Goal: Task Accomplishment & Management: Manage account settings

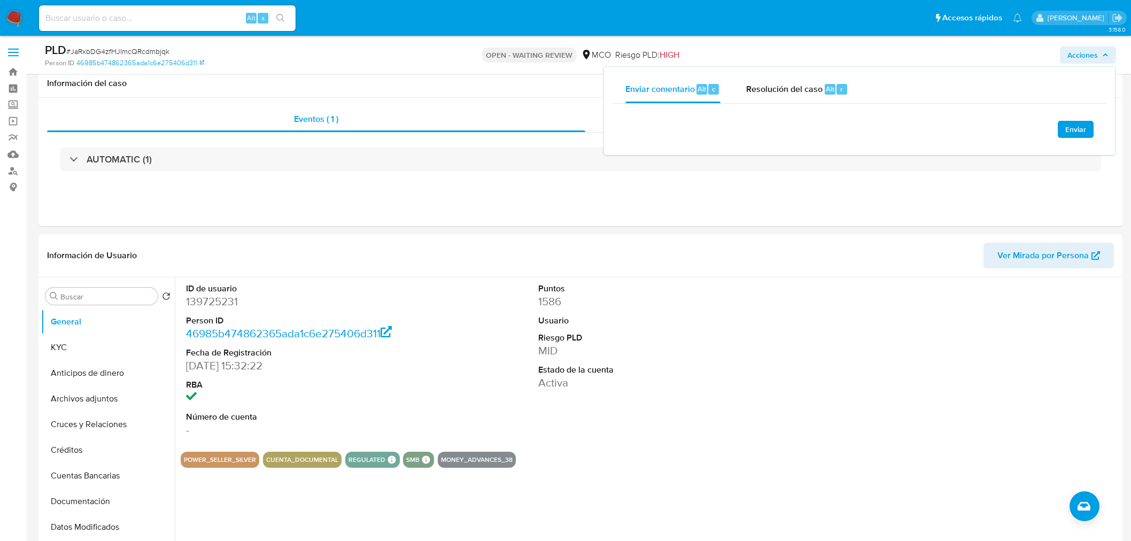
select select "10"
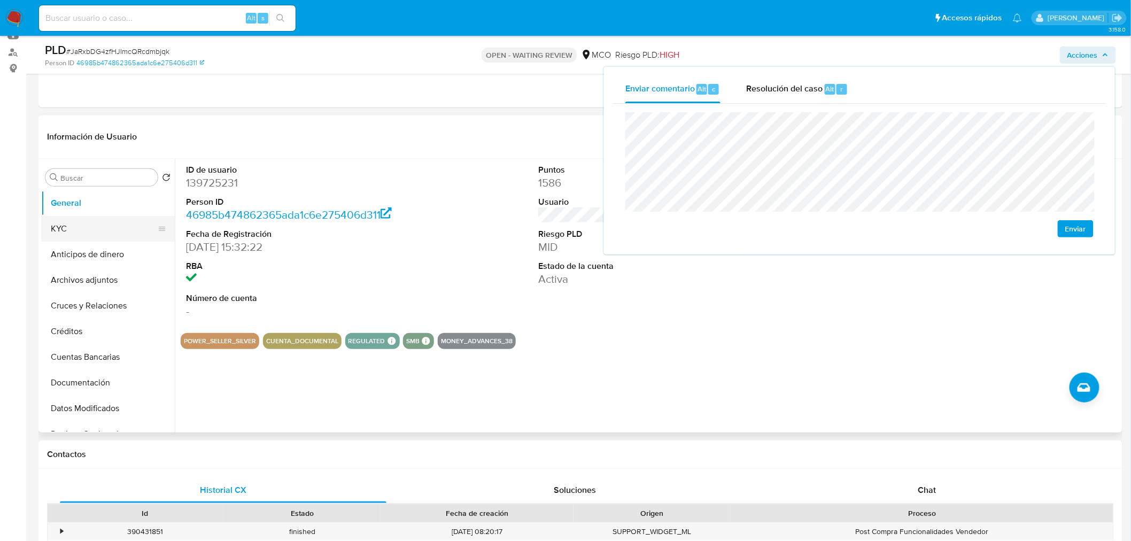
click at [89, 228] on button "KYC" at bounding box center [103, 229] width 125 height 26
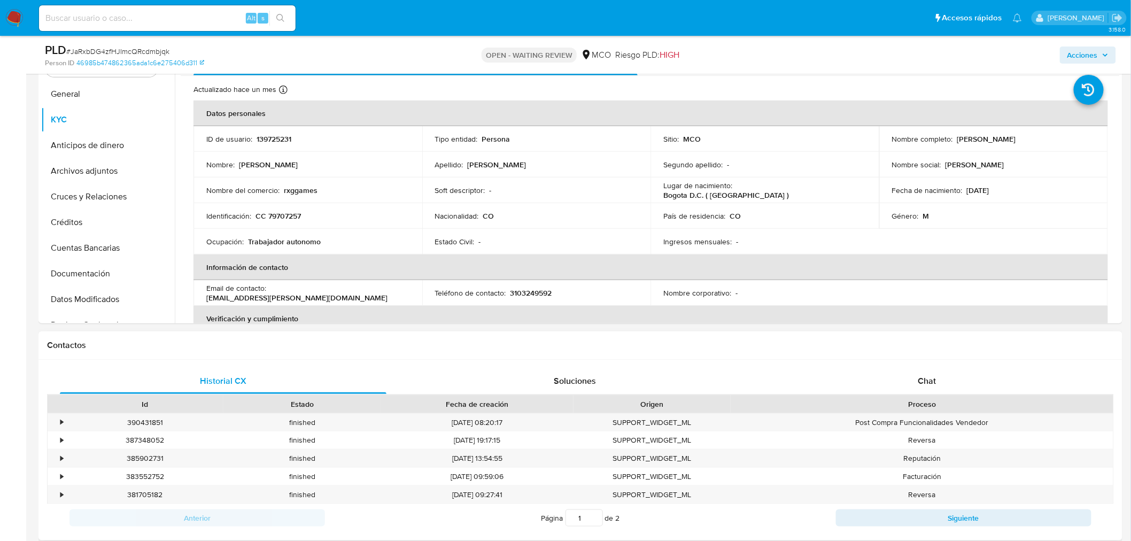
scroll to position [237, 0]
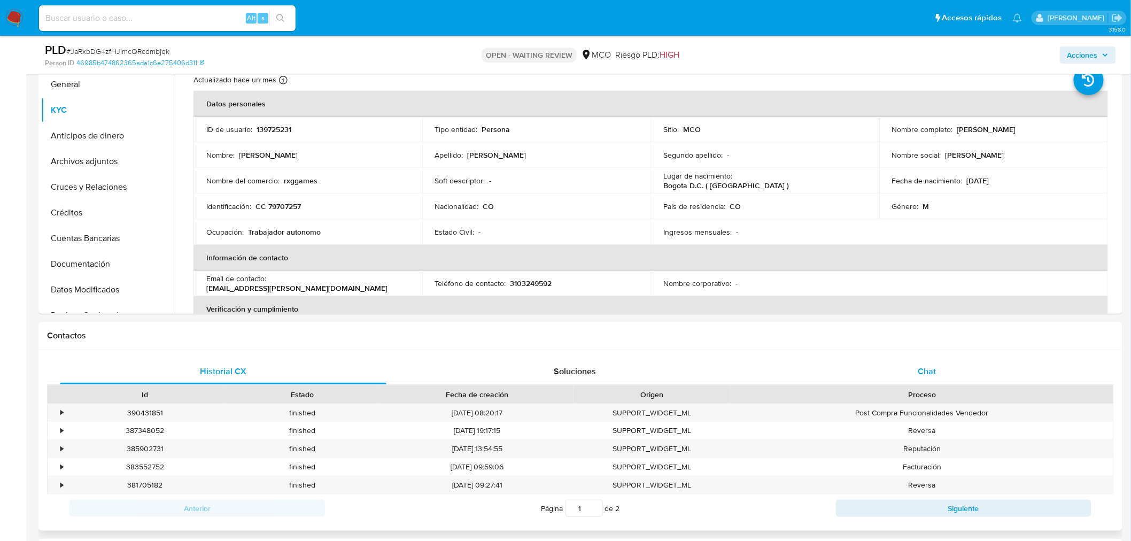
click at [933, 383] on div "Chat" at bounding box center [927, 372] width 327 height 26
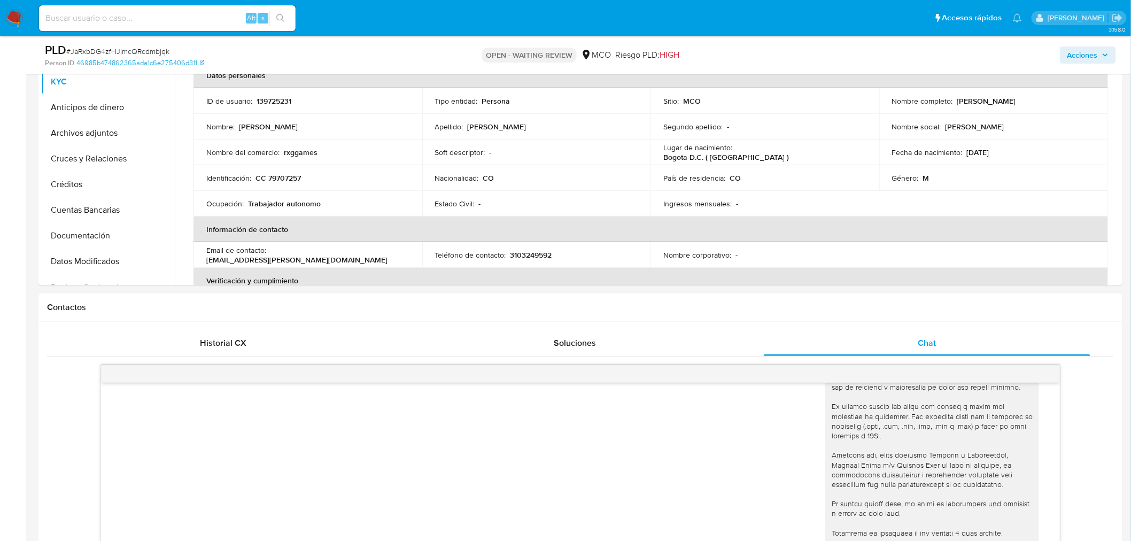
scroll to position [59, 0]
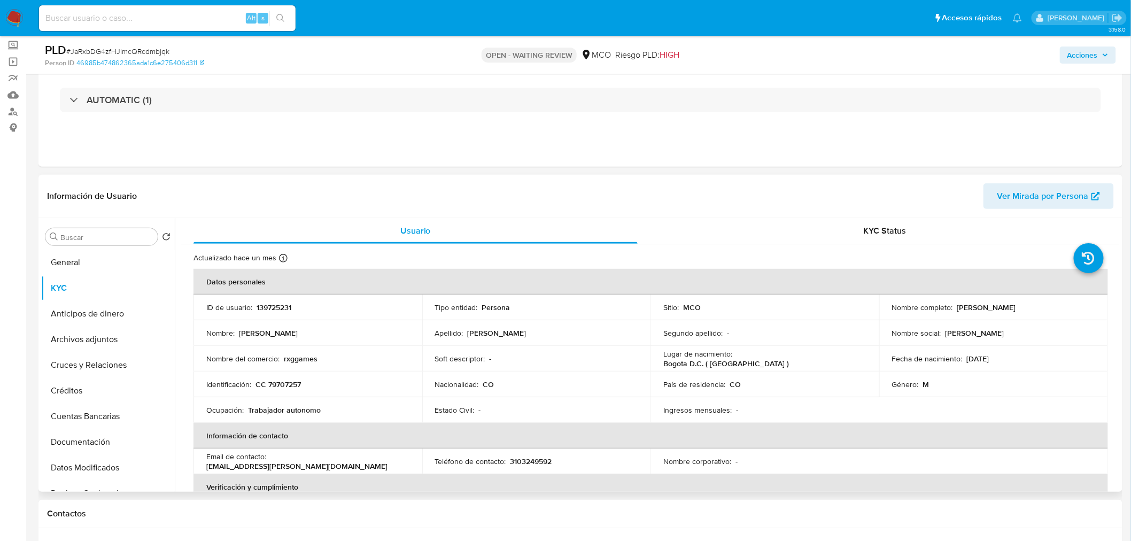
click at [280, 311] on p "139725231" at bounding box center [274, 308] width 35 height 10
copy p "139725231"
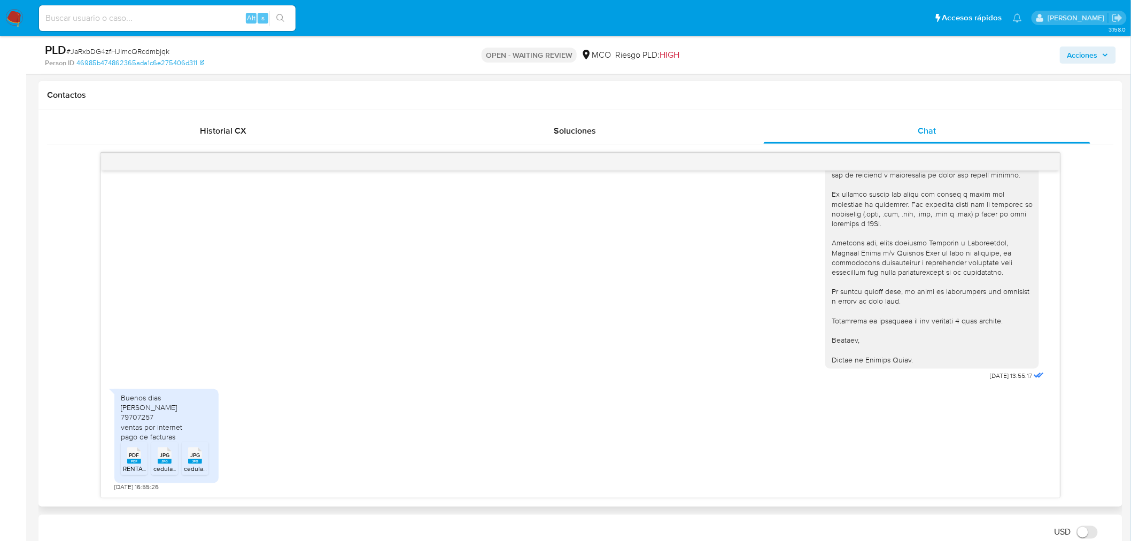
scroll to position [534, 0]
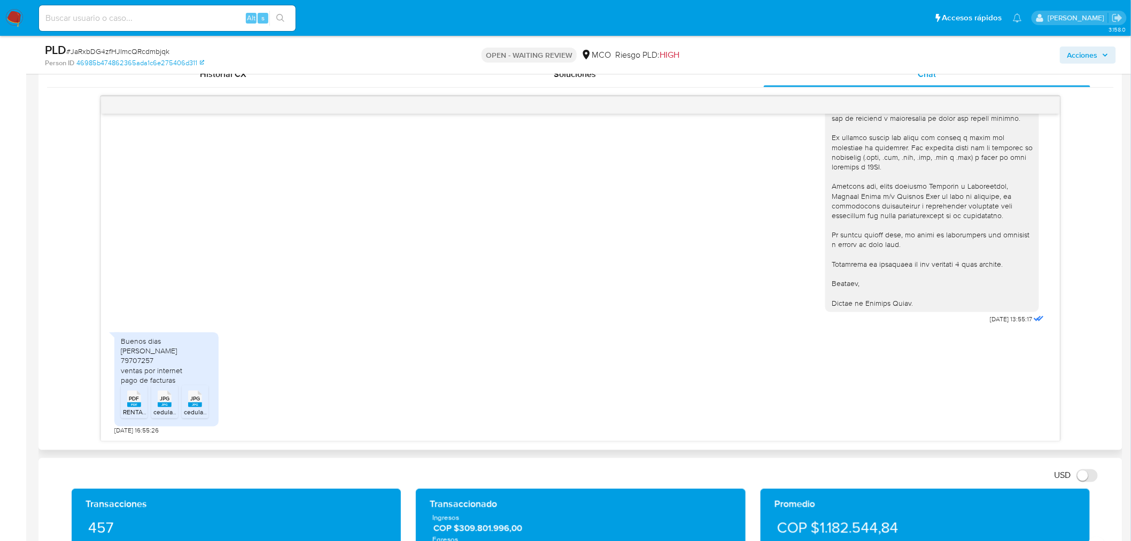
click at [133, 401] on span "PDF" at bounding box center [134, 399] width 10 height 7
click at [162, 402] on span "JPG" at bounding box center [165, 399] width 10 height 7
click at [199, 405] on rect at bounding box center [195, 404] width 14 height 5
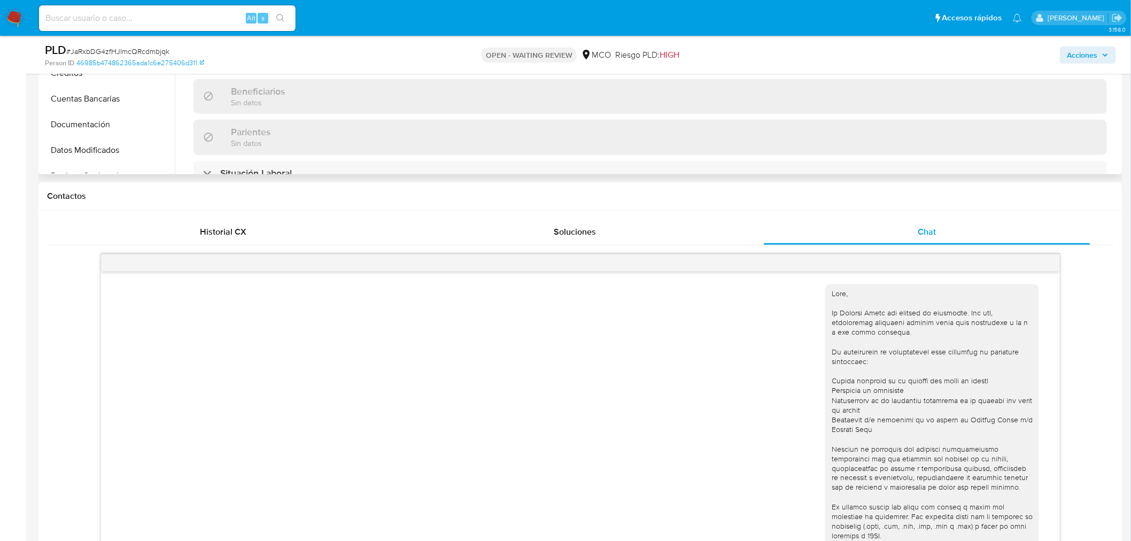
scroll to position [237, 0]
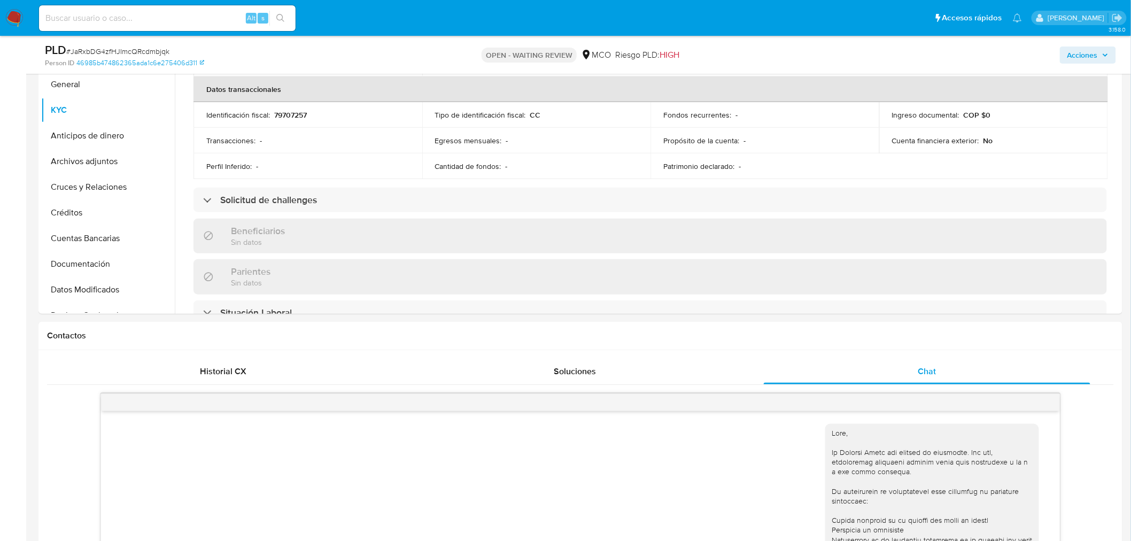
click at [1080, 57] on span "Acciones" at bounding box center [1082, 55] width 30 height 17
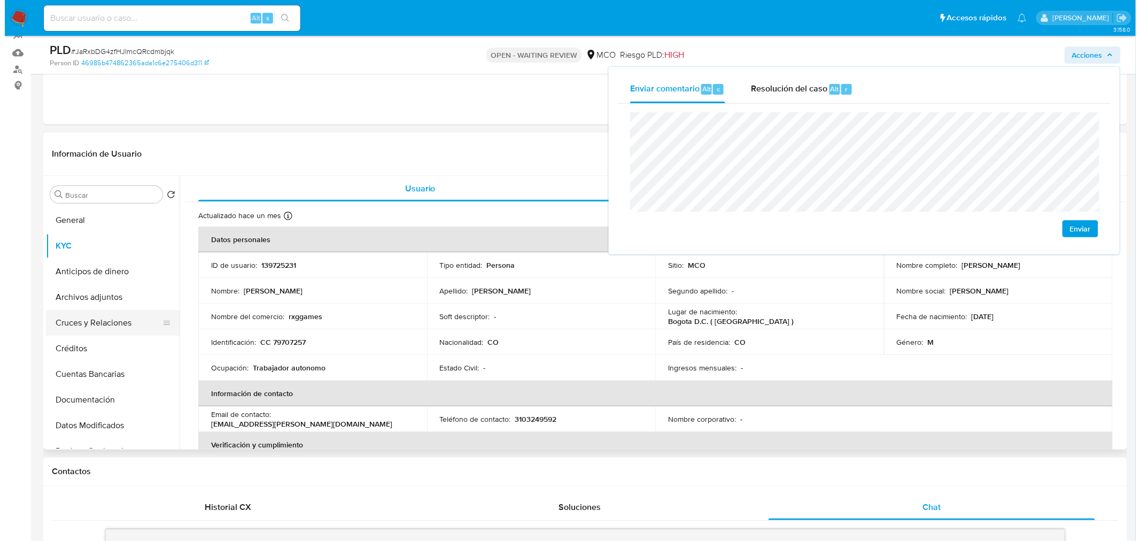
scroll to position [119, 0]
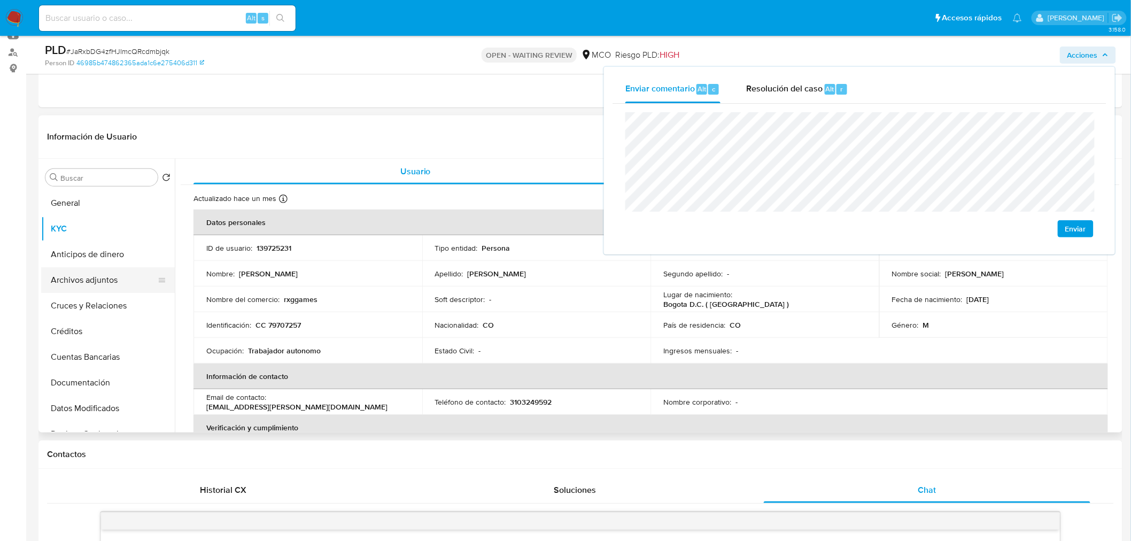
click at [91, 285] on button "Archivos adjuntos" at bounding box center [103, 280] width 125 height 26
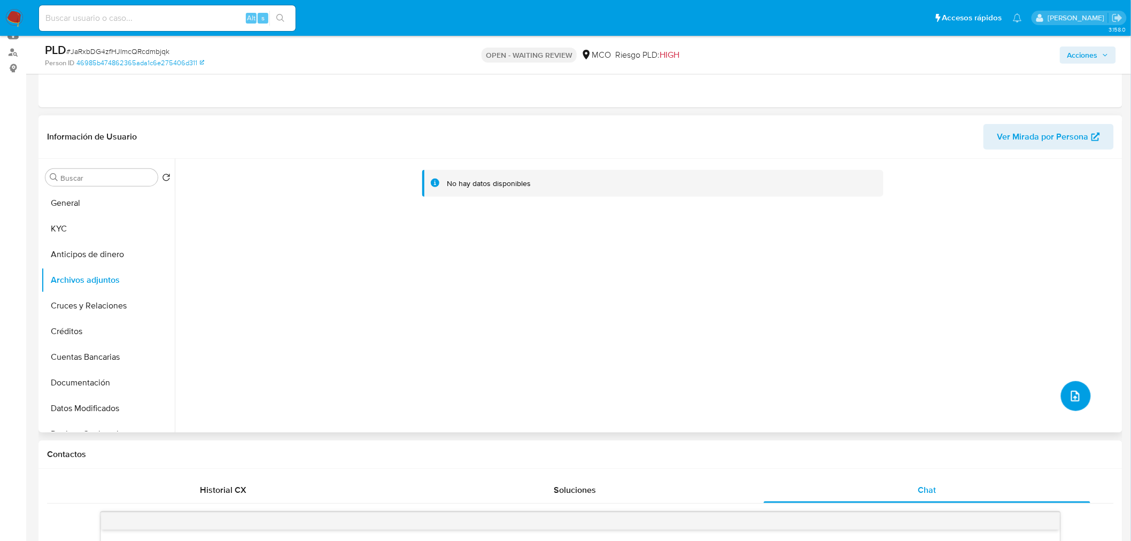
click at [1071, 394] on icon "upload-file" at bounding box center [1075, 396] width 13 height 13
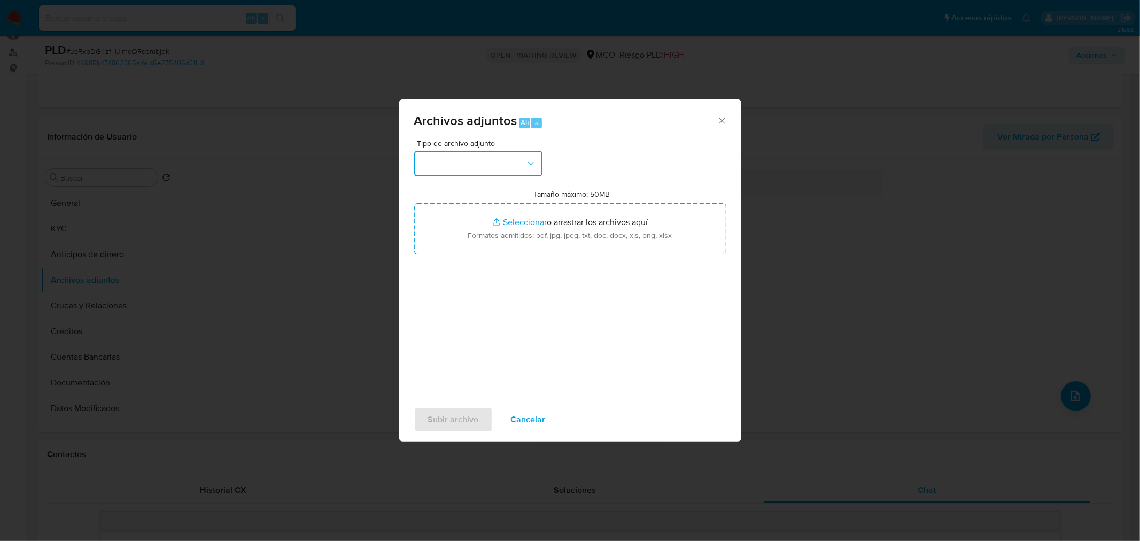
drag, startPoint x: 479, startPoint y: 169, endPoint x: 478, endPoint y: 174, distance: 5.4
click at [480, 168] on button "button" at bounding box center [478, 164] width 128 height 26
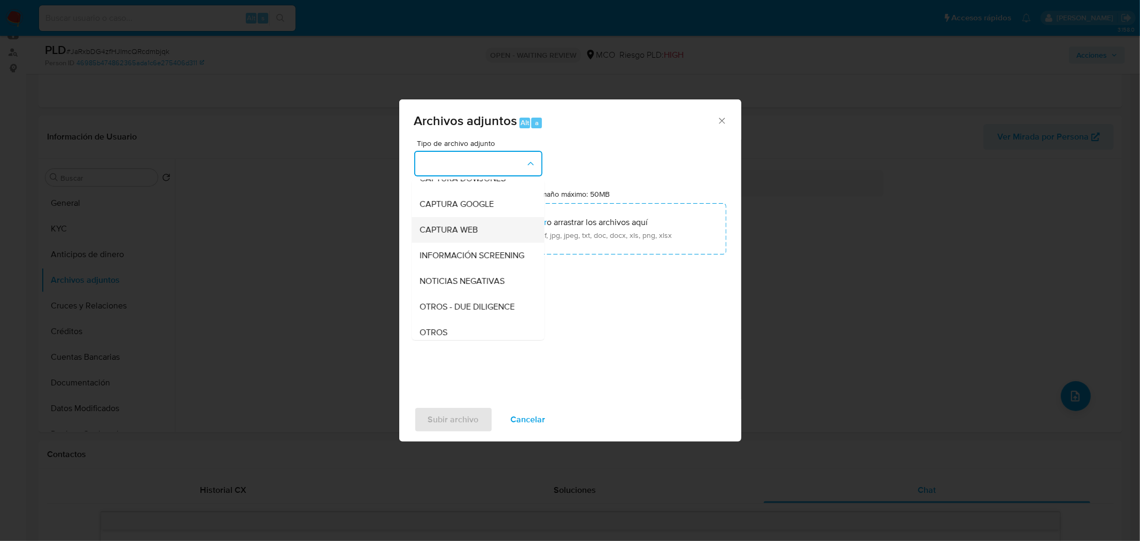
scroll to position [59, 0]
click at [469, 319] on div "OTROS" at bounding box center [474, 312] width 109 height 26
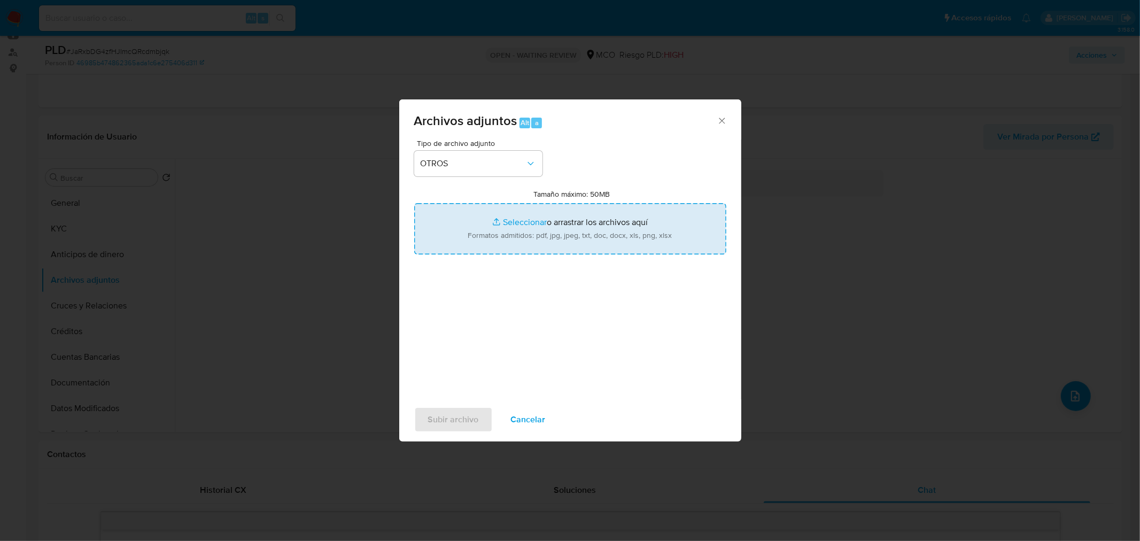
click at [569, 234] on input "Tamaño máximo: 50MB Seleccionar archivos" at bounding box center [570, 228] width 312 height 51
type input "C:\fakepath\139725231_91beff6b-2044-4e72-8e3b-4a83ea6c9e4d.pdf"
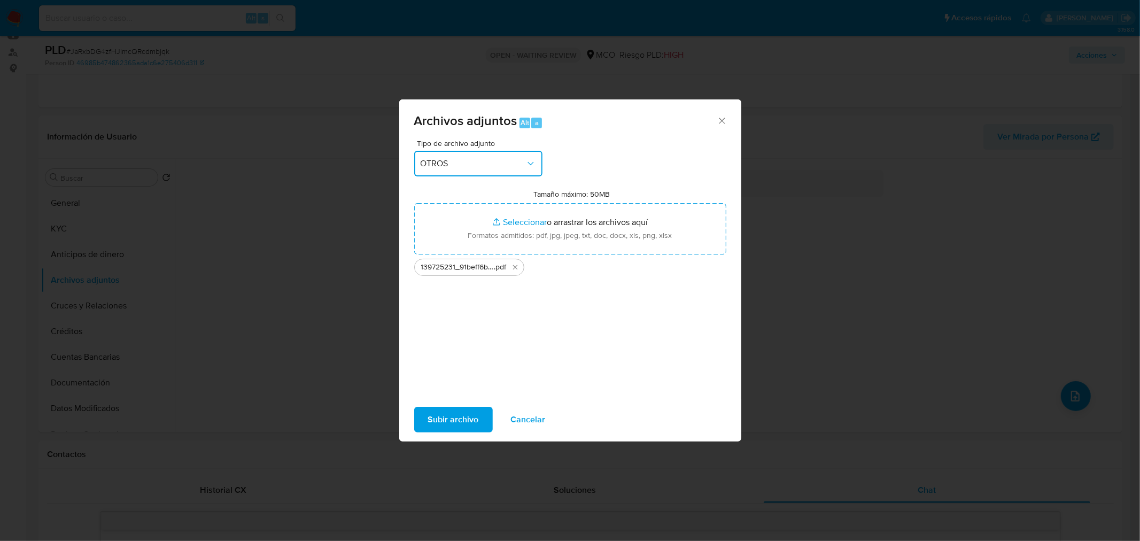
drag, startPoint x: 569, startPoint y: 234, endPoint x: 490, endPoint y: 165, distance: 104.9
click at [490, 165] on span "OTROS" at bounding box center [473, 163] width 105 height 11
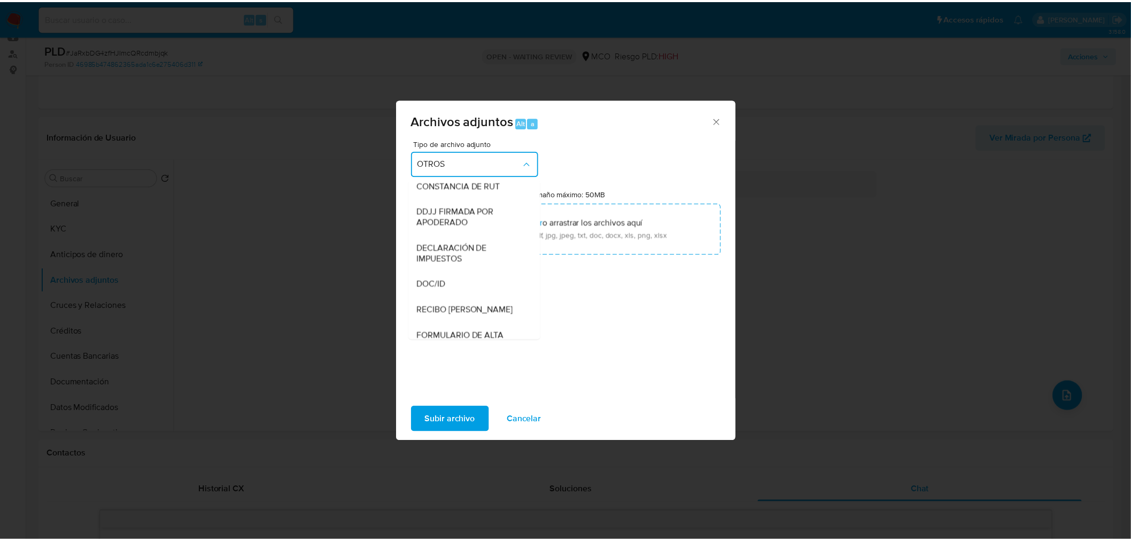
scroll to position [413, 0]
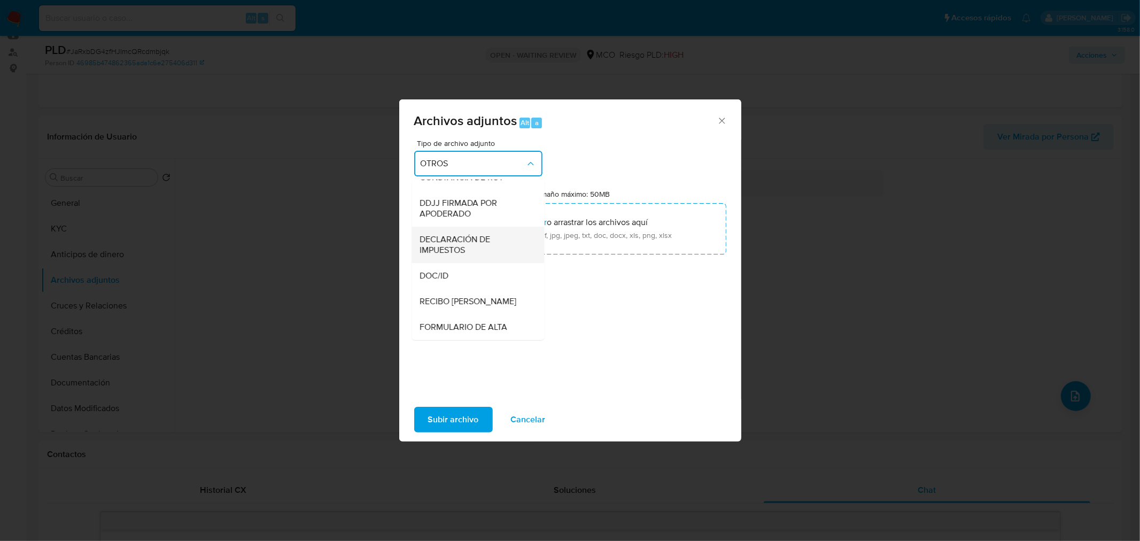
click at [460, 244] on span "DECLARACIÓN DE IMPUESTOS" at bounding box center [474, 244] width 109 height 21
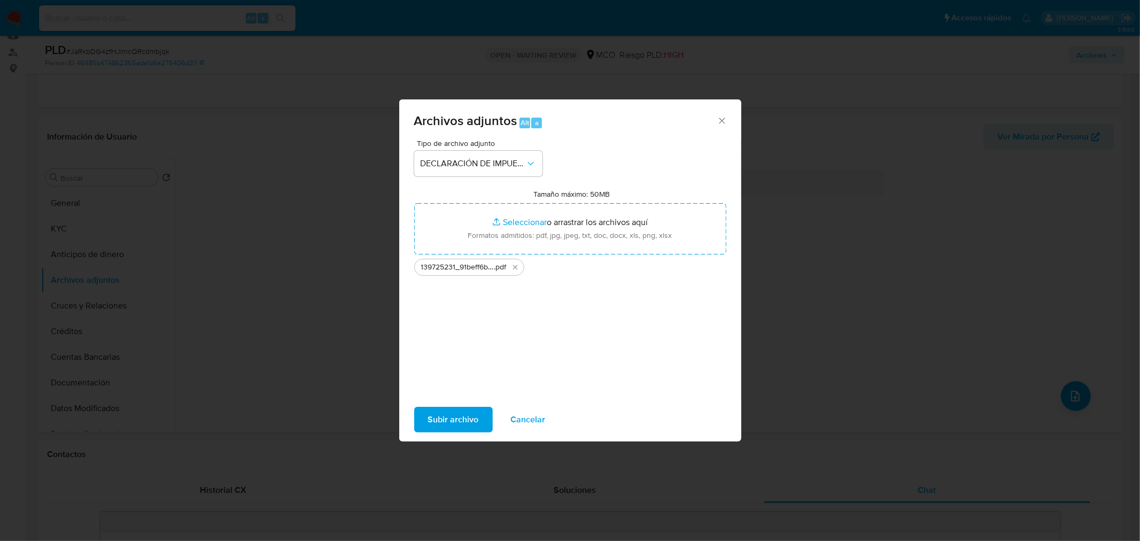
click at [466, 419] on span "Subir archivo" at bounding box center [453, 420] width 51 height 24
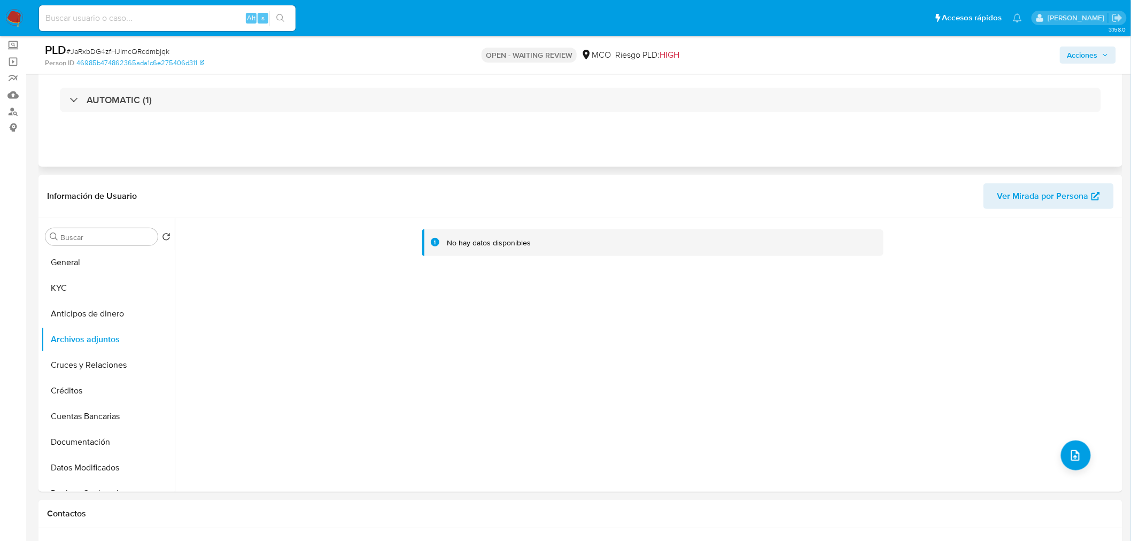
scroll to position [0, 0]
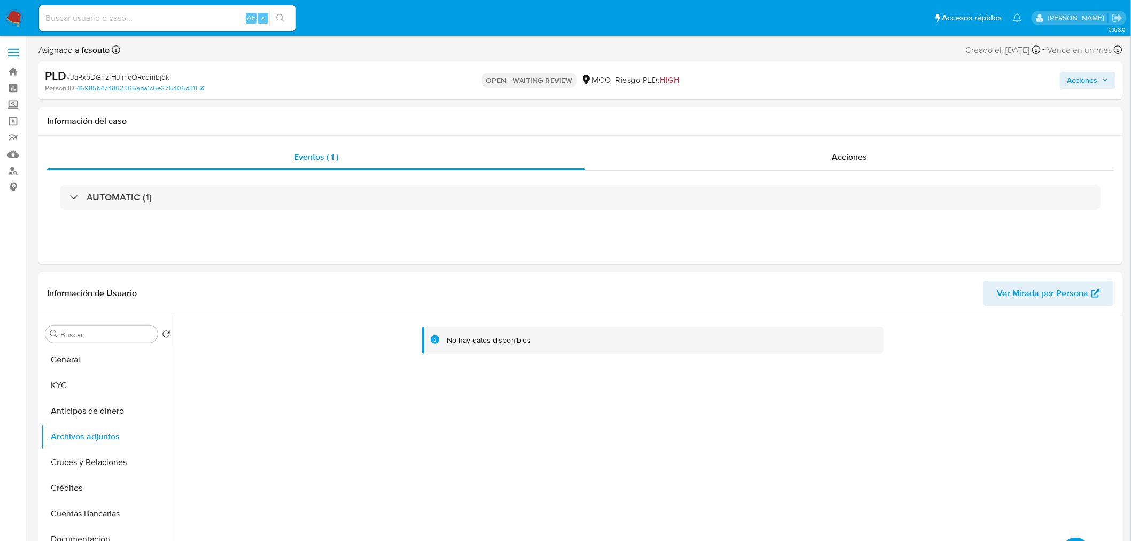
drag, startPoint x: 1102, startPoint y: 84, endPoint x: 1093, endPoint y: 88, distance: 9.8
click at [1102, 84] on span "Acciones" at bounding box center [1087, 80] width 41 height 15
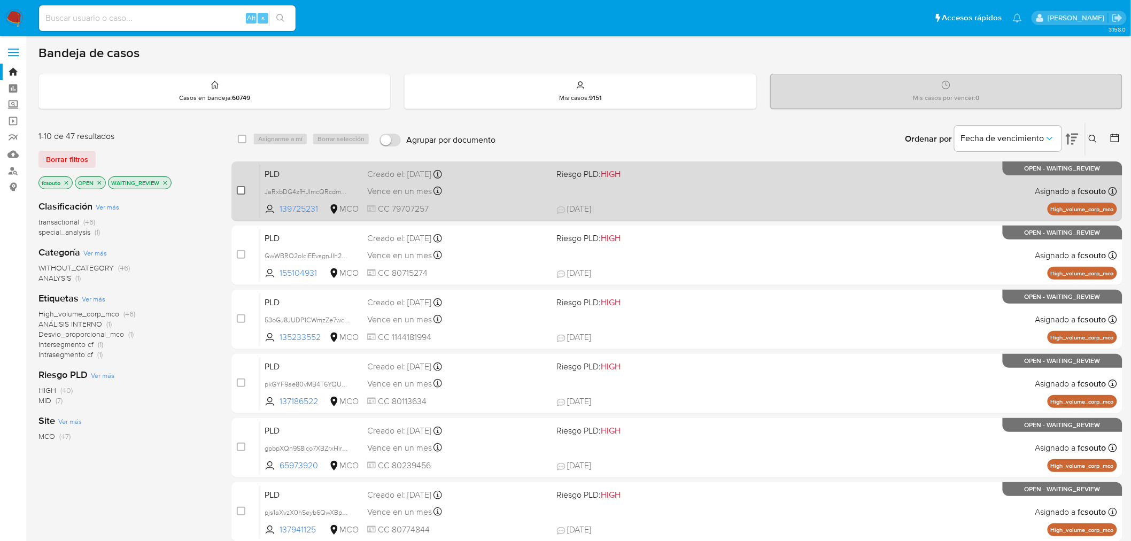
click at [244, 190] on input "checkbox" at bounding box center [241, 190] width 9 height 9
checkbox input "true"
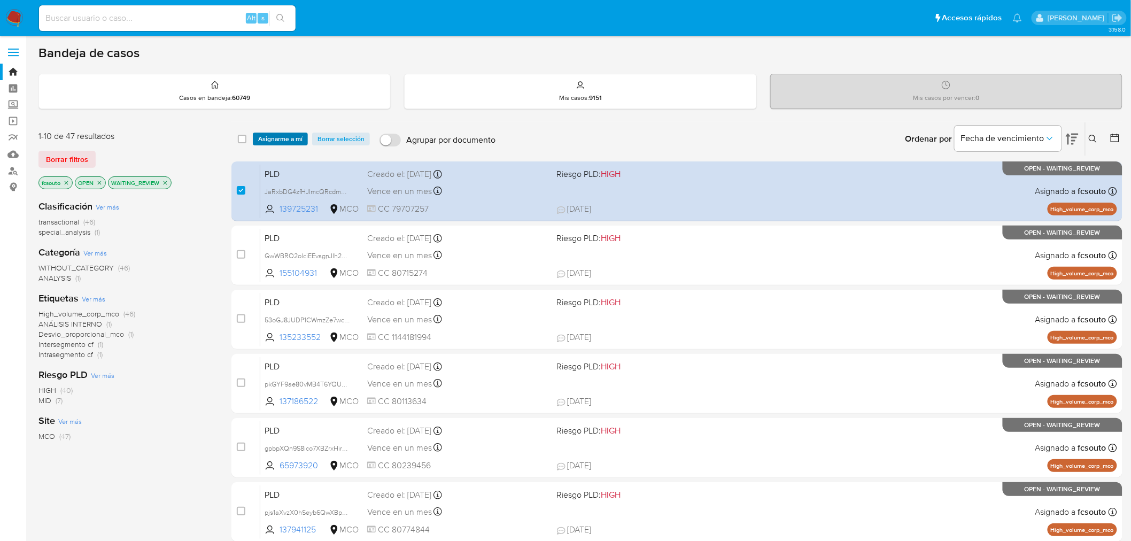
click at [272, 135] on span "Asignarme a mí" at bounding box center [280, 139] width 44 height 11
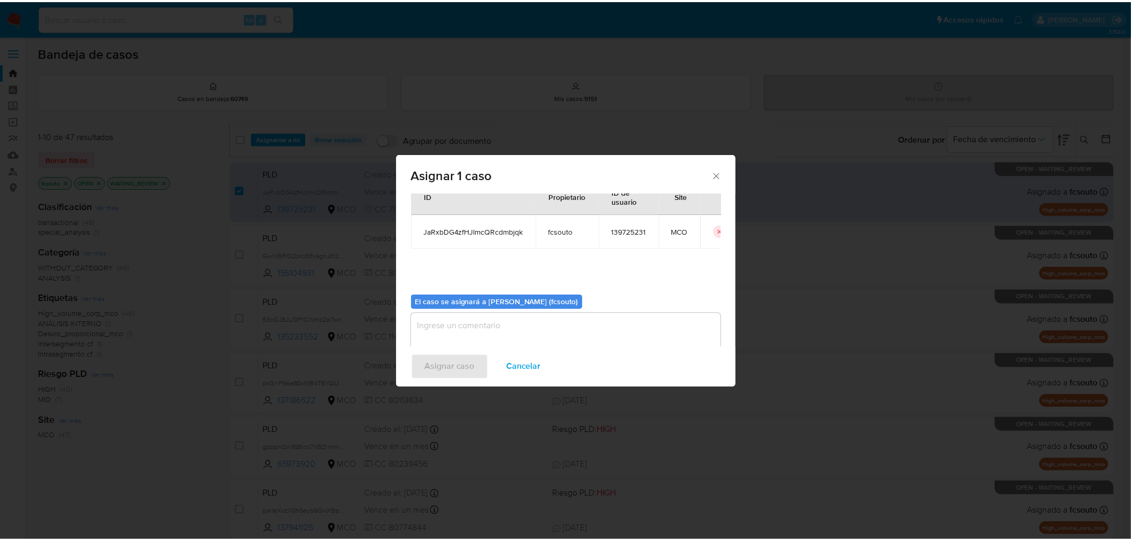
scroll to position [55, 0]
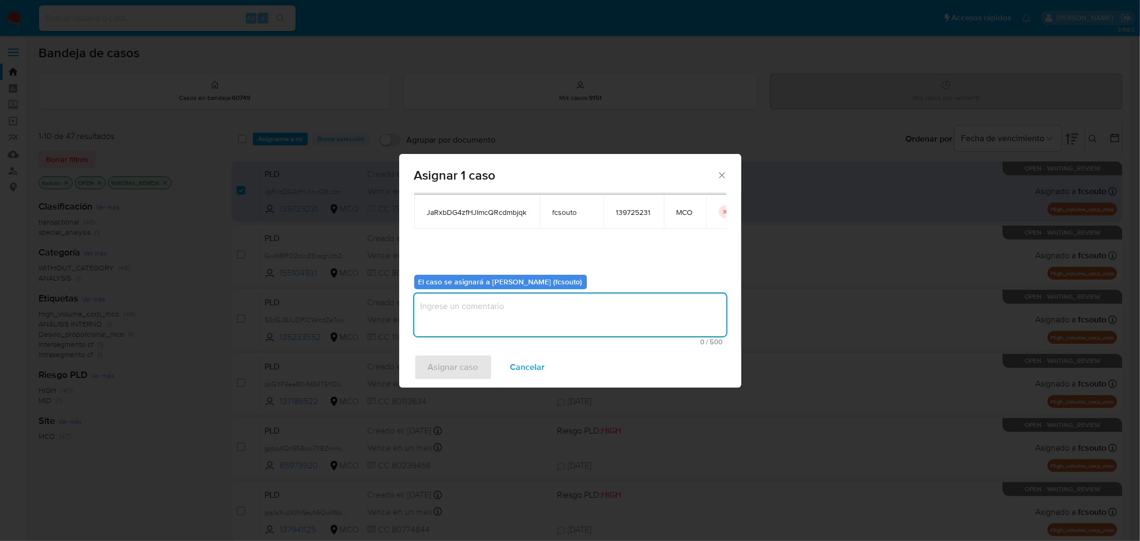
click at [510, 325] on textarea "assign-modal" at bounding box center [570, 314] width 312 height 43
type textarea "Asignación manual"
click at [462, 360] on span "Asignar caso" at bounding box center [453, 367] width 50 height 24
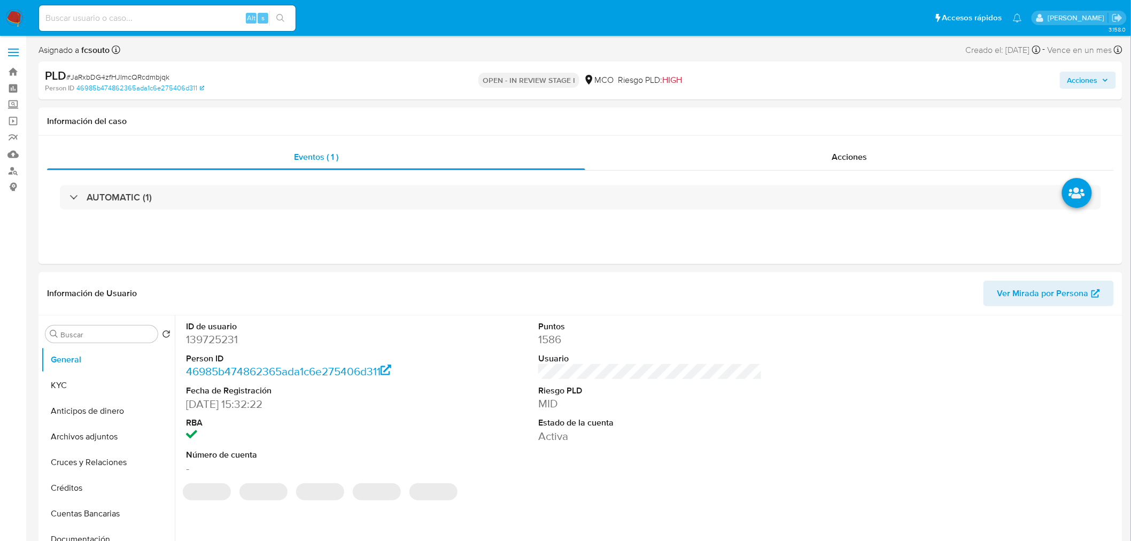
select select "10"
click at [1089, 81] on span "Acciones" at bounding box center [1082, 80] width 30 height 17
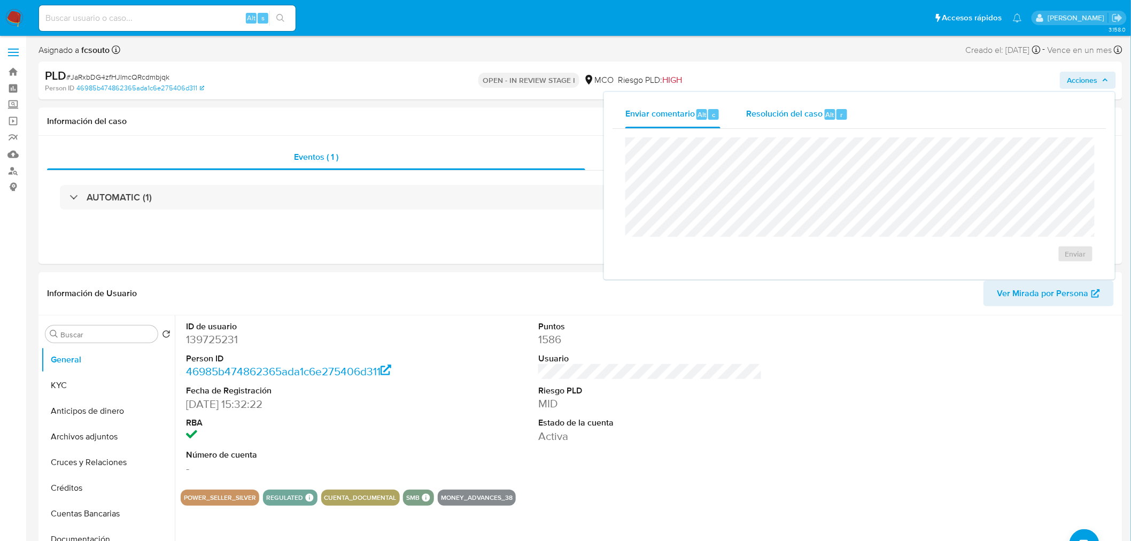
click at [799, 112] on span "Resolución del caso" at bounding box center [784, 114] width 76 height 12
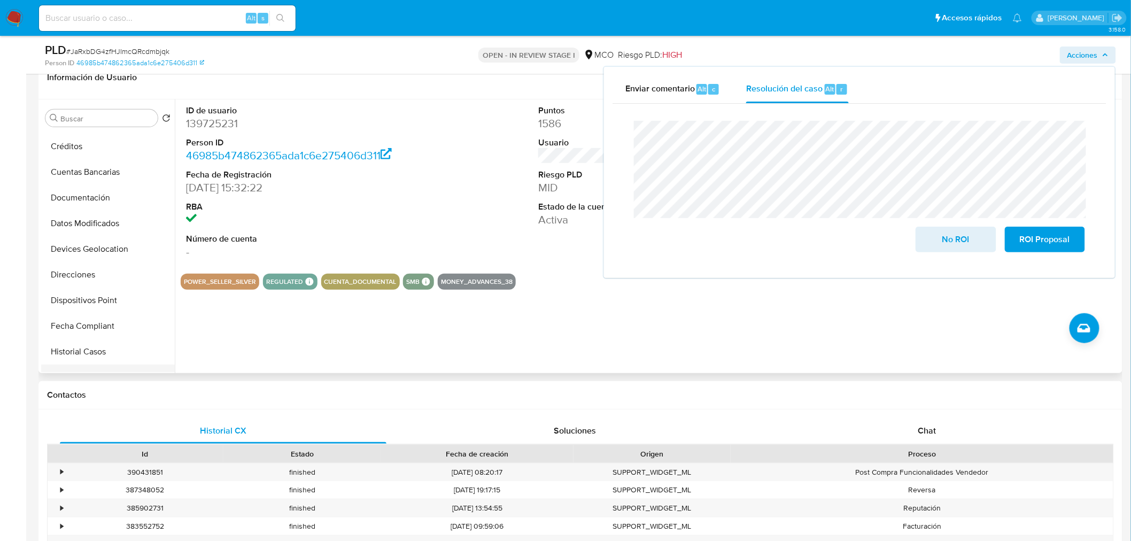
scroll to position [178, 0]
drag, startPoint x: 107, startPoint y: 295, endPoint x: 79, endPoint y: 295, distance: 28.3
click at [107, 294] on button "Historial Casos" at bounding box center [103, 299] width 125 height 26
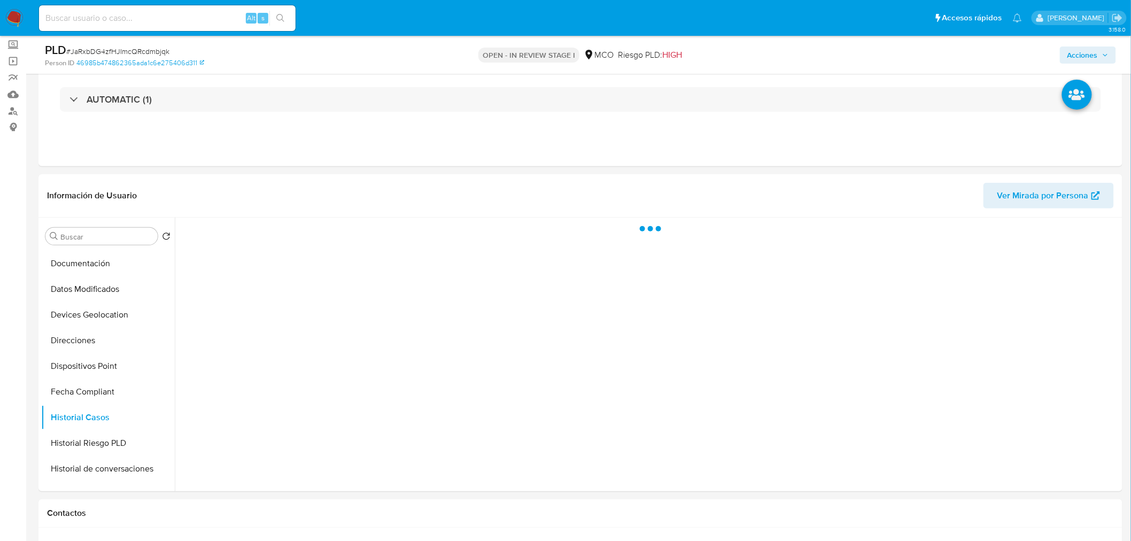
scroll to position [59, 0]
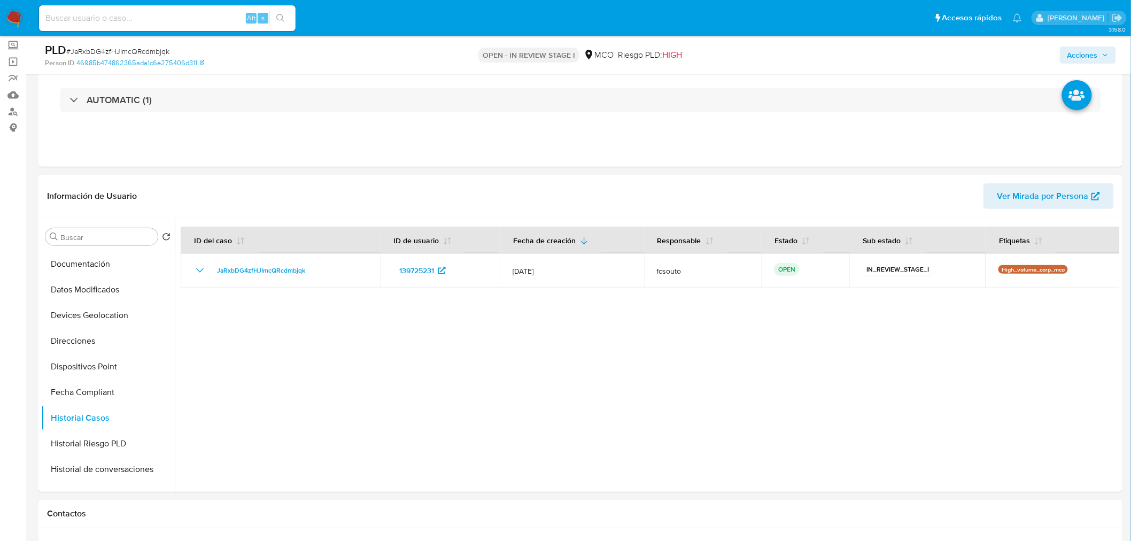
click at [1094, 38] on div "PLD # JaRxbDG4zfHJImcQRcdmbjqk Person ID 46985b474862365ada1c6e275406d311 OPEN …" at bounding box center [580, 55] width 1084 height 38
click at [1096, 55] on span "Acciones" at bounding box center [1082, 55] width 30 height 17
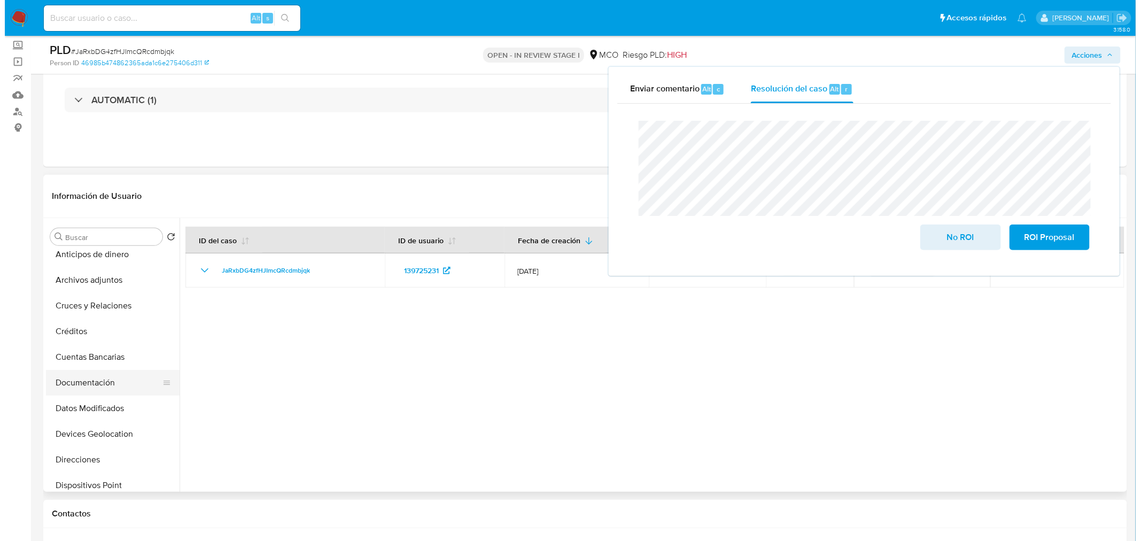
scroll to position [0, 0]
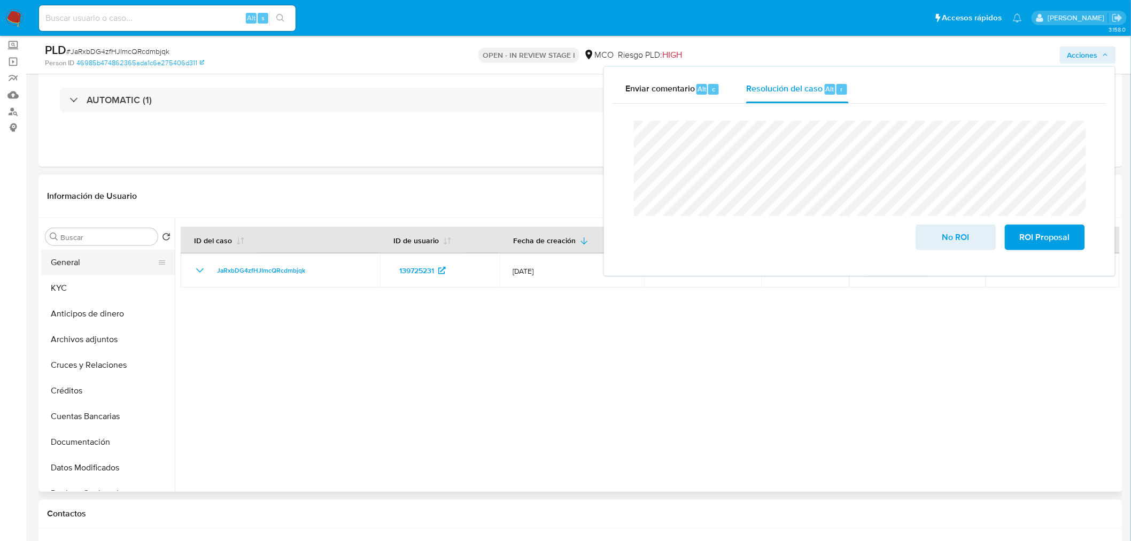
click at [83, 268] on button "General" at bounding box center [103, 263] width 125 height 26
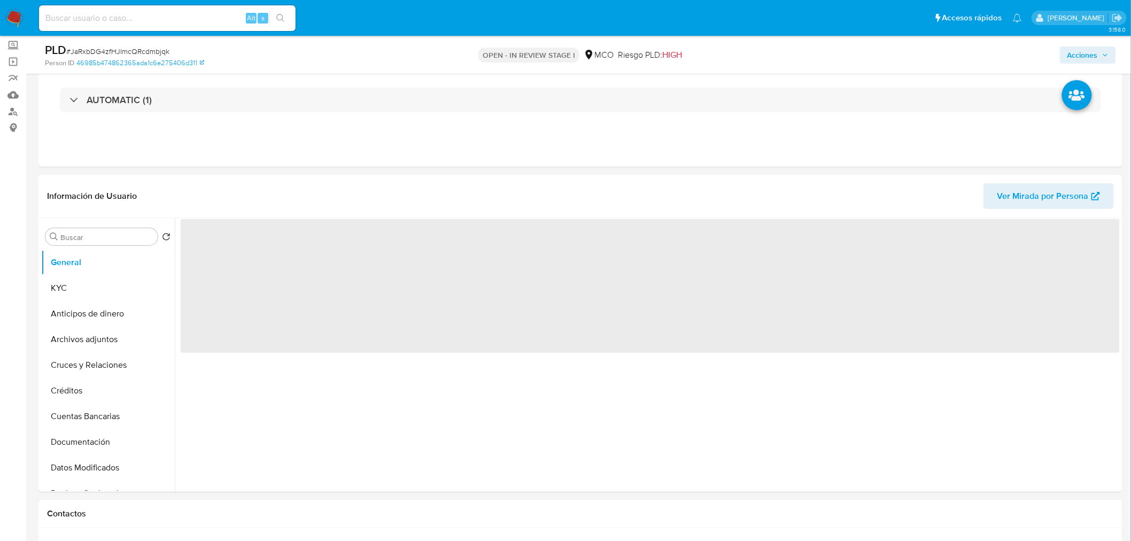
click at [1096, 56] on span "Acciones" at bounding box center [1082, 55] width 30 height 17
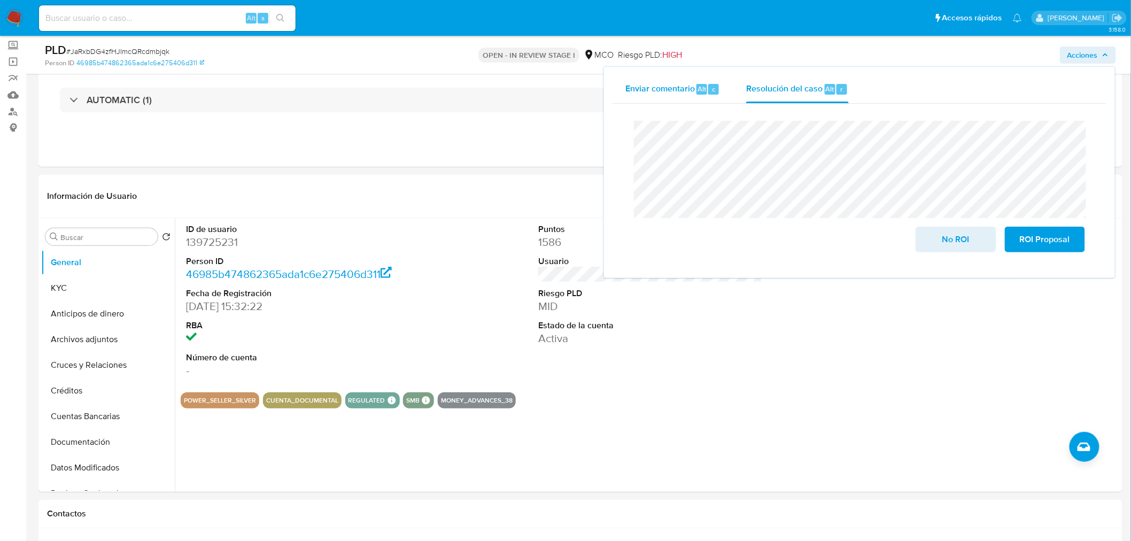
click at [621, 98] on div "Enviar comentario Alt c Resolución del caso Alt r Cierre de caso No ROI ROI Pro…" at bounding box center [860, 172] width 494 height 194
drag, startPoint x: 109, startPoint y: 334, endPoint x: 154, endPoint y: 343, distance: 45.7
click at [108, 335] on button "Archivos adjuntos" at bounding box center [103, 340] width 125 height 26
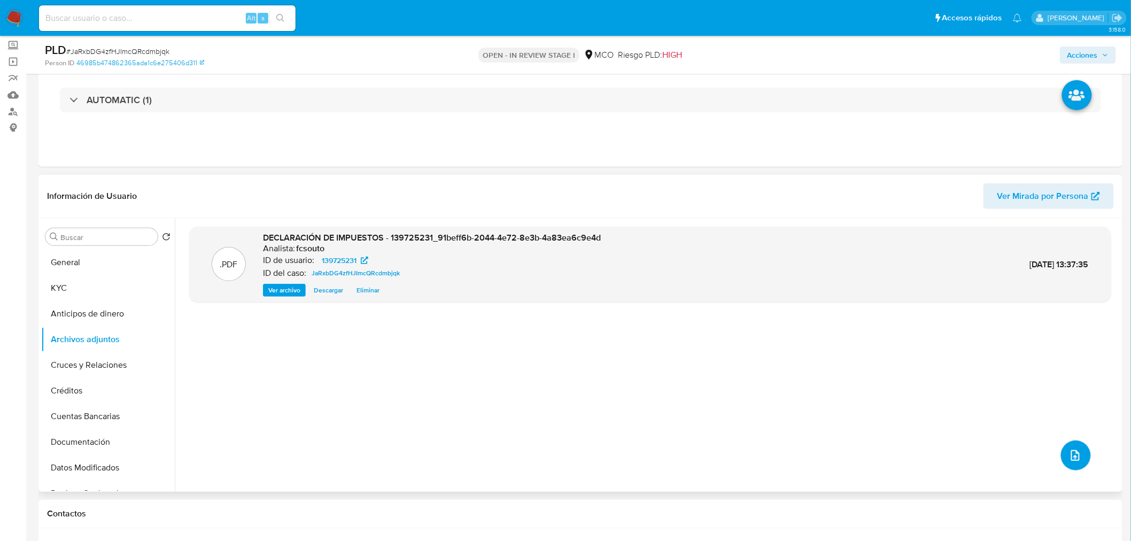
click at [1070, 449] on span "upload-file" at bounding box center [1076, 455] width 12 height 13
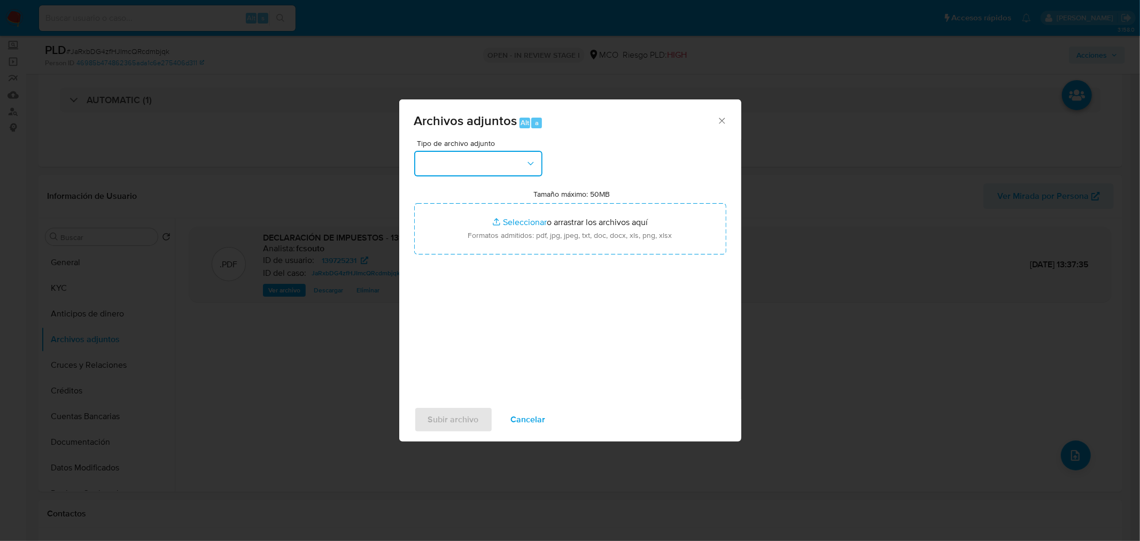
click at [510, 159] on button "button" at bounding box center [478, 164] width 128 height 26
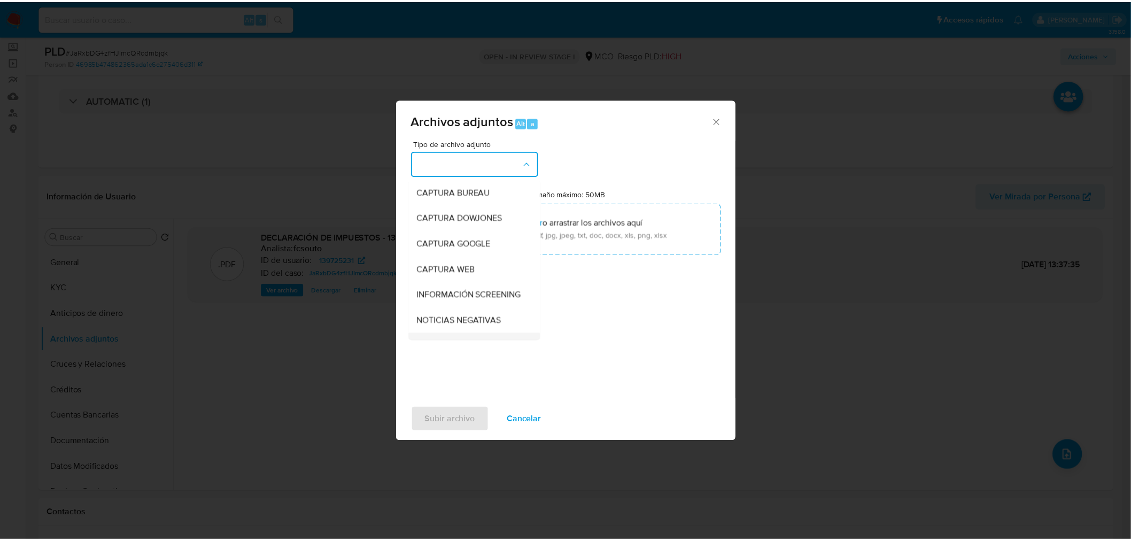
scroll to position [59, 0]
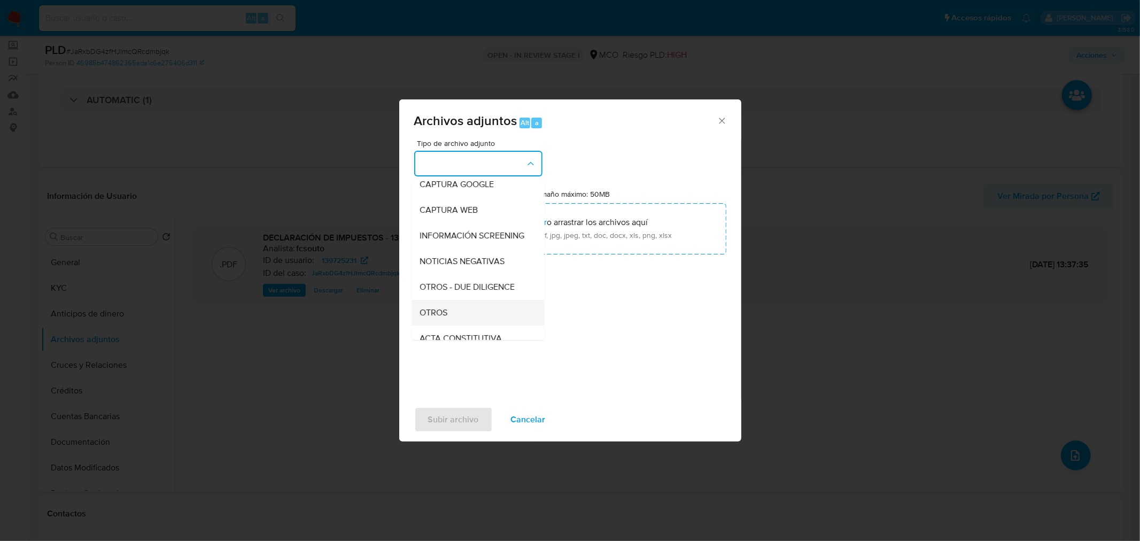
click at [487, 319] on div "OTROS" at bounding box center [474, 312] width 109 height 26
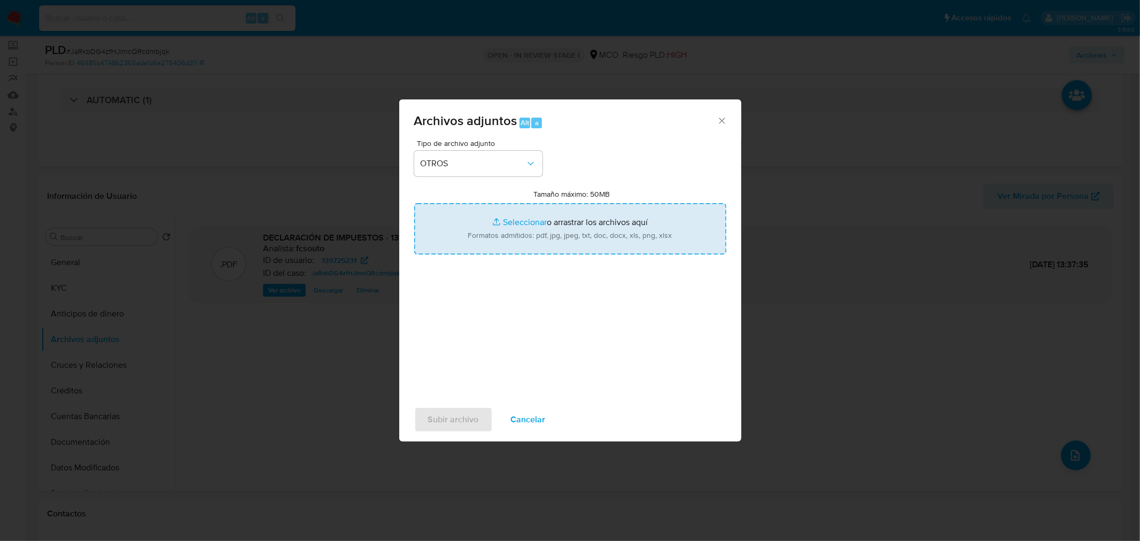
click at [579, 234] on input "Tamaño máximo: 50MB Seleccionar archivos" at bounding box center [570, 228] width 312 height 51
type input "C:\fakepath\139725231 - 11_9_2025.pdf"
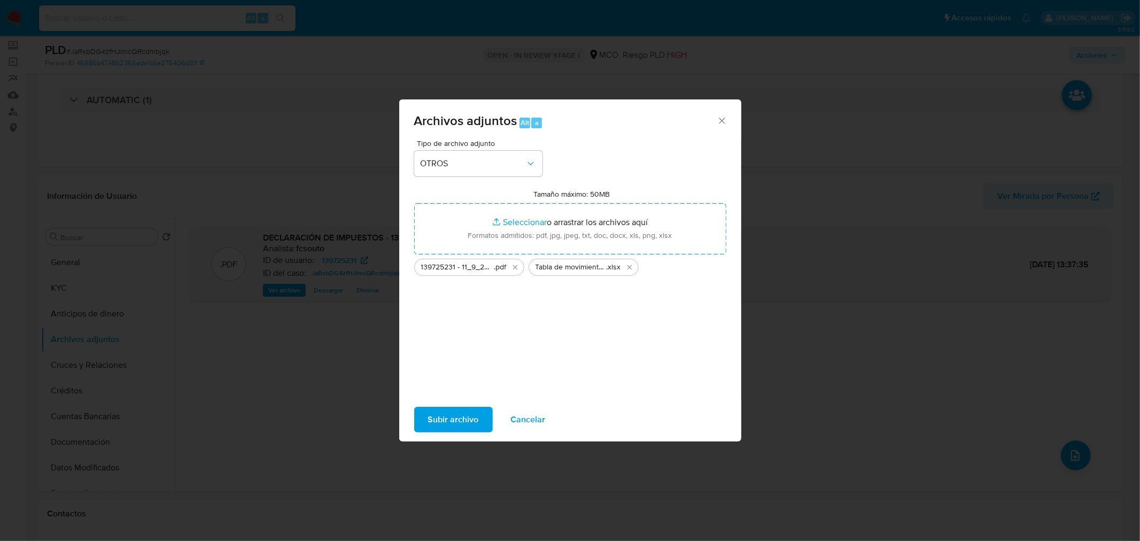
click at [444, 408] on span "Subir archivo" at bounding box center [453, 420] width 51 height 24
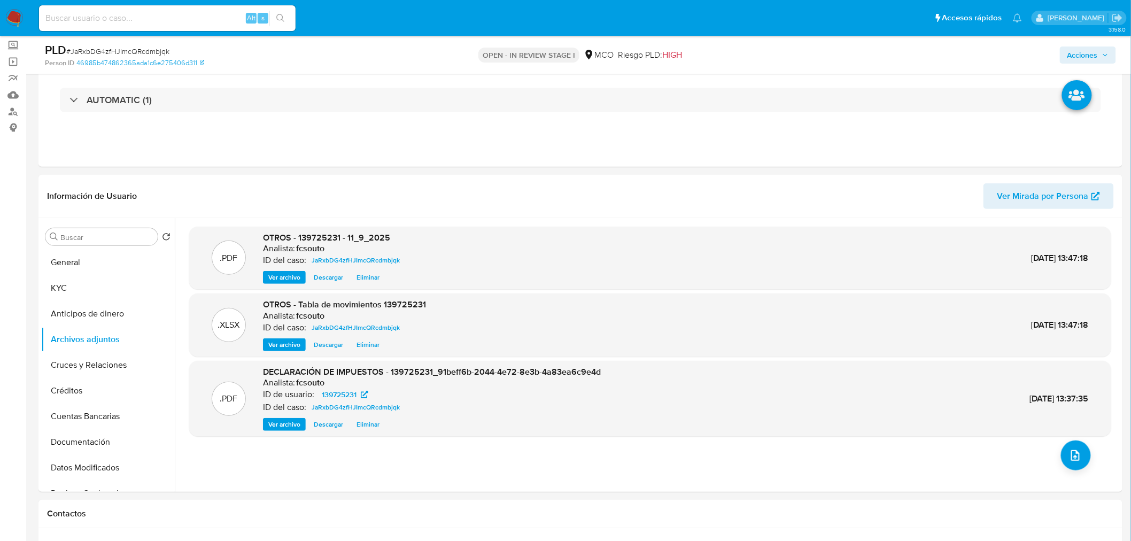
click at [1097, 59] on span "Acciones" at bounding box center [1082, 55] width 30 height 17
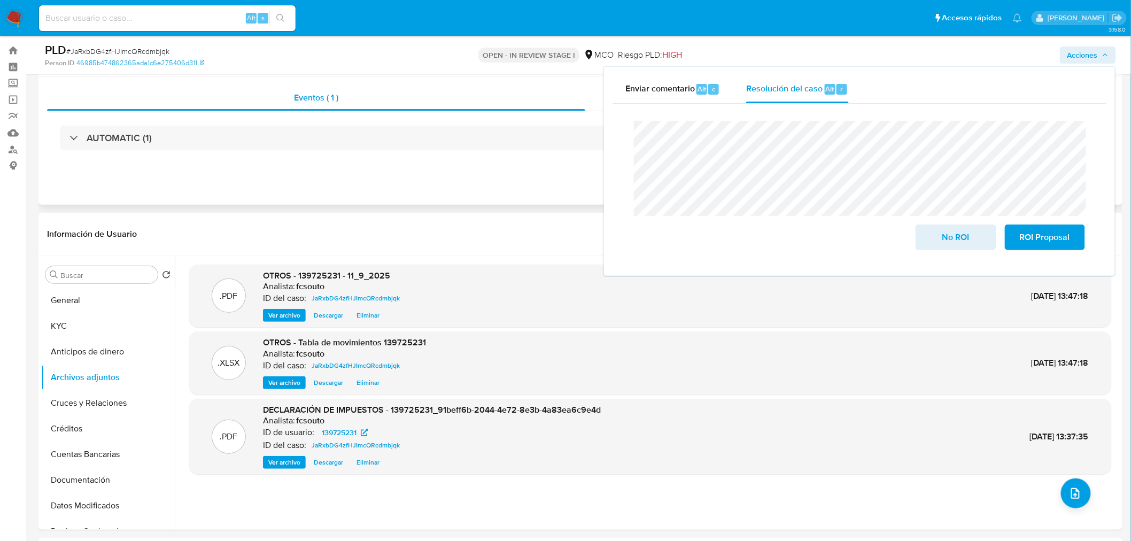
scroll to position [0, 0]
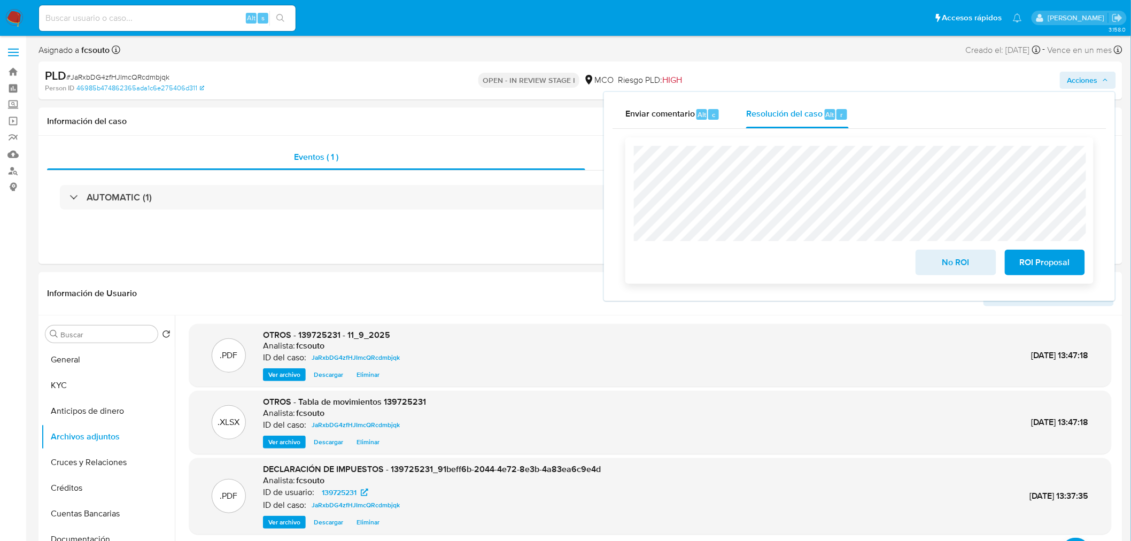
click at [957, 262] on span "No ROI" at bounding box center [955, 263] width 52 height 24
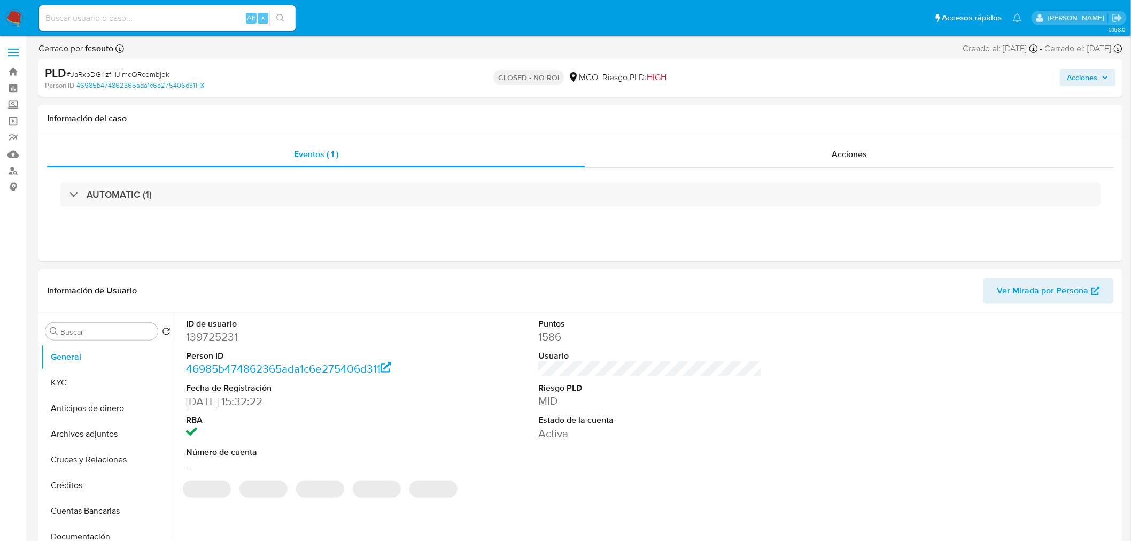
select select "10"
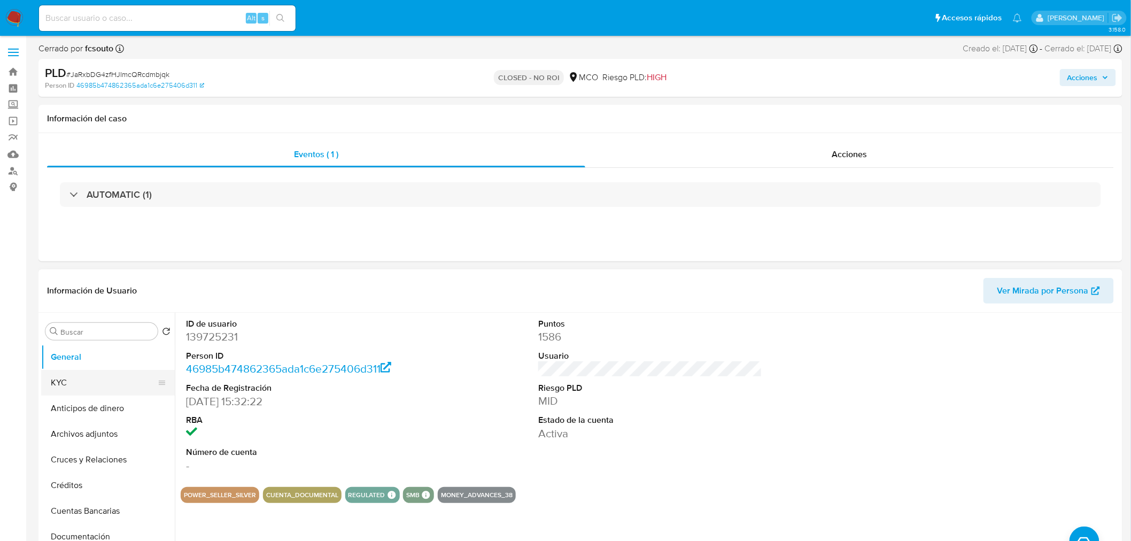
click at [82, 380] on button "KYC" at bounding box center [103, 383] width 125 height 26
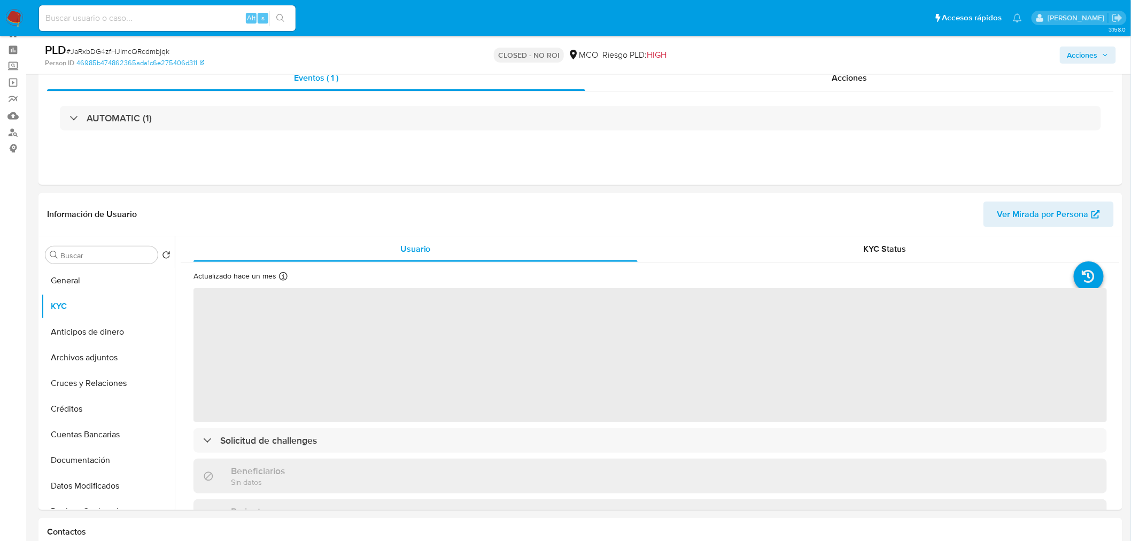
scroll to position [59, 0]
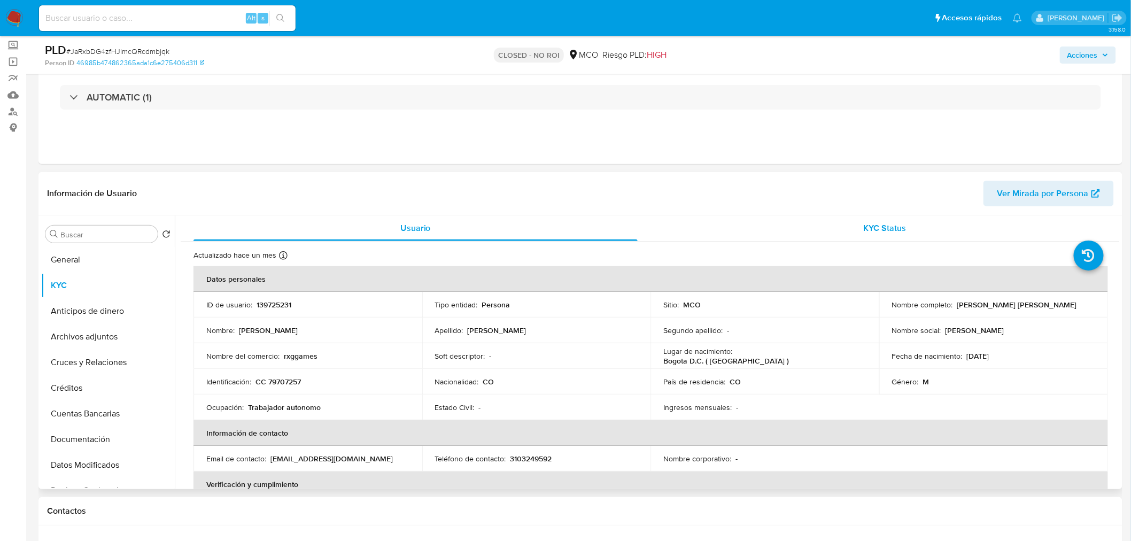
click at [920, 229] on div "KYC Status" at bounding box center [885, 228] width 444 height 26
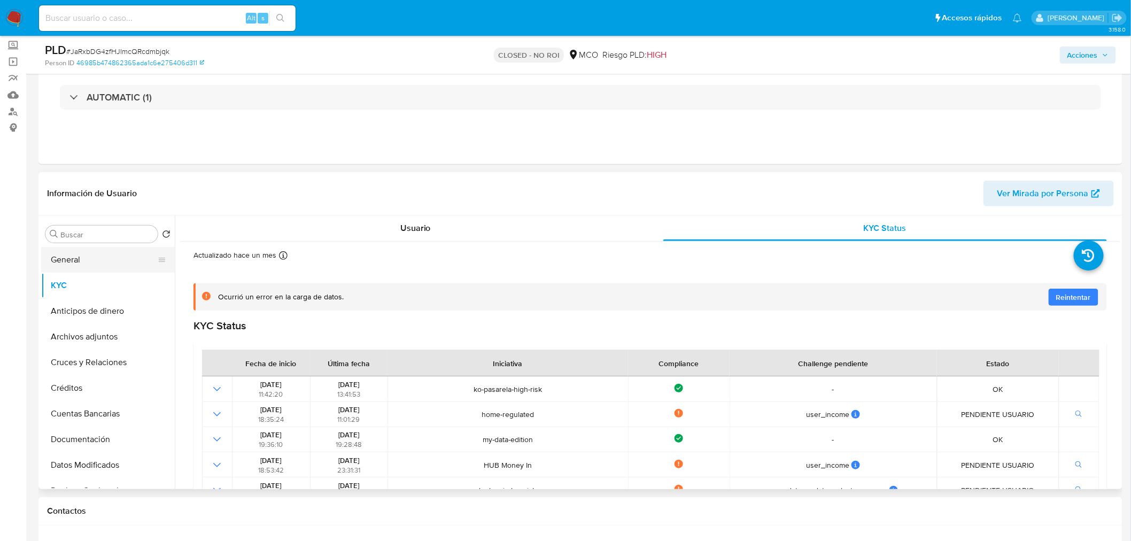
click at [63, 264] on button "General" at bounding box center [103, 260] width 125 height 26
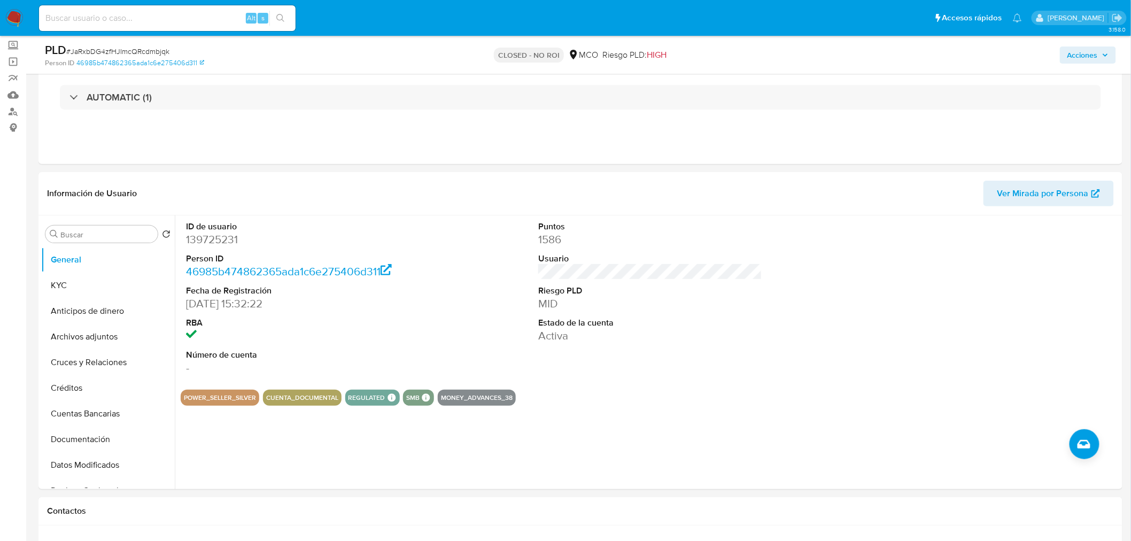
drag, startPoint x: 1060, startPoint y: 57, endPoint x: 1068, endPoint y: 56, distance: 8.0
click at [1060, 57] on div "Acciones" at bounding box center [939, 54] width 354 height 25
drag, startPoint x: 1068, startPoint y: 56, endPoint x: 1055, endPoint y: 58, distance: 13.5
click at [1070, 56] on span "Acciones" at bounding box center [1082, 55] width 30 height 17
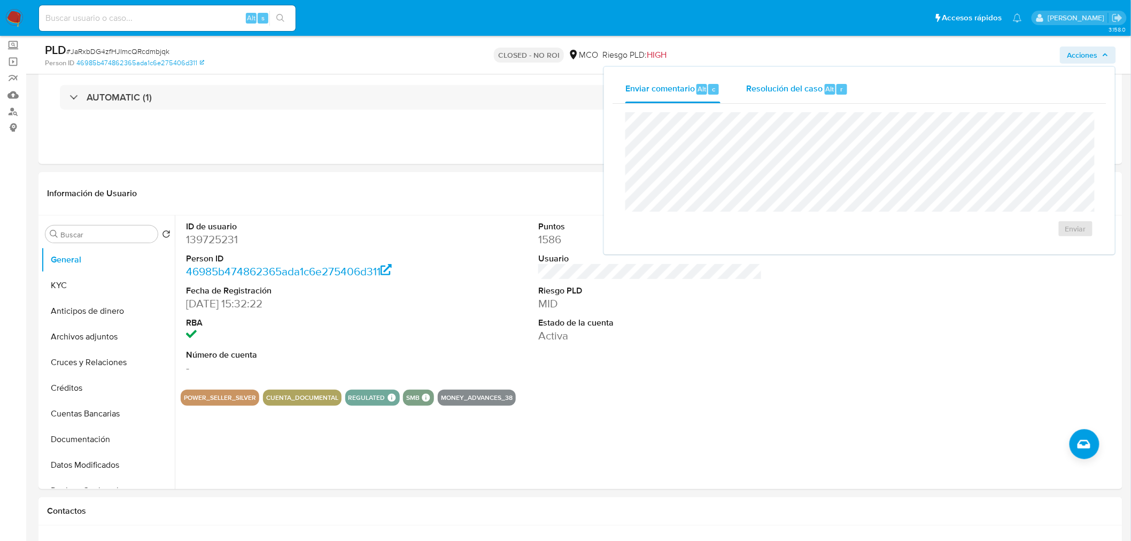
click at [798, 87] on span "Resolución del caso" at bounding box center [784, 88] width 76 height 12
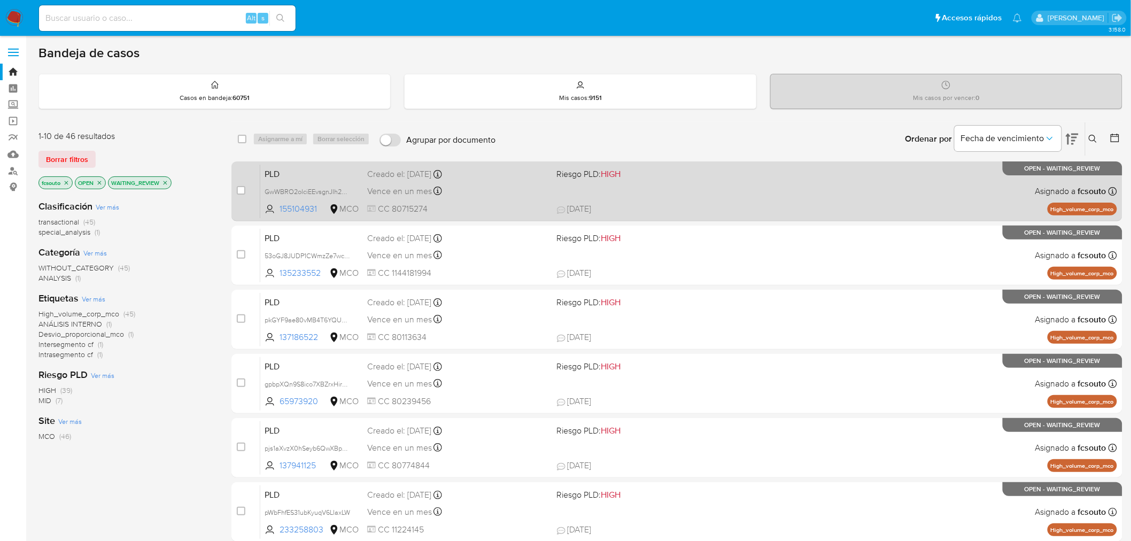
click at [662, 198] on div "PLD GwWBRO2olciEEvsgnJIh2Yqq 155104931 MCO Riesgo PLD: HIGH Creado el: 12/07/20…" at bounding box center [688, 191] width 857 height 54
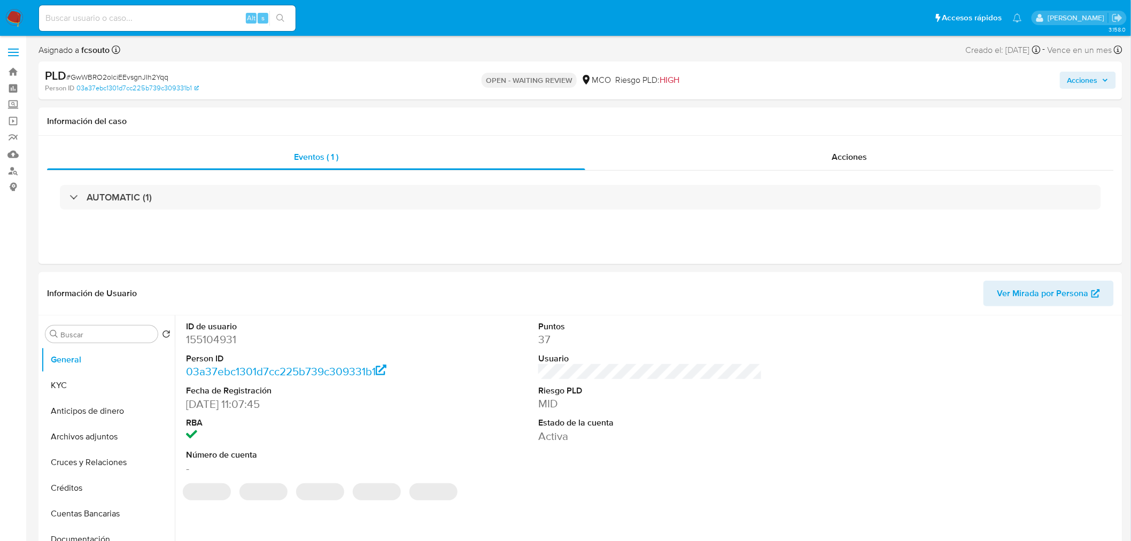
select select "10"
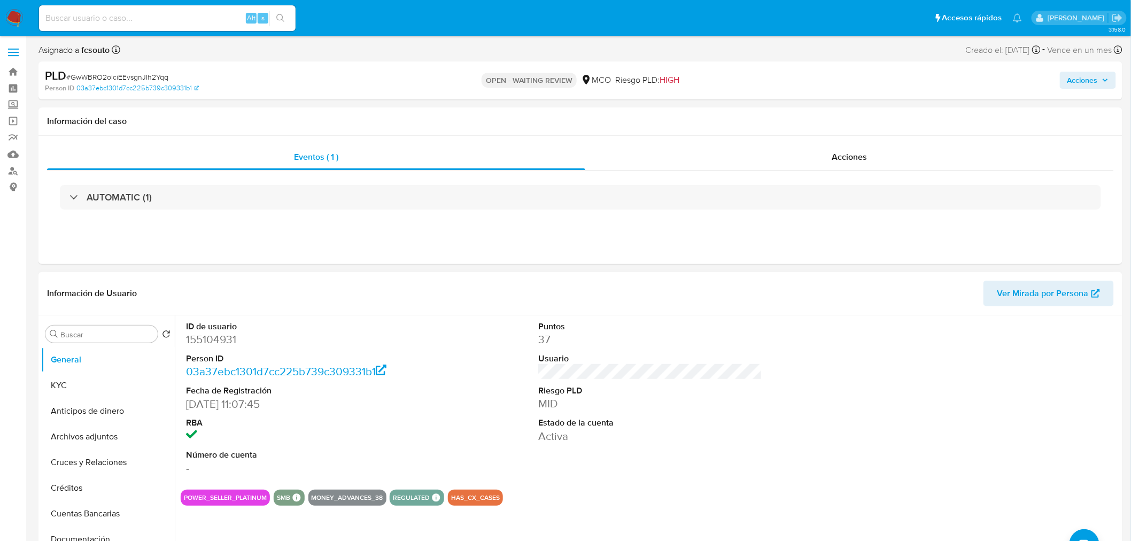
click at [198, 339] on dd "155104931" at bounding box center [298, 339] width 224 height 15
copy dd "155104931"
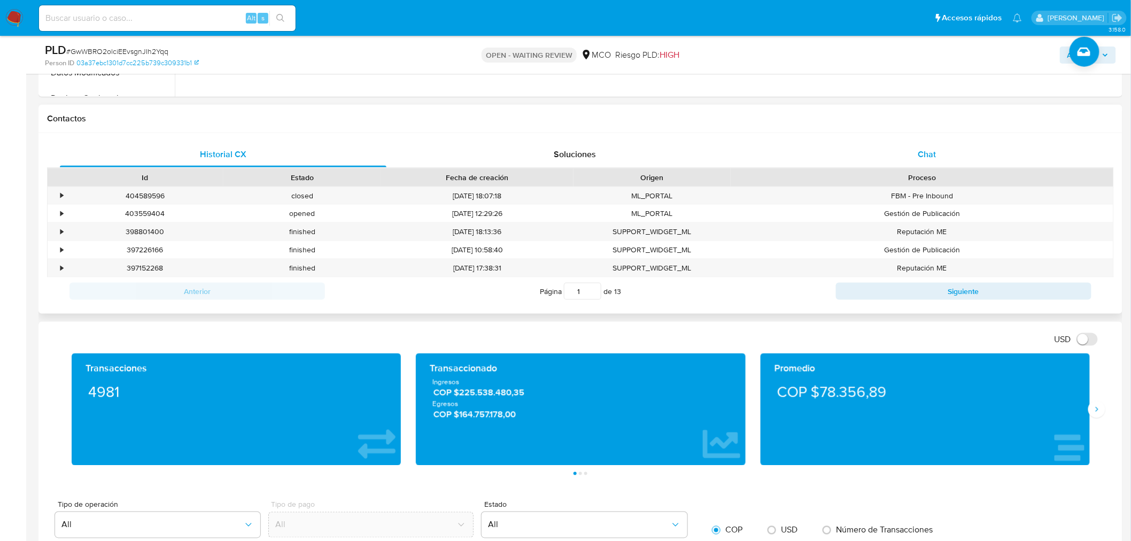
scroll to position [475, 0]
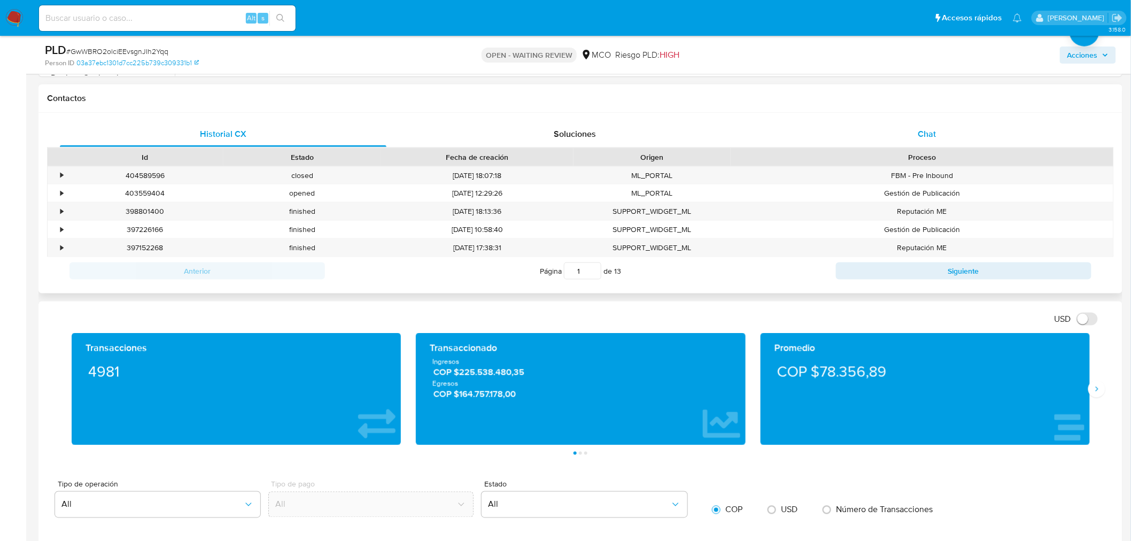
click at [935, 125] on div "Chat" at bounding box center [927, 134] width 327 height 26
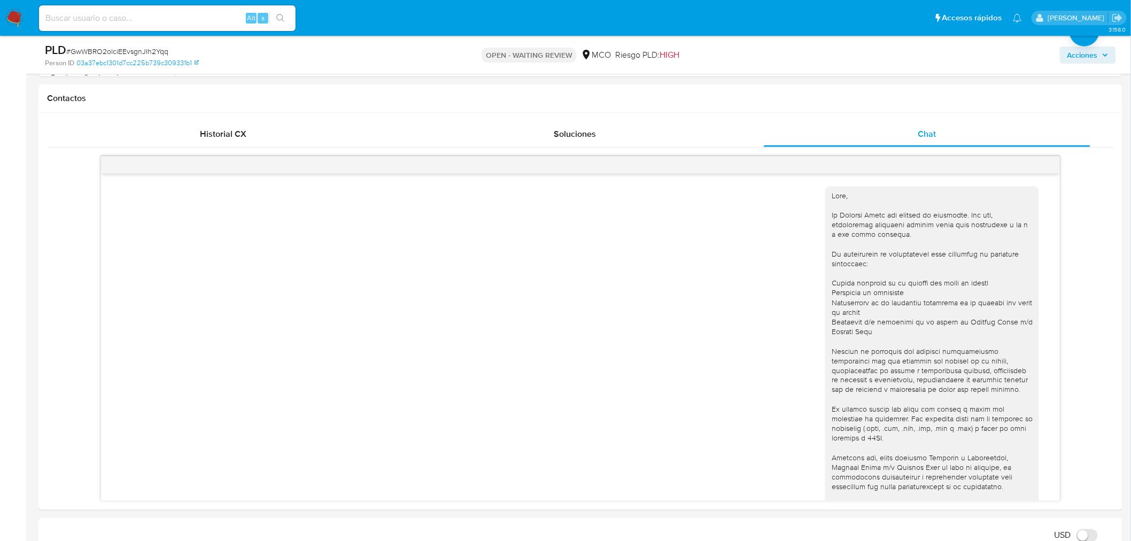
scroll to position [221, 0]
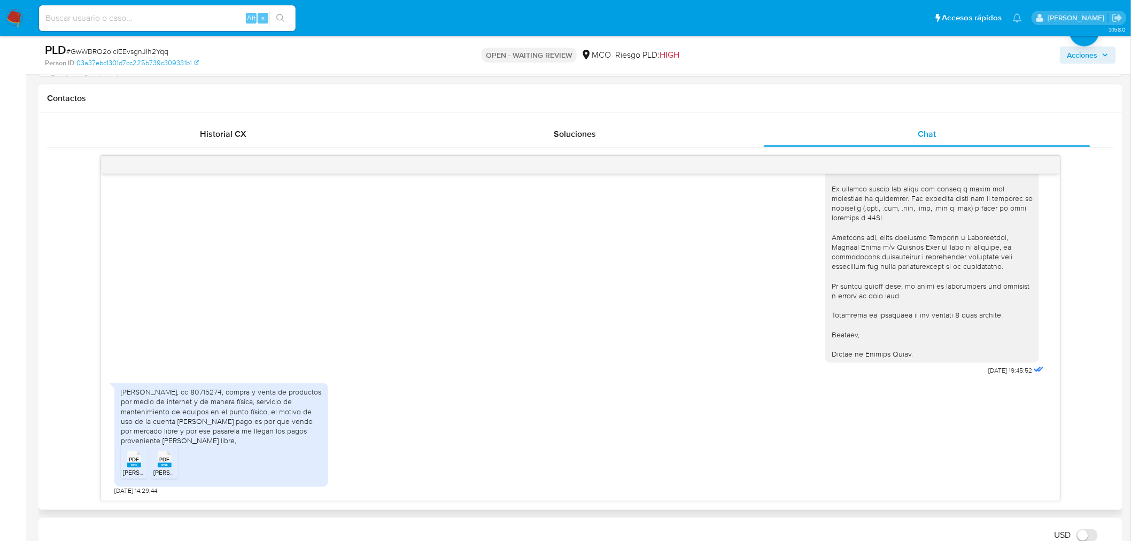
click at [135, 460] on span "PDF" at bounding box center [134, 459] width 10 height 7
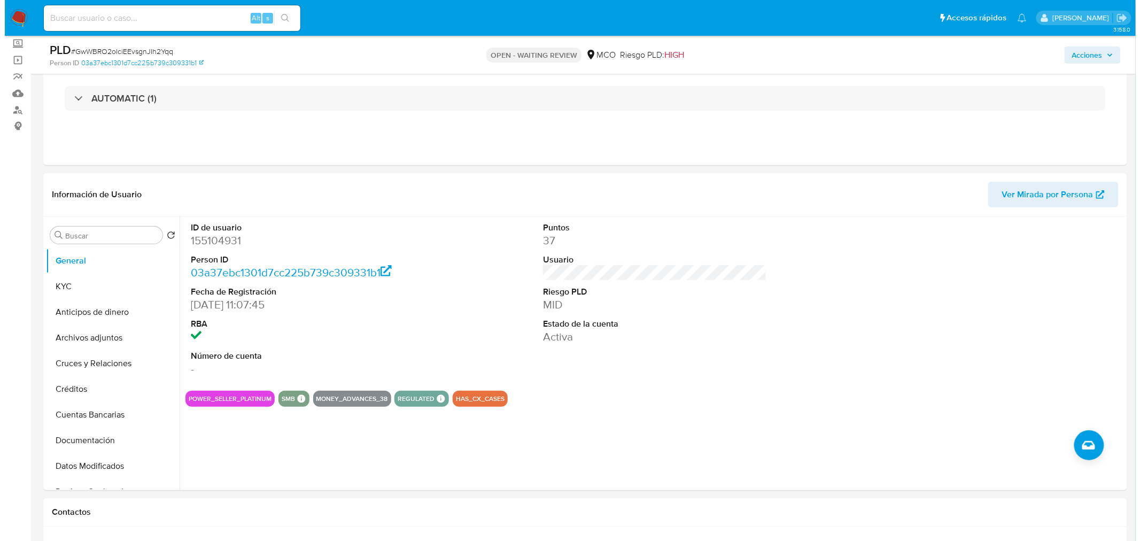
scroll to position [59, 0]
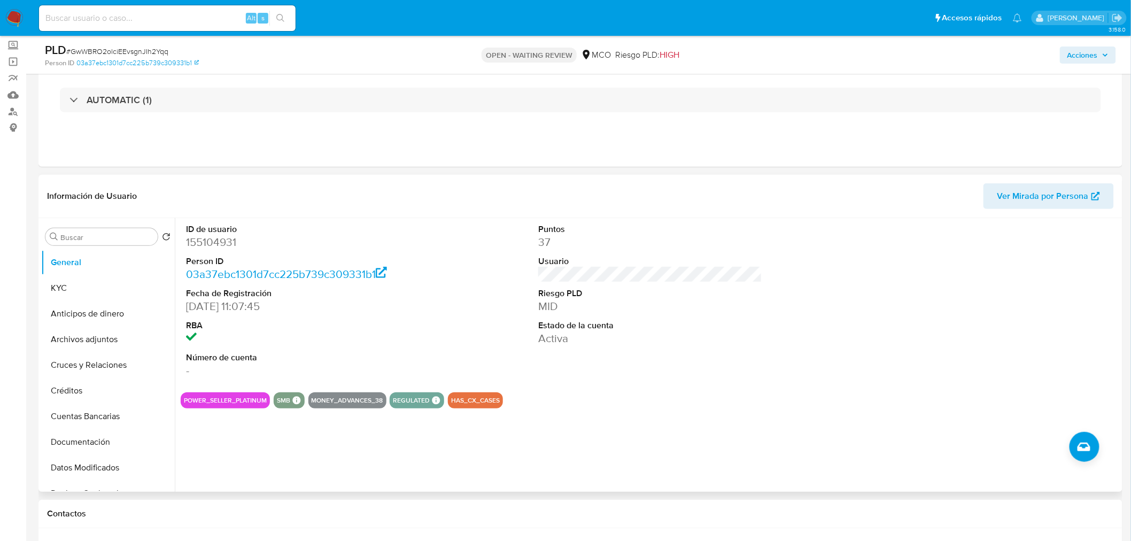
click at [191, 242] on dd "155104931" at bounding box center [298, 242] width 224 height 15
copy dd "155104931"
click at [1075, 50] on span "Acciones" at bounding box center [1082, 55] width 30 height 17
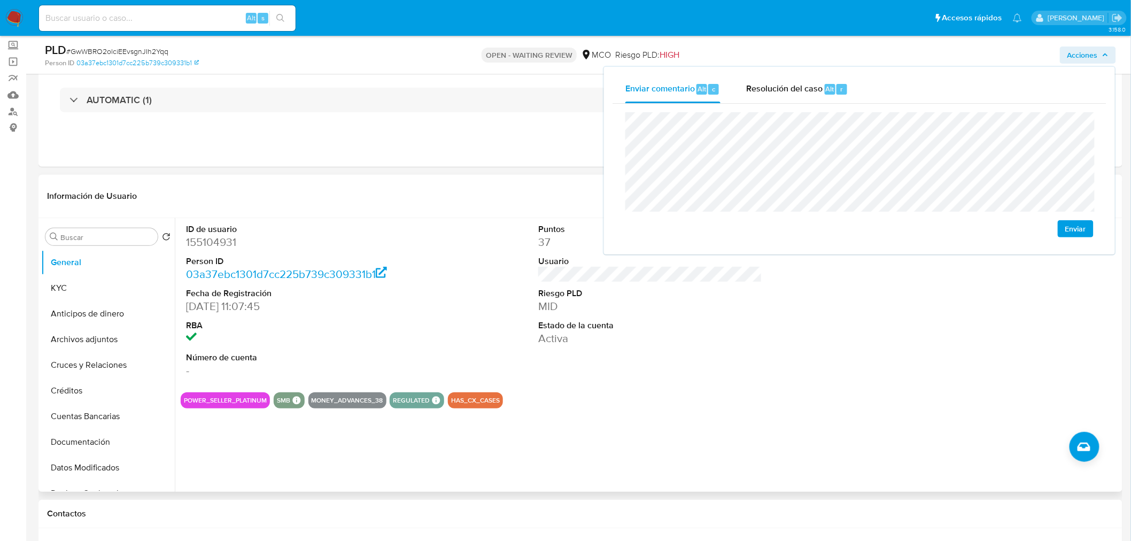
click at [209, 249] on dd "155104931" at bounding box center [298, 242] width 224 height 15
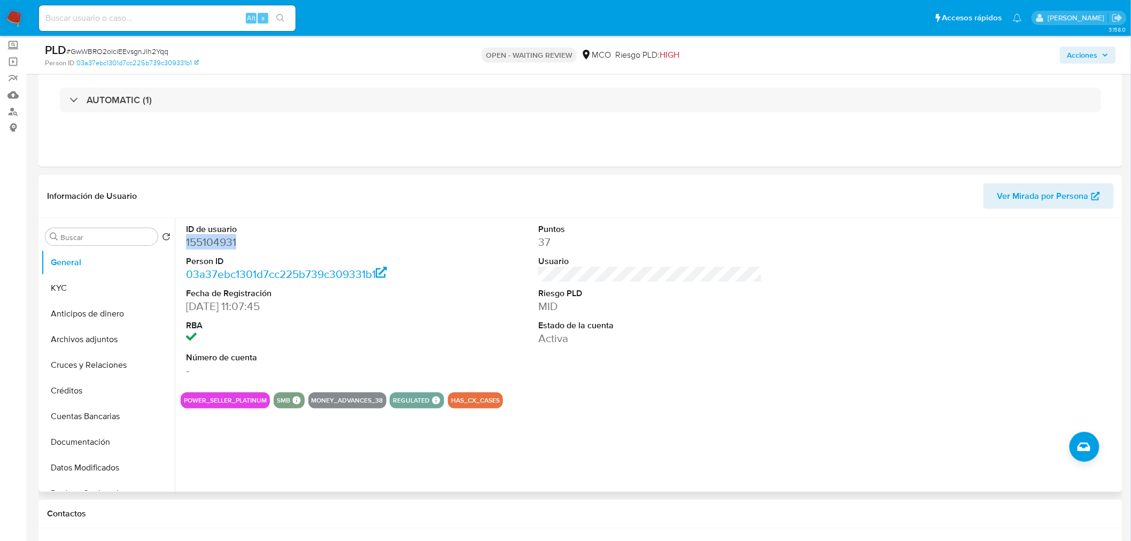
copy dd "155104931"
click at [197, 243] on dd "155104931" at bounding box center [298, 242] width 224 height 15
click at [1086, 47] on span "Acciones" at bounding box center [1082, 55] width 30 height 17
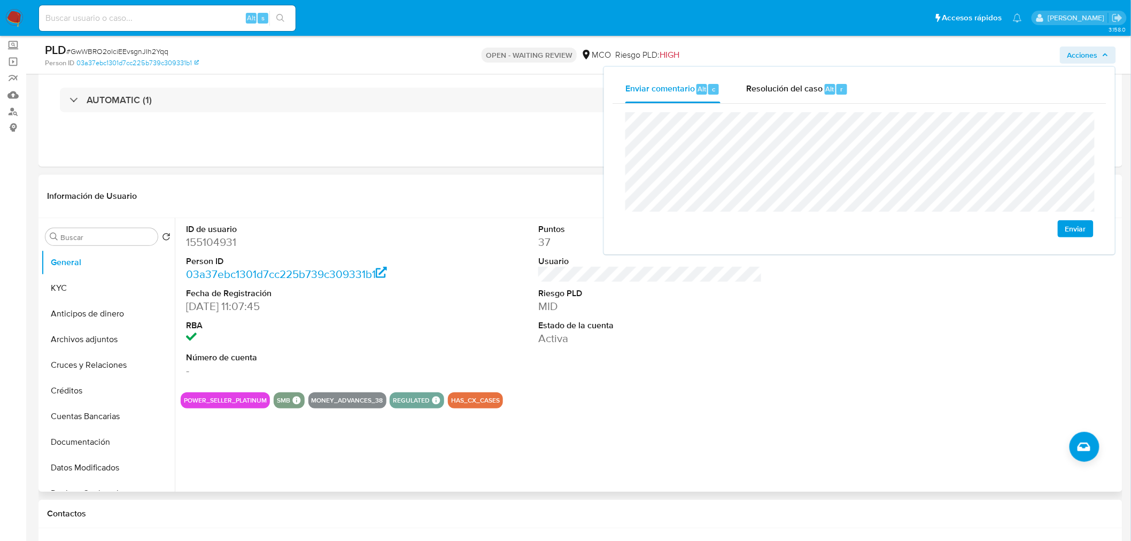
click at [195, 251] on dl "ID de usuario 155104931 Person ID 03a37ebc1301d7cc225b739c309331b1 Fecha de Reg…" at bounding box center [298, 300] width 224 height 155
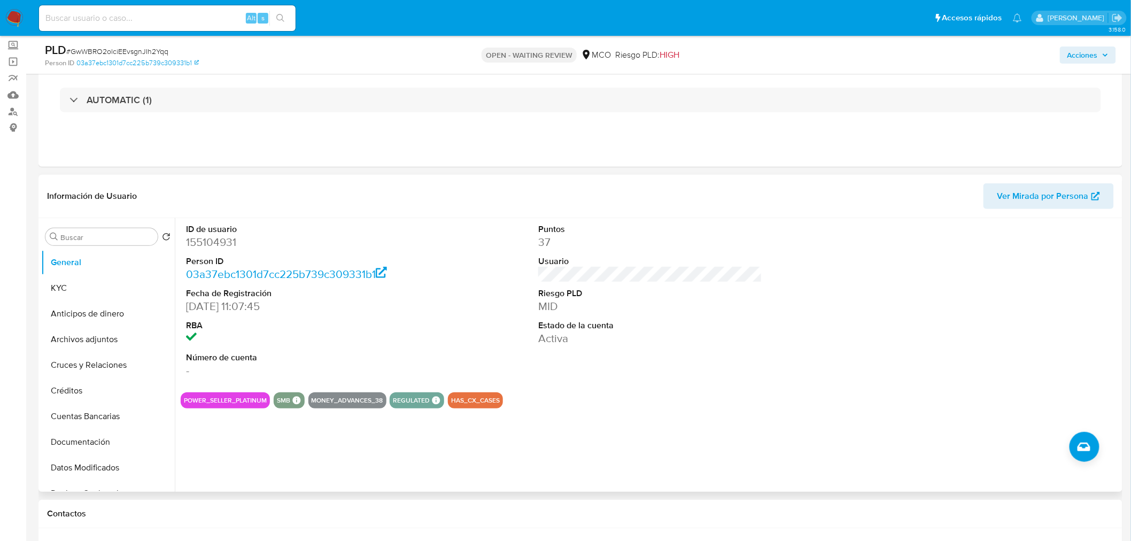
click at [201, 242] on dd "155104931" at bounding box center [298, 242] width 224 height 15
copy dd "155104931"
click at [94, 331] on button "Archivos adjuntos" at bounding box center [103, 340] width 125 height 26
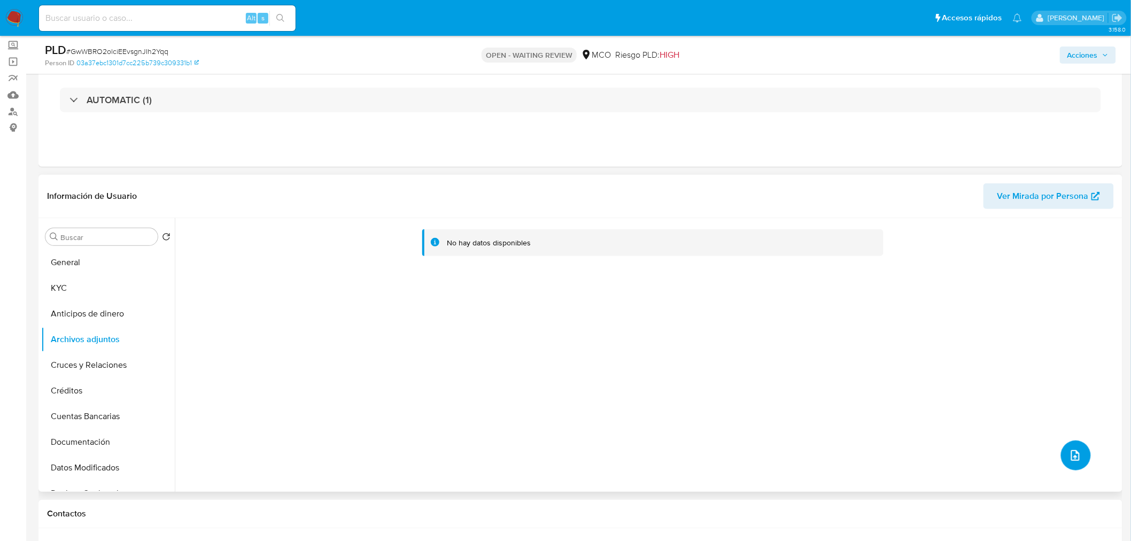
click at [1073, 457] on icon "upload-file" at bounding box center [1075, 455] width 13 height 13
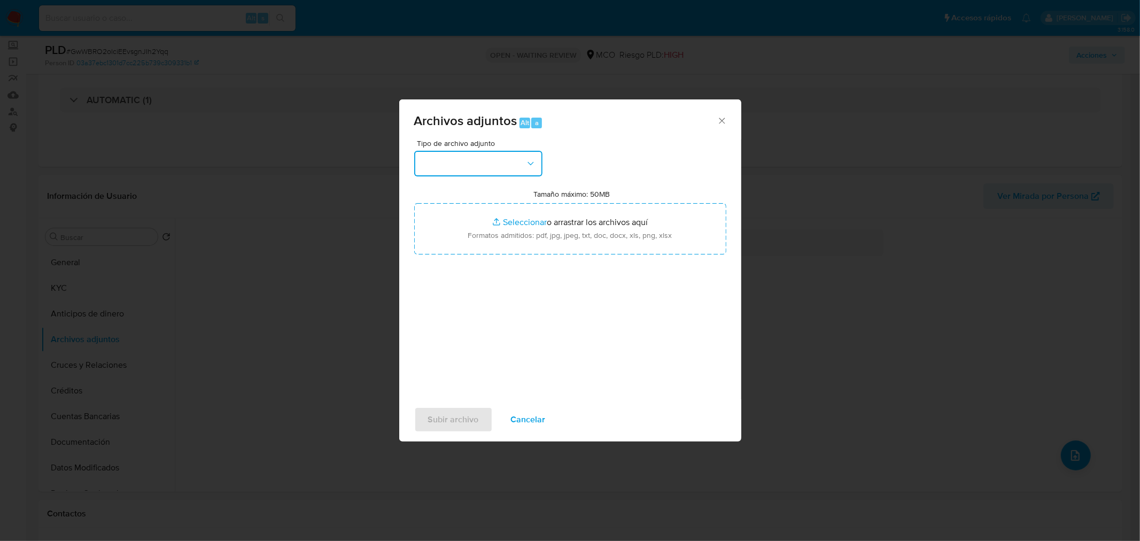
click at [514, 165] on button "button" at bounding box center [478, 164] width 128 height 26
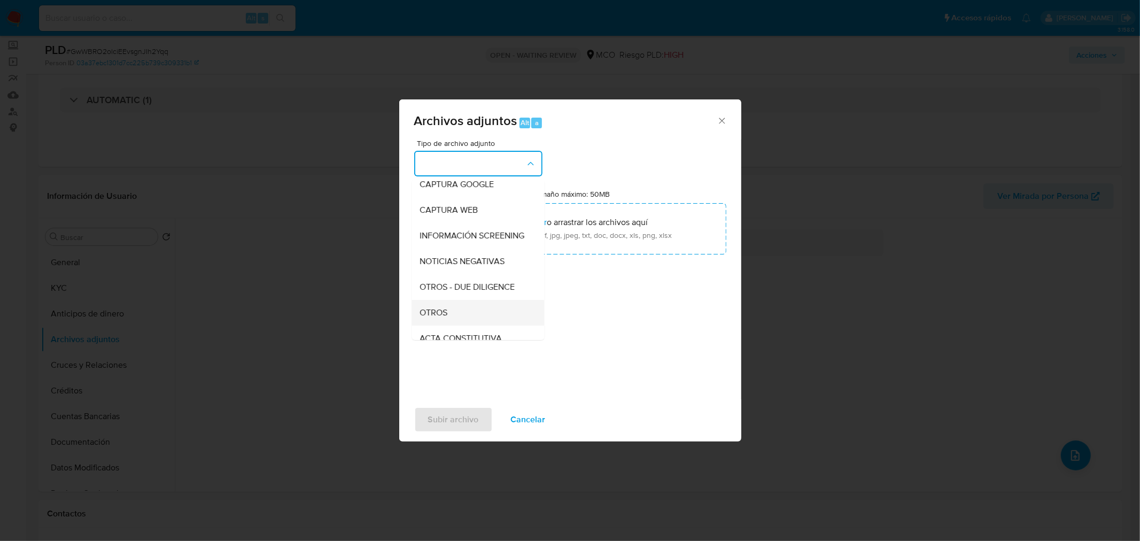
click at [469, 317] on div "OTROS" at bounding box center [474, 312] width 109 height 26
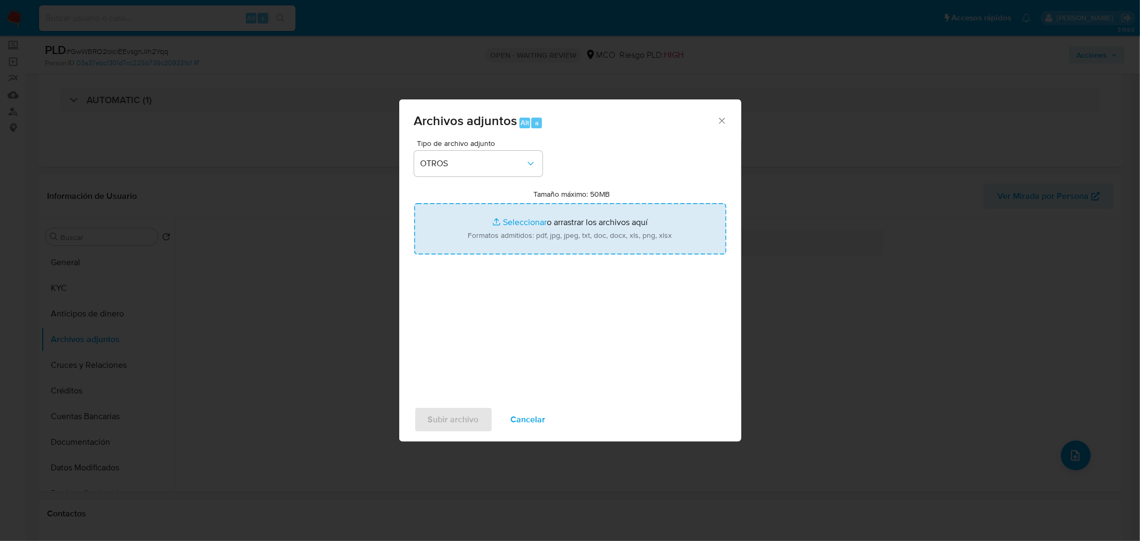
click at [564, 238] on input "Tamaño máximo: 50MB Seleccionar archivos" at bounding box center [570, 228] width 312 height 51
type input "C:\fakepath\155104931 - 11_9_2025.pdf"
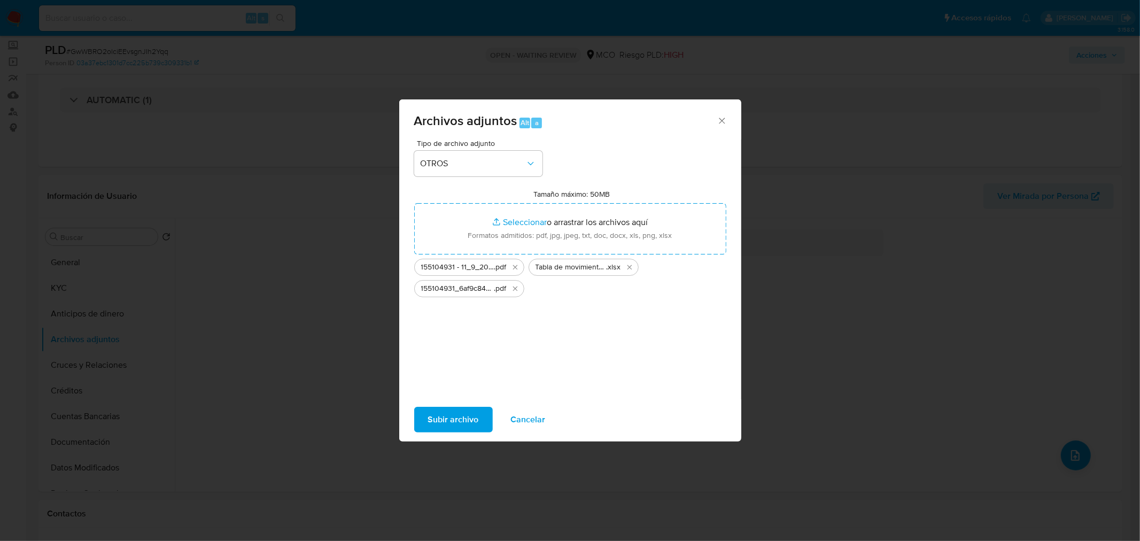
click at [451, 419] on span "Subir archivo" at bounding box center [453, 420] width 51 height 24
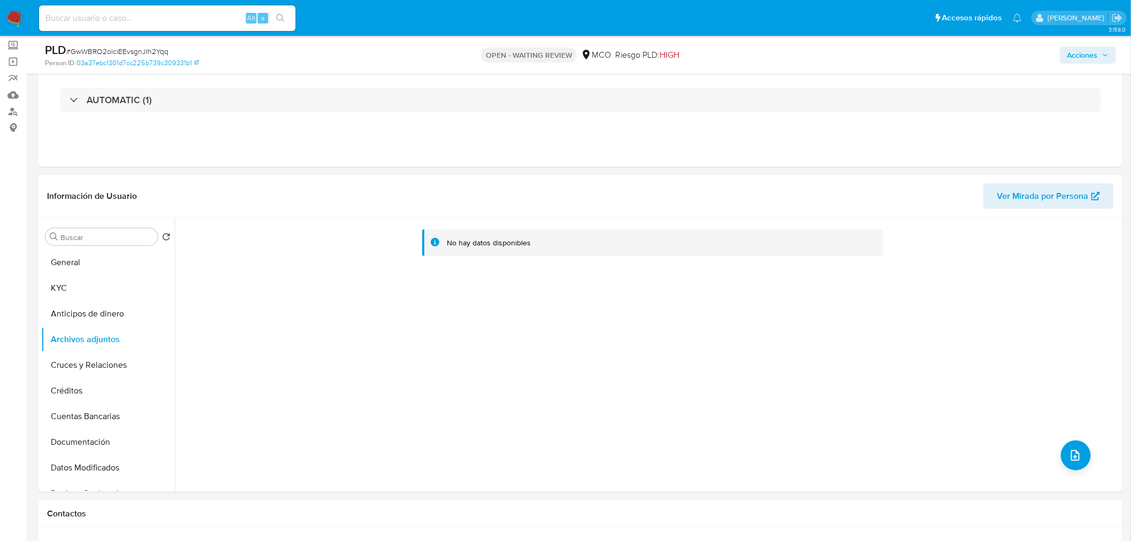
drag, startPoint x: 1087, startPoint y: 55, endPoint x: 1080, endPoint y: 58, distance: 7.4
click at [1087, 55] on span "Acciones" at bounding box center [1082, 55] width 30 height 17
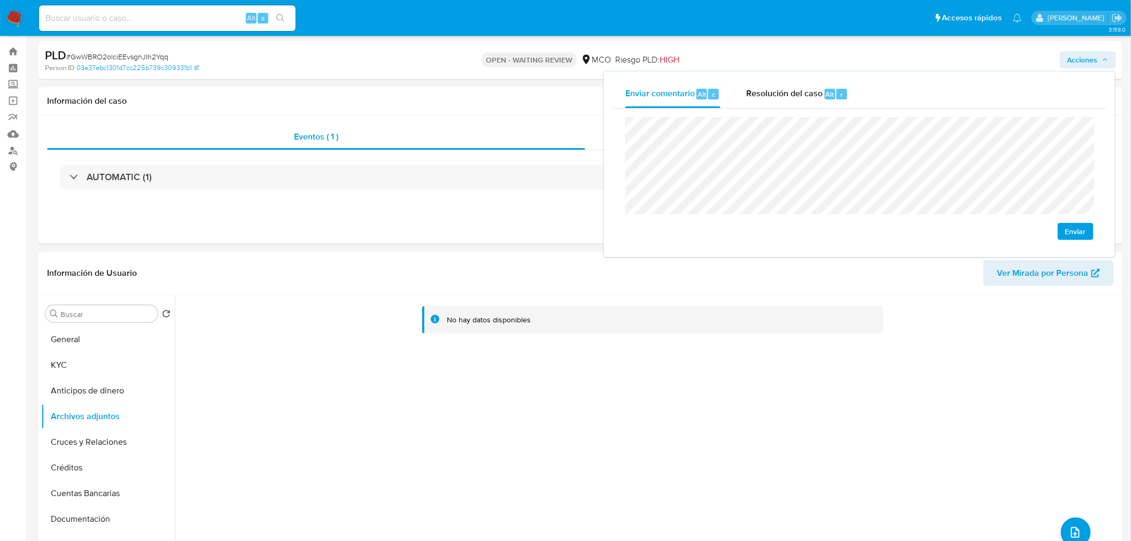
scroll to position [0, 0]
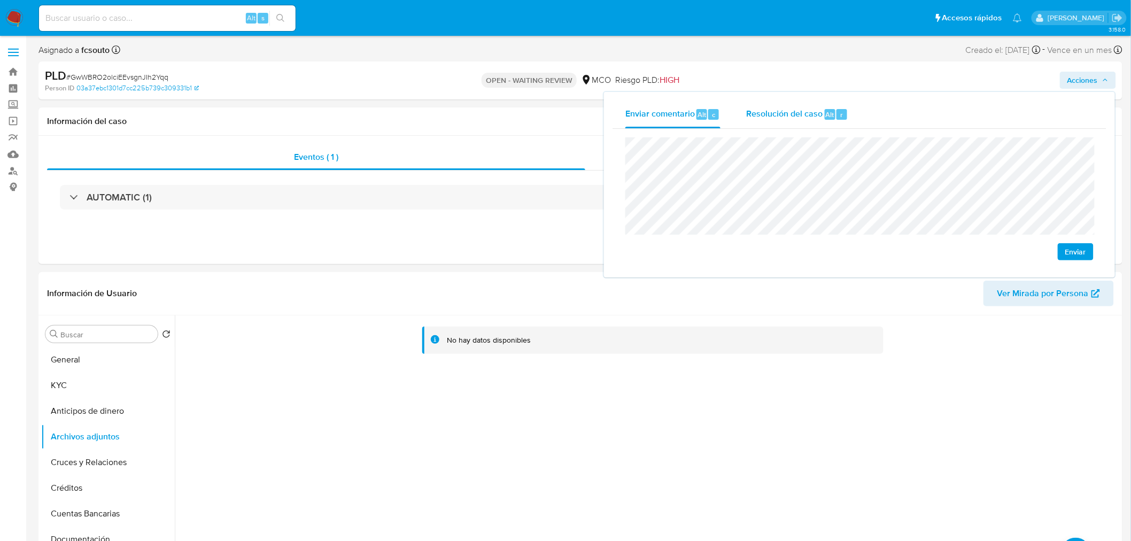
click at [783, 120] on div "Resolución del caso Alt r" at bounding box center [797, 114] width 102 height 28
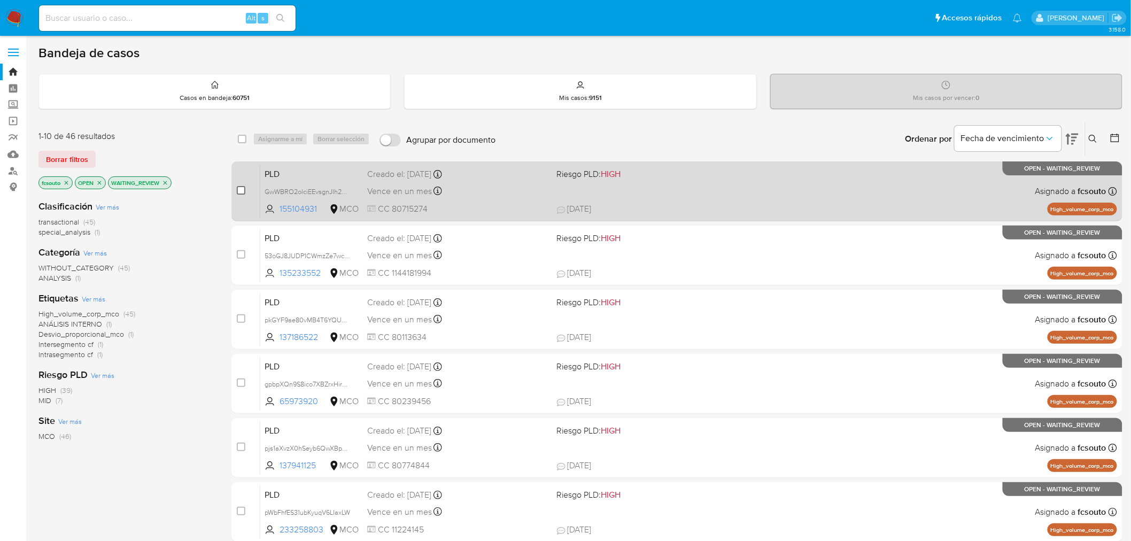
click at [238, 189] on input "checkbox" at bounding box center [241, 190] width 9 height 9
checkbox input "true"
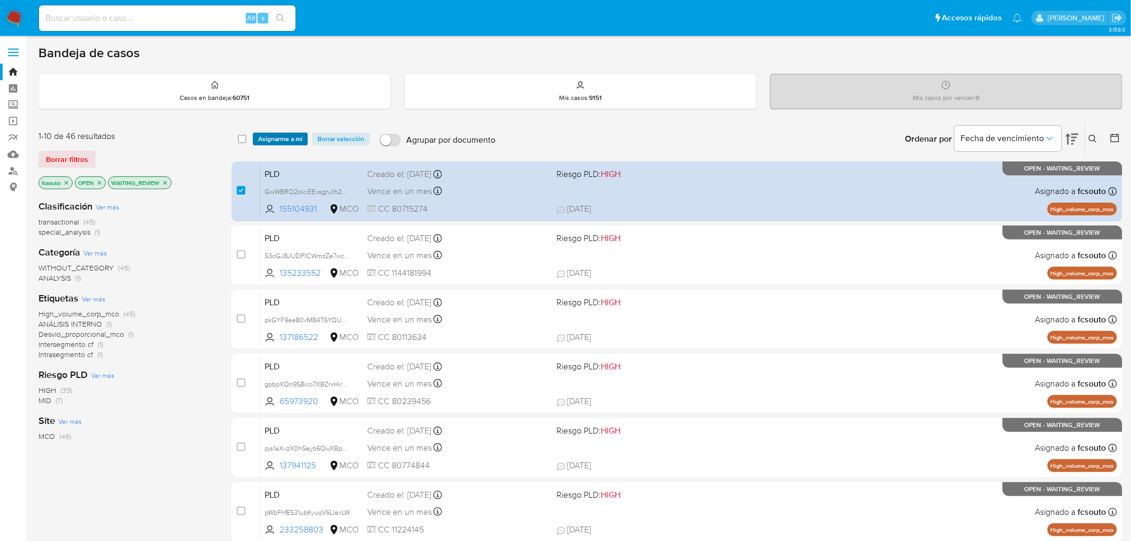
click at [282, 136] on span "Asignarme a mí" at bounding box center [280, 139] width 44 height 11
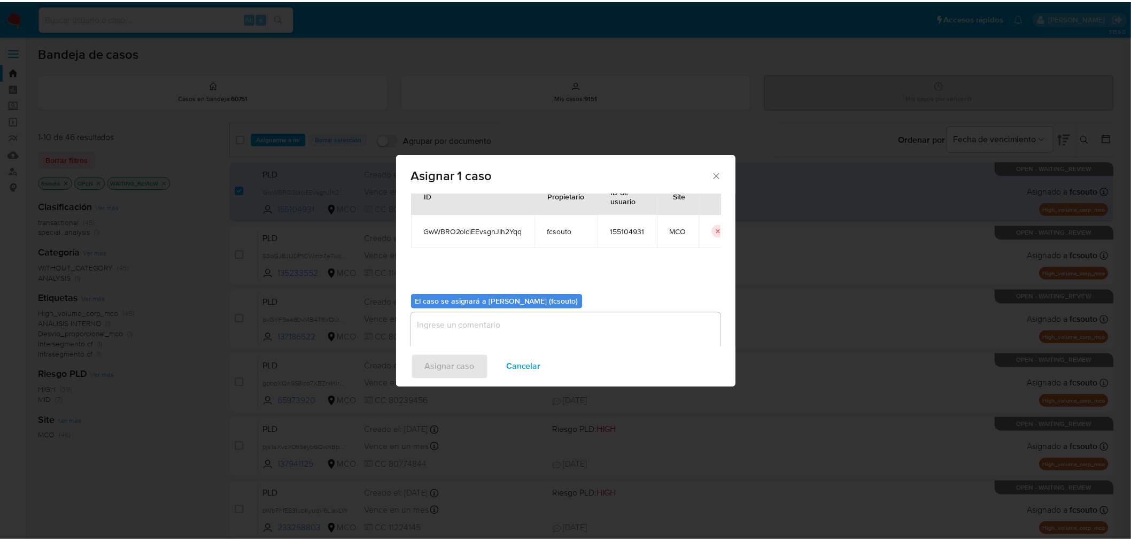
scroll to position [55, 0]
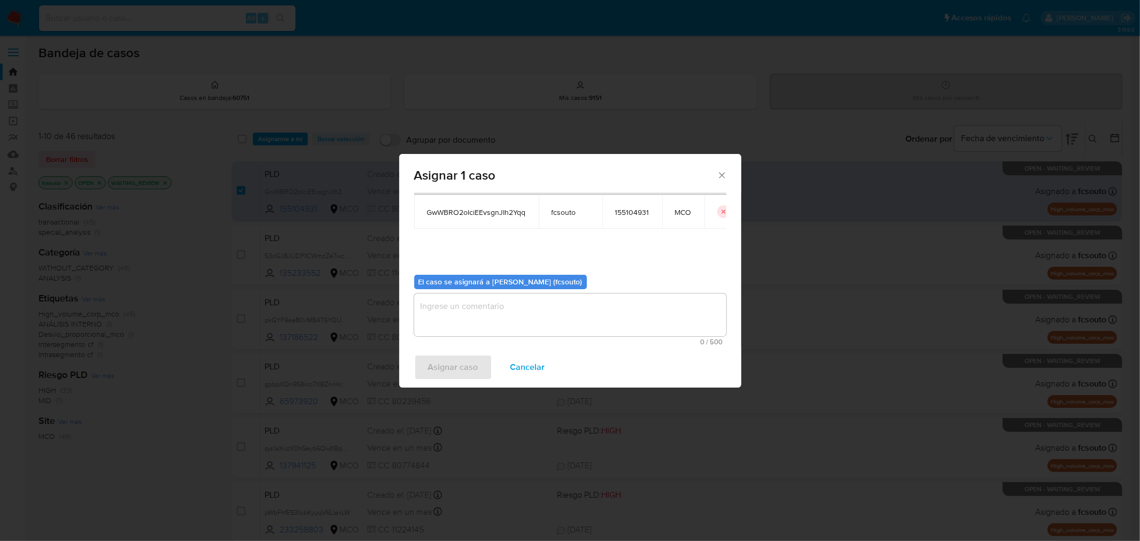
click at [568, 308] on textarea "assign-modal" at bounding box center [570, 314] width 312 height 43
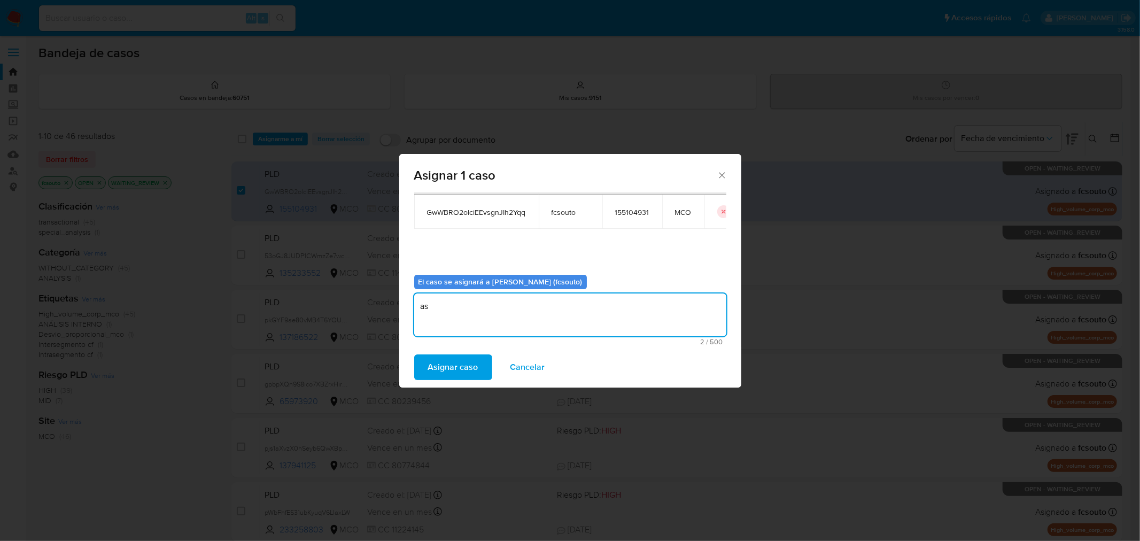
type textarea "a"
type textarea "Asignación manual"
click at [425, 370] on button "Asignar caso" at bounding box center [453, 367] width 78 height 26
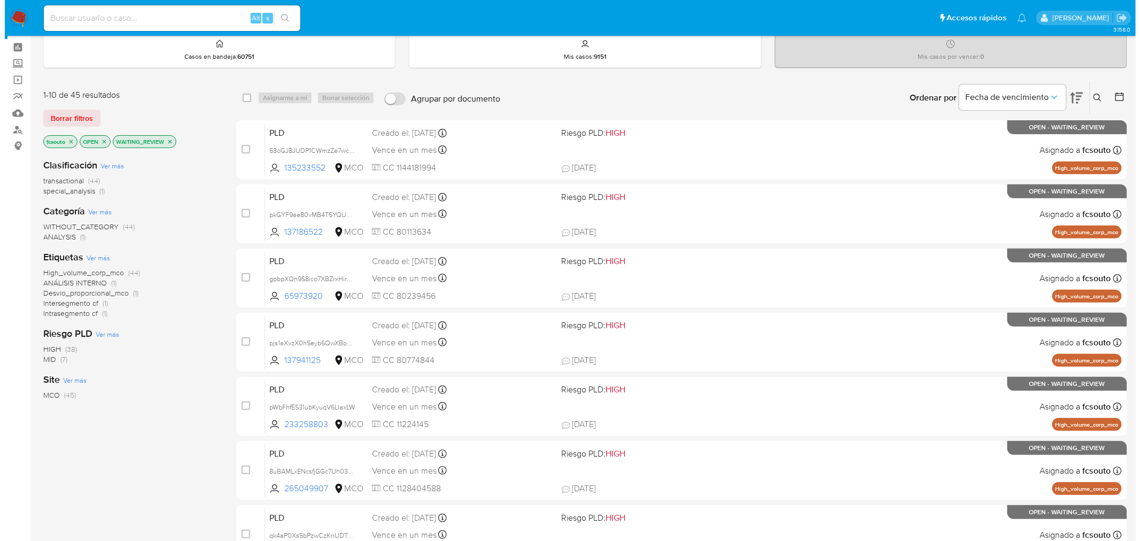
scroll to position [0, 0]
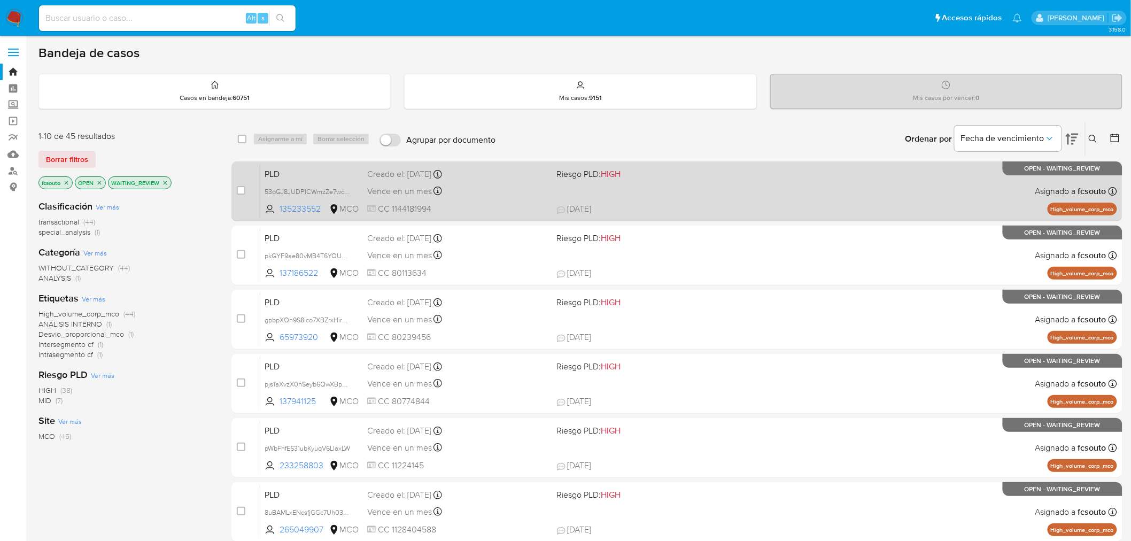
click at [527, 197] on div "Vence en un mes Vence el [DATE] 07:04:14" at bounding box center [457, 191] width 181 height 14
click at [242, 191] on input "checkbox" at bounding box center [241, 190] width 9 height 9
checkbox input "true"
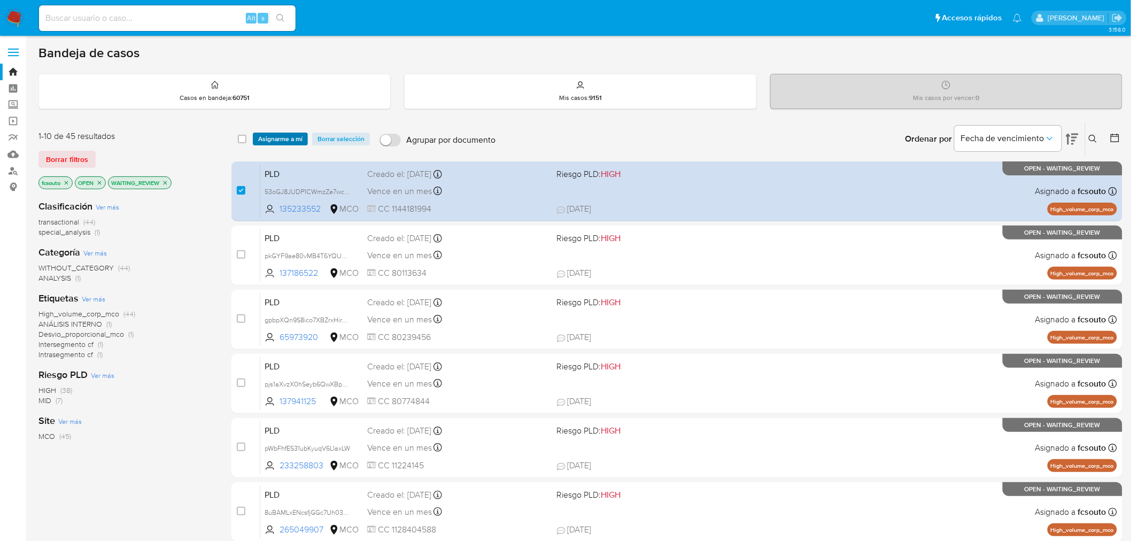
click at [296, 136] on span "Asignarme a mí" at bounding box center [280, 139] width 44 height 11
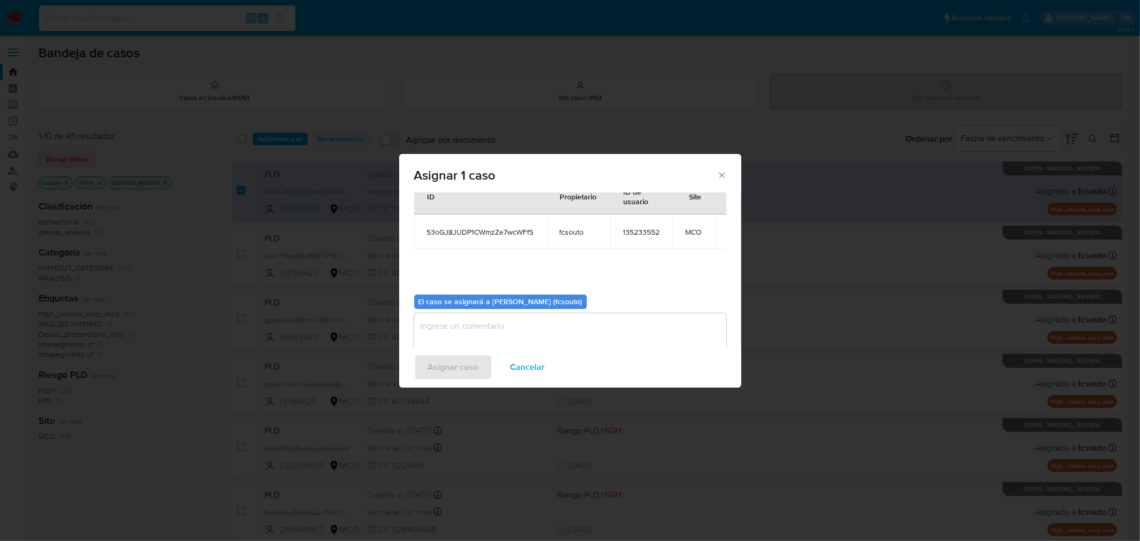
scroll to position [55, 0]
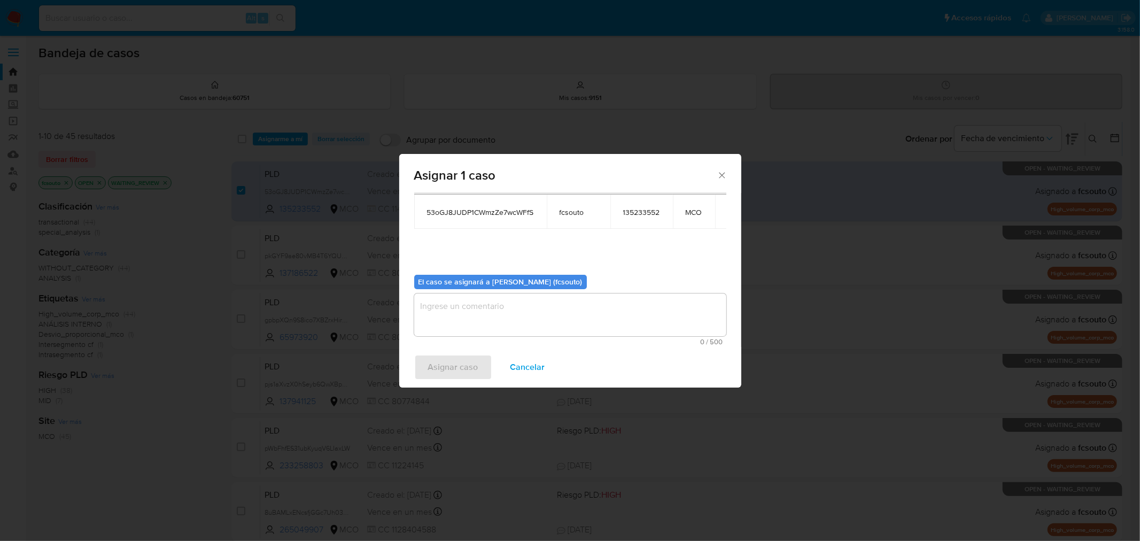
click at [561, 320] on textarea "assign-modal" at bounding box center [570, 314] width 312 height 43
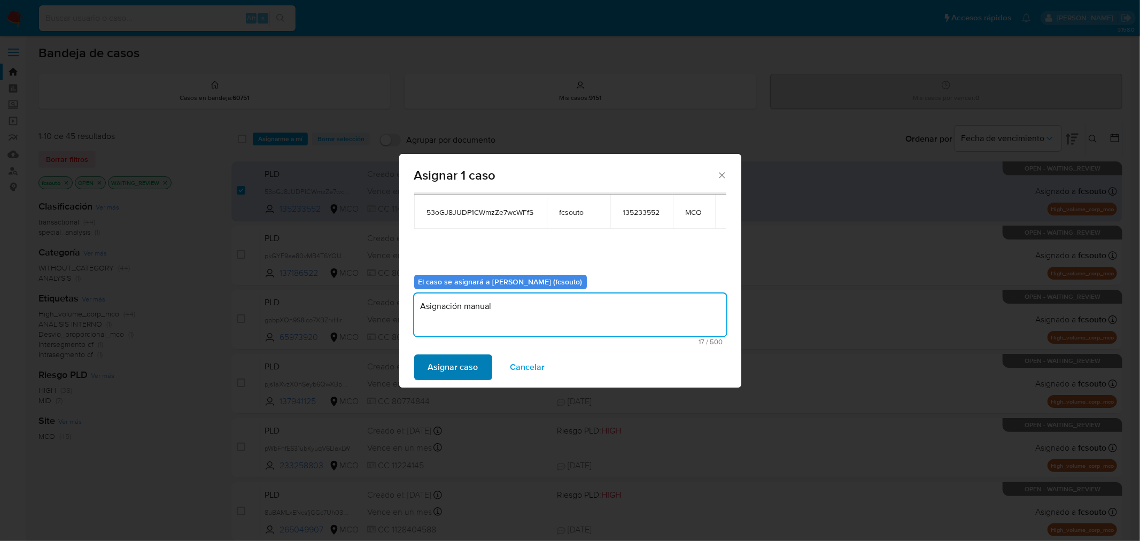
type textarea "Asignación manual"
click at [451, 361] on span "Asignar caso" at bounding box center [453, 367] width 50 height 24
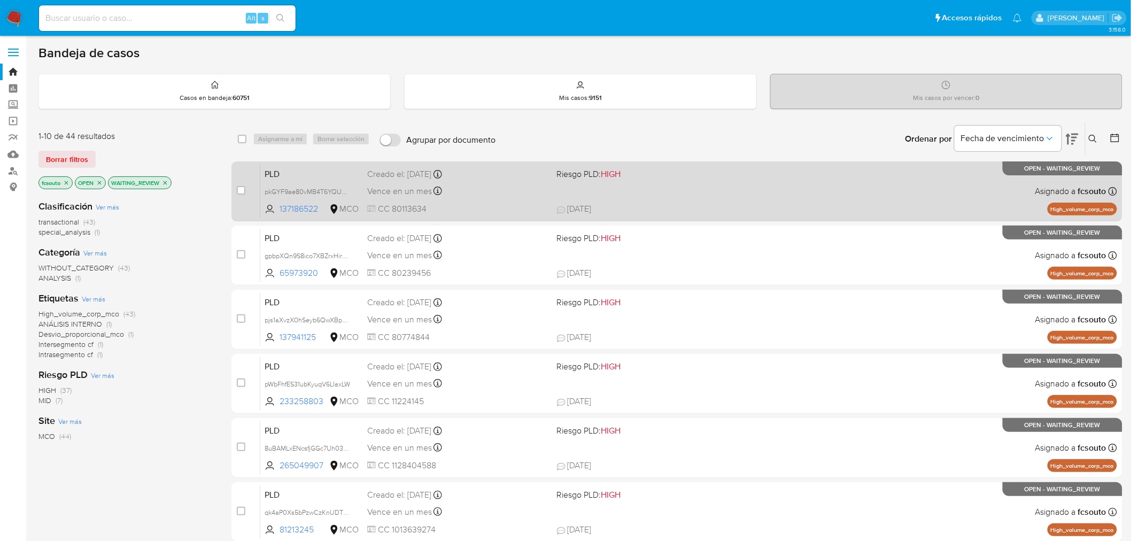
click at [683, 191] on div "PLD pkGYF9ae80vMB4T6YQUGBTwG 137186522 MCO Riesgo PLD: HIGH Creado el: [DATE] C…" at bounding box center [688, 191] width 857 height 54
click at [241, 190] on input "checkbox" at bounding box center [241, 190] width 9 height 9
checkbox input "true"
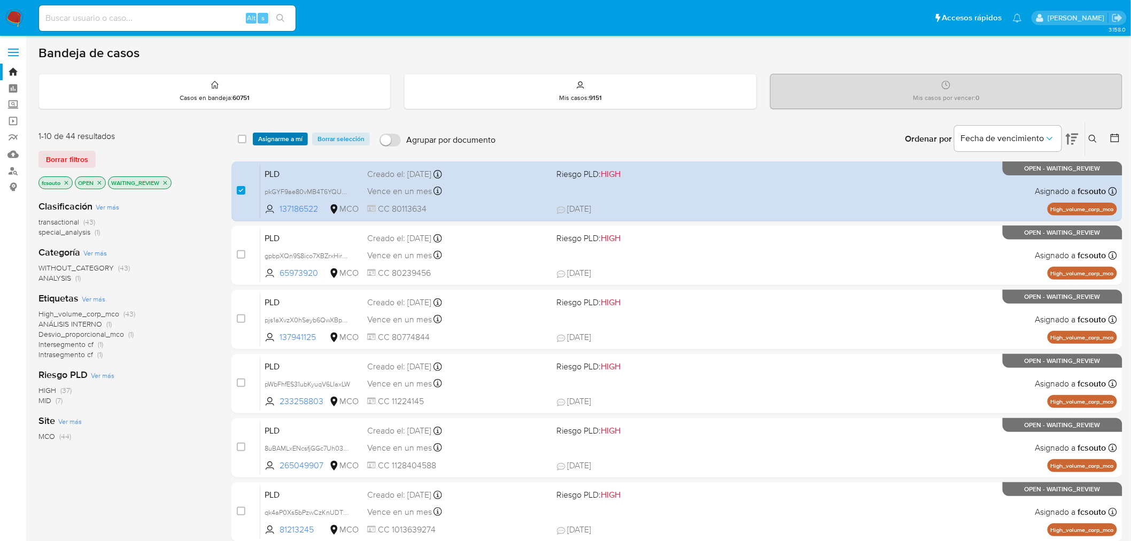
drag, startPoint x: 280, startPoint y: 134, endPoint x: 286, endPoint y: 141, distance: 9.8
click at [280, 134] on span "Asignarme a mí" at bounding box center [280, 139] width 44 height 11
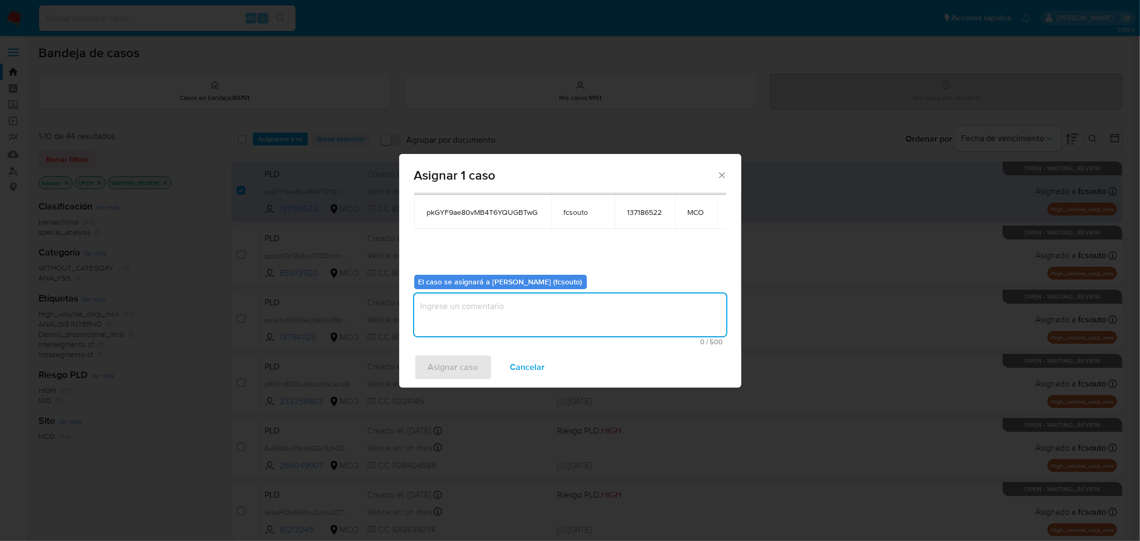
click at [518, 323] on textarea "assign-modal" at bounding box center [570, 314] width 312 height 43
type textarea "Asignación manual"
click at [448, 365] on span "Asignar caso" at bounding box center [453, 367] width 50 height 24
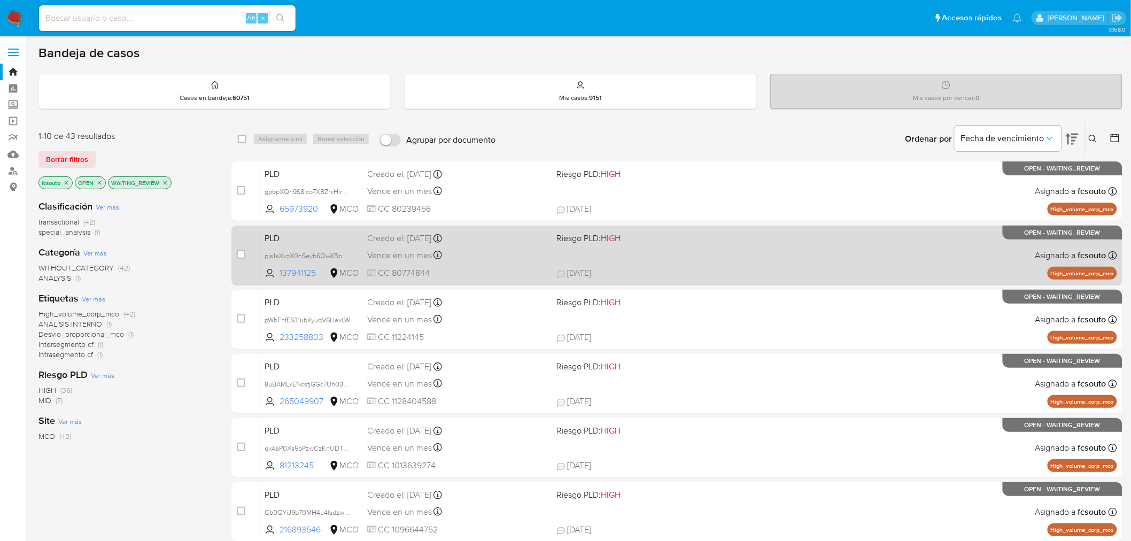
click at [518, 276] on span "CC 80774844" at bounding box center [457, 273] width 181 height 12
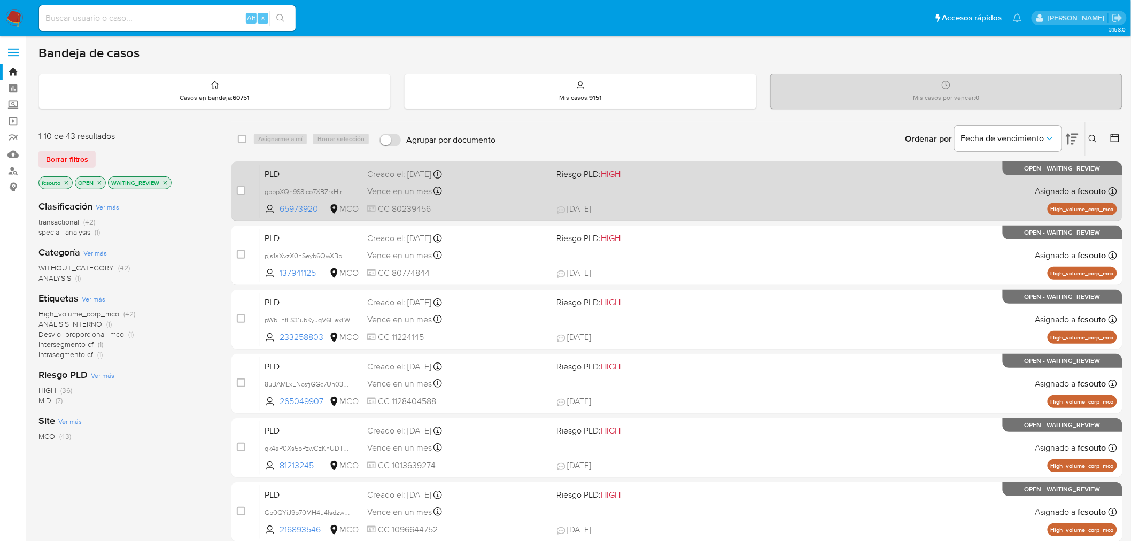
click at [490, 197] on div "Vence en un mes Vence el [DATE] 07:04:38" at bounding box center [457, 191] width 181 height 14
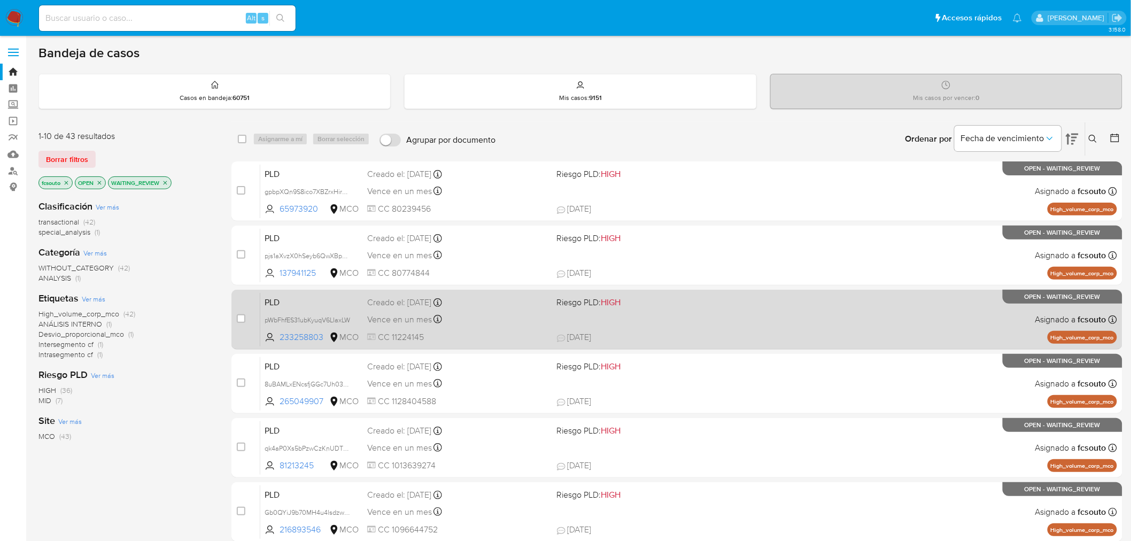
click at [482, 320] on div "Vence en un mes Vence el [DATE] 07:05:08" at bounding box center [457, 319] width 181 height 14
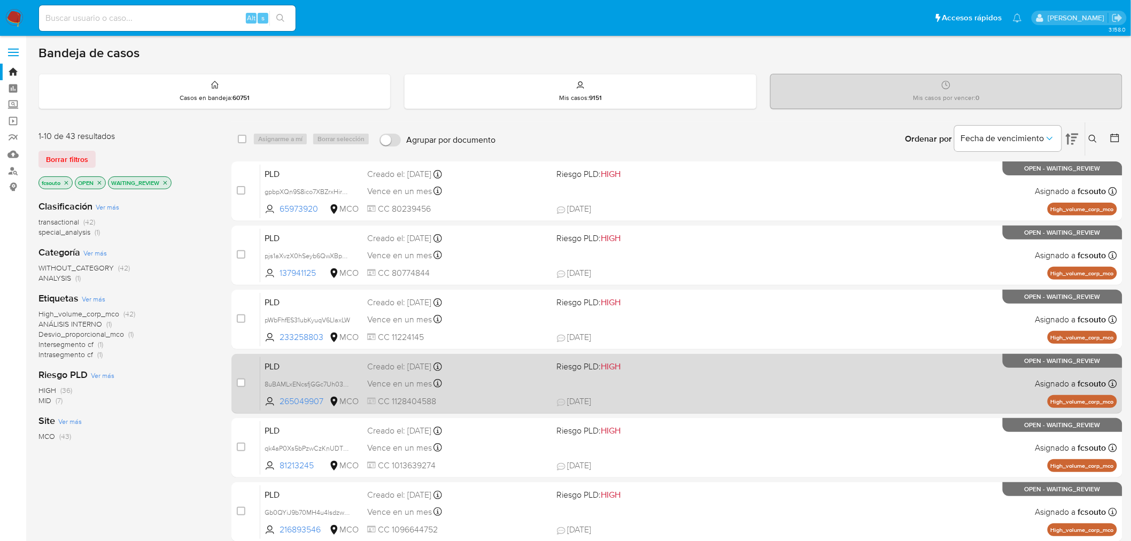
click at [493, 364] on div "Creado el: [DATE] Creado el: [DATE] 07:05:17" at bounding box center [457, 367] width 181 height 12
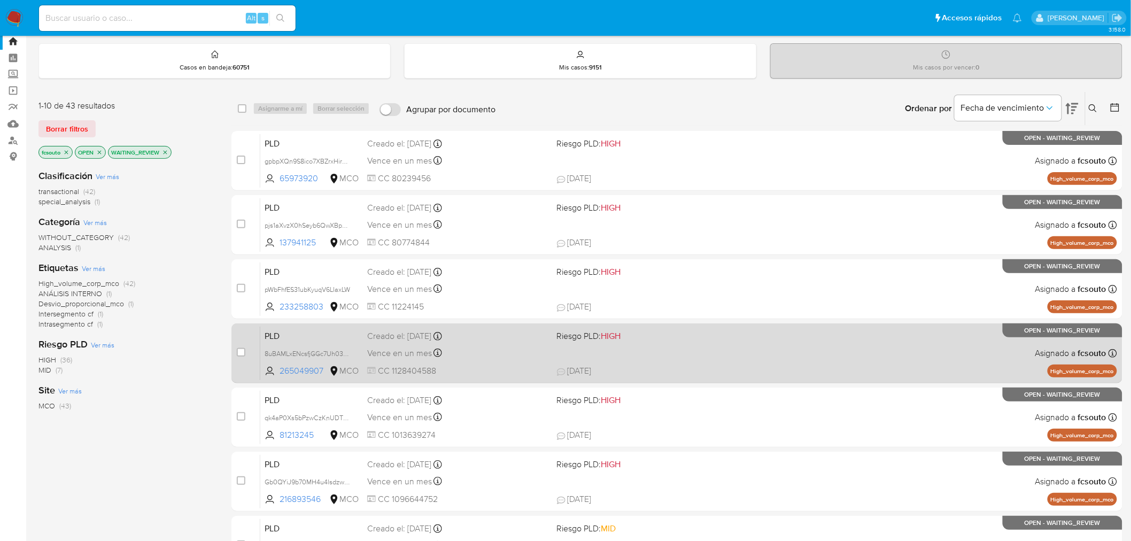
scroll to position [59, 0]
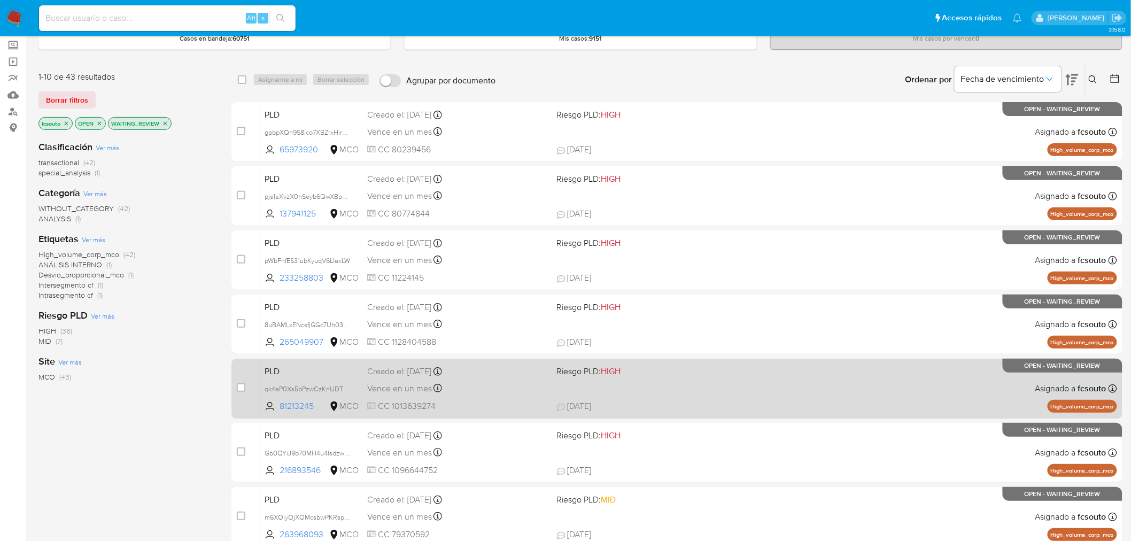
click at [505, 373] on div "Creado el: [DATE] Creado el: [DATE] 07:05:20" at bounding box center [457, 372] width 181 height 12
click at [484, 393] on div "Vence en un mes Vence el [DATE] 07:05:20" at bounding box center [457, 388] width 181 height 14
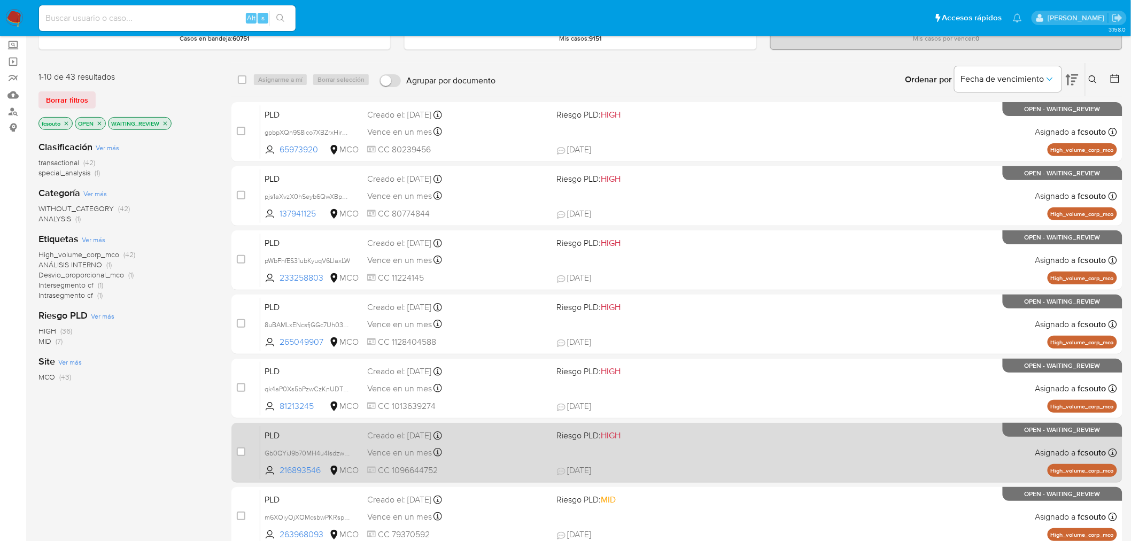
click at [519, 453] on div "Vence en un mes Vence el [DATE] 07:05:22" at bounding box center [457, 452] width 181 height 14
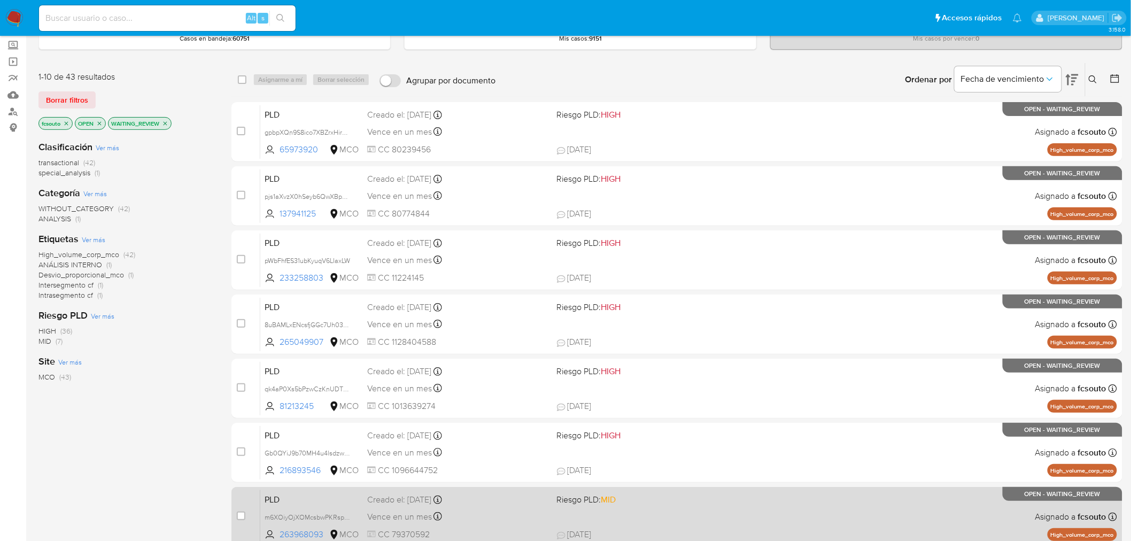
click at [475, 524] on div "PLD m6XOiyOjXOMcsbwPKRsp8lH0 263968093 MCO Riesgo PLD: MID Creado el: [DATE] Cr…" at bounding box center [688, 517] width 857 height 54
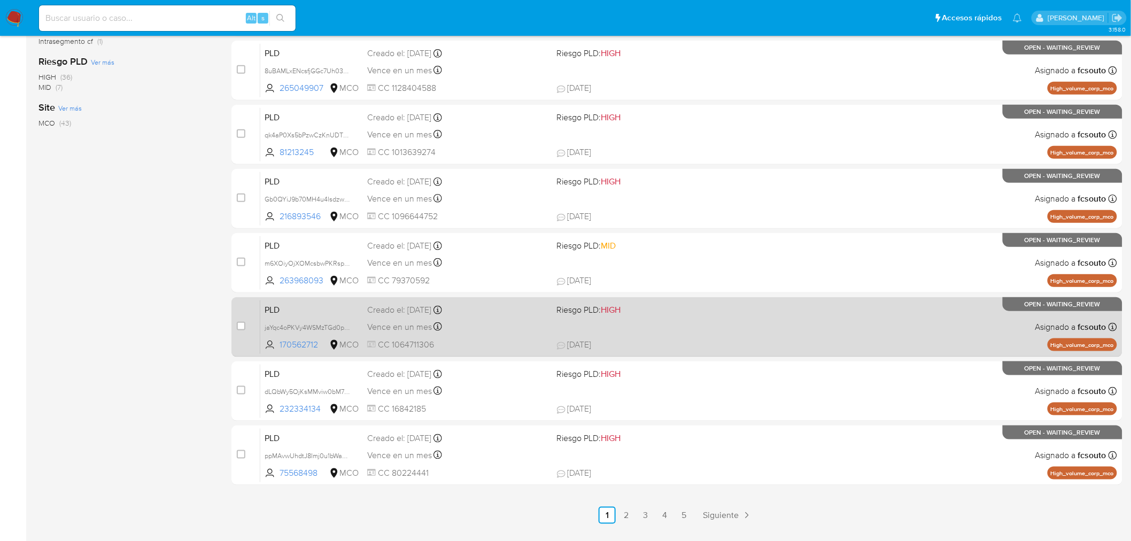
scroll to position [340, 0]
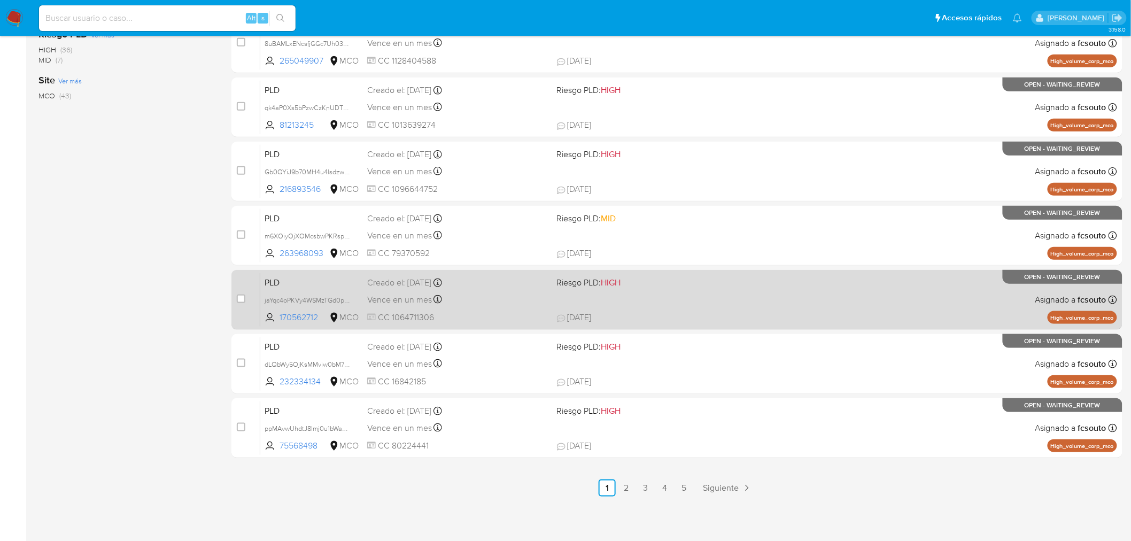
click at [492, 312] on span "CC 1064711306" at bounding box center [457, 318] width 181 height 12
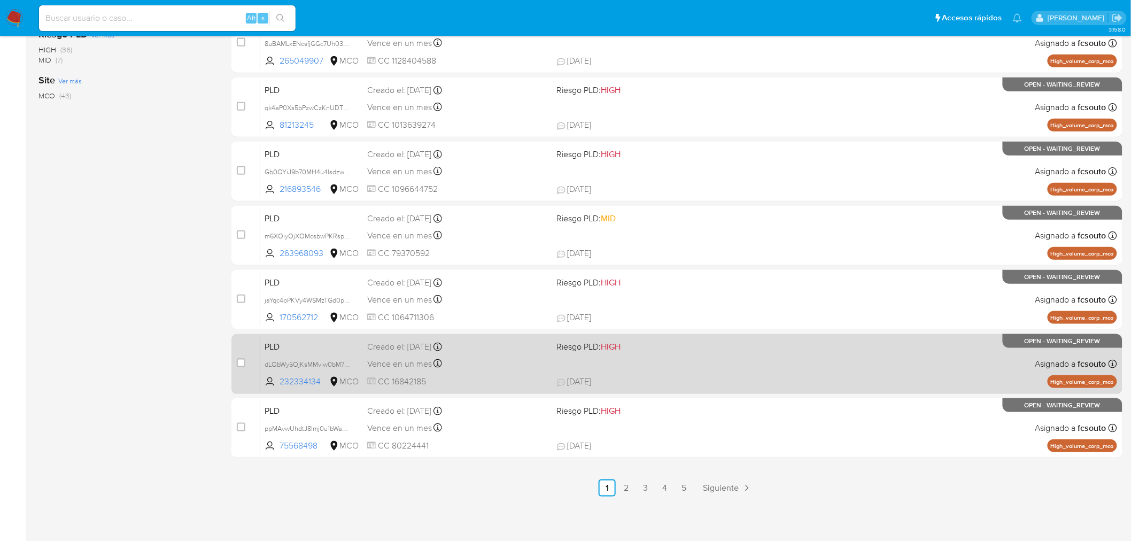
click at [515, 371] on div "PLD dLQbWy5OjKsMMviw0bM7Qe5m 232334134 MCO Riesgo PLD: HIGH Creado el: [DATE] C…" at bounding box center [688, 364] width 857 height 54
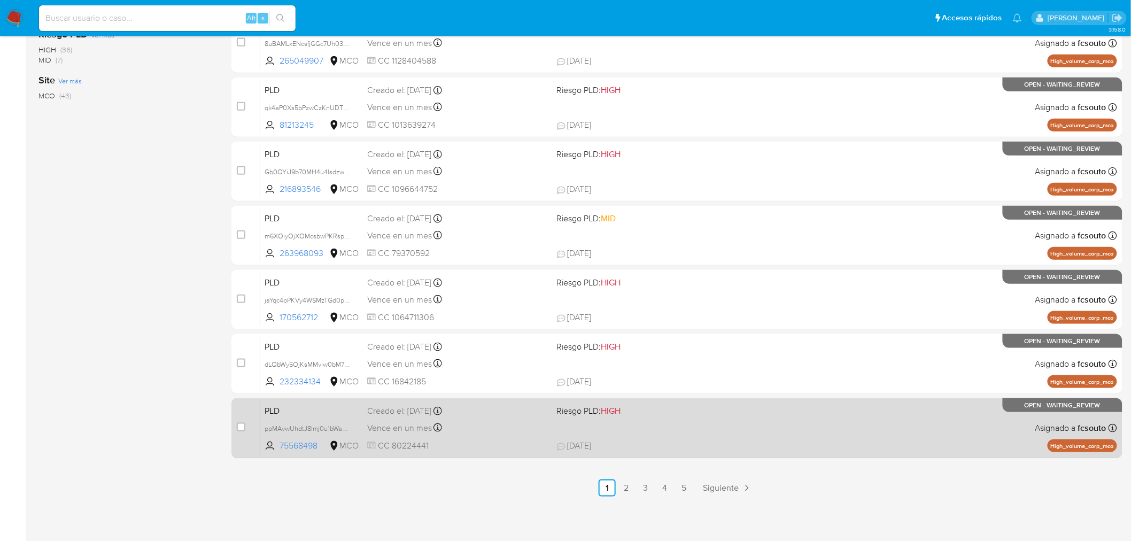
click at [492, 435] on div "PLD ppMAvwUhdtJ8Imj0u1bWa5fK 75568498 MCO Riesgo PLD: HIGH Creado el: [DATE] Cr…" at bounding box center [688, 428] width 857 height 54
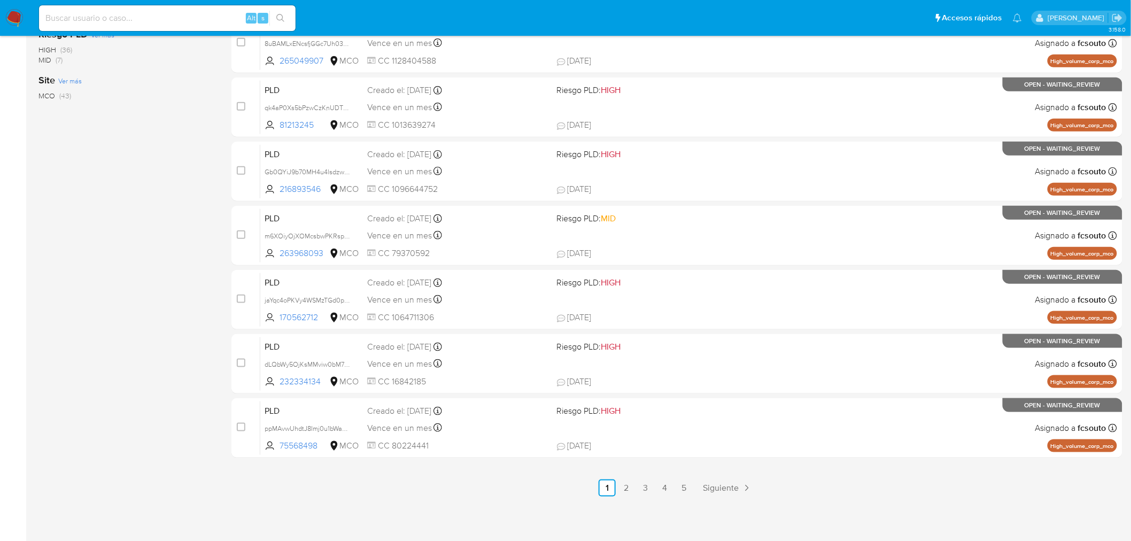
click at [627, 480] on link "2" at bounding box center [626, 487] width 17 height 17
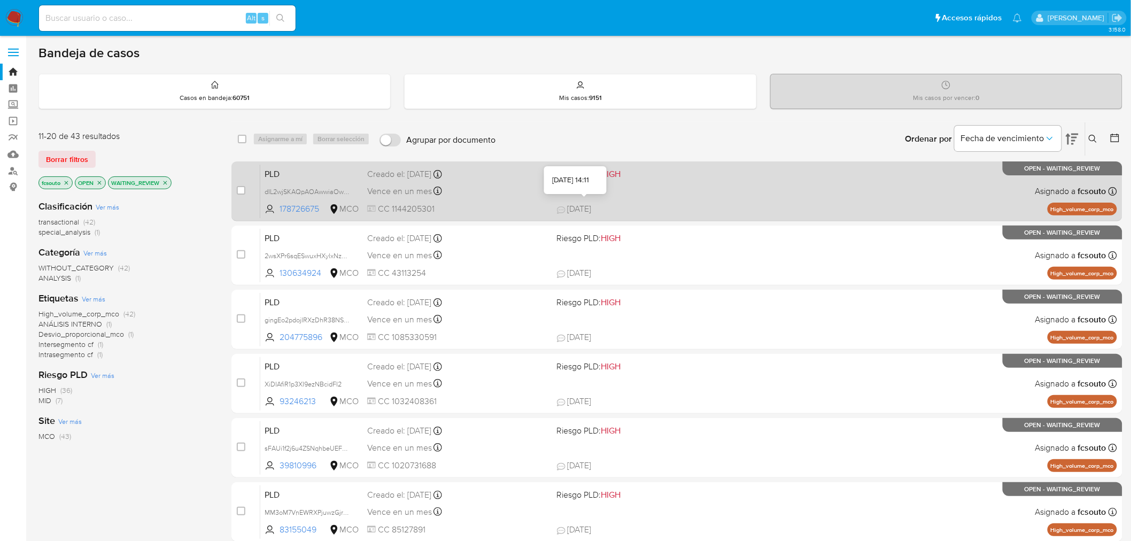
click at [595, 202] on div "PLD dIL2wjSKAQpAOAwwiaOwGlac 178726675 MCO Riesgo PLD: HIGH Creado el: [DATE] C…" at bounding box center [688, 191] width 857 height 54
click at [570, 188] on div "PLD dIL2wjSKAQpAOAwwiaOwGlac 178726675 MCO Riesgo PLD: HIGH Creado el: [DATE] C…" at bounding box center [688, 191] width 857 height 54
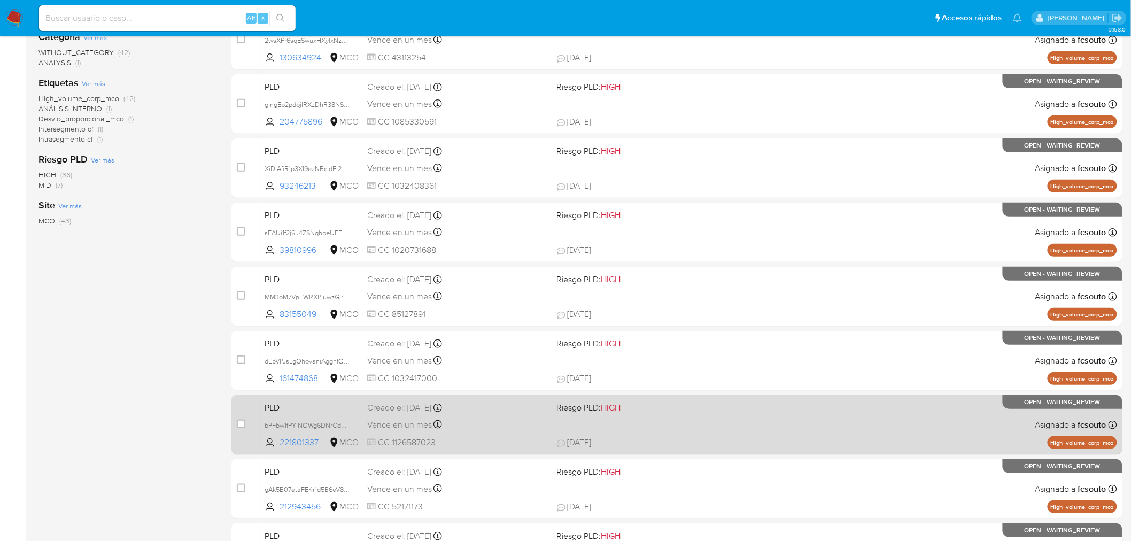
scroll to position [340, 0]
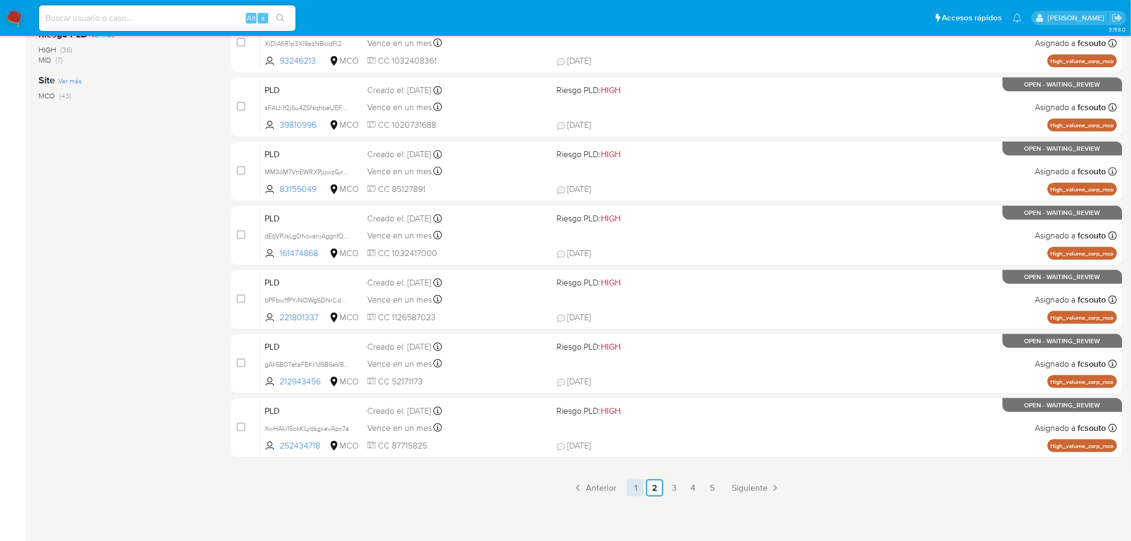
click at [639, 493] on link "1" at bounding box center [635, 487] width 17 height 17
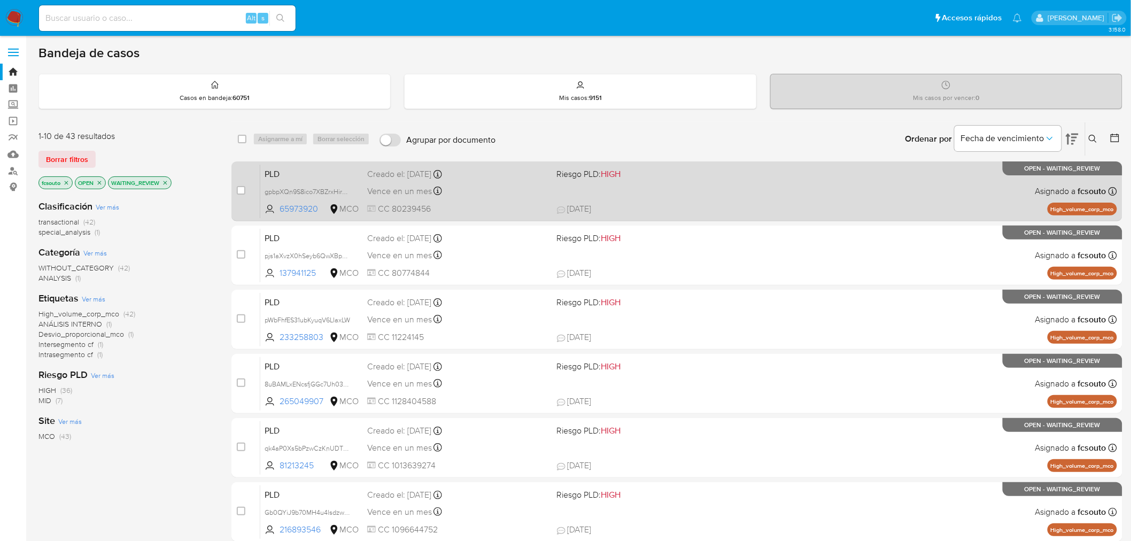
click at [501, 204] on span "CC 80239456" at bounding box center [457, 209] width 181 height 12
click at [241, 191] on input "checkbox" at bounding box center [241, 190] width 9 height 9
checkbox input "true"
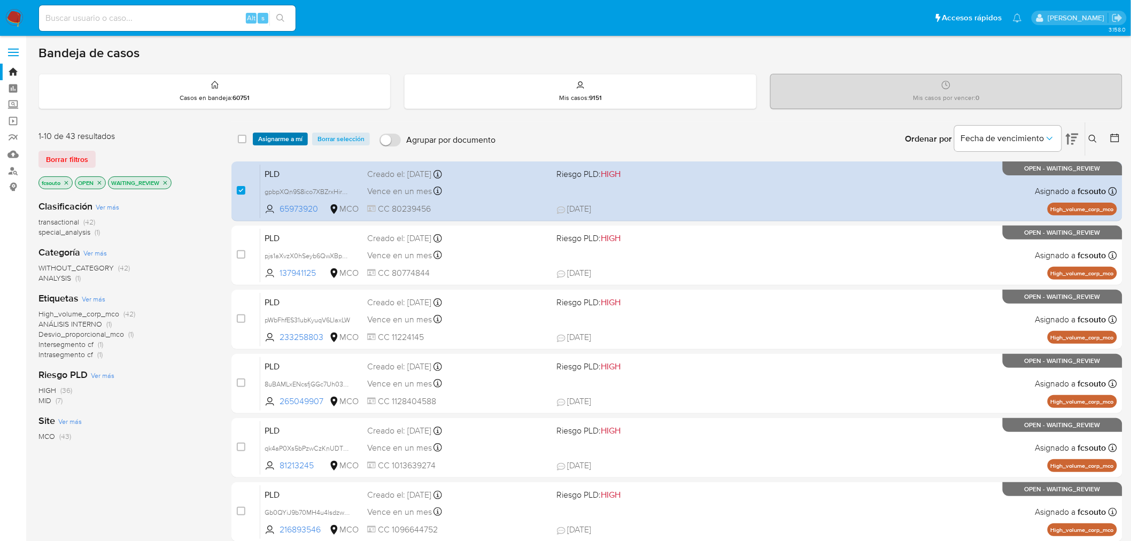
click at [283, 141] on span "Asignarme a mí" at bounding box center [280, 139] width 44 height 11
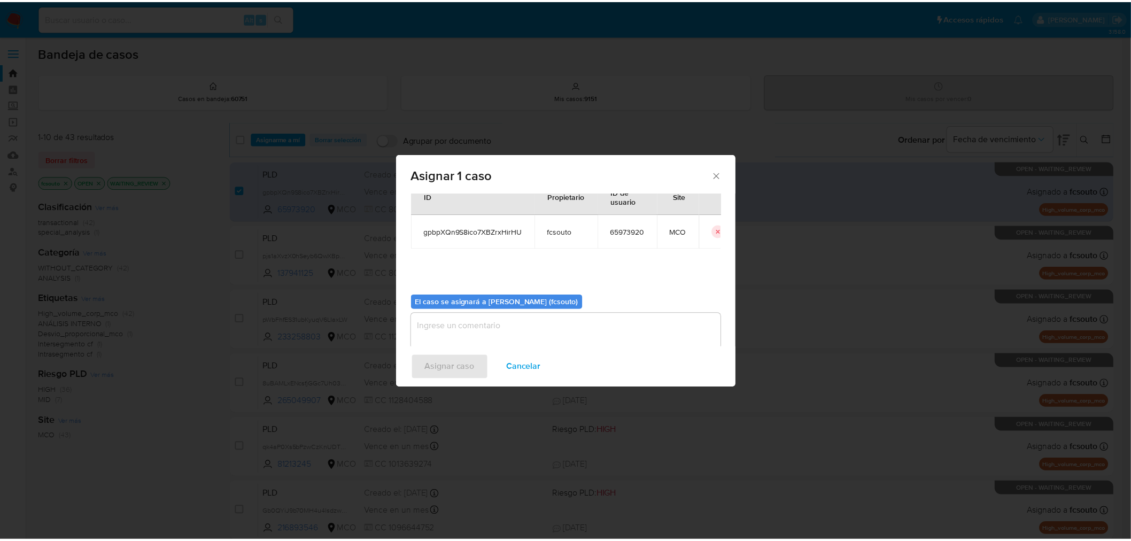
scroll to position [55, 0]
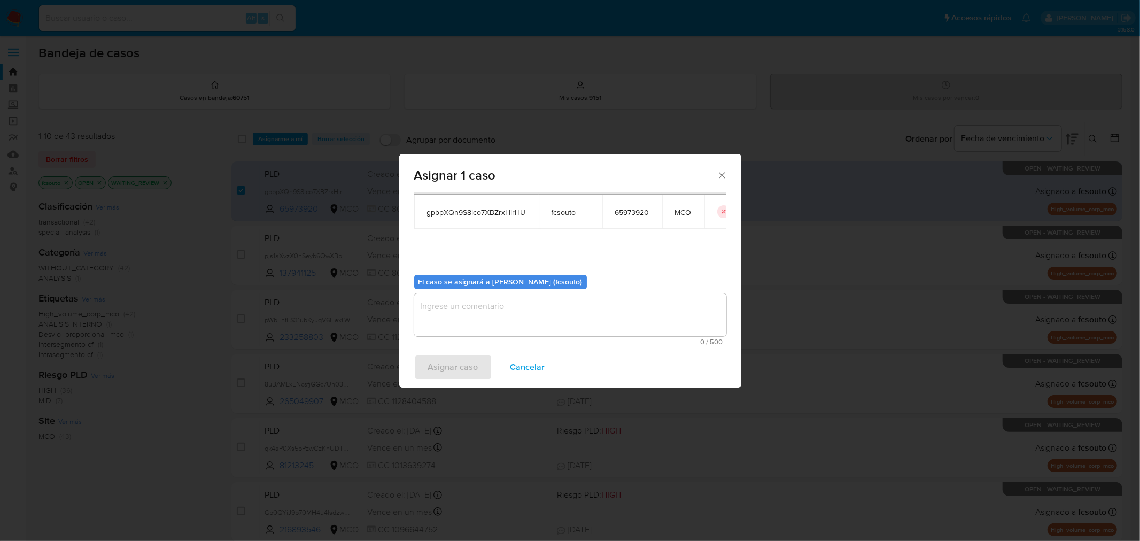
click at [494, 322] on textarea "assign-modal" at bounding box center [570, 314] width 312 height 43
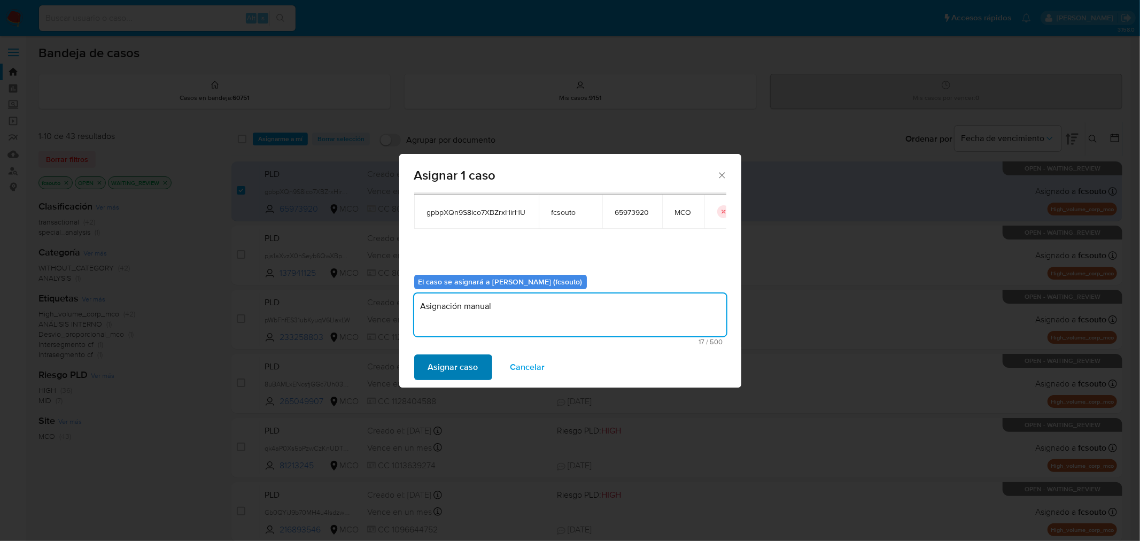
type textarea "Asignación manual"
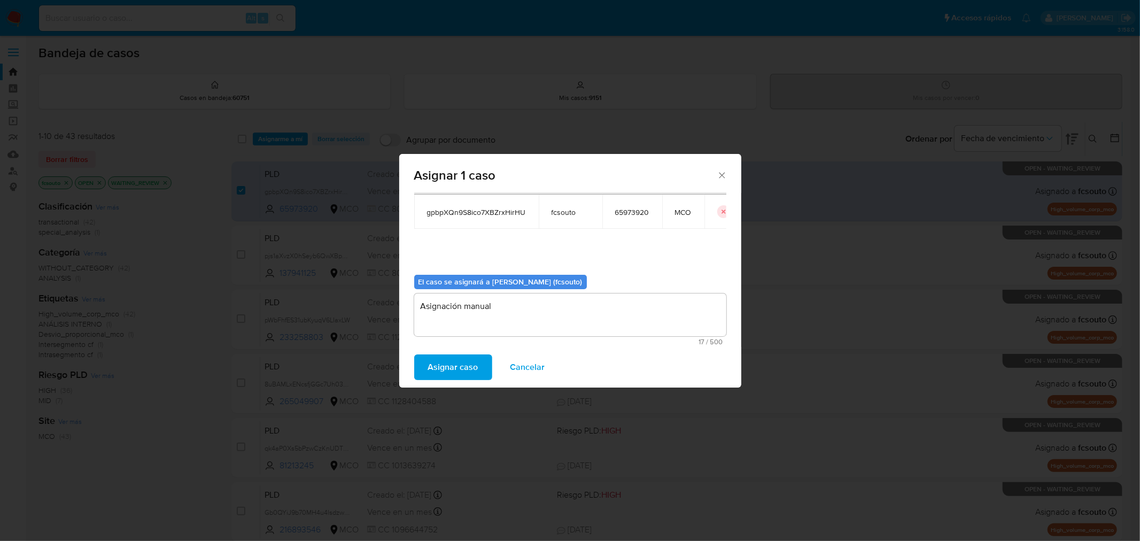
click at [449, 370] on span "Asignar caso" at bounding box center [453, 367] width 50 height 24
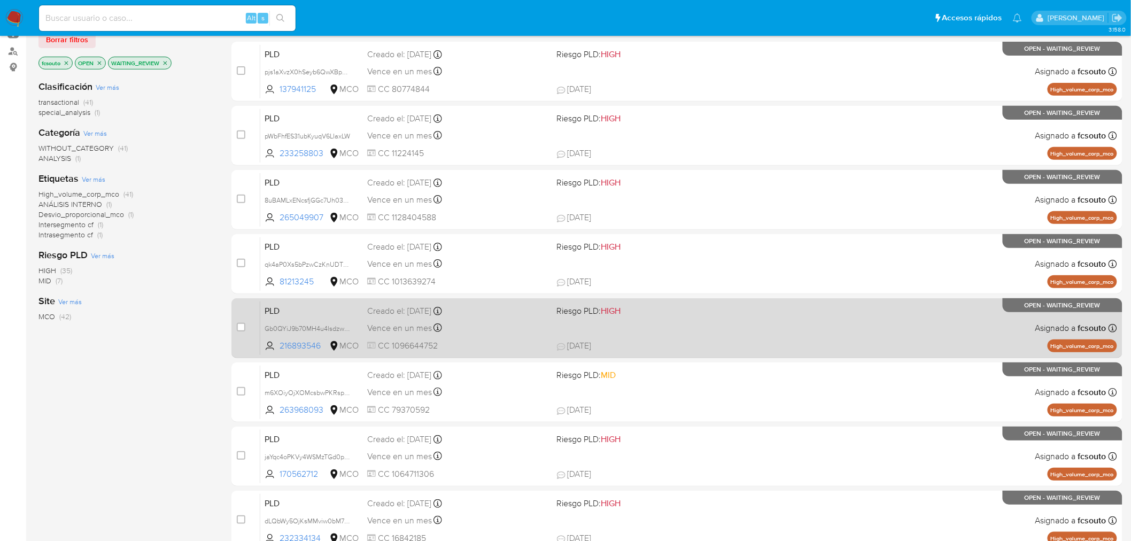
scroll to position [340, 0]
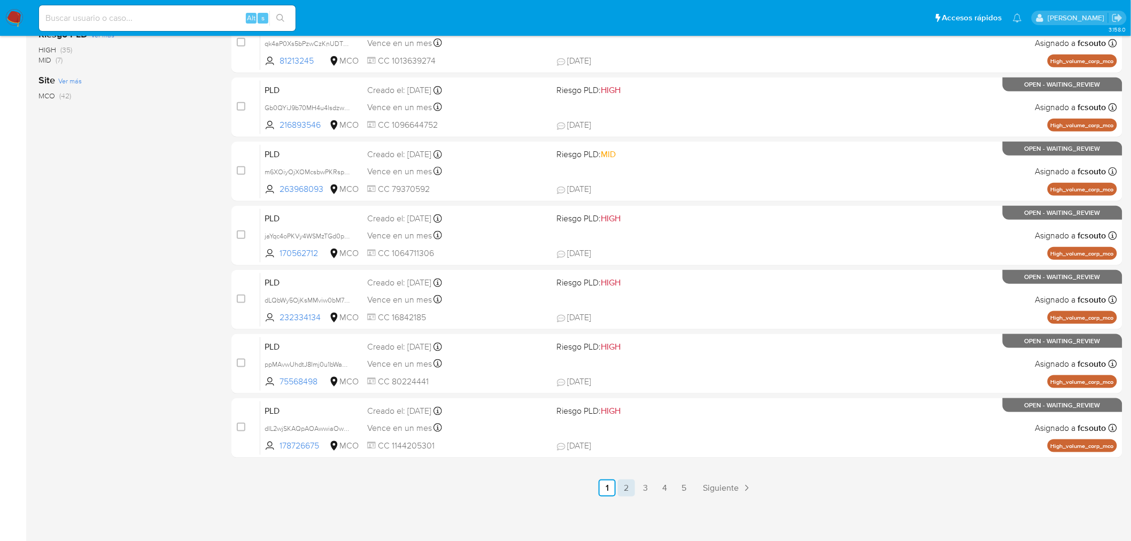
click at [621, 489] on link "2" at bounding box center [626, 487] width 17 height 17
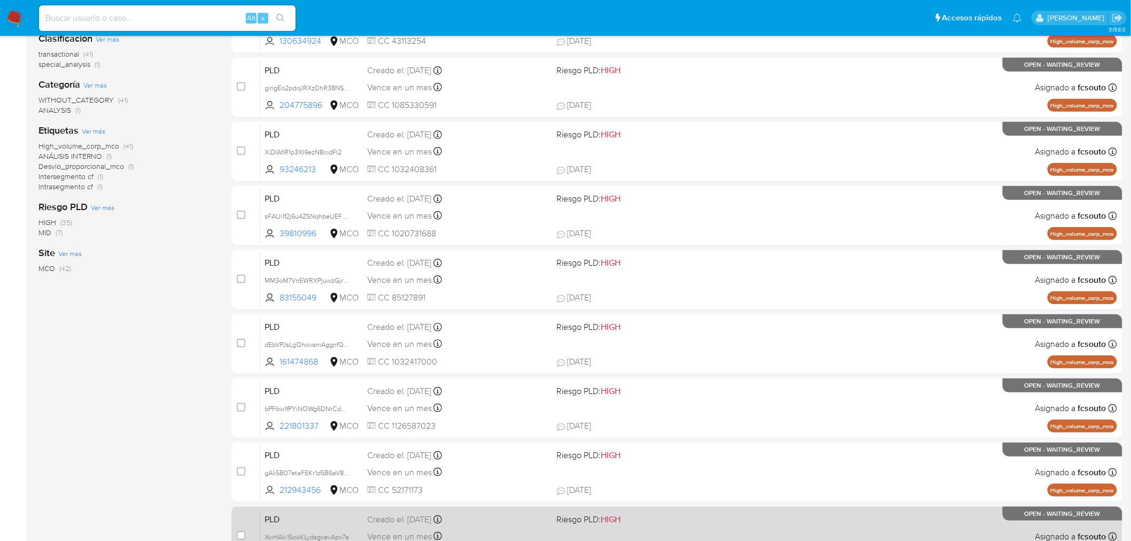
scroll to position [340, 0]
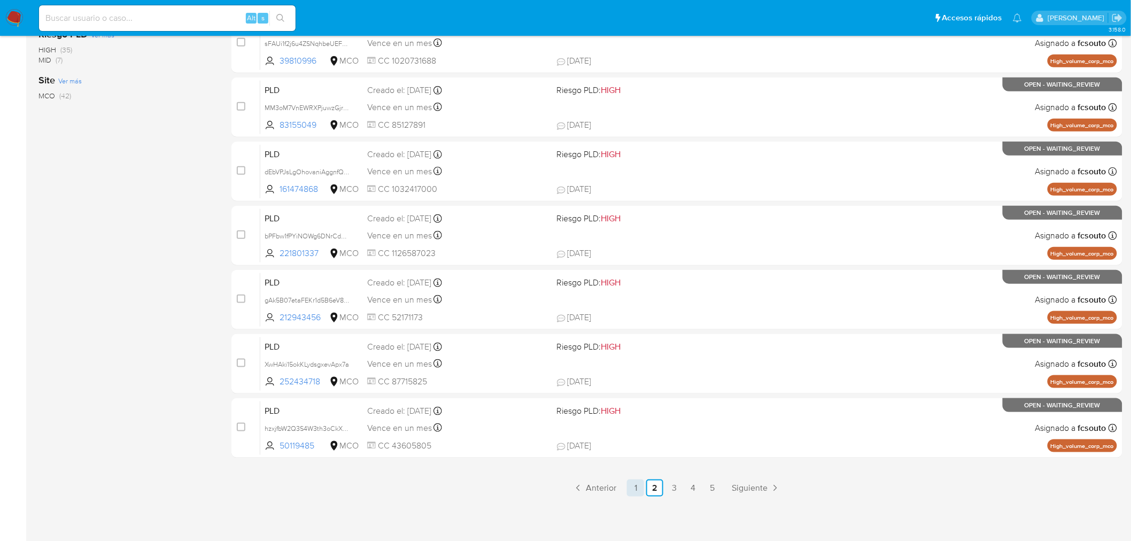
click at [637, 489] on link "1" at bounding box center [635, 487] width 17 height 17
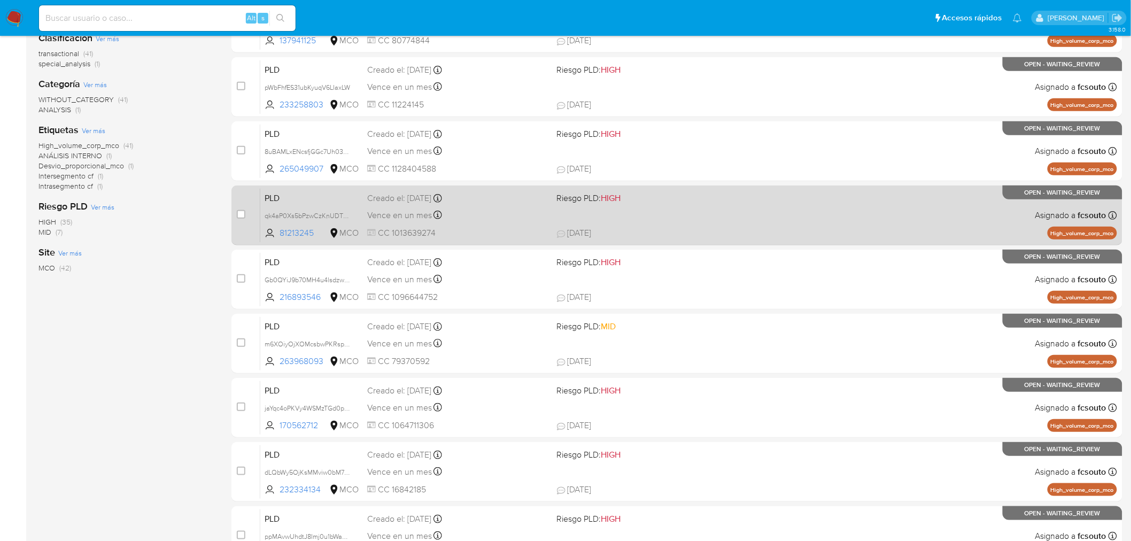
scroll to position [340, 0]
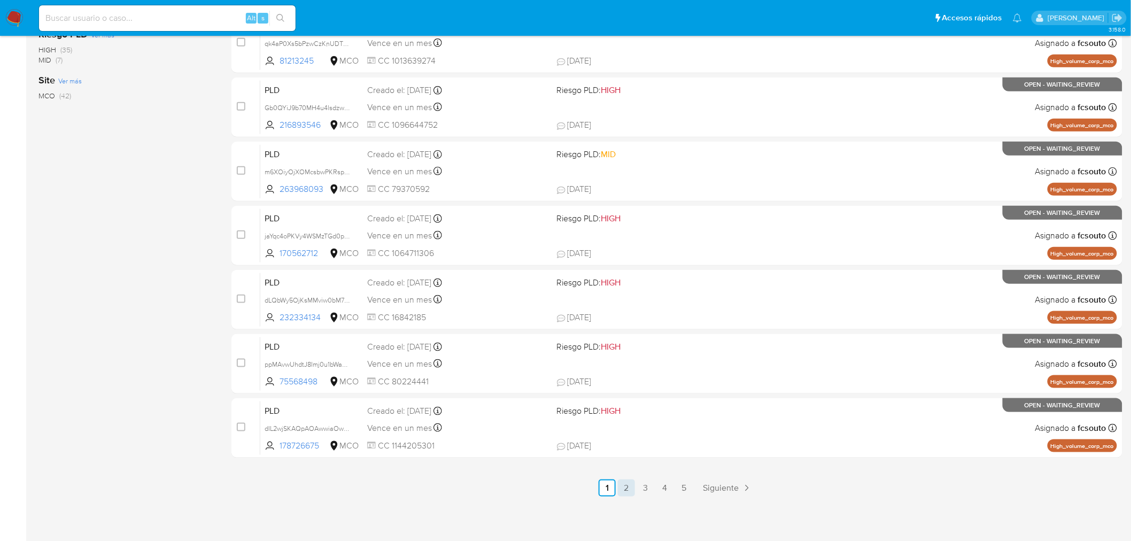
click at [626, 482] on link "2" at bounding box center [626, 487] width 17 height 17
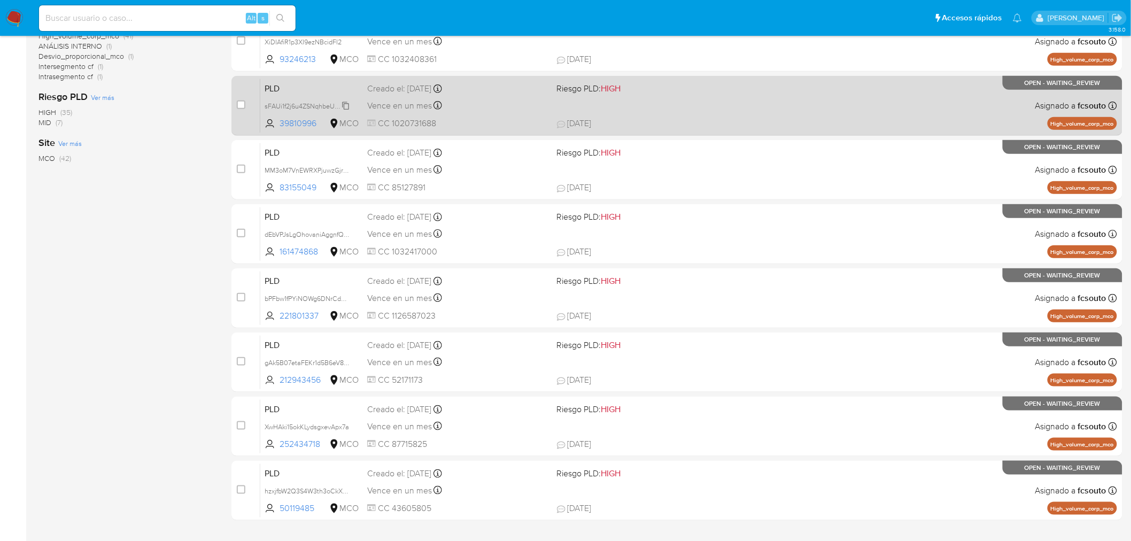
scroll to position [340, 0]
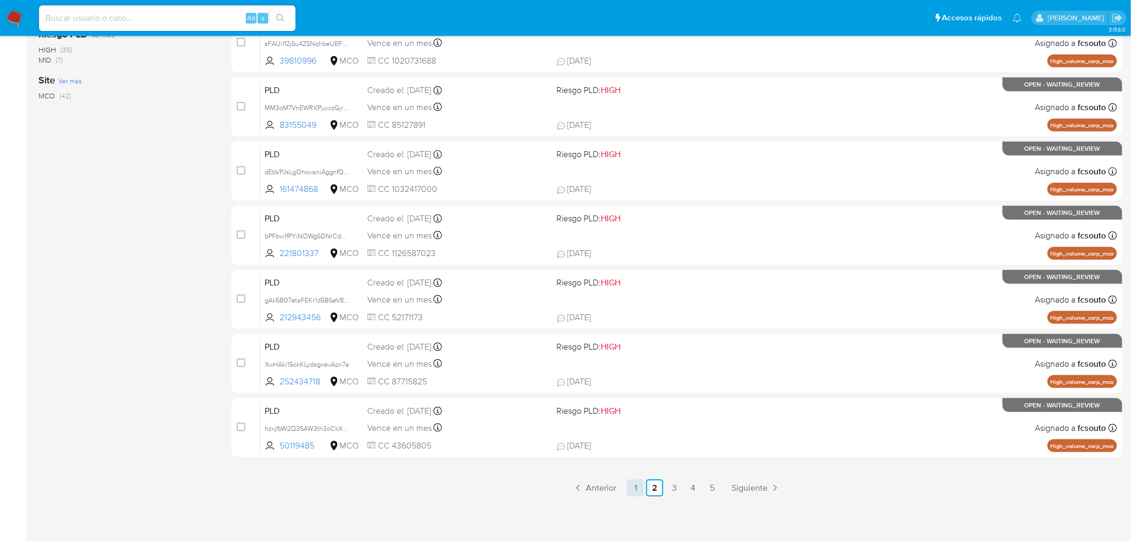
click at [627, 490] on link "1" at bounding box center [635, 487] width 17 height 17
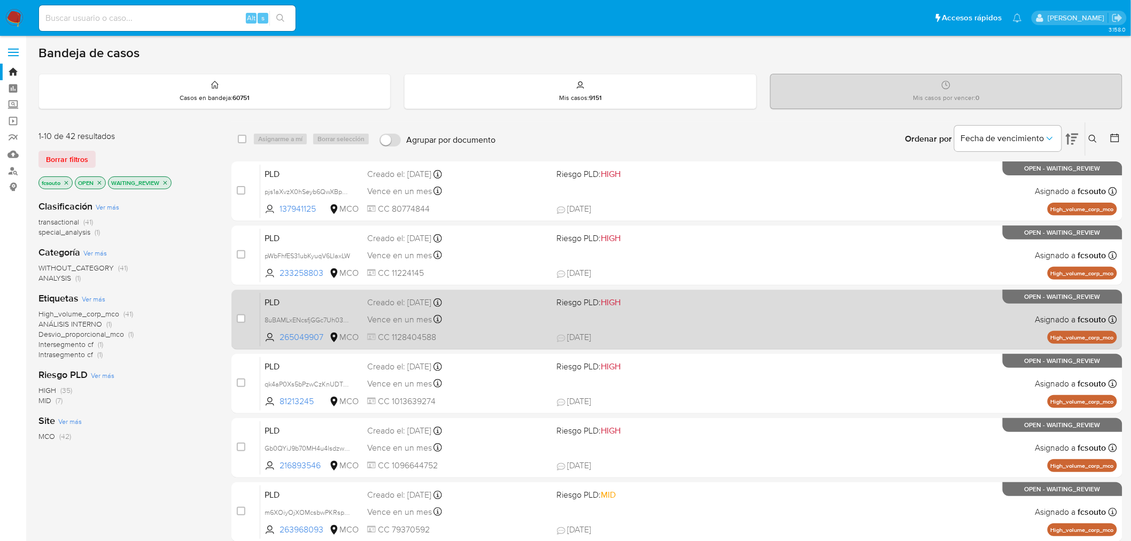
scroll to position [340, 0]
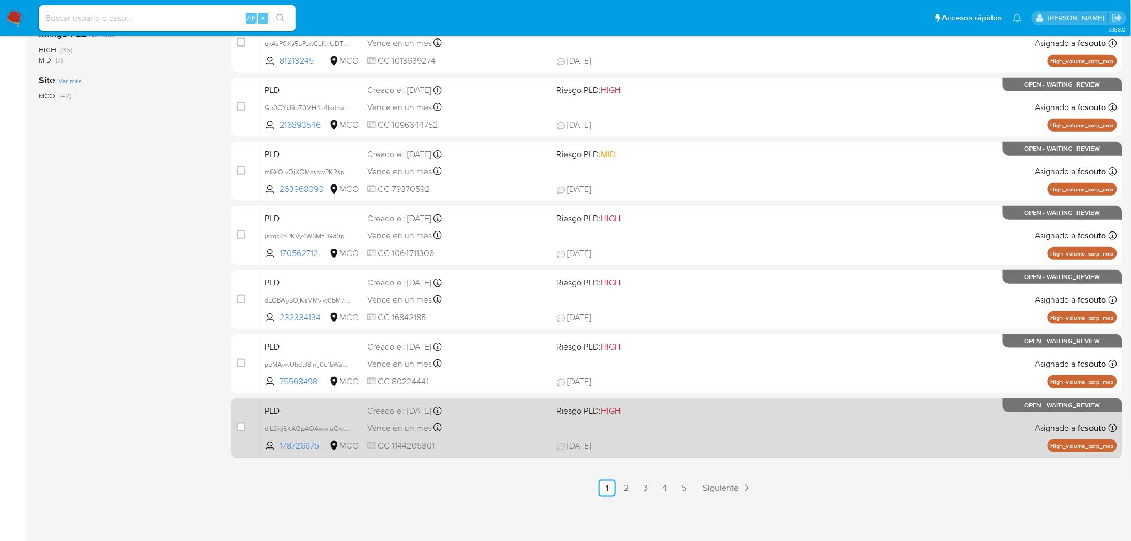
click at [515, 440] on span "CC 1144205301" at bounding box center [457, 446] width 181 height 12
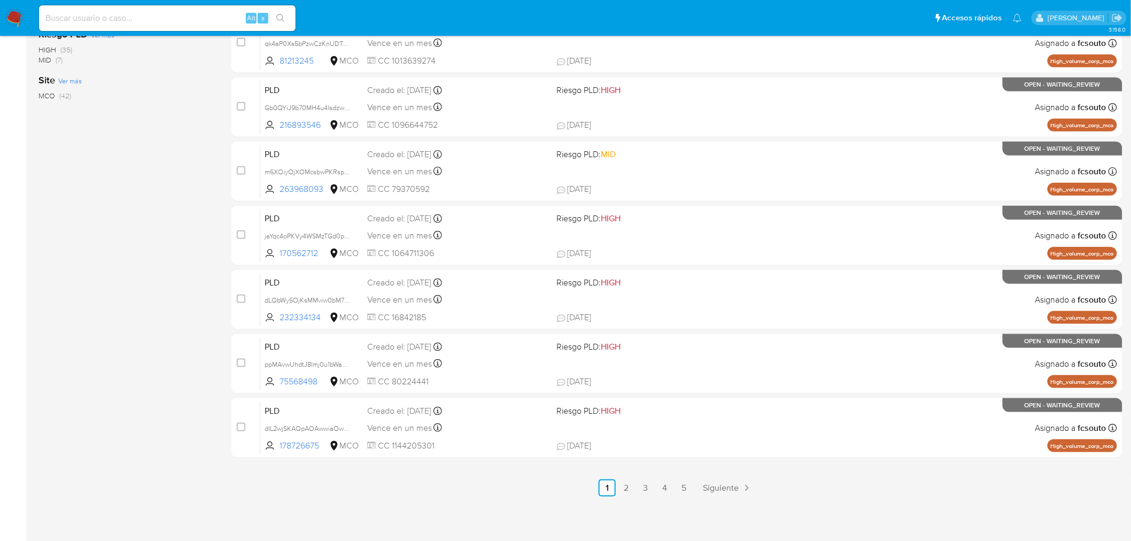
click at [69, 236] on div "1-10 de 42 resultados Borrar filtros fcsouto OPEN WAITING_REVIEW Clasificación …" at bounding box center [126, 138] width 176 height 715
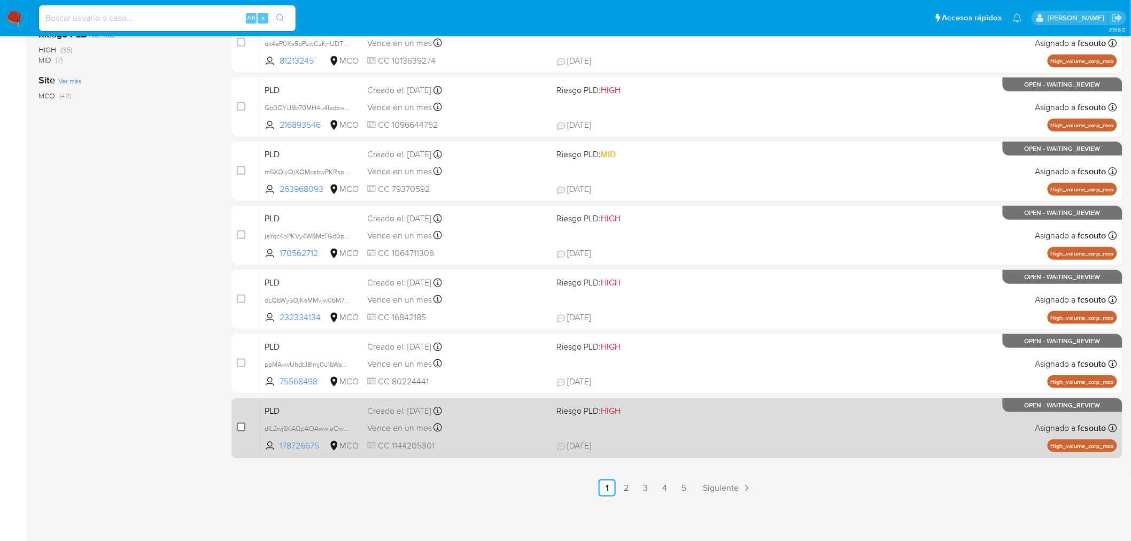
click at [241, 425] on input "checkbox" at bounding box center [241, 427] width 9 height 9
checkbox input "true"
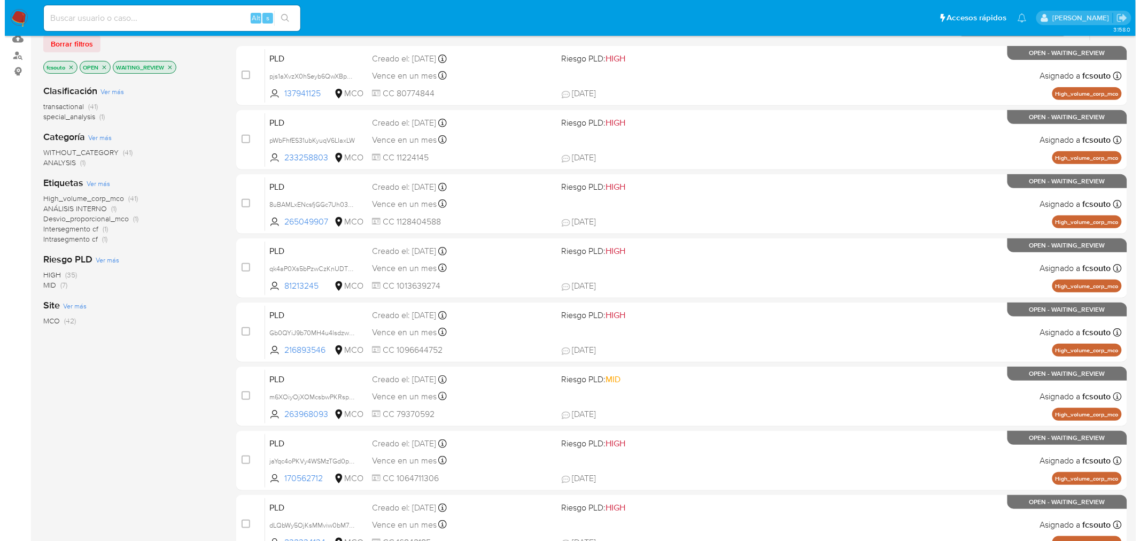
scroll to position [0, 0]
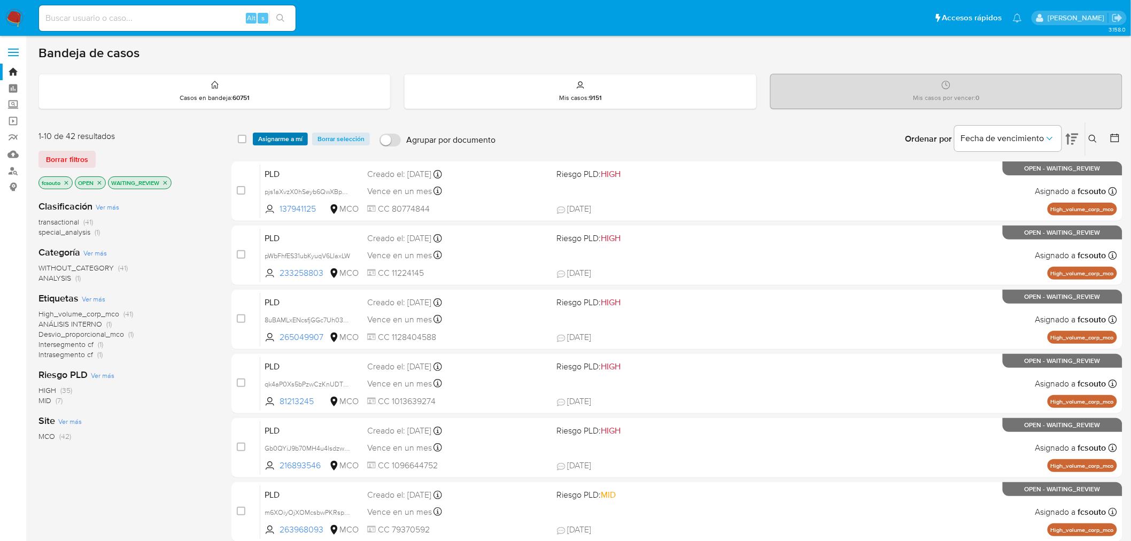
click at [271, 143] on span "Asignarme a mí" at bounding box center [280, 139] width 44 height 11
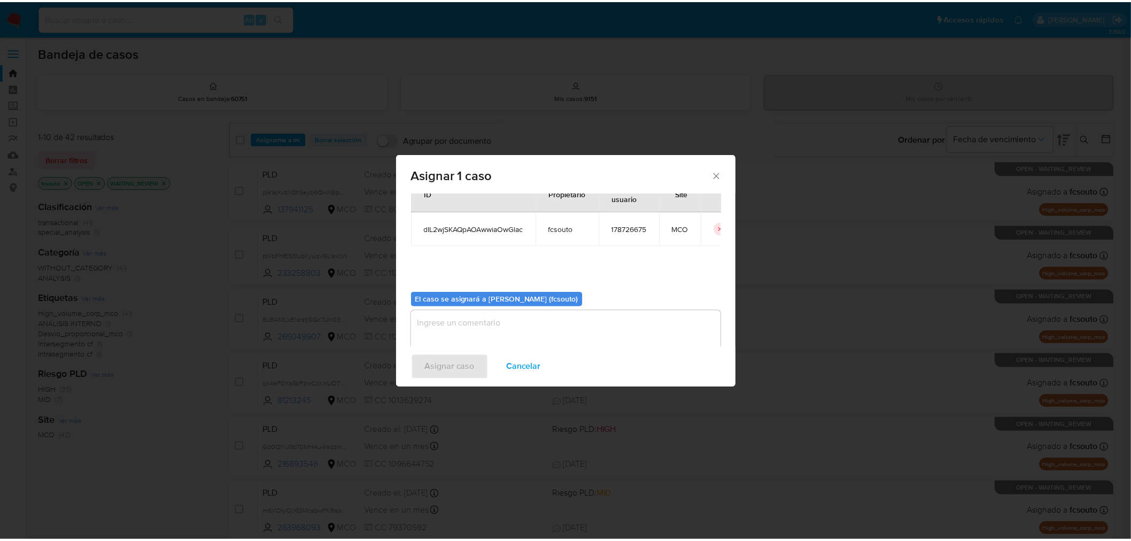
scroll to position [55, 0]
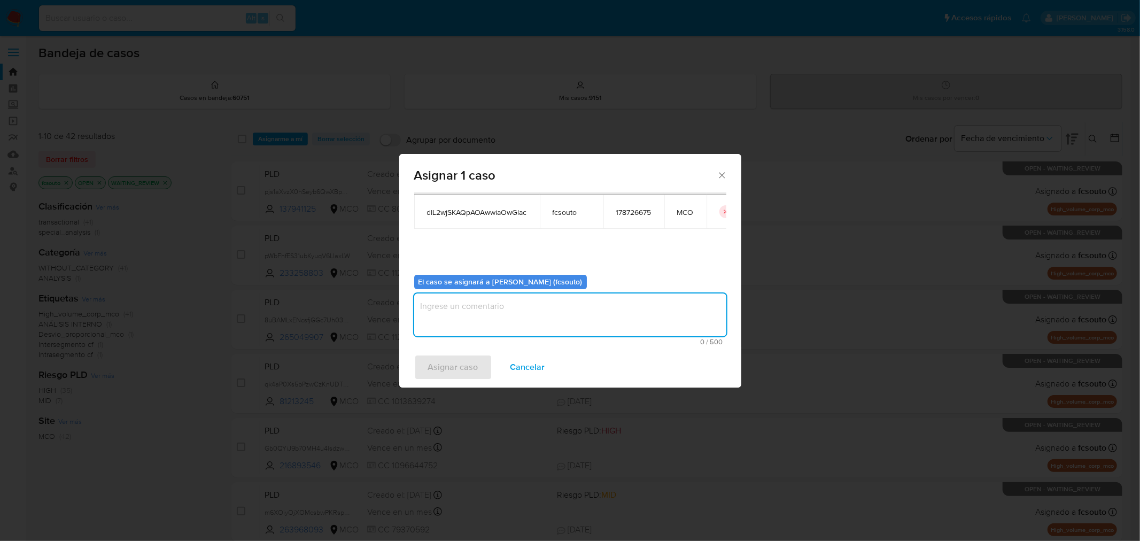
click at [485, 317] on textarea "assign-modal" at bounding box center [570, 314] width 312 height 43
type textarea "Asignación manual"
click at [472, 366] on span "Asignar caso" at bounding box center [453, 367] width 50 height 24
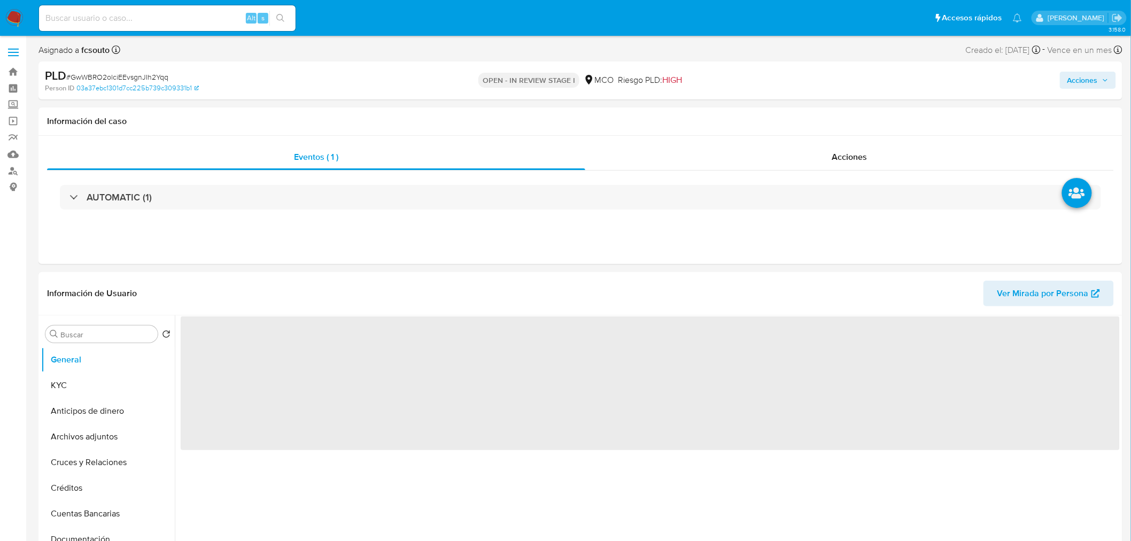
click at [1096, 81] on span "Acciones" at bounding box center [1082, 80] width 30 height 17
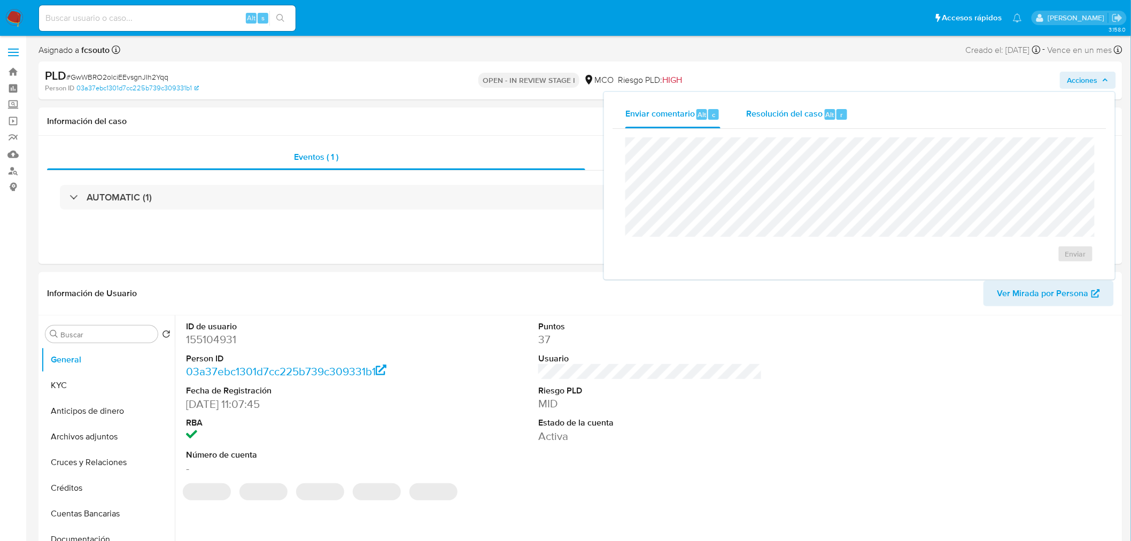
drag, startPoint x: 781, startPoint y: 115, endPoint x: 763, endPoint y: 127, distance: 21.9
click at [779, 117] on span "Resolución del caso" at bounding box center [784, 114] width 76 height 12
select select "10"
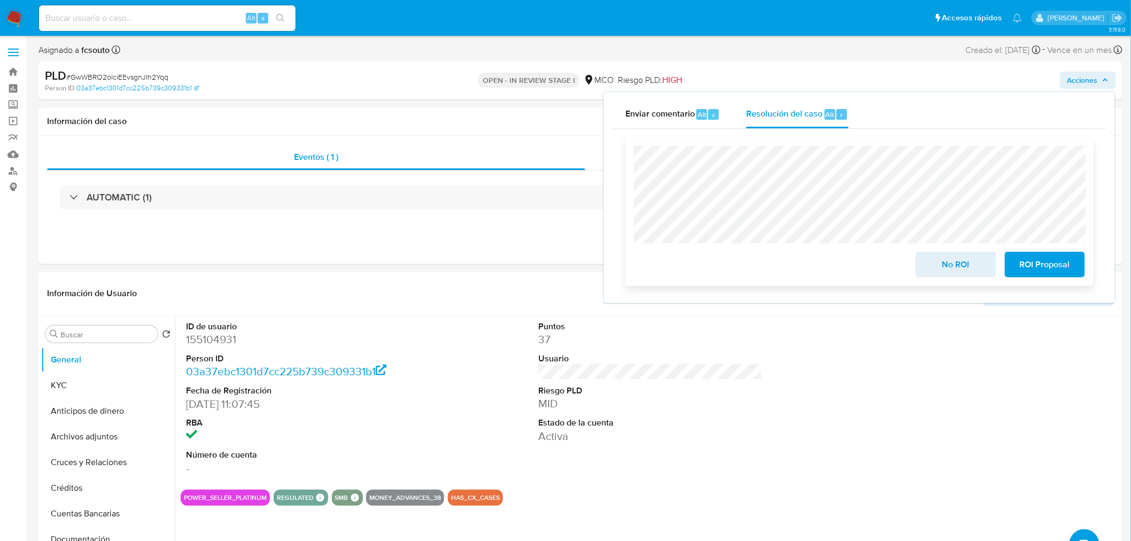
click at [942, 269] on span "No ROI" at bounding box center [955, 265] width 52 height 24
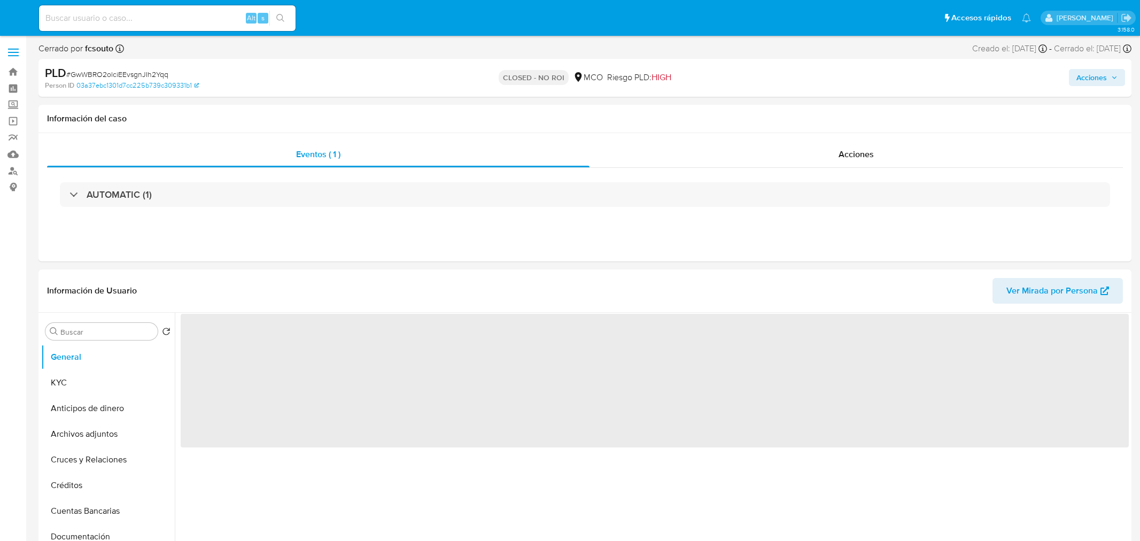
select select "10"
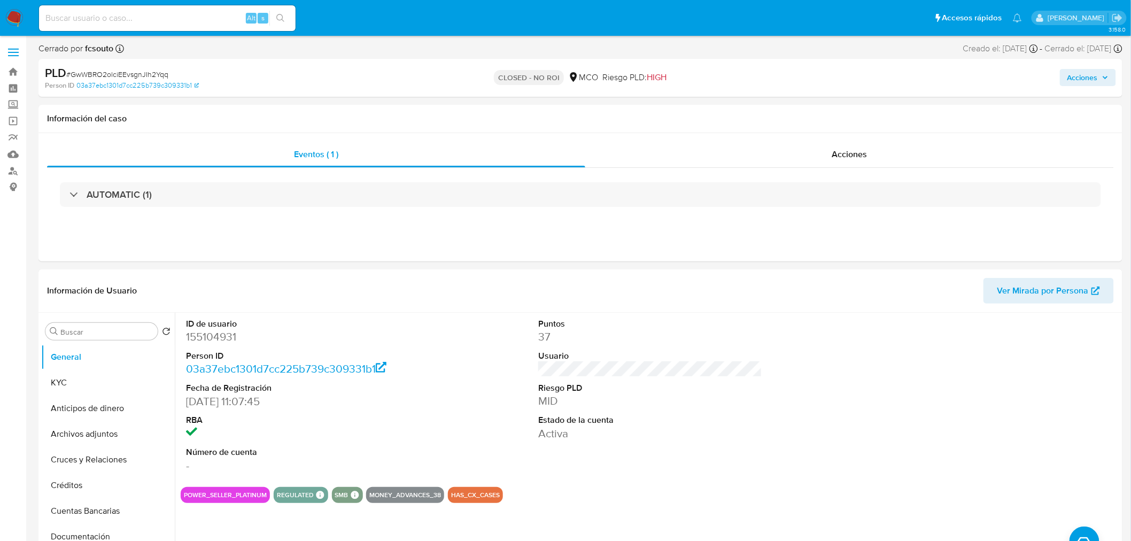
click at [1076, 68] on div "Acciones" at bounding box center [939, 77] width 354 height 25
click at [1080, 78] on span "Acciones" at bounding box center [1082, 77] width 30 height 17
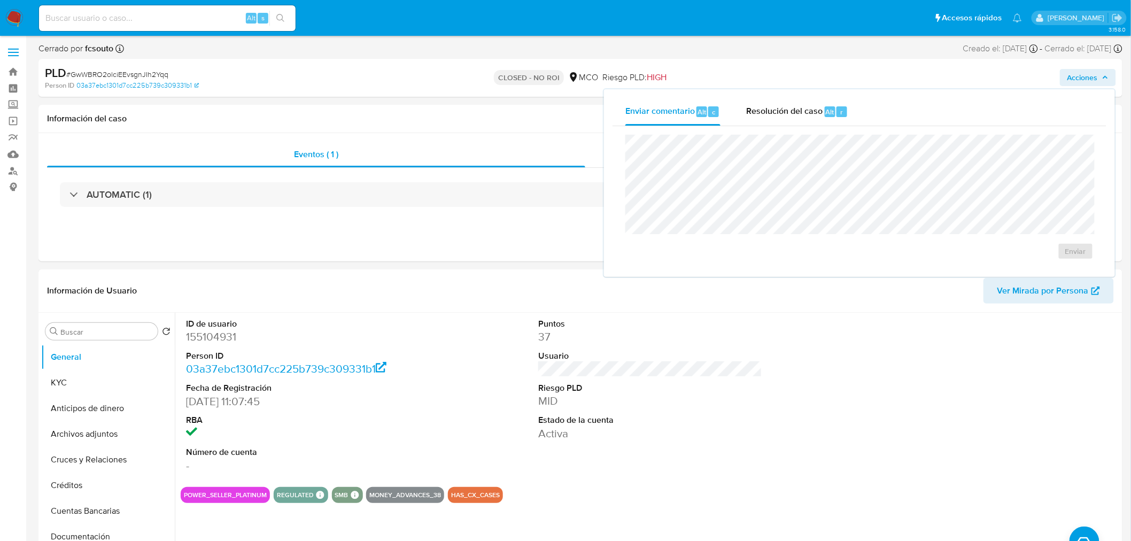
drag, startPoint x: 783, startPoint y: 112, endPoint x: 715, endPoint y: 128, distance: 69.2
click at [777, 112] on span "Resolución del caso" at bounding box center [784, 111] width 76 height 12
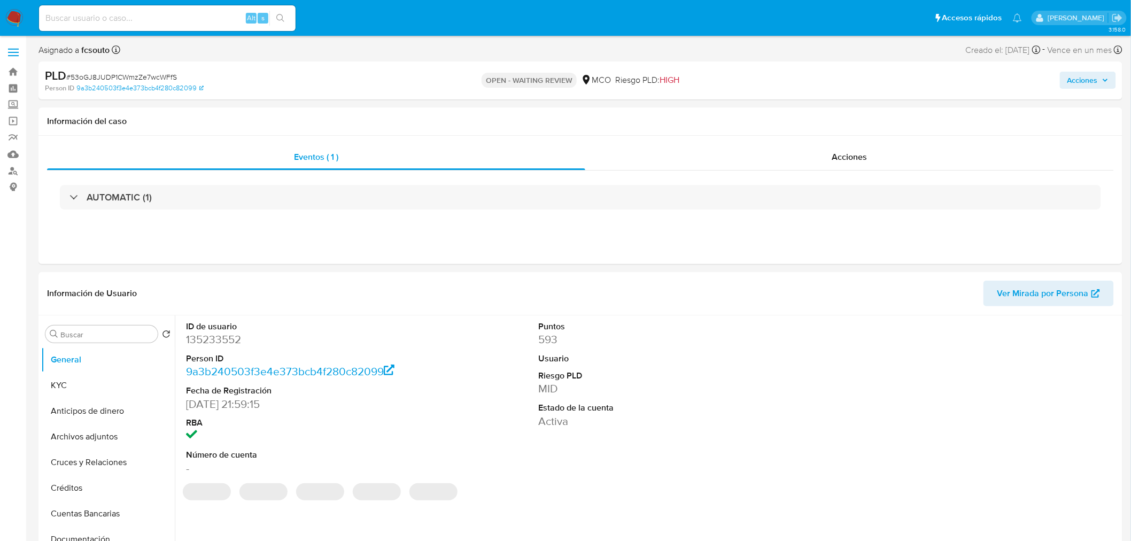
select select "10"
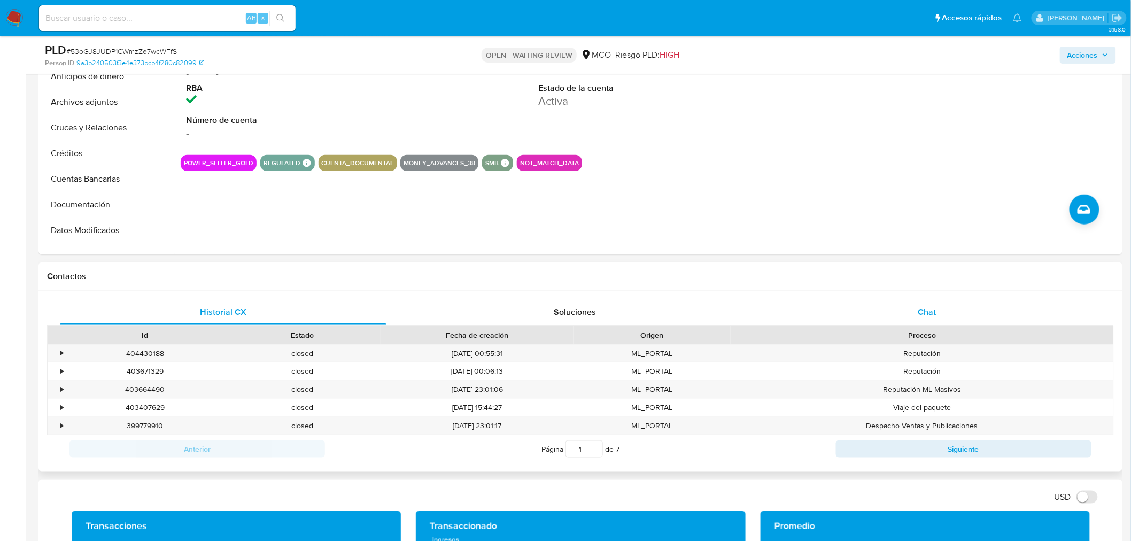
click at [922, 303] on div "Chat" at bounding box center [927, 312] width 327 height 26
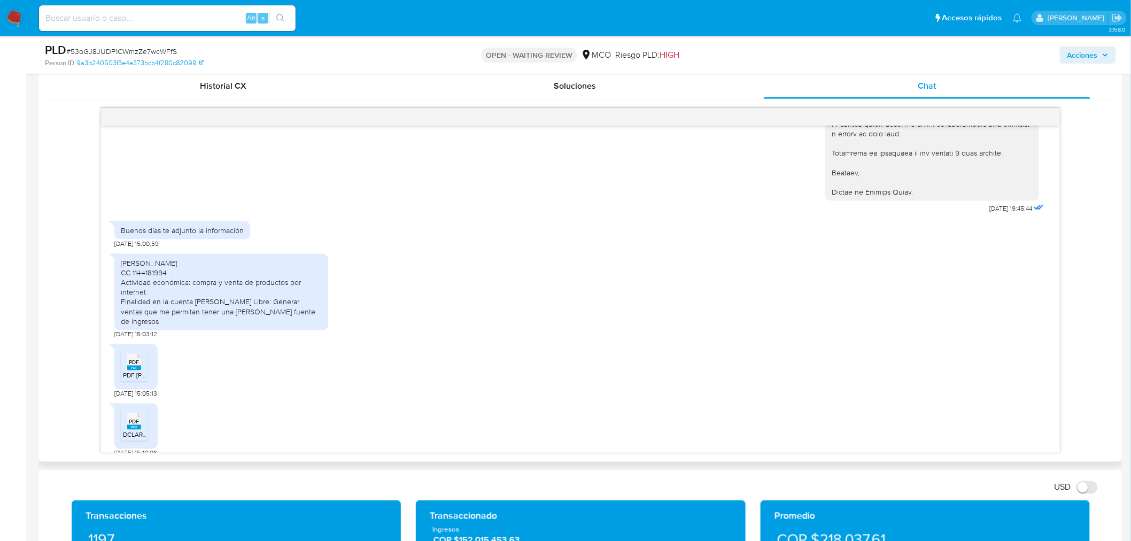
scroll to position [534, 0]
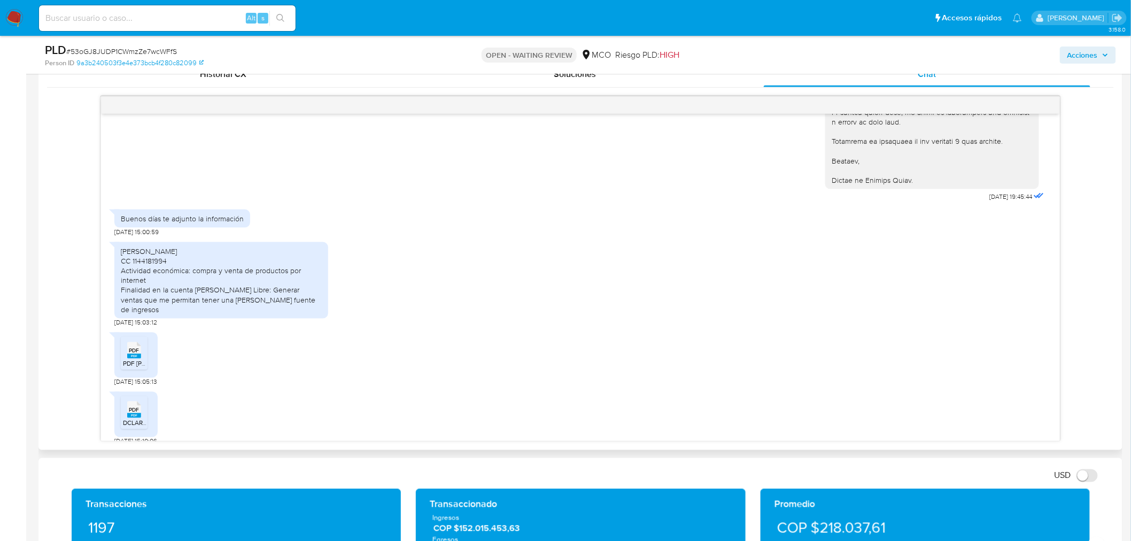
click at [136, 413] on rect at bounding box center [134, 415] width 14 height 5
click at [130, 359] on span "PDF [PERSON_NAME] 1144181994.pdf" at bounding box center [176, 363] width 106 height 9
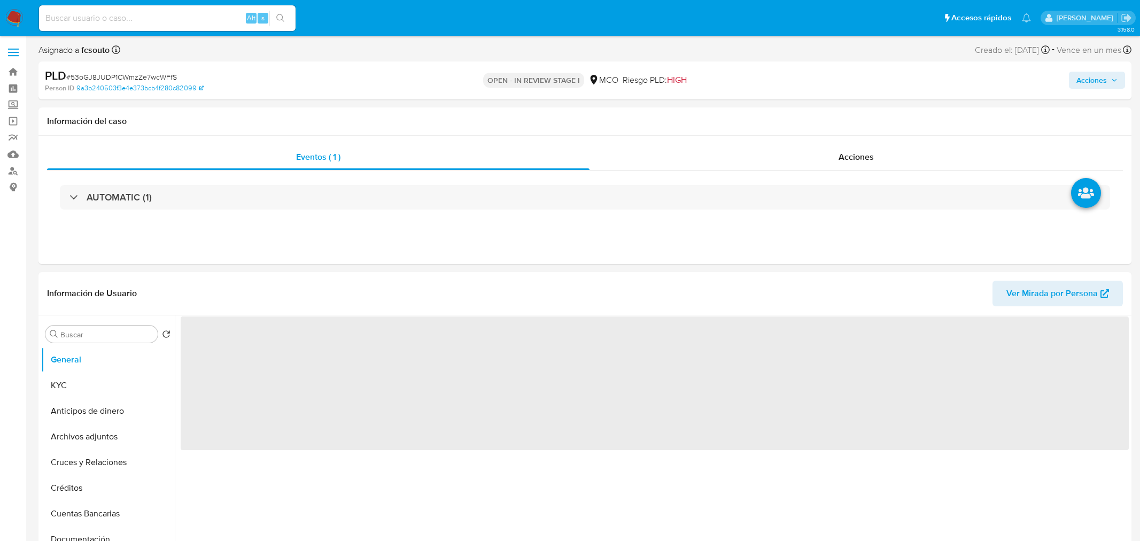
select select "10"
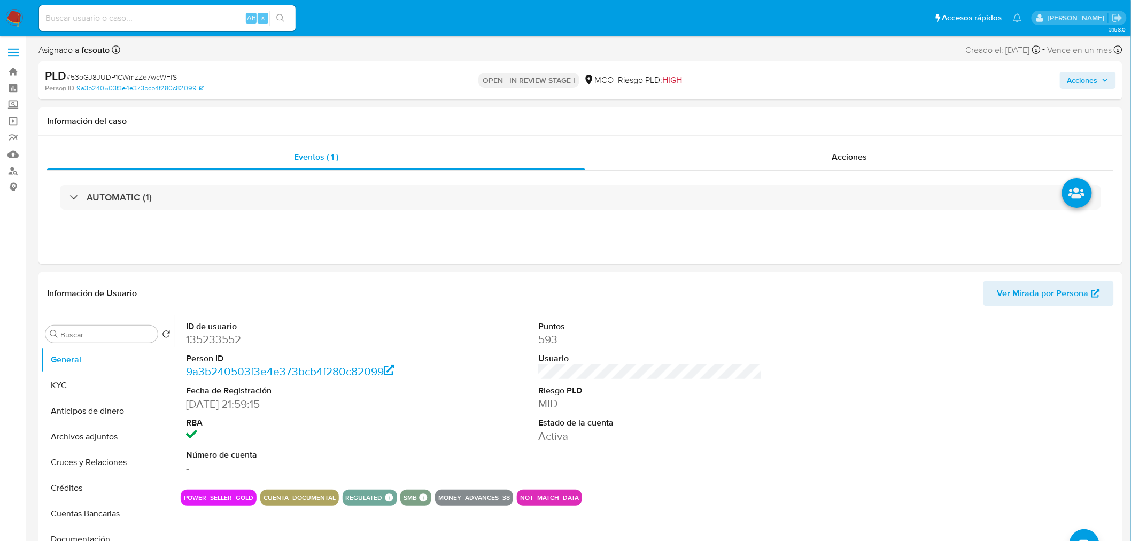
click at [1105, 78] on icon "button" at bounding box center [1105, 80] width 6 height 6
click at [1101, 79] on span "Acciones" at bounding box center [1087, 80] width 41 height 15
click at [784, 124] on div "Resolución del caso Alt r" at bounding box center [797, 114] width 102 height 28
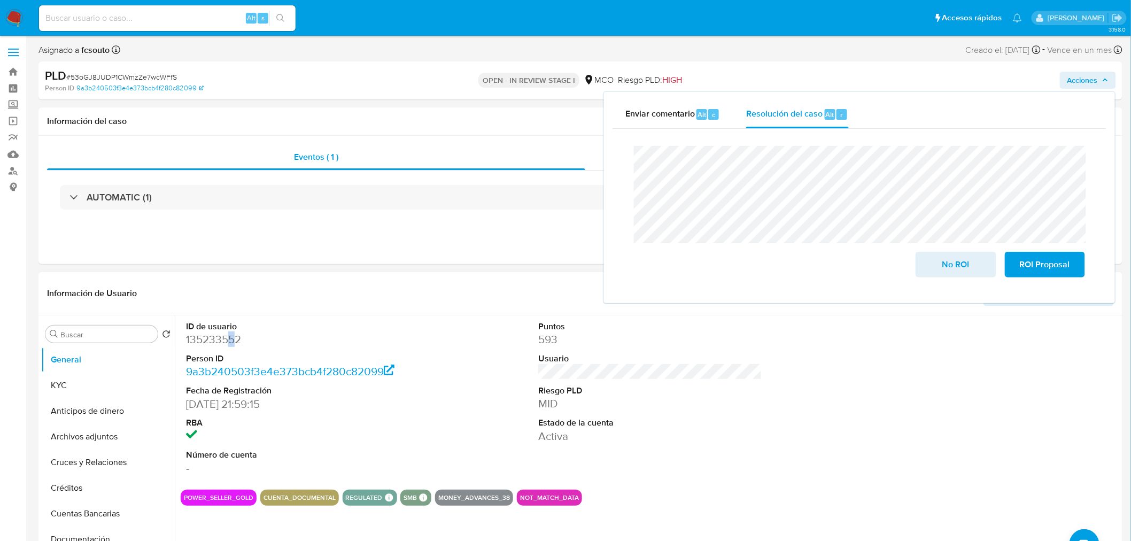
click at [230, 344] on dd "135233552" at bounding box center [298, 339] width 224 height 15
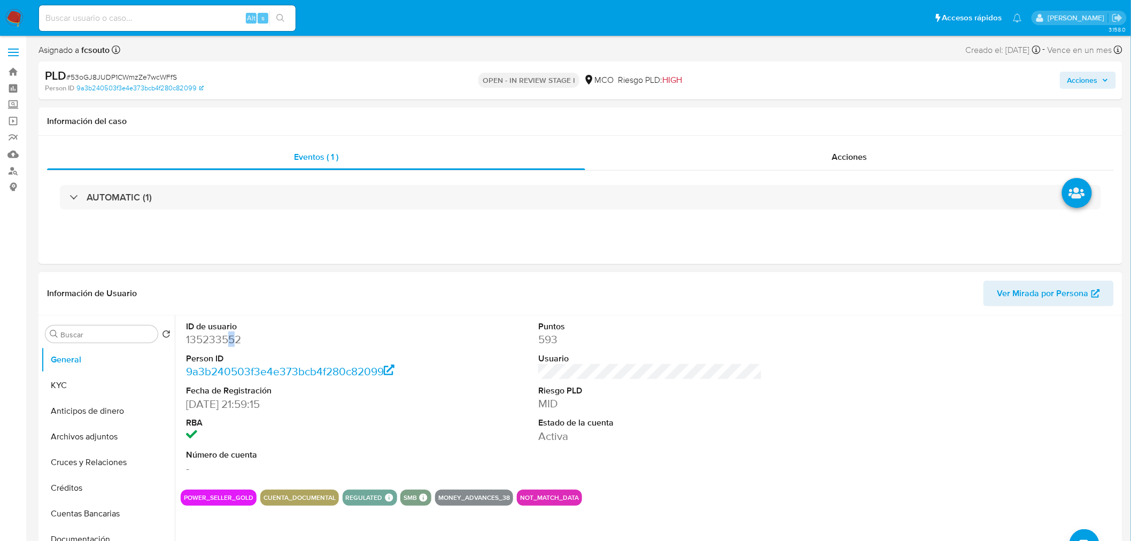
click at [230, 344] on dd "135233552" at bounding box center [298, 339] width 224 height 15
click at [230, 343] on dd "135233552" at bounding box center [298, 339] width 224 height 15
copy dd "135233552"
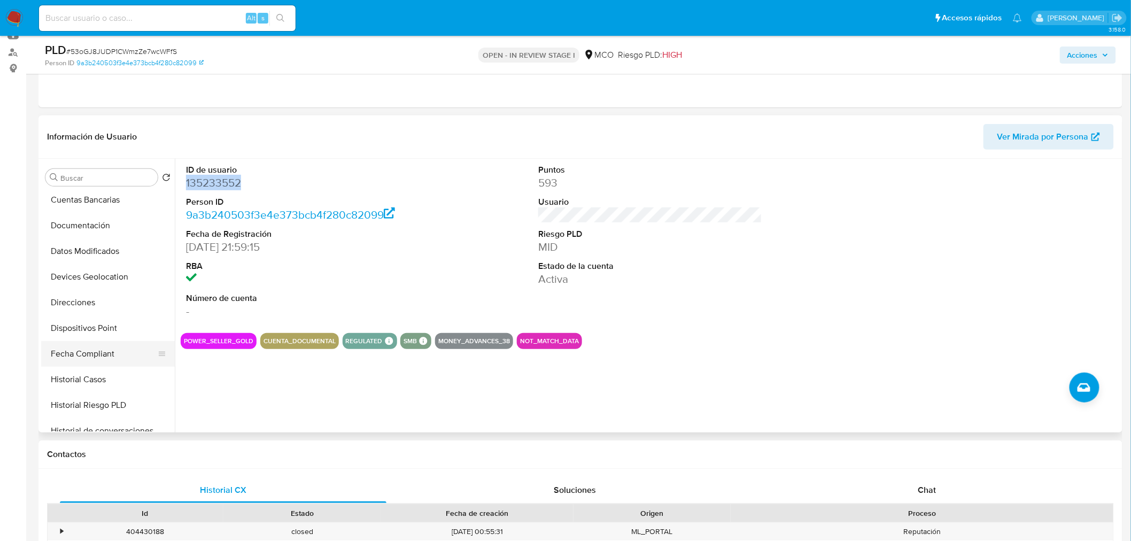
scroll to position [178, 0]
click at [107, 367] on button "Historial Casos" at bounding box center [103, 359] width 125 height 26
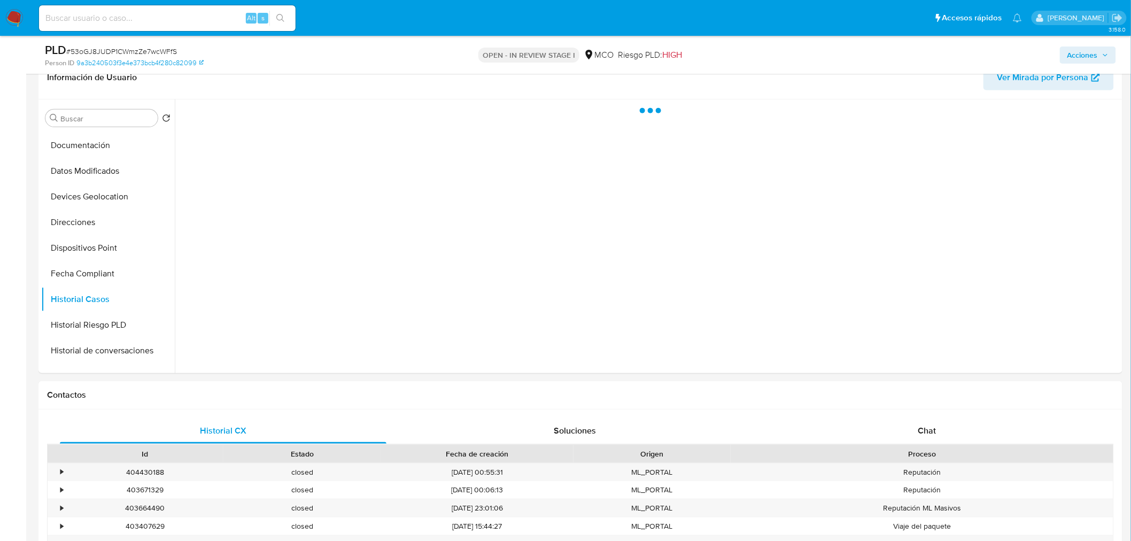
scroll to position [119, 0]
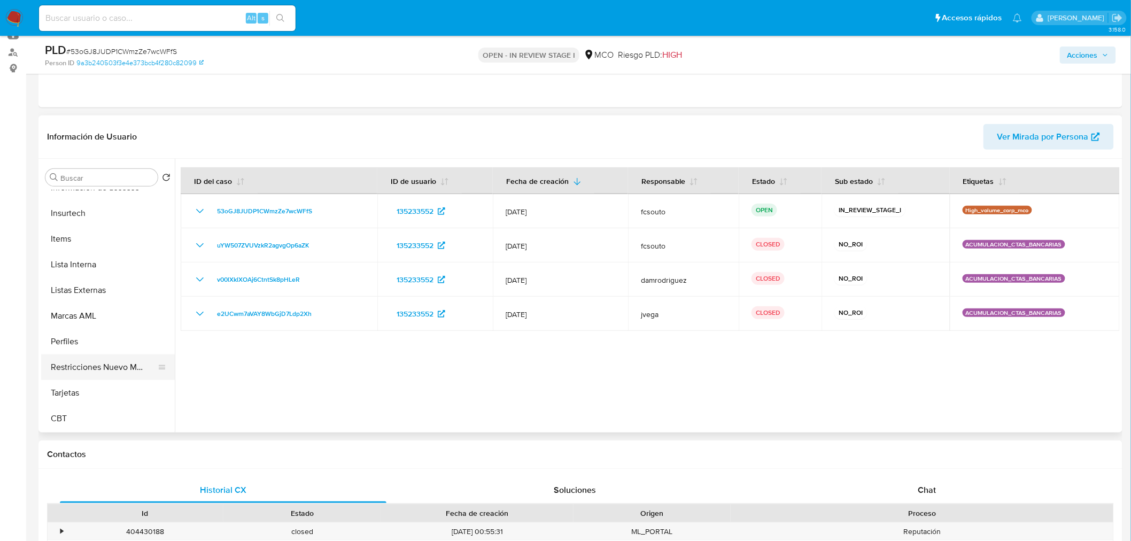
click at [103, 366] on button "Restricciones Nuevo Mundo" at bounding box center [103, 367] width 125 height 26
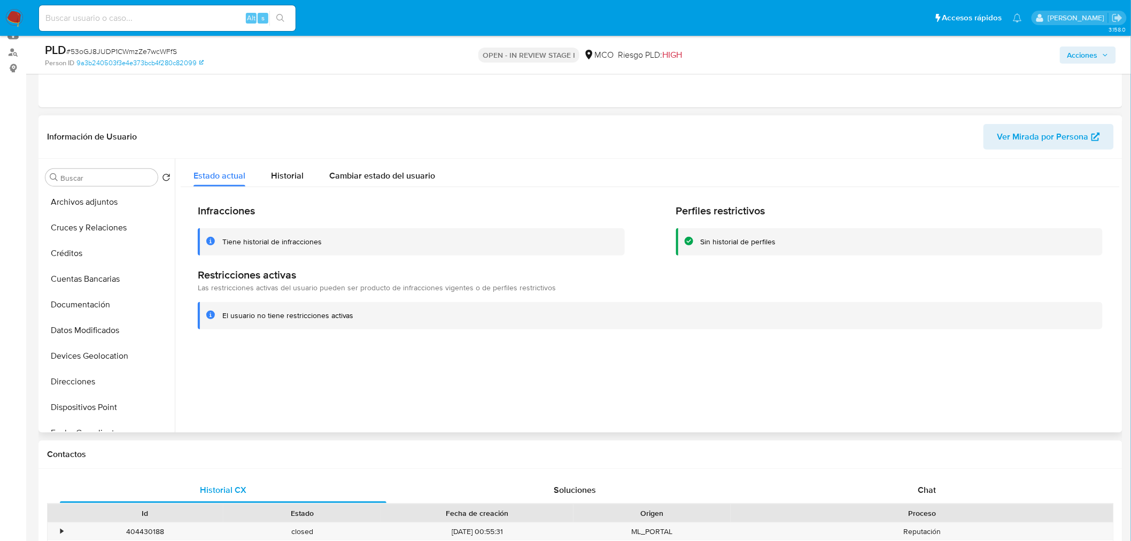
scroll to position [0, 0]
click at [86, 198] on button "General" at bounding box center [103, 203] width 125 height 26
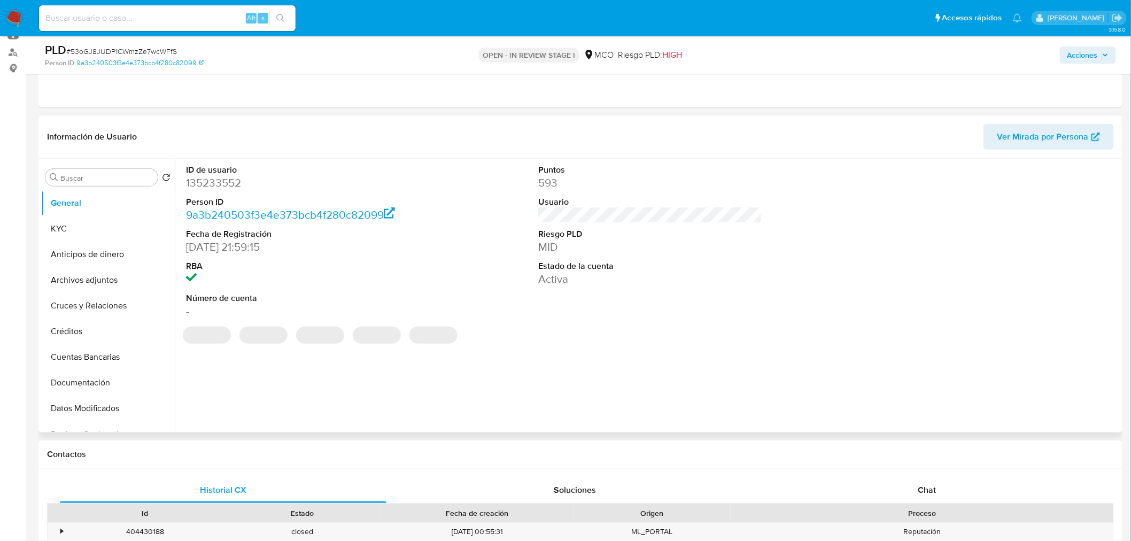
click at [223, 176] on dd "135233552" at bounding box center [298, 182] width 224 height 15
click at [224, 176] on dd "135233552" at bounding box center [298, 182] width 224 height 15
copy dd "135233552"
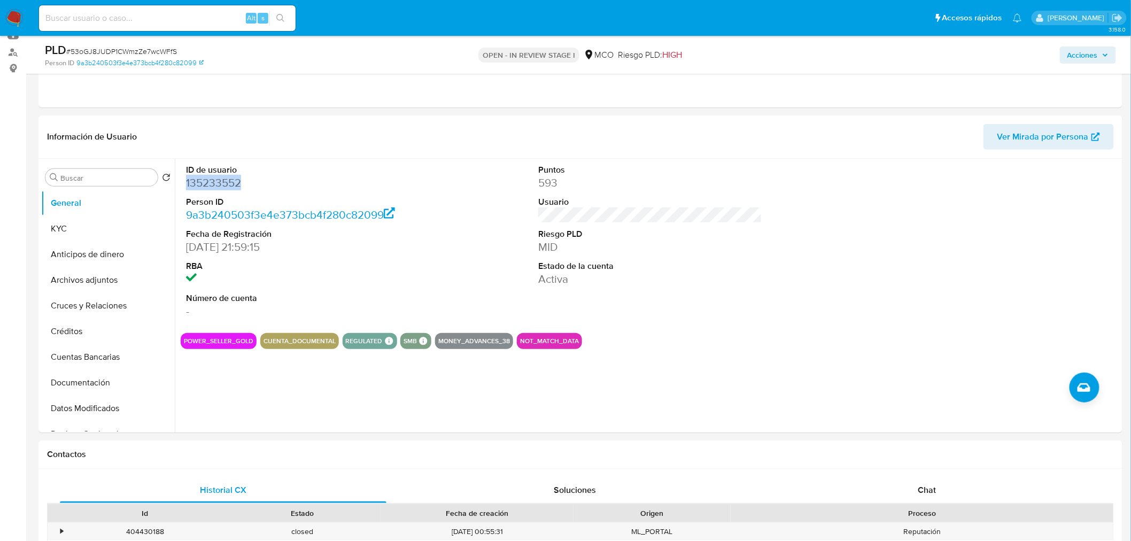
click at [1098, 56] on span "Acciones" at bounding box center [1082, 55] width 30 height 17
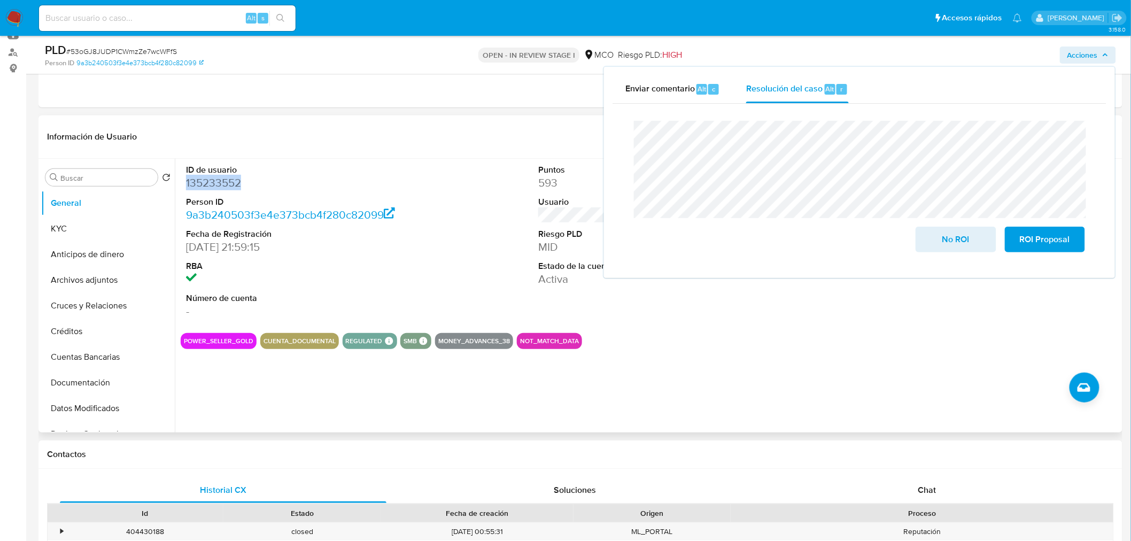
click at [214, 185] on dd "135233552" at bounding box center [298, 182] width 224 height 15
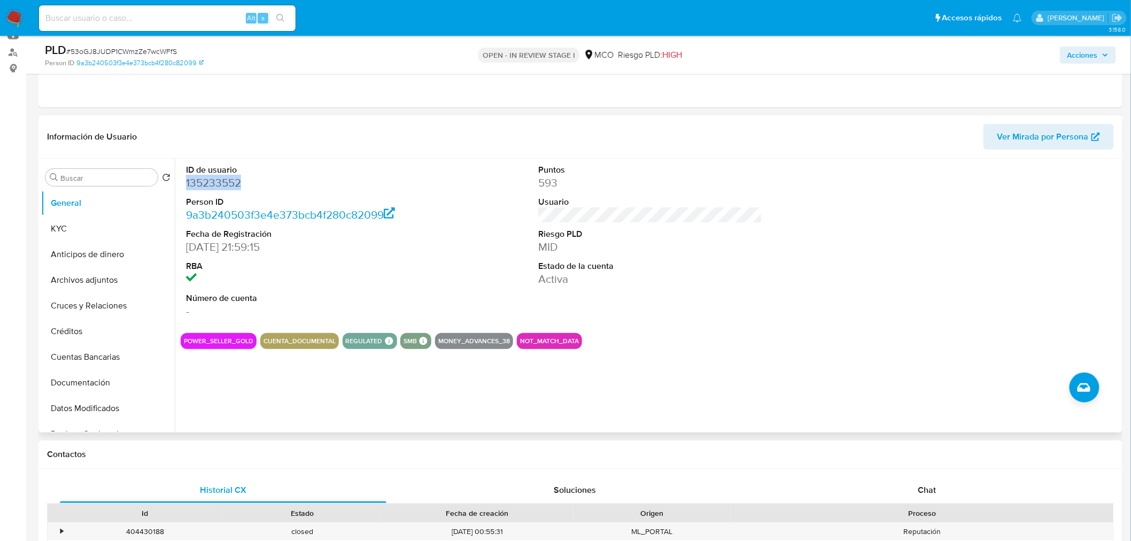
click at [224, 178] on dd "135233552" at bounding box center [298, 182] width 224 height 15
click at [109, 371] on button "Historial Casos" at bounding box center [103, 359] width 125 height 26
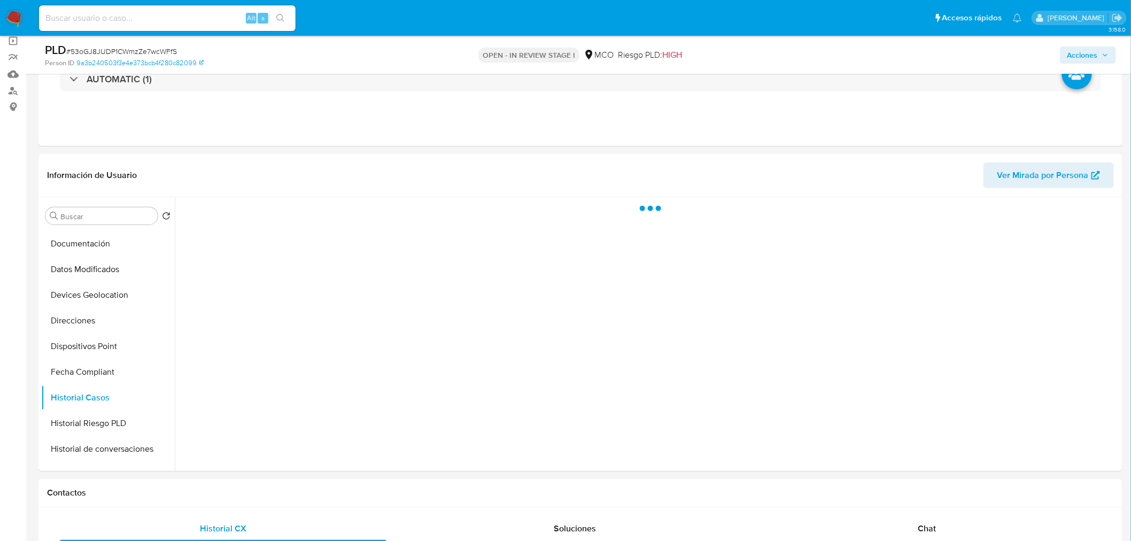
scroll to position [59, 0]
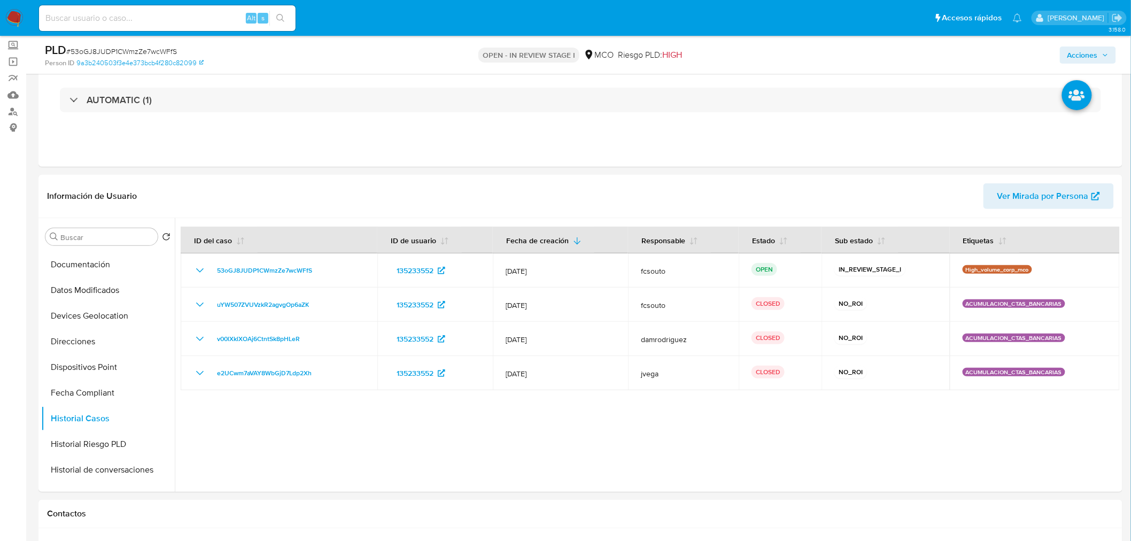
click at [1079, 63] on span "Acciones" at bounding box center [1082, 55] width 30 height 17
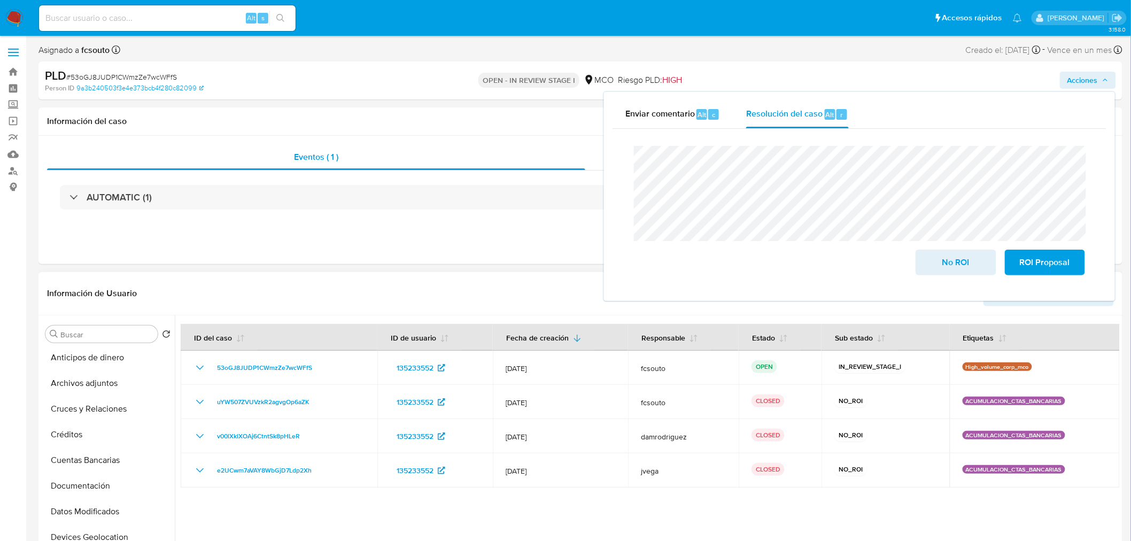
scroll to position [0, 0]
drag, startPoint x: 59, startPoint y: 361, endPoint x: 15, endPoint y: 346, distance: 46.8
click at [59, 361] on button "General" at bounding box center [108, 360] width 134 height 26
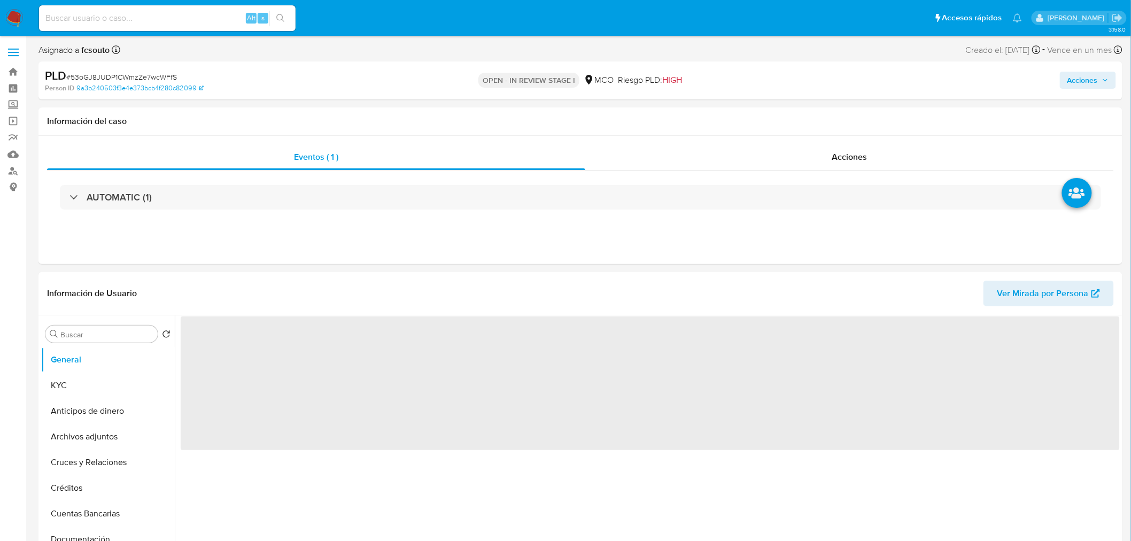
scroll to position [59, 0]
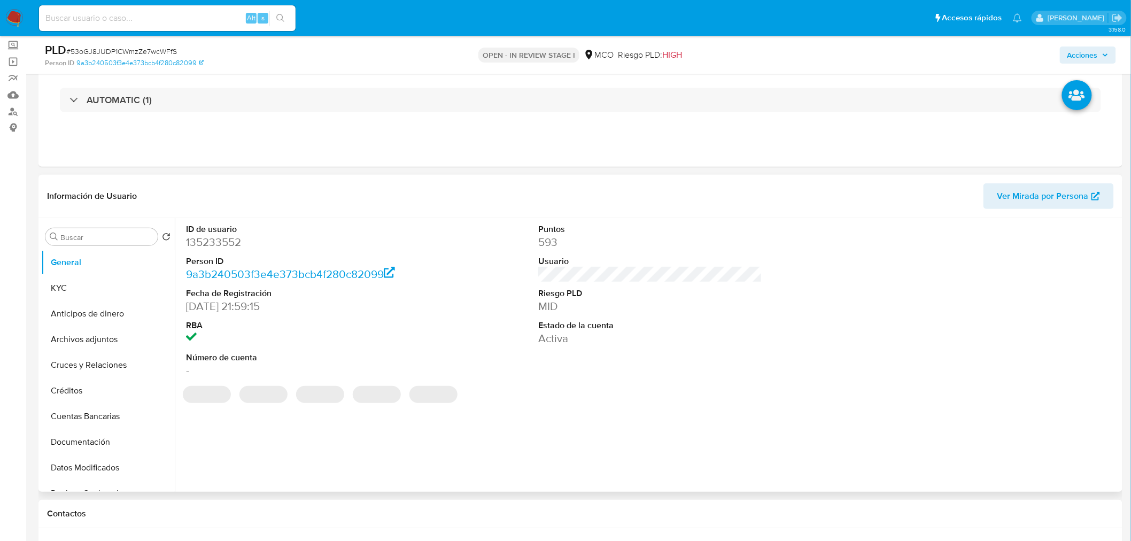
click at [218, 237] on dd "135233552" at bounding box center [298, 242] width 224 height 15
copy dd "135233552"
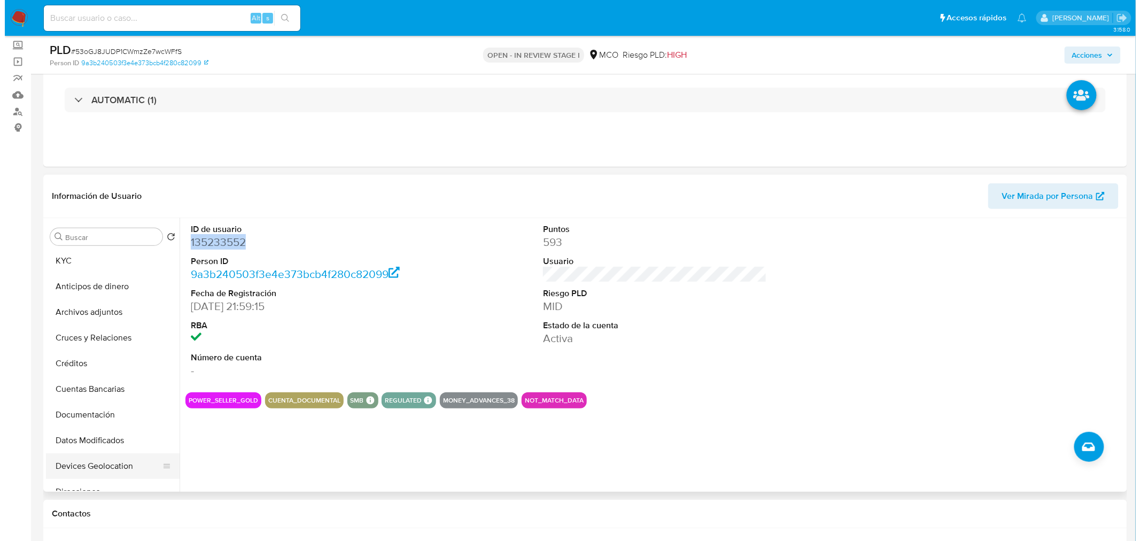
scroll to position [0, 0]
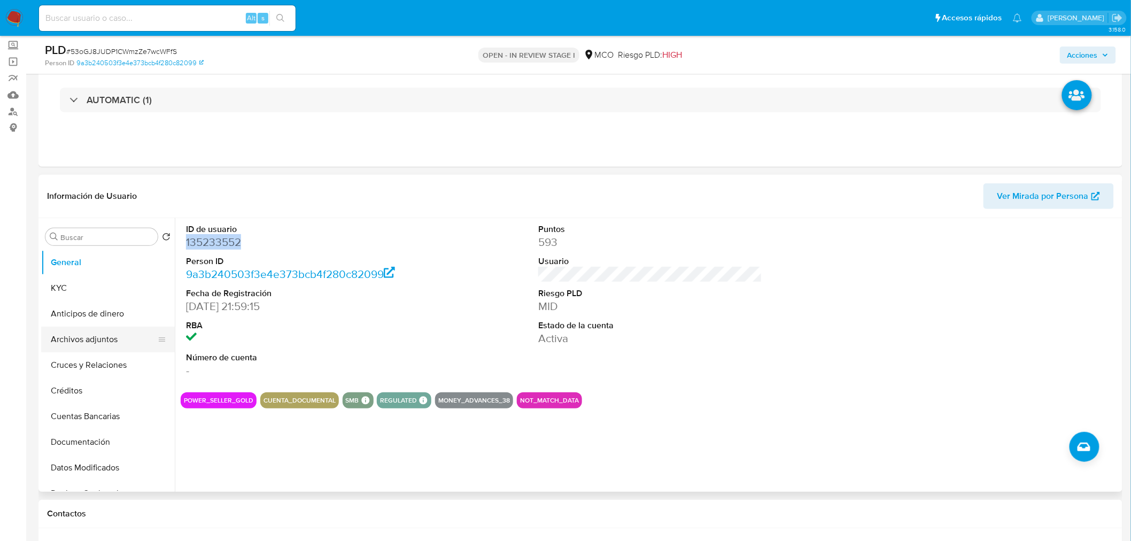
click at [79, 340] on button "Archivos adjuntos" at bounding box center [103, 340] width 125 height 26
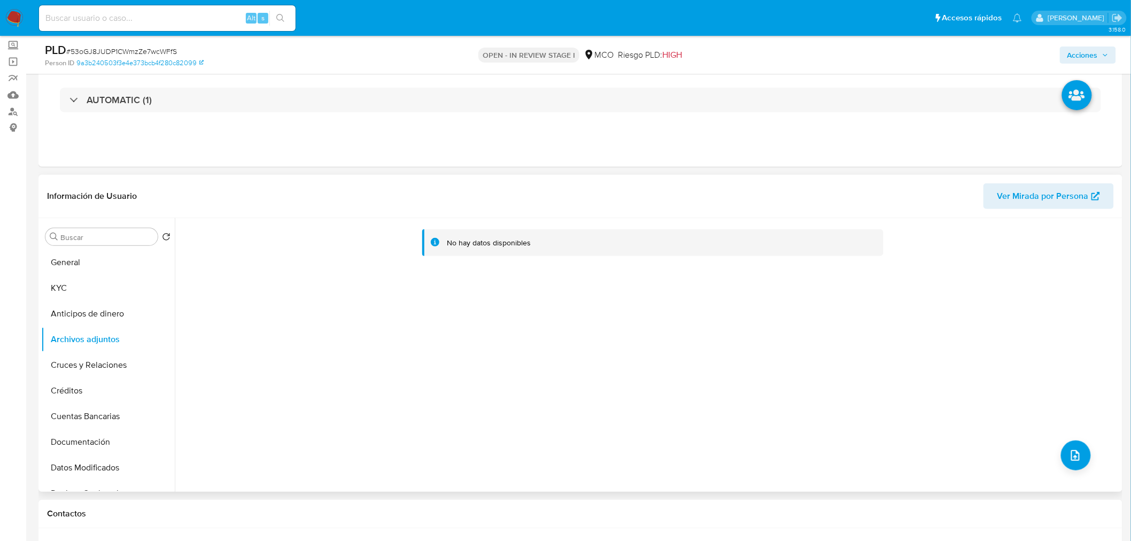
click at [1087, 461] on div "No hay datos disponibles" at bounding box center [647, 355] width 945 height 274
click at [1081, 459] on button "upload-file" at bounding box center [1076, 455] width 30 height 30
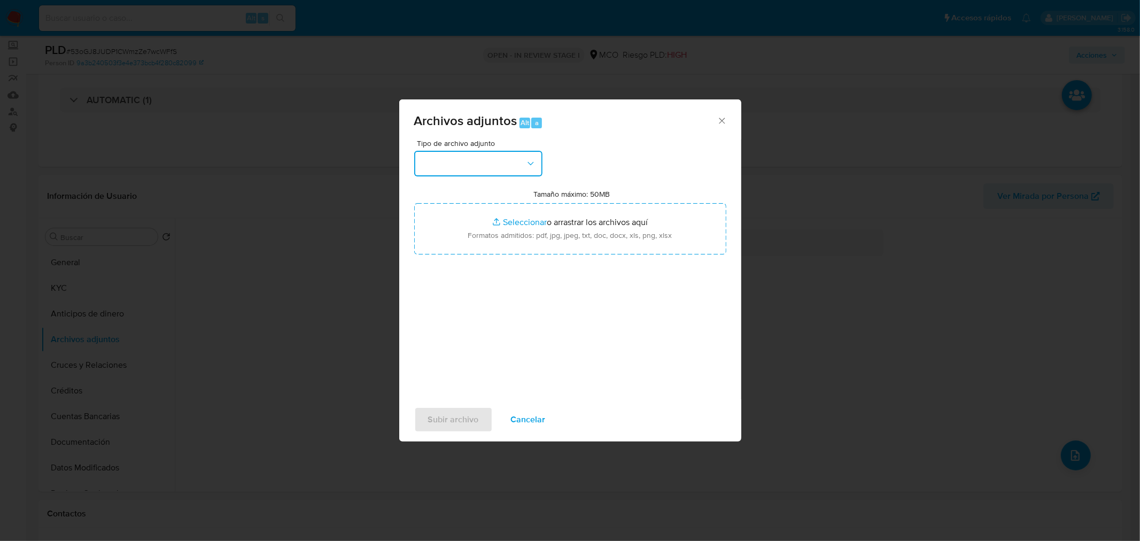
click at [482, 159] on button "button" at bounding box center [478, 164] width 128 height 26
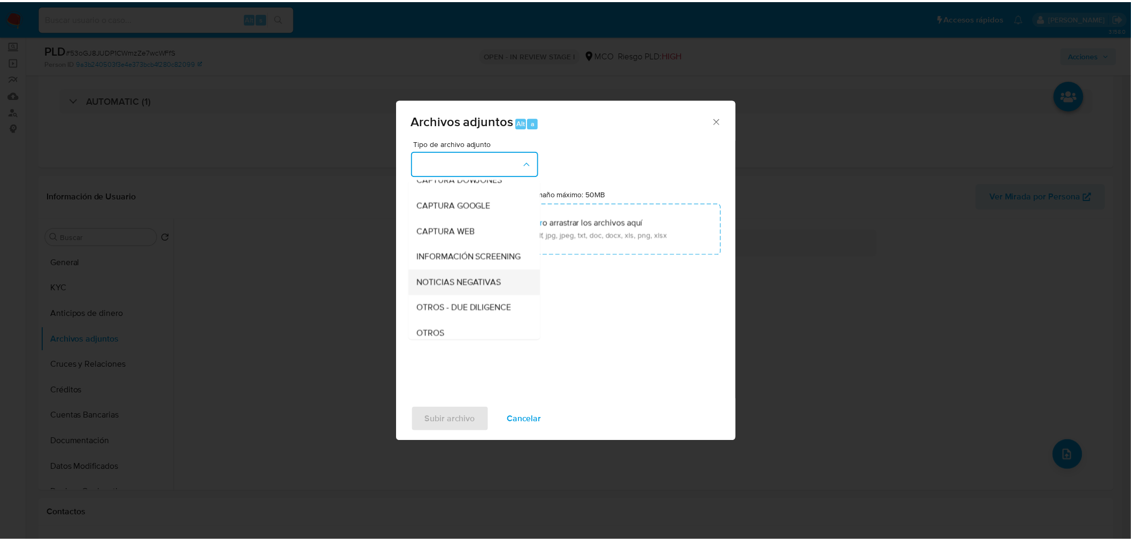
scroll to position [59, 0]
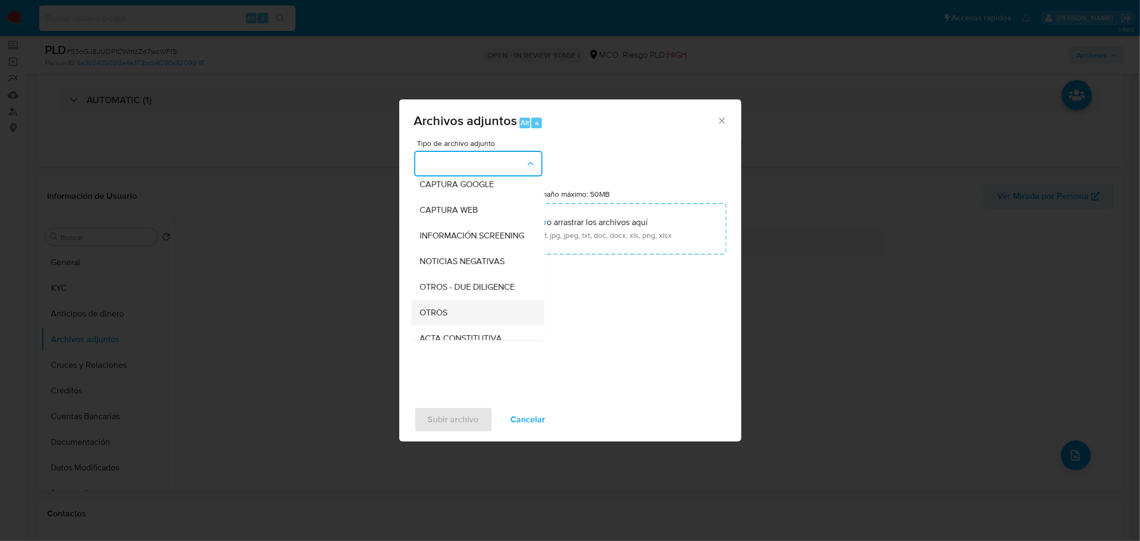
click at [455, 324] on div "OTROS" at bounding box center [474, 312] width 109 height 26
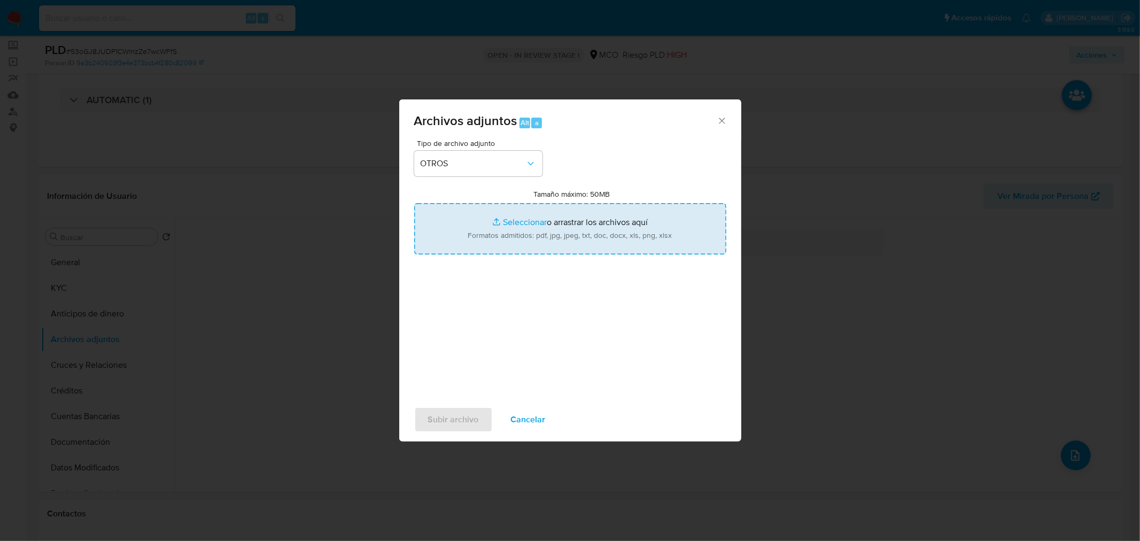
click at [537, 215] on input "Tamaño máximo: 50MB Seleccionar archivos" at bounding box center [570, 228] width 312 height 51
type input "C:\fakepath\Tabla de movimientos 135233552.xlsx"
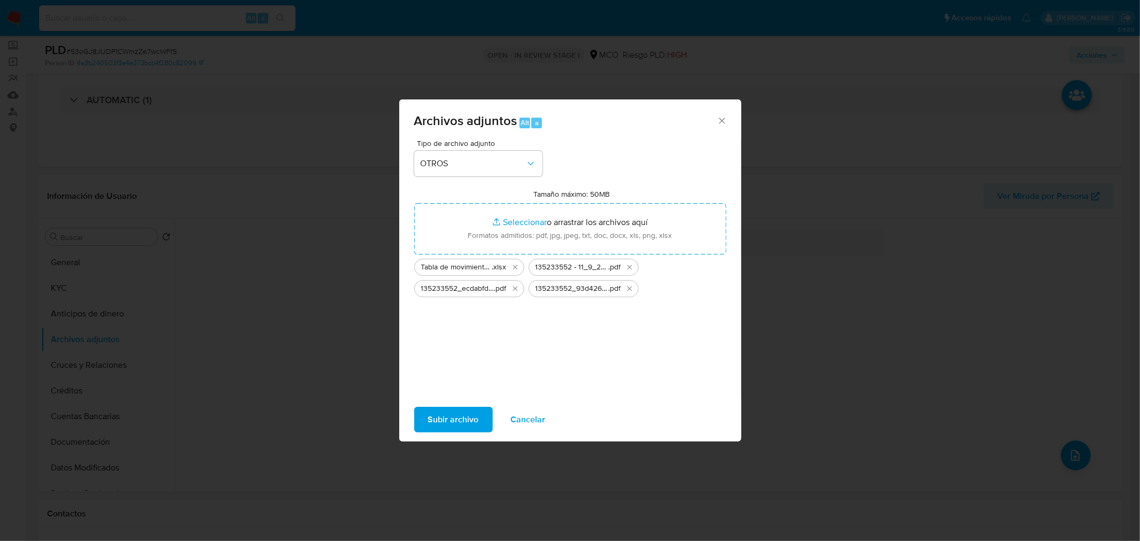
click at [446, 419] on span "Subir archivo" at bounding box center [453, 420] width 51 height 24
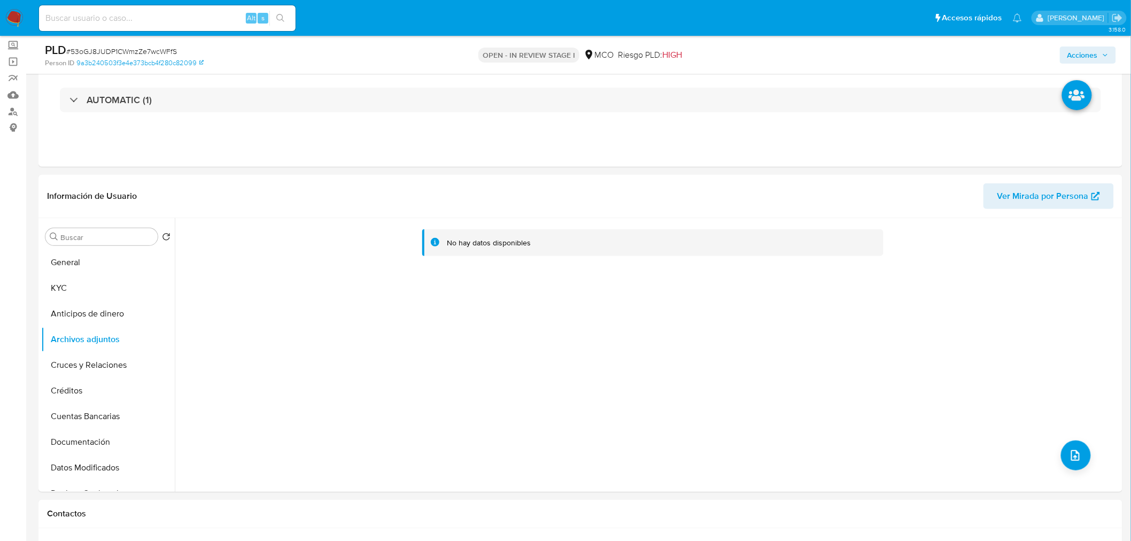
click at [1093, 59] on span "Acciones" at bounding box center [1082, 55] width 30 height 17
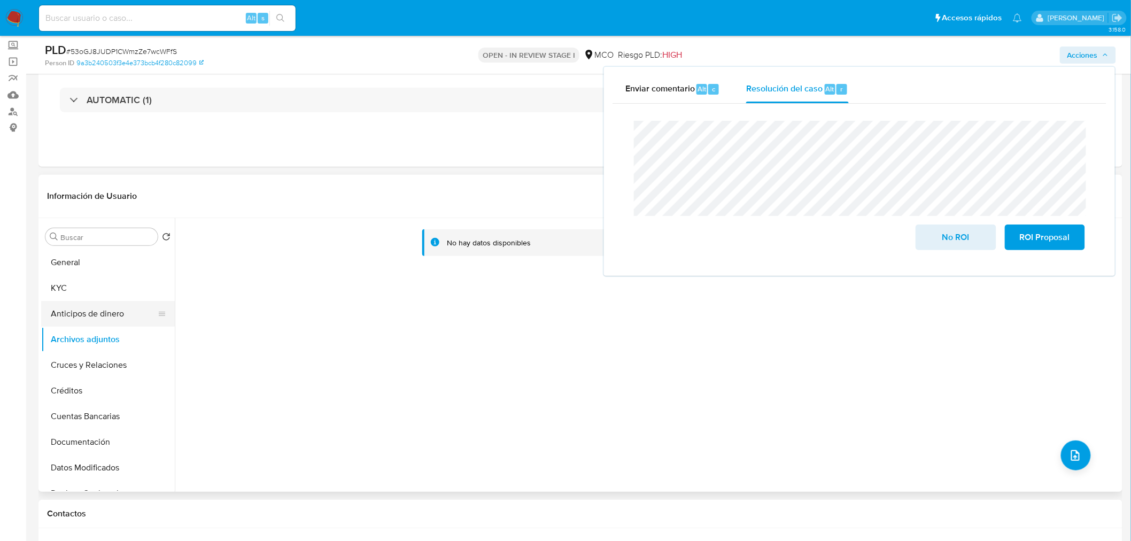
click at [71, 305] on button "Anticipos de dinero" at bounding box center [103, 314] width 125 height 26
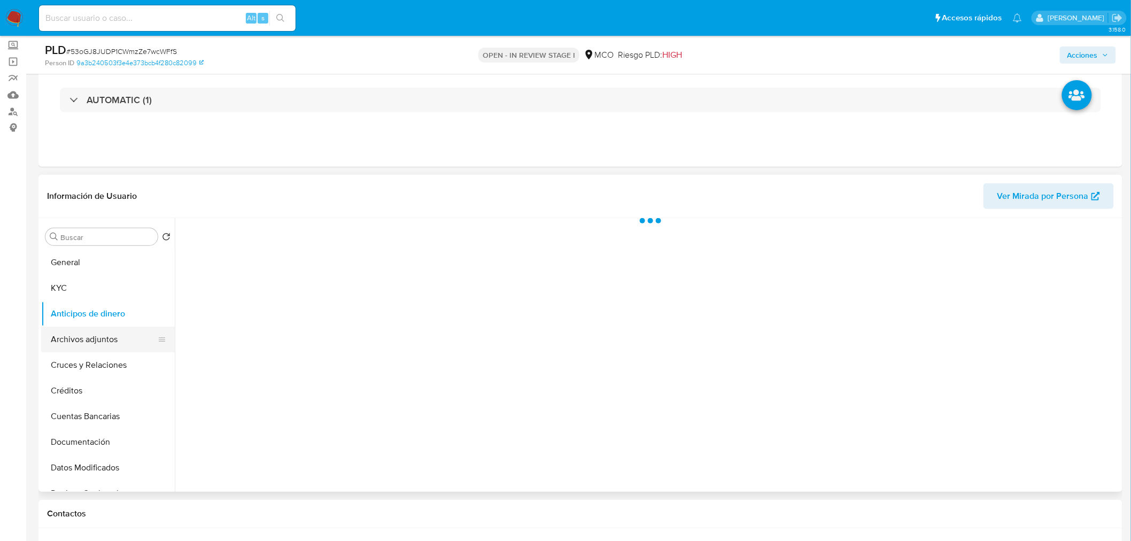
click at [75, 332] on button "Archivos adjuntos" at bounding box center [103, 340] width 125 height 26
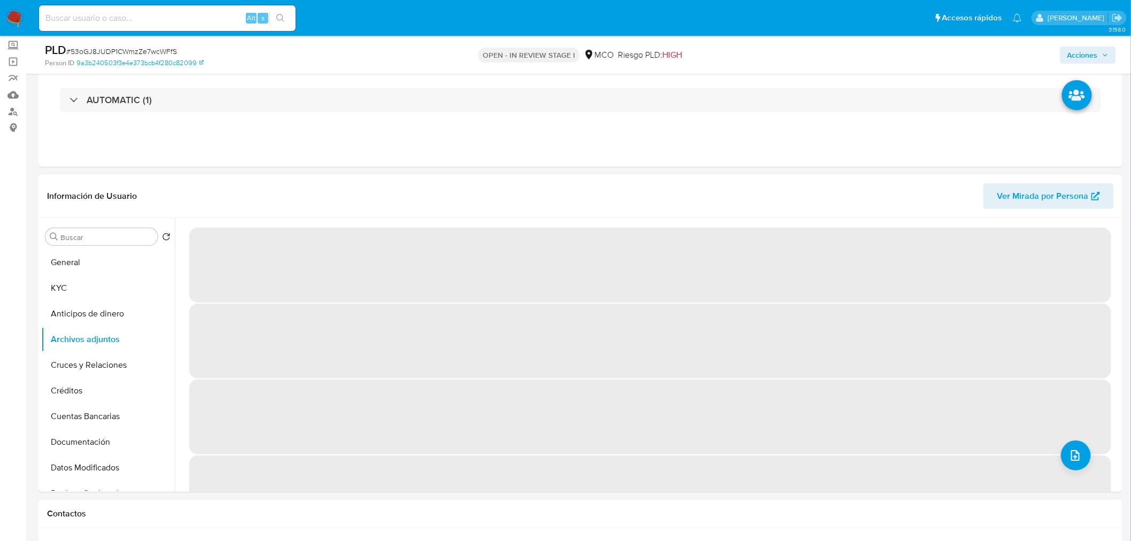
click at [1082, 52] on span "Acciones" at bounding box center [1082, 55] width 30 height 17
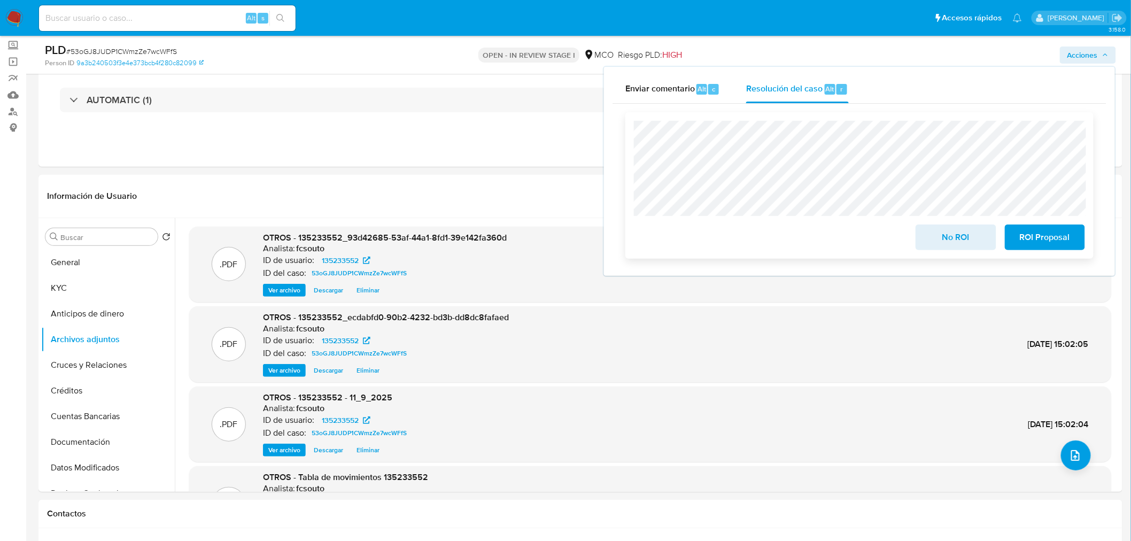
click at [938, 239] on span "No ROI" at bounding box center [955, 238] width 52 height 24
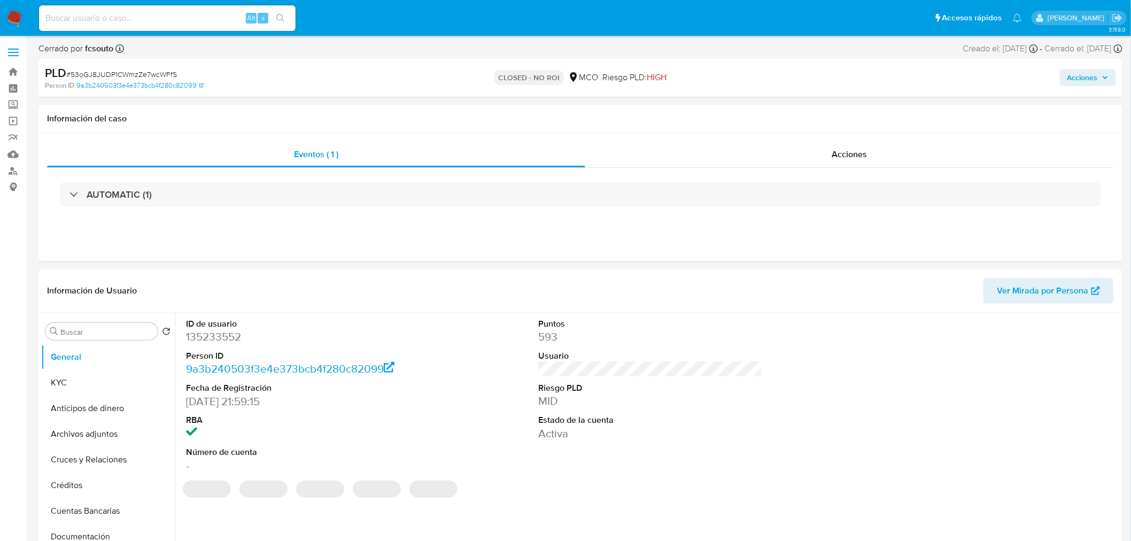
select select "10"
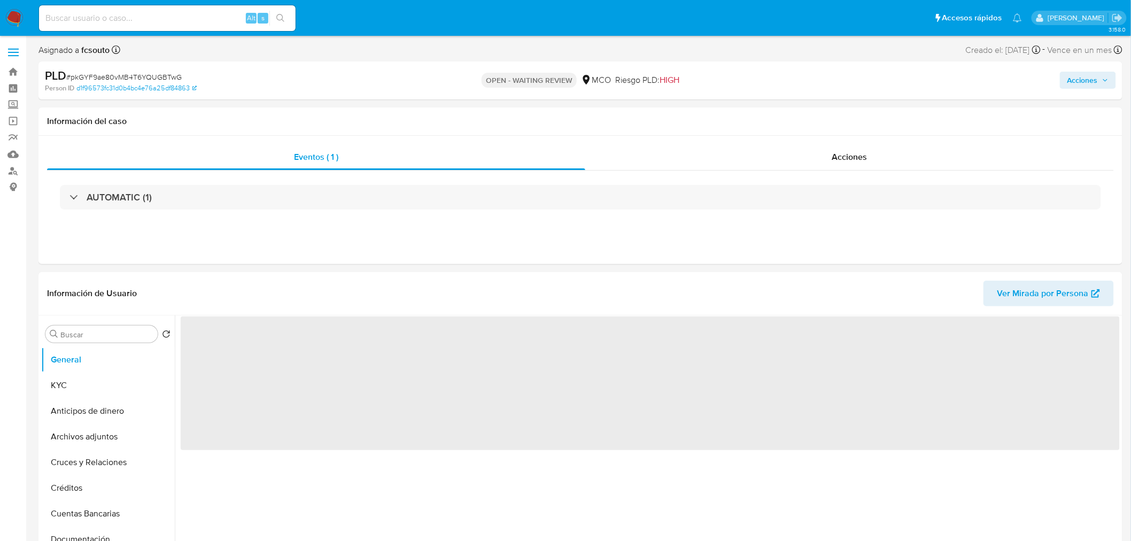
select select "10"
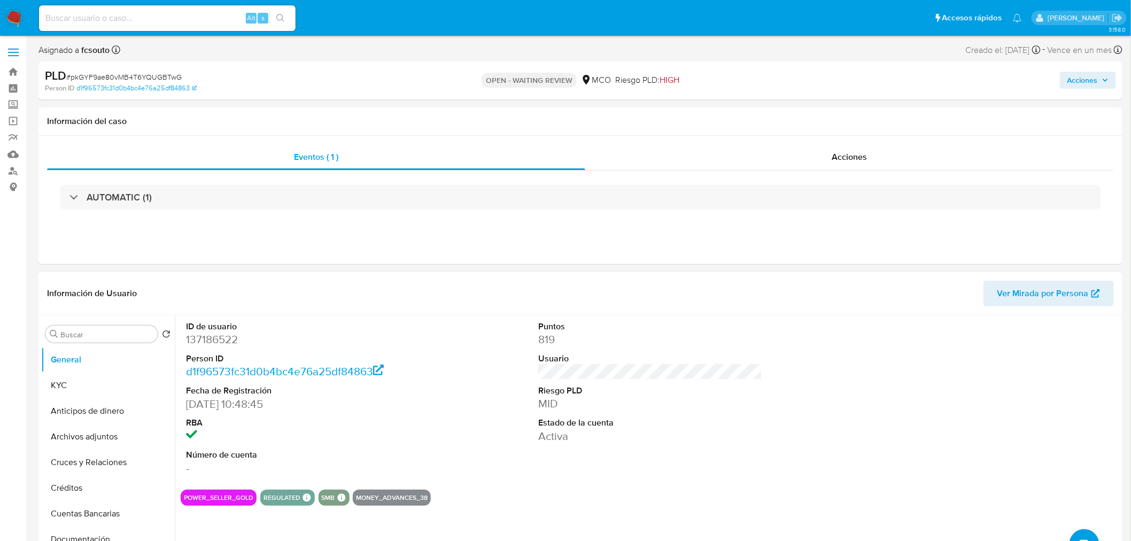
click at [216, 338] on dd "137186522" at bounding box center [298, 339] width 224 height 15
copy dd "137186522"
click at [456, 306] on div "Información de Usuario Ver Mirada por Persona" at bounding box center [580, 293] width 1084 height 43
click at [1075, 87] on span "Acciones" at bounding box center [1082, 80] width 30 height 17
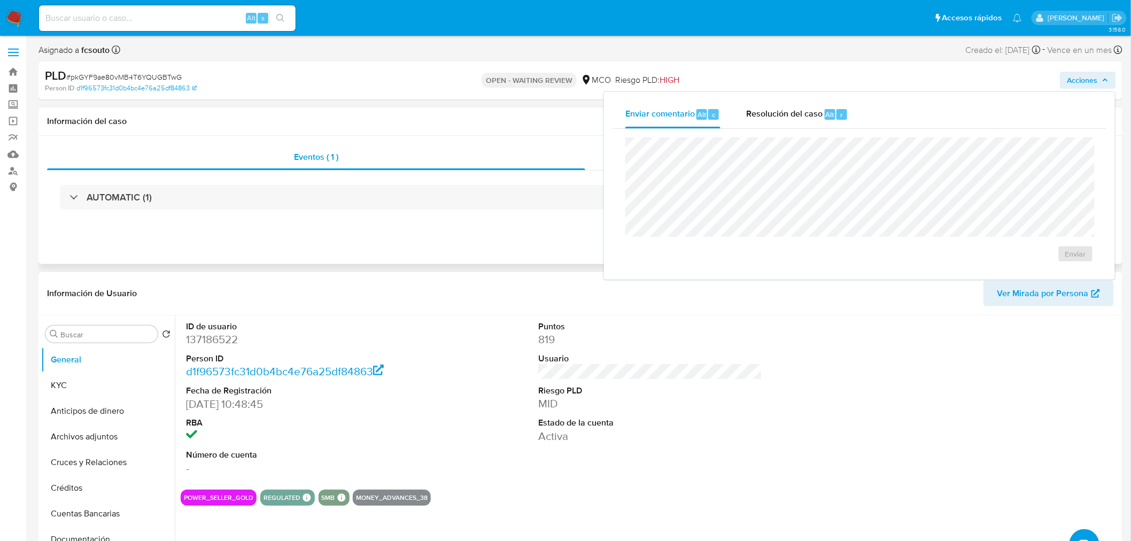
click at [338, 262] on div "Eventos ( 1 ) Acciones AUTOMATIC (1)" at bounding box center [580, 200] width 1084 height 128
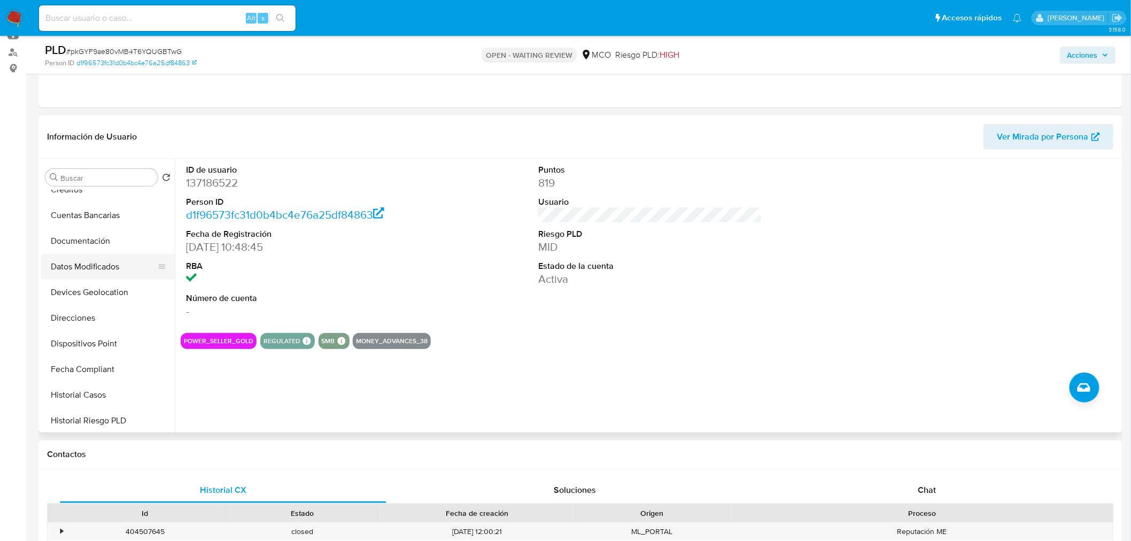
scroll to position [178, 0]
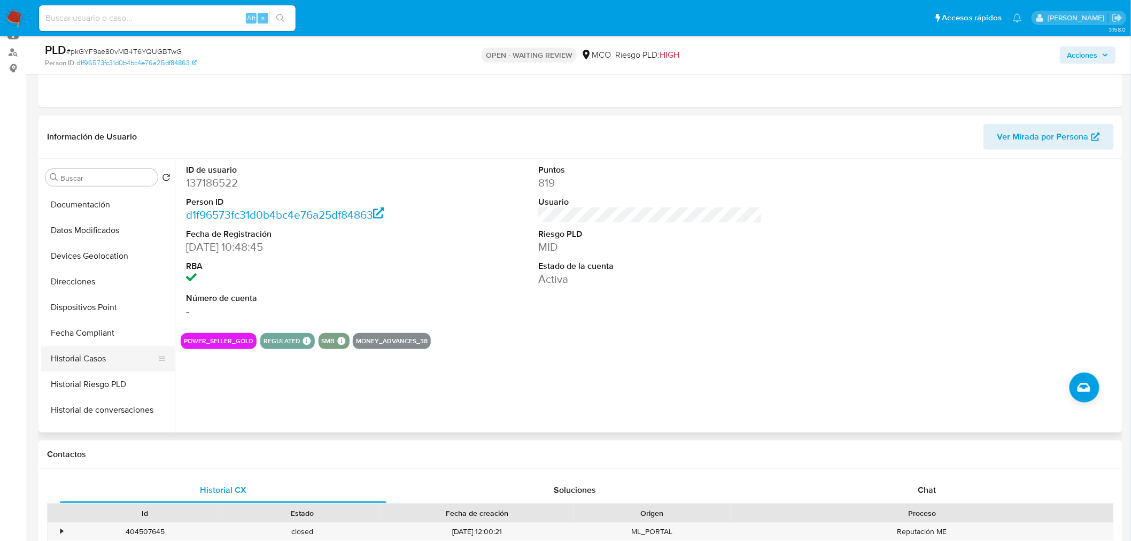
drag, startPoint x: 111, startPoint y: 366, endPoint x: 97, endPoint y: 364, distance: 14.5
click at [111, 366] on button "Historial Casos" at bounding box center [103, 359] width 125 height 26
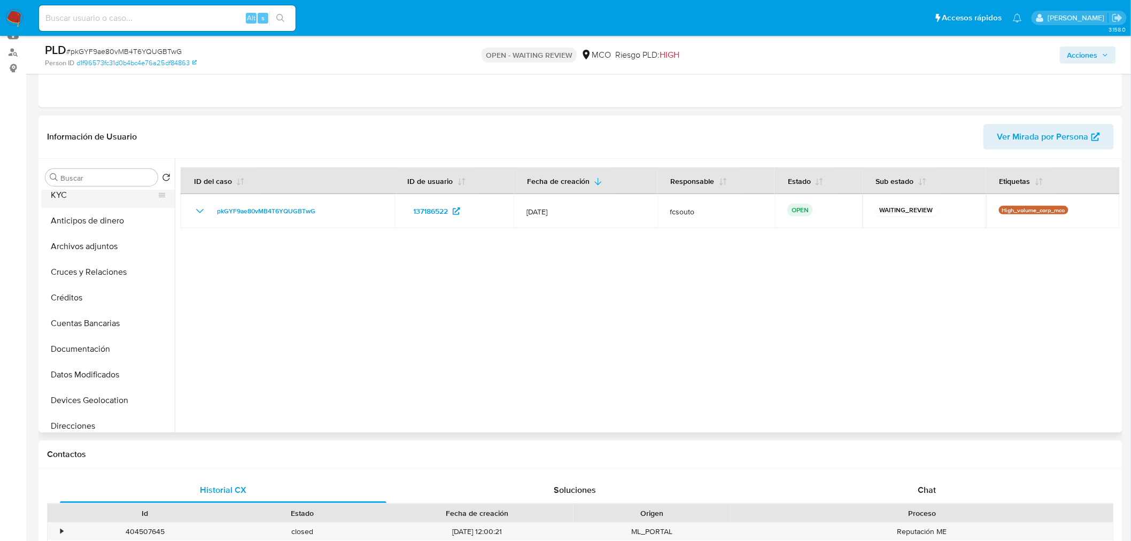
scroll to position [0, 0]
click at [102, 205] on button "General" at bounding box center [103, 203] width 125 height 26
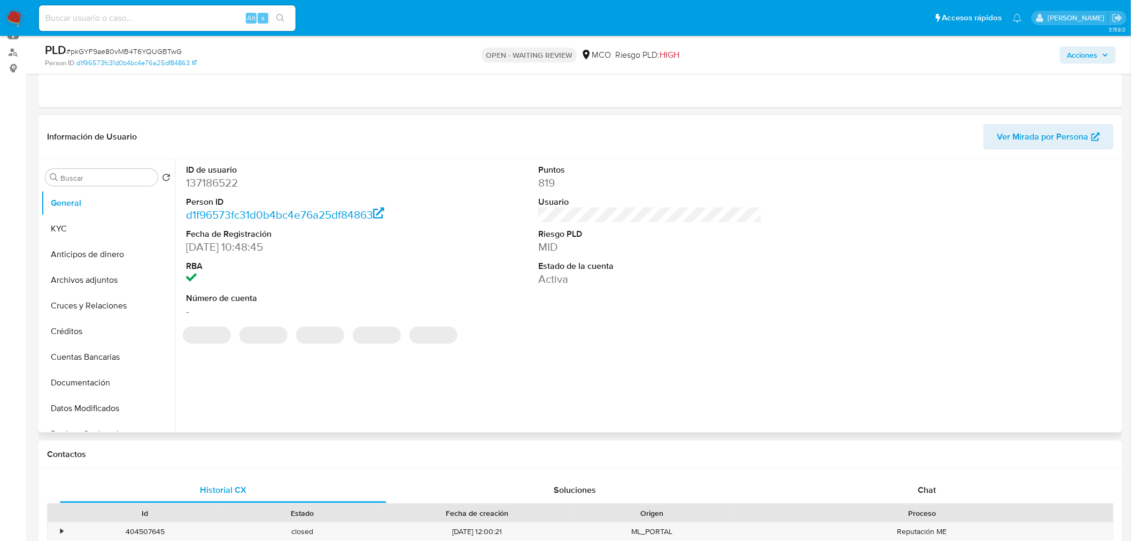
click at [220, 184] on dd "137186522" at bounding box center [298, 182] width 224 height 15
copy dd "137186522"
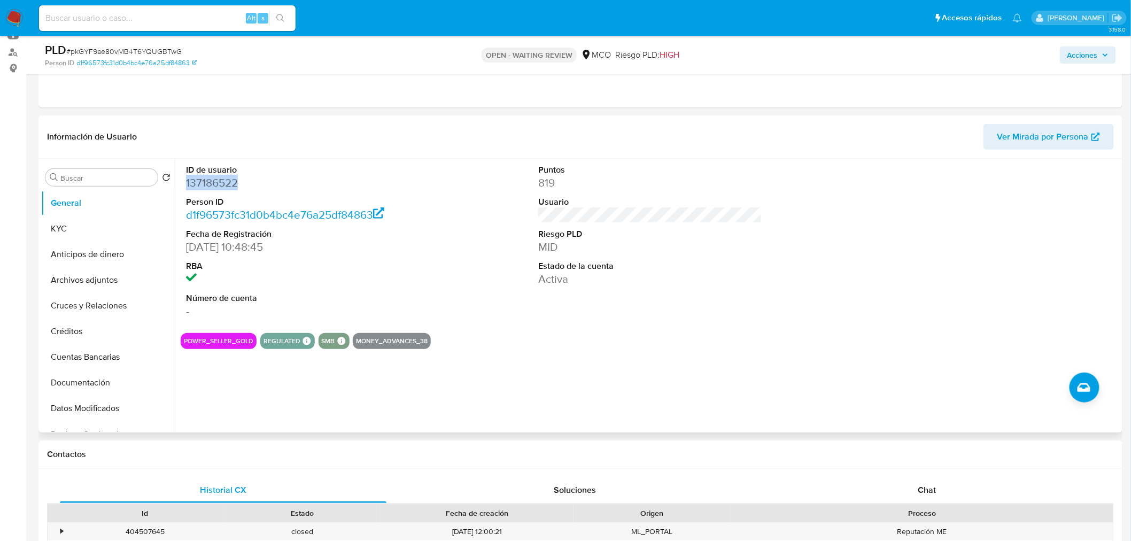
click at [206, 188] on dd "137186522" at bounding box center [298, 182] width 224 height 15
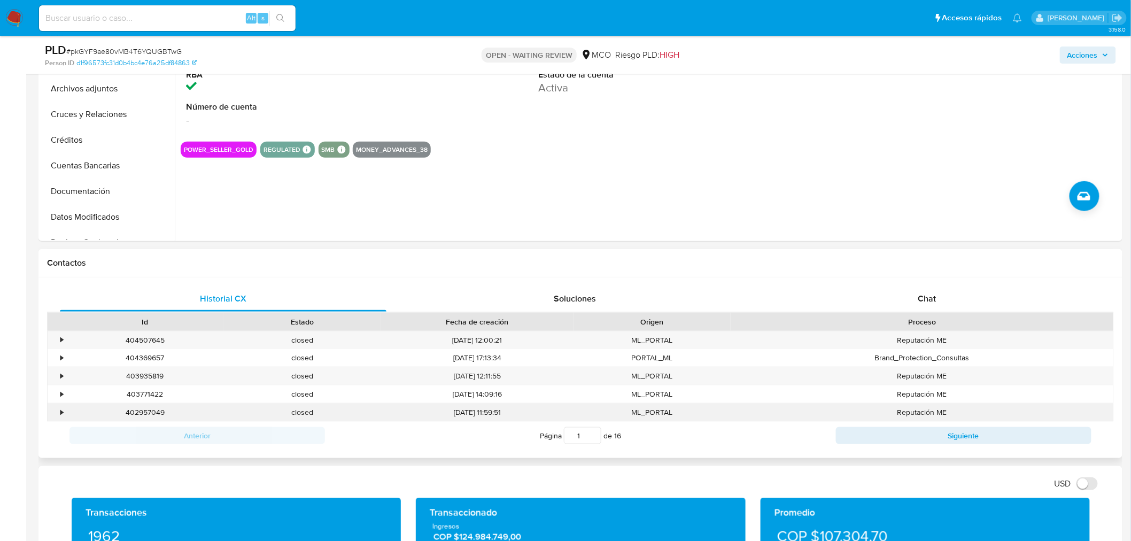
scroll to position [415, 0]
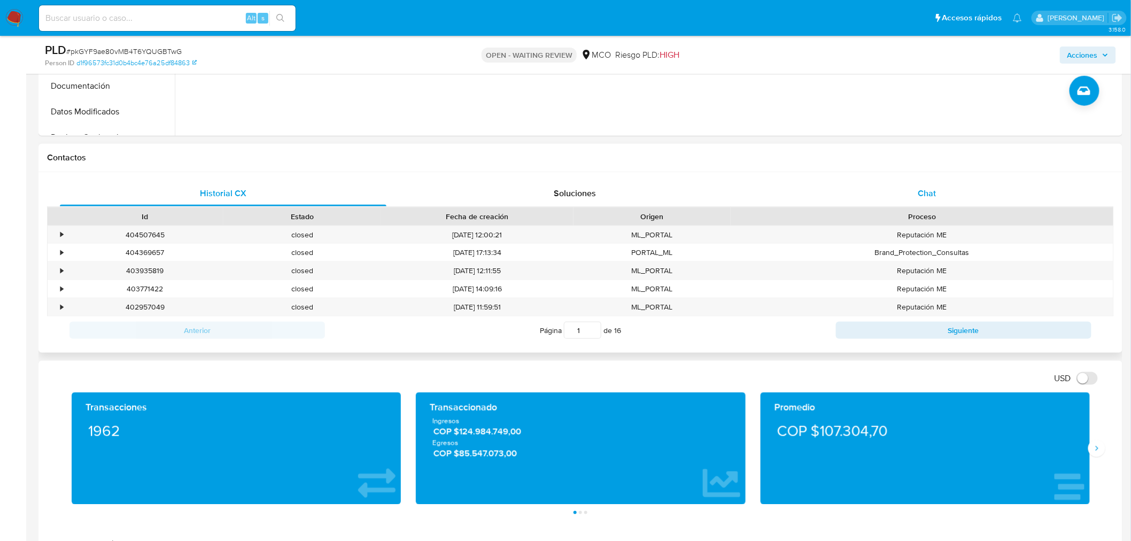
click at [918, 181] on div "Chat" at bounding box center [927, 194] width 327 height 26
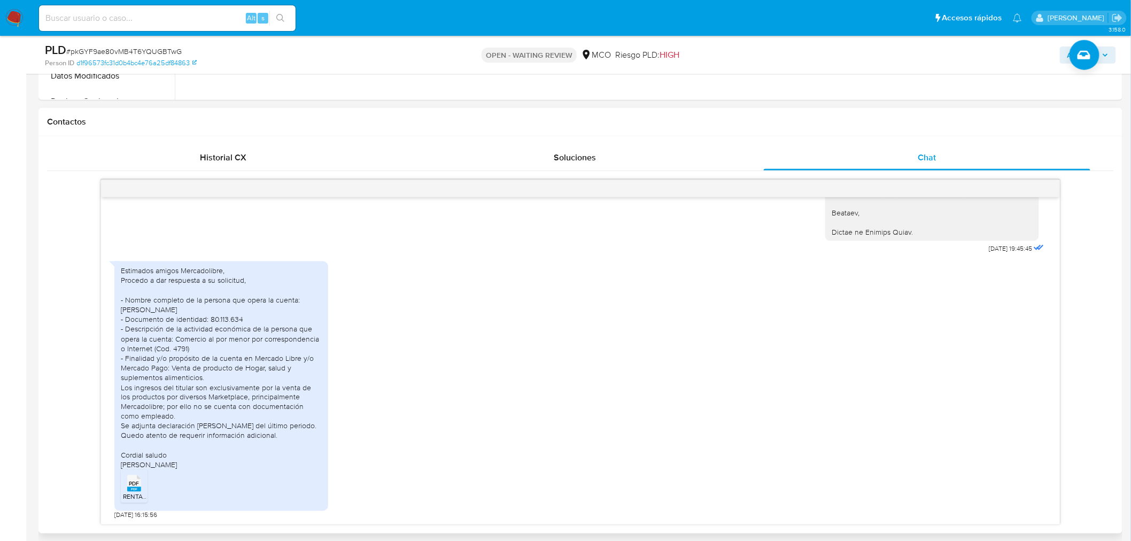
scroll to position [534, 0]
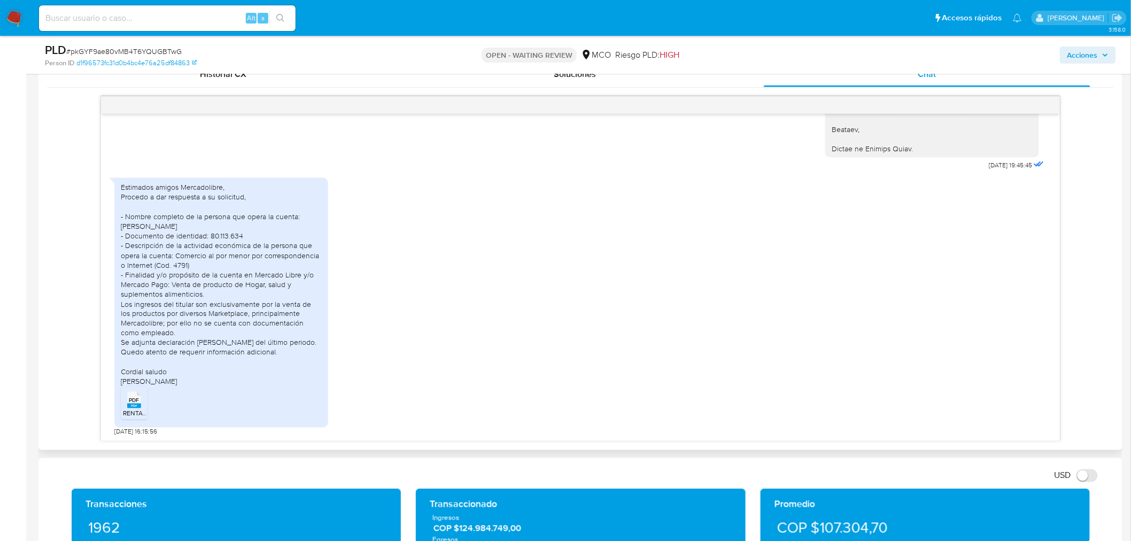
click at [137, 406] on rect at bounding box center [134, 406] width 14 height 5
click at [1088, 59] on span "Acciones" at bounding box center [1082, 55] width 30 height 17
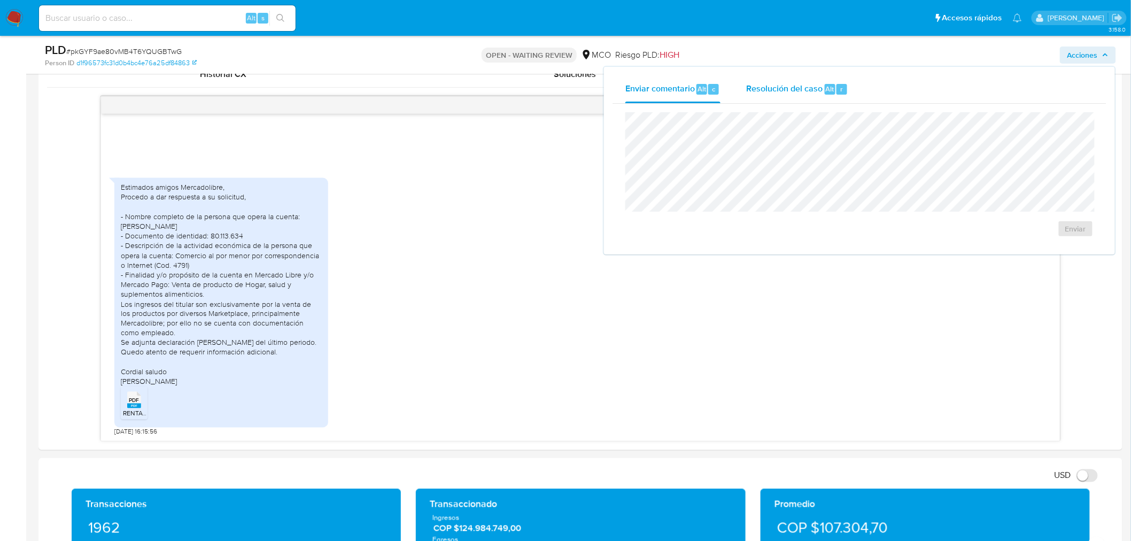
click at [770, 93] on span "Resolución del caso" at bounding box center [784, 88] width 76 height 12
click at [692, 82] on span "Enviar comentario" at bounding box center [659, 88] width 69 height 12
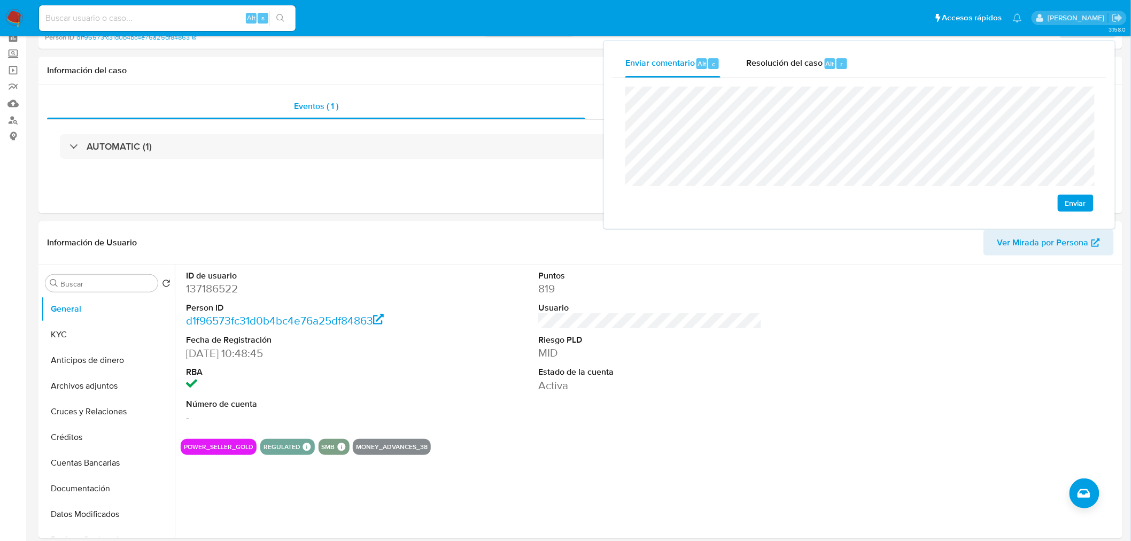
scroll to position [0, 0]
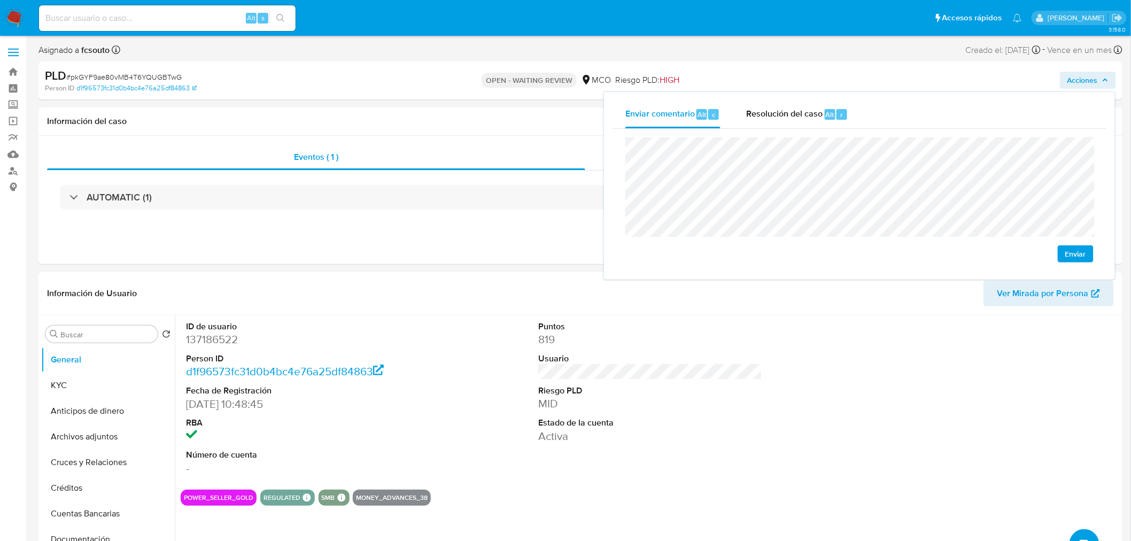
drag, startPoint x: 74, startPoint y: 389, endPoint x: 0, endPoint y: 378, distance: 74.5
click at [73, 388] on button "KYC" at bounding box center [108, 386] width 134 height 26
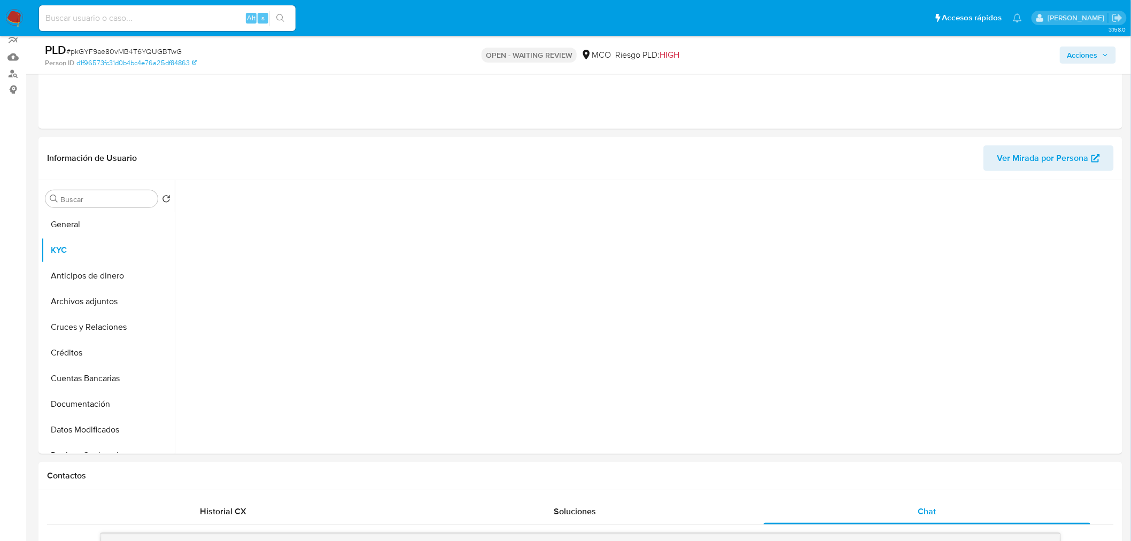
scroll to position [119, 0]
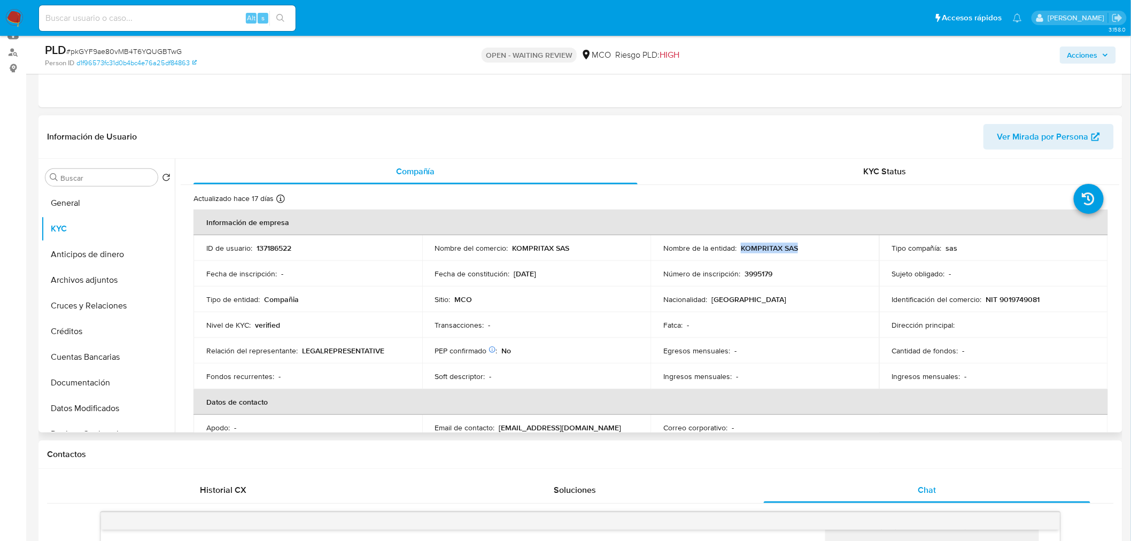
drag, startPoint x: 802, startPoint y: 248, endPoint x: 739, endPoint y: 243, distance: 62.8
click at [739, 243] on div "Nombre de la entidad : KOMPRITAX SAS" at bounding box center [764, 248] width 203 height 10
copy p "KOMPRITAX SAS"
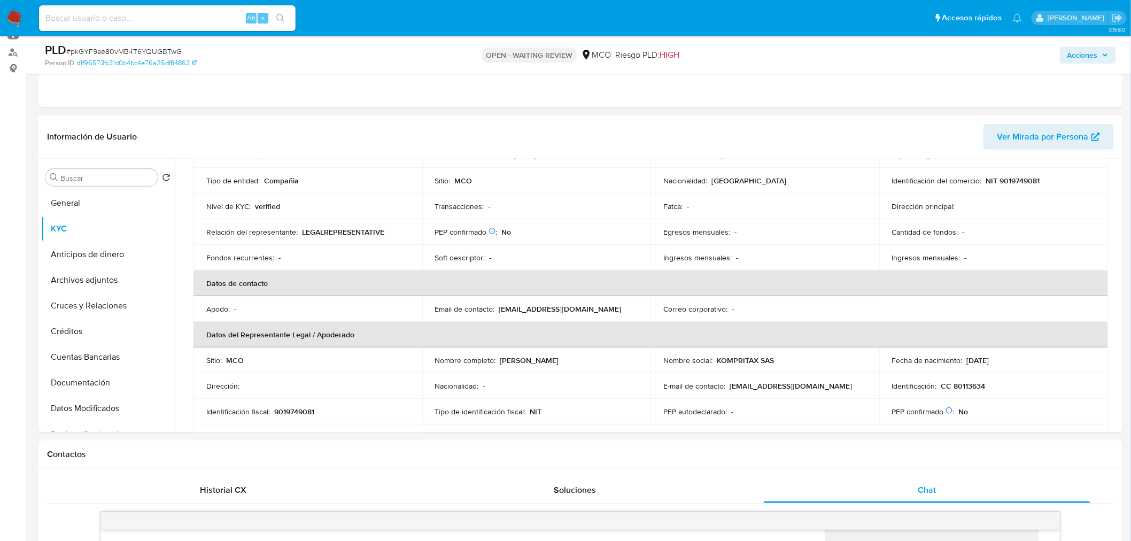
click at [1082, 48] on span "Acciones" at bounding box center [1082, 55] width 30 height 17
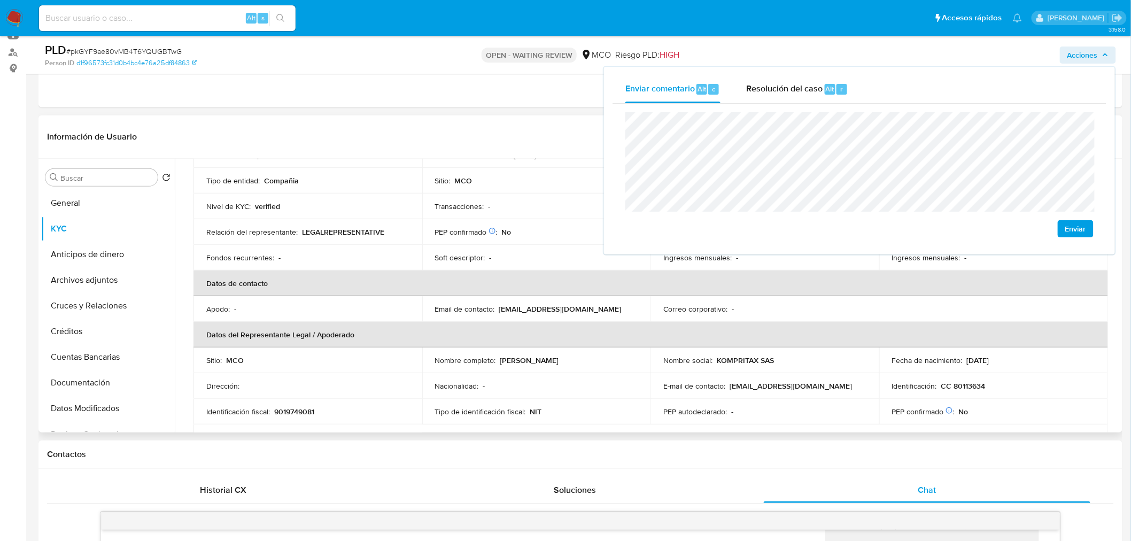
drag, startPoint x: 615, startPoint y: 362, endPoint x: 498, endPoint y: 361, distance: 116.5
click at [498, 361] on div "Nombre completo : Fredy Alejandro Talero Rodriguez" at bounding box center [536, 360] width 203 height 10
copy p "Fredy Alejandro Talero Rodriguez"
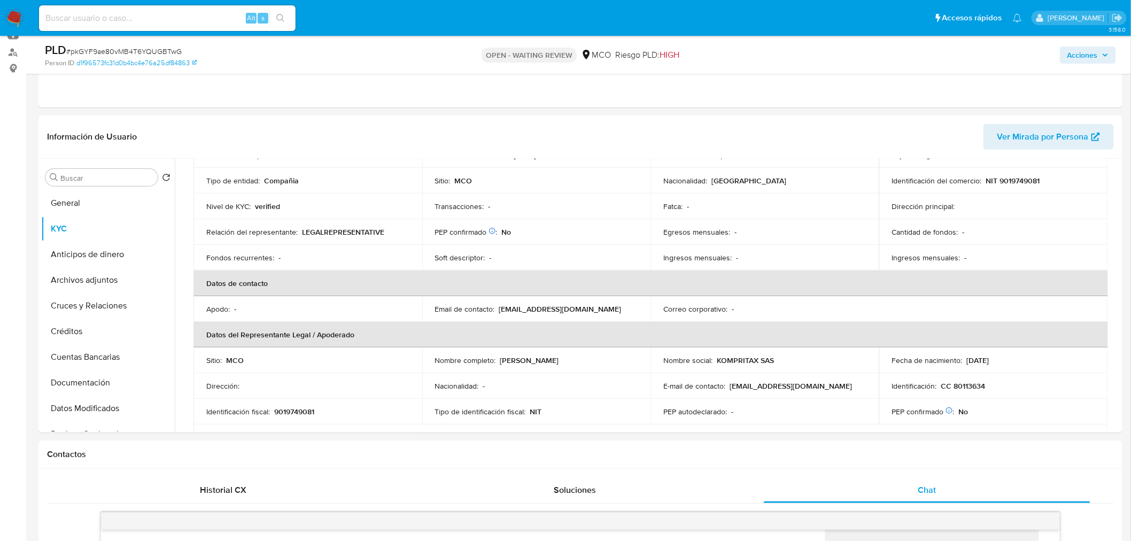
drag, startPoint x: 1089, startPoint y: 52, endPoint x: 1044, endPoint y: 59, distance: 46.0
click at [1087, 52] on span "Acciones" at bounding box center [1082, 55] width 30 height 17
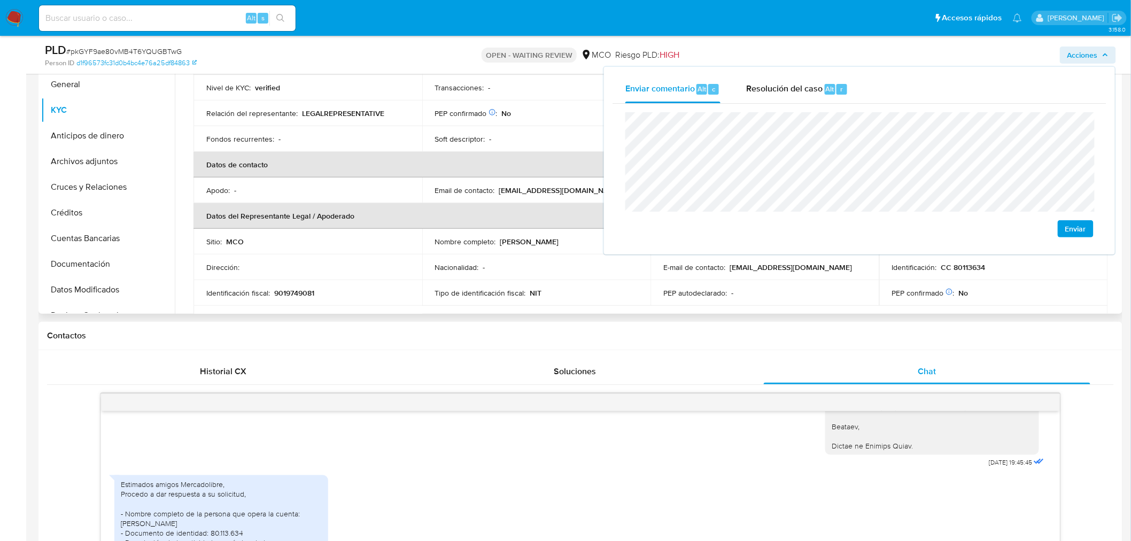
scroll to position [0, 0]
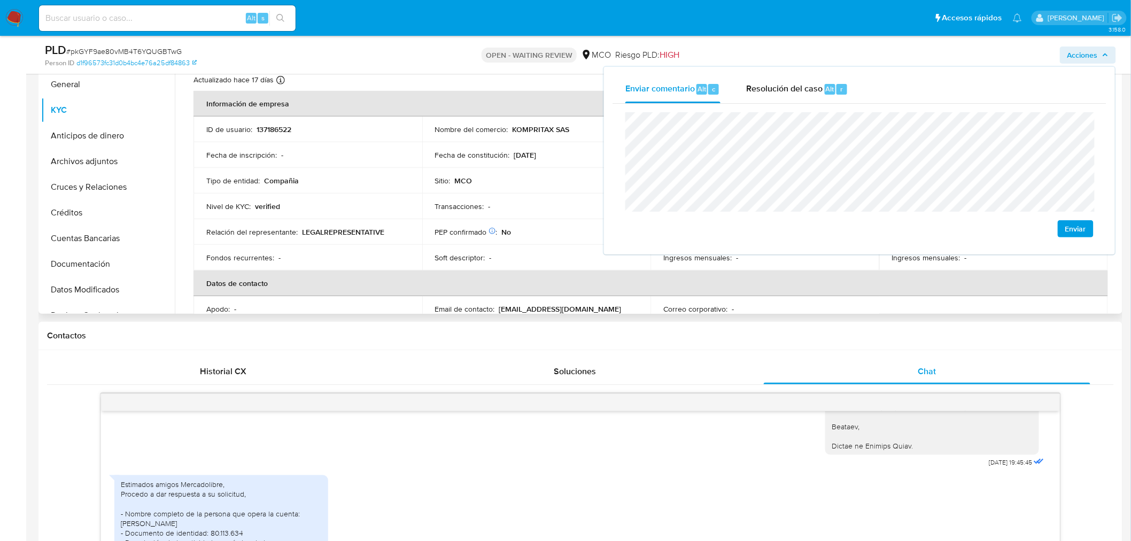
click at [273, 127] on p "137186522" at bounding box center [274, 130] width 35 height 10
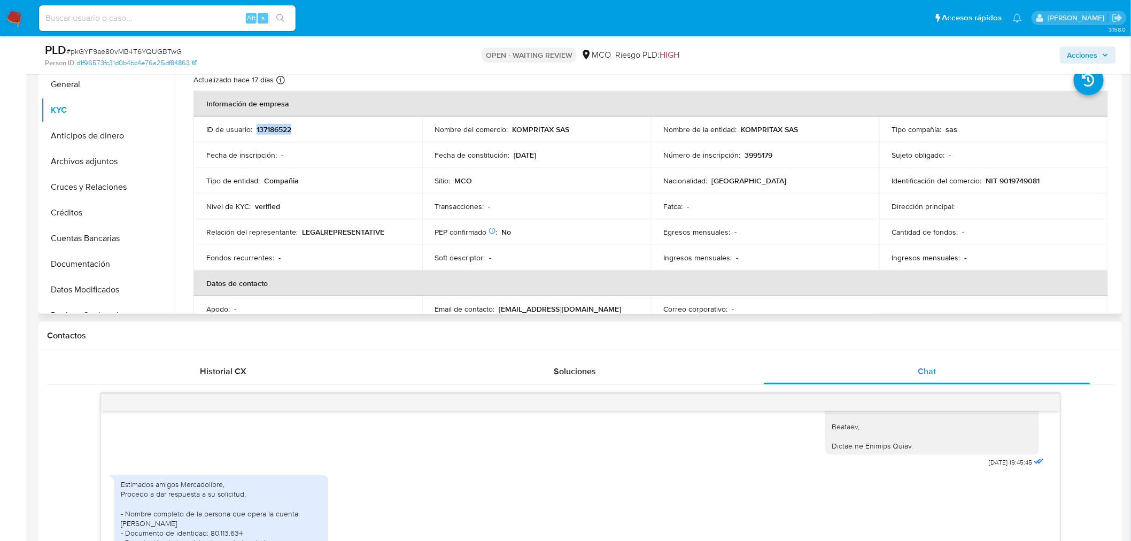
click at [273, 127] on p "137186522" at bounding box center [274, 130] width 35 height 10
copy p "137186522"
click at [1098, 49] on span "Acciones" at bounding box center [1082, 55] width 30 height 17
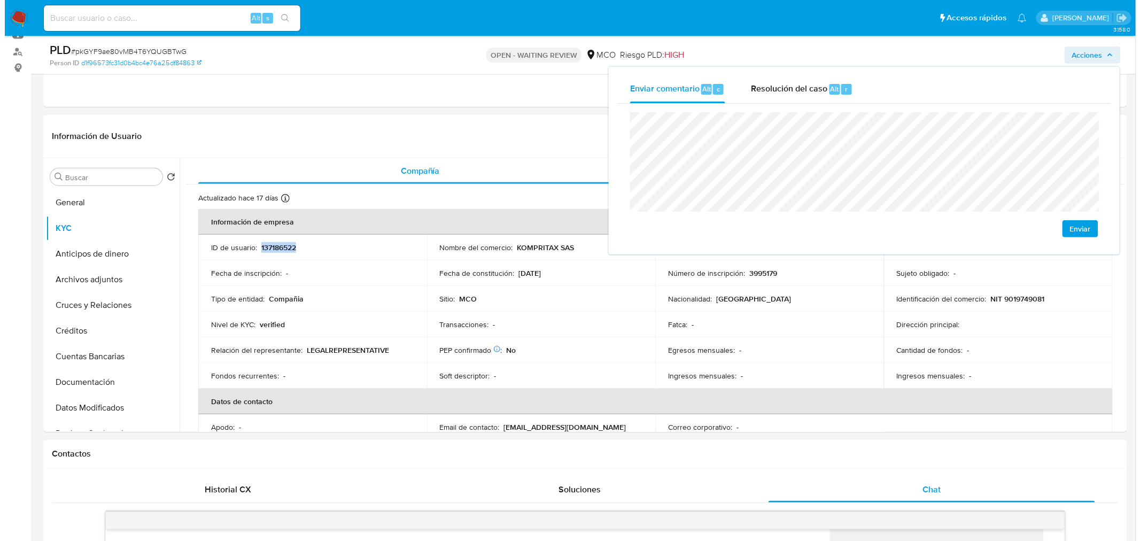
scroll to position [119, 0]
drag, startPoint x: 84, startPoint y: 282, endPoint x: 94, endPoint y: 285, distance: 10.1
click at [84, 282] on button "Archivos adjuntos" at bounding box center [103, 280] width 125 height 26
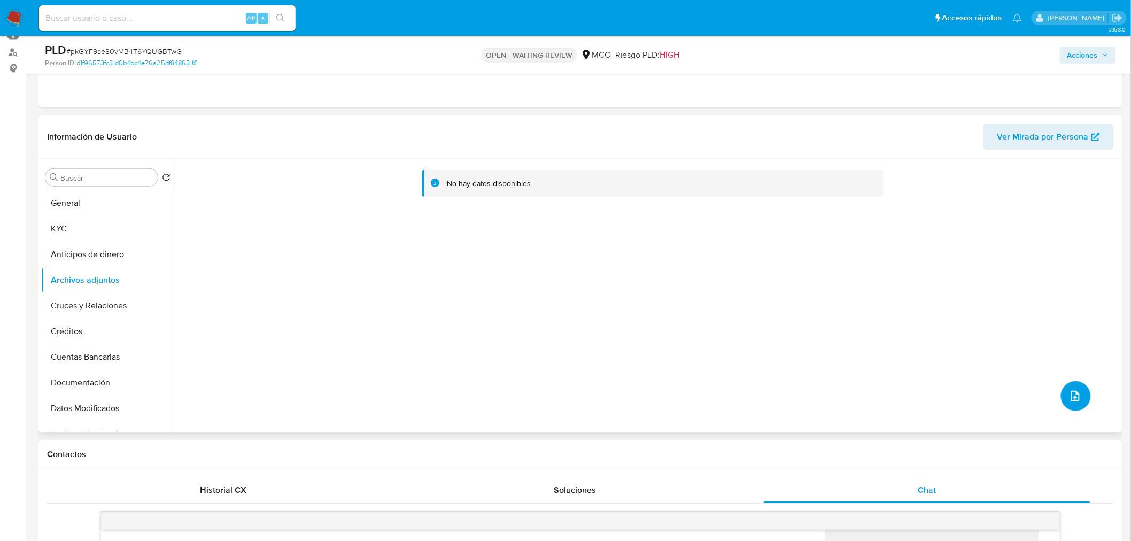
click at [1084, 394] on button "upload-file" at bounding box center [1076, 396] width 30 height 30
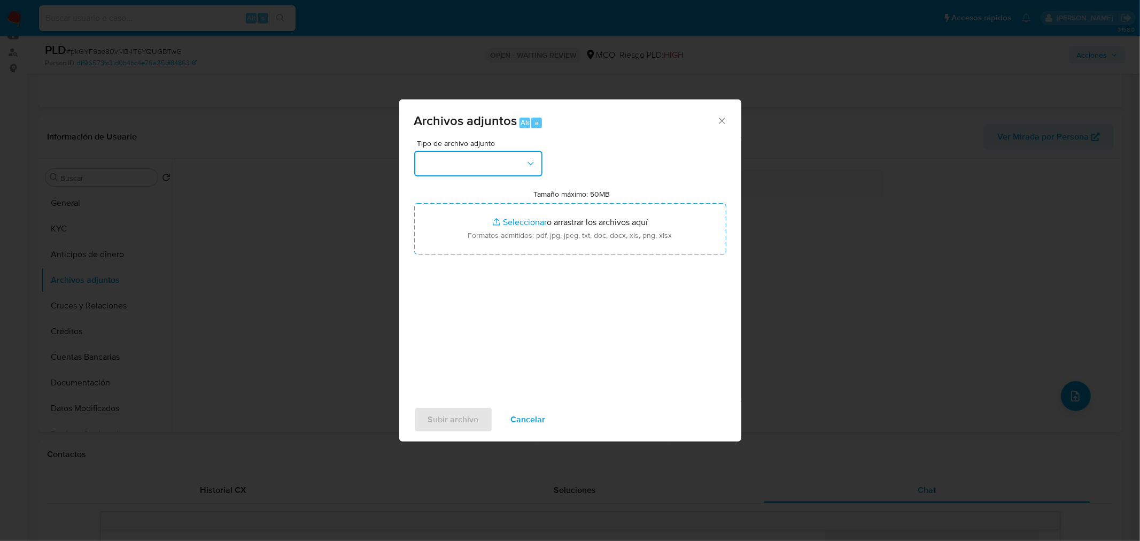
click at [485, 151] on button "button" at bounding box center [478, 164] width 128 height 26
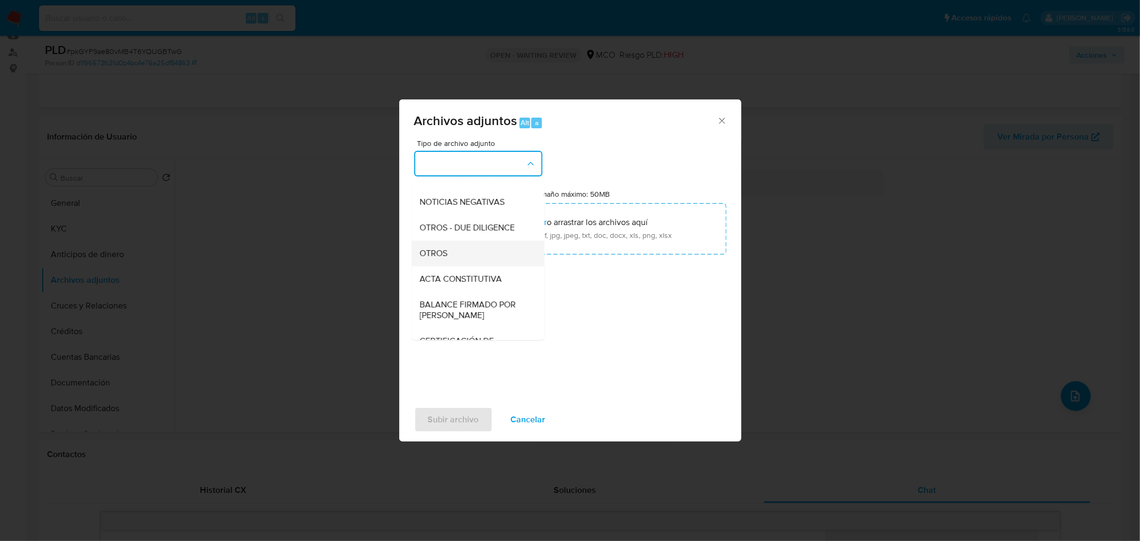
click at [477, 262] on div "OTROS" at bounding box center [474, 253] width 109 height 26
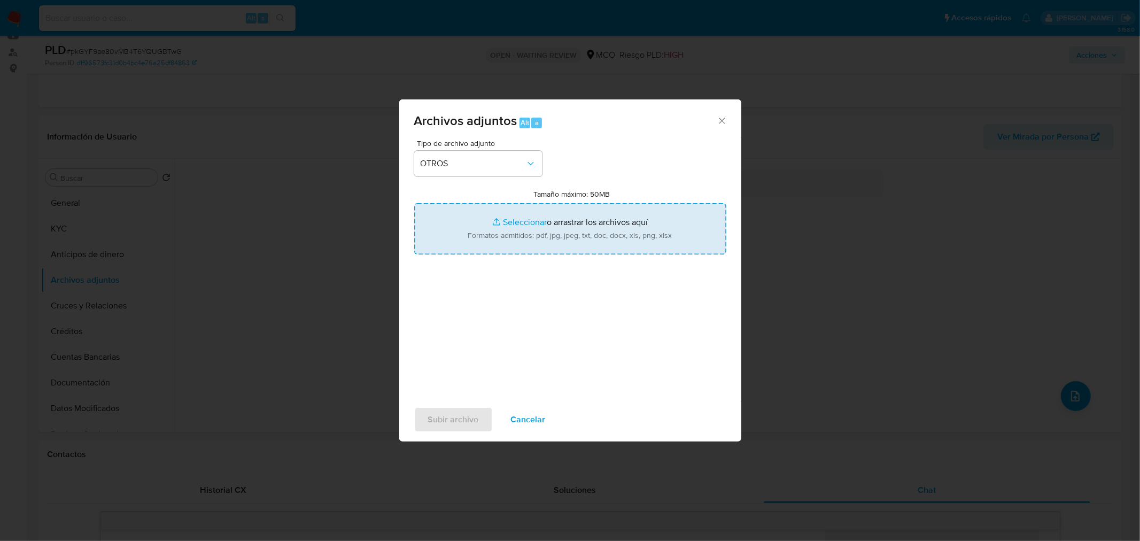
click at [532, 231] on input "Tamaño máximo: 50MB Seleccionar archivos" at bounding box center [570, 228] width 312 height 51
type input "C:\fakepath\137186522 - 11_9_2025.pdf"
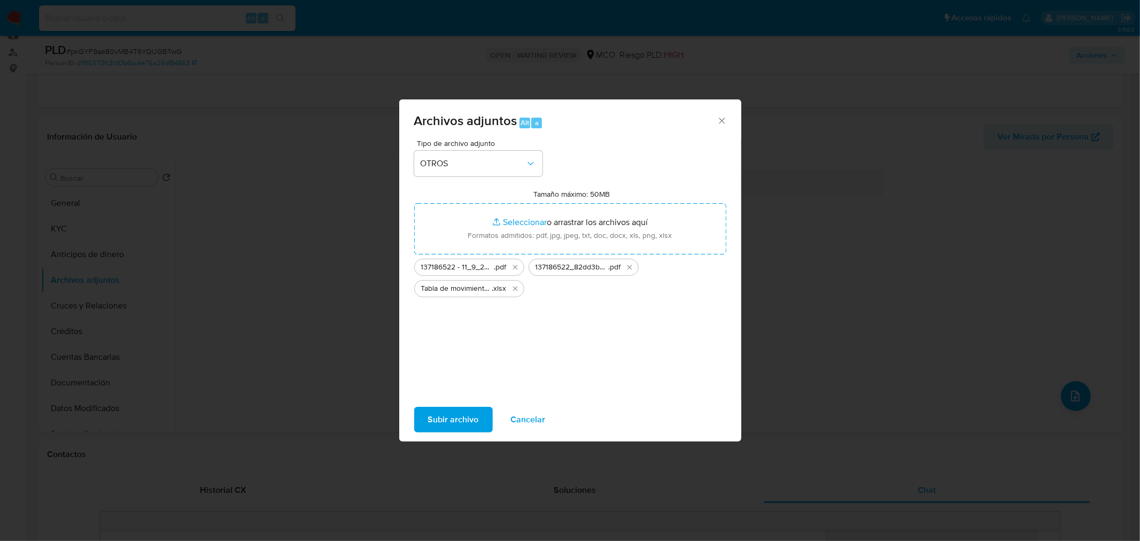
click at [447, 430] on span "Subir archivo" at bounding box center [453, 420] width 51 height 24
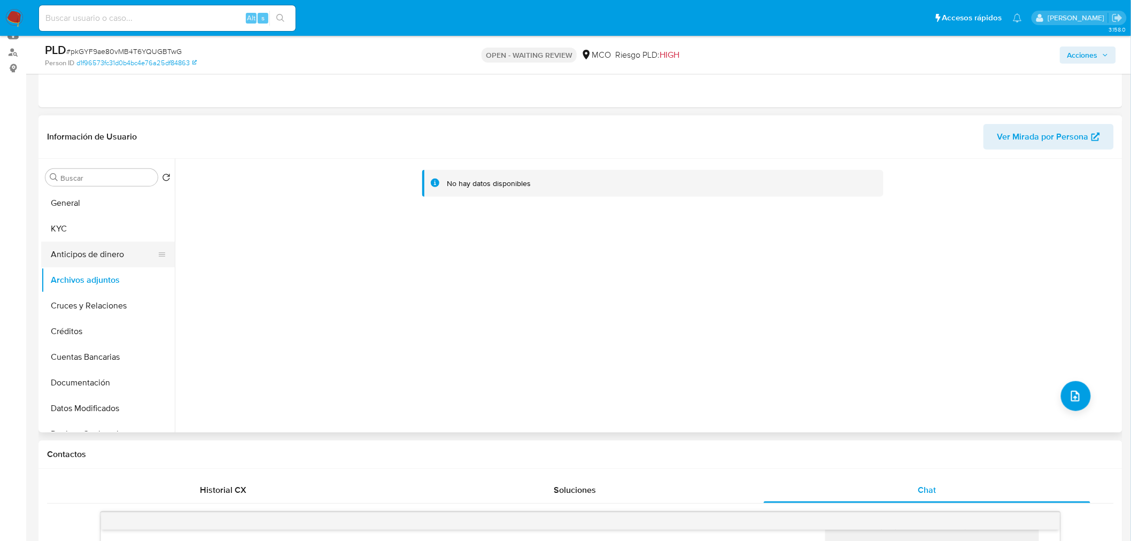
drag, startPoint x: 100, startPoint y: 252, endPoint x: 105, endPoint y: 284, distance: 31.9
click at [100, 252] on button "Anticipos de dinero" at bounding box center [108, 255] width 134 height 26
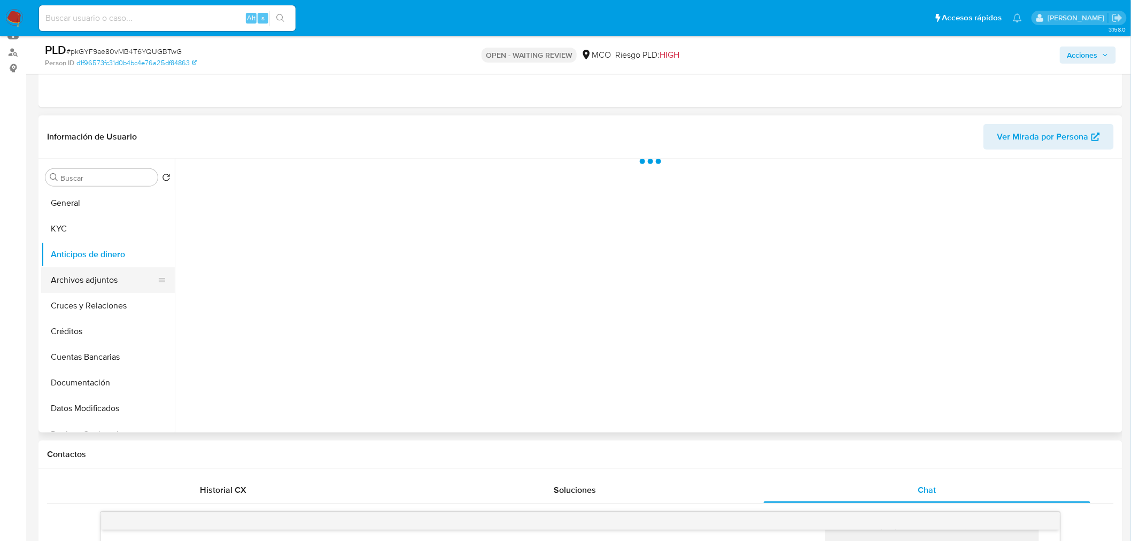
drag, startPoint x: 105, startPoint y: 284, endPoint x: 142, endPoint y: 290, distance: 36.9
click at [105, 284] on button "Archivos adjuntos" at bounding box center [103, 280] width 125 height 26
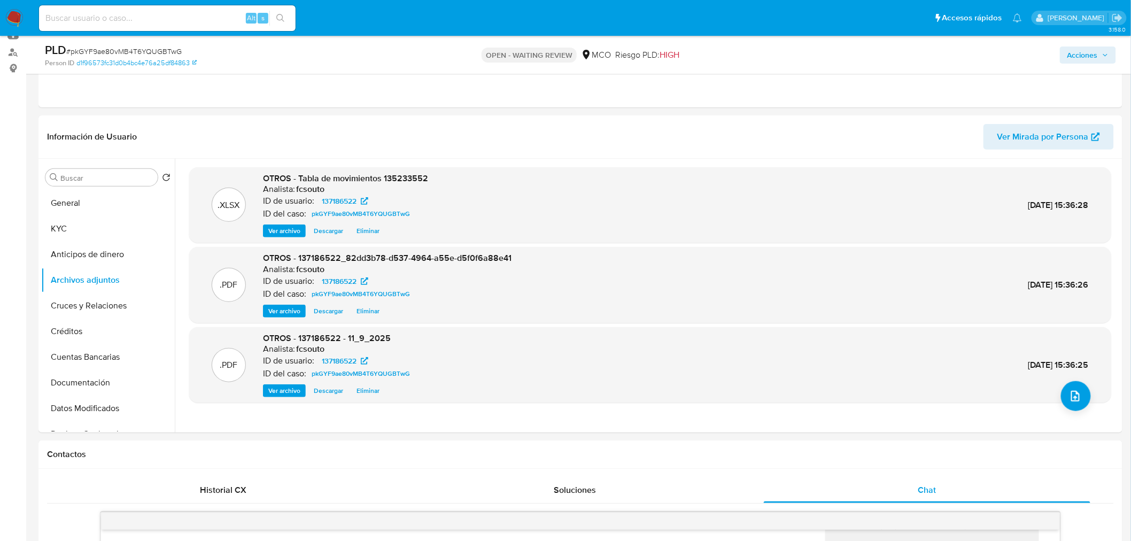
click at [1084, 49] on span "Acciones" at bounding box center [1082, 55] width 30 height 17
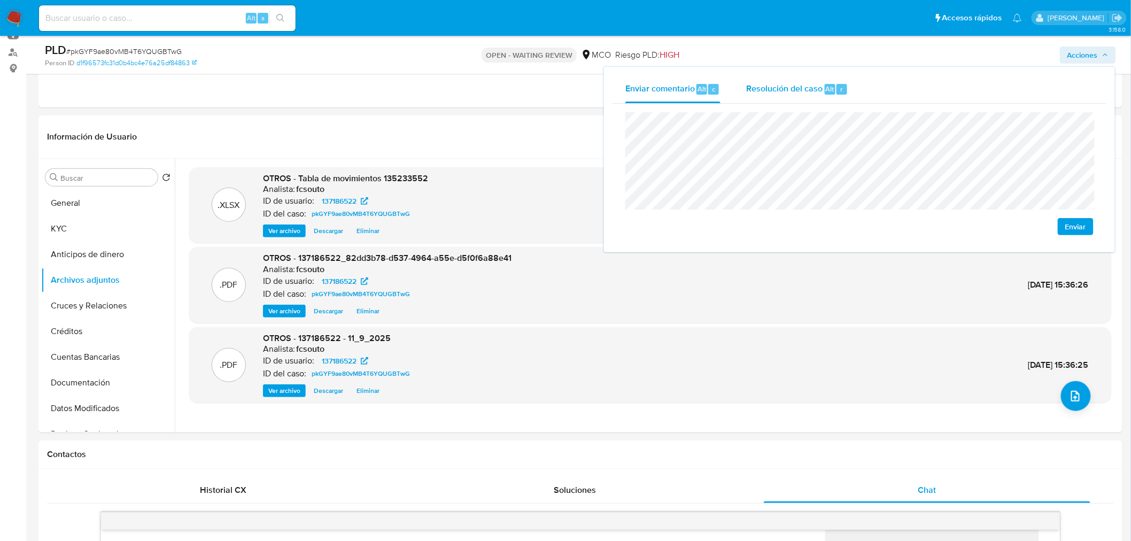
click at [766, 86] on span "Resolución del caso" at bounding box center [784, 88] width 76 height 12
click at [678, 95] on div "Enviar comentario Alt c" at bounding box center [672, 89] width 95 height 28
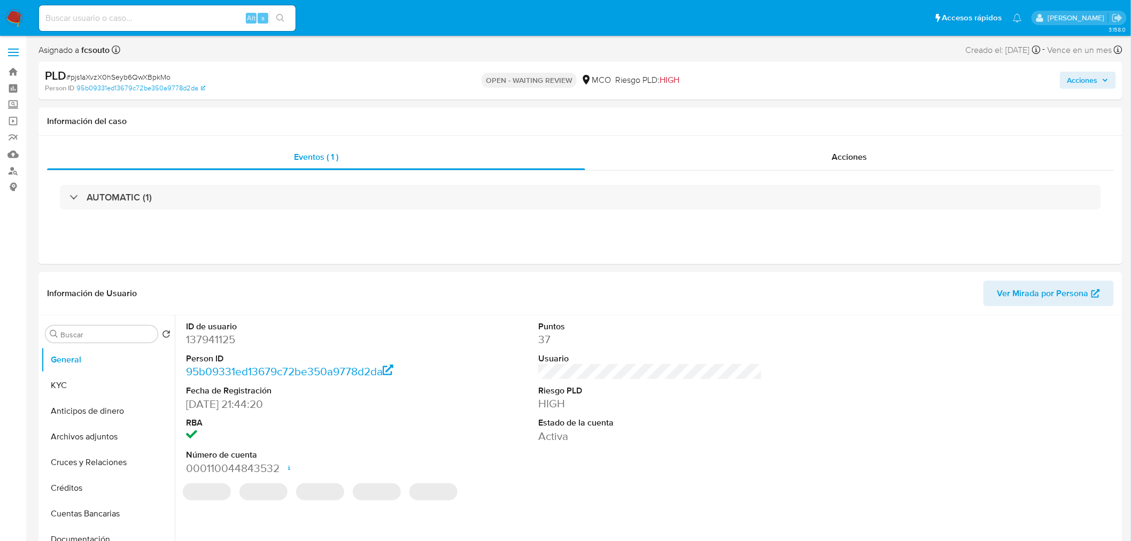
select select "10"
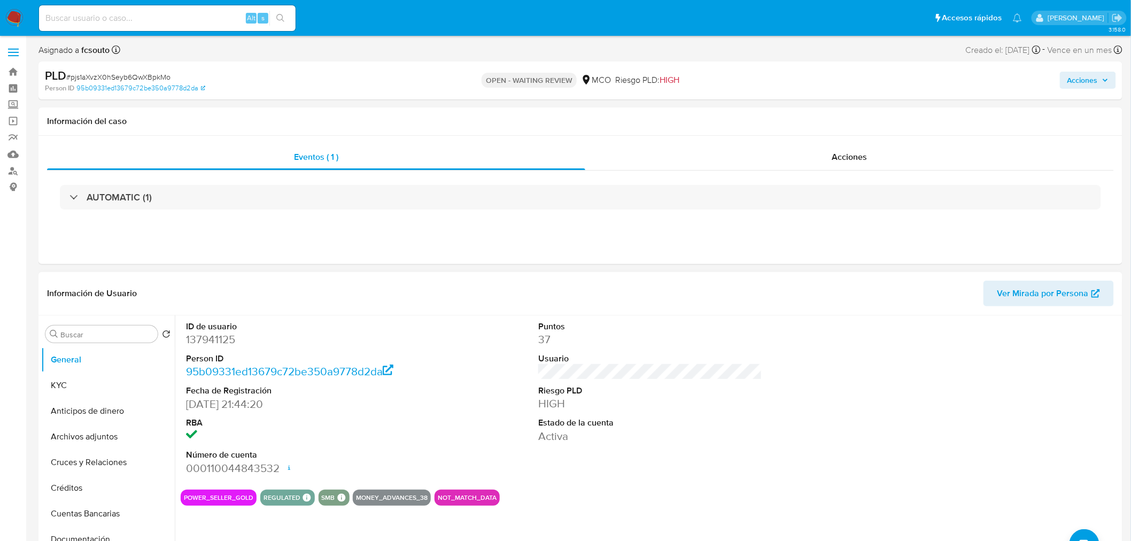
click at [230, 340] on dd "137941125" at bounding box center [298, 339] width 224 height 15
copy dd "137941125"
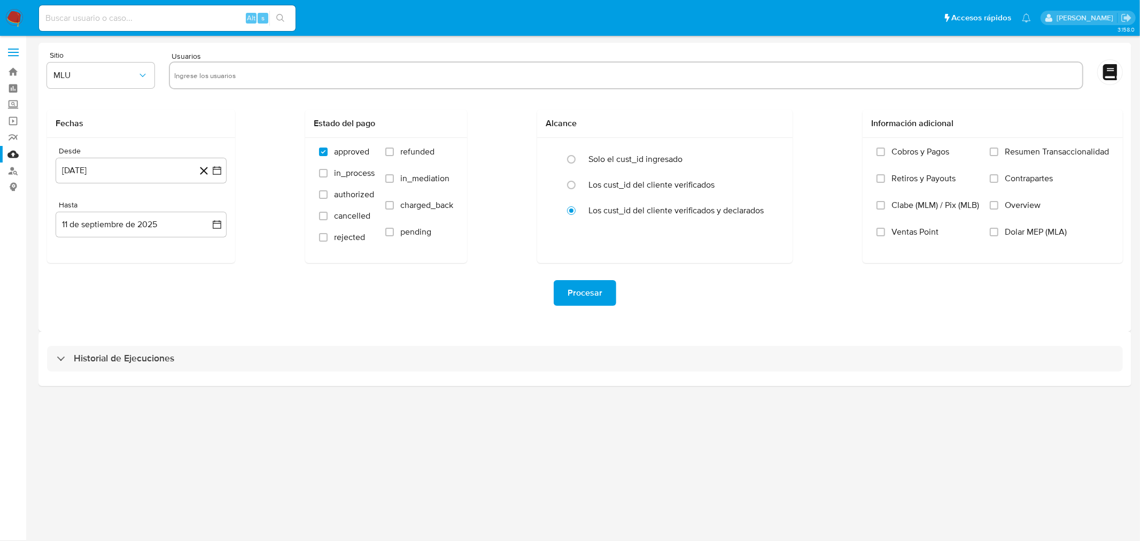
click at [260, 67] on input "text" at bounding box center [626, 75] width 904 height 17
paste input "137941125"
type input "137941125"
click at [127, 76] on span "MLU" at bounding box center [95, 75] width 84 height 11
click at [102, 159] on div "MCO" at bounding box center [98, 156] width 88 height 26
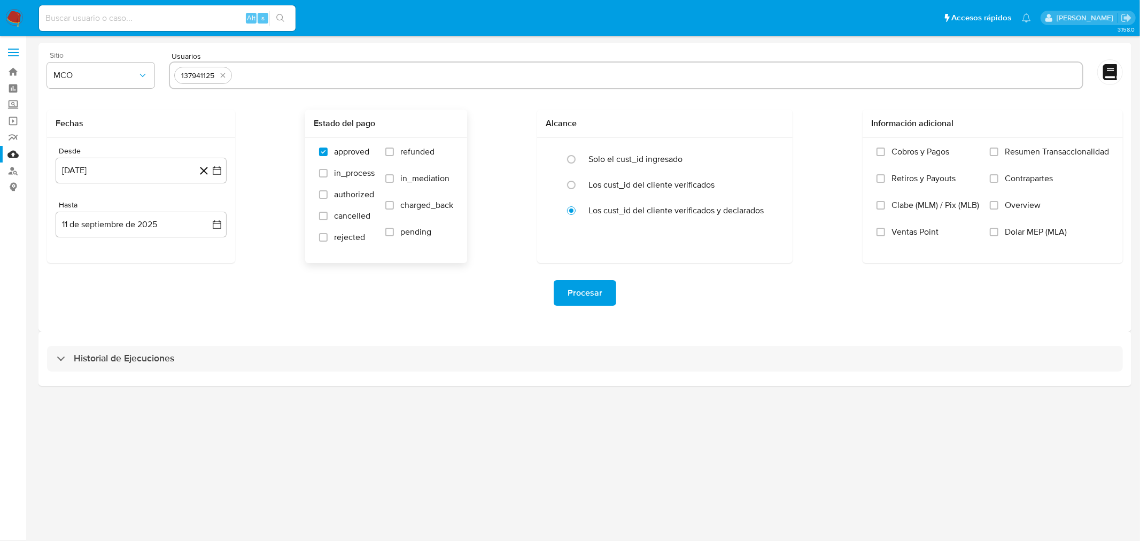
click at [399, 150] on label "refunded" at bounding box center [419, 159] width 68 height 27
click at [394, 150] on input "refunded" at bounding box center [389, 152] width 9 height 9
checkbox input "true"
click at [389, 204] on input "charged_back" at bounding box center [389, 205] width 9 height 9
checkbox input "true"
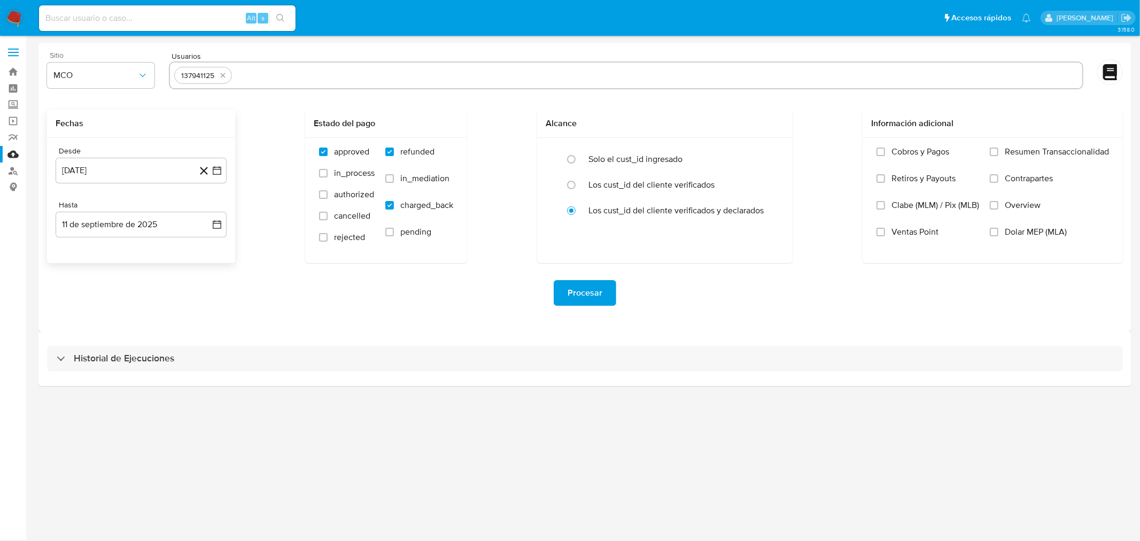
click at [227, 172] on div "Desde [DATE] [DATE] Hasta [DATE] [DATE]" at bounding box center [141, 200] width 188 height 125
click at [220, 169] on icon "button" at bounding box center [217, 170] width 9 height 9
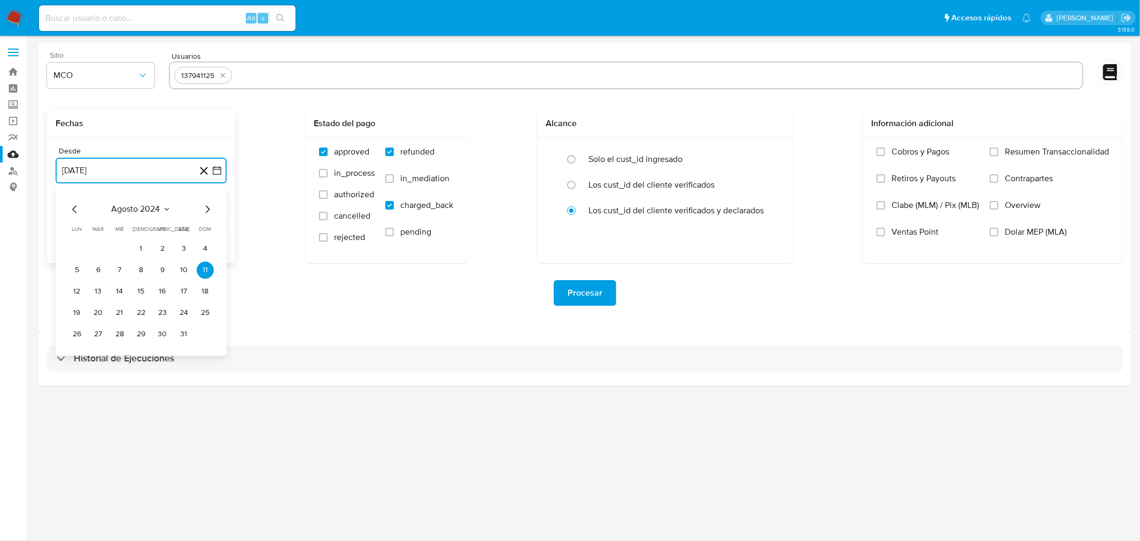
click at [208, 212] on icon "Mes siguiente" at bounding box center [207, 209] width 13 height 13
click at [114, 295] on button "11" at bounding box center [119, 291] width 17 height 17
click at [296, 78] on input "text" at bounding box center [657, 75] width 842 height 17
type input "233258803"
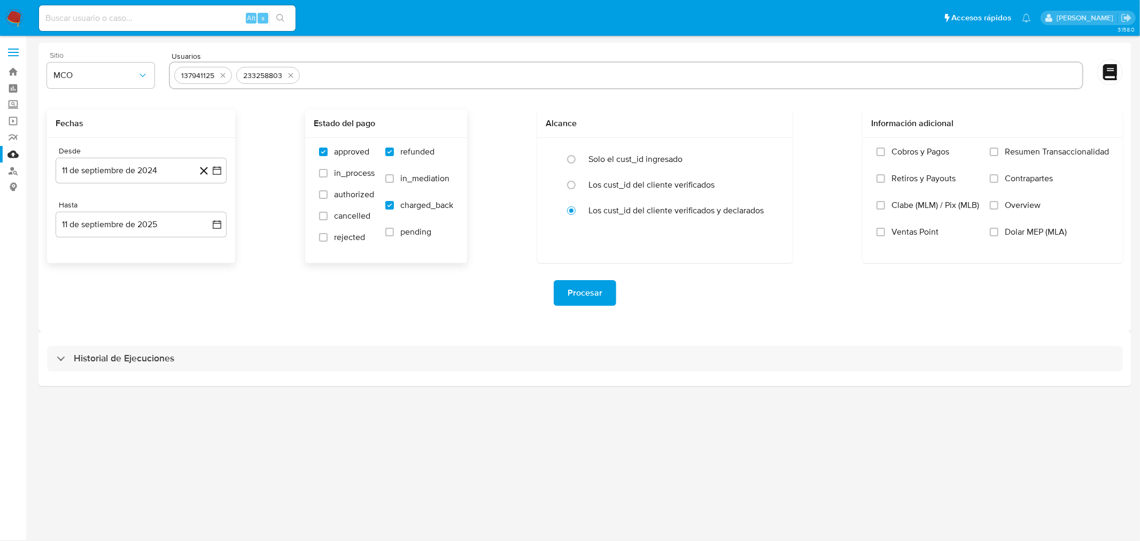
paste input "265049907"
type input "265049907"
paste input "81213245"
type input "81213245"
paste input "81213245"
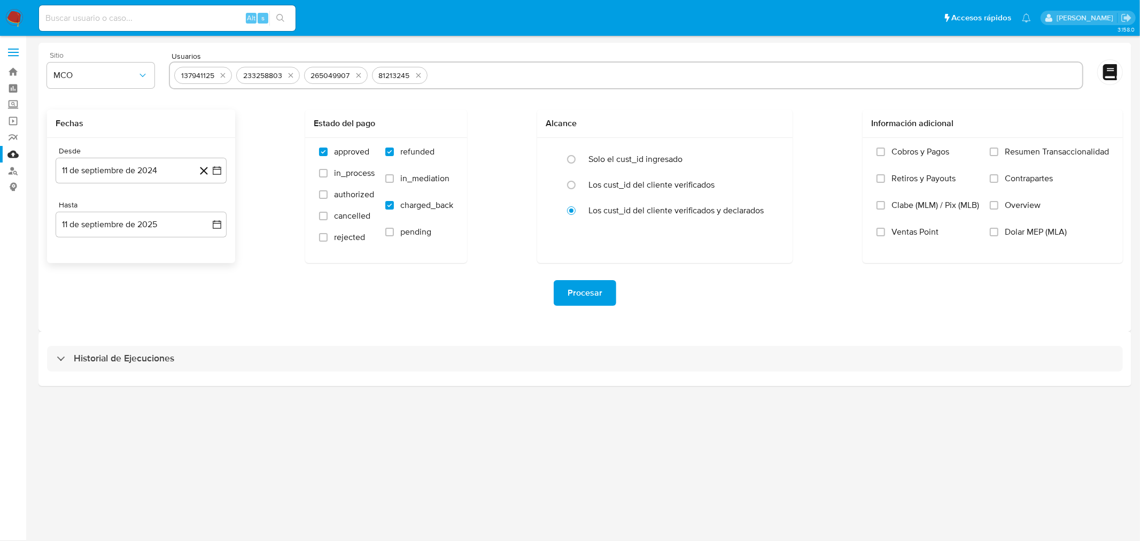
type input "81213245"
paste input "216893546"
type input "216893546"
paste input "263968093"
type input "263968093"
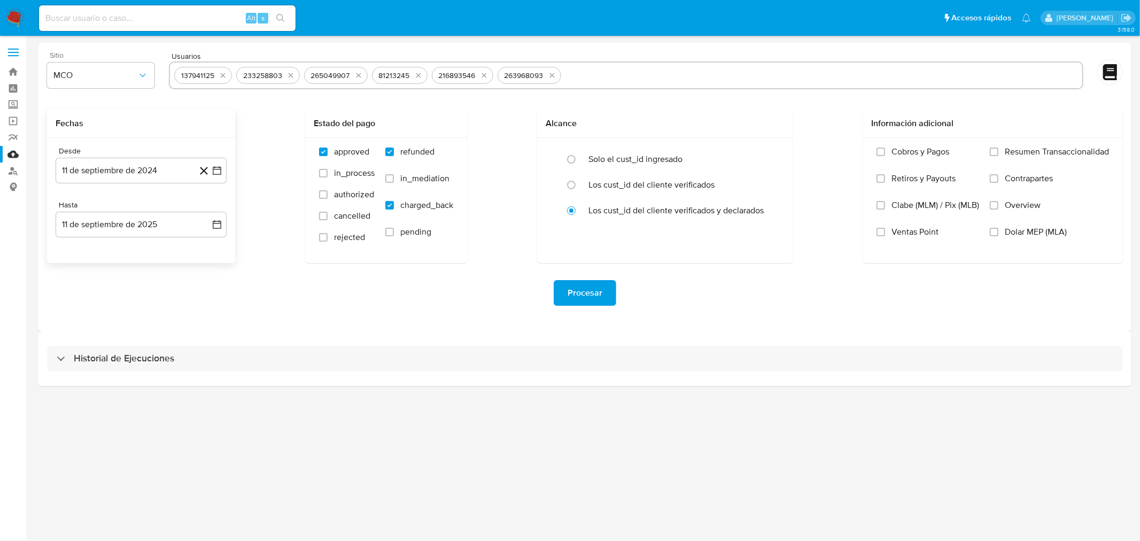
paste input "170562712"
type input "170562712"
paste input "232334134"
type input "232334134"
paste input "75568498"
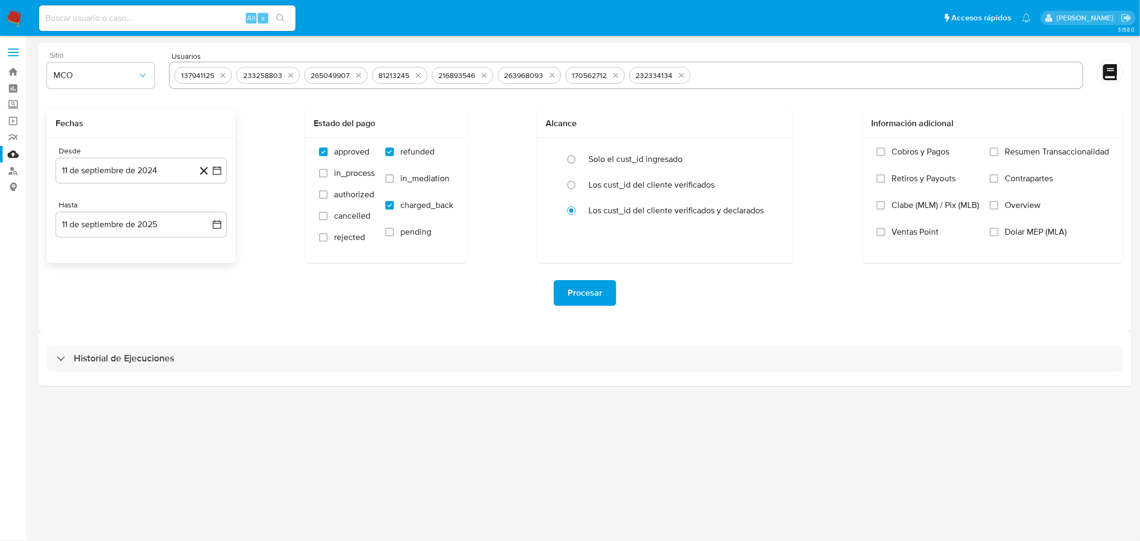
type input "75568498"
paste input "178726675"
type input "178726675"
click at [597, 296] on span "Procesar" at bounding box center [585, 293] width 35 height 24
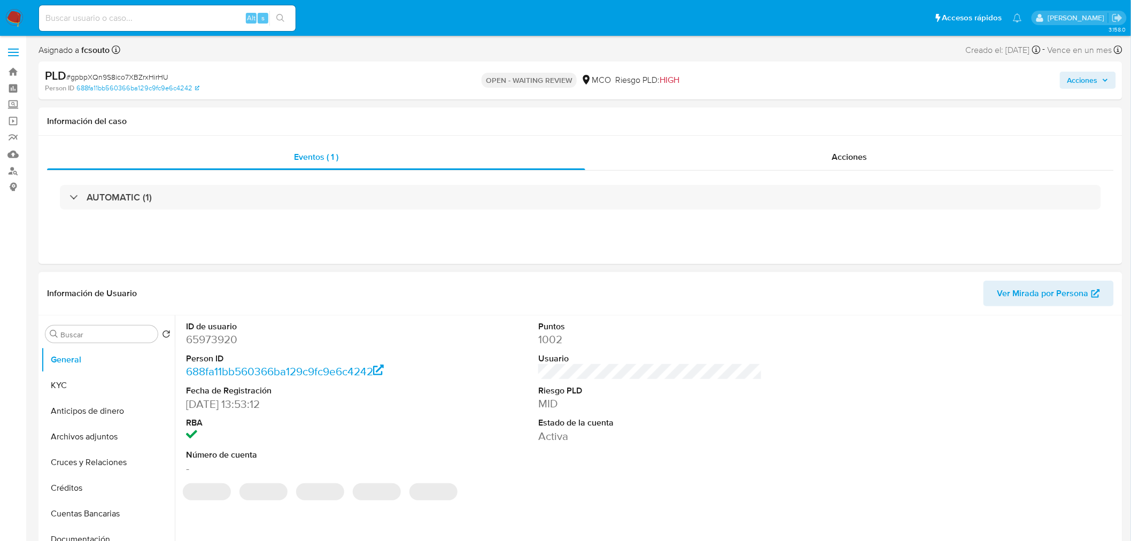
select select "10"
click at [218, 343] on dd "65973920" at bounding box center [298, 339] width 224 height 15
copy dd "65973920"
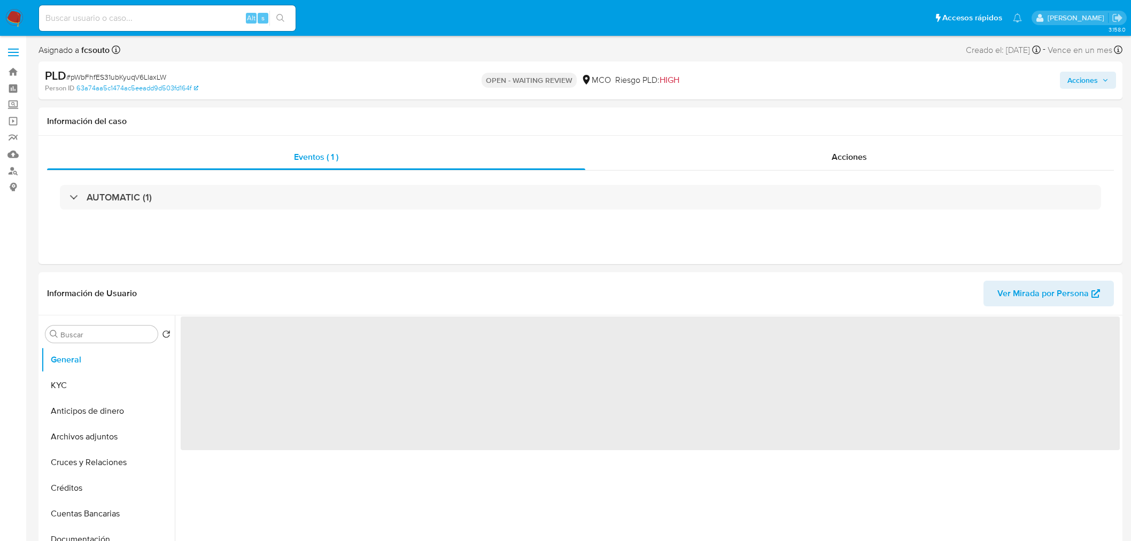
select select "10"
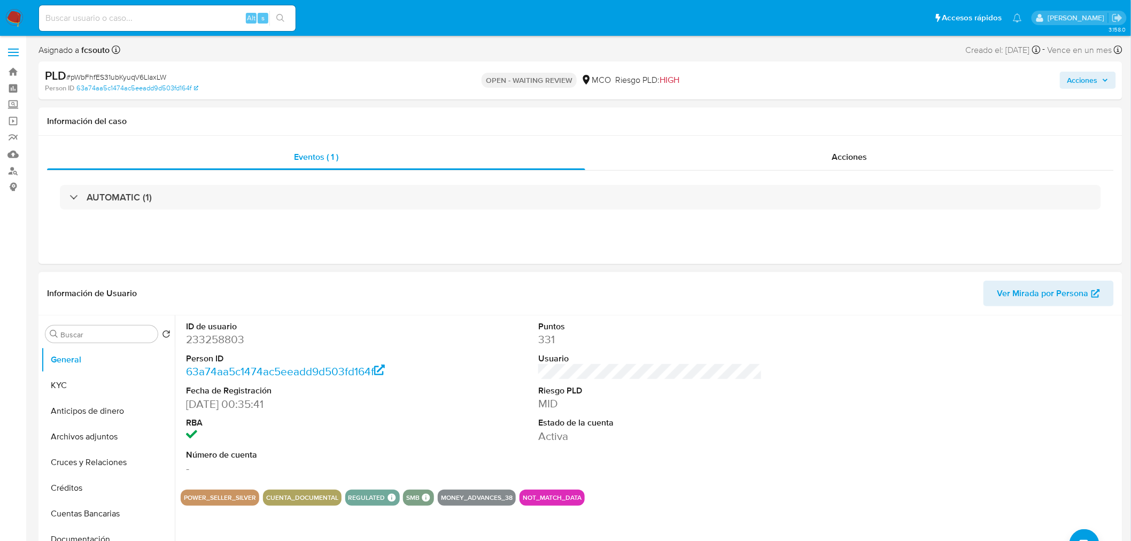
click at [227, 337] on dd "233258803" at bounding box center [298, 339] width 224 height 15
copy dd "233258803"
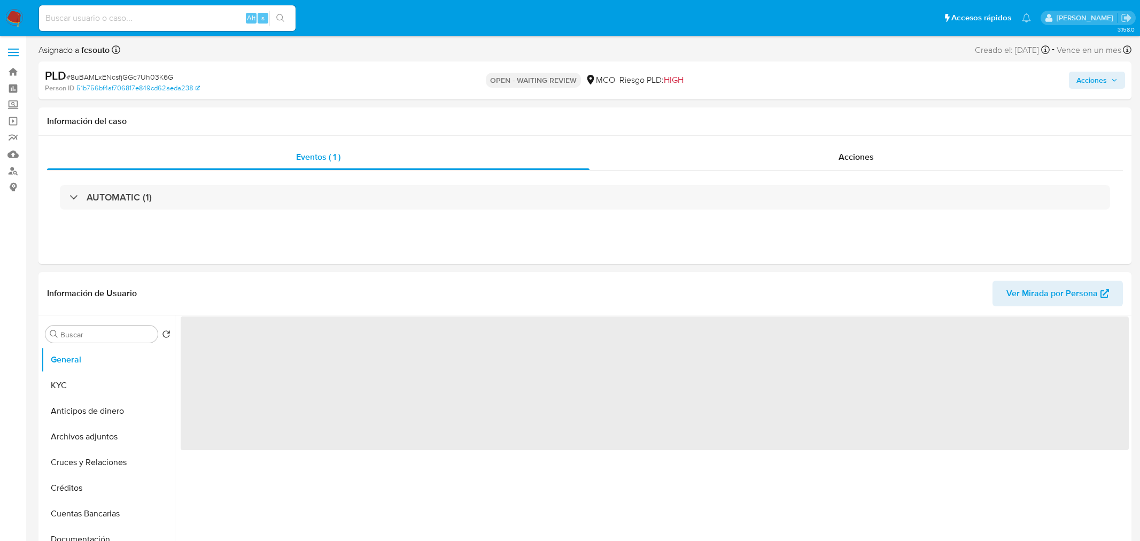
select select "10"
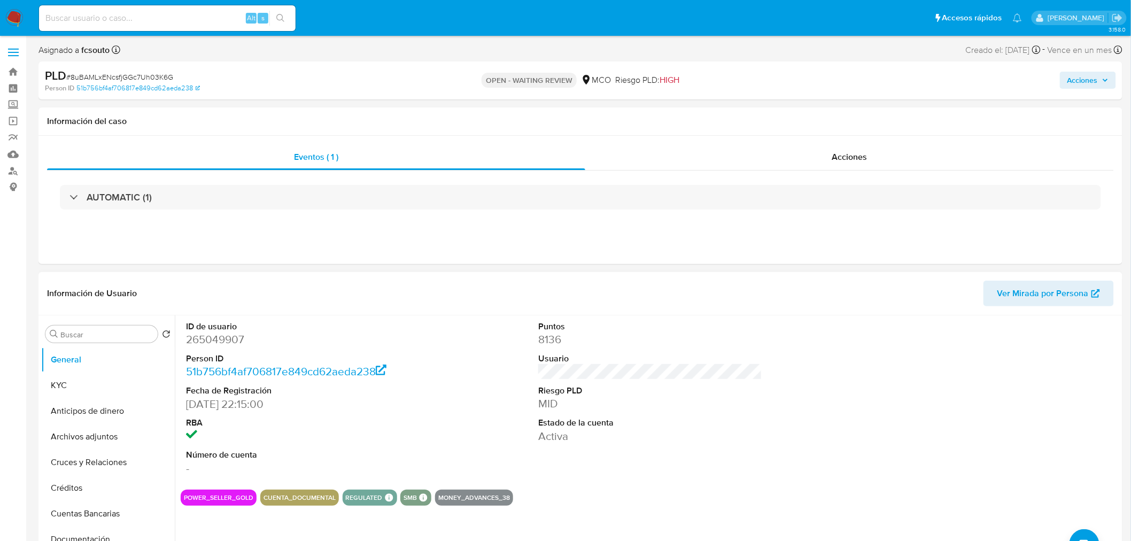
click at [225, 339] on dd "265049907" at bounding box center [298, 339] width 224 height 15
copy dd "265049907"
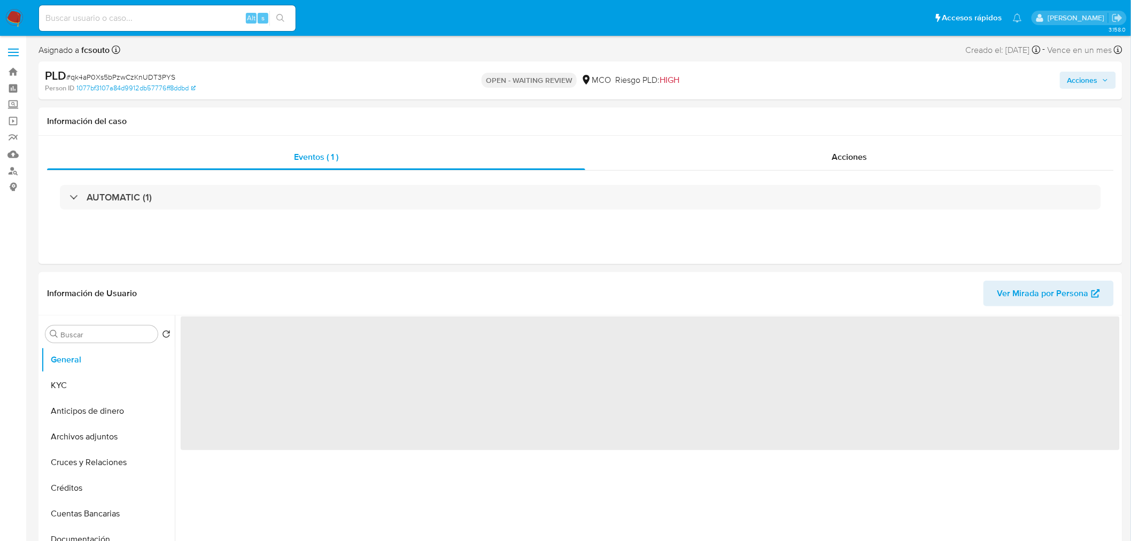
select select "10"
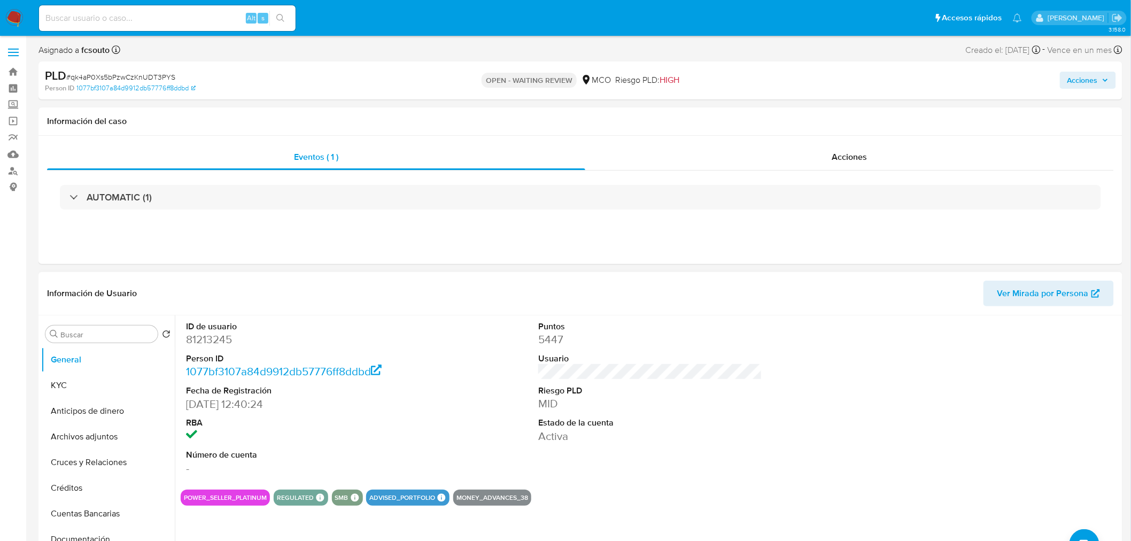
click at [204, 337] on dd "81213245" at bounding box center [298, 339] width 224 height 15
copy dd "81213245"
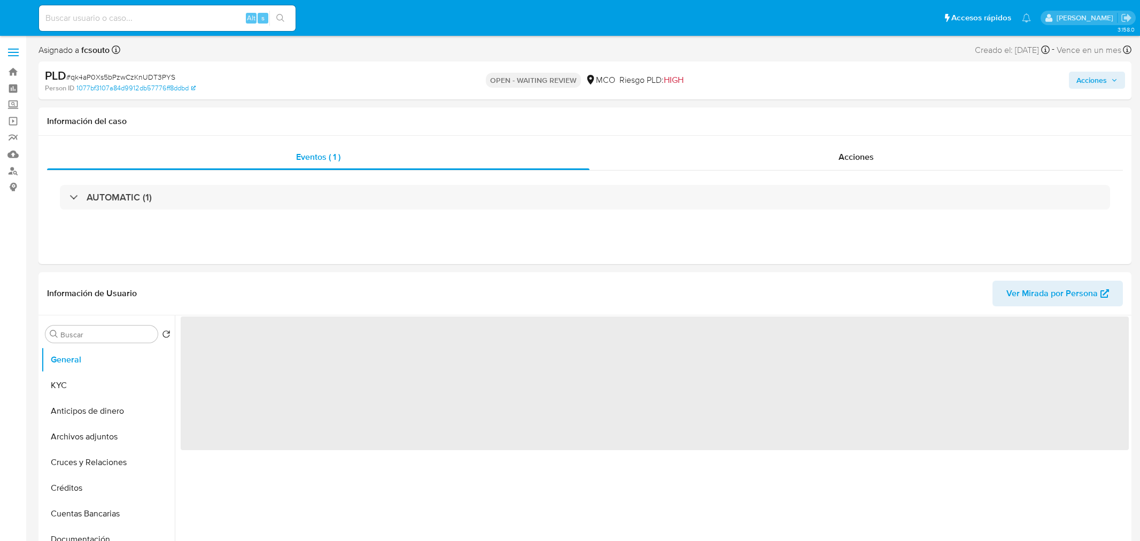
select select "10"
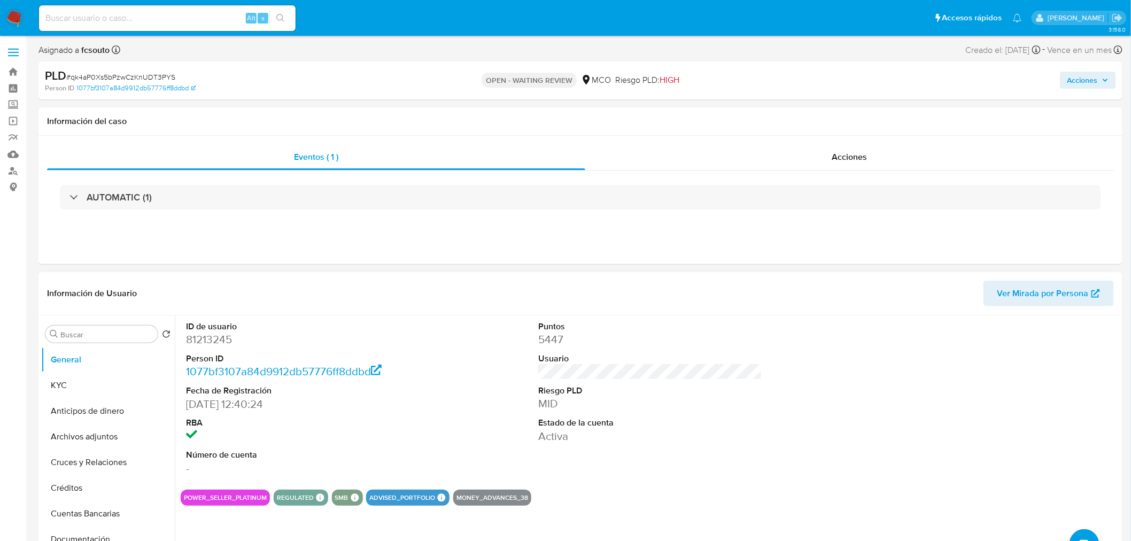
click at [206, 342] on dd "81213245" at bounding box center [298, 339] width 224 height 15
copy dd "81213245"
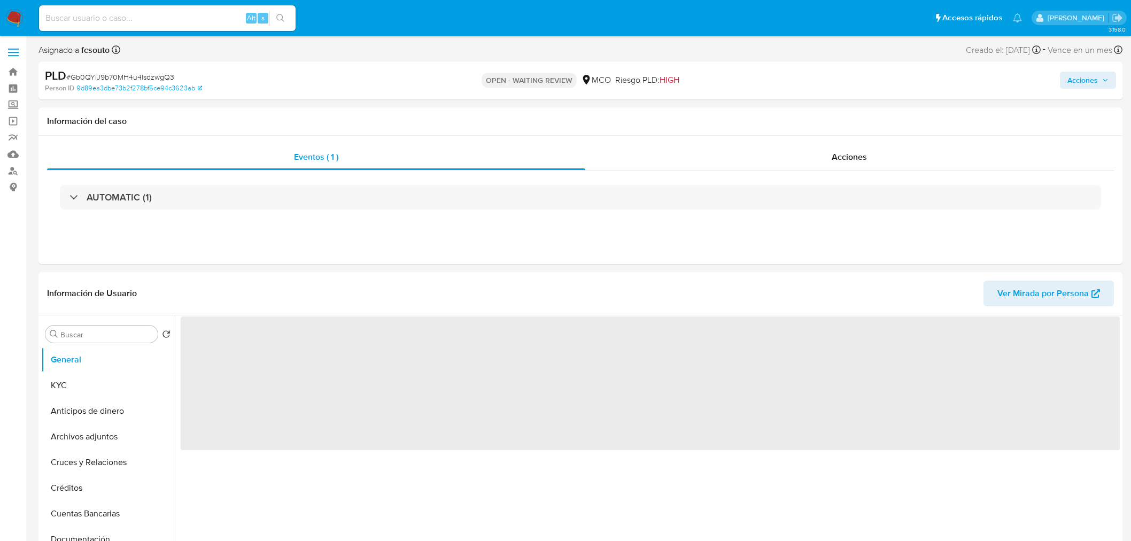
select select "10"
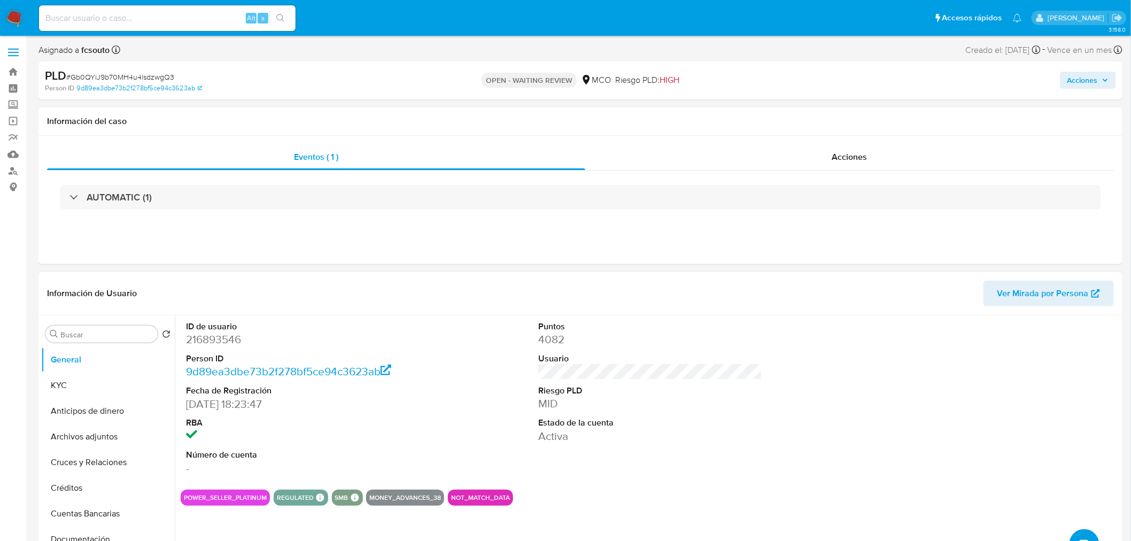
click at [216, 345] on dd "216893546" at bounding box center [298, 339] width 224 height 15
copy dd "216893546"
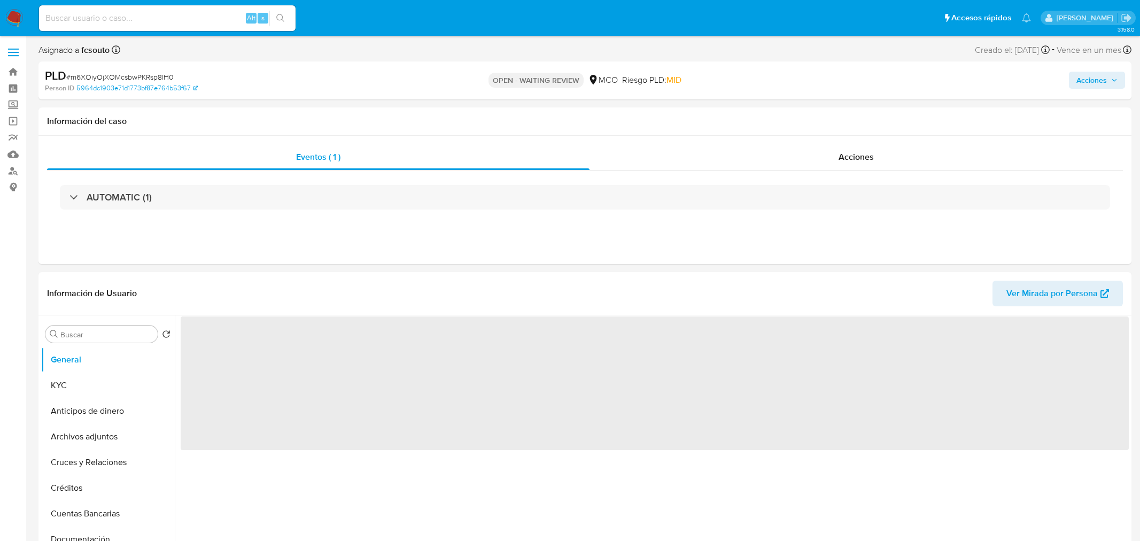
select select "10"
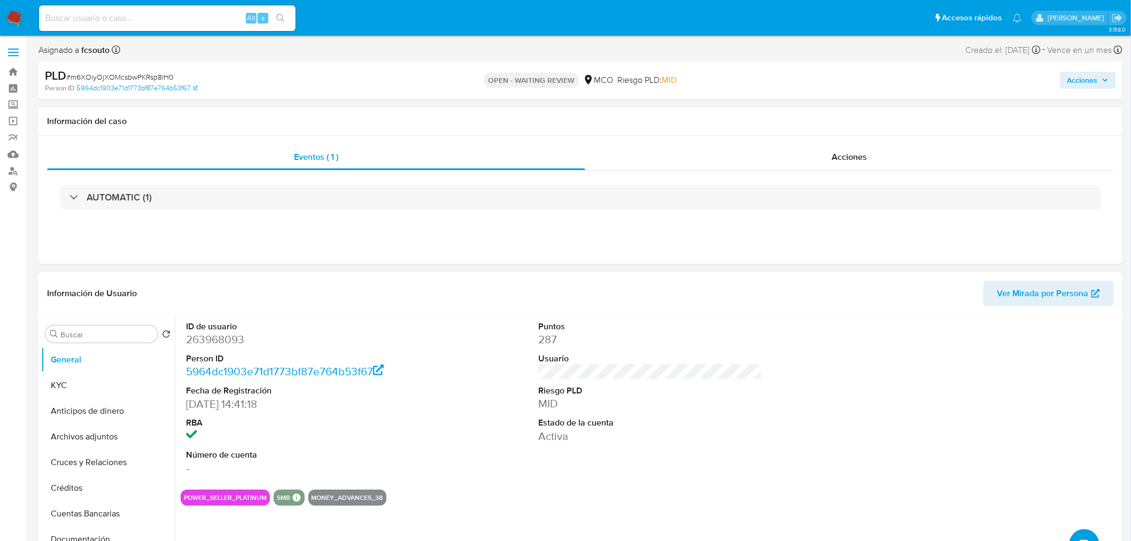
click at [215, 341] on dd "263968093" at bounding box center [298, 339] width 224 height 15
copy dd "263968093"
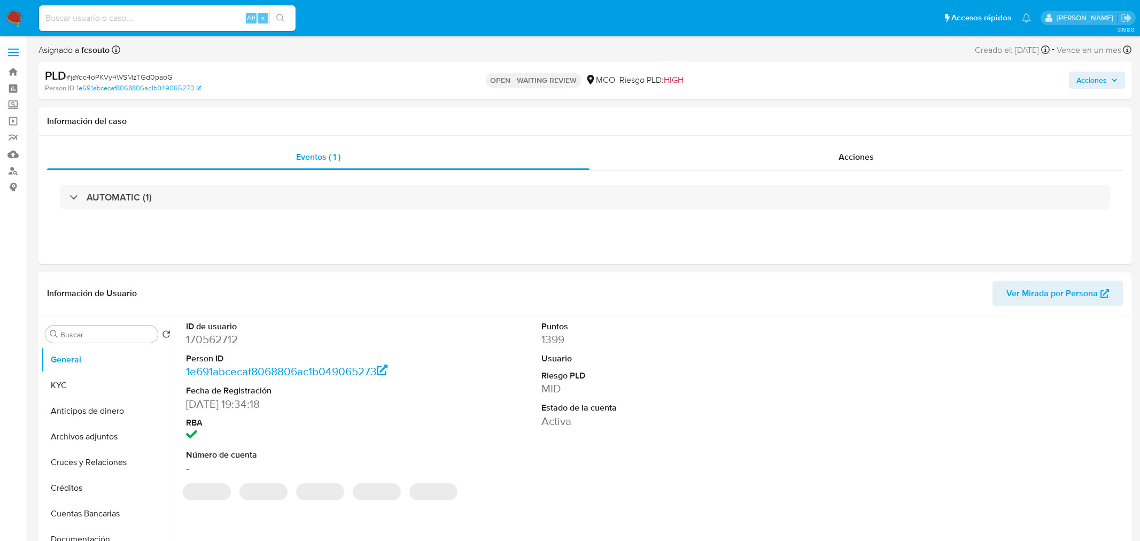
select select "10"
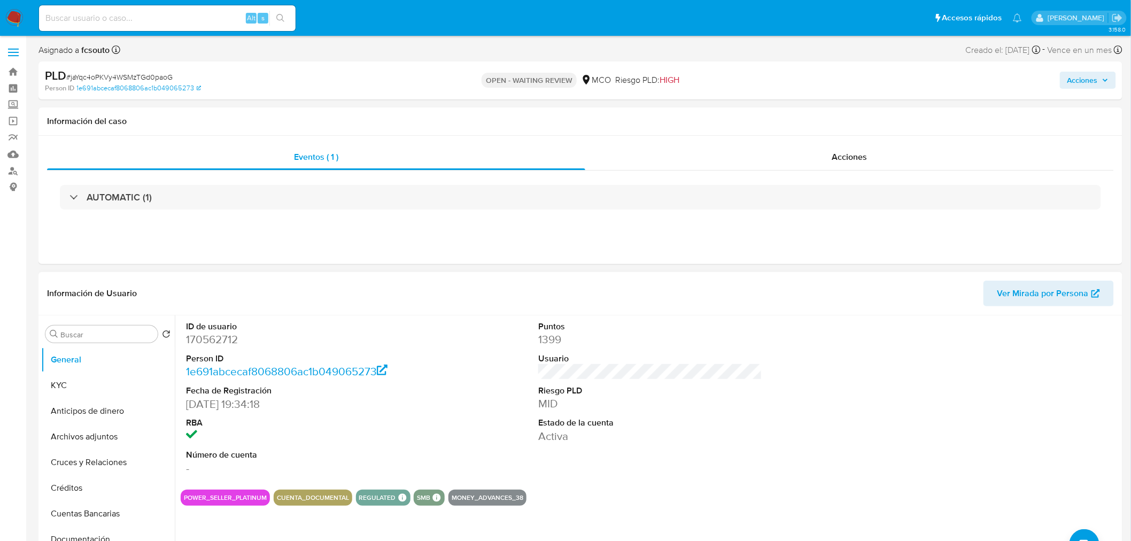
click at [226, 346] on dd "170562712" at bounding box center [298, 339] width 224 height 15
copy dd "170562712"
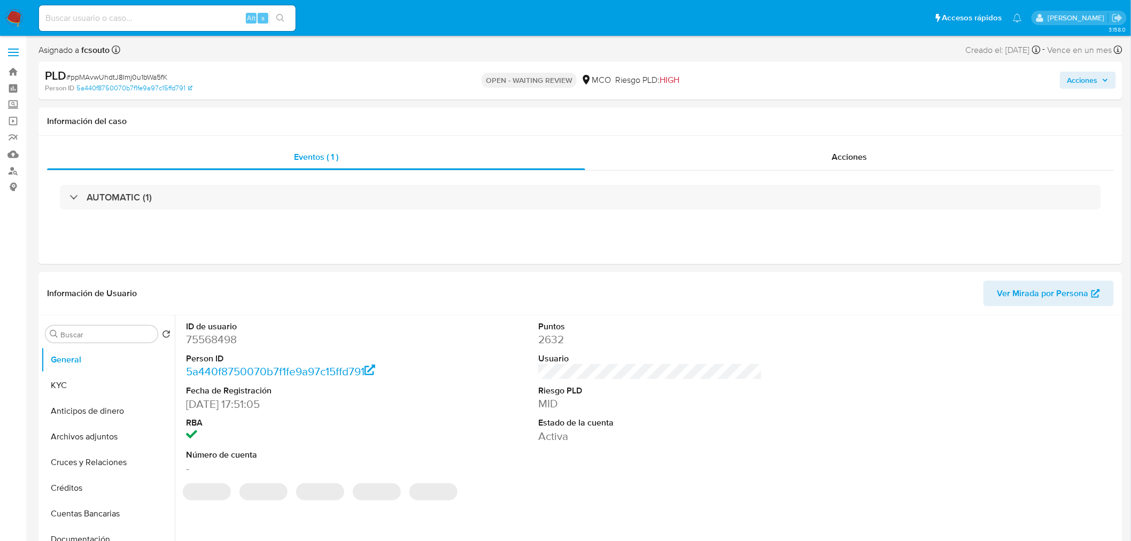
select select "10"
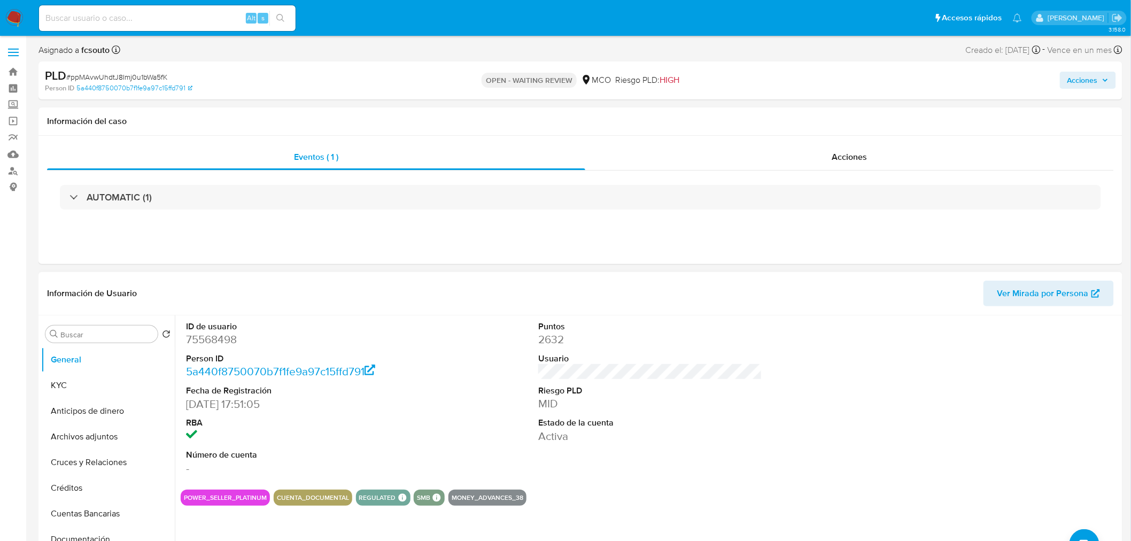
click at [212, 339] on dd "75568498" at bounding box center [298, 339] width 224 height 15
copy dd "75568498"
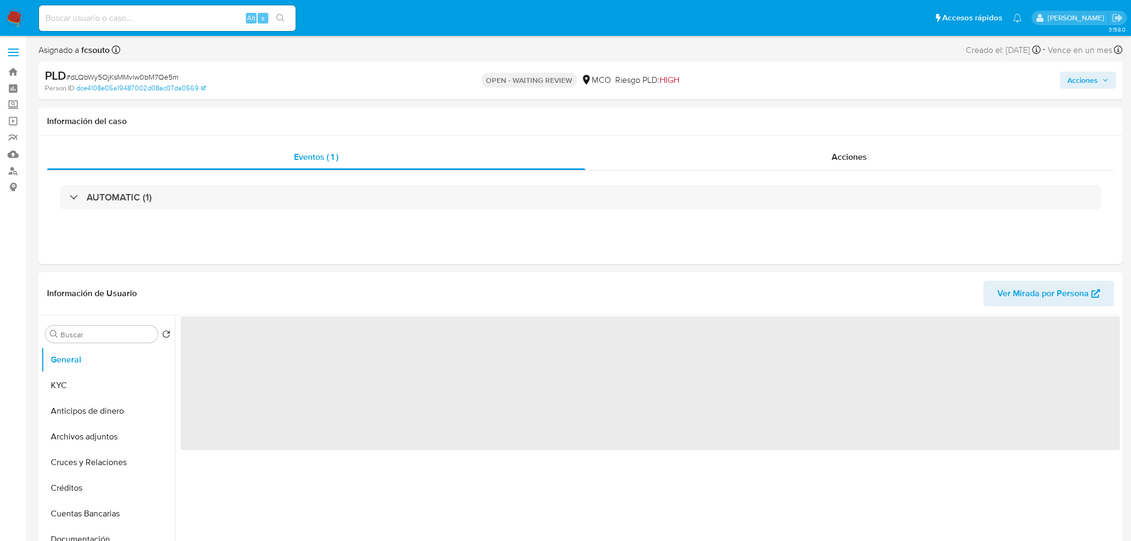
select select "10"
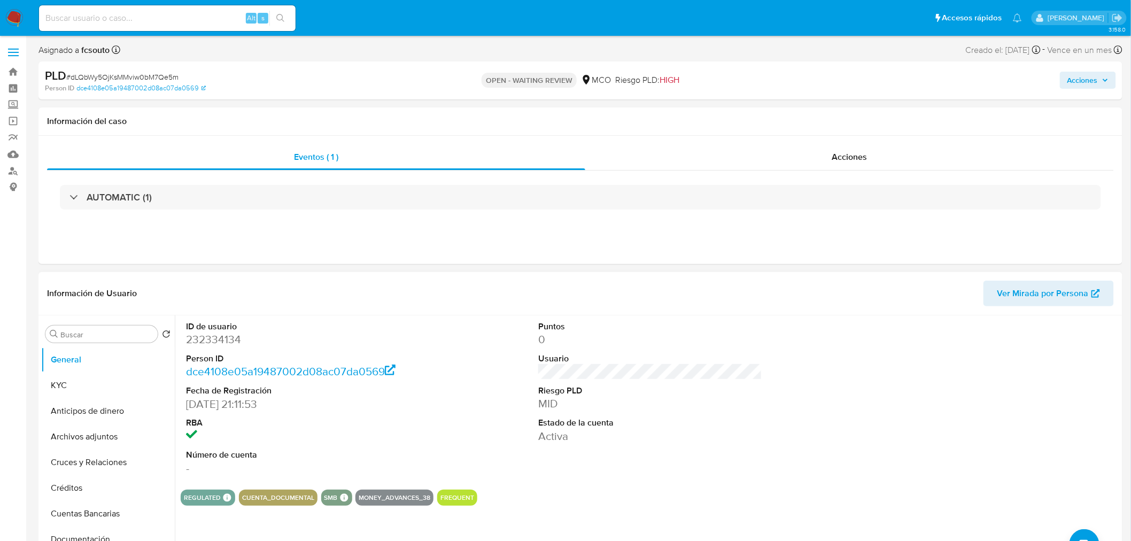
click at [228, 342] on dd "232334134" at bounding box center [298, 339] width 224 height 15
copy dd "232334134"
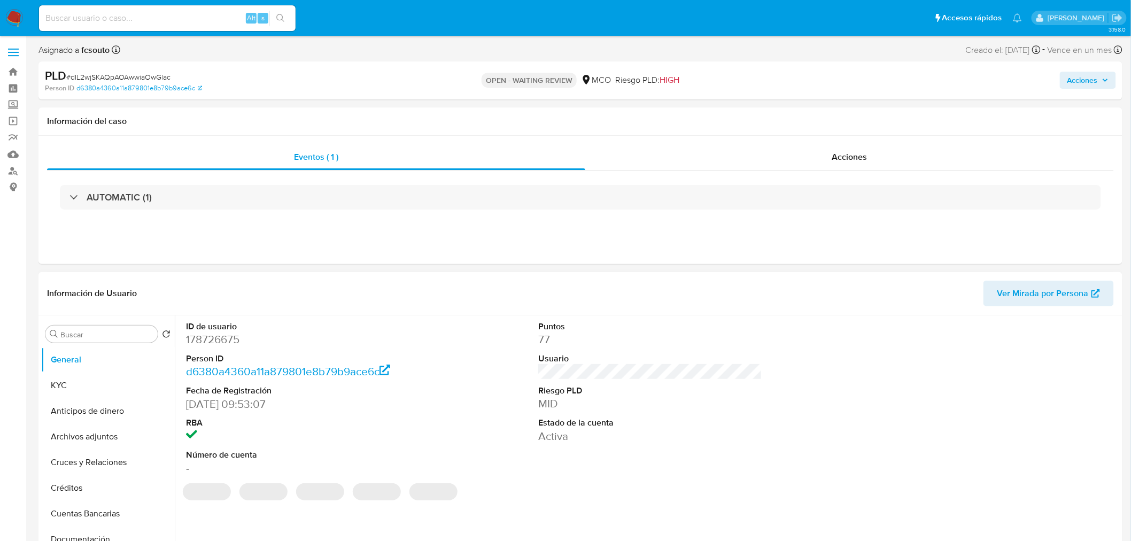
click at [226, 340] on dd "178726675" at bounding box center [298, 339] width 224 height 15
select select "10"
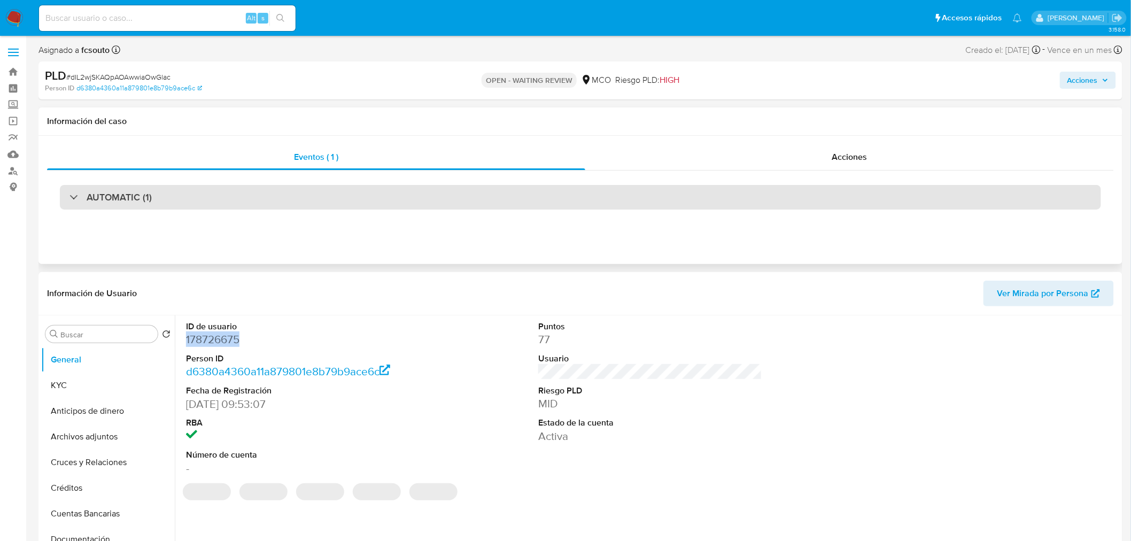
copy dd "178726675"
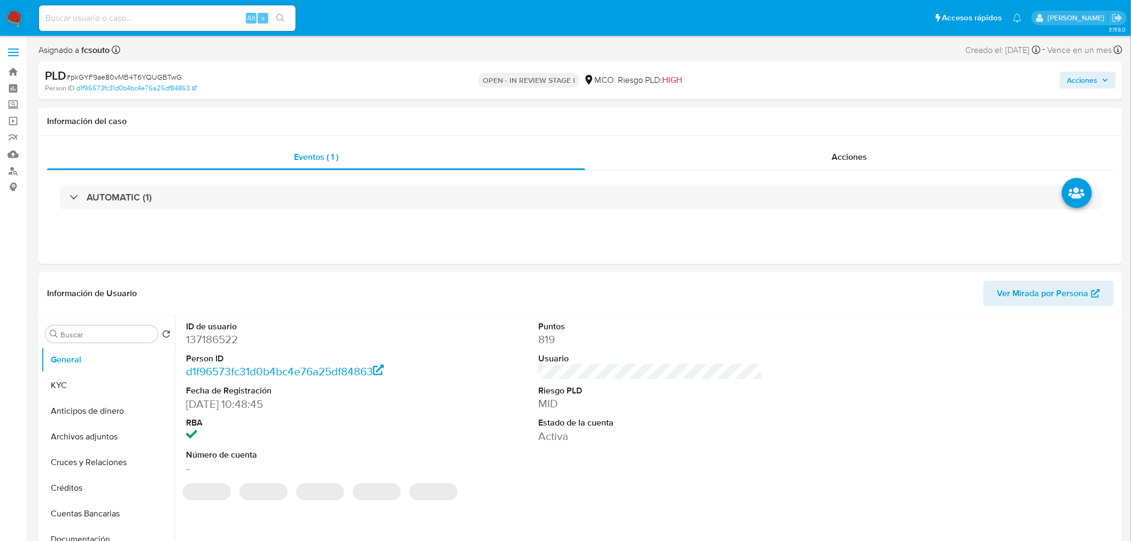
drag, startPoint x: 1110, startPoint y: 77, endPoint x: 1065, endPoint y: 89, distance: 45.9
click at [1109, 78] on button "Acciones" at bounding box center [1088, 80] width 56 height 17
select select "10"
drag, startPoint x: 815, startPoint y: 113, endPoint x: 786, endPoint y: 129, distance: 33.0
click at [813, 114] on span "Resolución del caso" at bounding box center [784, 114] width 76 height 12
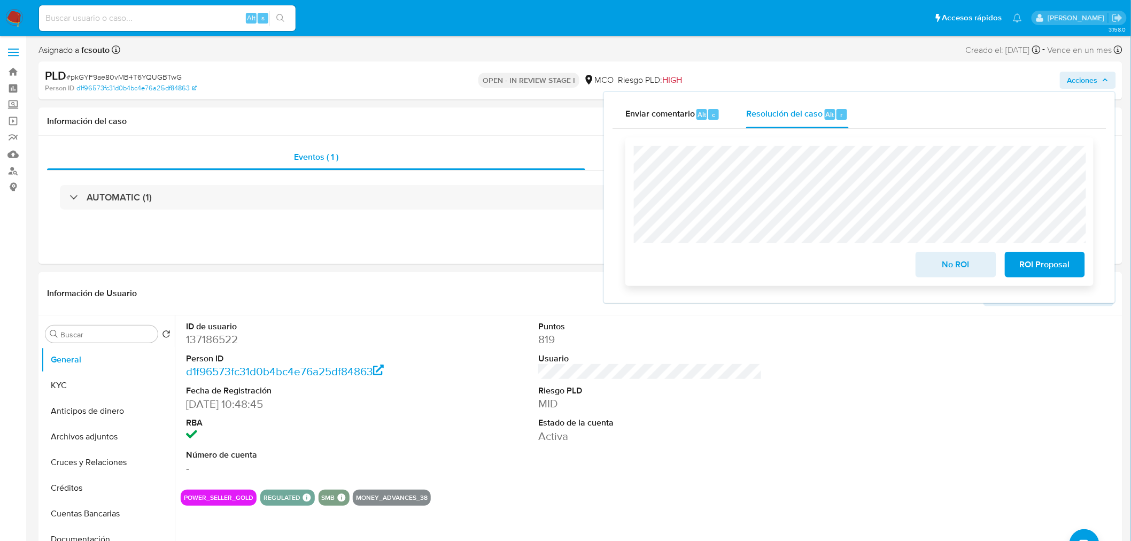
click at [947, 270] on span "No ROI" at bounding box center [955, 265] width 52 height 24
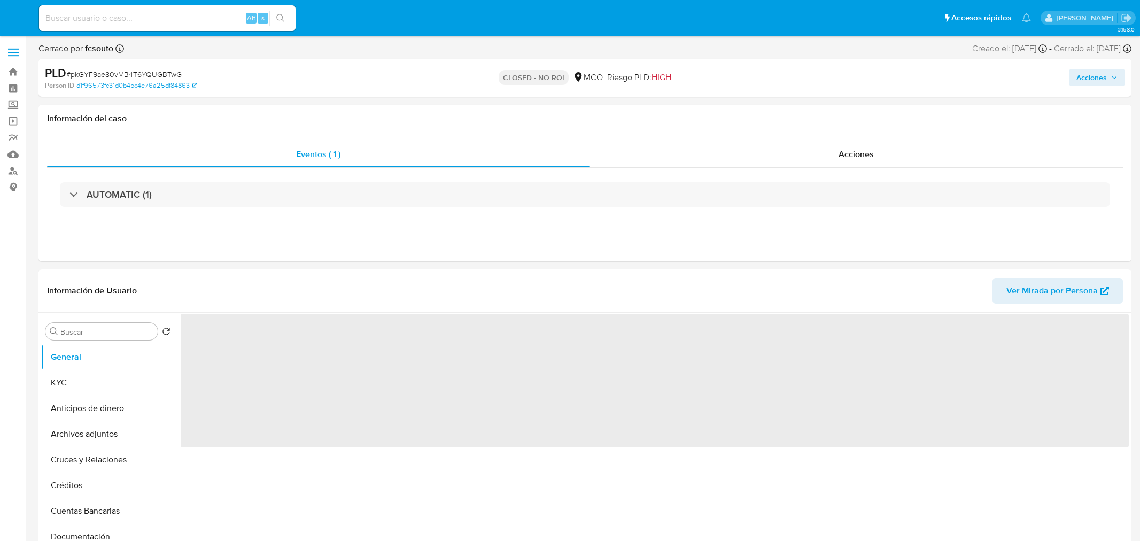
select select "10"
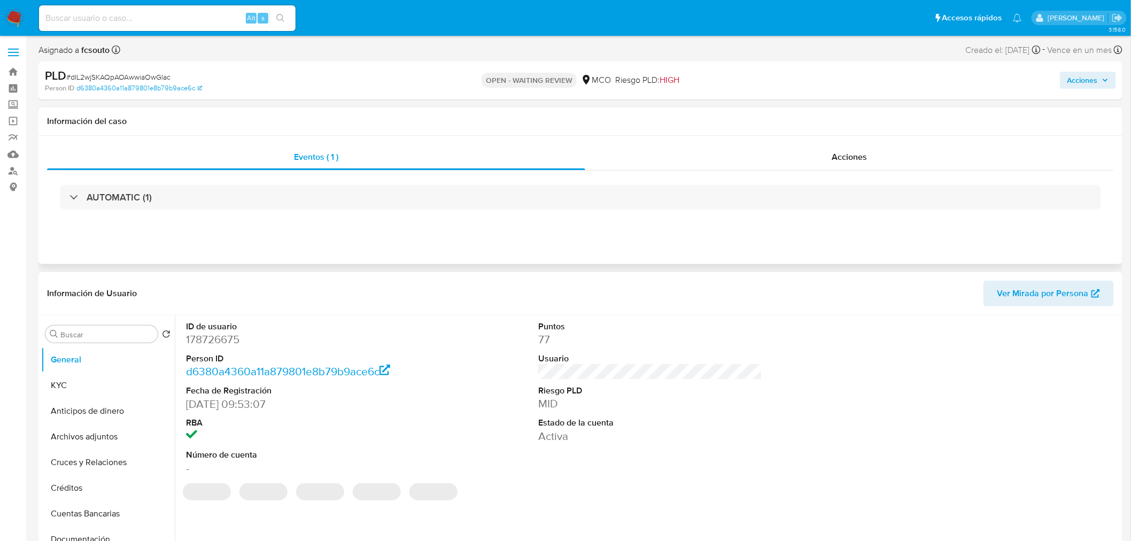
select select "10"
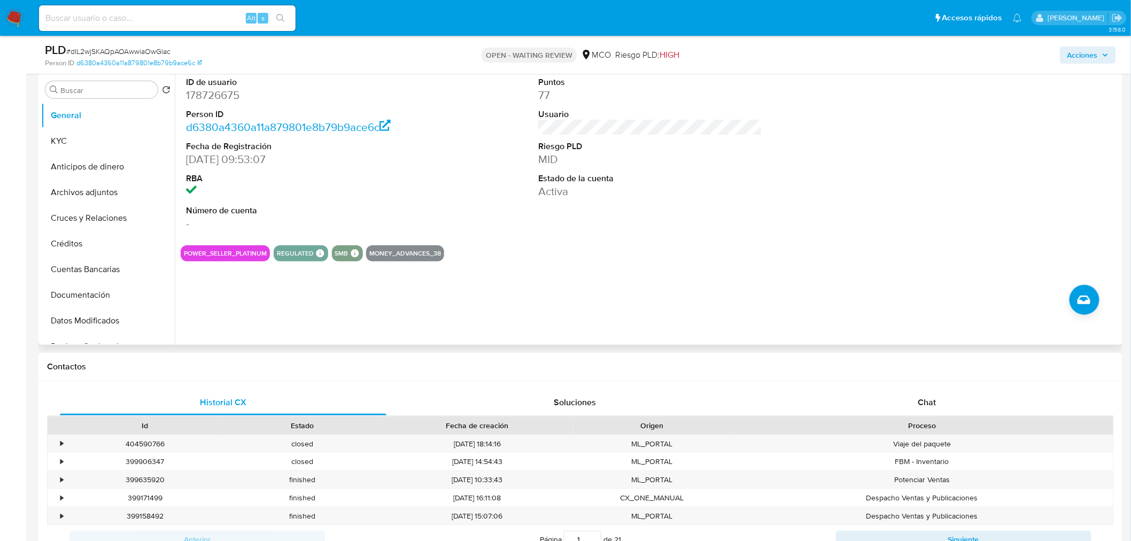
scroll to position [237, 0]
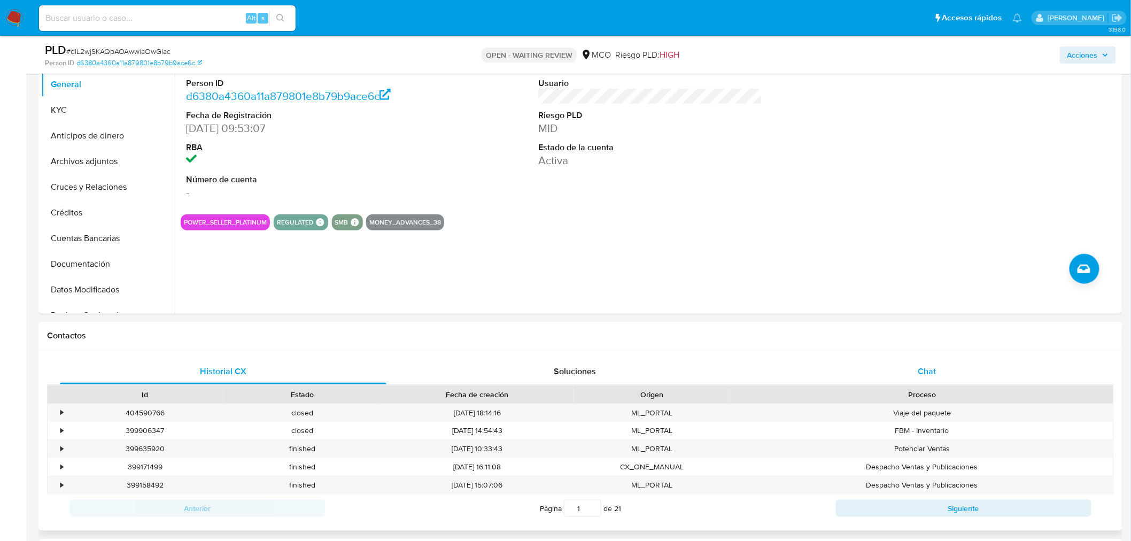
click at [938, 367] on div "Chat" at bounding box center [927, 372] width 327 height 26
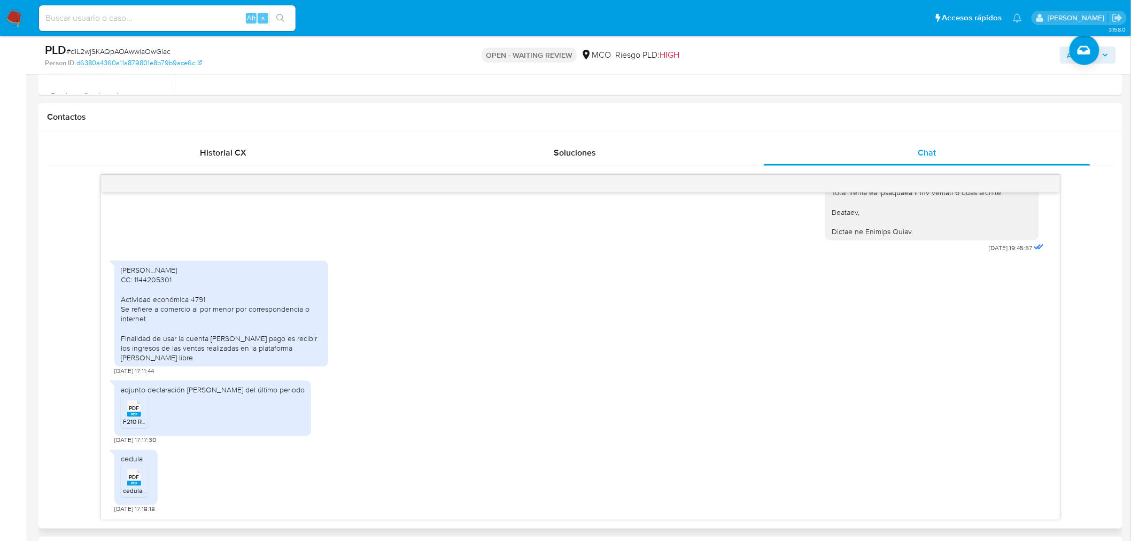
scroll to position [475, 0]
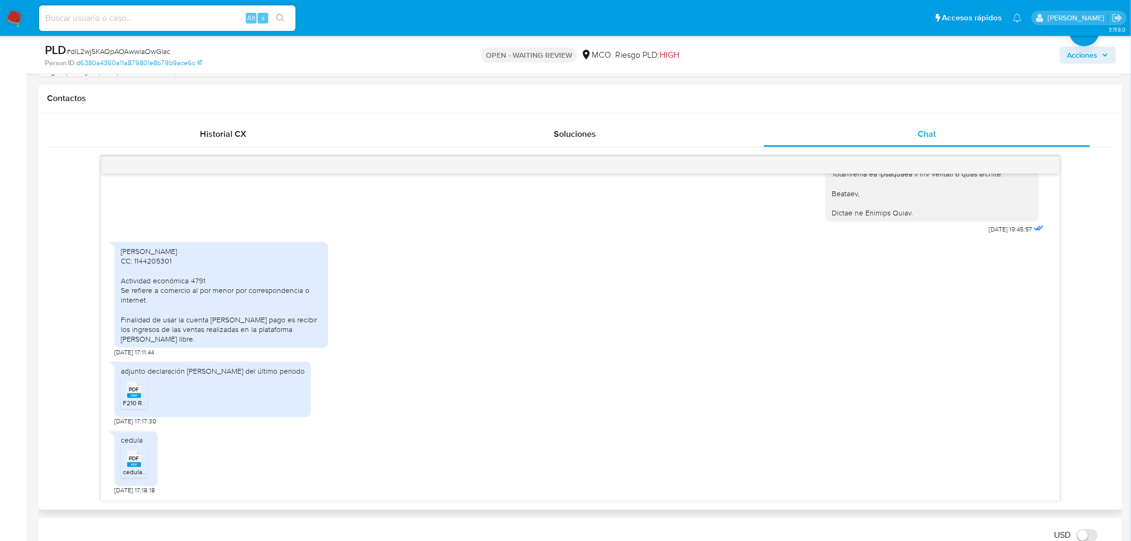
click at [136, 392] on span "PDF" at bounding box center [134, 389] width 10 height 7
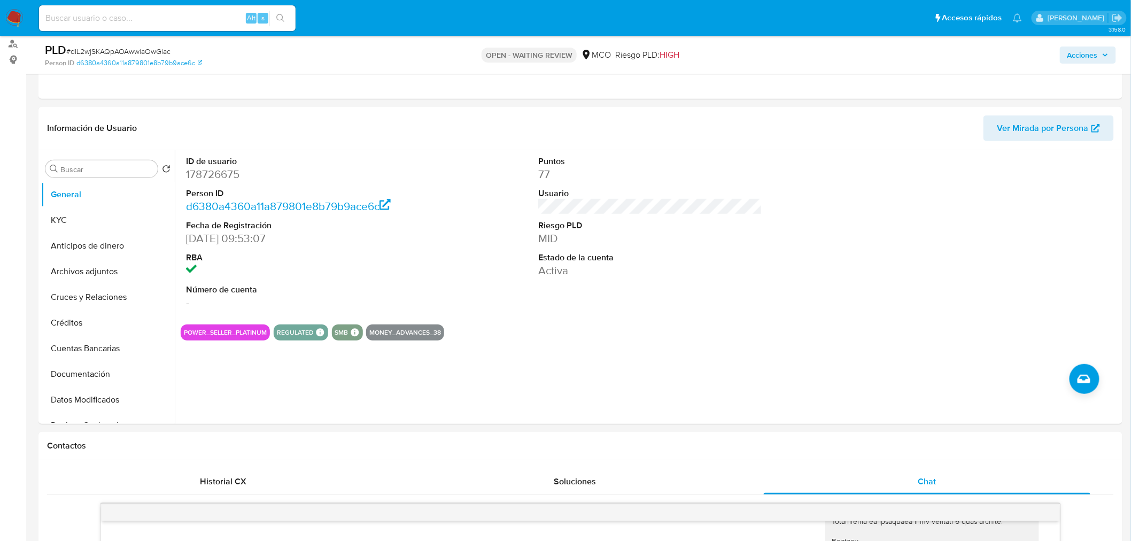
scroll to position [119, 0]
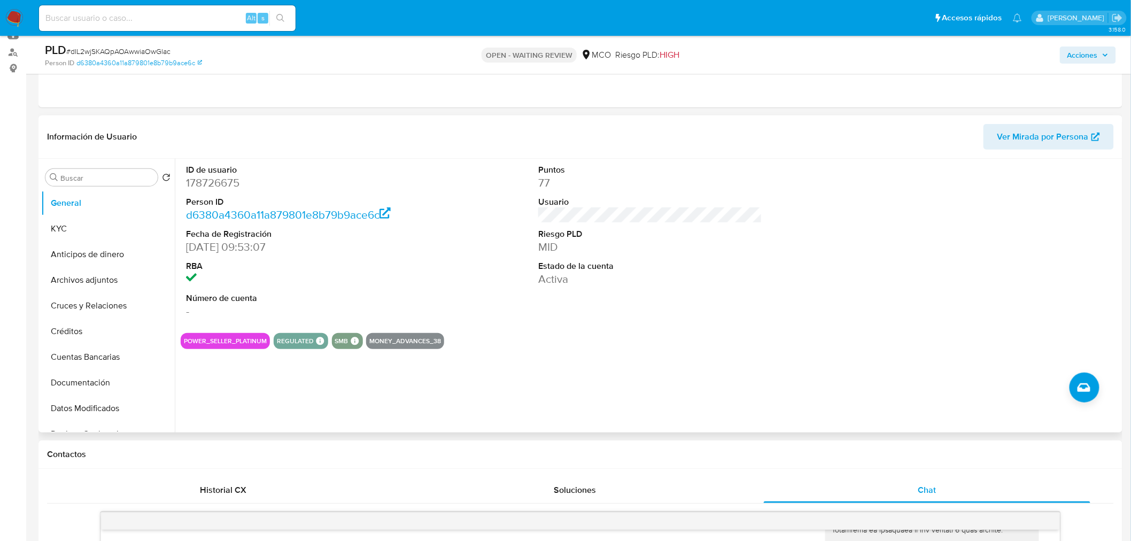
click at [208, 179] on dd "178726675" at bounding box center [298, 182] width 224 height 15
copy dd "178726675"
click at [214, 182] on dd "178726675" at bounding box center [298, 182] width 224 height 15
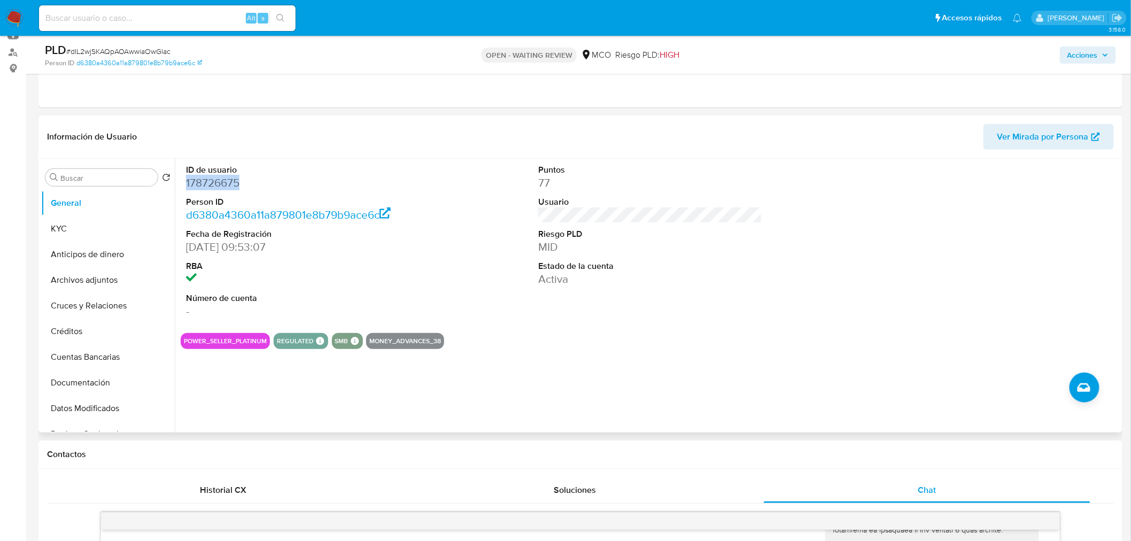
click at [208, 181] on dd "178726675" at bounding box center [298, 182] width 224 height 15
click at [208, 178] on dd "178726675" at bounding box center [298, 182] width 224 height 15
click at [222, 187] on dd "178726675" at bounding box center [298, 182] width 224 height 15
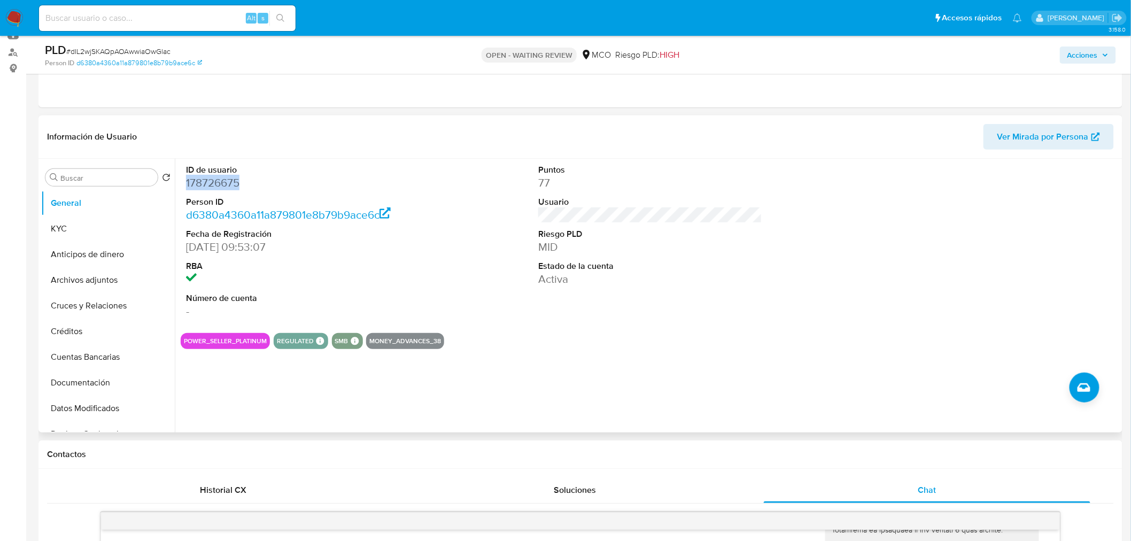
click at [222, 187] on dd "178726675" at bounding box center [298, 182] width 224 height 15
click at [699, 206] on dt "Usuario" at bounding box center [650, 202] width 224 height 12
click at [423, 165] on div "ID de usuario 178726675 Person ID d6380a4360a11a879801e8b79b9ace6c Fecha de Reg…" at bounding box center [650, 242] width 939 height 166
click at [206, 187] on dd "178726675" at bounding box center [298, 182] width 224 height 15
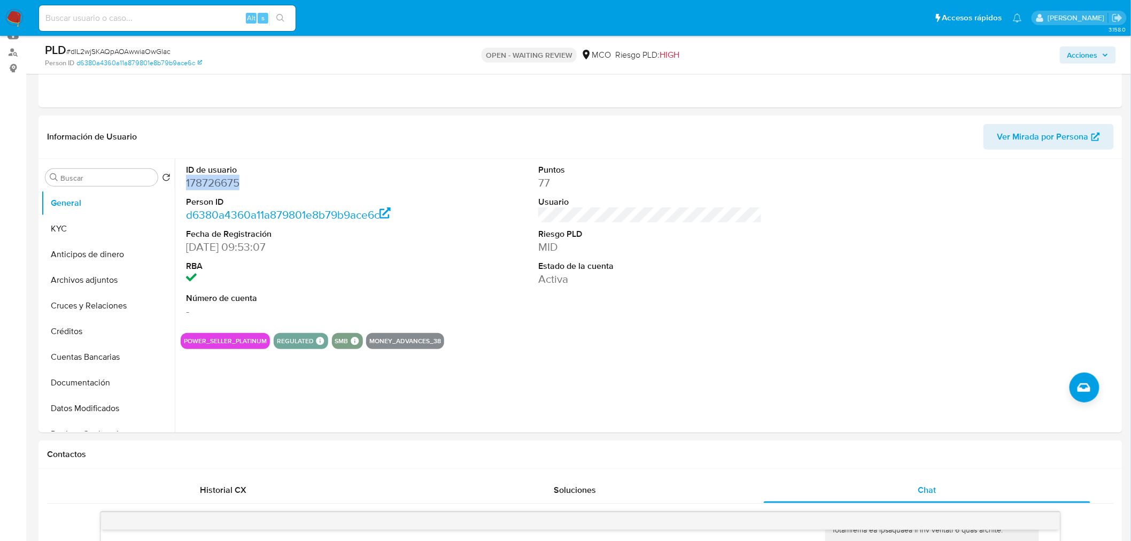
copy dd "178726675"
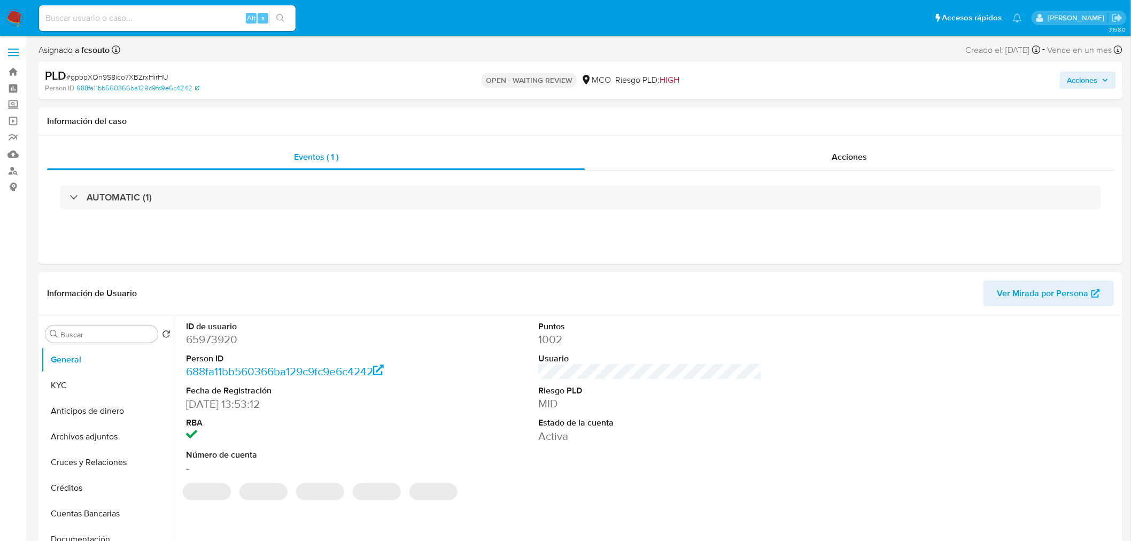
select select "10"
click at [205, 333] on dd "65973920" at bounding box center [298, 339] width 224 height 15
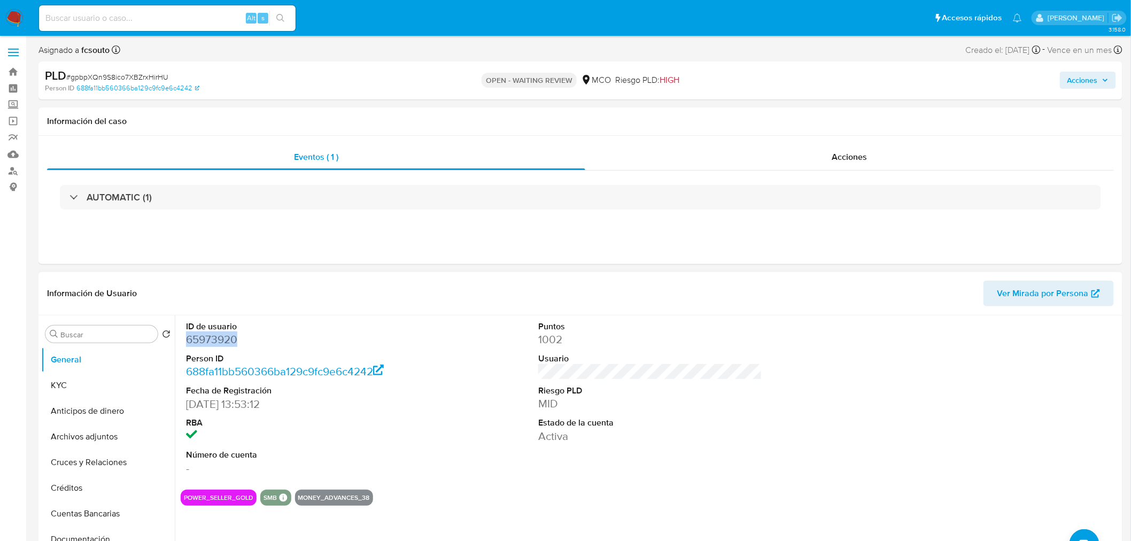
click at [205, 333] on dd "65973920" at bounding box center [298, 339] width 224 height 15
copy dd "65973920"
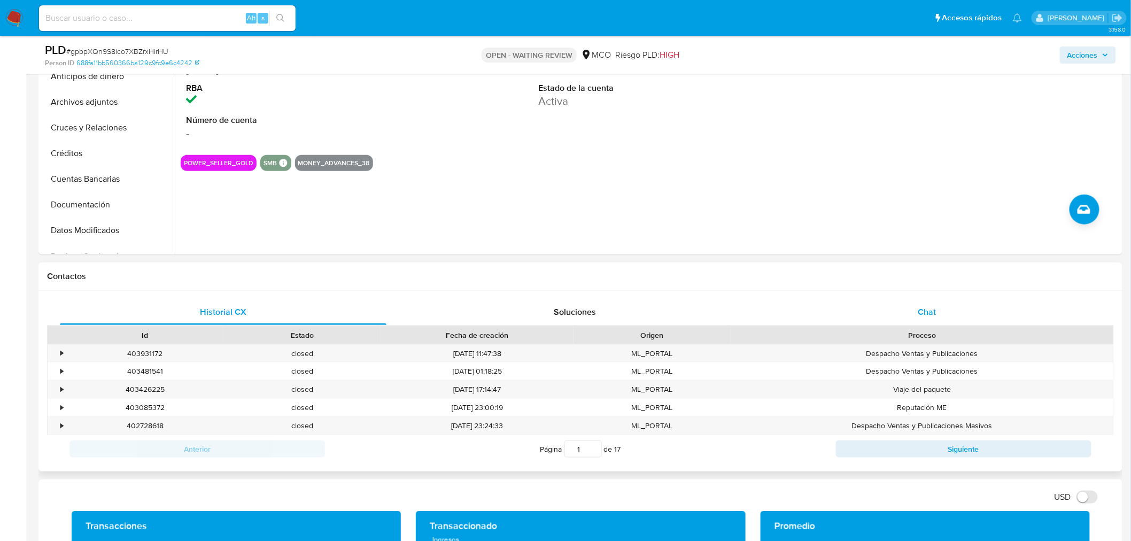
click at [948, 319] on div "Chat" at bounding box center [927, 312] width 327 height 26
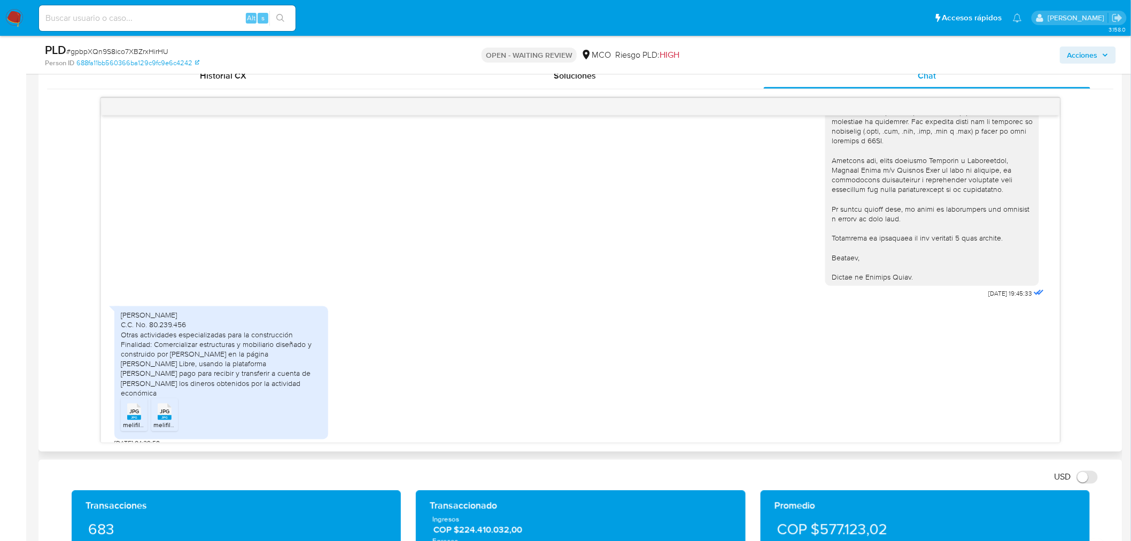
scroll to position [534, 0]
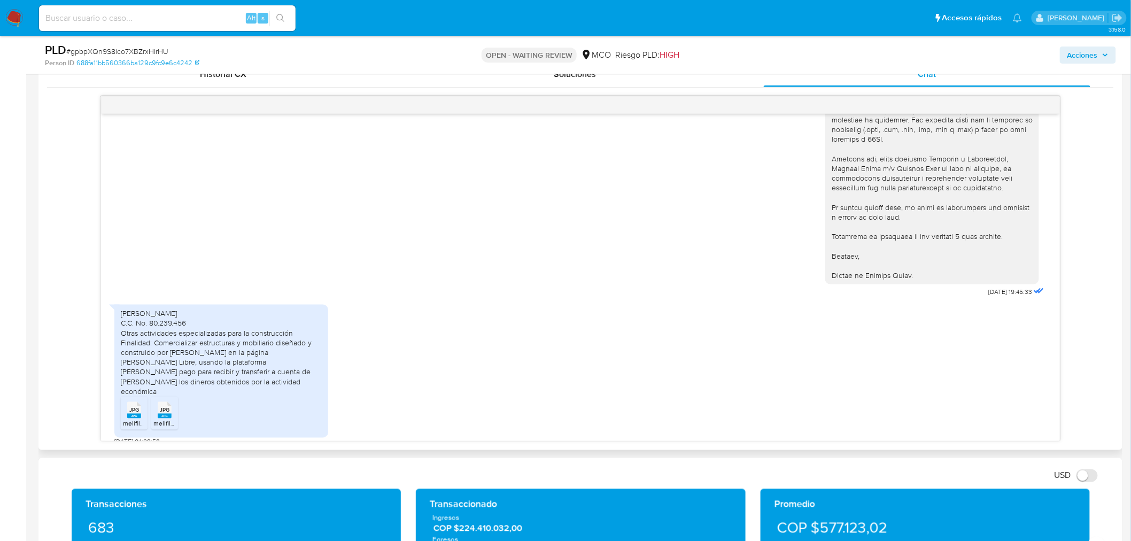
click at [131, 414] on rect at bounding box center [134, 416] width 14 height 5
click at [161, 414] on rect at bounding box center [165, 416] width 14 height 5
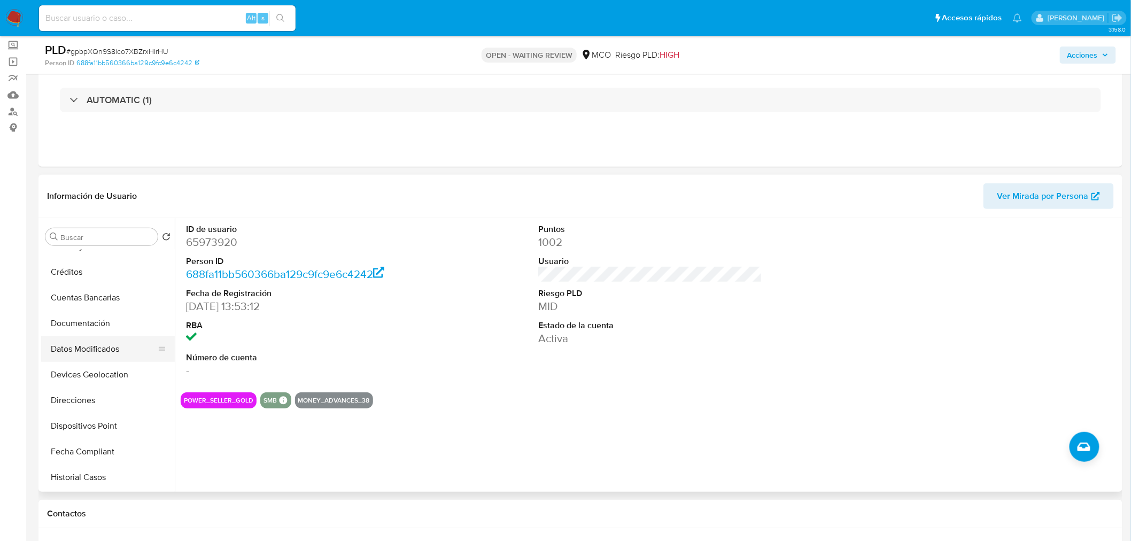
scroll to position [178, 0]
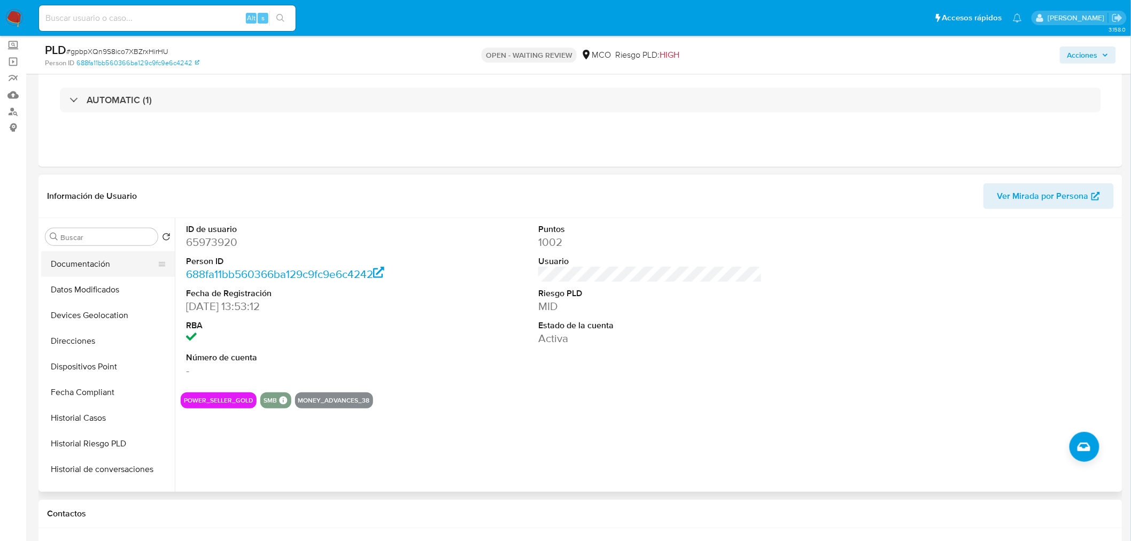
click at [94, 267] on button "Documentación" at bounding box center [103, 264] width 125 height 26
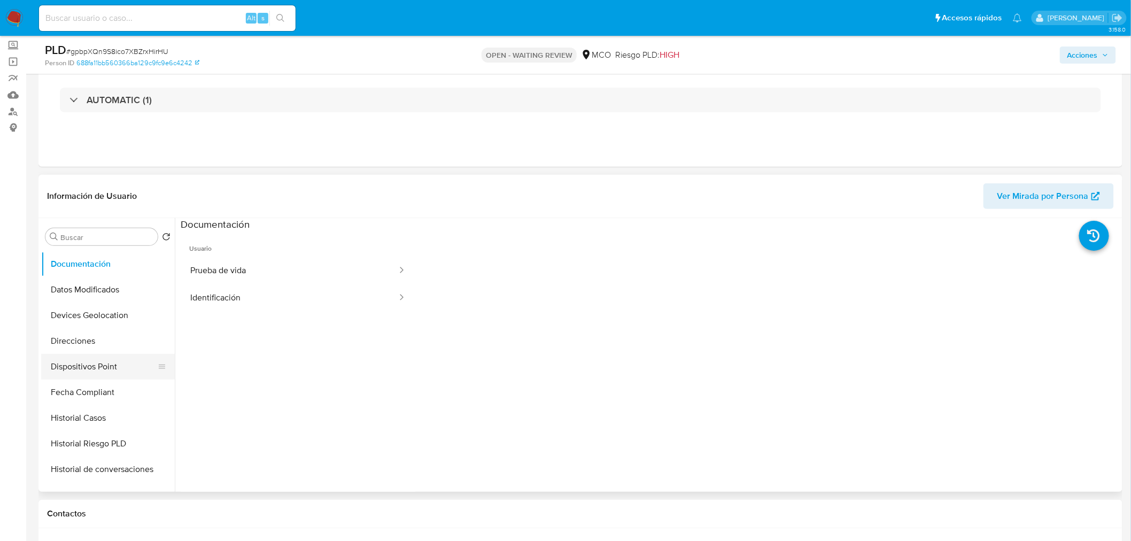
scroll to position [237, 0]
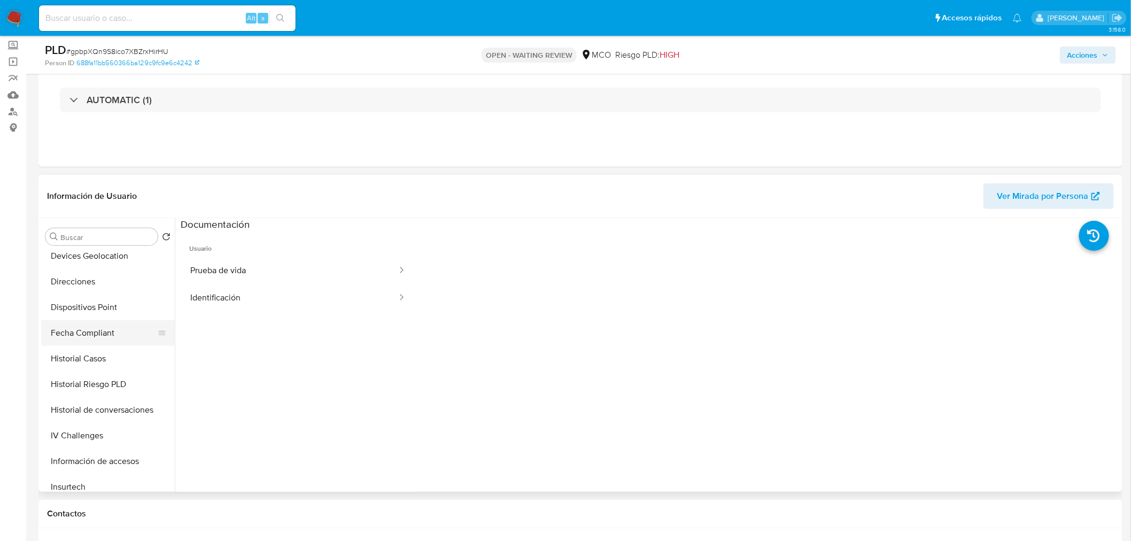
click at [94, 339] on button "Fecha Compliant" at bounding box center [103, 333] width 125 height 26
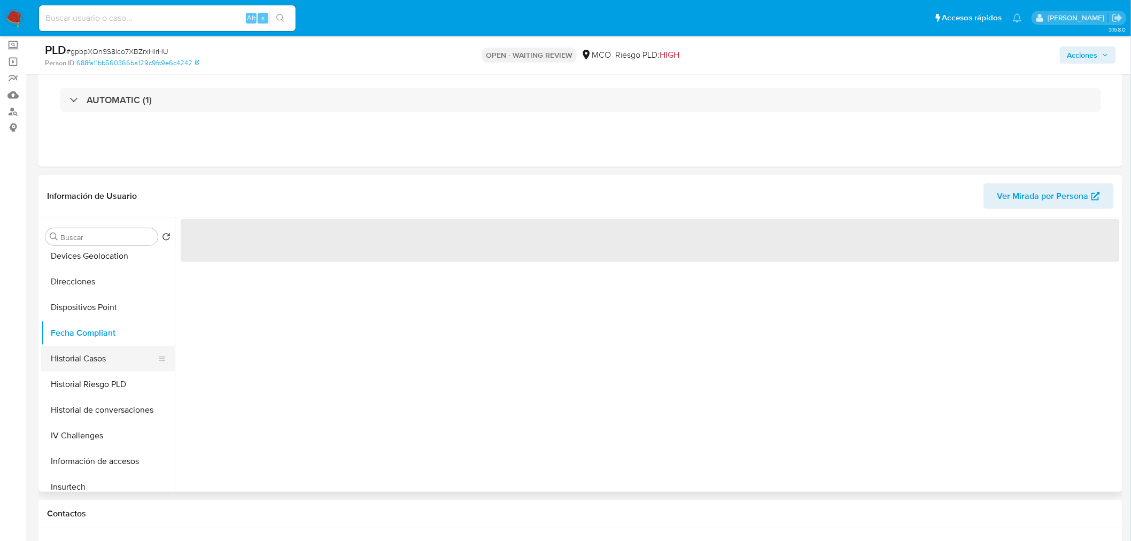
click at [102, 365] on button "Historial Casos" at bounding box center [103, 359] width 125 height 26
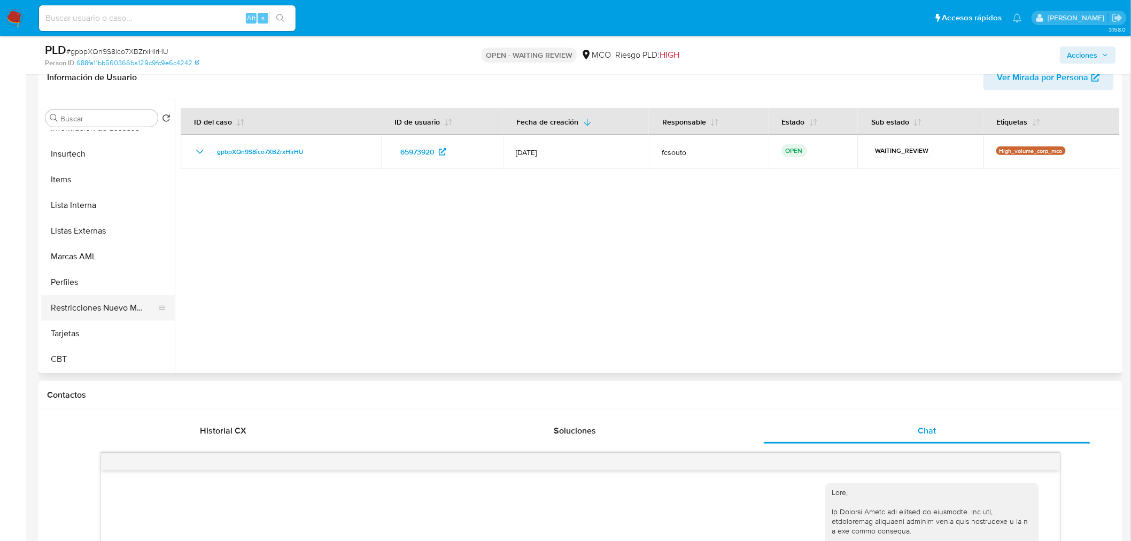
scroll to position [451, 0]
click at [100, 301] on button "Restricciones Nuevo Mundo" at bounding box center [103, 309] width 125 height 26
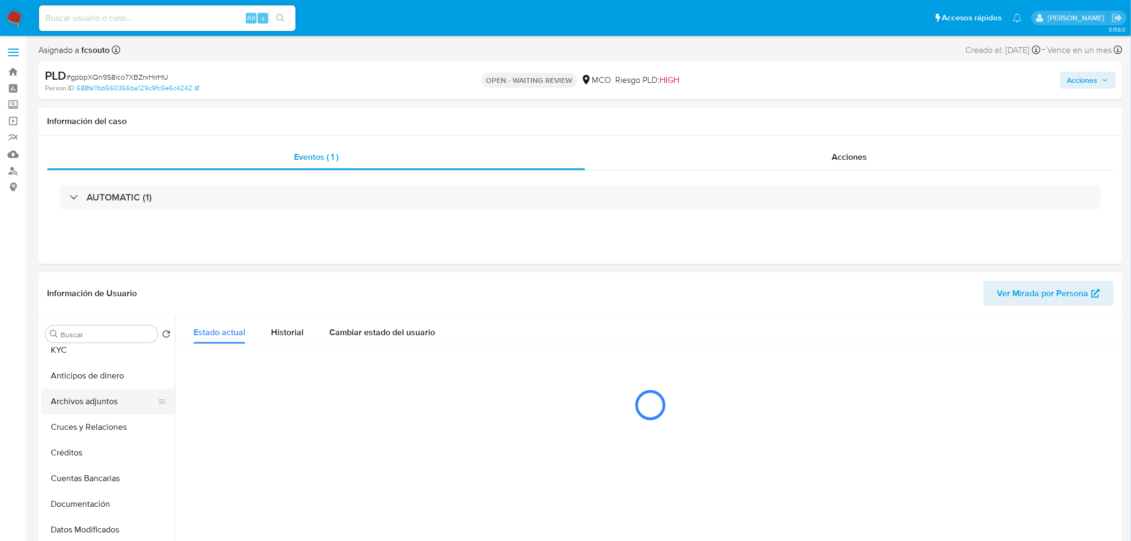
scroll to position [0, 0]
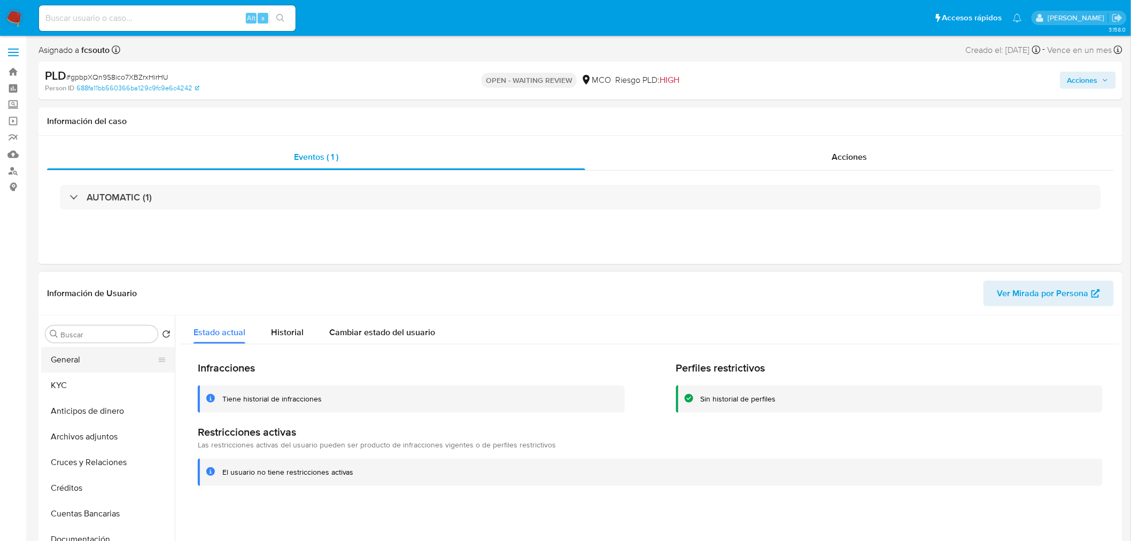
click at [84, 364] on button "General" at bounding box center [103, 360] width 125 height 26
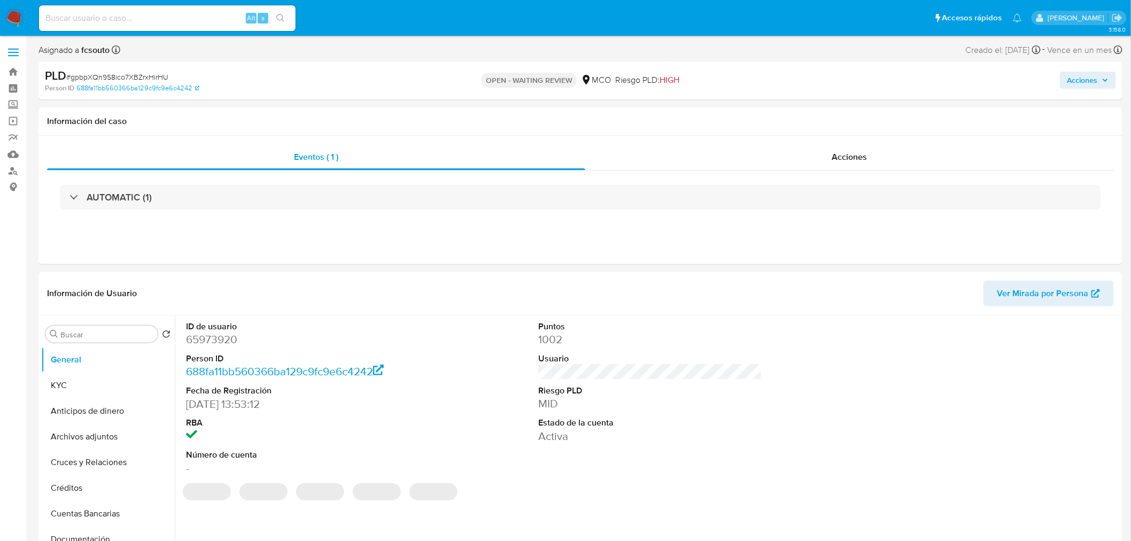
click at [216, 340] on dd "65973920" at bounding box center [298, 339] width 224 height 15
copy dd "65973920"
click at [478, 172] on div "AUTOMATIC (1)" at bounding box center [580, 197] width 1067 height 53
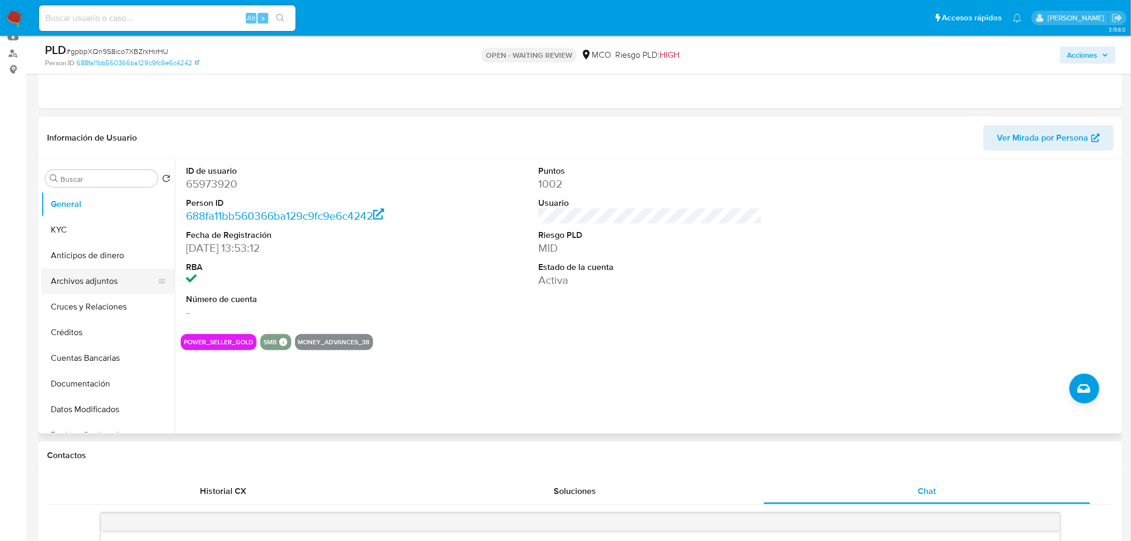
scroll to position [119, 0]
click at [107, 276] on button "Archivos adjuntos" at bounding box center [103, 280] width 125 height 26
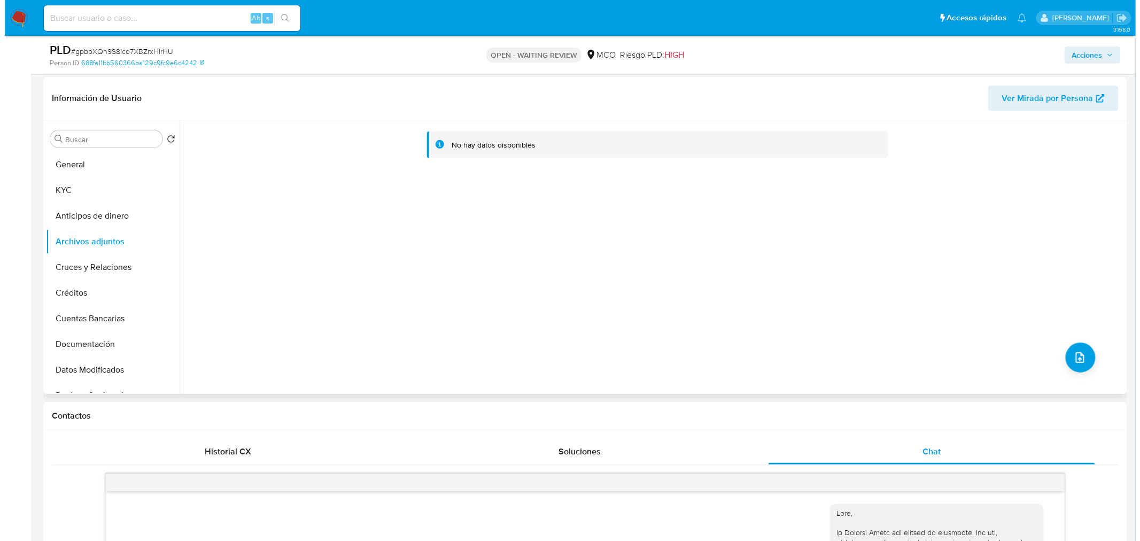
scroll to position [178, 0]
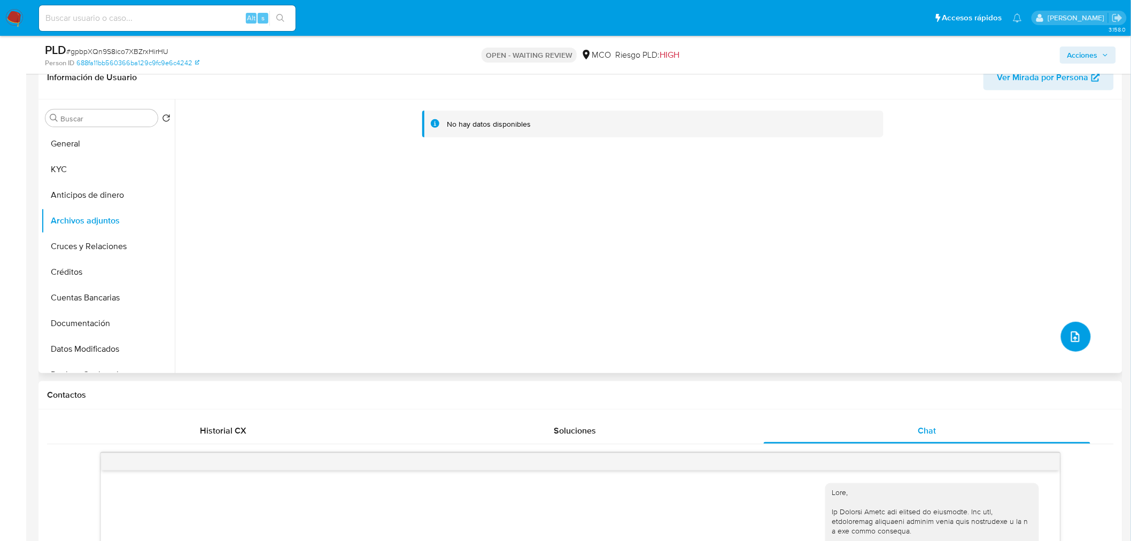
click at [1078, 323] on button "upload-file" at bounding box center [1076, 337] width 30 height 30
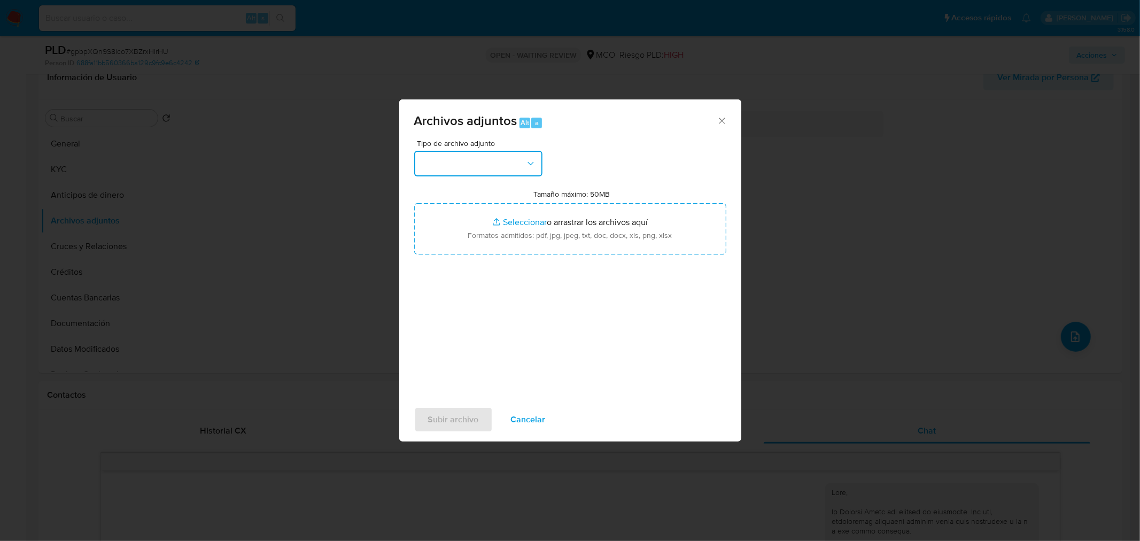
click at [510, 157] on button "button" at bounding box center [478, 164] width 128 height 26
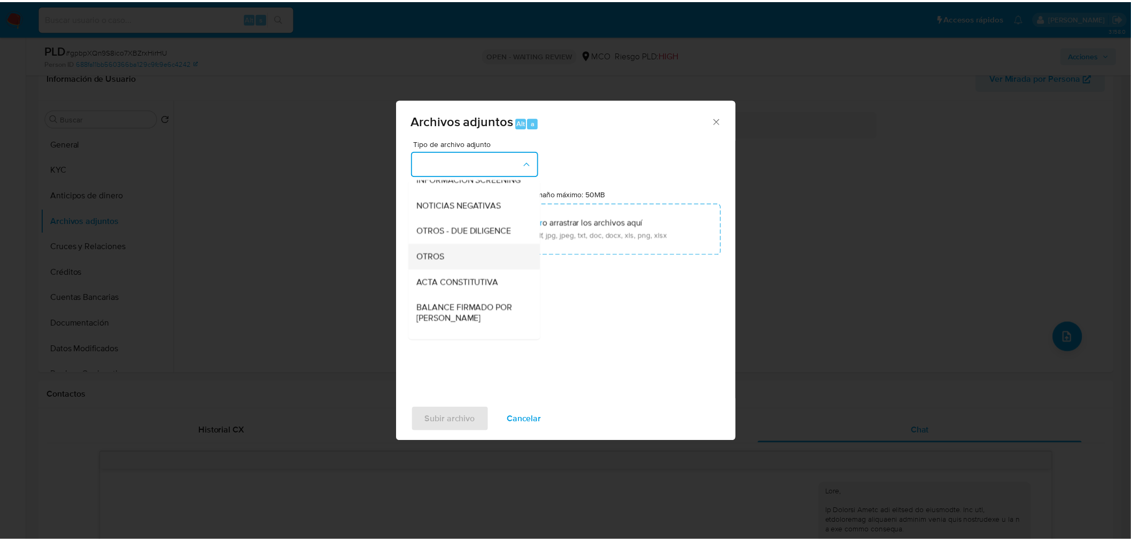
scroll to position [119, 0]
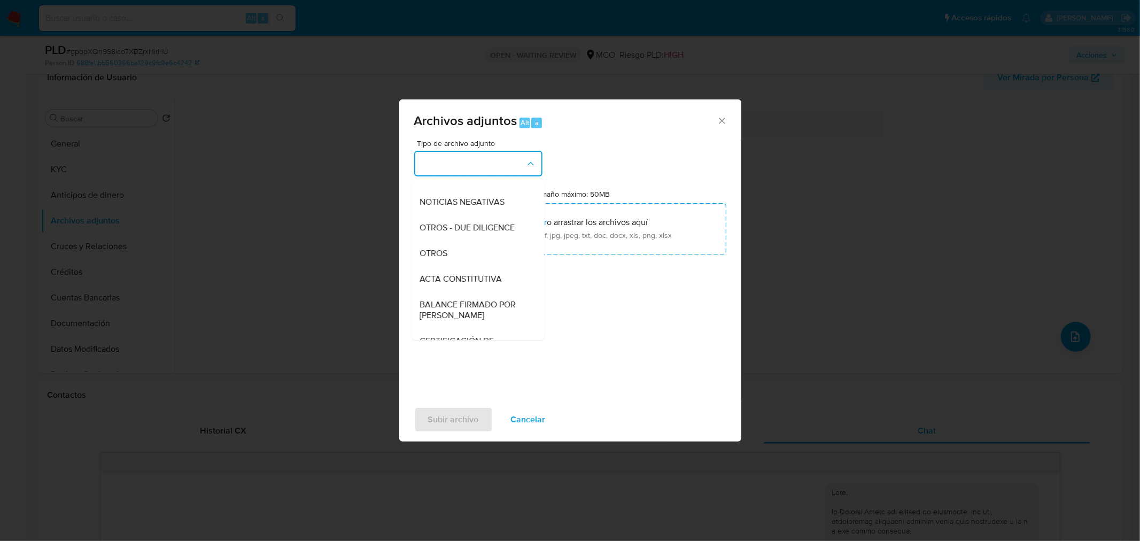
drag, startPoint x: 470, startPoint y: 271, endPoint x: 475, endPoint y: 264, distance: 8.2
click at [471, 266] on div "OTROS" at bounding box center [474, 253] width 109 height 26
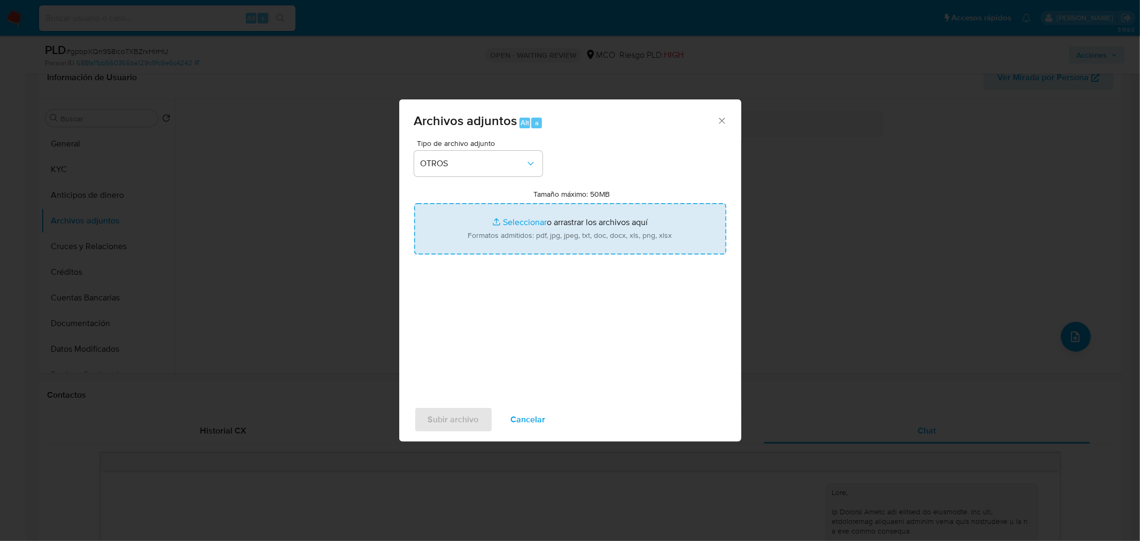
click at [543, 247] on input "Tamaño máximo: 50MB Seleccionar archivos" at bounding box center [570, 228] width 312 height 51
type input "C:\fakepath\65973920_01ead490-5242-4da8-aabf-61befabfe779.jpg"
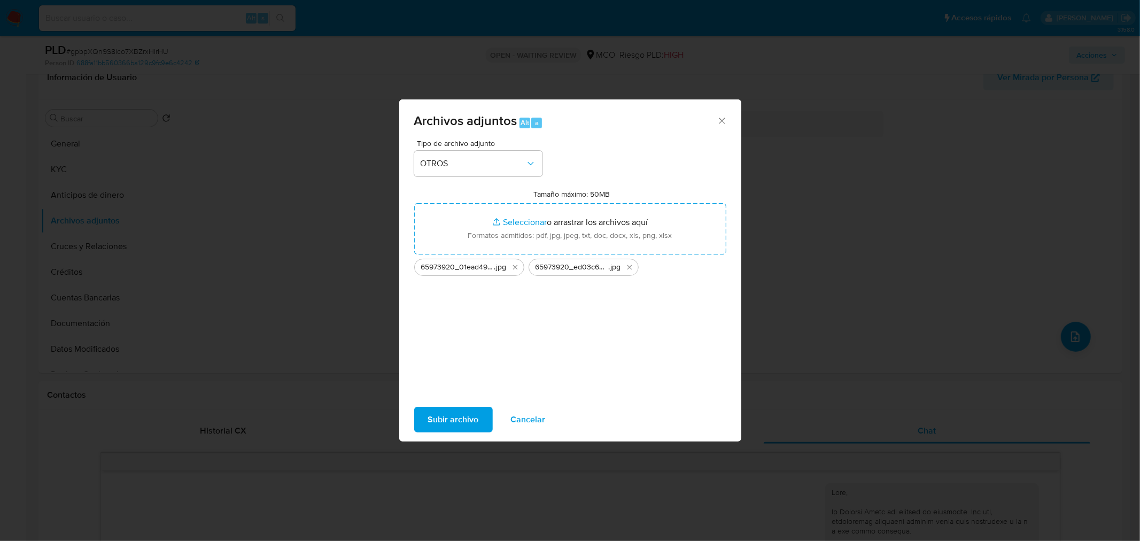
click at [450, 418] on span "Subir archivo" at bounding box center [453, 420] width 51 height 24
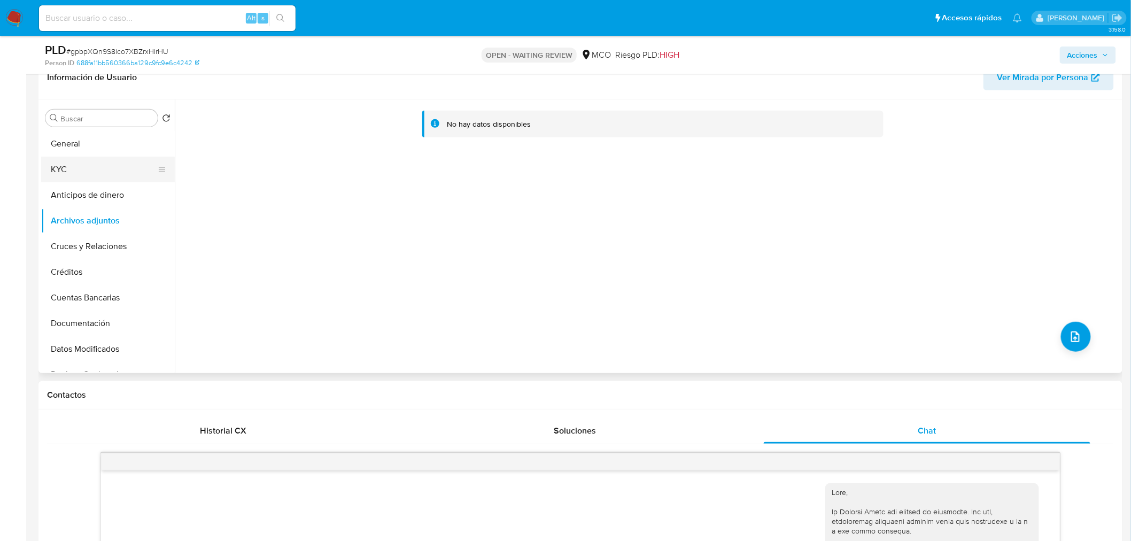
click at [100, 167] on button "KYC" at bounding box center [103, 170] width 125 height 26
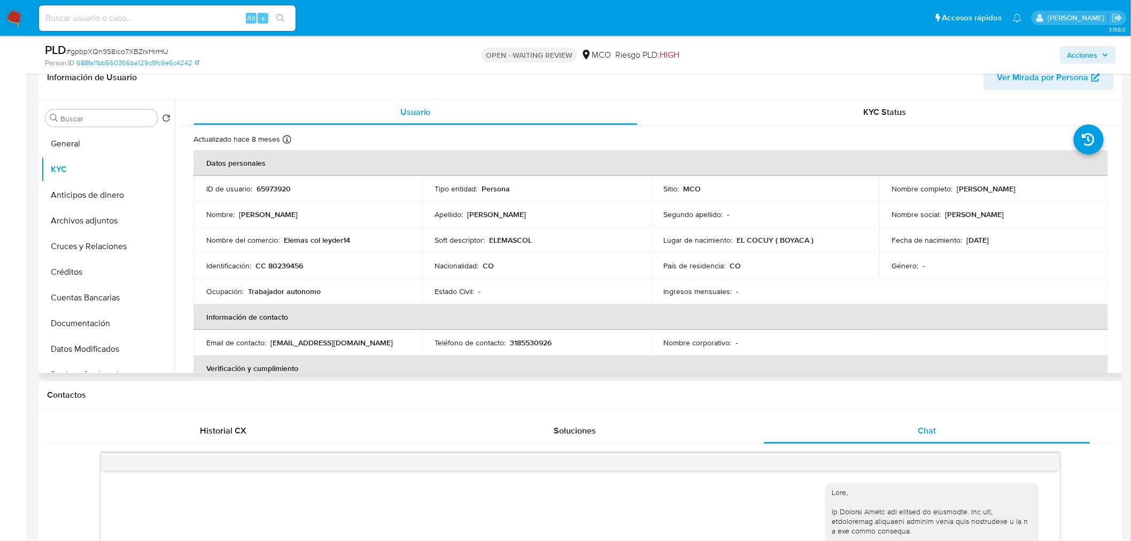
click at [286, 190] on p "65973920" at bounding box center [274, 189] width 34 height 10
copy p "65973920"
click at [261, 192] on p "65973920" at bounding box center [274, 189] width 34 height 10
click at [262, 192] on p "65973920" at bounding box center [274, 189] width 34 height 10
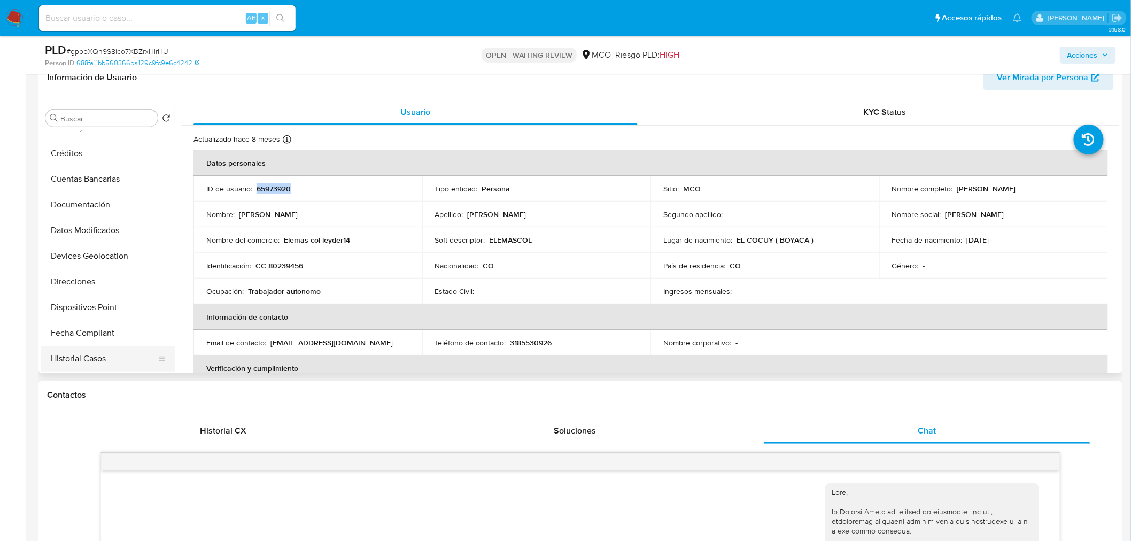
click at [109, 353] on button "Historial Casos" at bounding box center [103, 359] width 125 height 26
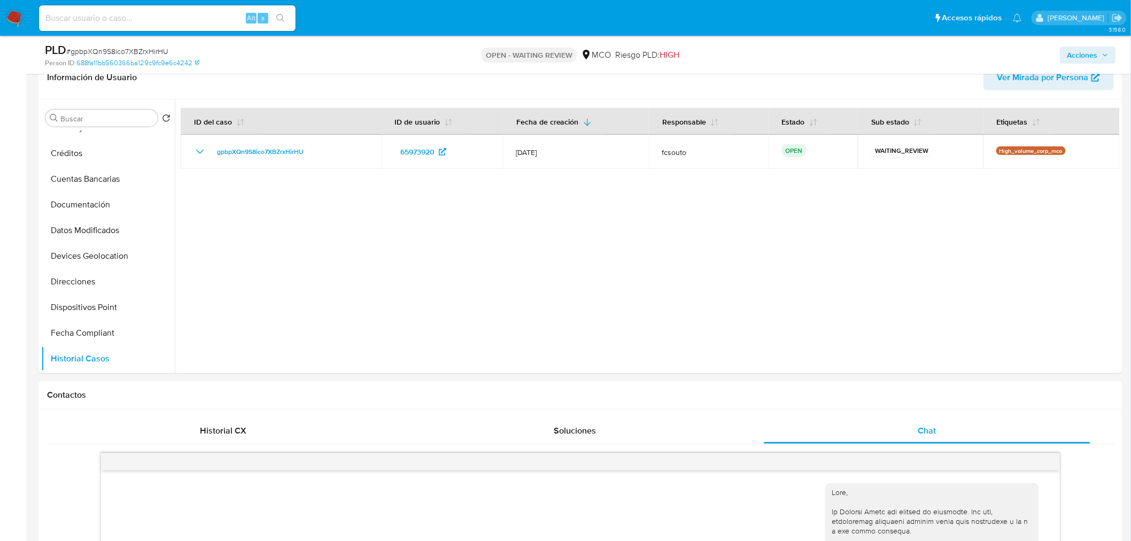
click at [1091, 60] on span "Acciones" at bounding box center [1082, 55] width 30 height 17
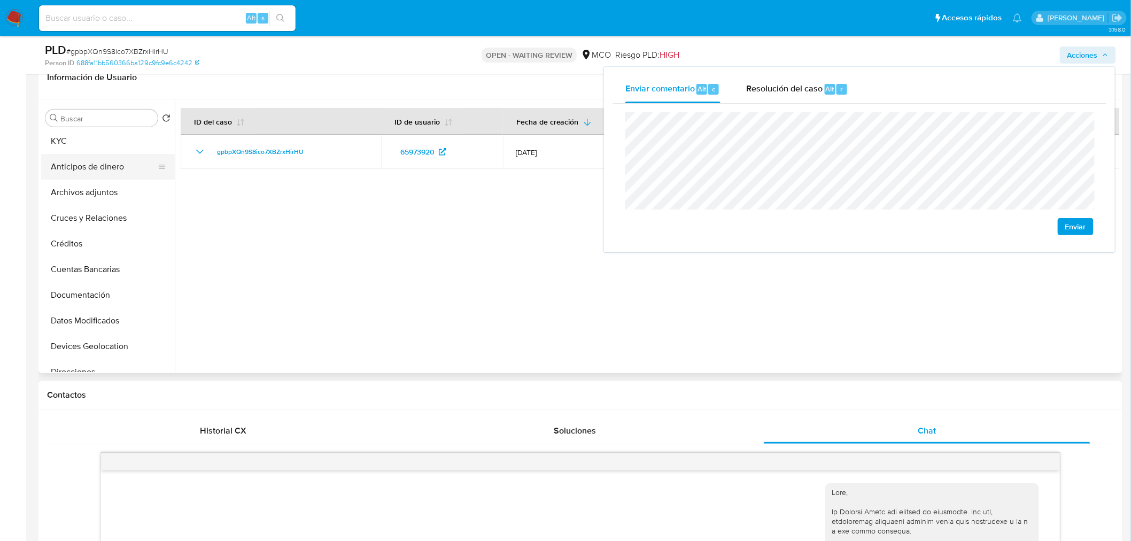
scroll to position [0, 0]
drag, startPoint x: 89, startPoint y: 166, endPoint x: 146, endPoint y: 173, distance: 57.6
click at [92, 166] on button "KYC" at bounding box center [103, 170] width 125 height 26
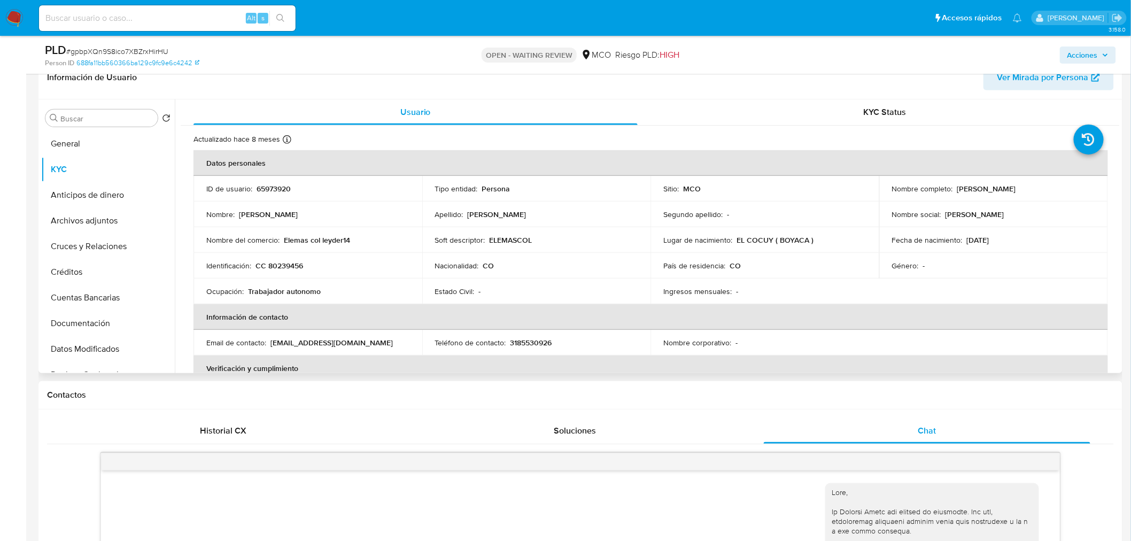
click at [990, 186] on p "[PERSON_NAME]" at bounding box center [986, 189] width 59 height 10
click at [1009, 190] on p "[PERSON_NAME]" at bounding box center [986, 189] width 59 height 10
drag, startPoint x: 1051, startPoint y: 184, endPoint x: 955, endPoint y: 193, distance: 96.1
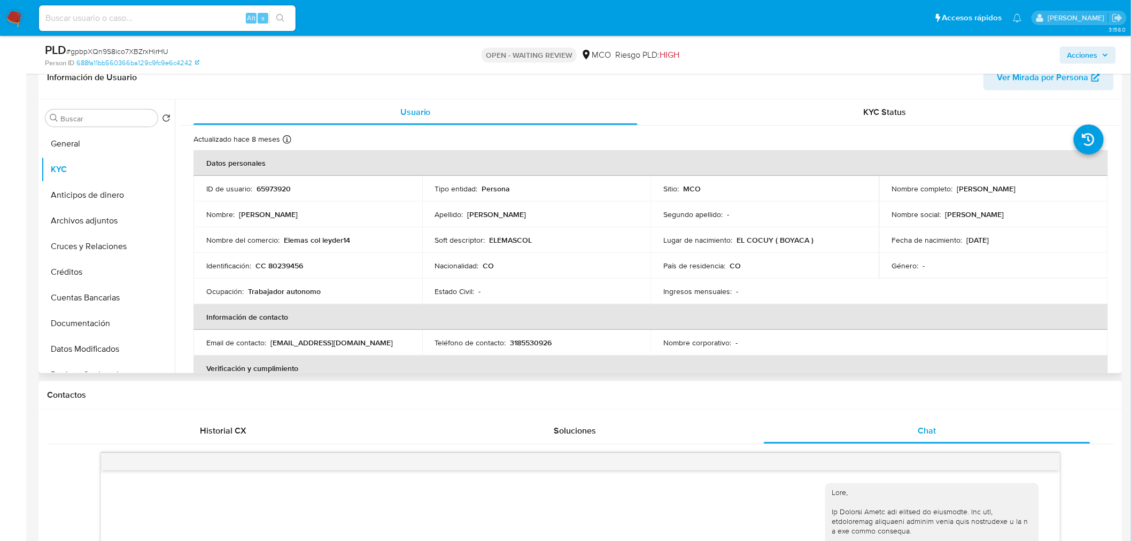
click at [955, 193] on div "Nombre completo : [PERSON_NAME]" at bounding box center [993, 189] width 203 height 10
copy p "[PERSON_NAME]"
click at [1093, 56] on span "Acciones" at bounding box center [1082, 55] width 30 height 17
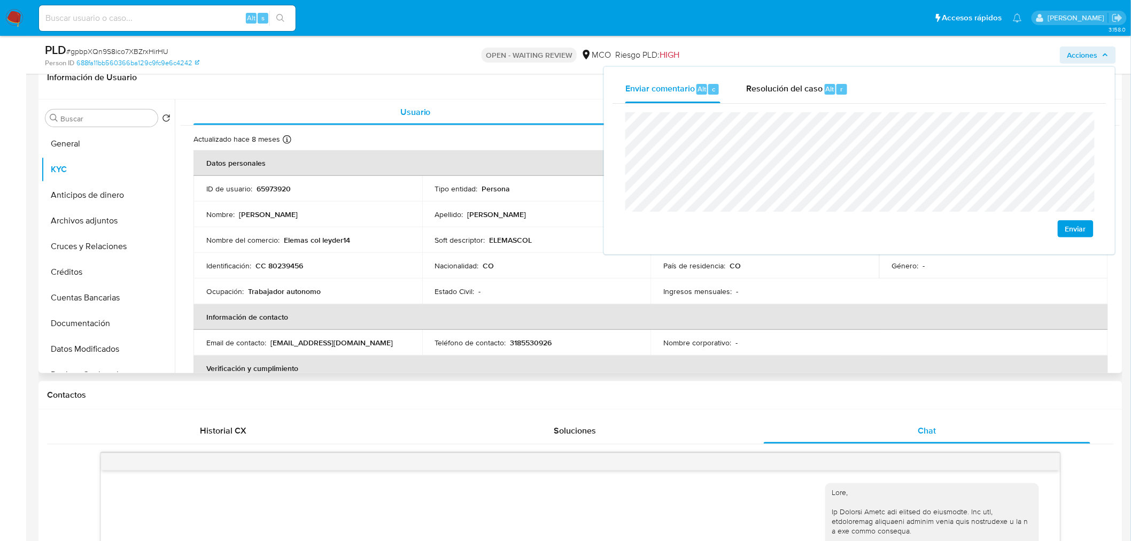
click at [365, 222] on td "Nombre : [PERSON_NAME]" at bounding box center [307, 215] width 229 height 26
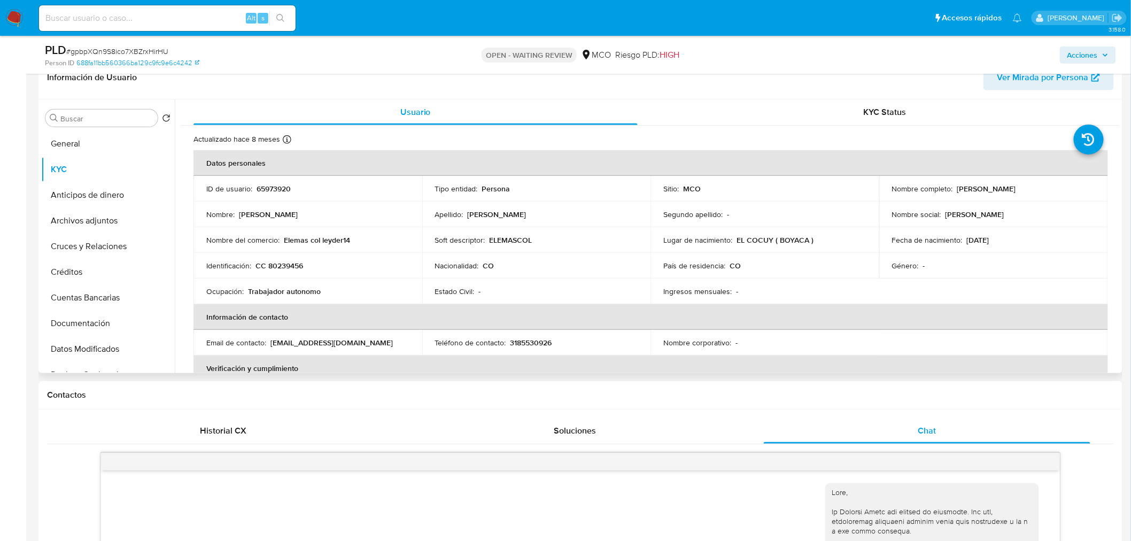
drag, startPoint x: 94, startPoint y: 218, endPoint x: 391, endPoint y: 260, distance: 300.2
click at [94, 218] on button "Archivos adjuntos" at bounding box center [108, 221] width 134 height 26
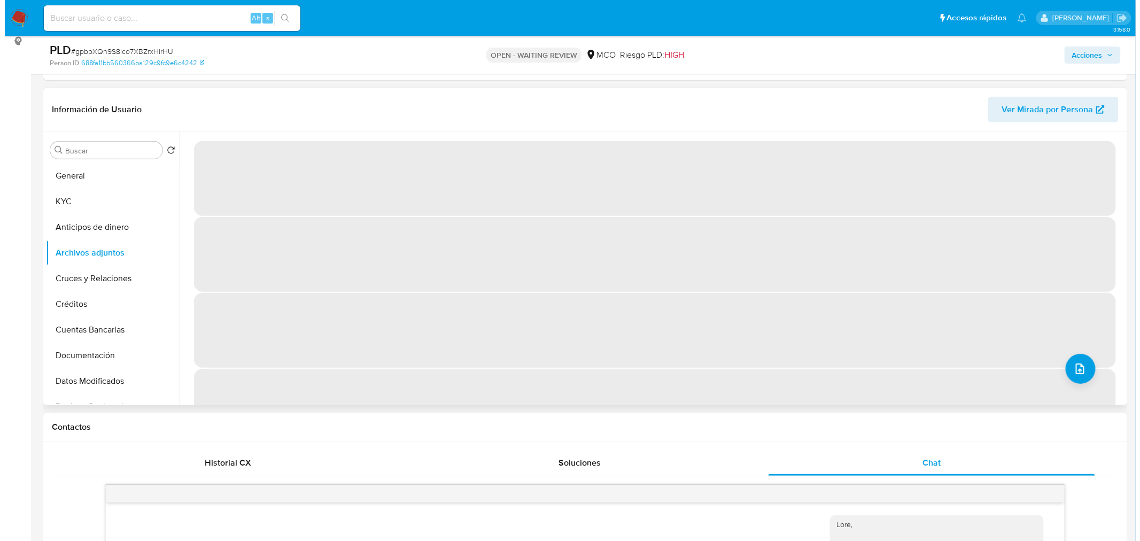
scroll to position [119, 0]
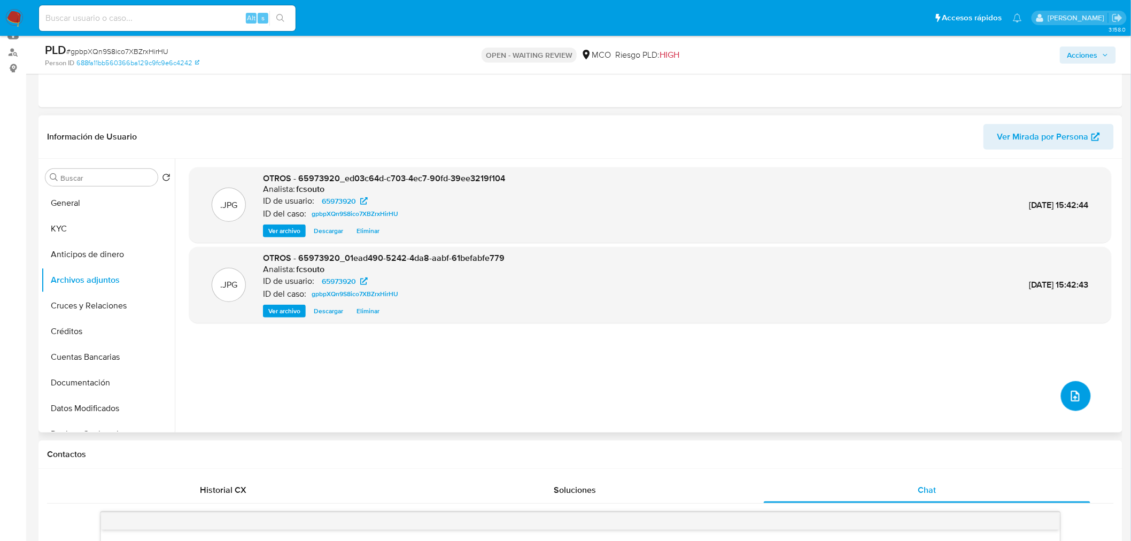
click at [1071, 399] on icon "upload-file" at bounding box center [1075, 396] width 9 height 11
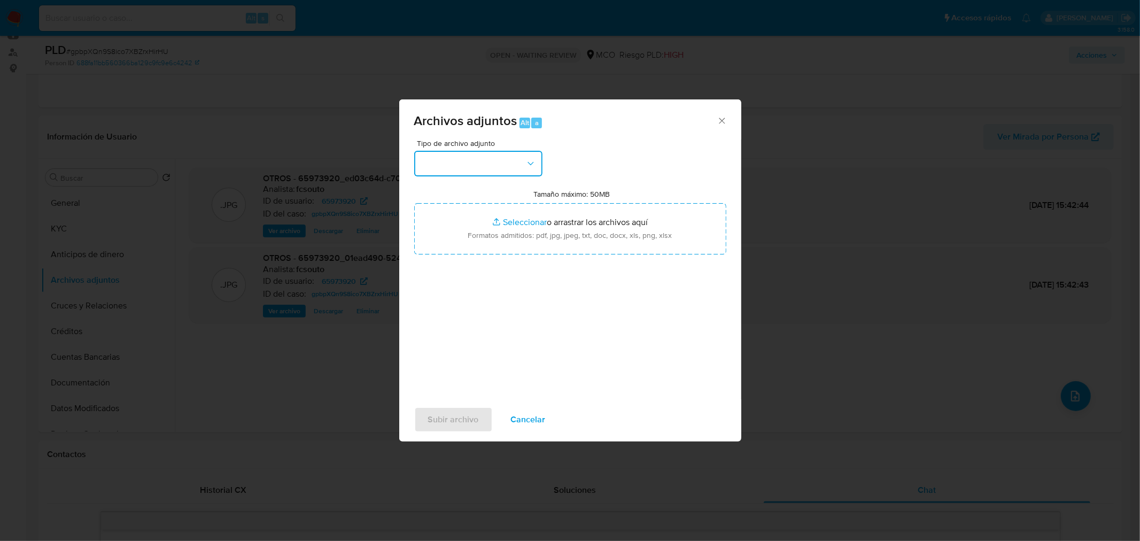
click at [474, 169] on button "button" at bounding box center [478, 164] width 128 height 26
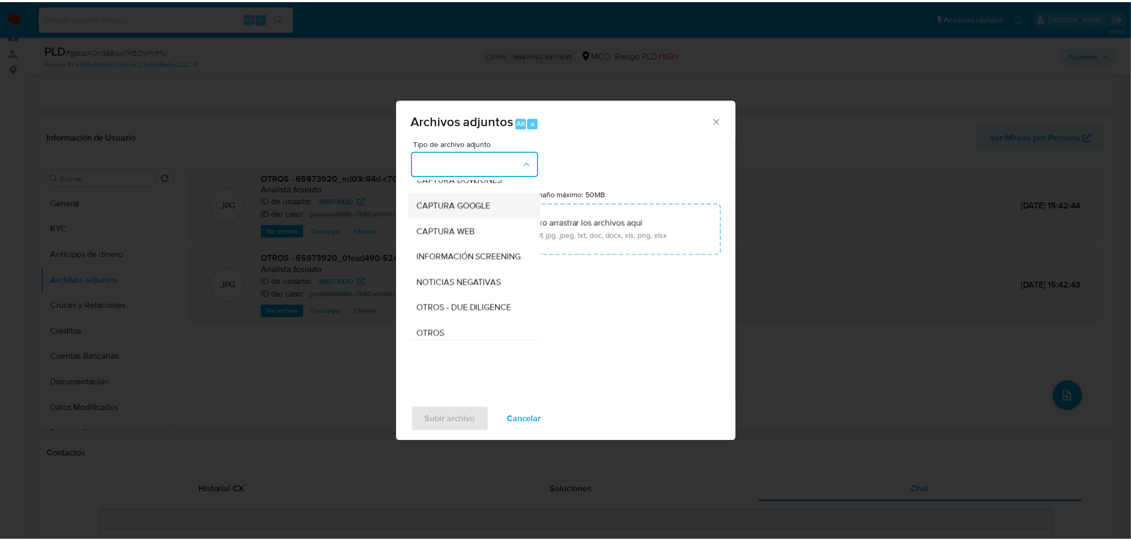
scroll to position [59, 0]
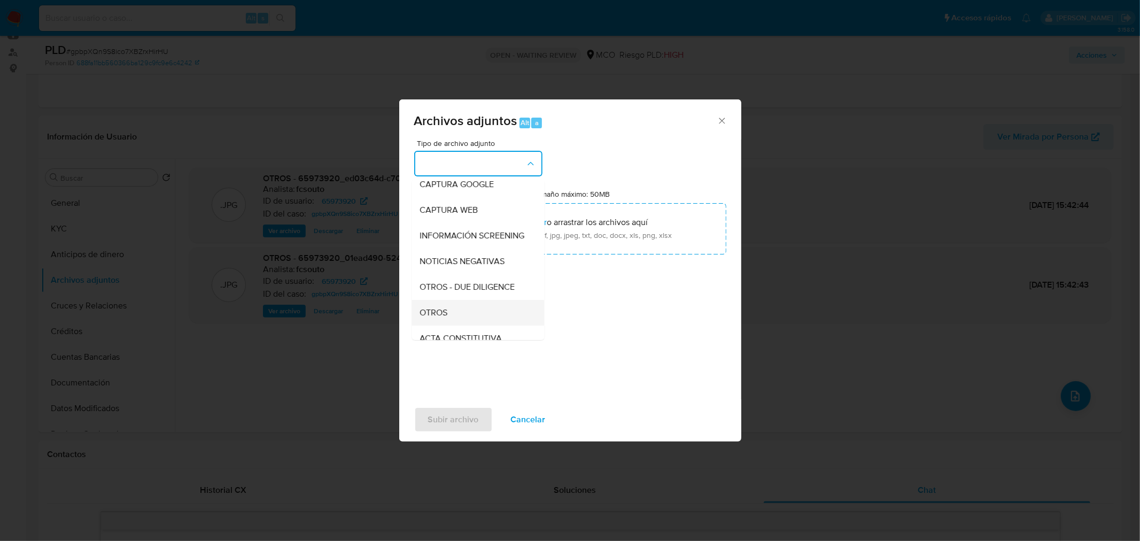
click at [461, 322] on div "OTROS" at bounding box center [474, 312] width 109 height 26
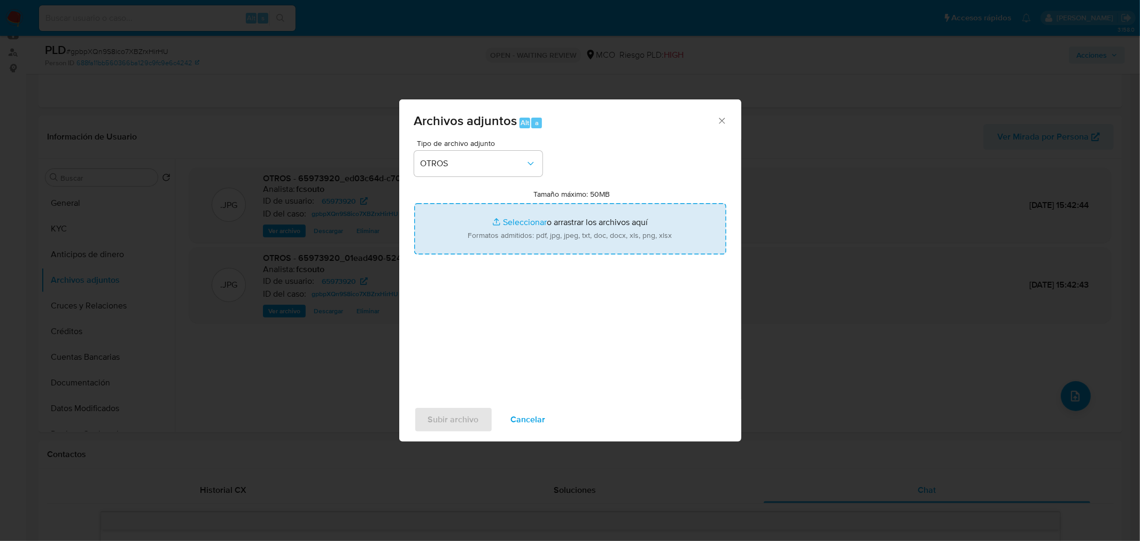
click at [543, 230] on input "Tamaño máximo: 50MB Seleccionar archivos" at bounding box center [570, 228] width 312 height 51
type input "C:\fakepath\65973920 - 11_9_2025.pdf"
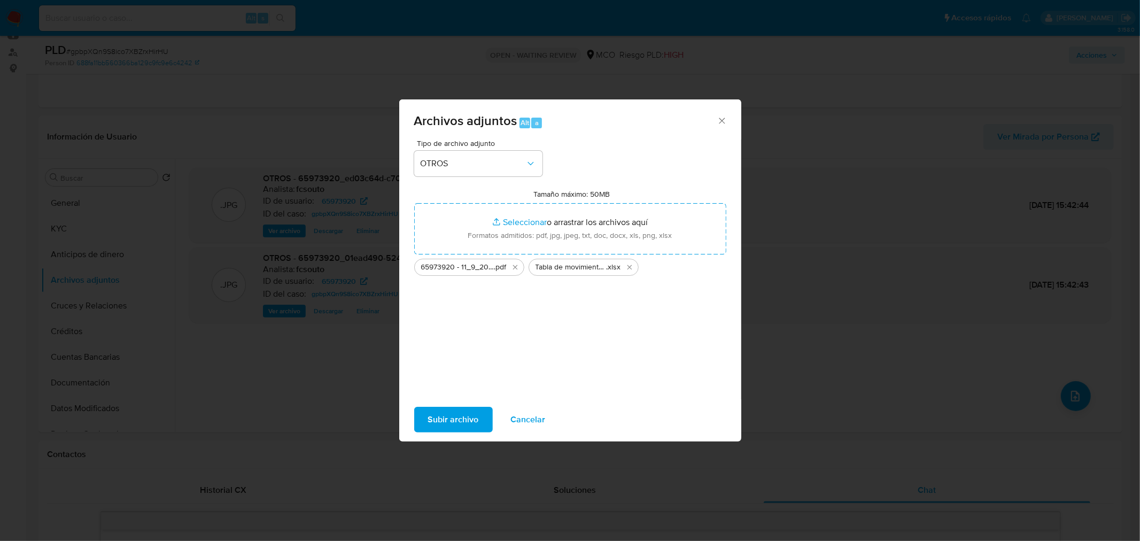
click at [466, 414] on span "Subir archivo" at bounding box center [453, 420] width 51 height 24
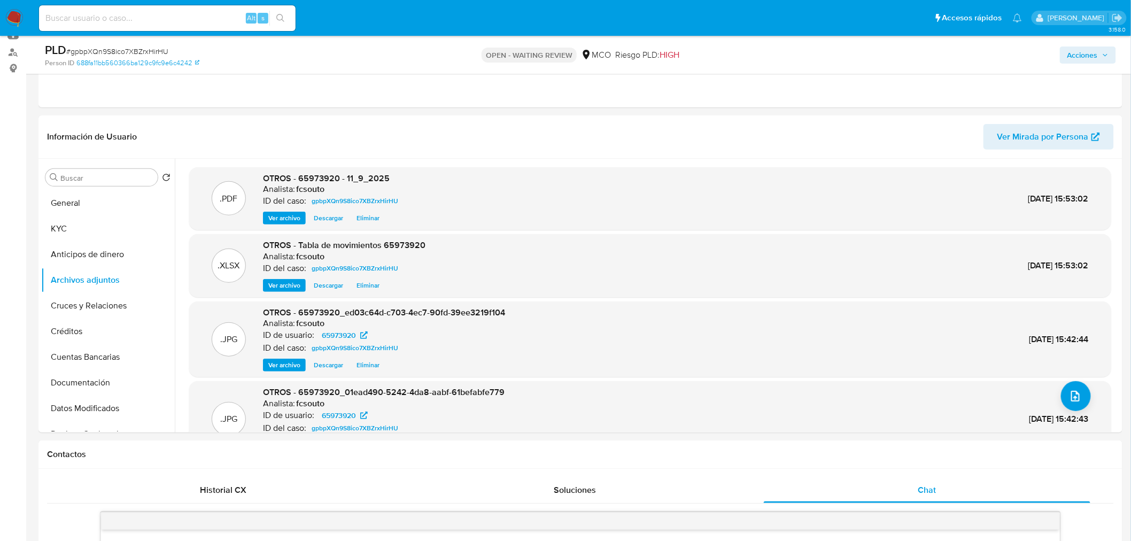
click at [1079, 50] on span "Acciones" at bounding box center [1082, 55] width 30 height 17
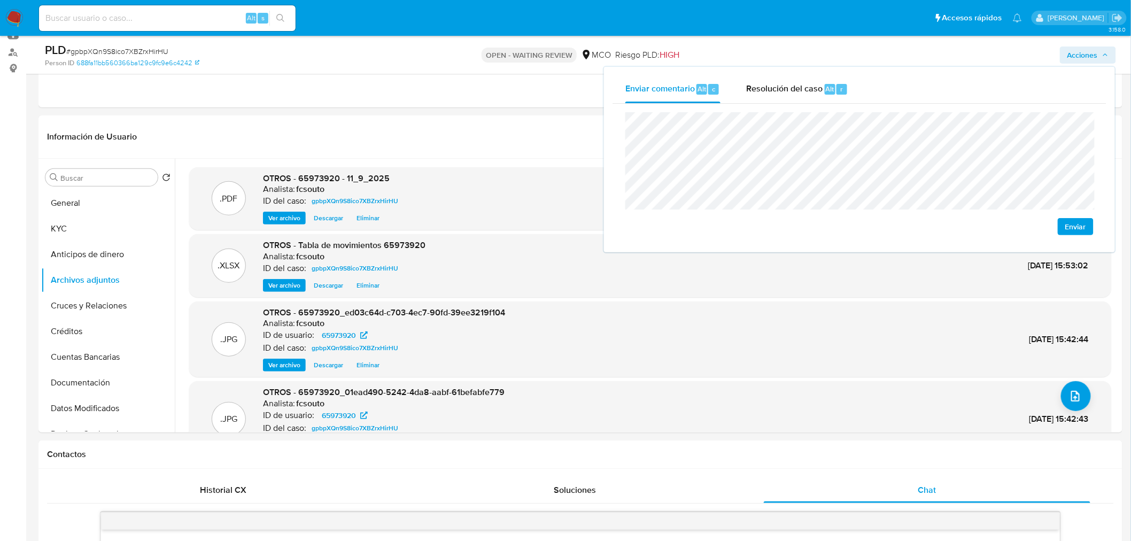
click at [1069, 221] on span "Enviar" at bounding box center [1075, 226] width 21 height 15
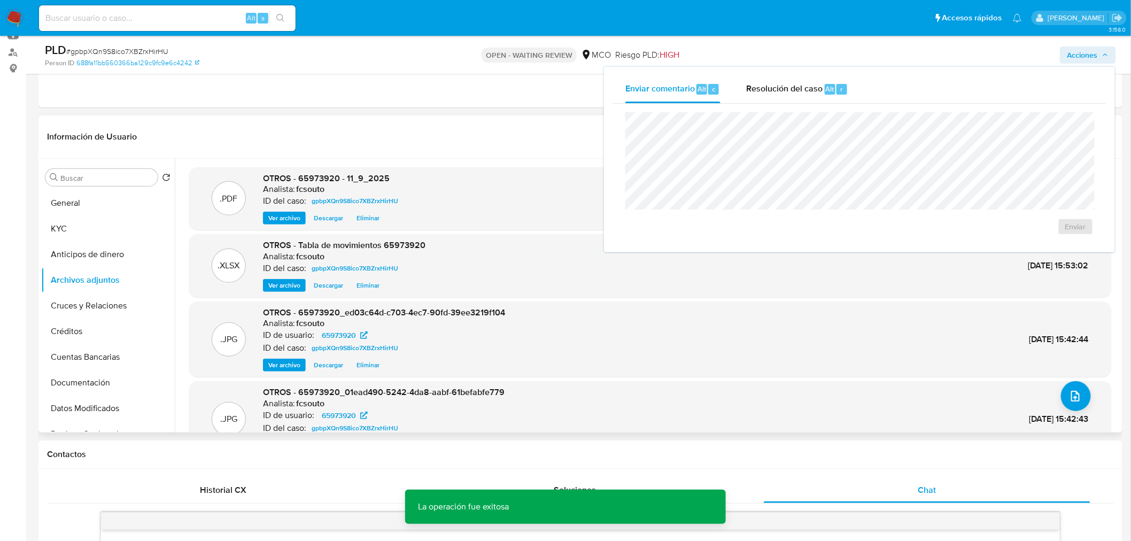
click at [528, 124] on header "Información de Usuario Ver Mirada por Persona" at bounding box center [580, 137] width 1067 height 26
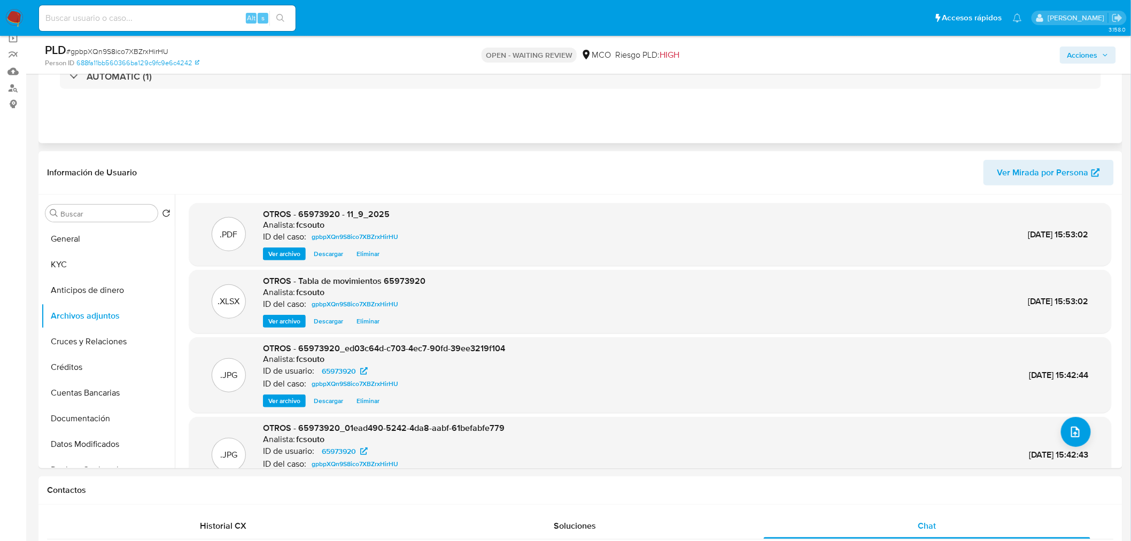
scroll to position [0, 0]
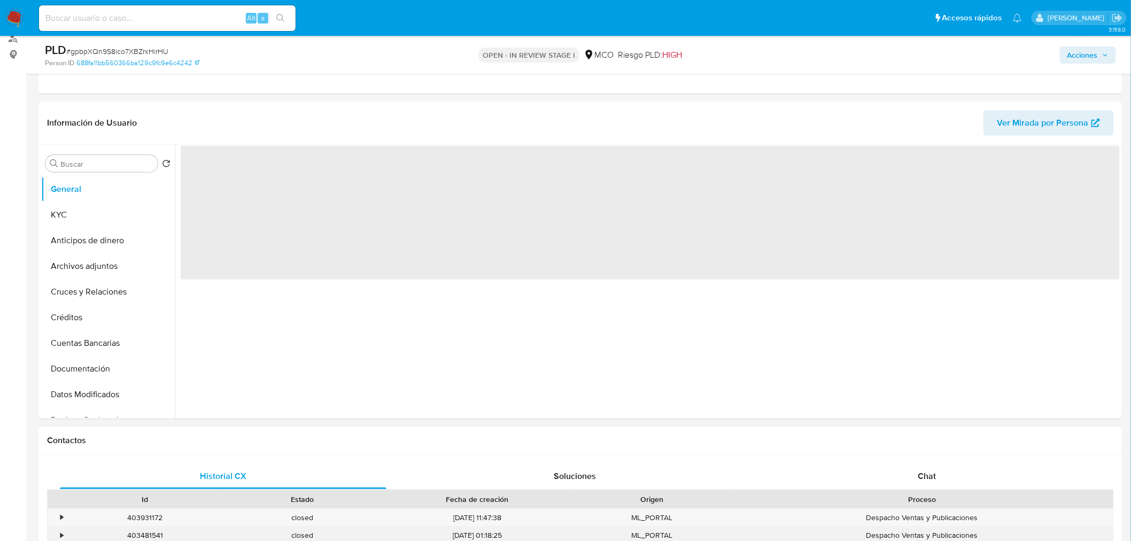
scroll to position [297, 0]
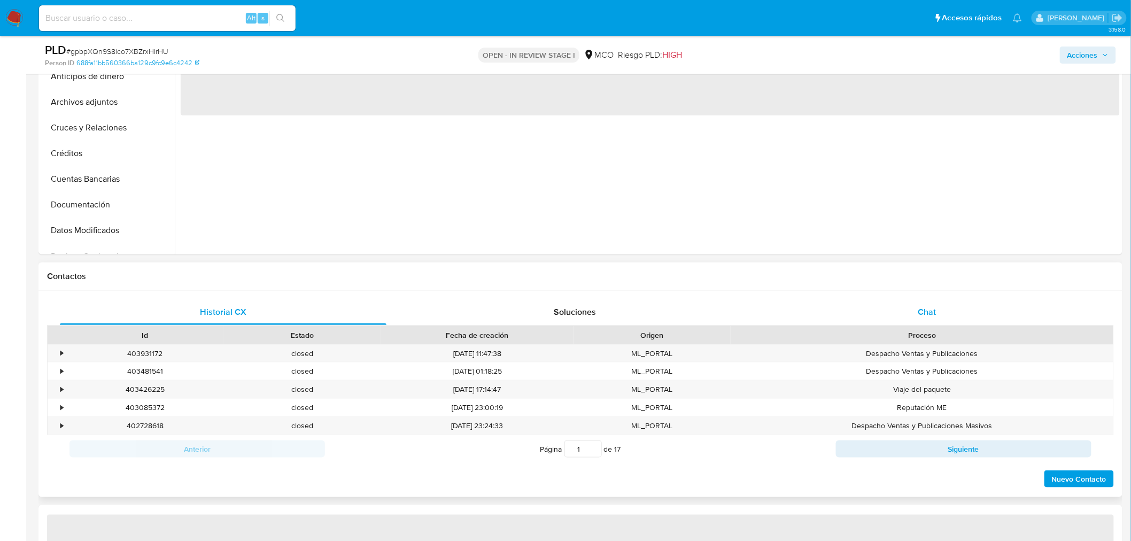
drag, startPoint x: 870, startPoint y: 303, endPoint x: 855, endPoint y: 307, distance: 15.6
click at [870, 303] on div "Chat" at bounding box center [927, 312] width 327 height 26
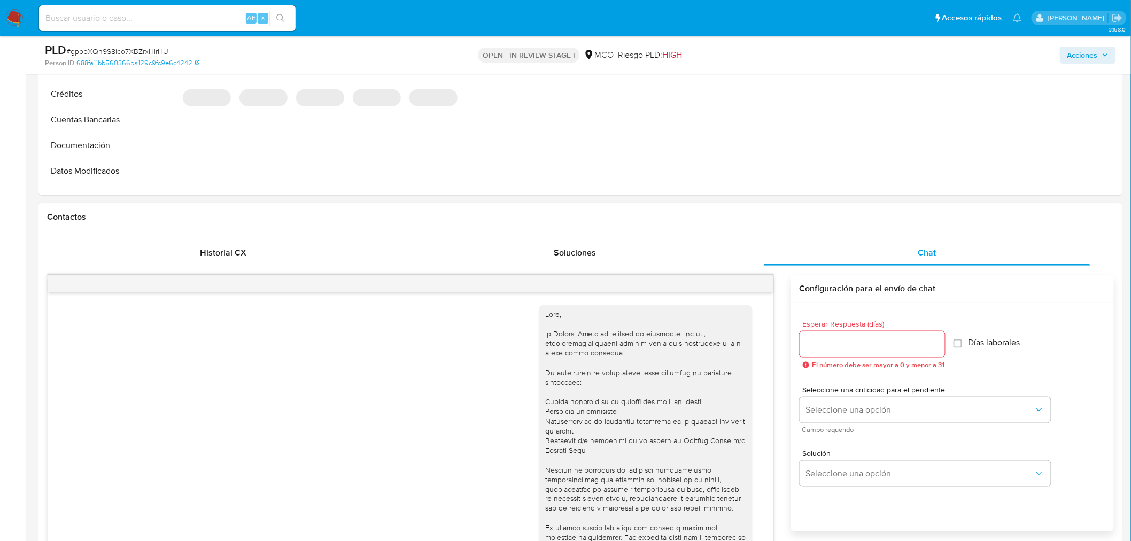
scroll to position [239, 0]
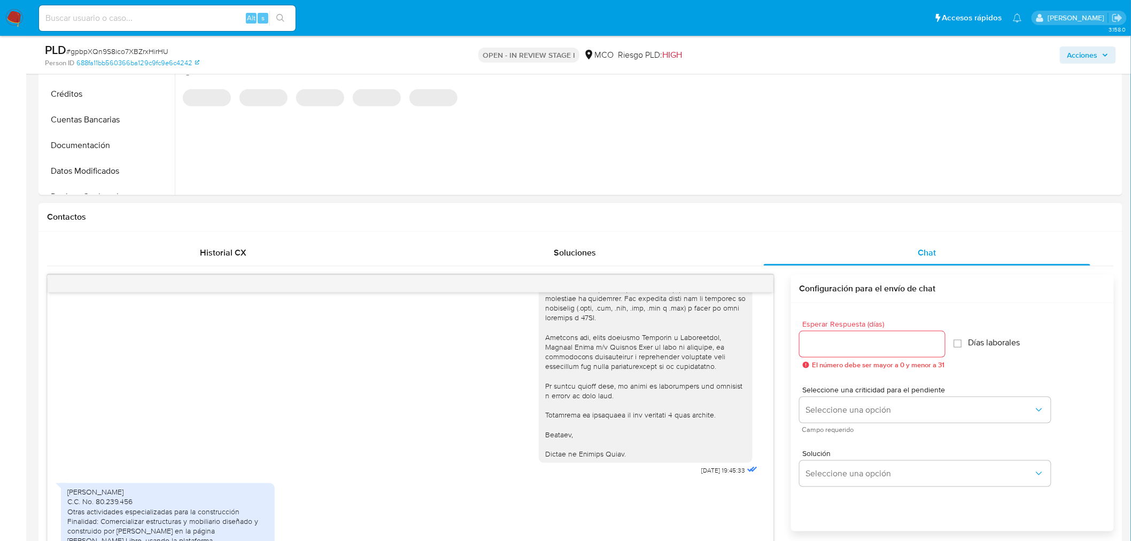
select select "10"
click at [842, 348] on input "Esperar Respuesta (días)" at bounding box center [872, 344] width 145 height 14
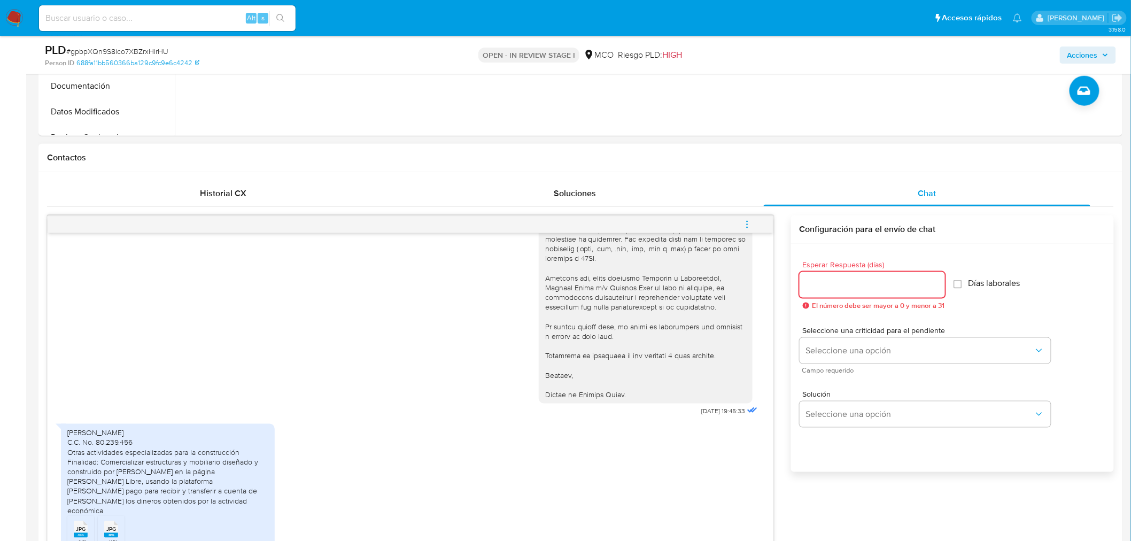
scroll to position [475, 0]
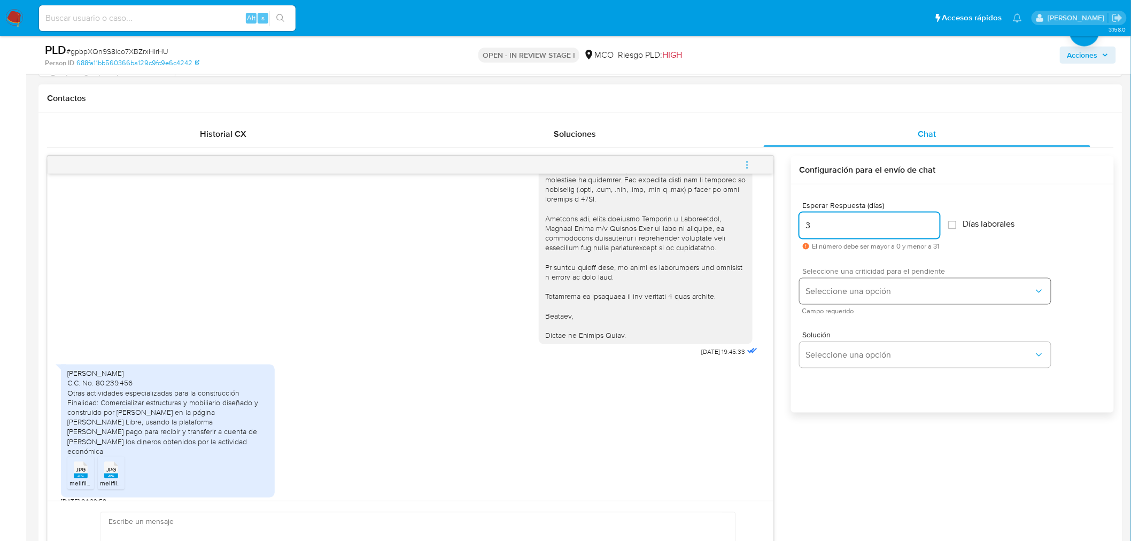
type input "3"
click at [858, 286] on span "Seleccione una opción" at bounding box center [920, 291] width 228 height 11
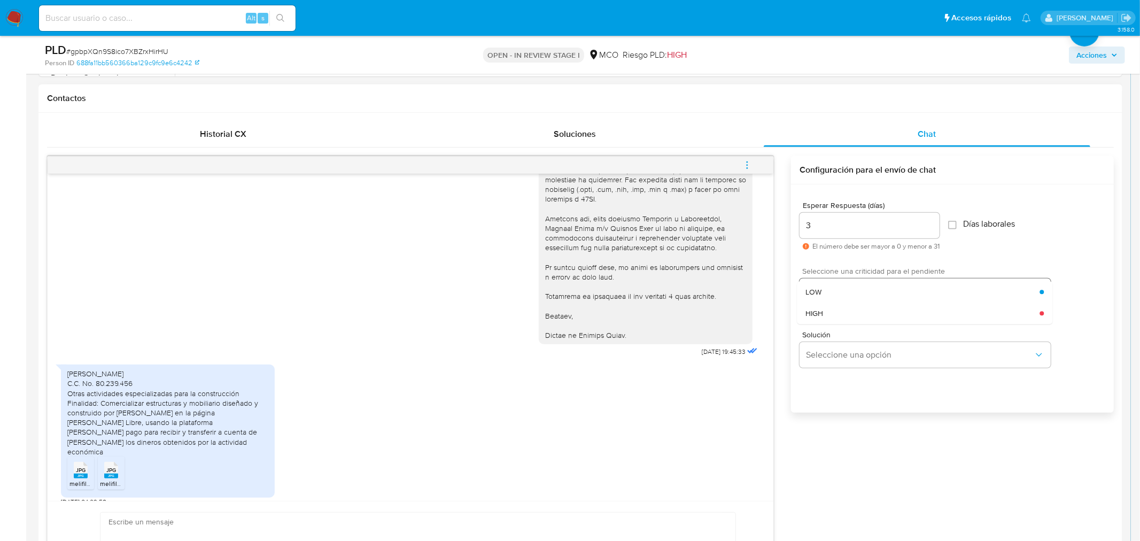
click at [858, 286] on div "LOW" at bounding box center [922, 291] width 234 height 21
click at [874, 373] on div "Solución Seleccione una opción" at bounding box center [953, 351] width 306 height 58
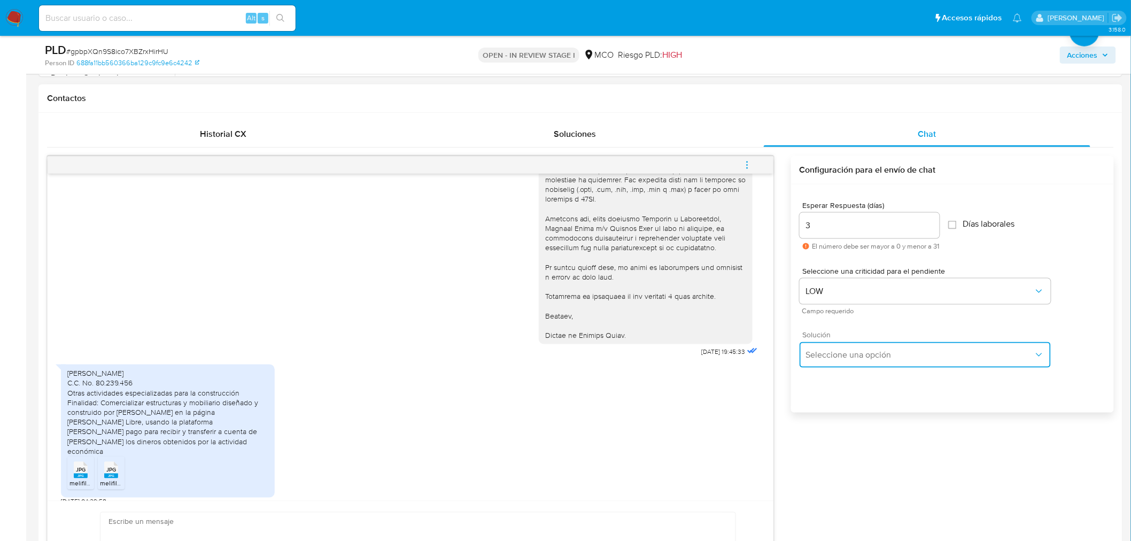
click at [884, 344] on button "Seleccione una opción" at bounding box center [925, 355] width 251 height 26
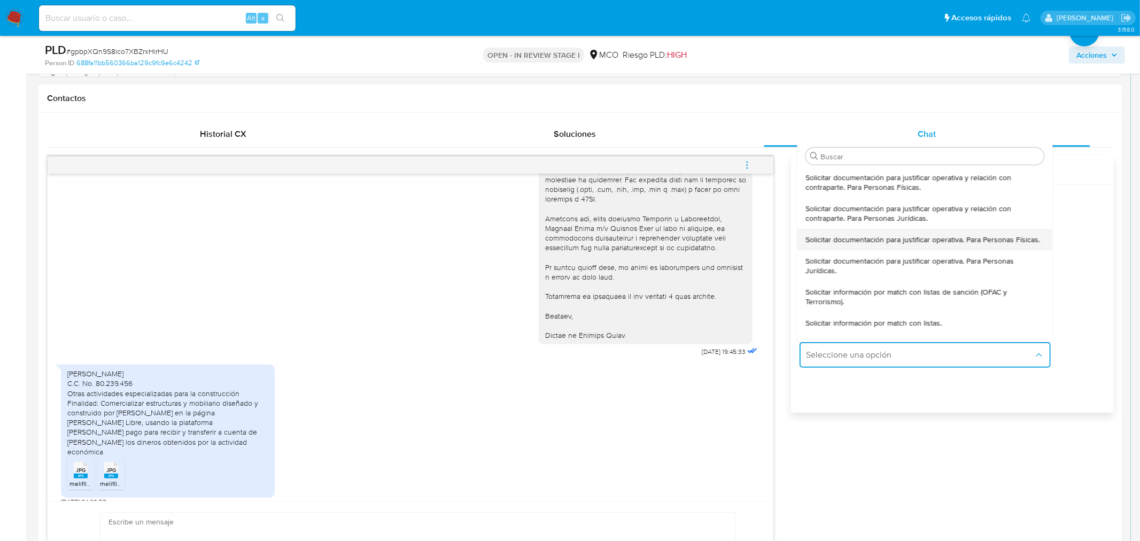
click at [884, 244] on span "Solicitar documentación para justificar operativa. Para Personas Físicas." at bounding box center [922, 240] width 235 height 10
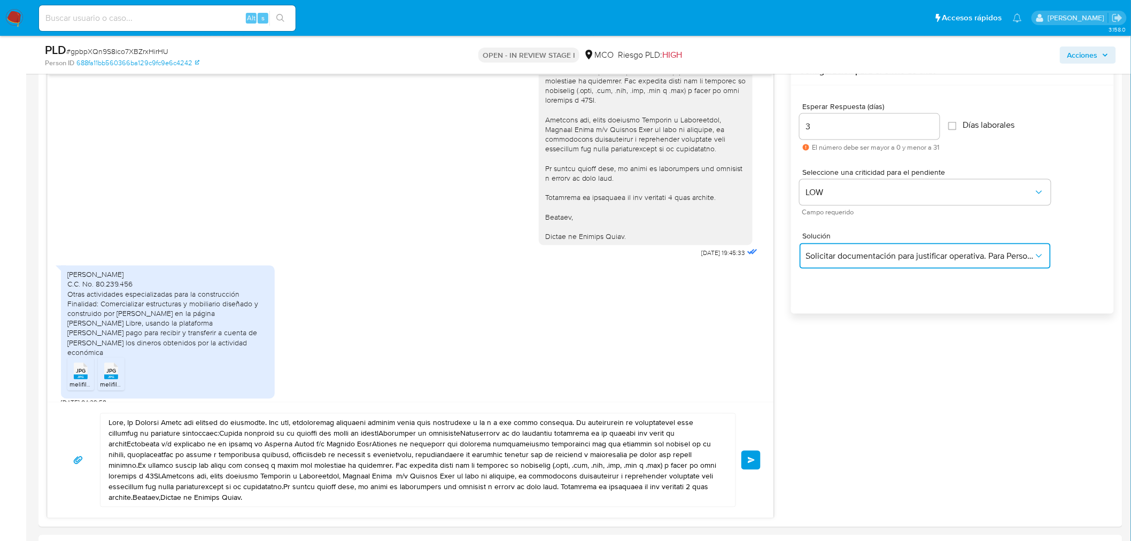
scroll to position [594, 0]
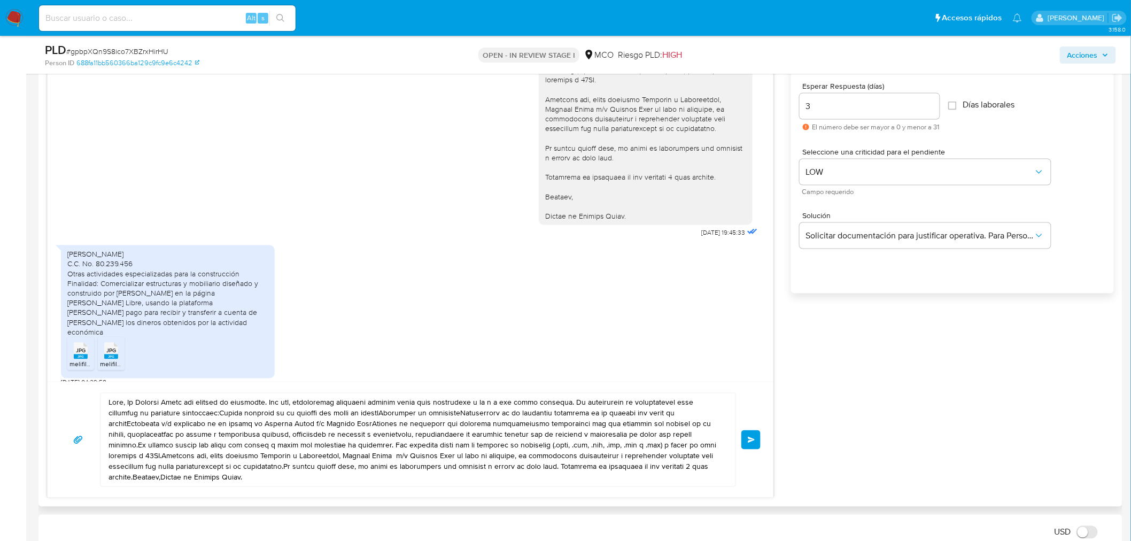
click at [72, 255] on div "[PERSON_NAME] C.C. No. 80.239.456 Otras actividades especializadas para la cons…" at bounding box center [167, 294] width 201 height 88
copy div "[PERSON_NAME]"
click at [125, 401] on textarea at bounding box center [416, 439] width 614 height 93
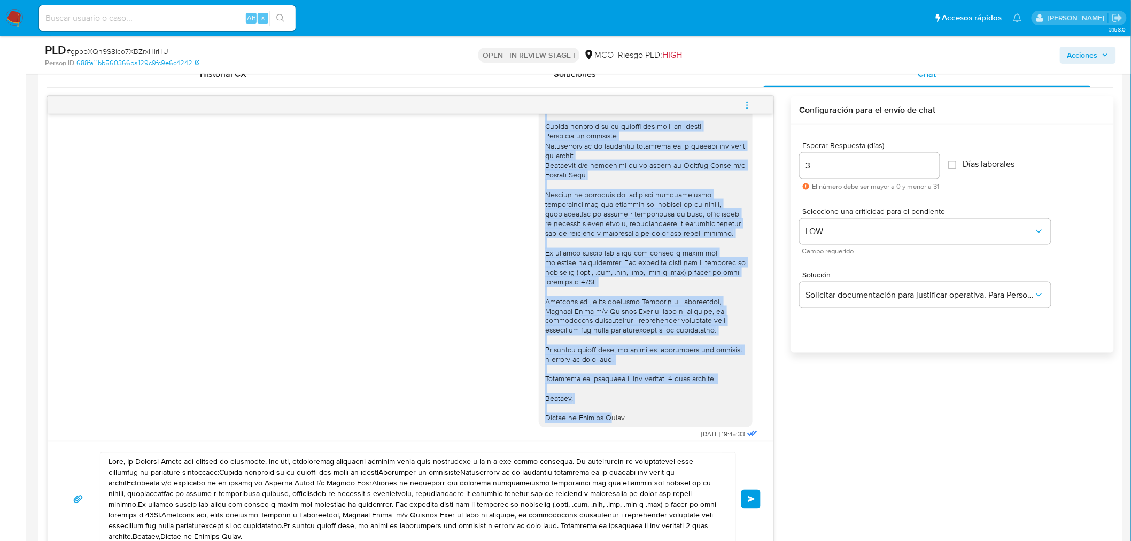
scroll to position [118, 0]
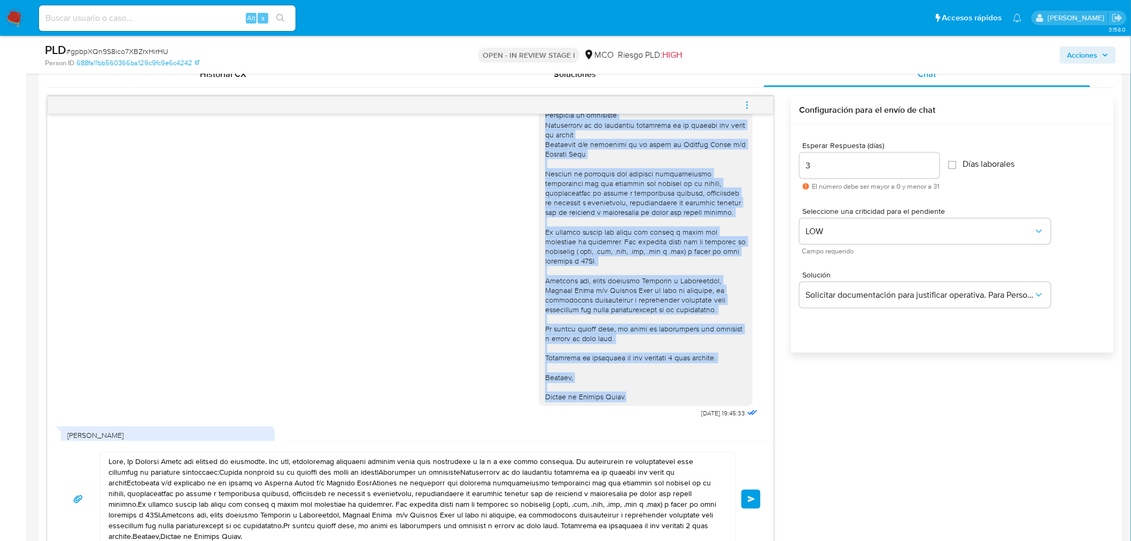
drag, startPoint x: 536, startPoint y: 130, endPoint x: 634, endPoint y: 394, distance: 281.6
click at [634, 394] on div at bounding box center [646, 208] width 214 height 398
copy div "Lore, Ip Dolorsi Ametc adi elitsed do eiusmodte. Inc utl, etdoloremag aliquaeni…"
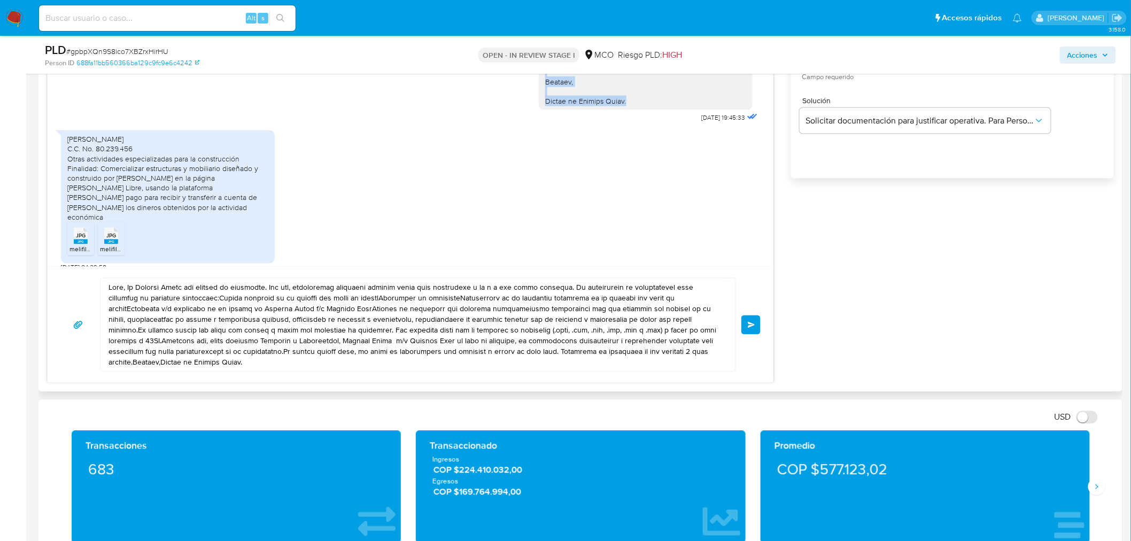
scroll to position [712, 0]
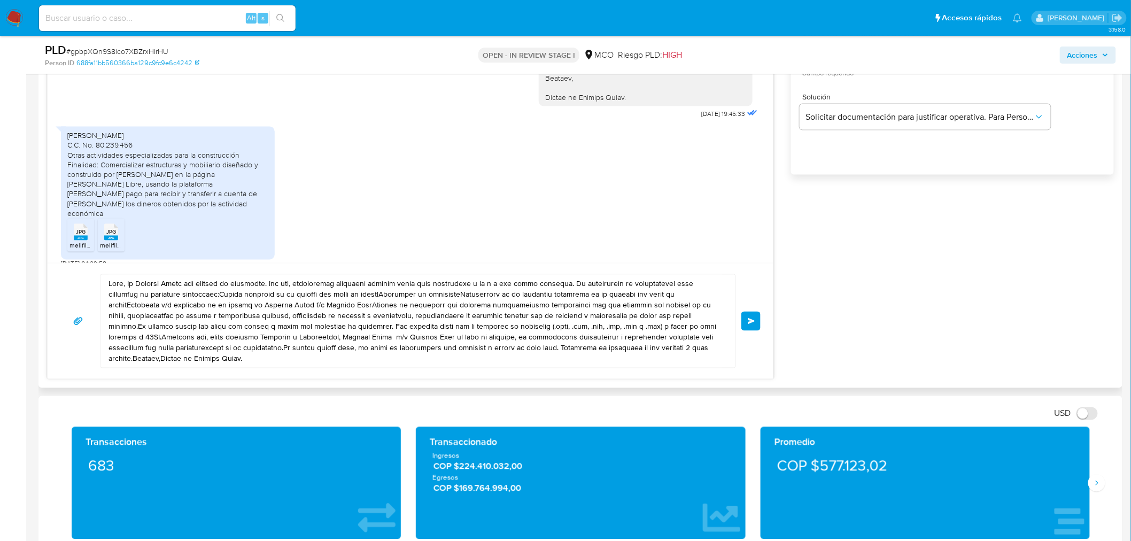
drag, startPoint x: 107, startPoint y: 288, endPoint x: 121, endPoint y: 311, distance: 26.9
click at [121, 311] on div at bounding box center [415, 321] width 630 height 93
click at [121, 308] on textarea at bounding box center [416, 321] width 614 height 93
drag, startPoint x: 109, startPoint y: 285, endPoint x: 137, endPoint y: 368, distance: 87.7
click at [137, 368] on div at bounding box center [418, 321] width 636 height 94
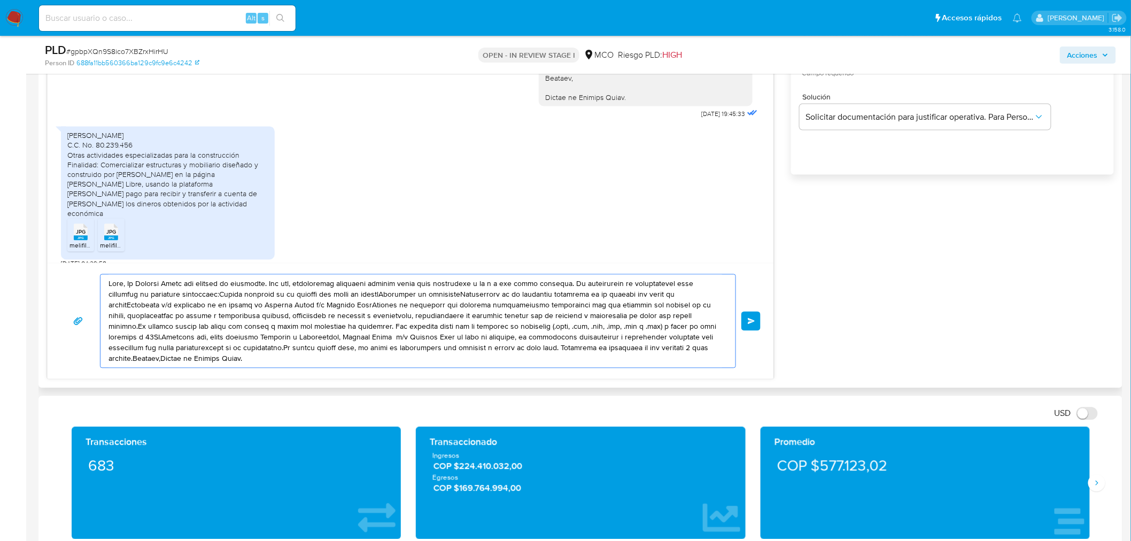
paste textarea "Lo Ipsumdo Sitam con adipisc el seddoeius. Tem inc, utlaboreetd magnaaliq enima…"
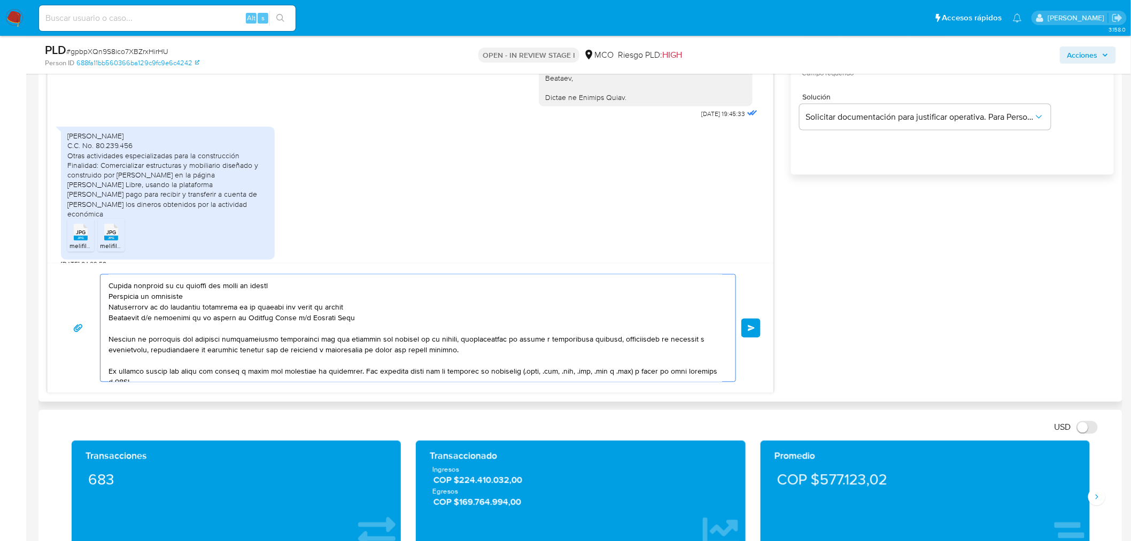
scroll to position [0, 0]
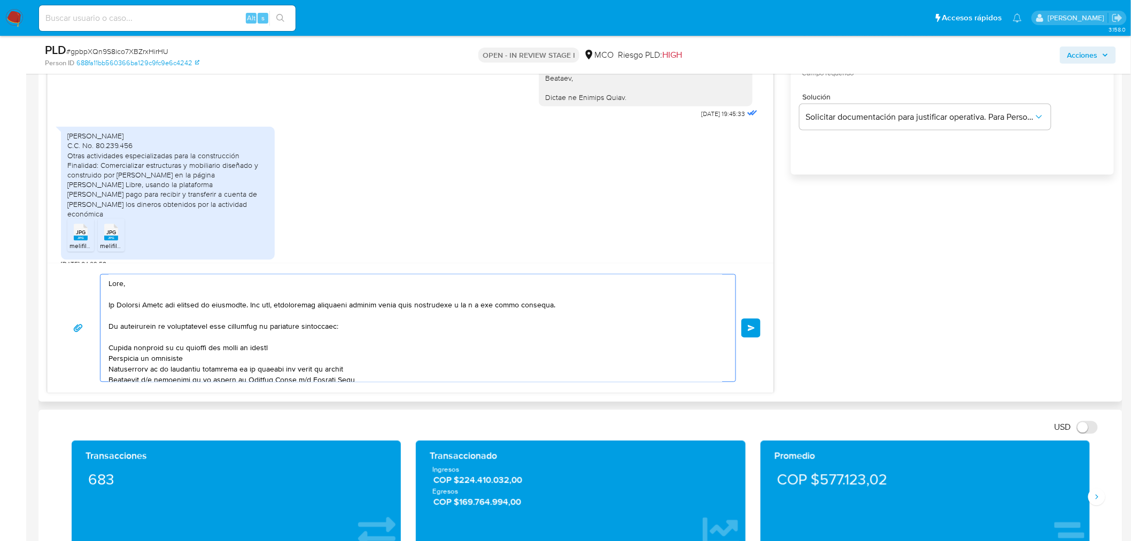
click at [123, 284] on textarea at bounding box center [416, 328] width 614 height 107
click at [77, 134] on div "[PERSON_NAME] C.C. No. 80.239.456 Otras actividades especializadas para la cons…" at bounding box center [167, 175] width 201 height 88
copy div "[PERSON_NAME]"
click at [126, 285] on textarea at bounding box center [416, 328] width 614 height 107
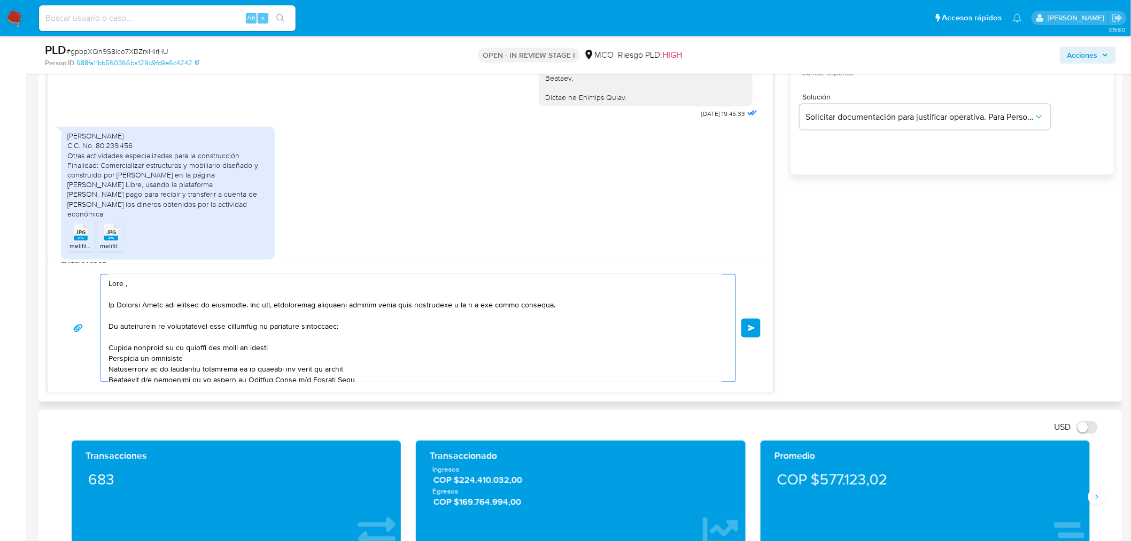
paste textarea "[PERSON_NAME]"
drag, startPoint x: 105, startPoint y: 303, endPoint x: 134, endPoint y: 319, distance: 32.8
click at [134, 319] on div at bounding box center [415, 328] width 630 height 107
drag, startPoint x: 107, startPoint y: 302, endPoint x: 118, endPoint y: 307, distance: 11.7
click at [118, 307] on div at bounding box center [415, 328] width 630 height 107
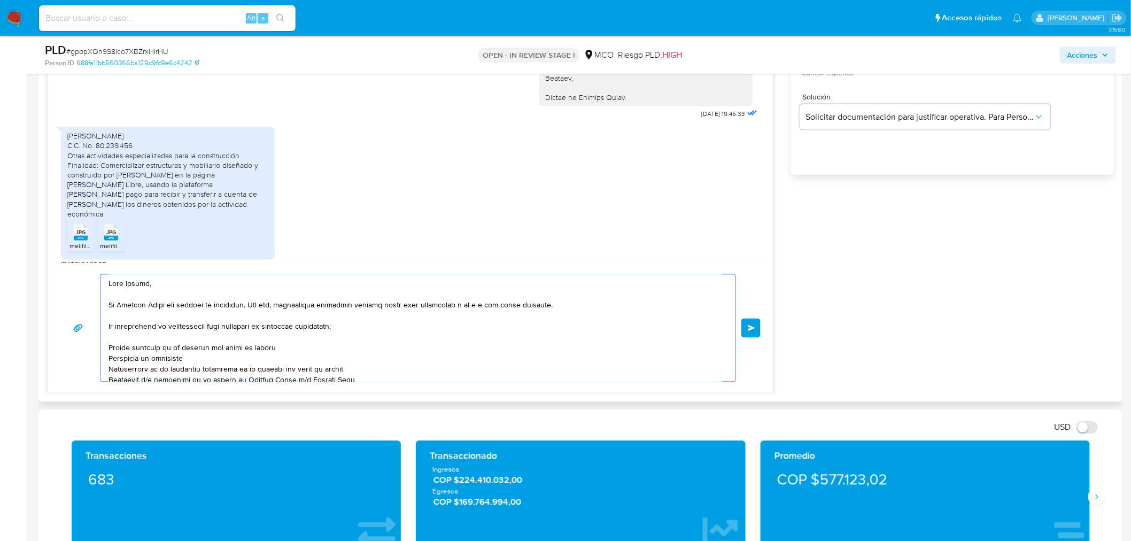
click at [116, 306] on textarea at bounding box center [416, 328] width 614 height 107
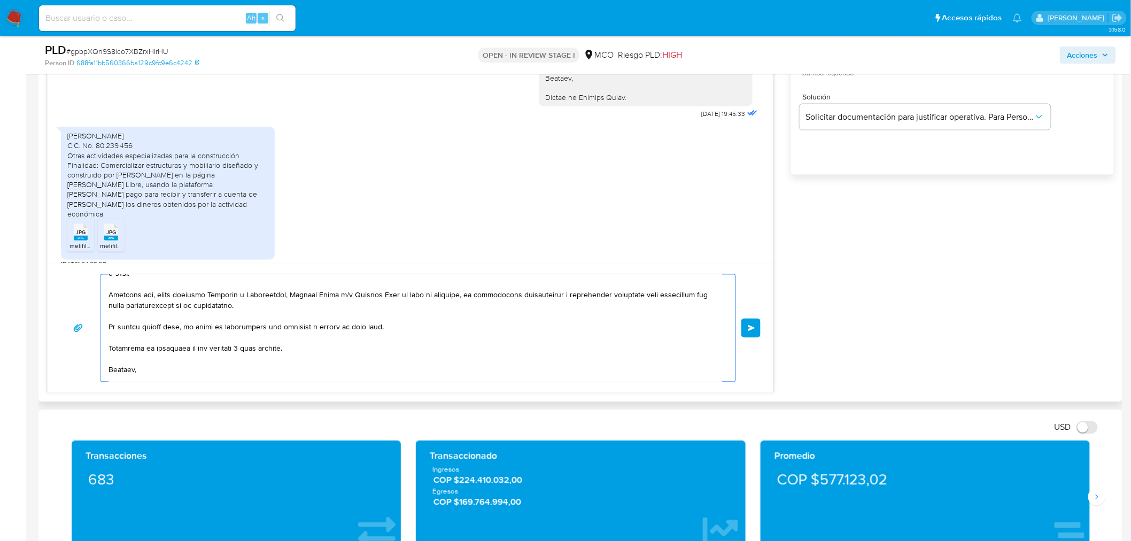
scroll to position [102, 0]
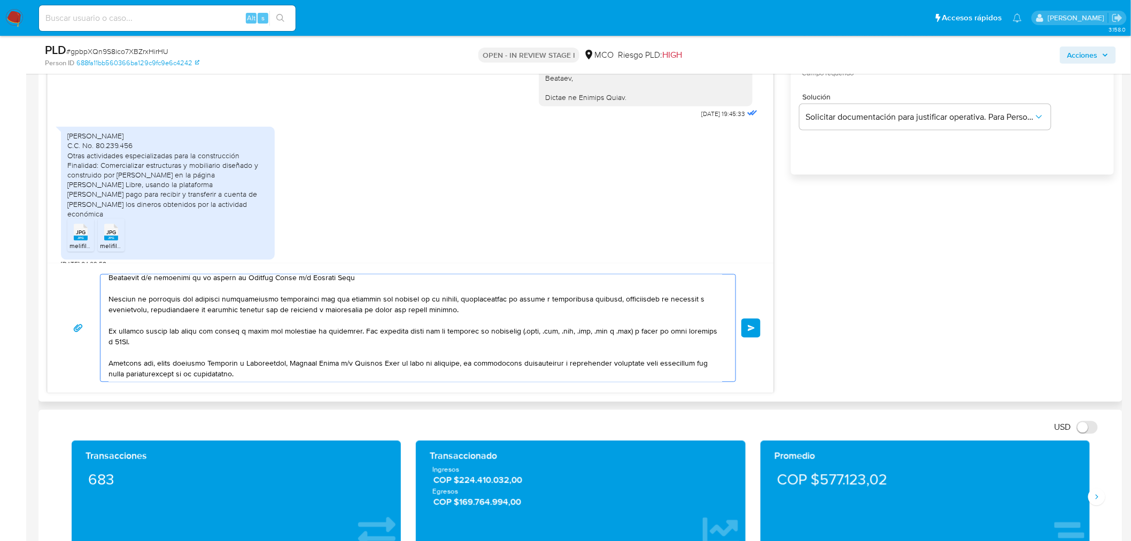
drag, startPoint x: 108, startPoint y: 303, endPoint x: 363, endPoint y: 289, distance: 255.8
click at [363, 289] on textarea at bounding box center [416, 328] width 614 height 107
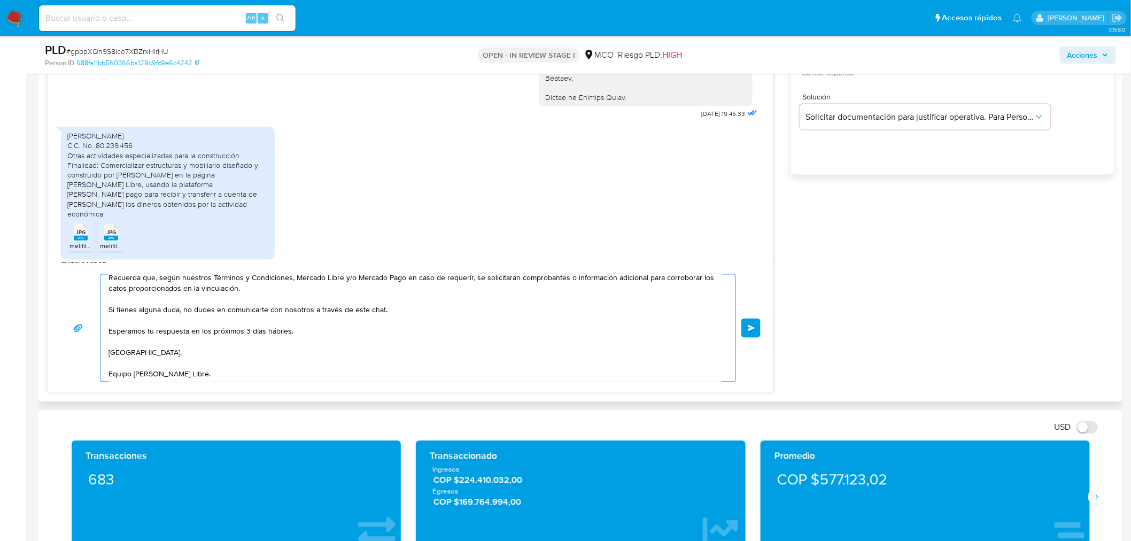
scroll to position [17, 0]
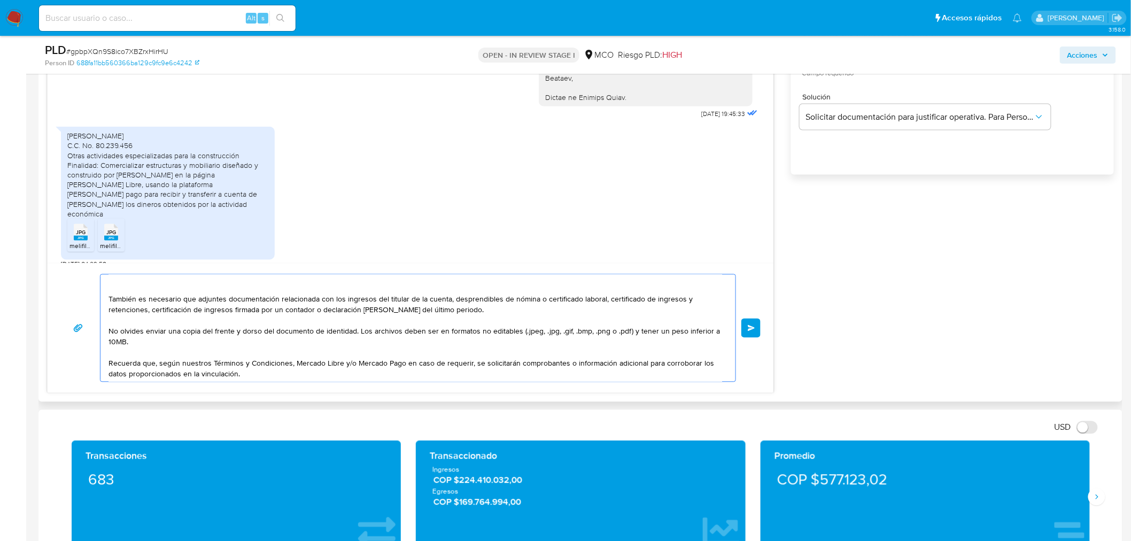
drag, startPoint x: 358, startPoint y: 329, endPoint x: 100, endPoint y: 330, distance: 257.6
click at [100, 330] on div "[PERSON_NAME], También es necesario que adjuntes documentación relacionada con …" at bounding box center [415, 328] width 630 height 107
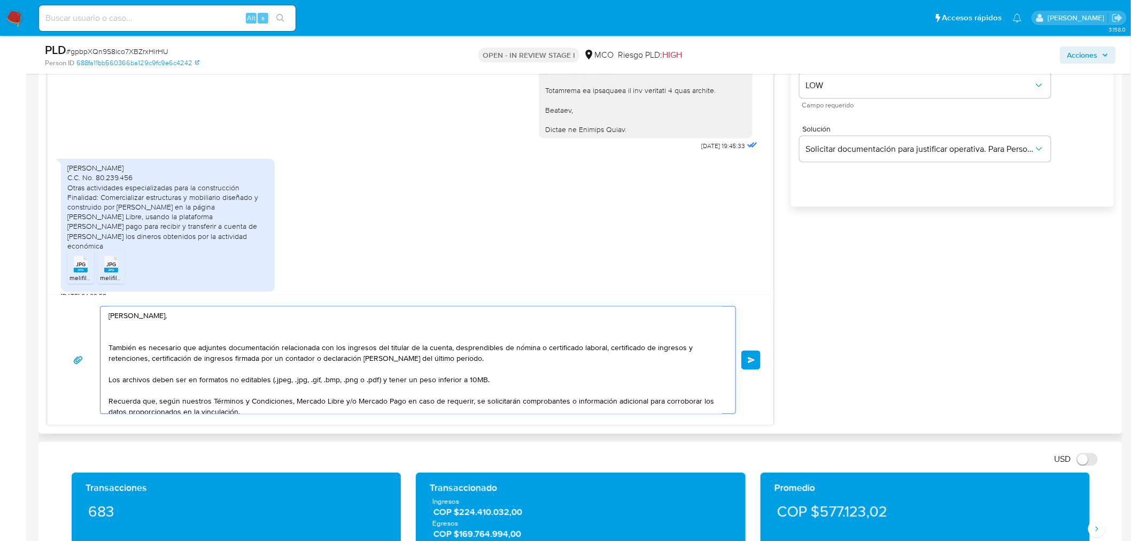
scroll to position [653, 0]
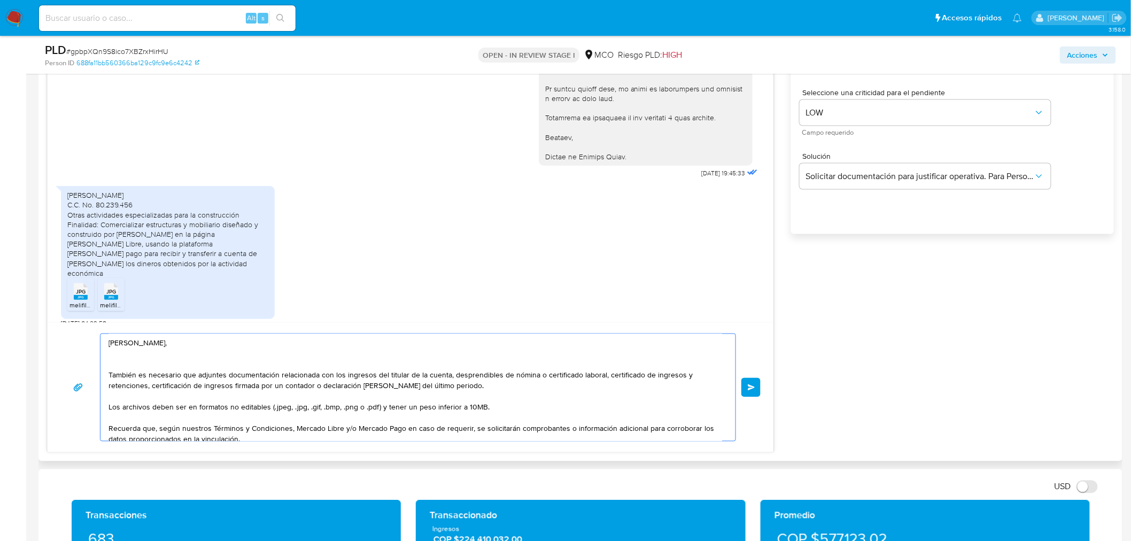
click at [143, 361] on textarea "[PERSON_NAME], También es necesario que adjuntes documentación relacionada con …" at bounding box center [416, 387] width 614 height 107
click at [146, 357] on textarea "[PERSON_NAME], También es necesario que adjuntes documentación relacionada con …" at bounding box center [416, 387] width 614 height 107
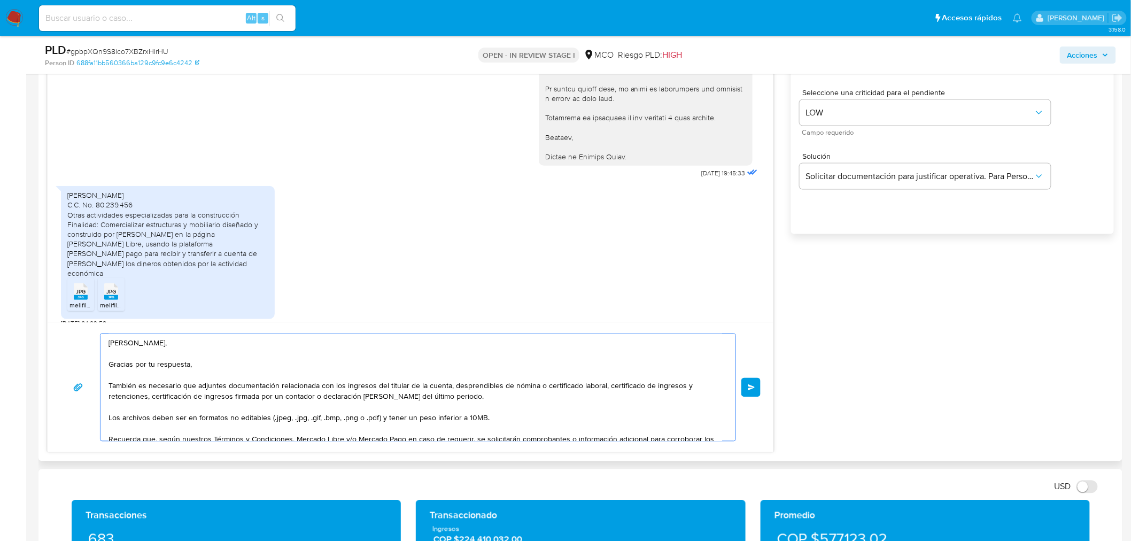
click at [112, 383] on textarea "[PERSON_NAME], Gracias por tu respuesta, También es necesario que adjuntes docu…" at bounding box center [416, 387] width 614 height 107
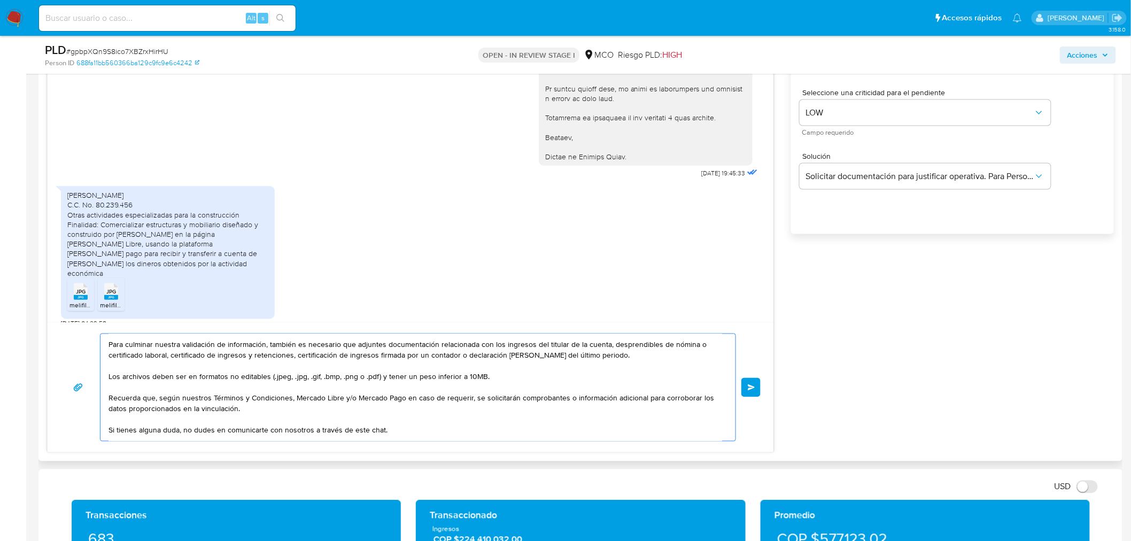
scroll to position [0, 0]
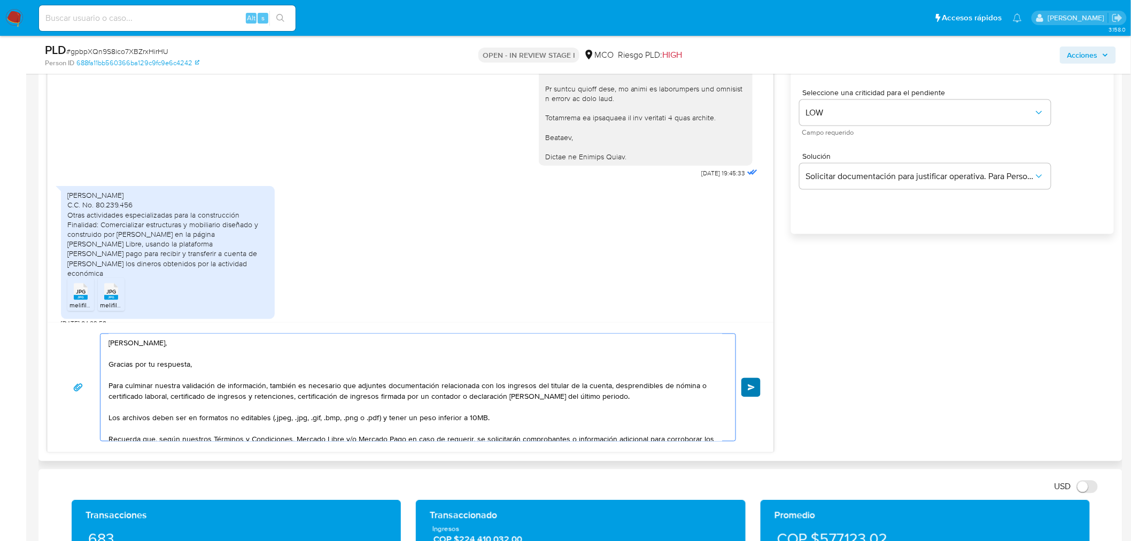
type textarea "[PERSON_NAME], Gracias por tu respuesta, Para culminar nuestra validación de in…"
click at [747, 392] on button "Enviar" at bounding box center [750, 387] width 19 height 19
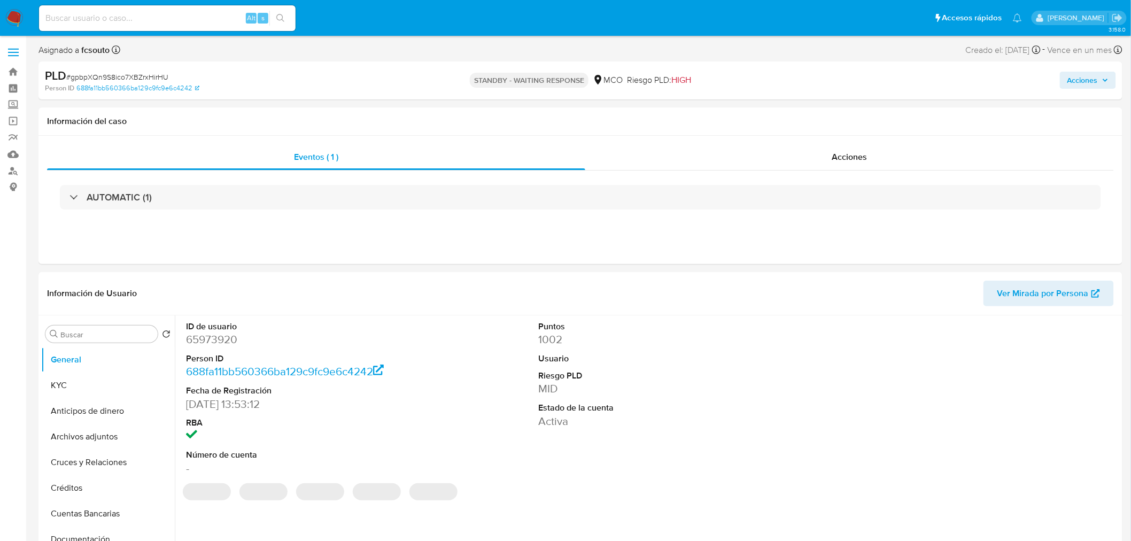
select select "10"
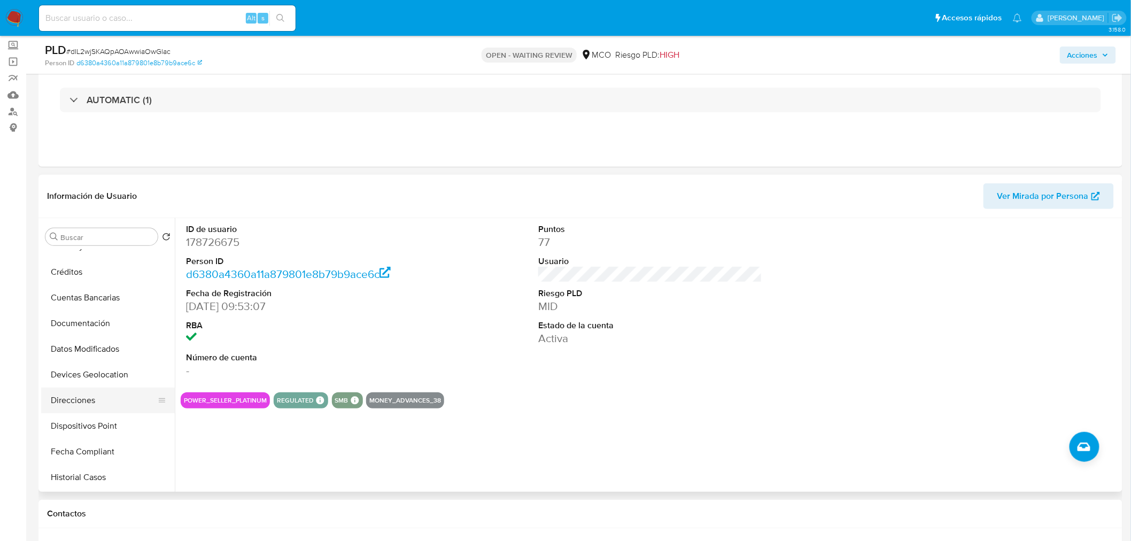
scroll to position [178, 0]
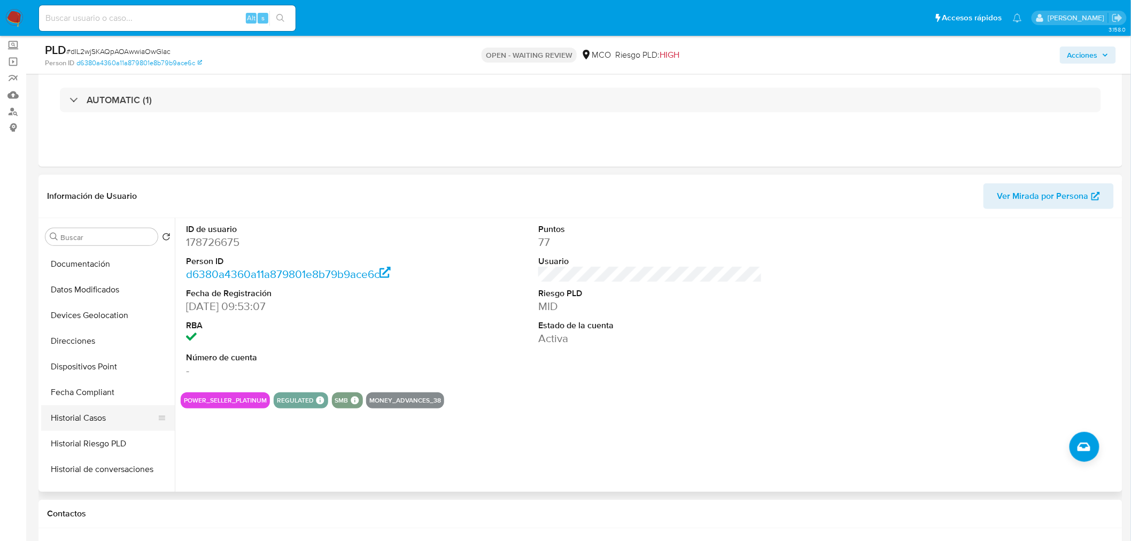
click at [107, 416] on button "Historial Casos" at bounding box center [103, 418] width 125 height 26
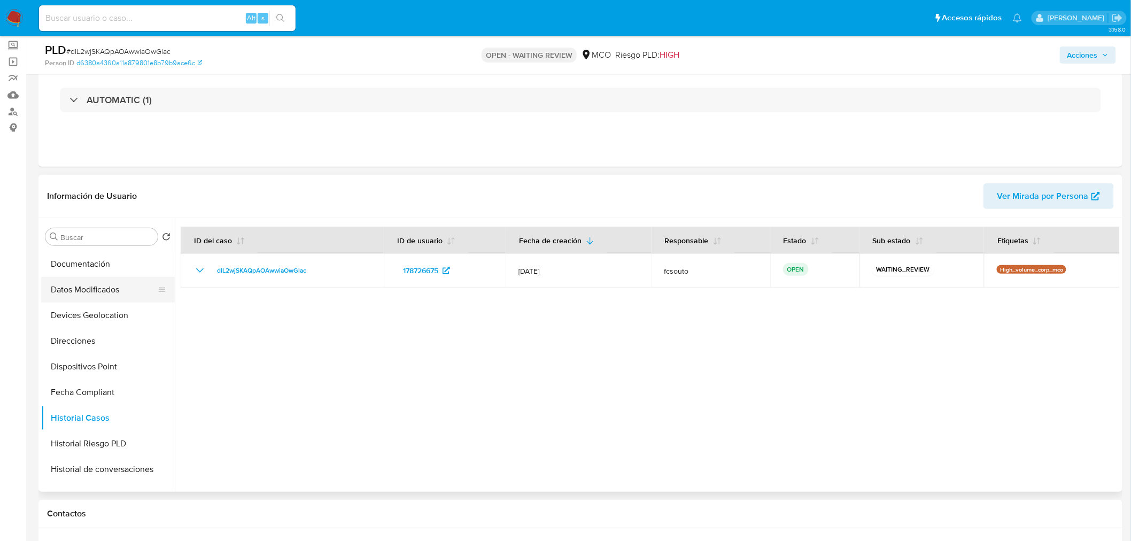
scroll to position [0, 0]
click at [76, 262] on button "General" at bounding box center [103, 263] width 125 height 26
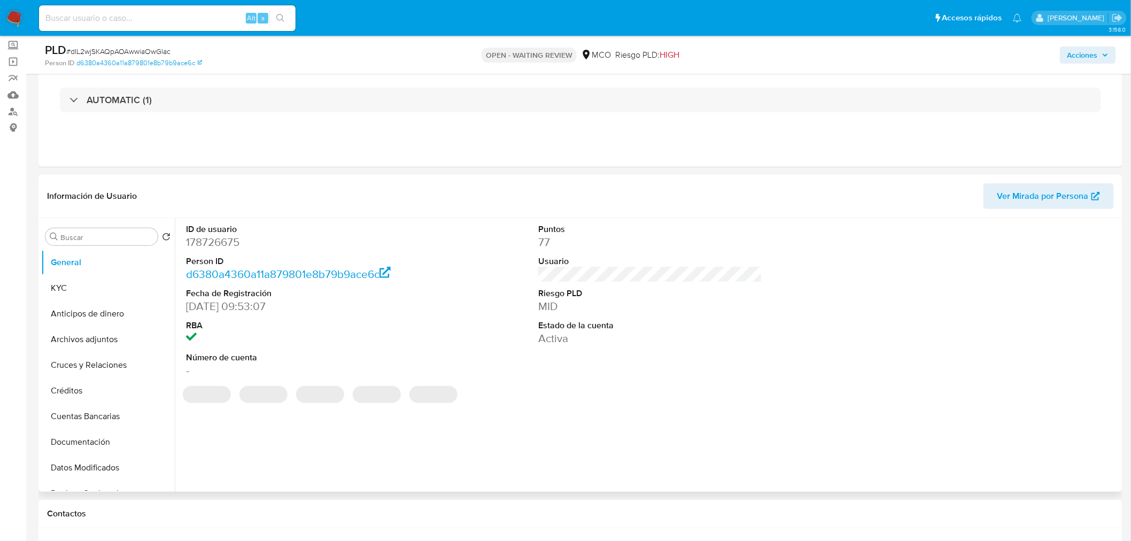
click at [218, 246] on dd "178726675" at bounding box center [298, 242] width 224 height 15
copy dd "178726675"
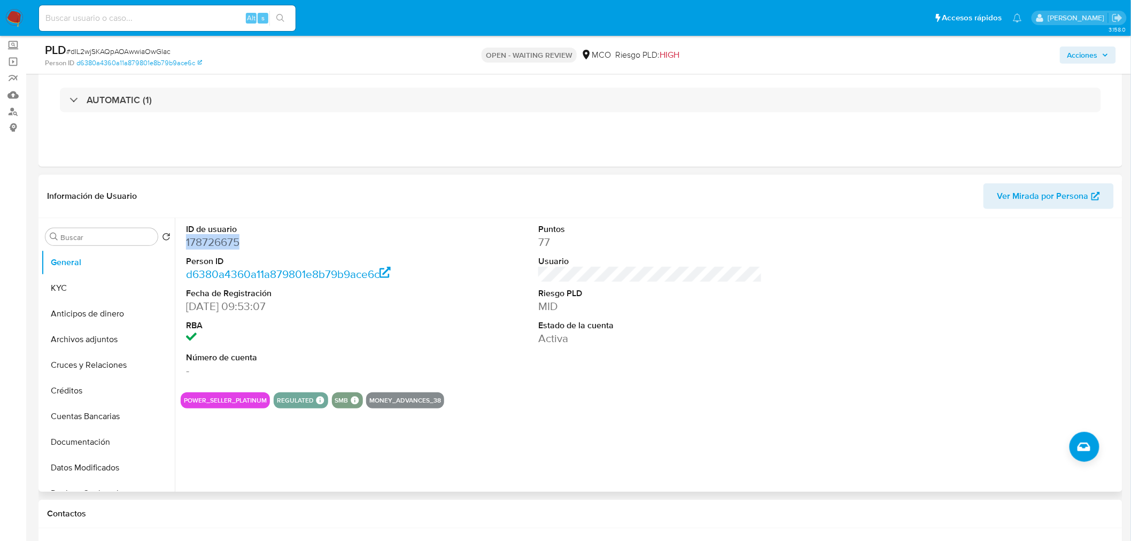
click at [219, 246] on dd "178726675" at bounding box center [298, 242] width 224 height 15
click at [211, 238] on dd "178726675" at bounding box center [298, 242] width 224 height 15
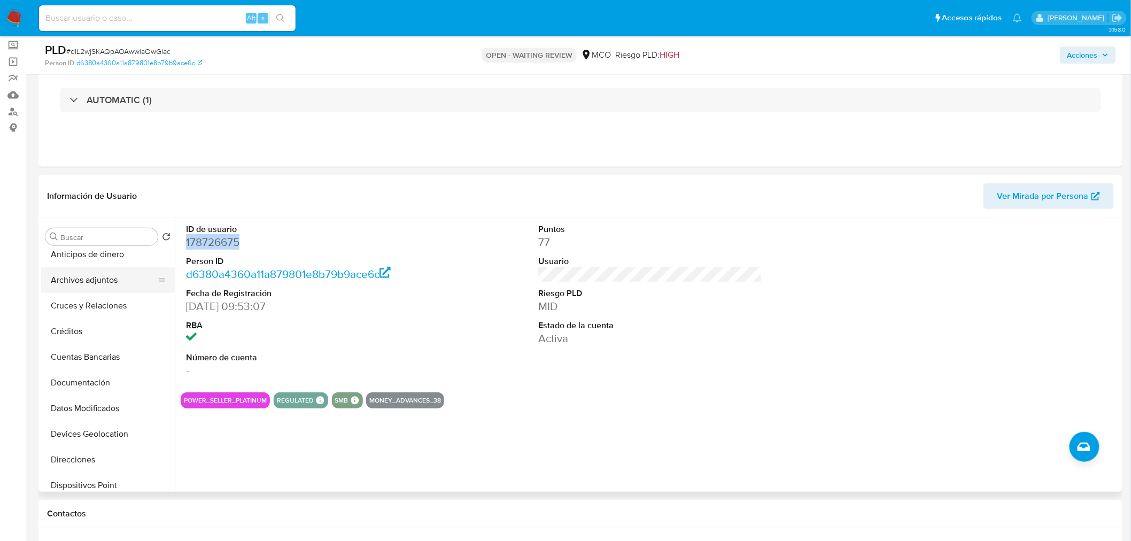
click at [102, 286] on button "Archivos adjuntos" at bounding box center [103, 280] width 125 height 26
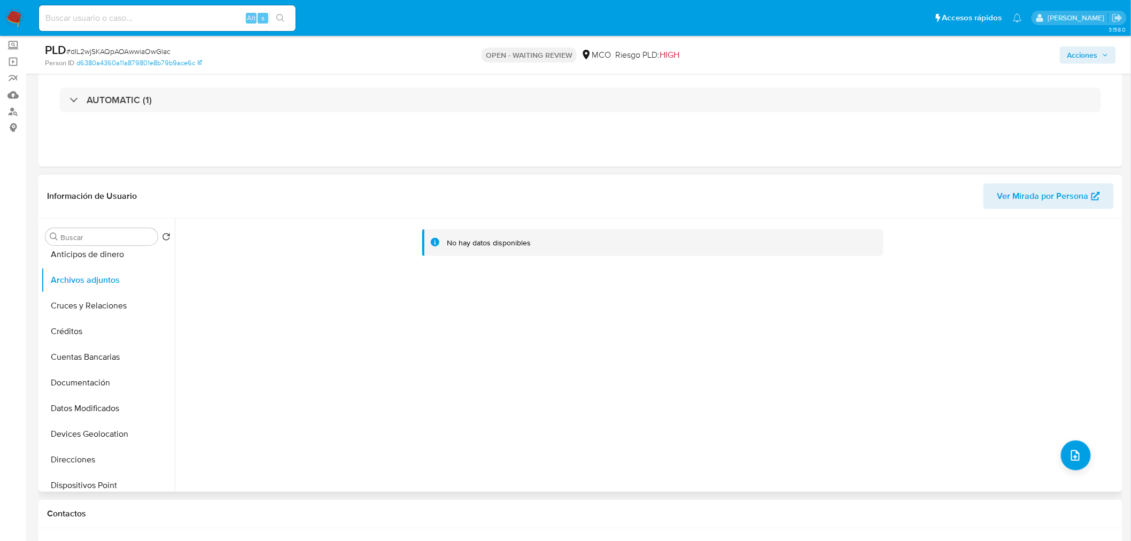
click at [1088, 455] on div "No hay datos disponibles" at bounding box center [647, 355] width 945 height 274
click at [1069, 456] on icon "upload-file" at bounding box center [1075, 455] width 13 height 13
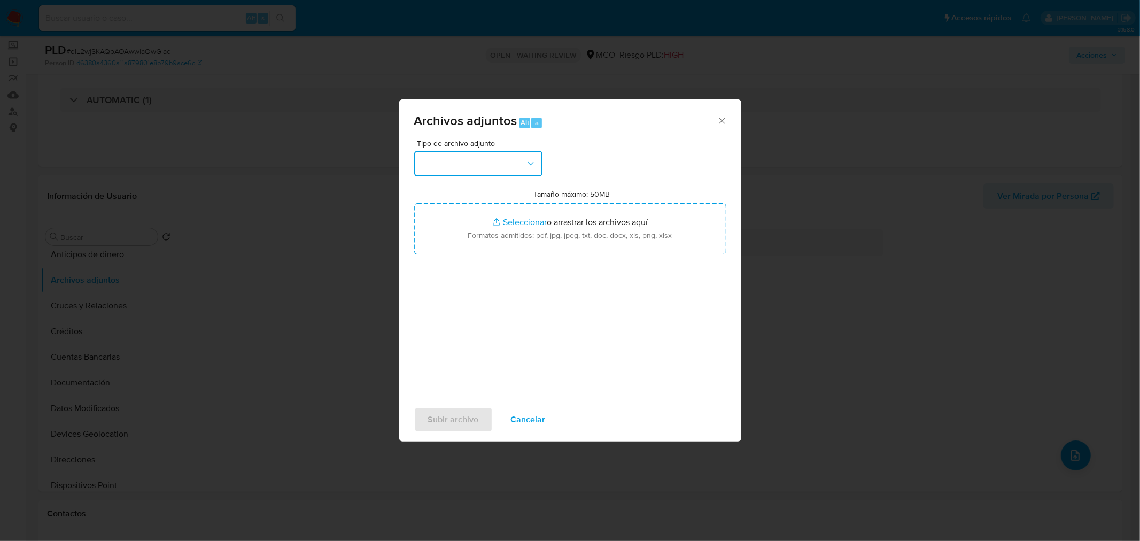
click at [464, 166] on button "button" at bounding box center [478, 164] width 128 height 26
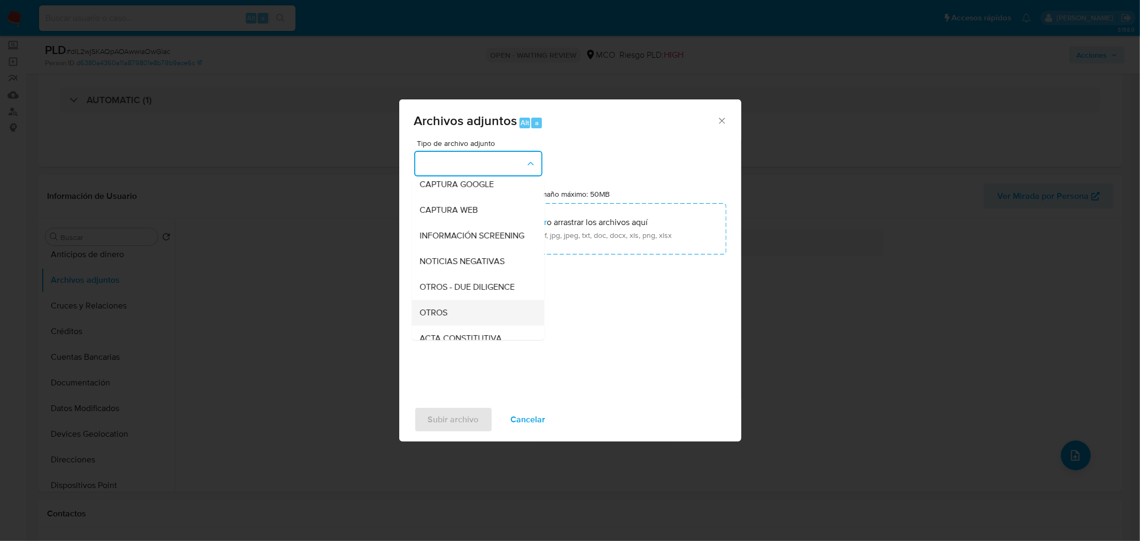
click at [456, 321] on div "OTROS" at bounding box center [474, 312] width 109 height 26
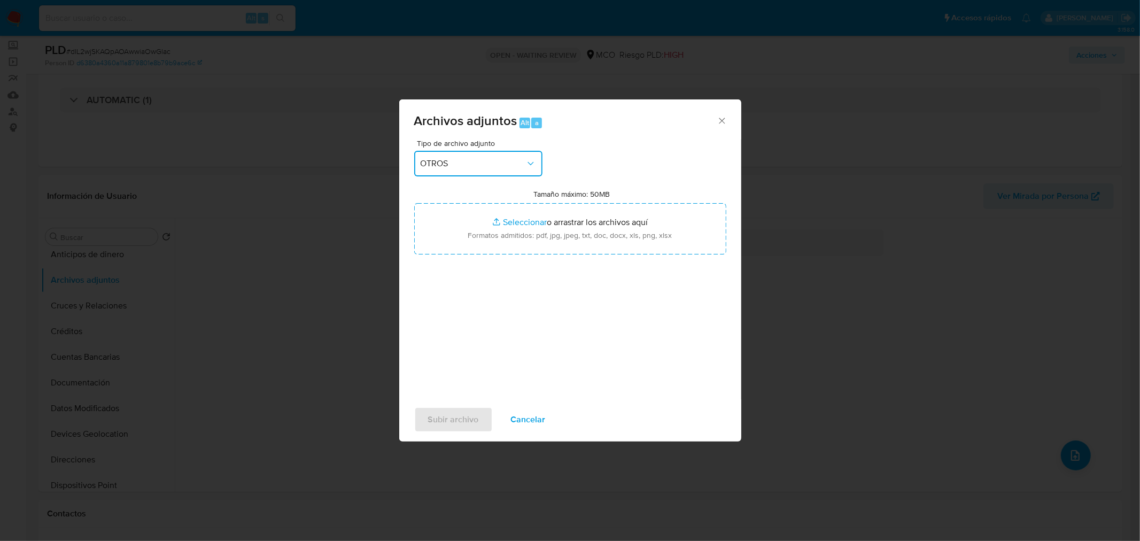
click at [489, 156] on button "OTROS" at bounding box center [478, 164] width 128 height 26
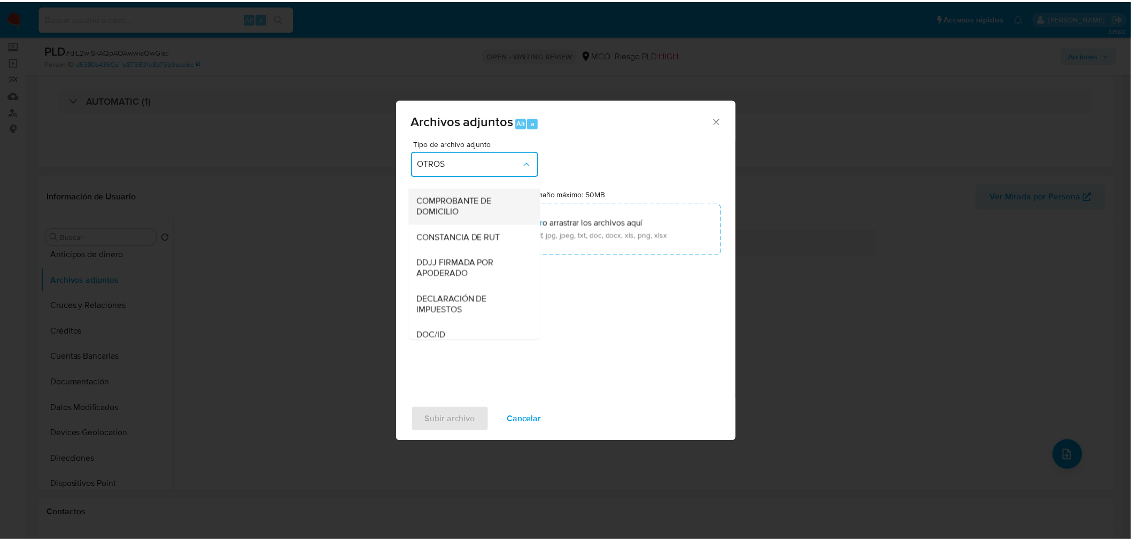
scroll to position [360, 0]
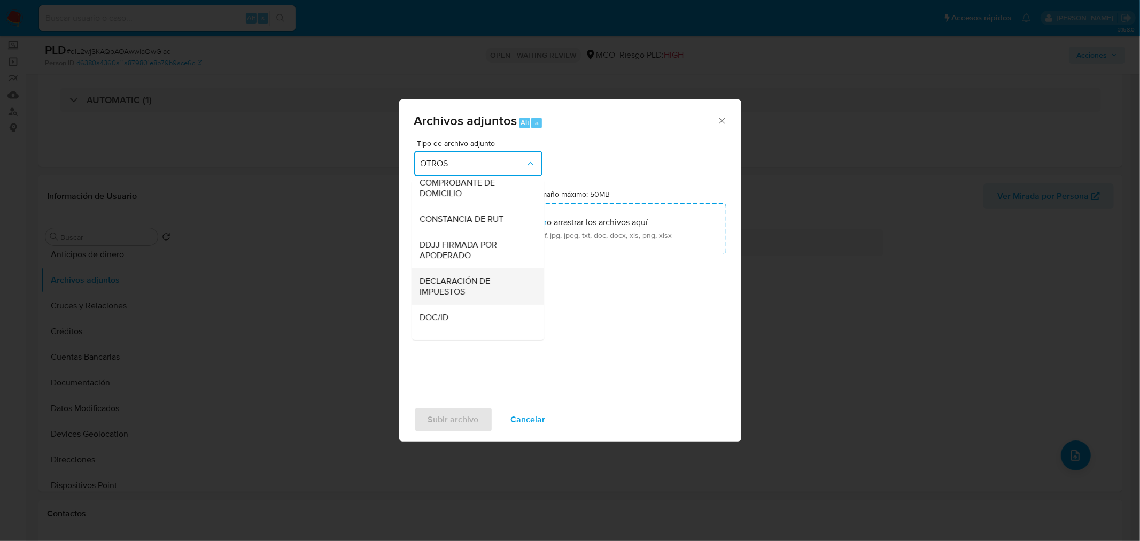
click at [460, 297] on span "DECLARACIÓN DE IMPUESTOS" at bounding box center [474, 285] width 109 height 21
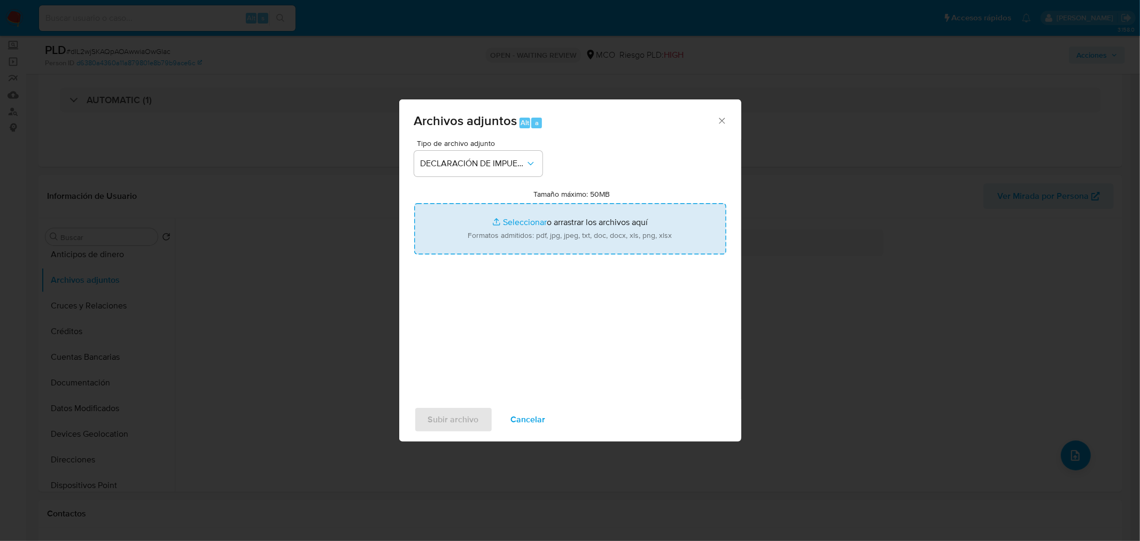
click at [557, 243] on input "Tamaño máximo: 50MB Seleccionar archivos" at bounding box center [570, 228] width 312 height 51
type input "C:\fakepath\Tabla de movimientos 178726675.xlsx"
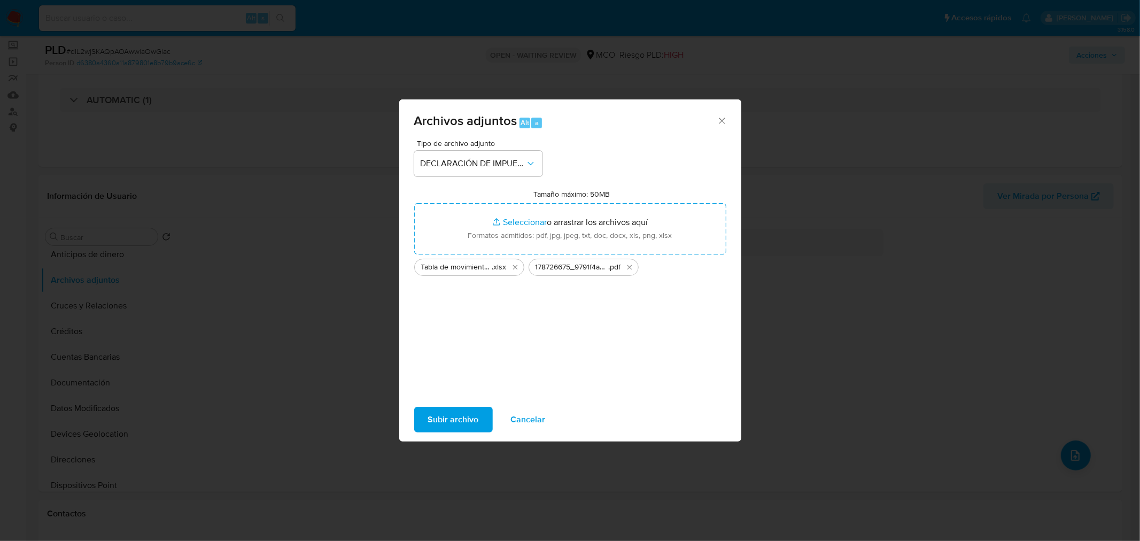
click at [462, 420] on span "Subir archivo" at bounding box center [453, 420] width 51 height 24
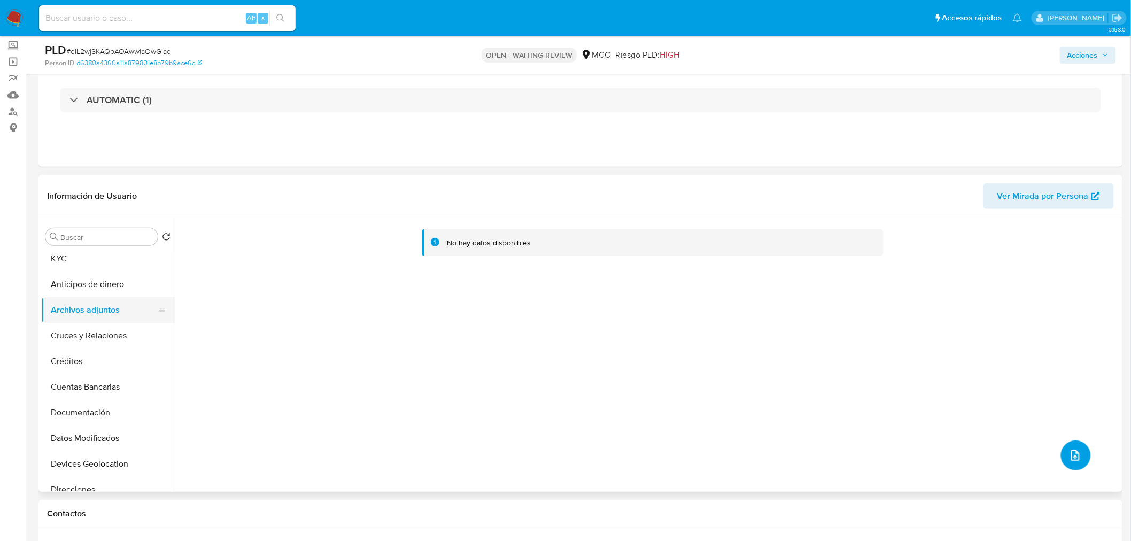
scroll to position [0, 0]
click at [89, 277] on button "KYC" at bounding box center [103, 288] width 125 height 26
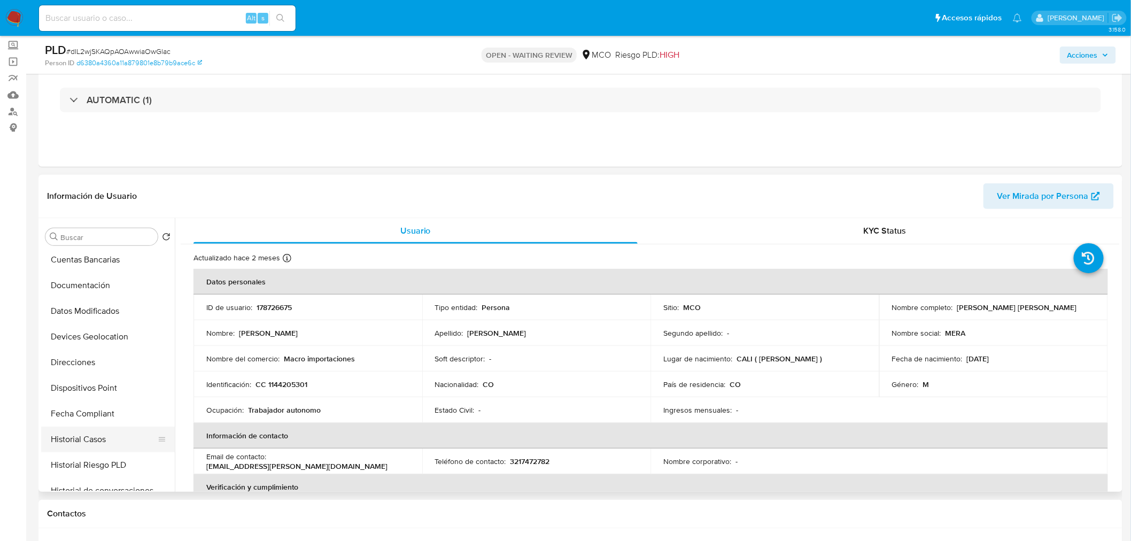
scroll to position [177, 0]
click at [121, 423] on button "Historial Casos" at bounding box center [103, 419] width 125 height 26
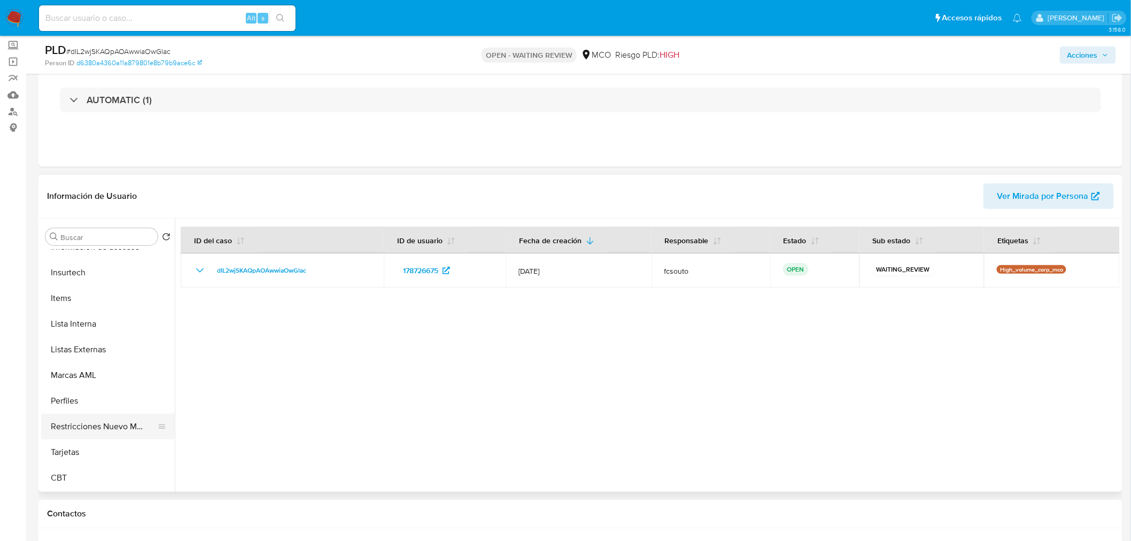
scroll to position [451, 0]
click at [118, 420] on button "Restricciones Nuevo Mundo" at bounding box center [103, 427] width 125 height 26
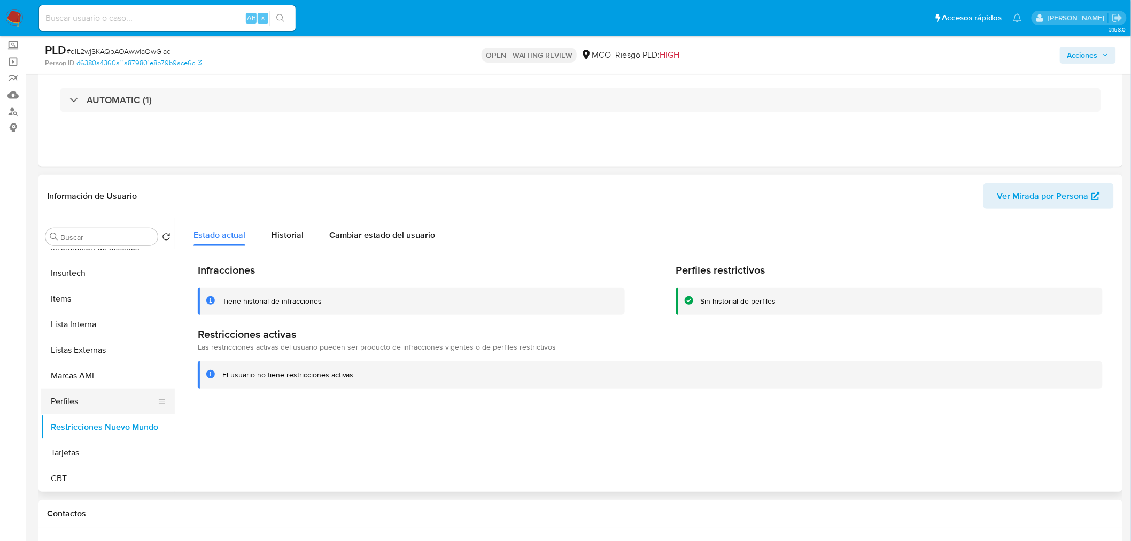
scroll to position [0, 0]
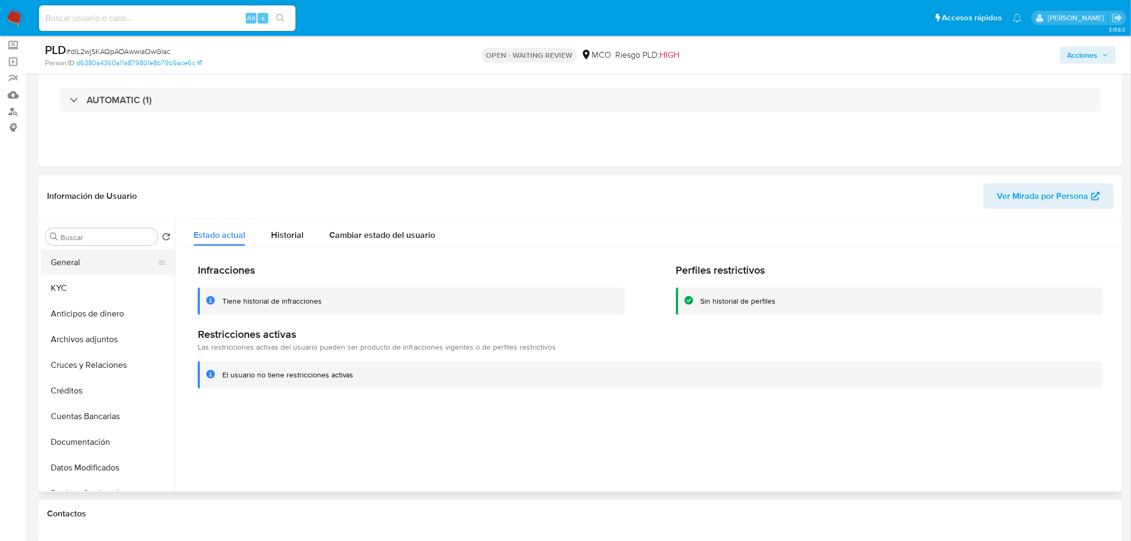
click at [84, 269] on button "General" at bounding box center [103, 263] width 125 height 26
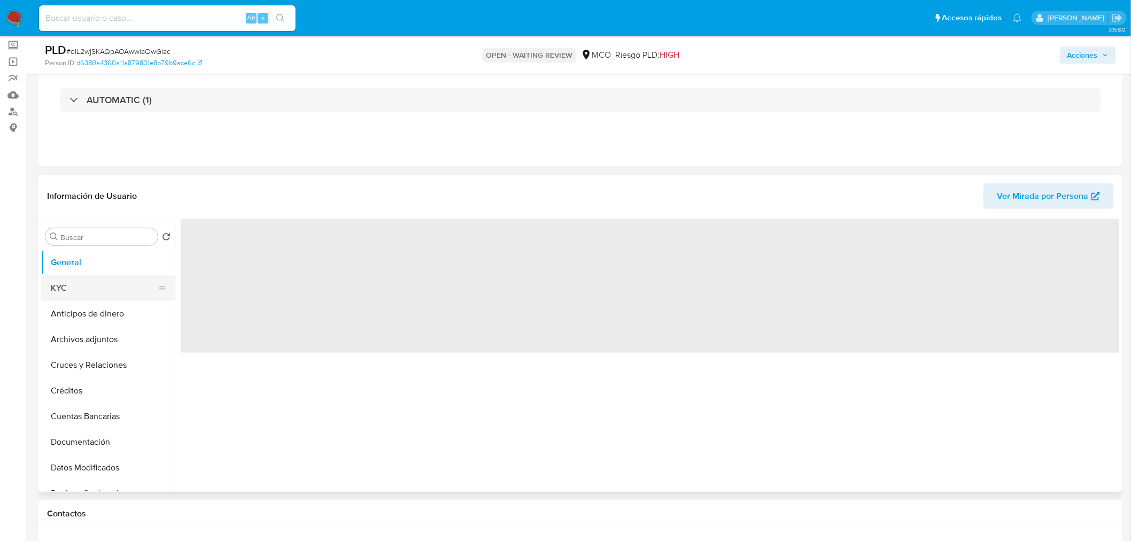
click at [95, 285] on button "KYC" at bounding box center [103, 288] width 125 height 26
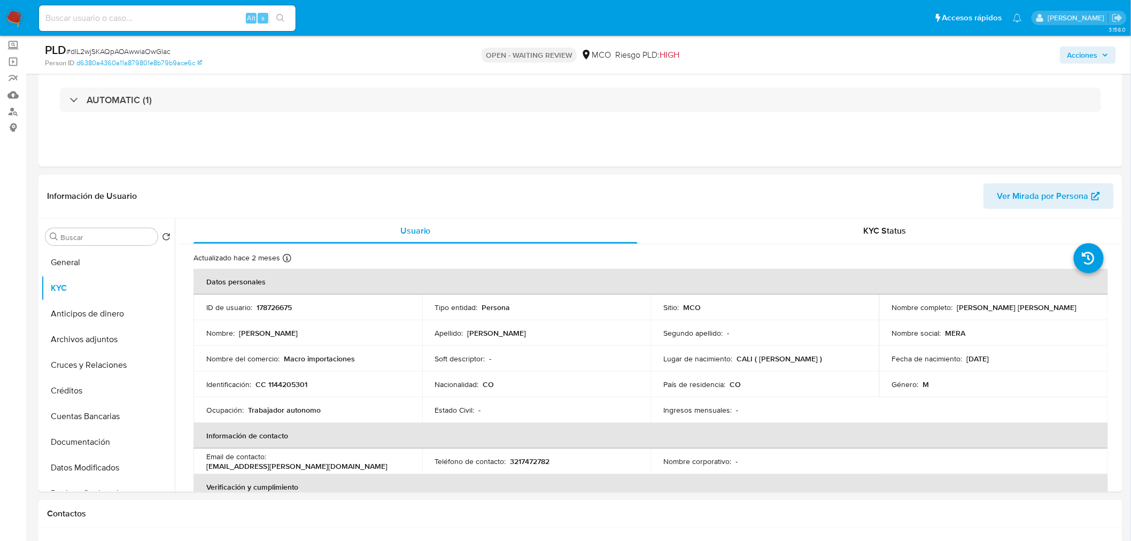
drag, startPoint x: 1103, startPoint y: 57, endPoint x: 980, endPoint y: 62, distance: 123.6
click at [1103, 58] on span "Acciones" at bounding box center [1087, 55] width 41 height 15
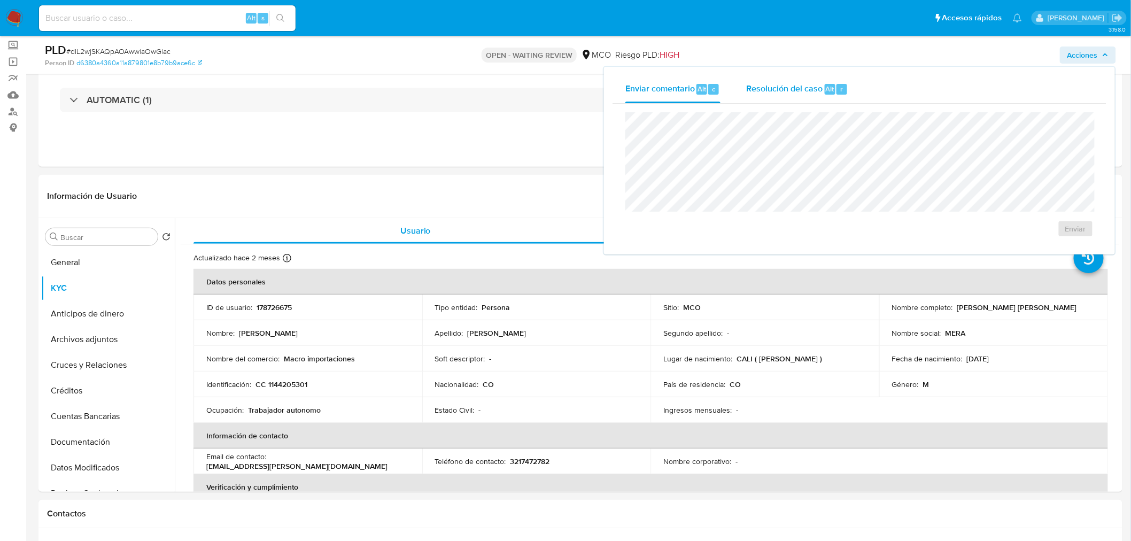
click at [801, 94] on span "Resolución del caso" at bounding box center [784, 88] width 76 height 12
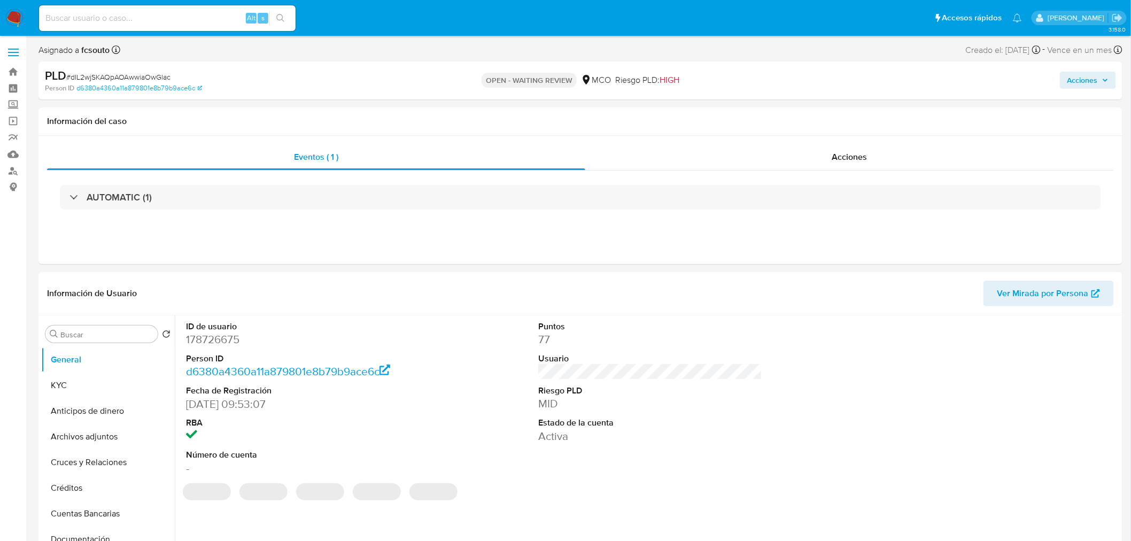
select select "10"
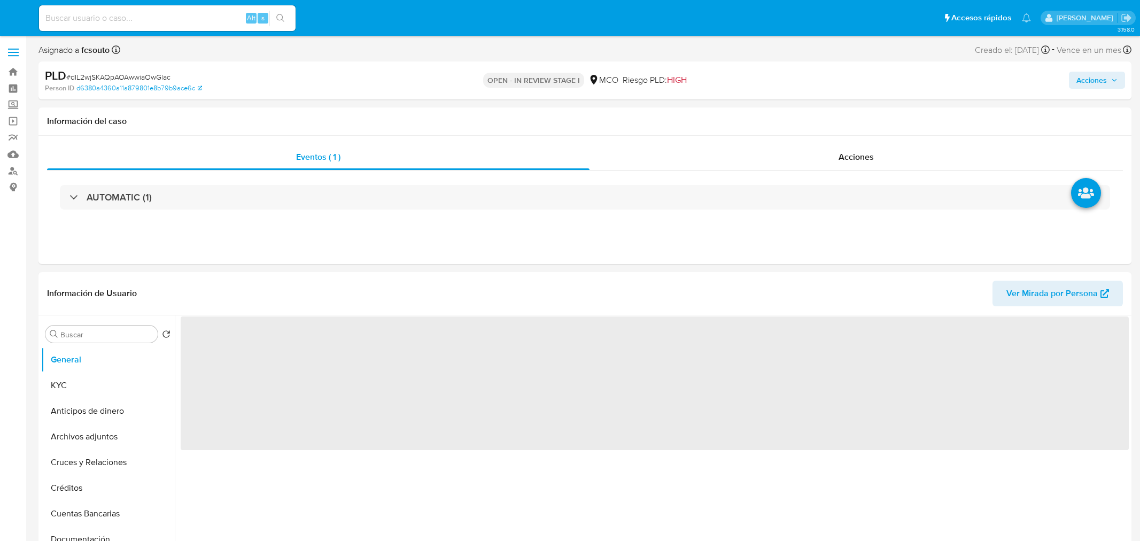
select select "10"
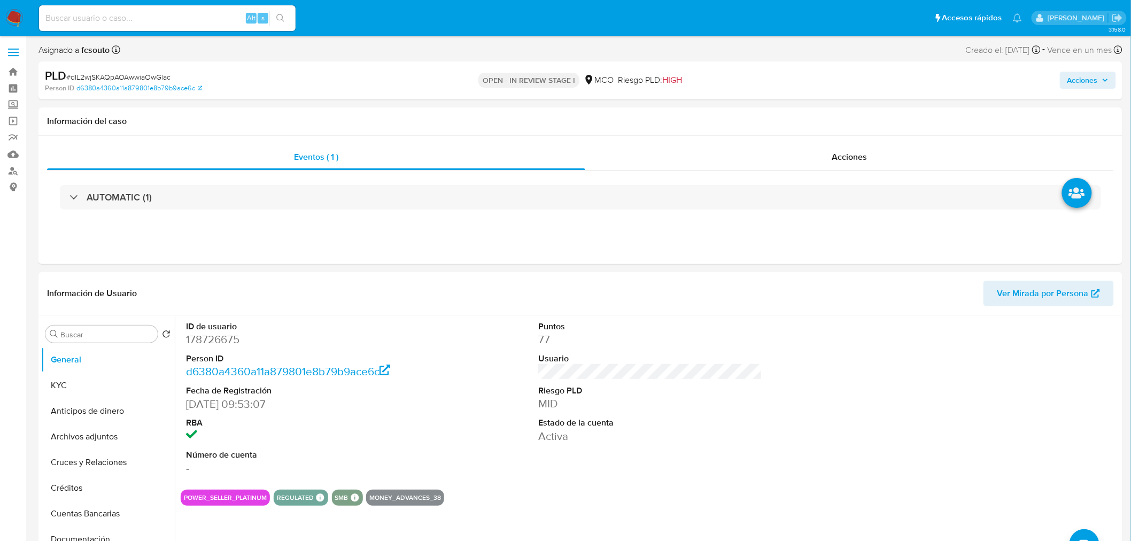
click at [1096, 66] on div "PLD # dIL2wjSKAQpAOAwwiaOwGlac Person ID d6380a4360a11a879801e8b79b9ace6c OPEN …" at bounding box center [580, 80] width 1084 height 38
click at [1102, 76] on span "Acciones" at bounding box center [1087, 80] width 41 height 15
drag, startPoint x: 794, startPoint y: 109, endPoint x: 761, endPoint y: 131, distance: 40.0
click at [794, 109] on span "Resolución del caso" at bounding box center [784, 114] width 76 height 12
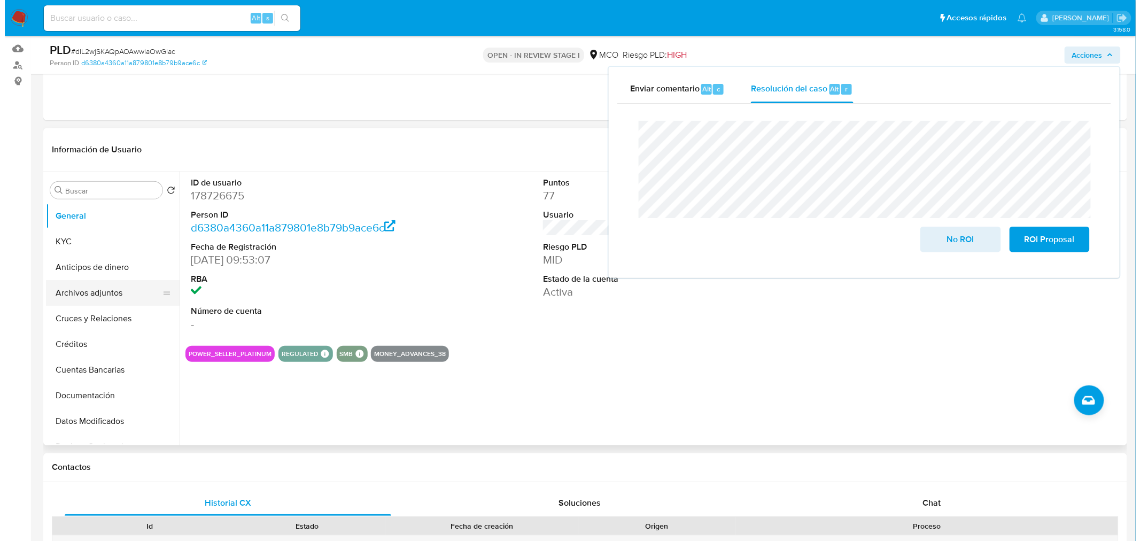
scroll to position [119, 0]
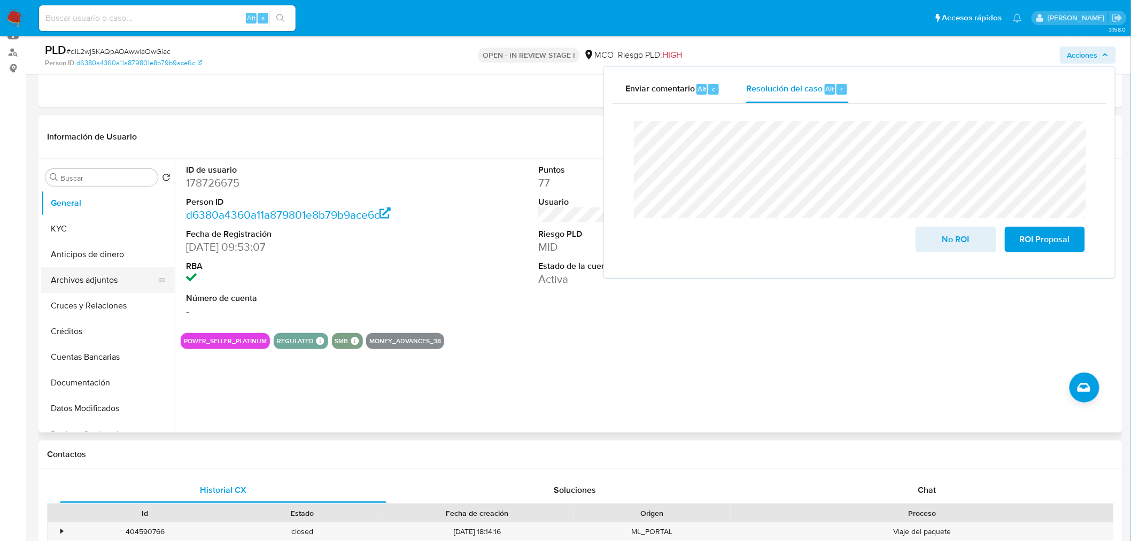
drag, startPoint x: 91, startPoint y: 275, endPoint x: 57, endPoint y: 284, distance: 35.4
click at [91, 275] on button "Archivos adjuntos" at bounding box center [103, 280] width 125 height 26
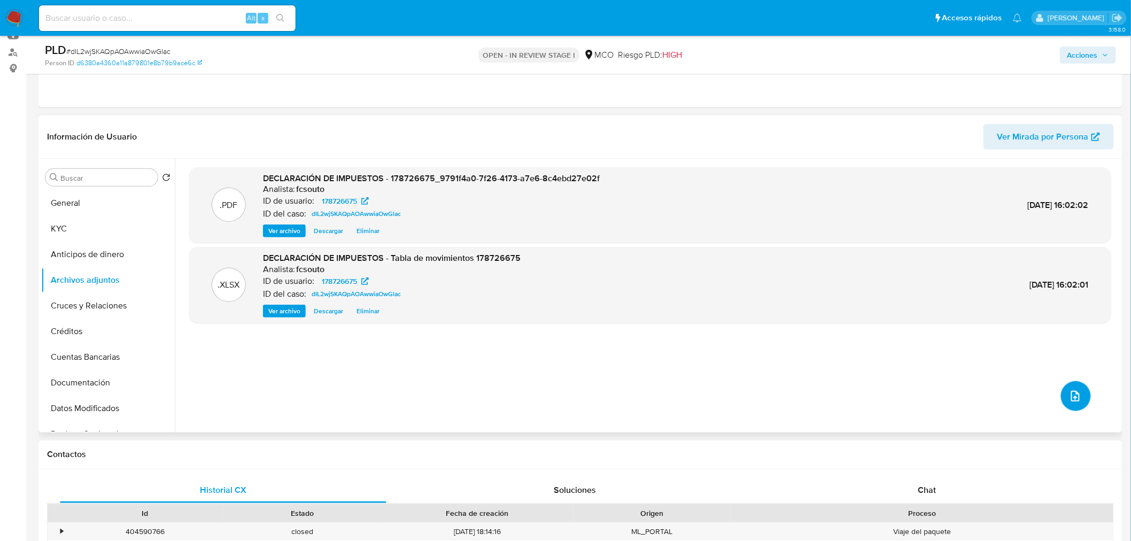
click at [1064, 402] on button "upload-file" at bounding box center [1076, 396] width 30 height 30
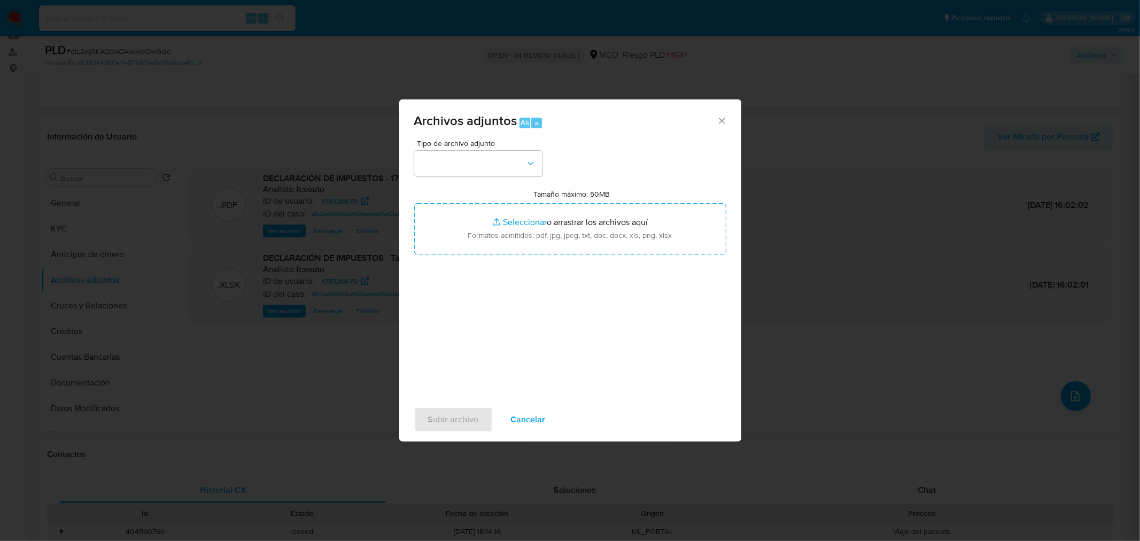
click at [469, 179] on div "Tipo de archivo adjunto Tamaño máximo: 50MB Seleccionar archivos Seleccionar o …" at bounding box center [570, 266] width 312 height 252
click at [470, 175] on button "button" at bounding box center [478, 164] width 128 height 26
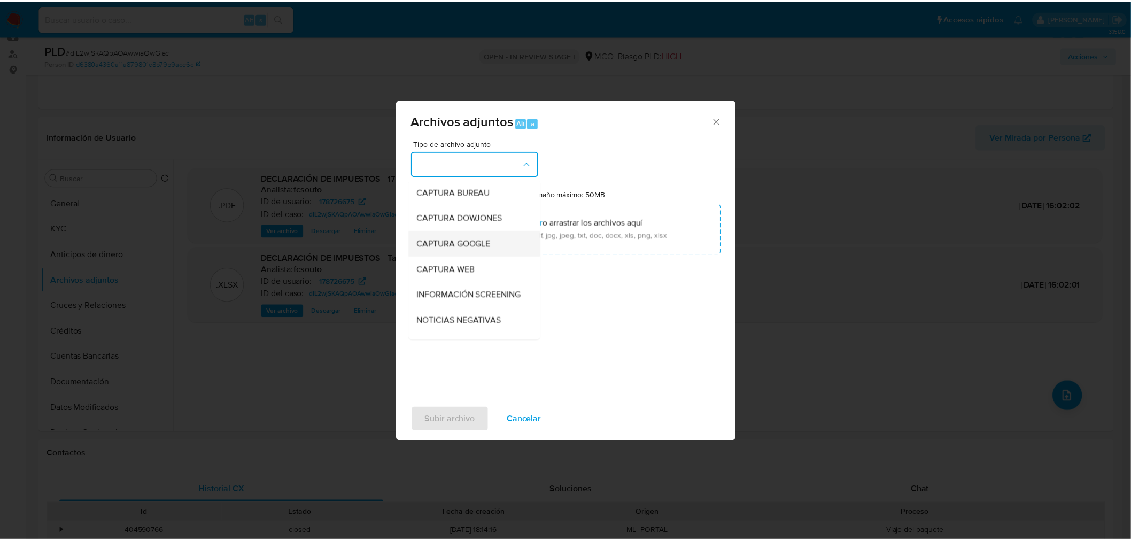
scroll to position [59, 0]
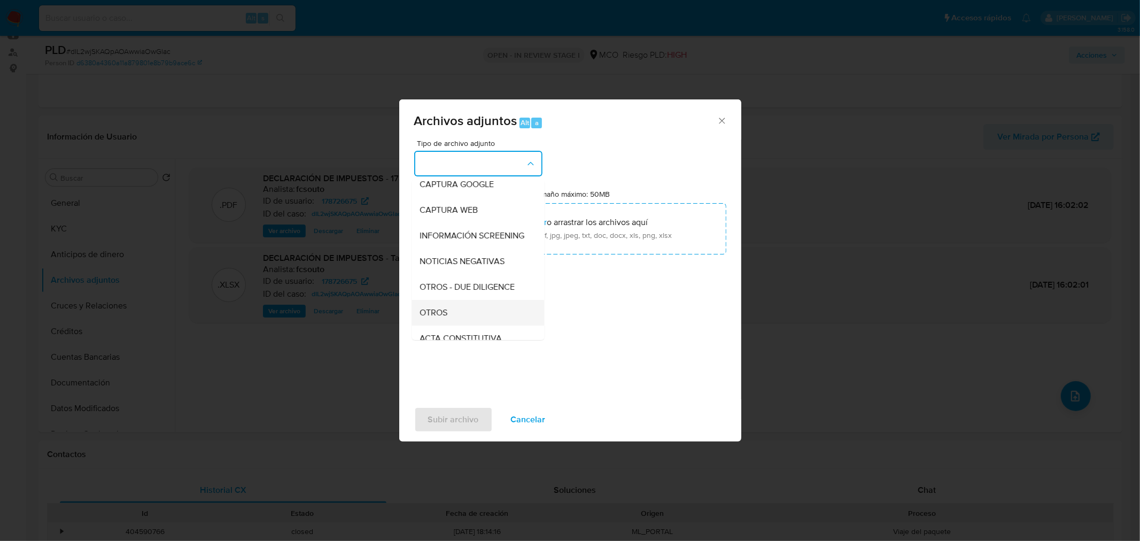
click at [469, 319] on div "OTROS" at bounding box center [474, 312] width 109 height 26
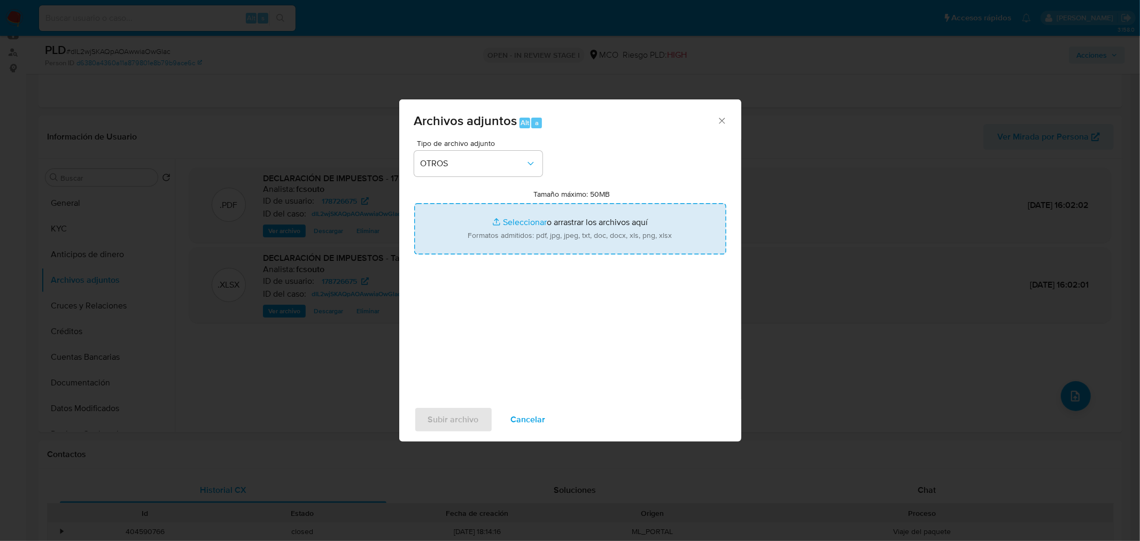
click at [551, 233] on input "Tamaño máximo: 50MB Seleccionar archivos" at bounding box center [570, 228] width 312 height 51
type input "C:\fakepath\178726675 - 11_9_2025.pdf"
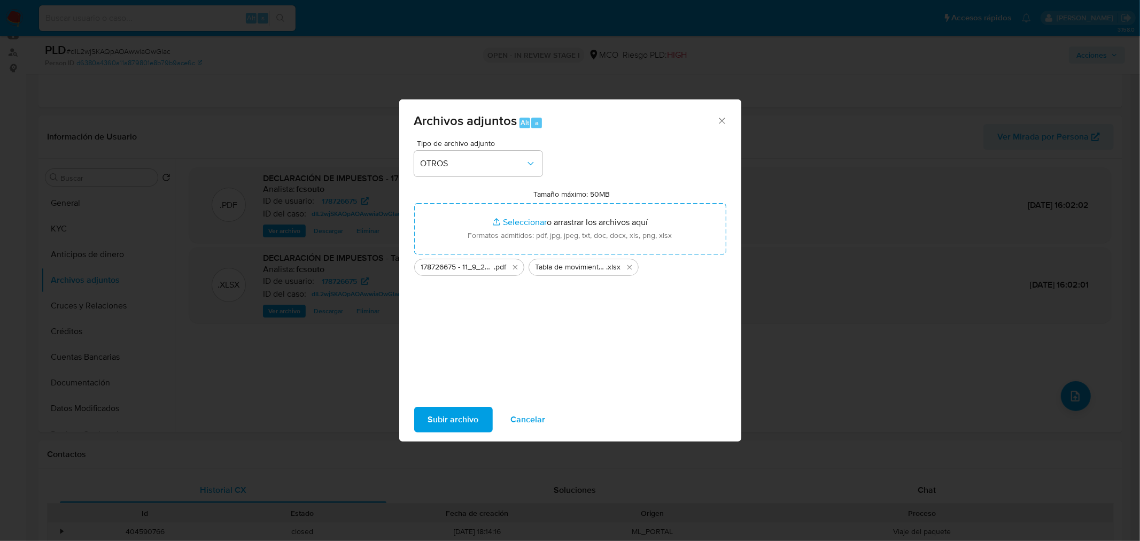
click at [471, 415] on span "Subir archivo" at bounding box center [453, 420] width 51 height 24
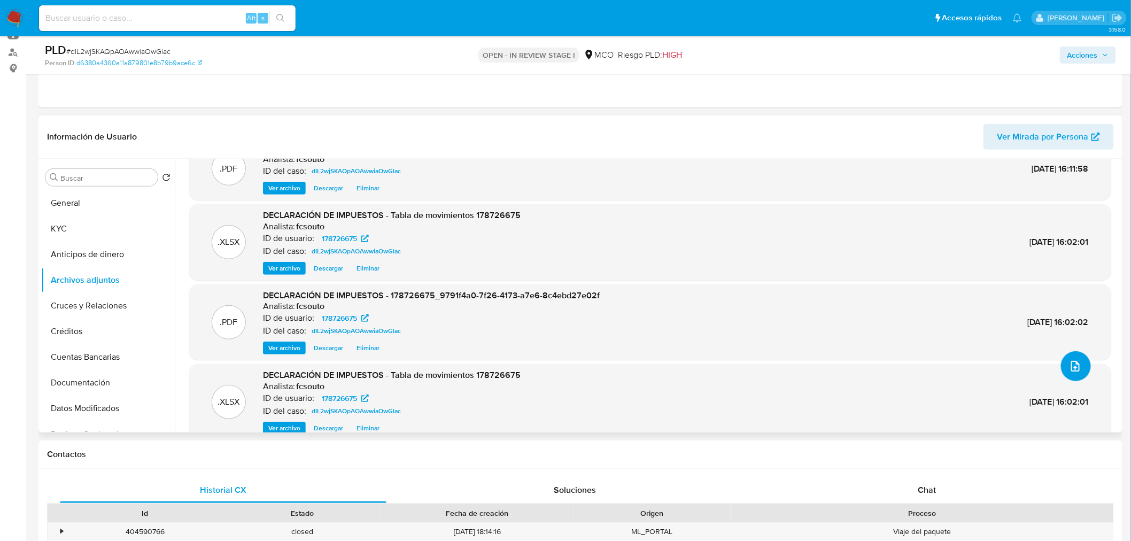
scroll to position [47, 0]
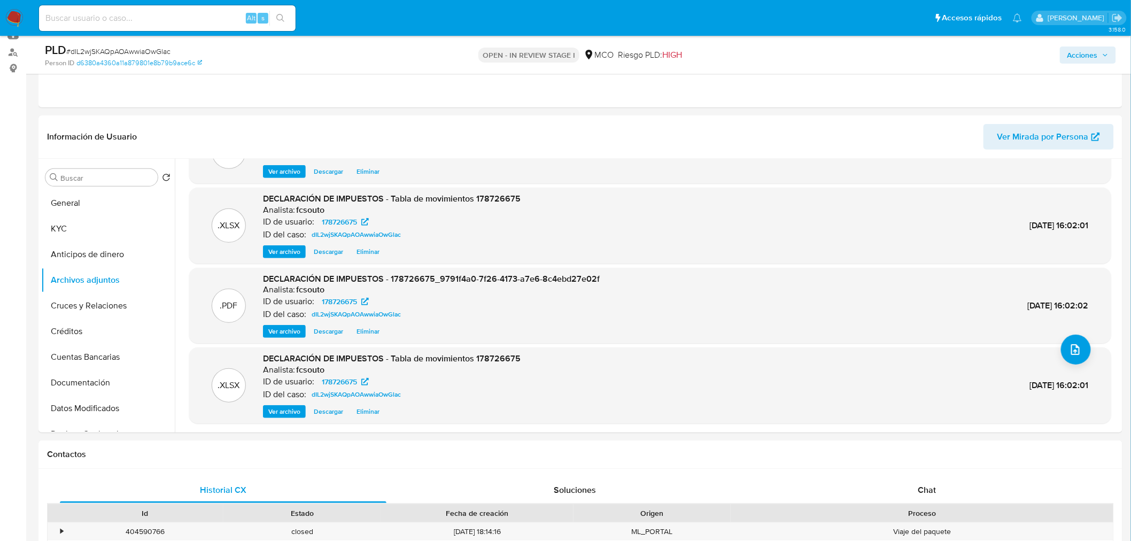
click at [1083, 52] on span "Acciones" at bounding box center [1082, 55] width 30 height 17
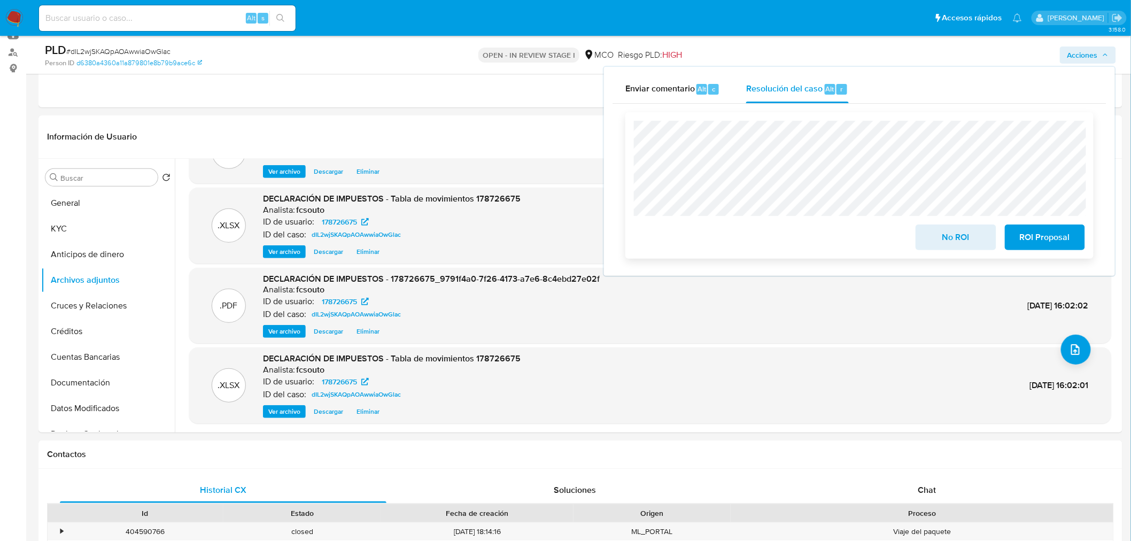
click at [949, 243] on span "No ROI" at bounding box center [955, 238] width 52 height 24
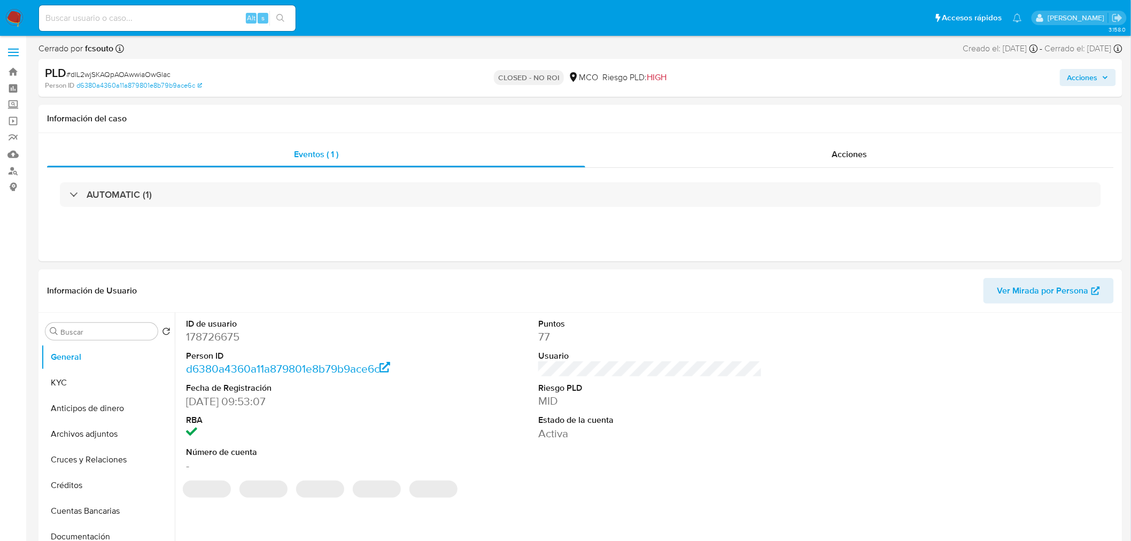
select select "10"
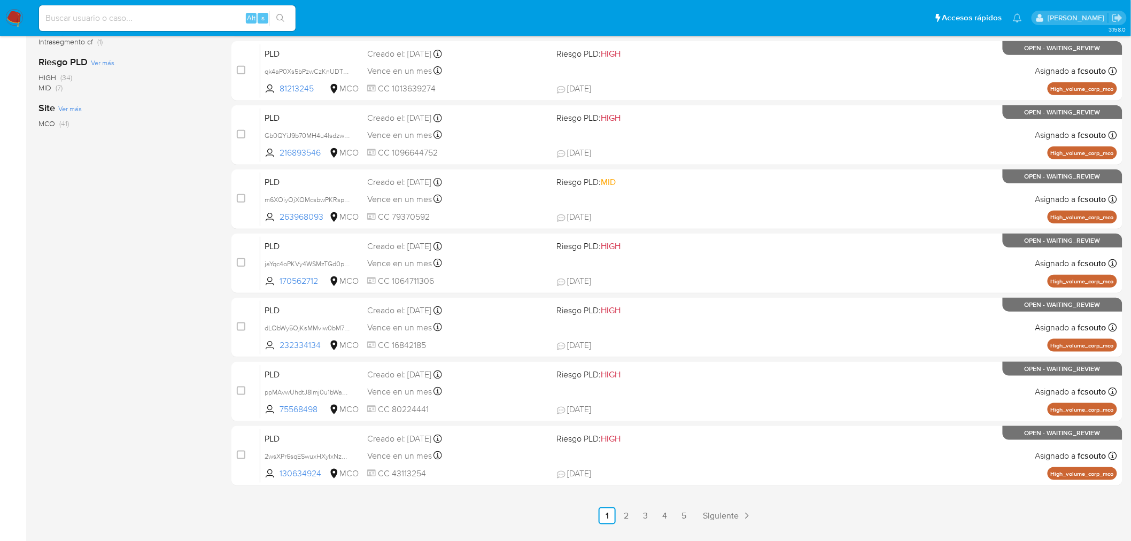
scroll to position [340, 0]
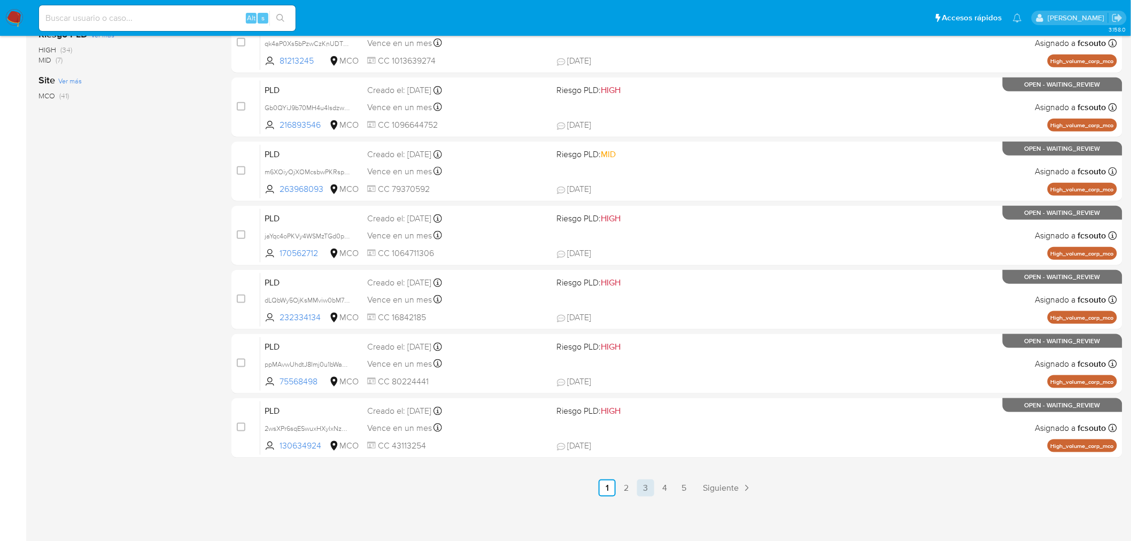
click at [647, 485] on link "3" at bounding box center [645, 487] width 17 height 17
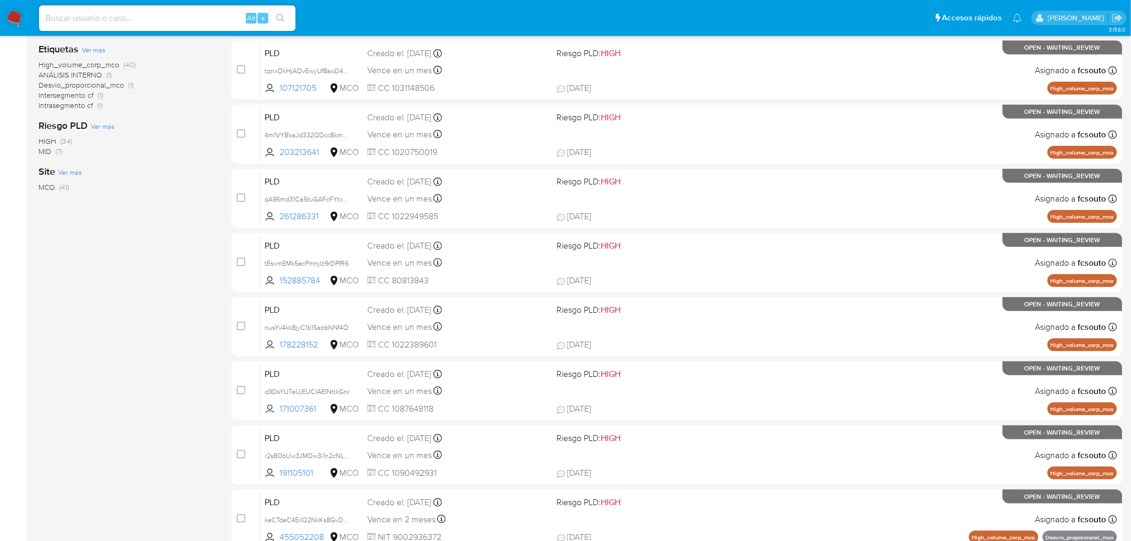
scroll to position [340, 0]
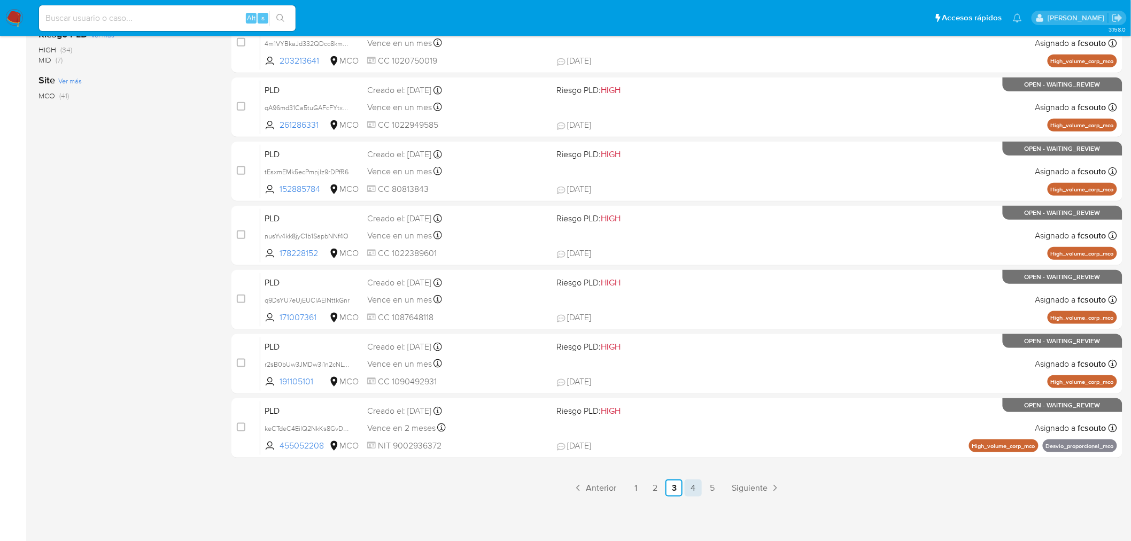
click at [697, 493] on link "4" at bounding box center [693, 487] width 17 height 17
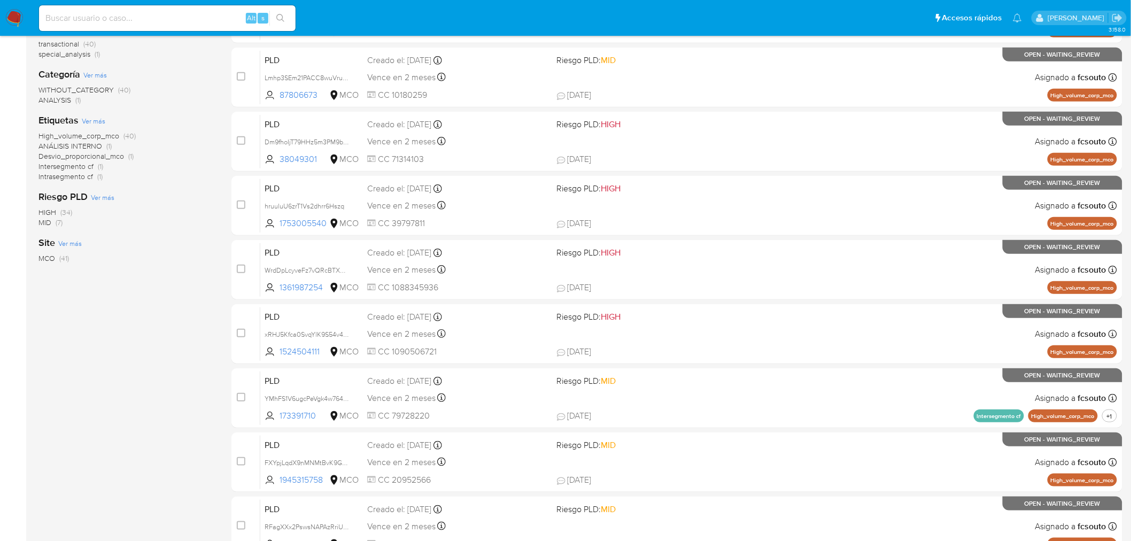
scroll to position [340, 0]
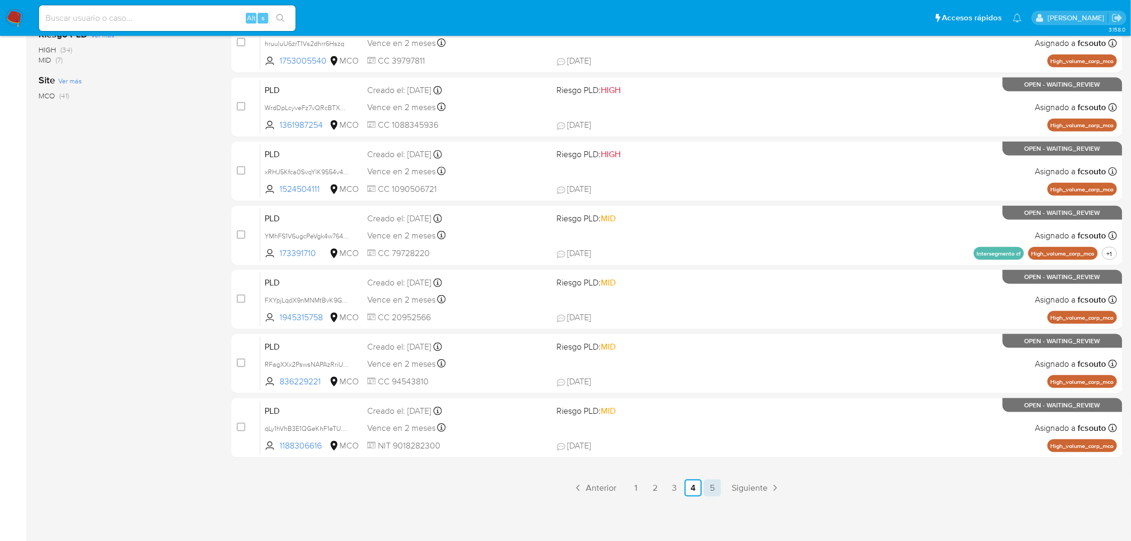
click at [711, 485] on link "5" at bounding box center [712, 487] width 17 height 17
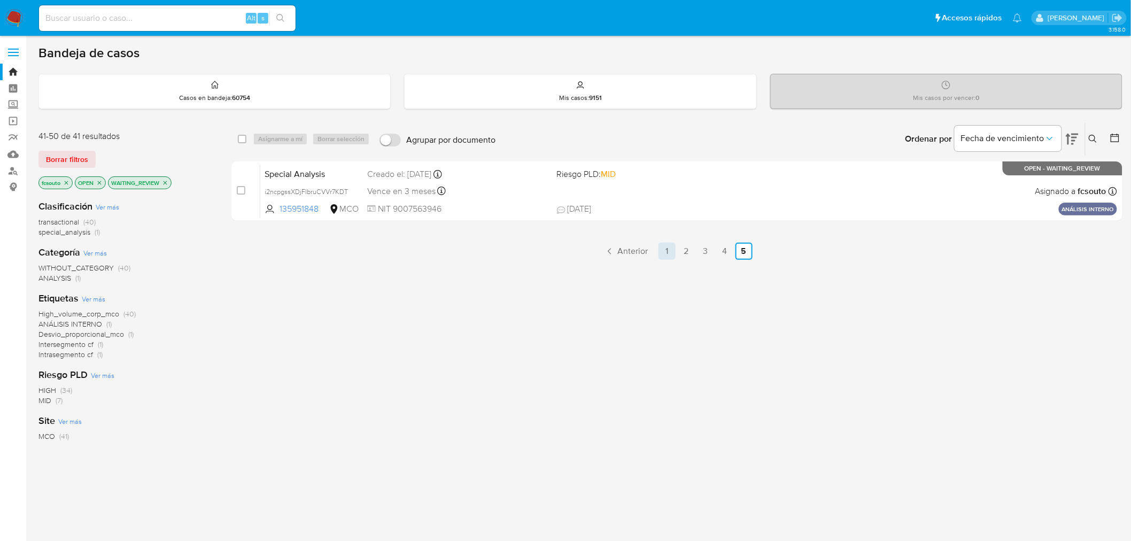
click at [671, 254] on link "1" at bounding box center [666, 251] width 17 height 17
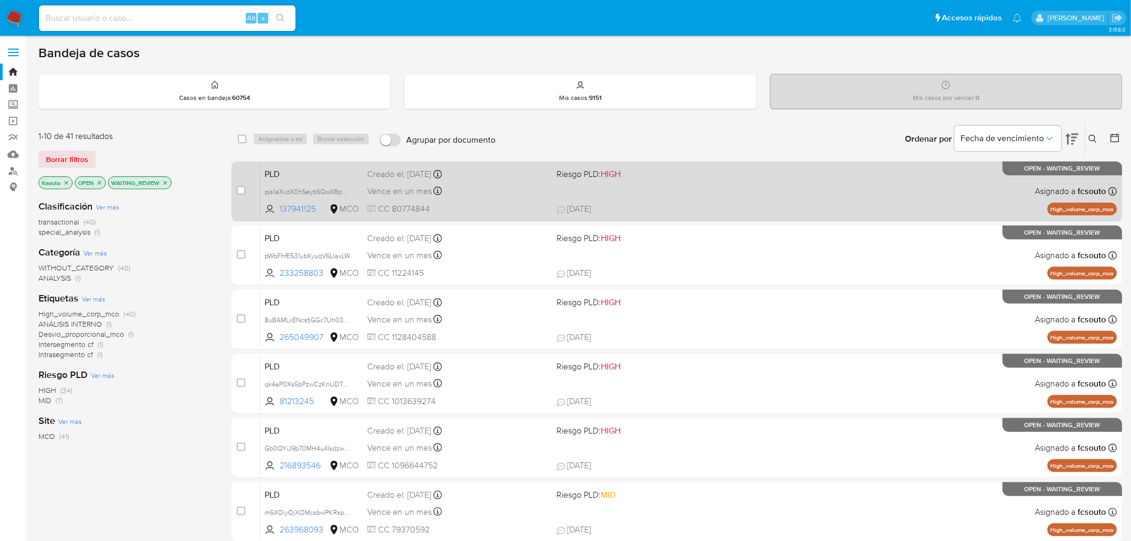
click at [495, 186] on div "Vence en un mes Vence el [DATE] 07:04:41" at bounding box center [457, 191] width 181 height 14
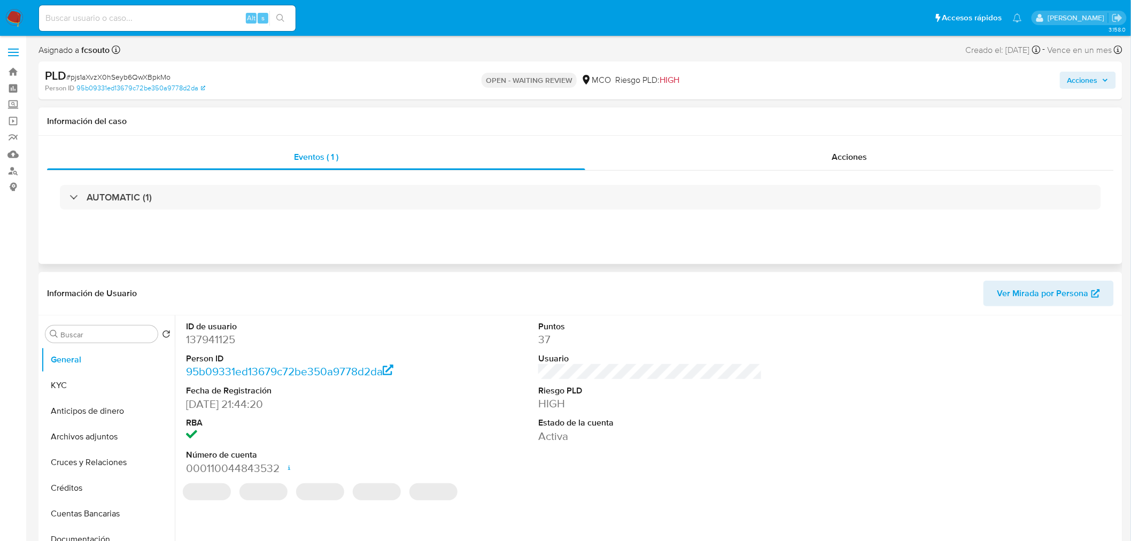
select select "10"
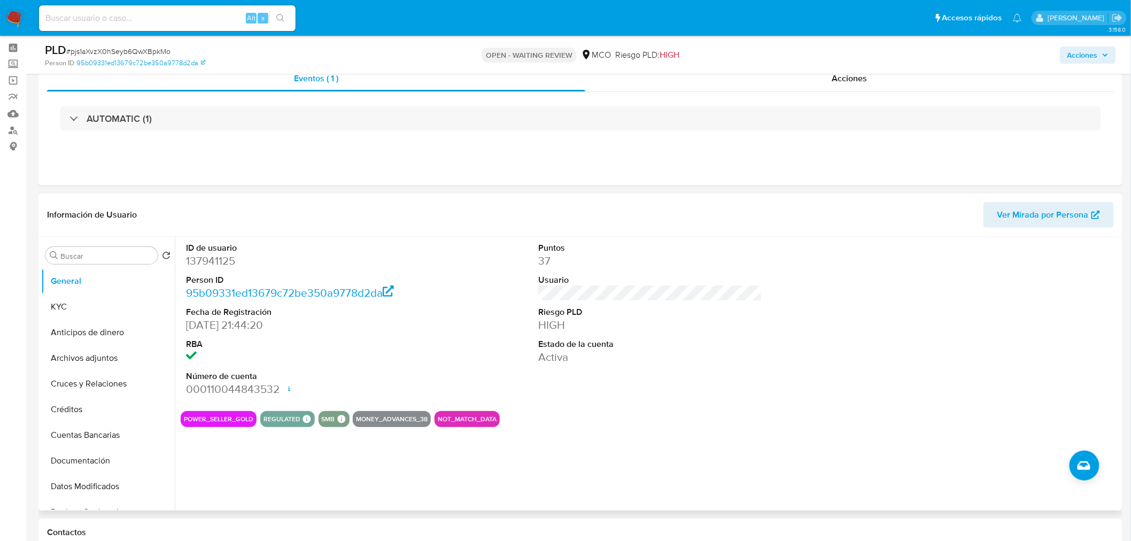
scroll to position [59, 0]
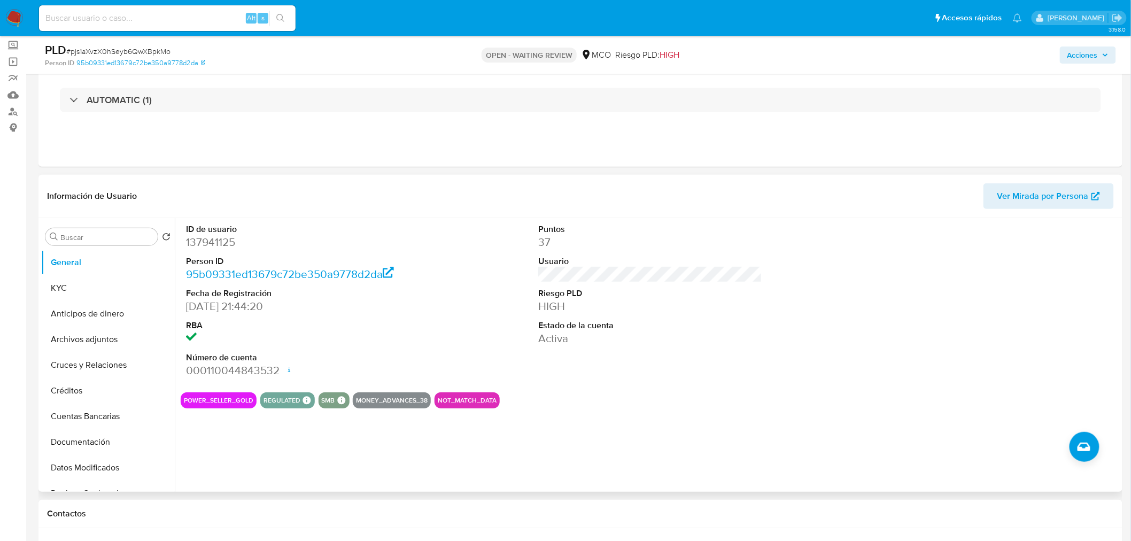
click at [227, 243] on dd "137941125" at bounding box center [298, 242] width 224 height 15
copy dd "137941125"
click at [214, 244] on dd "137941125" at bounding box center [298, 242] width 224 height 15
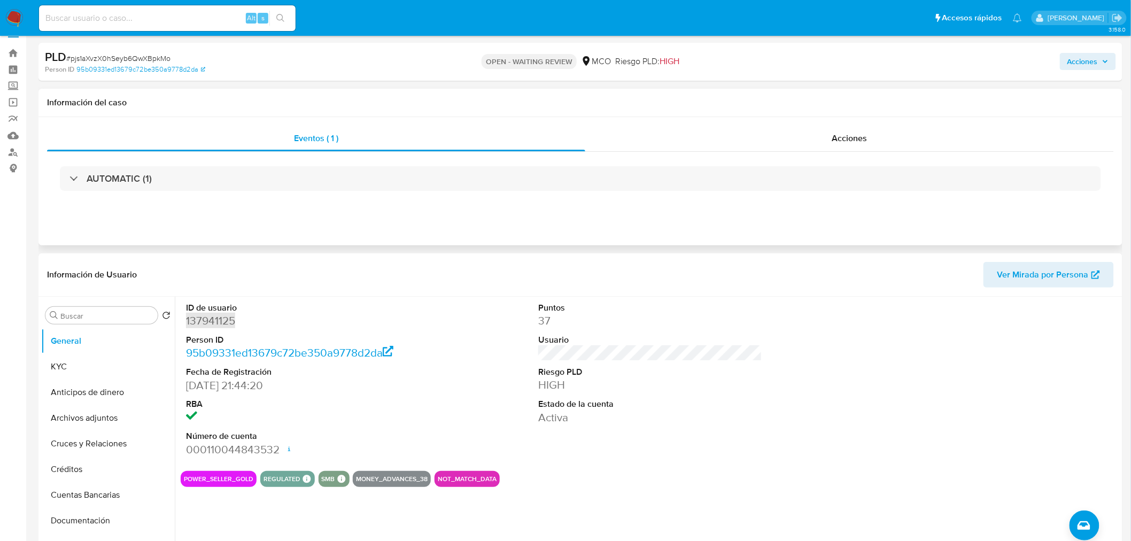
scroll to position [0, 0]
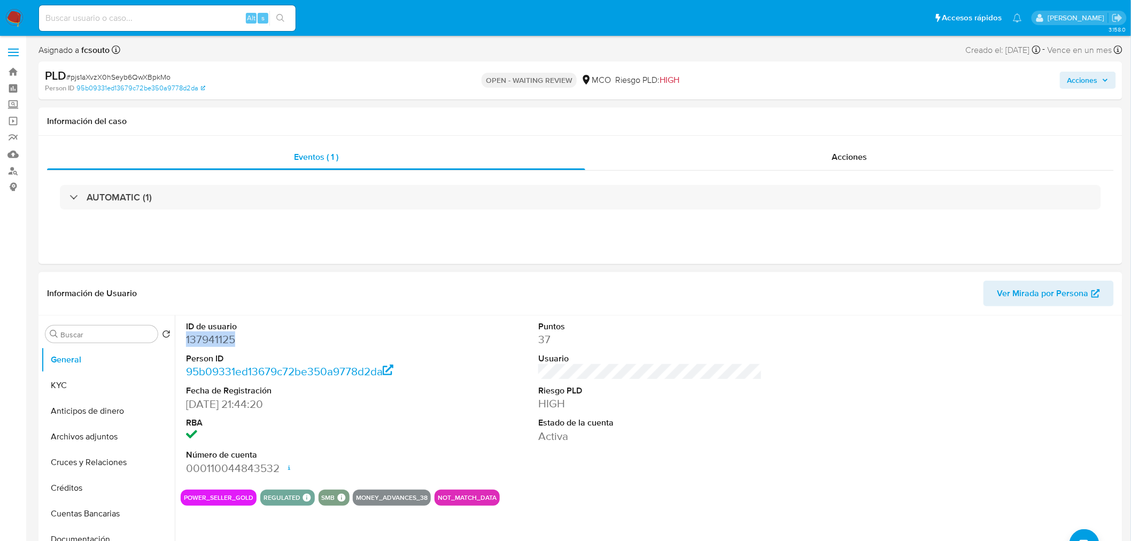
click at [216, 339] on dd "137941125" at bounding box center [298, 339] width 224 height 15
click at [199, 339] on dd "137941125" at bounding box center [298, 339] width 224 height 15
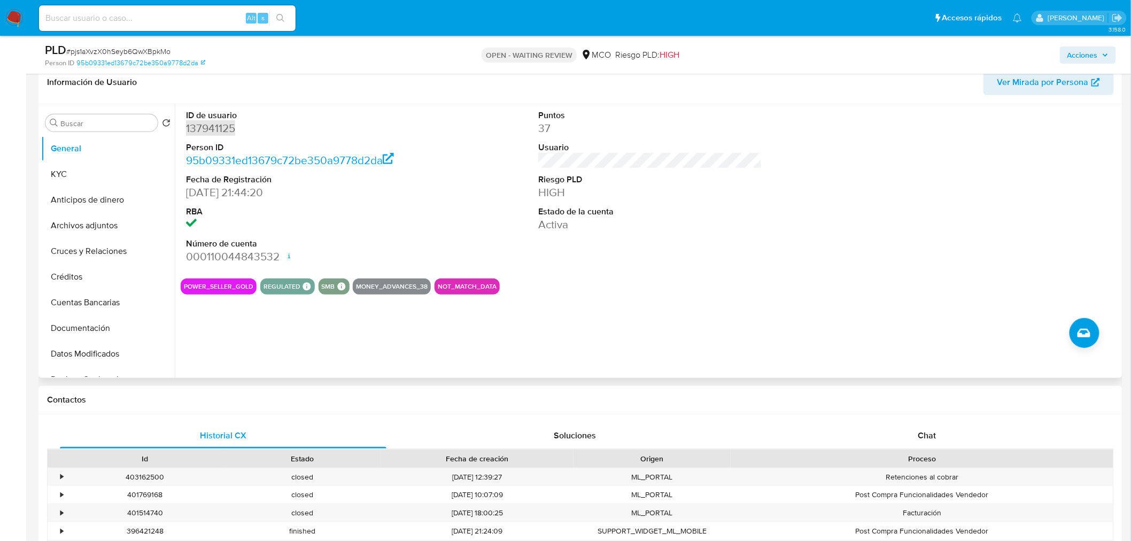
scroll to position [178, 0]
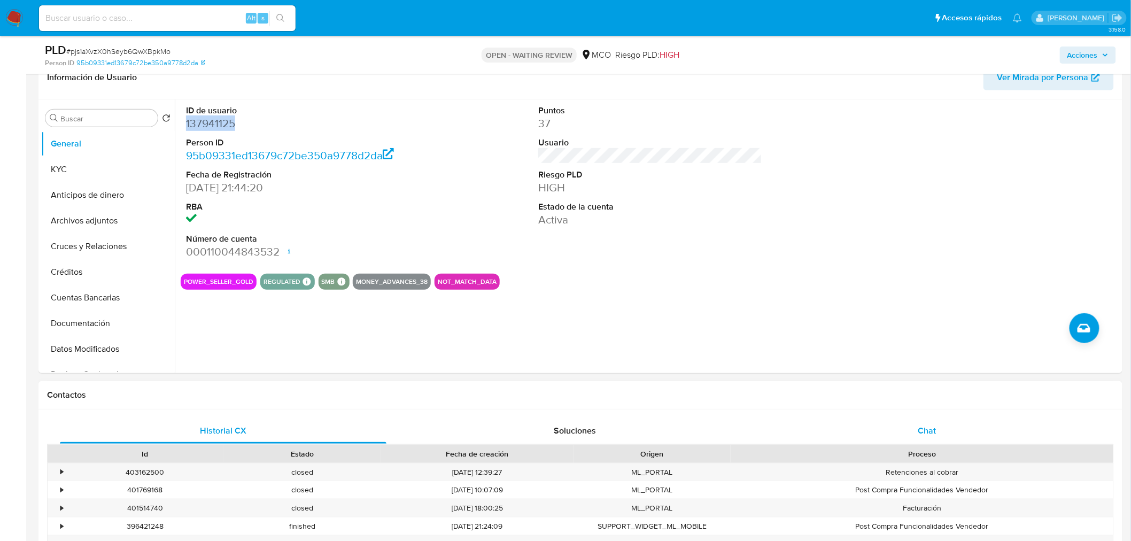
drag, startPoint x: 924, startPoint y: 442, endPoint x: 878, endPoint y: 418, distance: 51.4
click at [920, 441] on div "Chat" at bounding box center [927, 431] width 327 height 26
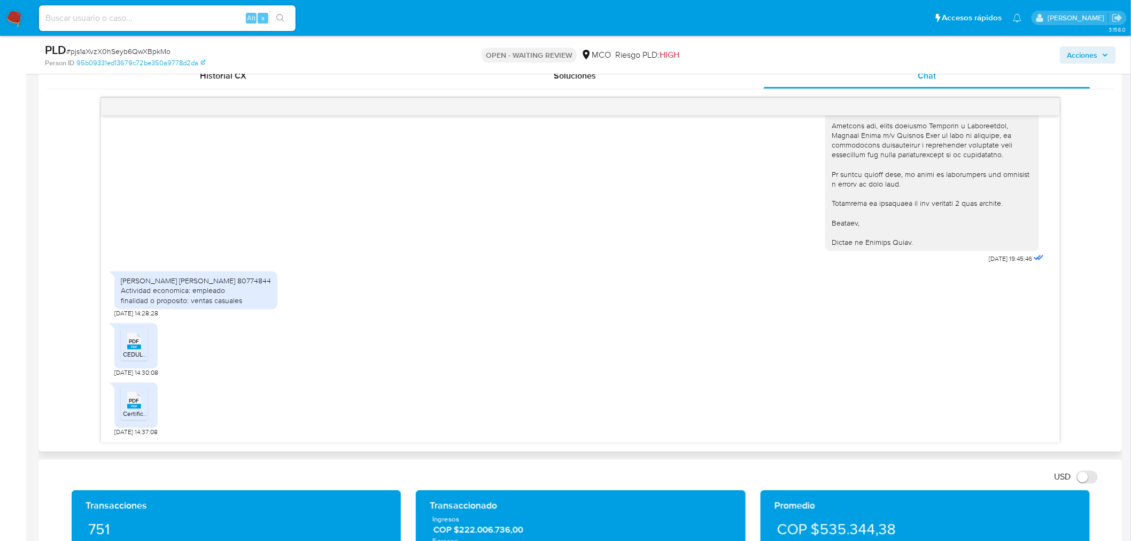
scroll to position [534, 0]
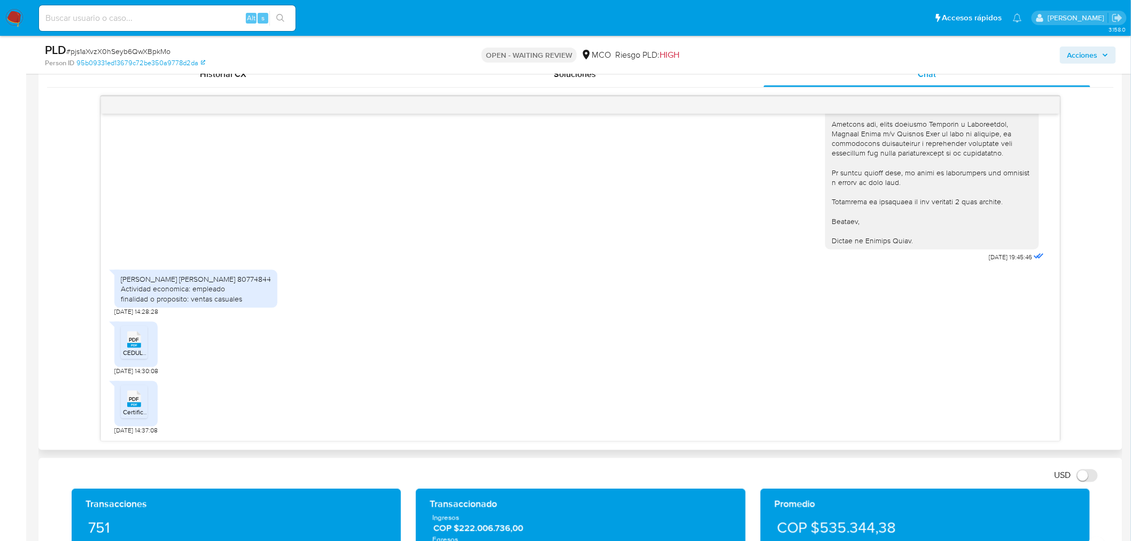
click at [134, 406] on rect at bounding box center [134, 404] width 14 height 5
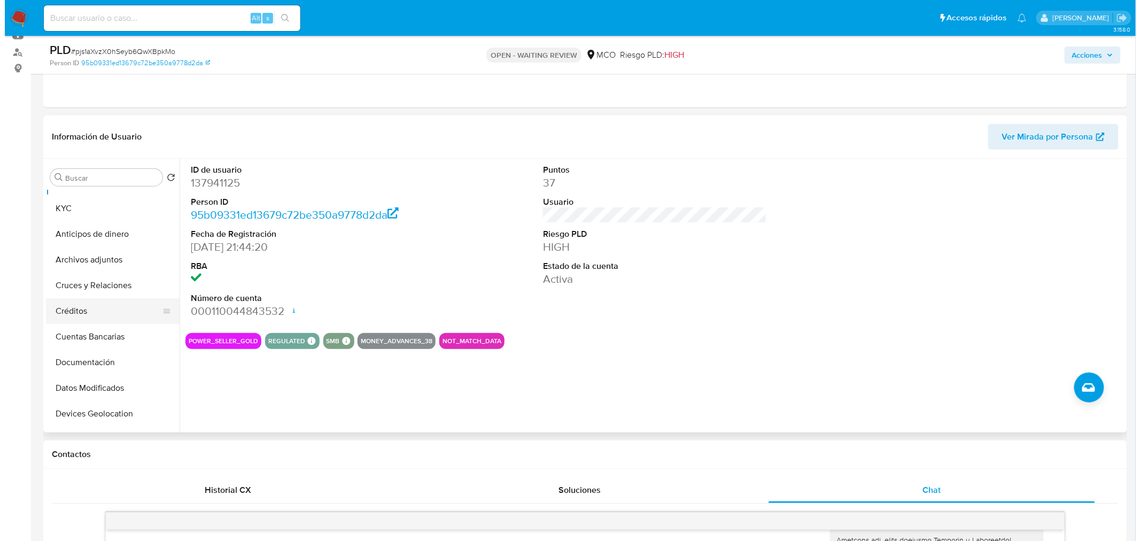
scroll to position [0, 0]
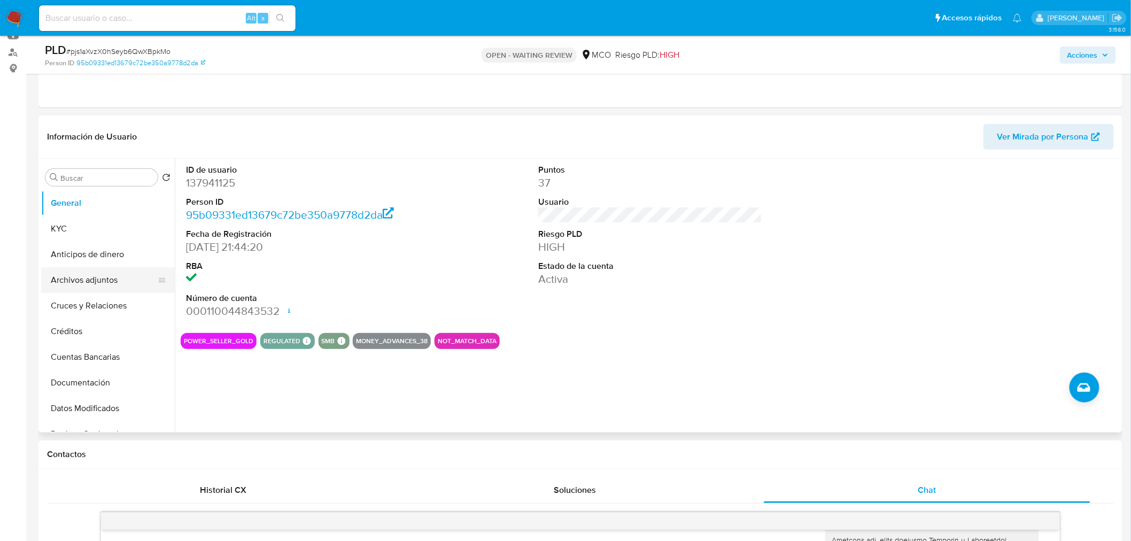
click at [102, 285] on button "Archivos adjuntos" at bounding box center [103, 280] width 125 height 26
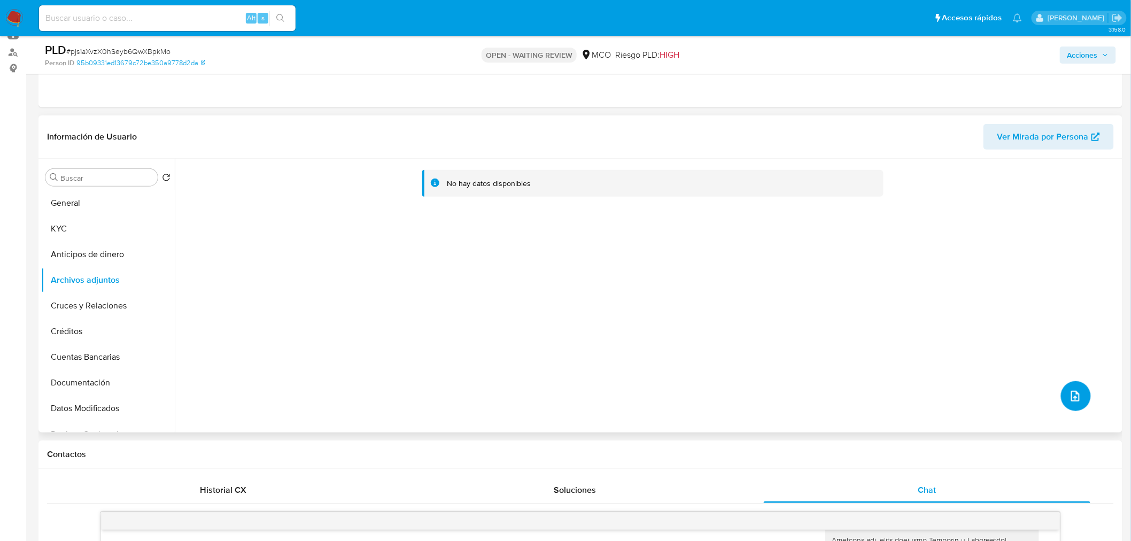
click at [1075, 391] on span "upload-file" at bounding box center [1075, 396] width 13 height 13
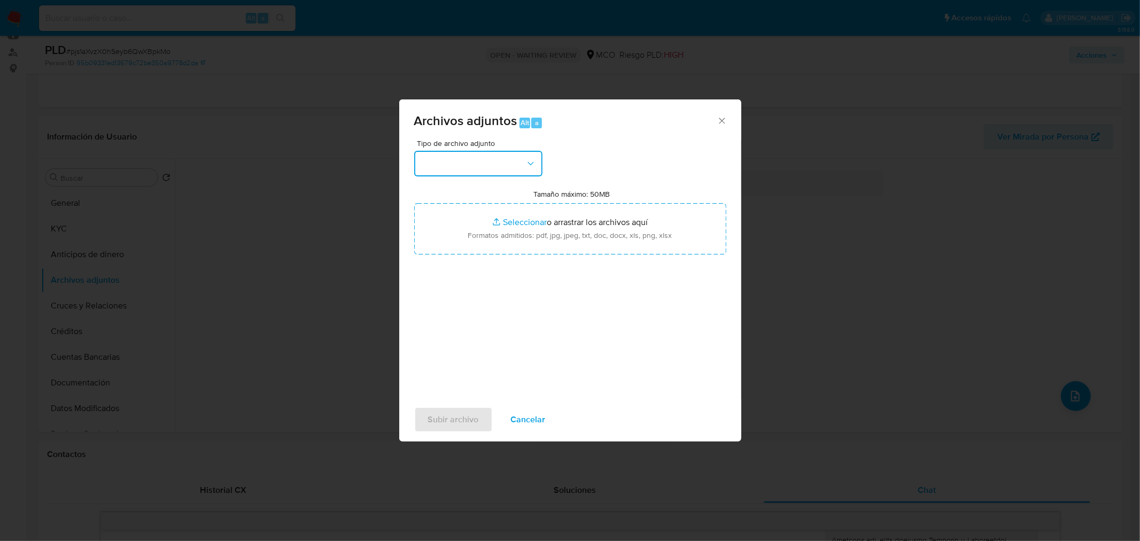
click at [484, 151] on button "button" at bounding box center [478, 164] width 128 height 26
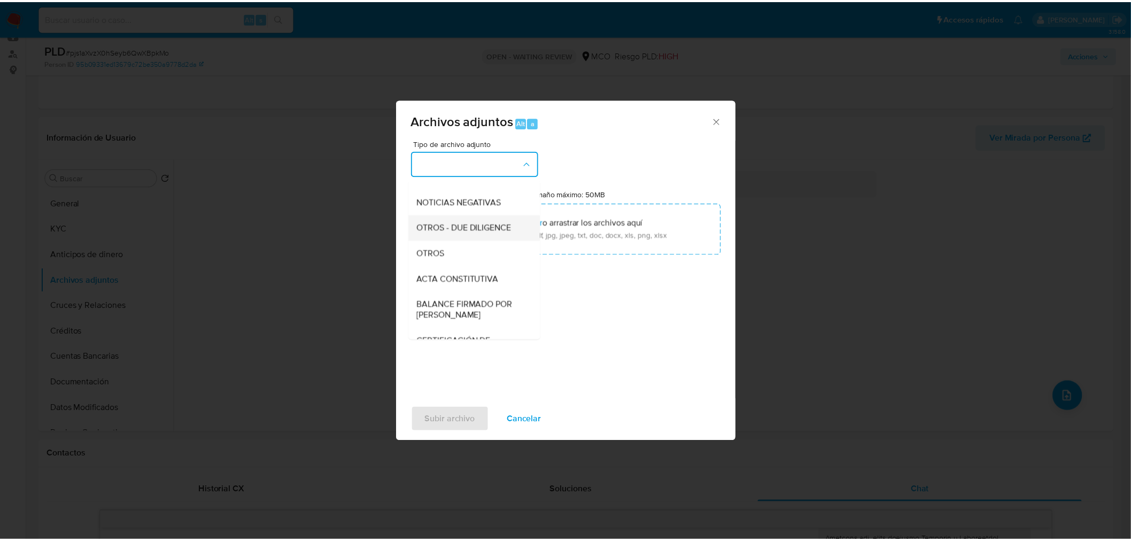
scroll to position [178, 0]
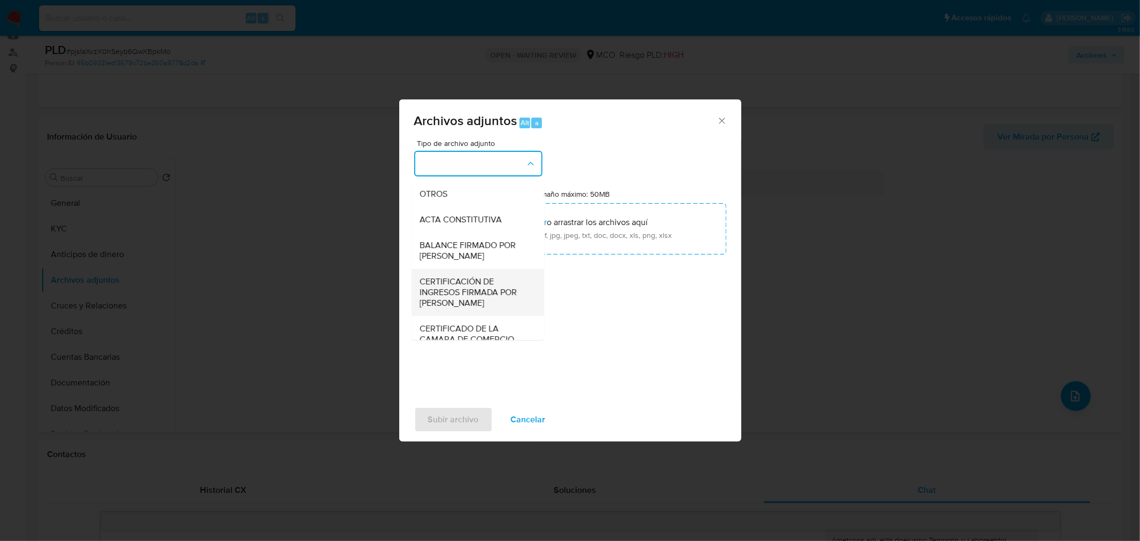
click at [493, 295] on span "CERTIFICACIÓN DE INGRESOS FIRMADA POR CONTADOR" at bounding box center [474, 292] width 109 height 32
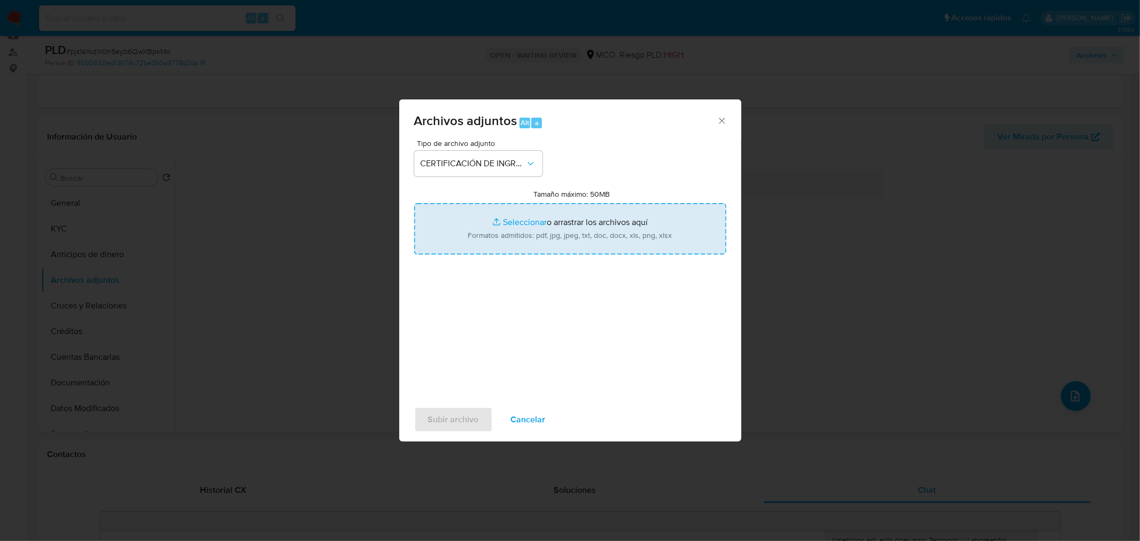
click at [541, 218] on input "Tamaño máximo: 50MB Seleccionar archivos" at bounding box center [570, 228] width 312 height 51
type input "C:\fakepath\137941125_a540d985-672c-452b-9944-fb39a4571776.pdf"
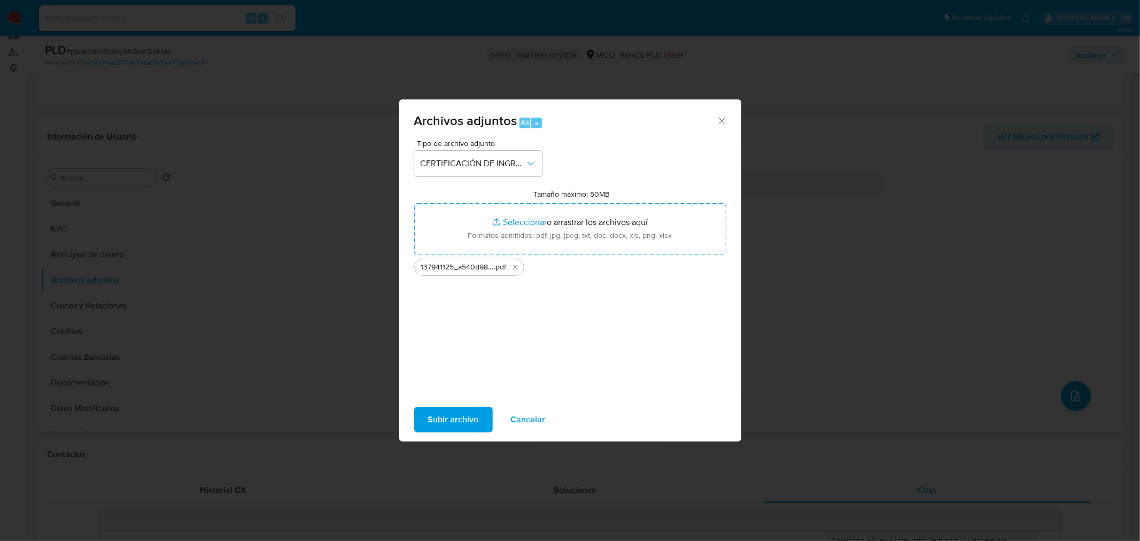
click at [450, 416] on span "Subir archivo" at bounding box center [453, 420] width 51 height 24
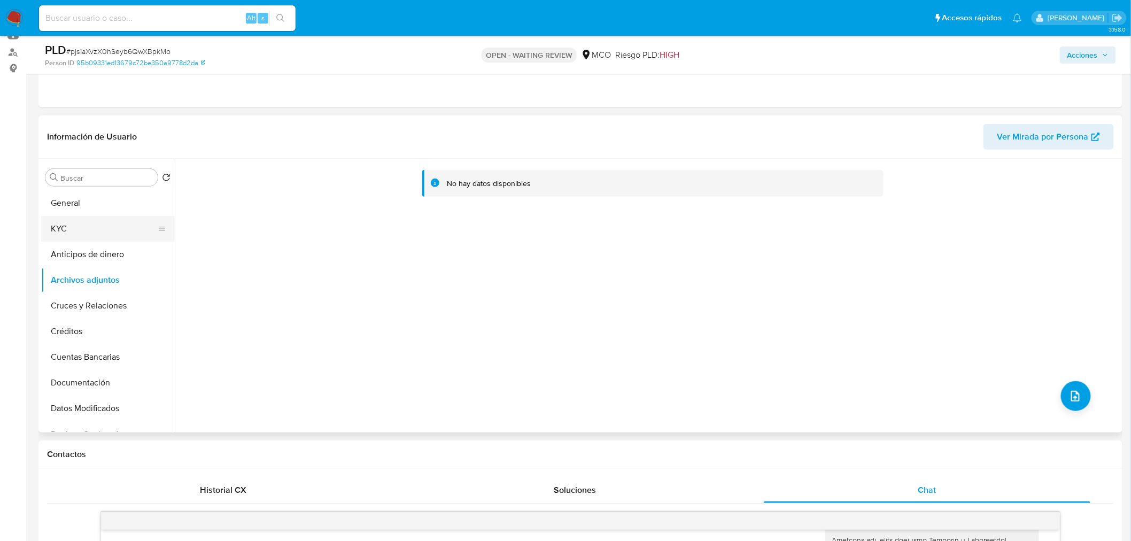
click at [70, 233] on button "KYC" at bounding box center [103, 229] width 125 height 26
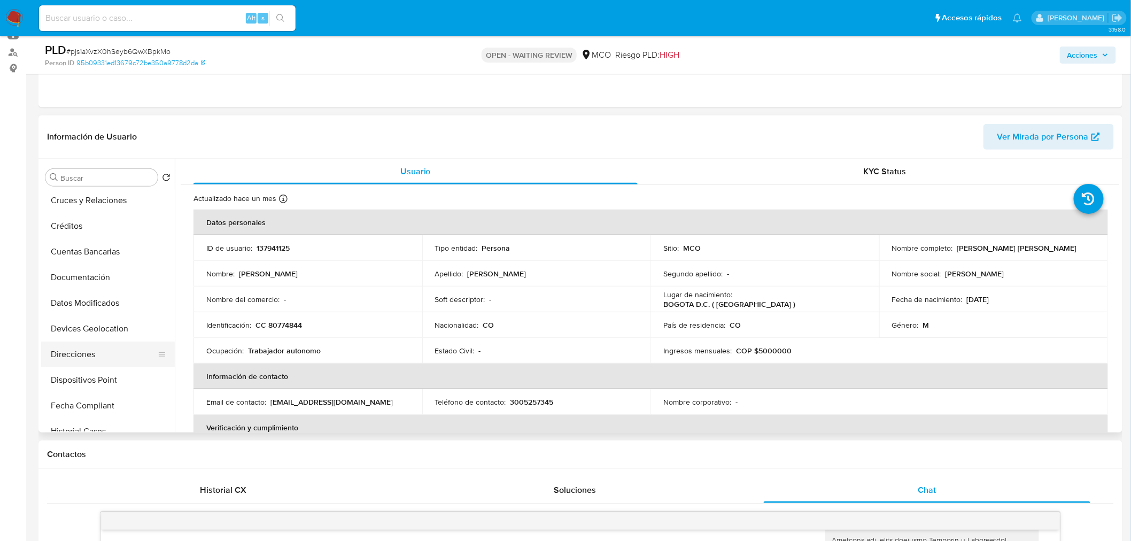
scroll to position [119, 0]
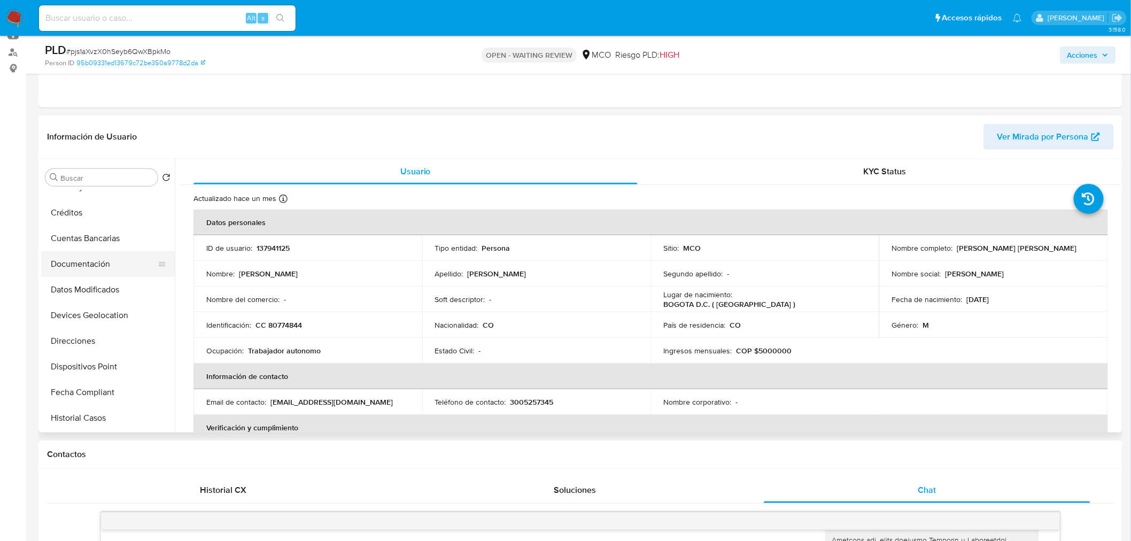
click at [87, 260] on button "Documentación" at bounding box center [103, 264] width 125 height 26
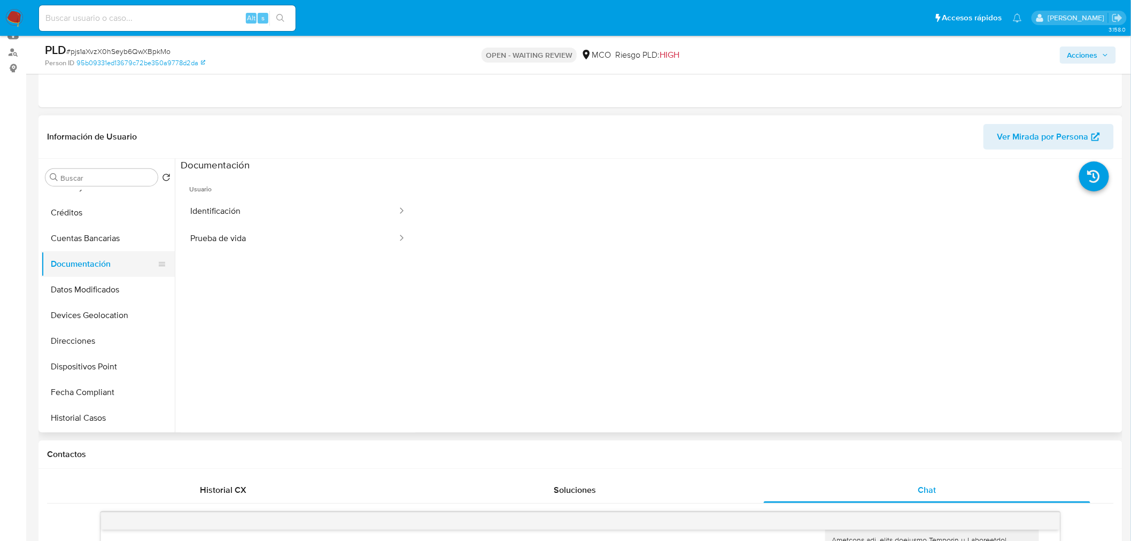
scroll to position [0, 0]
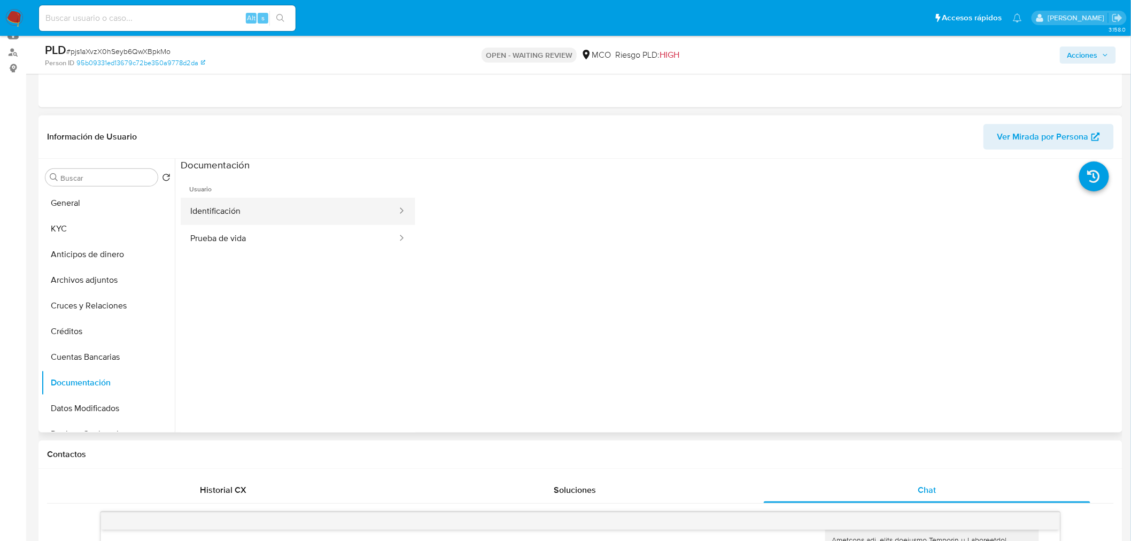
click at [261, 209] on button "Identificación" at bounding box center [290, 211] width 218 height 27
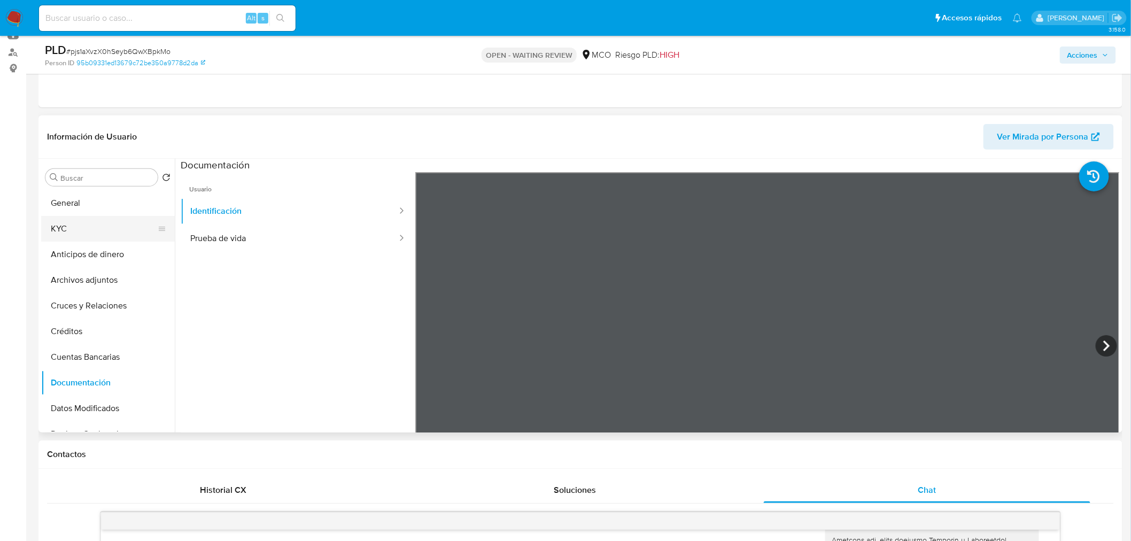
click at [96, 232] on button "KYC" at bounding box center [103, 229] width 125 height 26
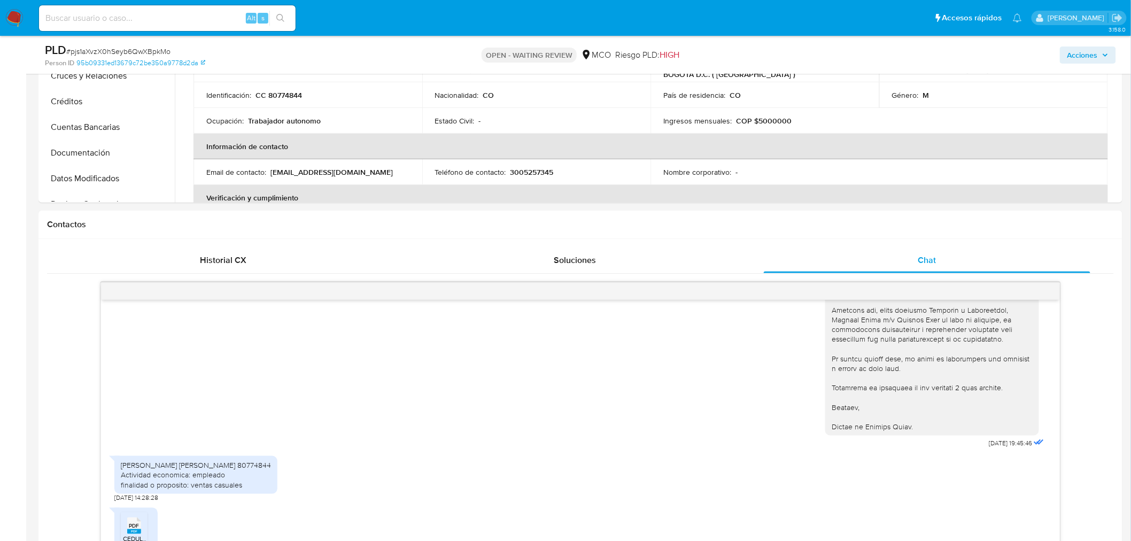
scroll to position [178, 0]
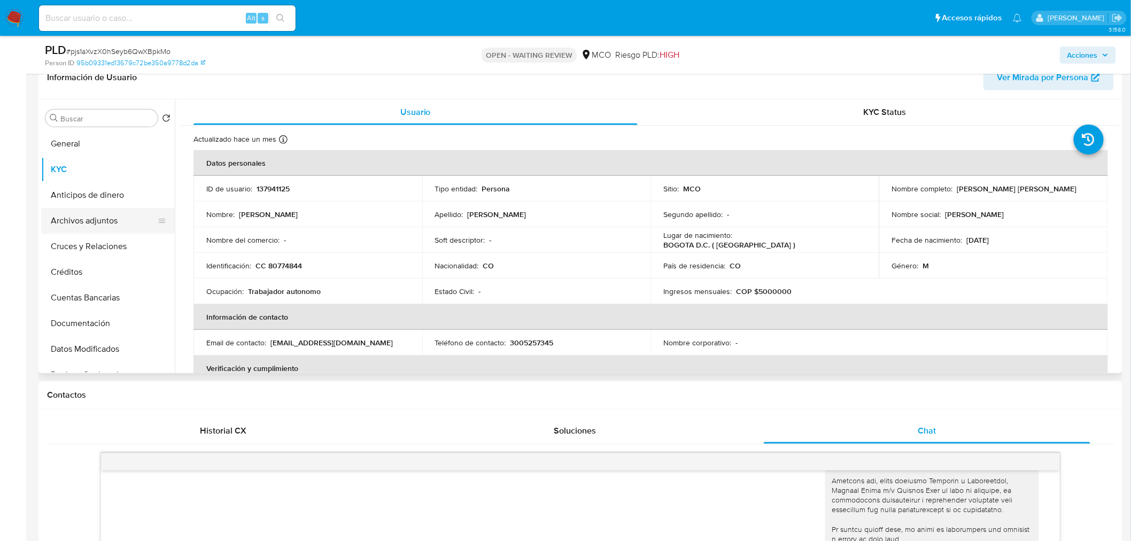
click at [98, 210] on button "Archivos adjuntos" at bounding box center [103, 221] width 125 height 26
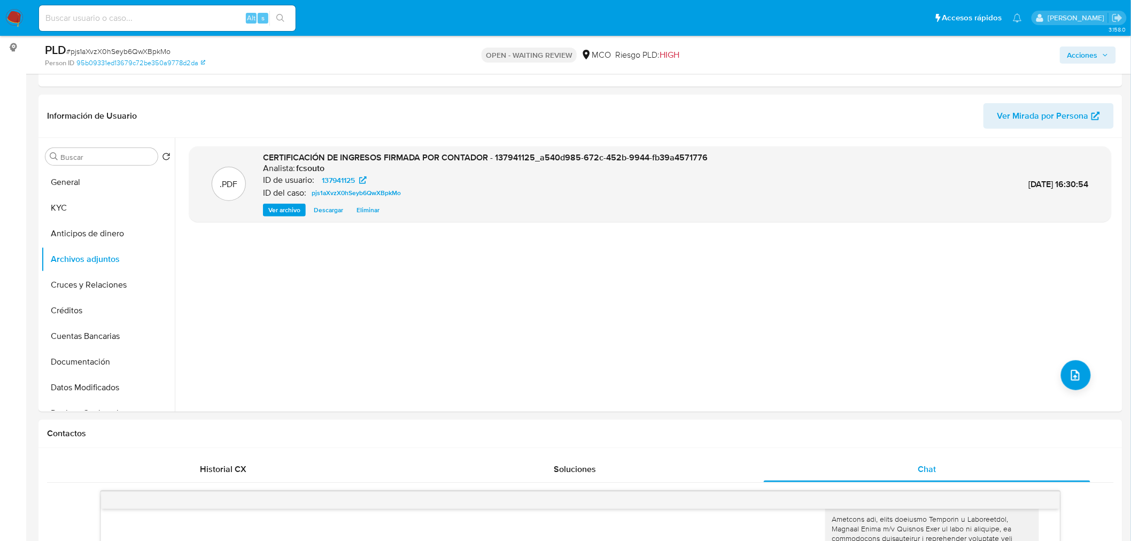
scroll to position [119, 0]
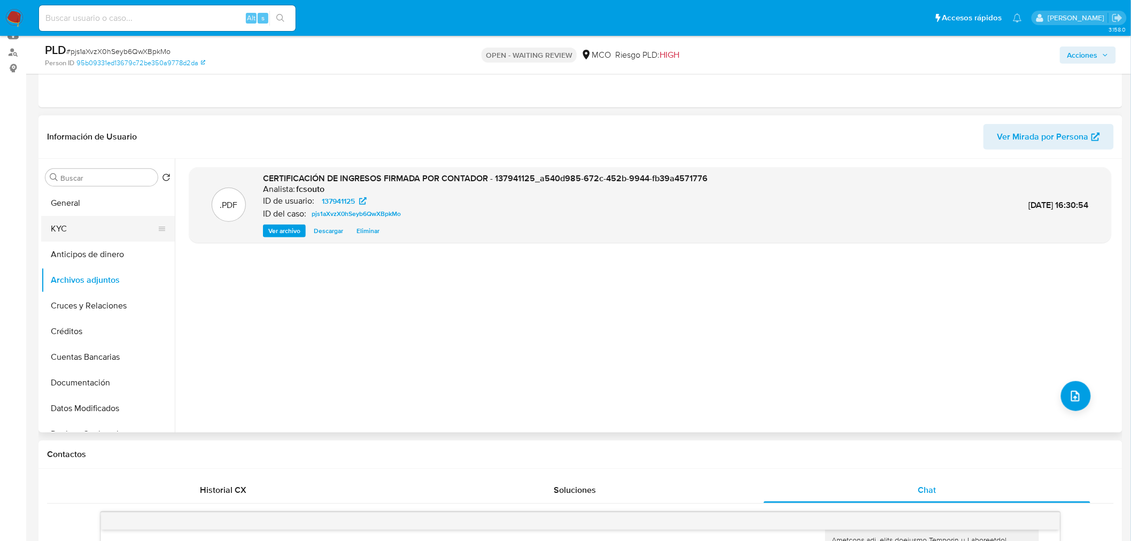
click at [55, 225] on button "KYC" at bounding box center [103, 229] width 125 height 26
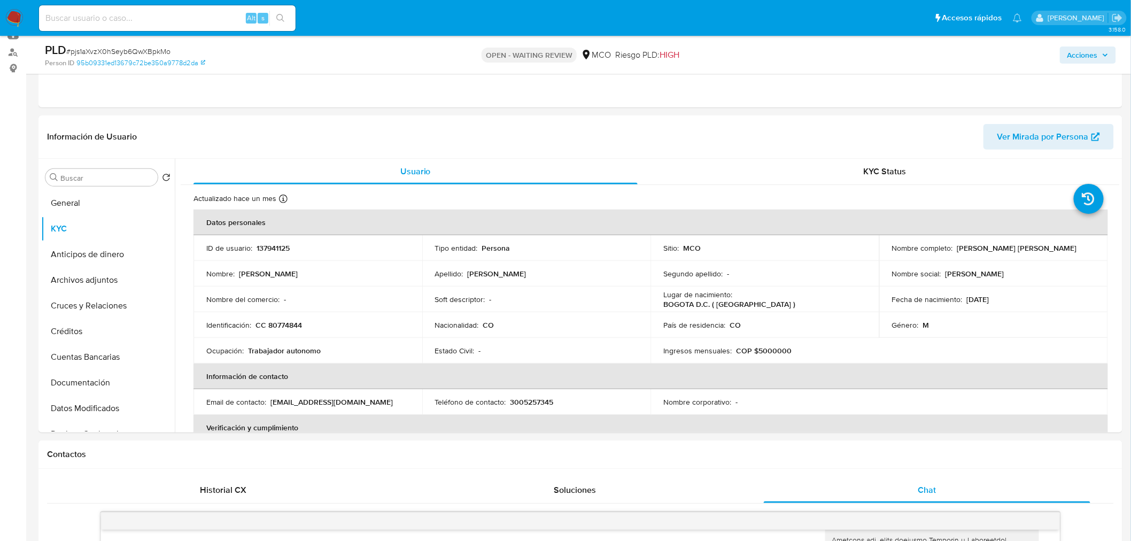
click at [1084, 52] on span "Acciones" at bounding box center [1082, 55] width 30 height 17
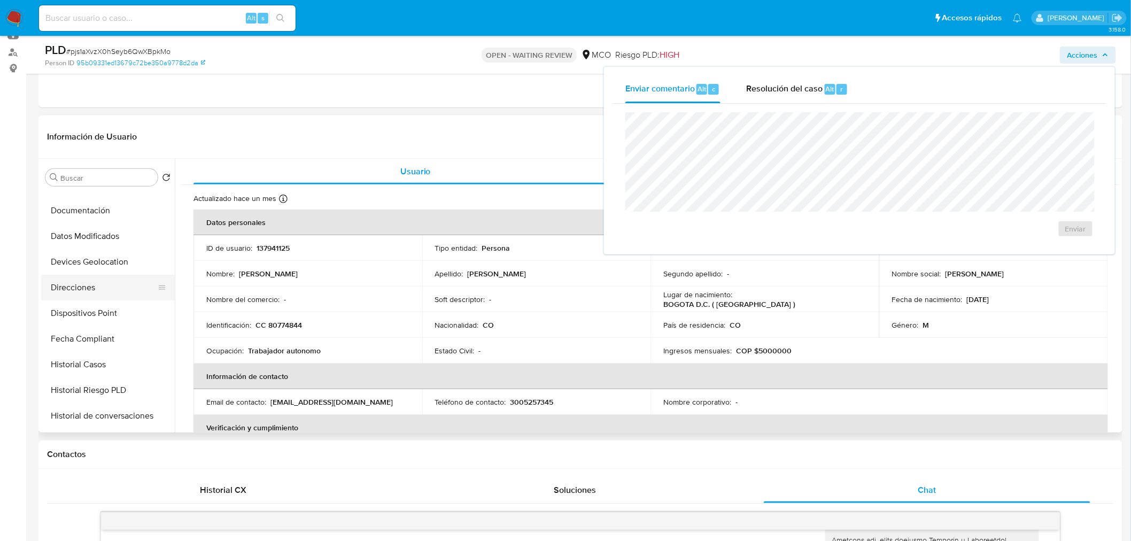
scroll to position [177, 0]
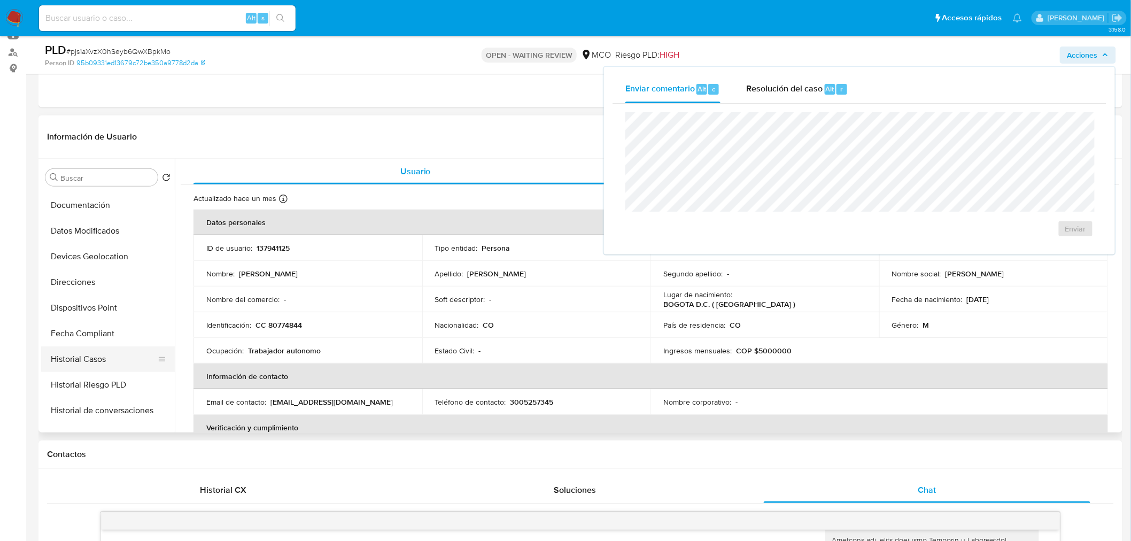
click at [105, 366] on button "Historial Casos" at bounding box center [103, 359] width 125 height 26
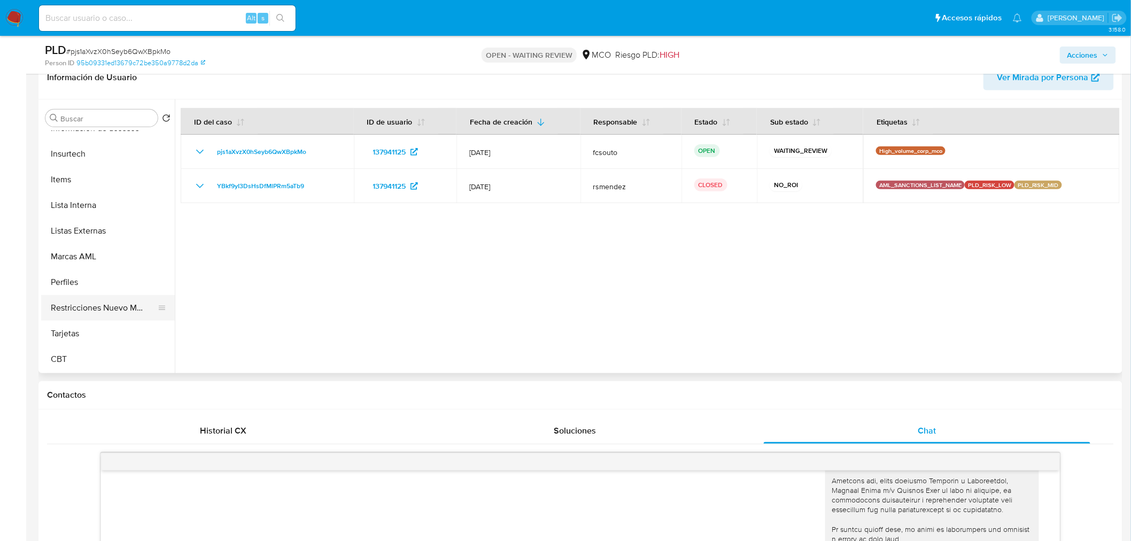
scroll to position [451, 0]
click at [93, 301] on button "Restricciones Nuevo Mundo" at bounding box center [103, 309] width 125 height 26
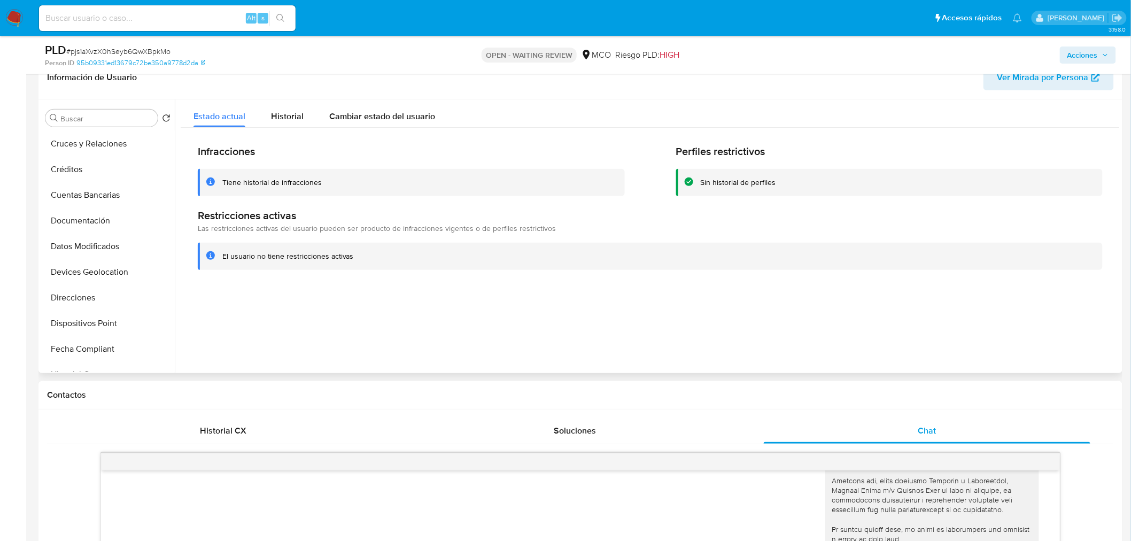
scroll to position [0, 0]
click at [65, 154] on button "General" at bounding box center [103, 144] width 125 height 26
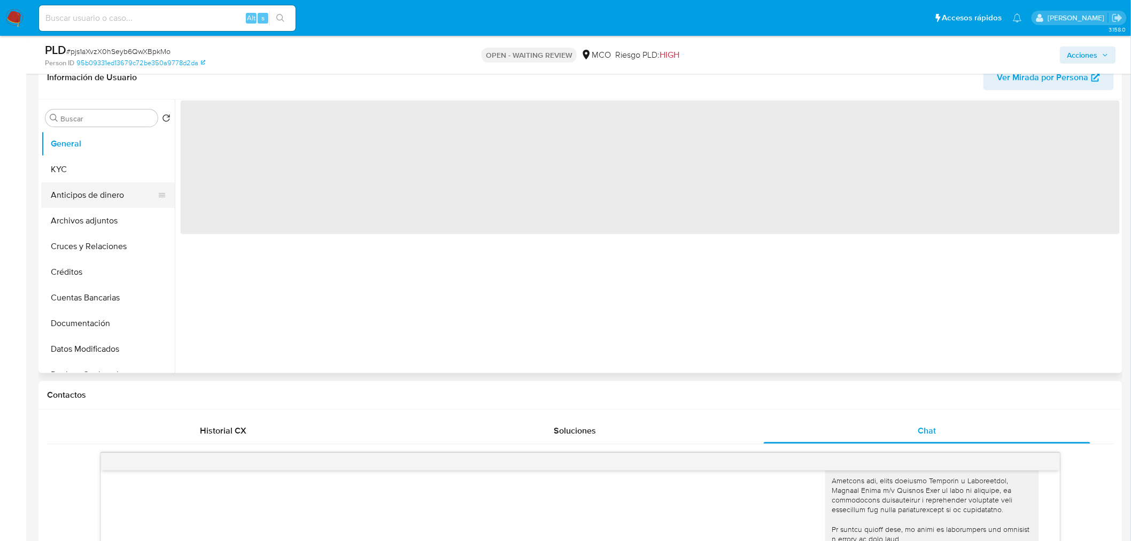
click at [96, 182] on button "Anticipos de dinero" at bounding box center [103, 195] width 125 height 26
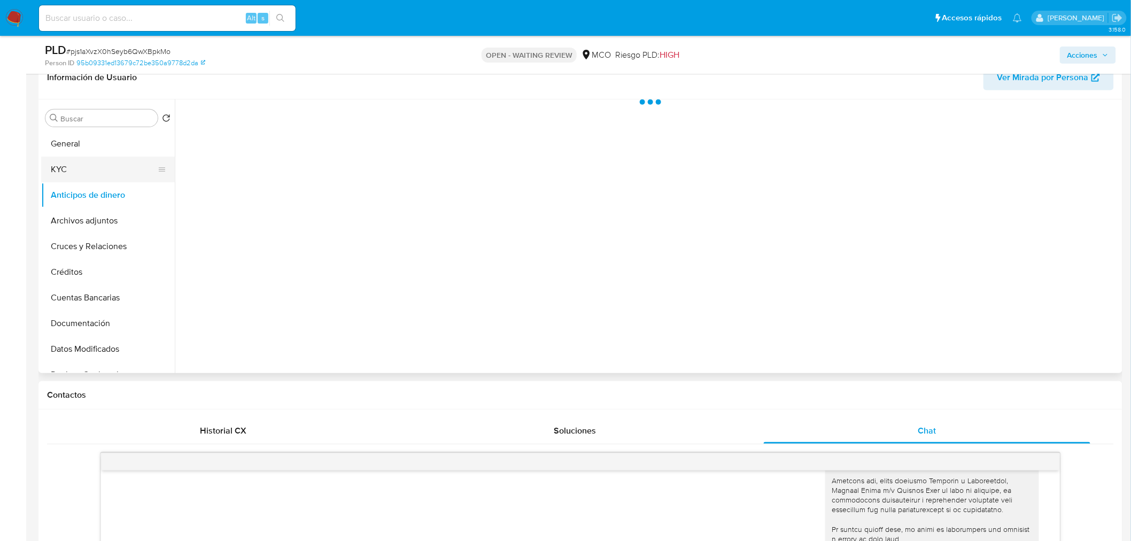
click at [82, 166] on button "KYC" at bounding box center [103, 170] width 125 height 26
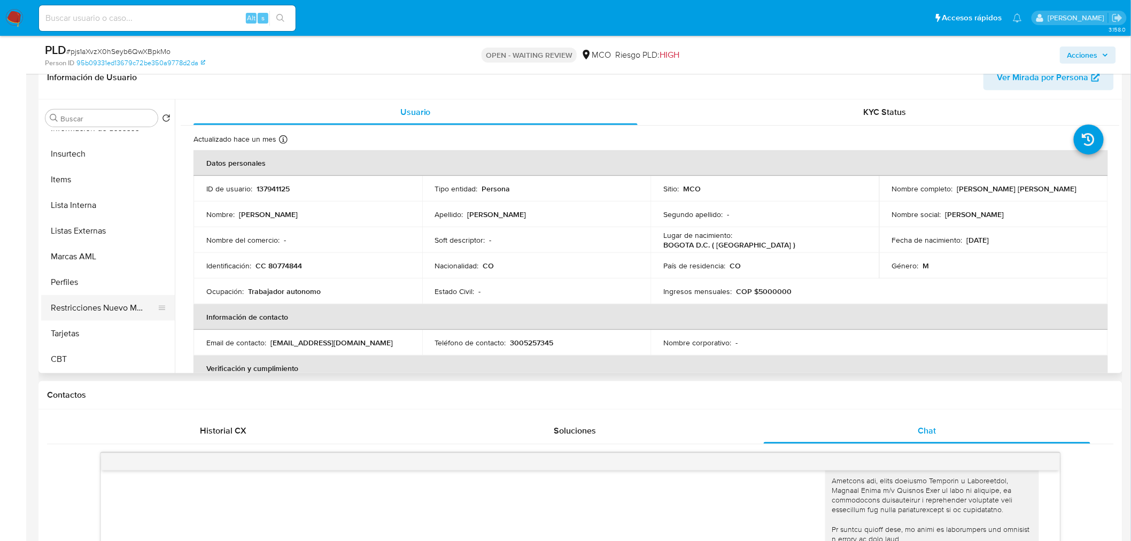
scroll to position [451, 0]
click at [122, 302] on button "Restricciones Nuevo Mundo" at bounding box center [103, 309] width 125 height 26
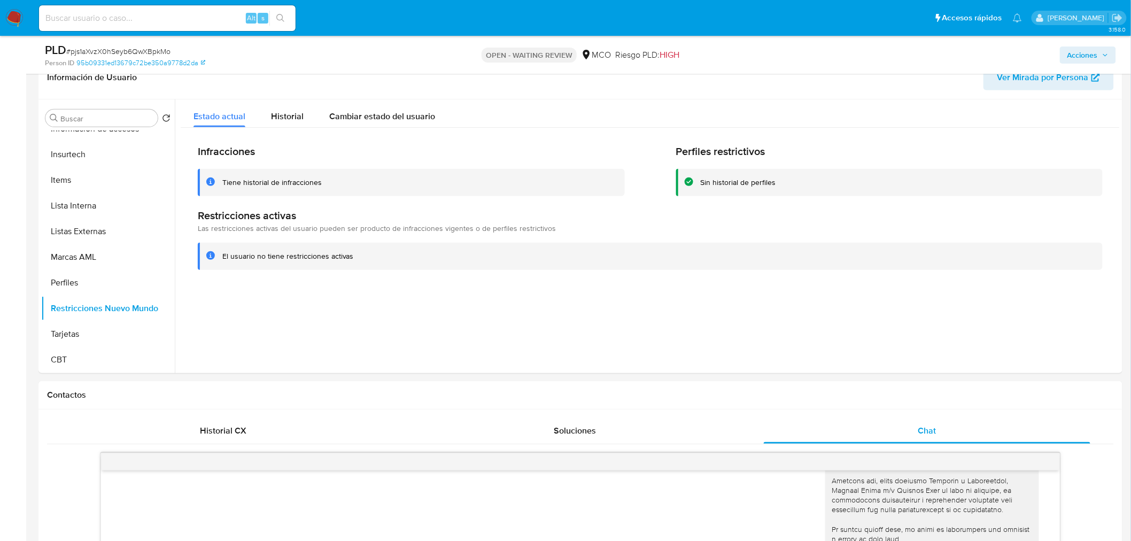
click at [1106, 59] on span "Acciones" at bounding box center [1087, 55] width 41 height 15
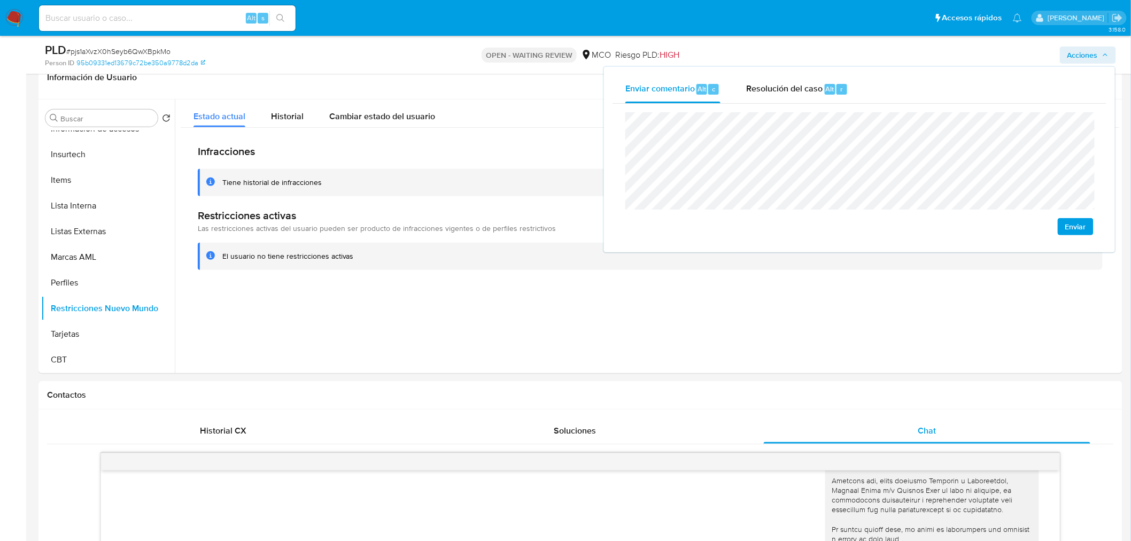
click at [618, 153] on div "Enviar" at bounding box center [860, 174] width 494 height 140
click at [608, 86] on div "Enviar comentario Alt c Resolución del caso Alt r Enviar" at bounding box center [859, 159] width 511 height 185
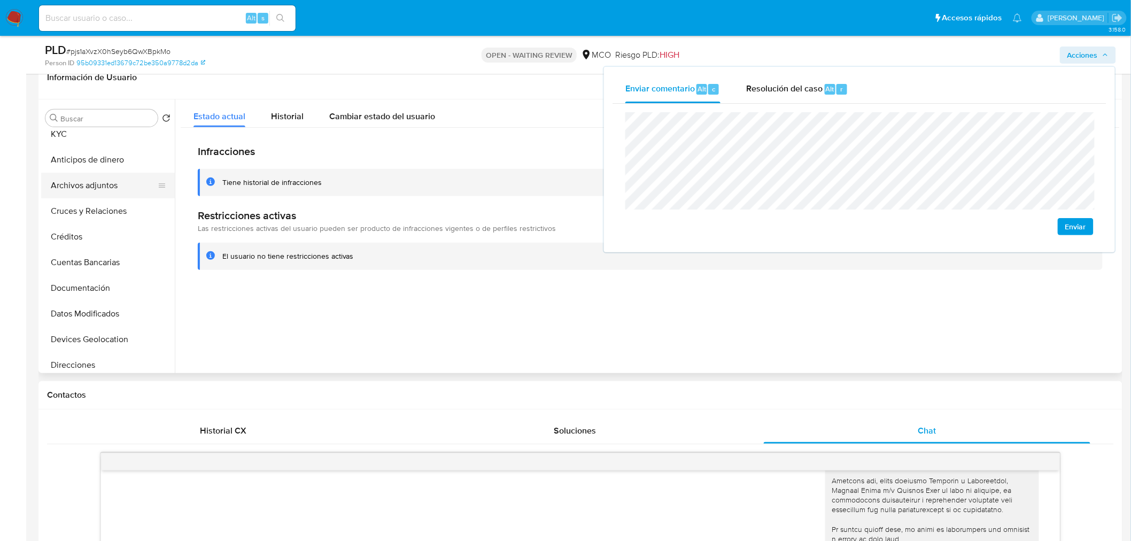
click at [97, 181] on button "Archivos adjuntos" at bounding box center [103, 186] width 125 height 26
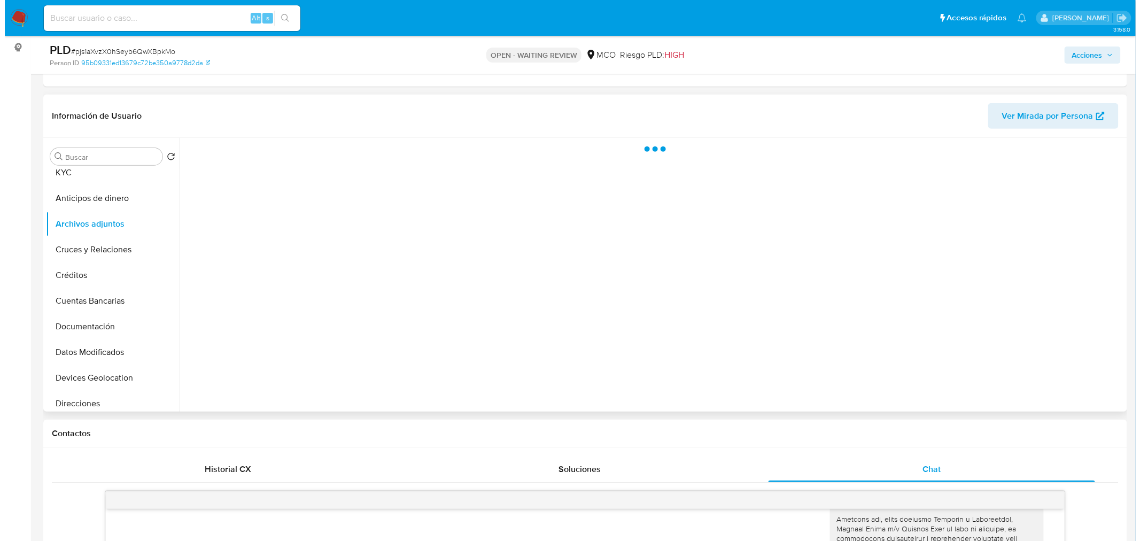
scroll to position [119, 0]
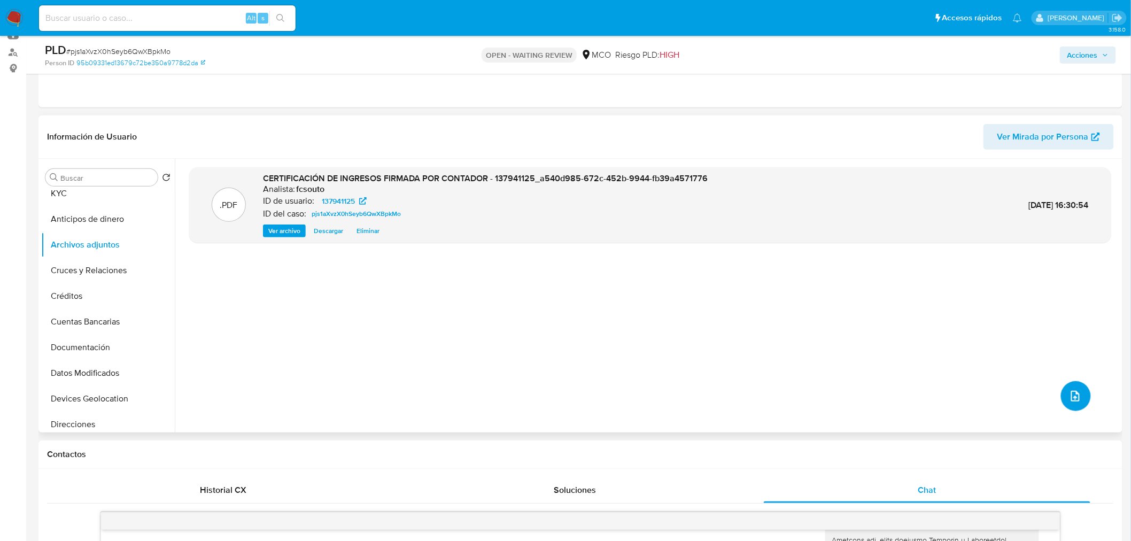
click at [1078, 393] on icon "upload-file" at bounding box center [1075, 396] width 13 height 13
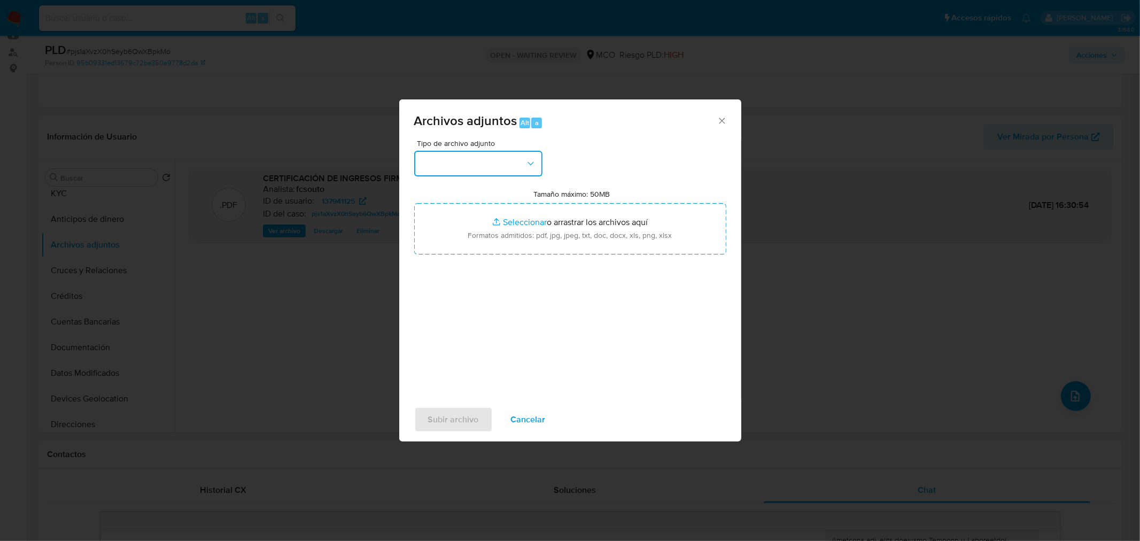
click at [521, 162] on button "button" at bounding box center [478, 164] width 128 height 26
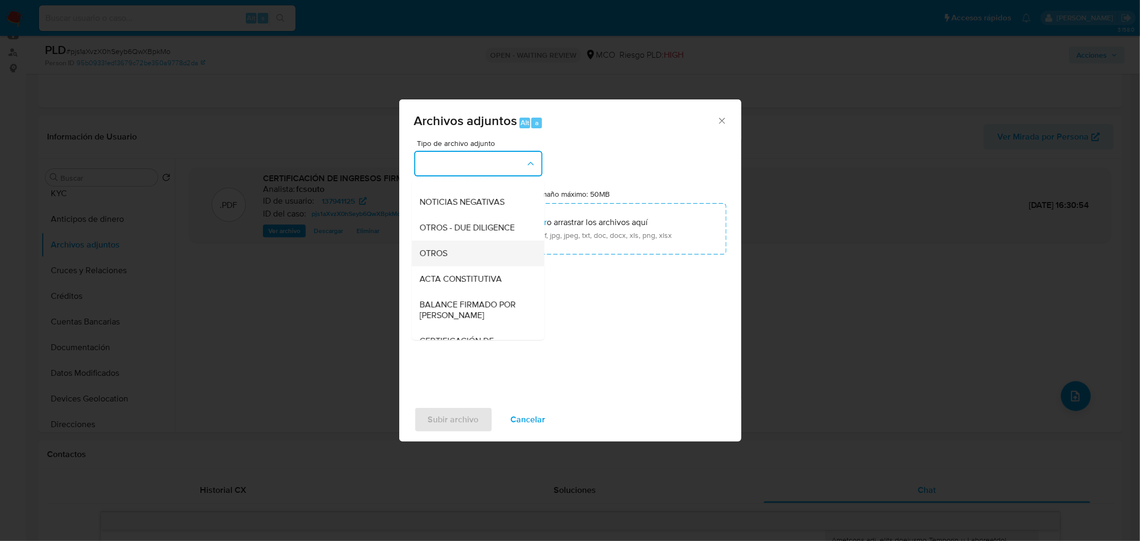
click at [447, 266] on div "OTROS" at bounding box center [474, 253] width 109 height 26
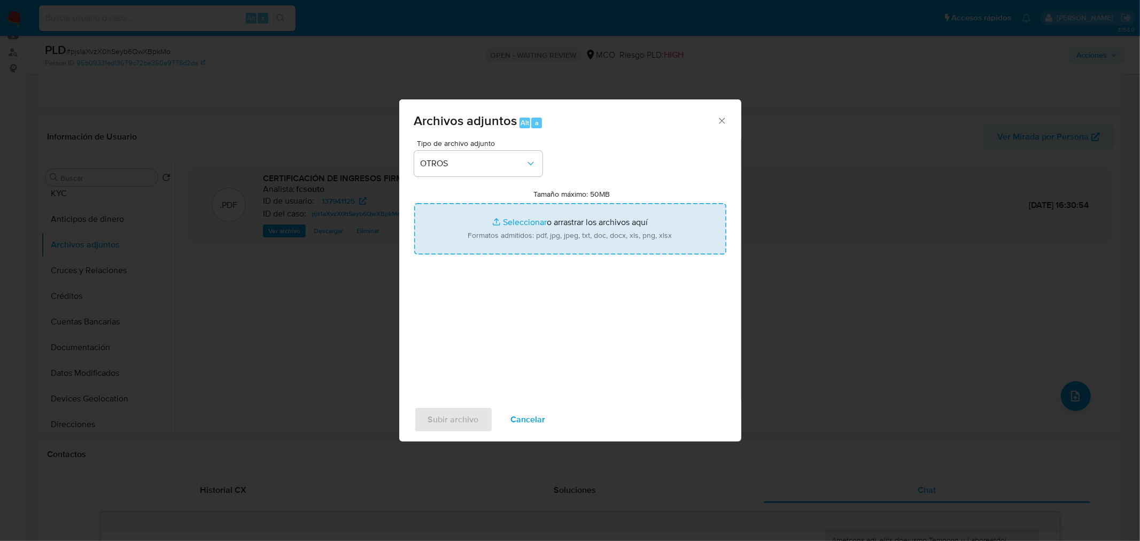
click at [526, 246] on input "Tamaño máximo: 50MB Seleccionar archivos" at bounding box center [570, 228] width 312 height 51
type input "C:\fakepath\137941125 - 11_9_2025.pdf"
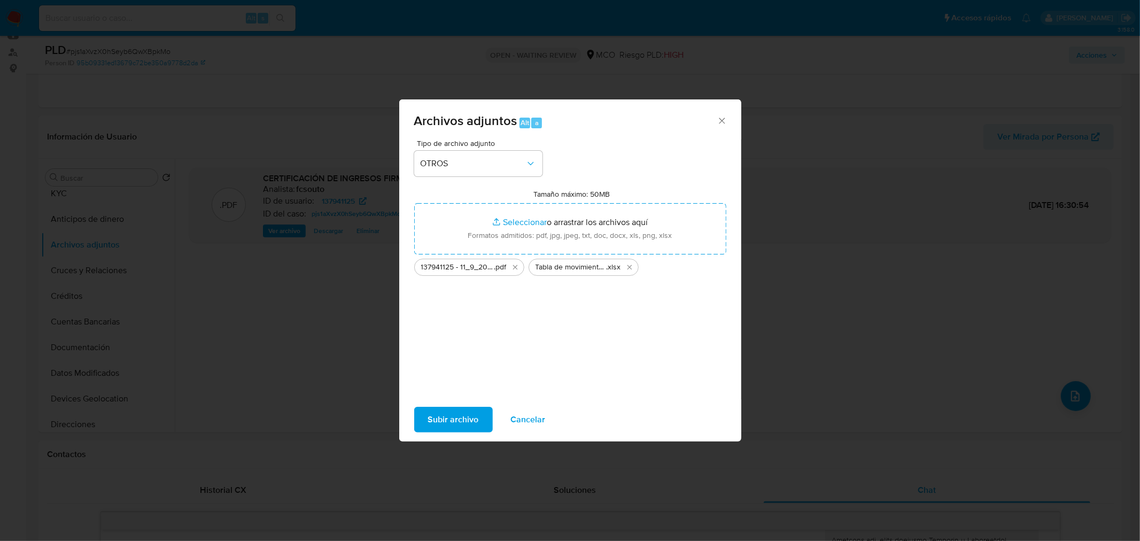
click at [450, 419] on span "Subir archivo" at bounding box center [453, 420] width 51 height 24
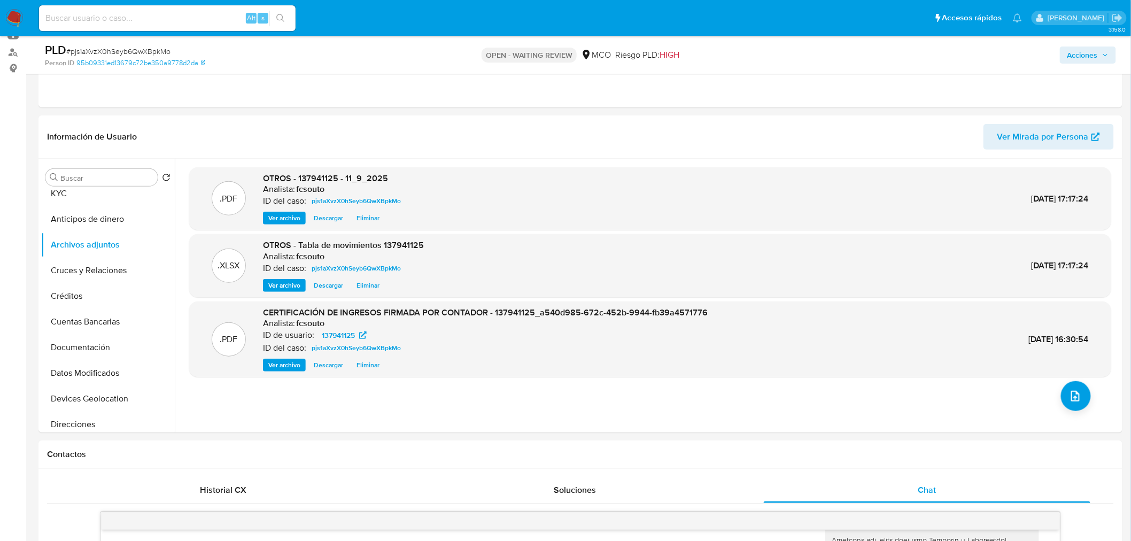
drag, startPoint x: 1096, startPoint y: 52, endPoint x: 1043, endPoint y: 61, distance: 54.2
click at [1094, 52] on span "Acciones" at bounding box center [1082, 55] width 30 height 17
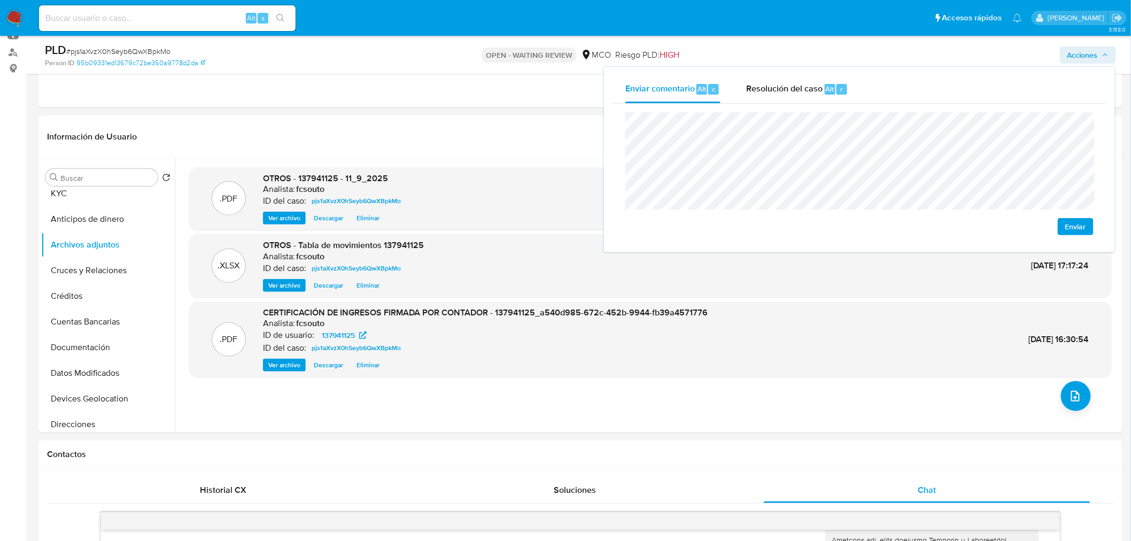
click at [1079, 226] on span "Enviar" at bounding box center [1075, 226] width 21 height 15
click at [479, 100] on div "Eventos ( 1 ) Acciones AUTOMATIC (1)" at bounding box center [580, 43] width 1084 height 128
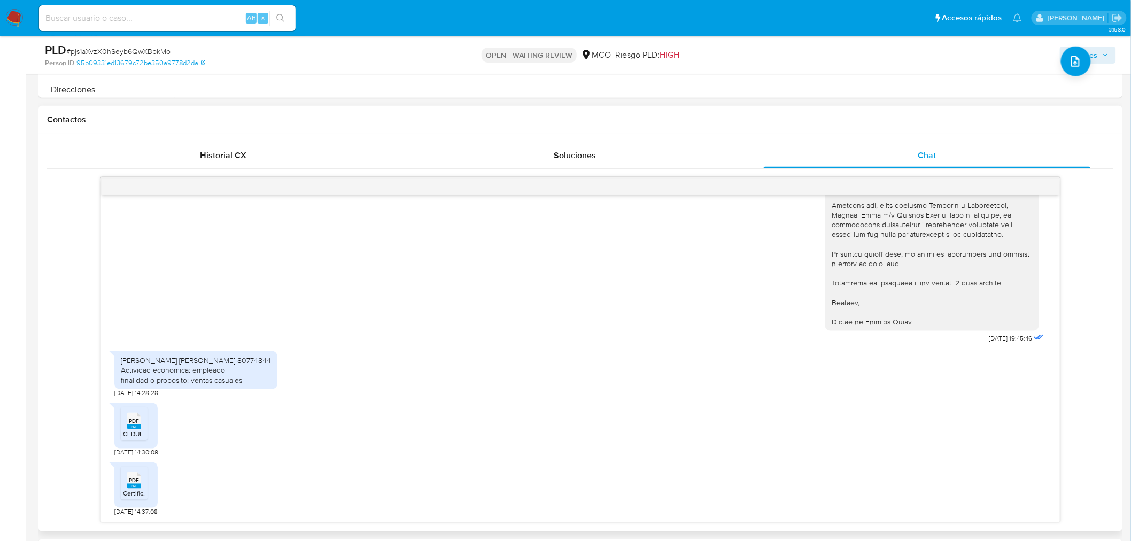
scroll to position [475, 0]
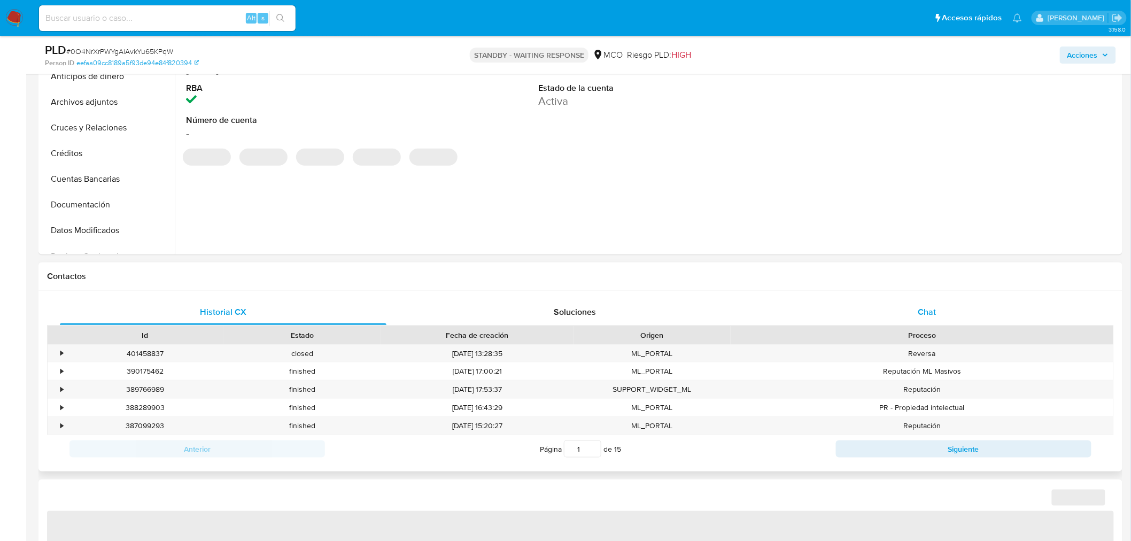
select select "10"
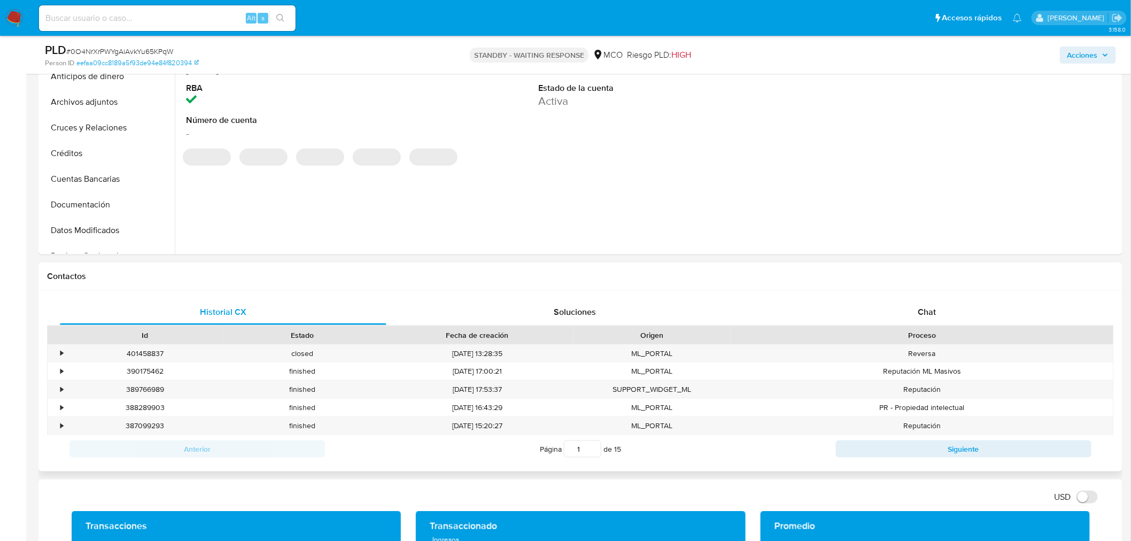
drag, startPoint x: 920, startPoint y: 305, endPoint x: 853, endPoint y: 286, distance: 69.9
click at [915, 300] on div "Chat" at bounding box center [927, 312] width 327 height 26
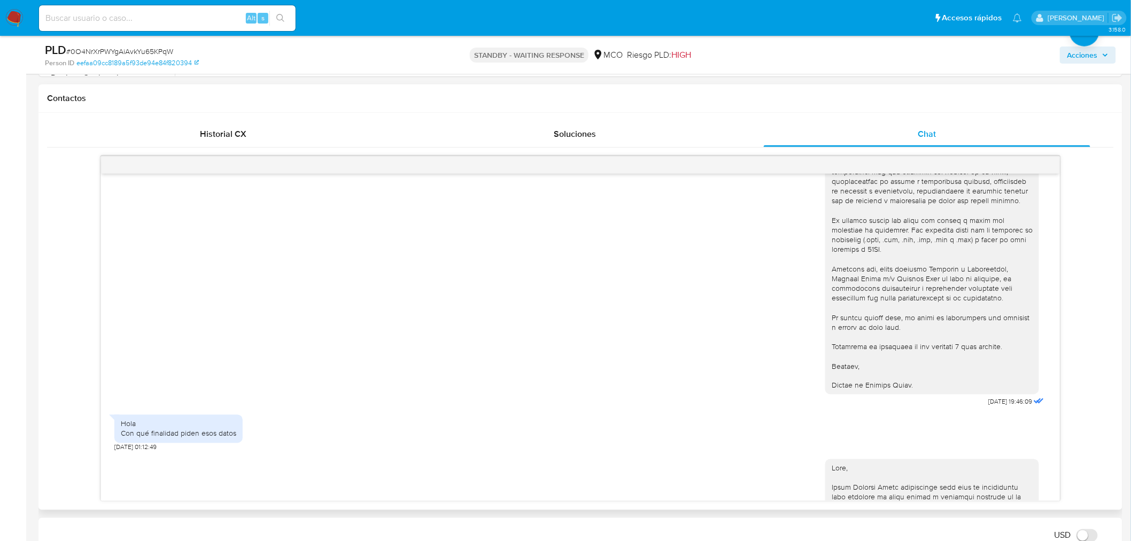
scroll to position [51, 0]
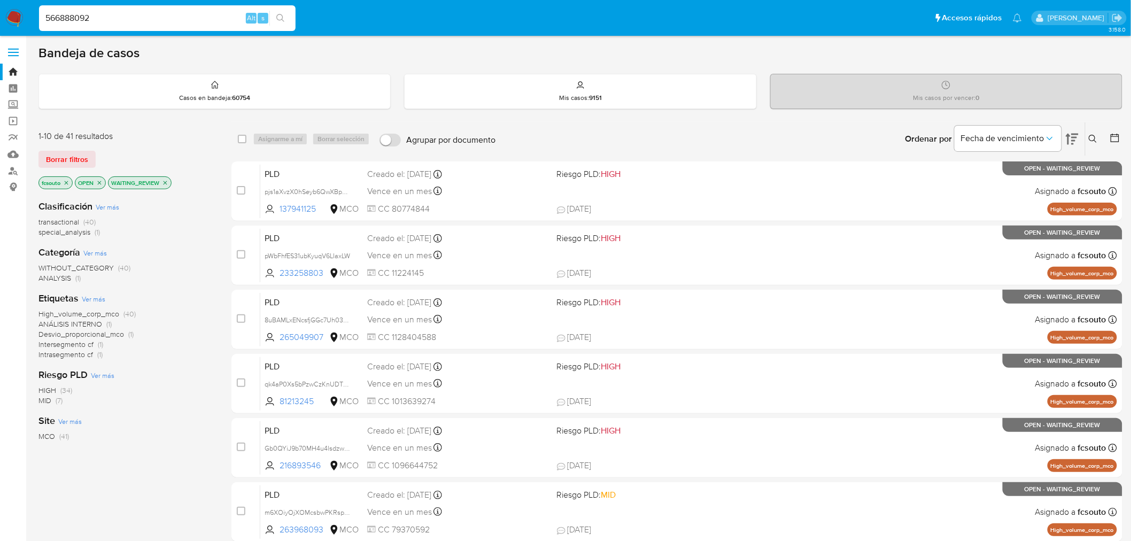
type input "566888092"
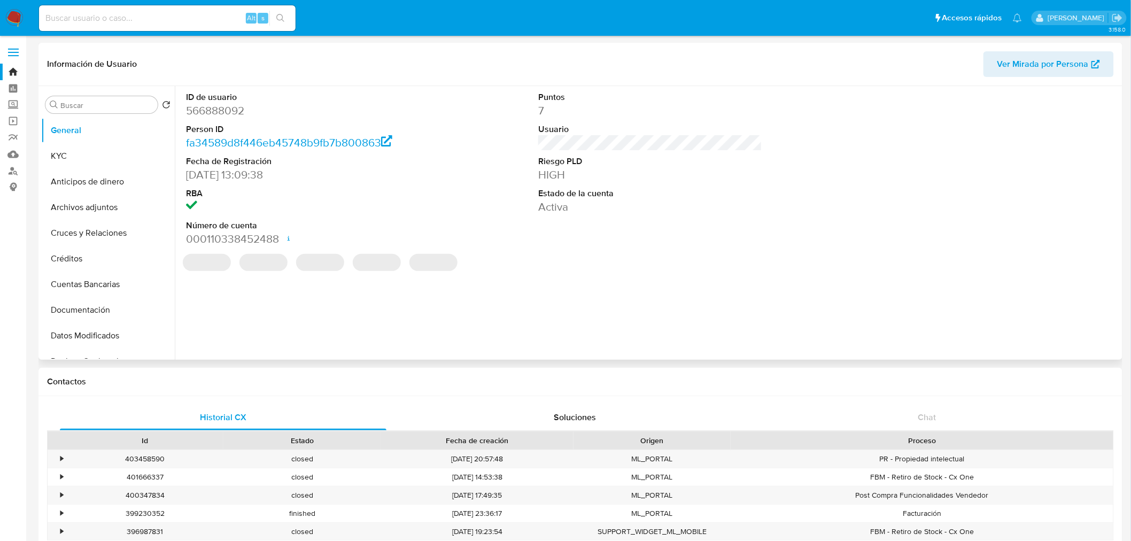
select select "10"
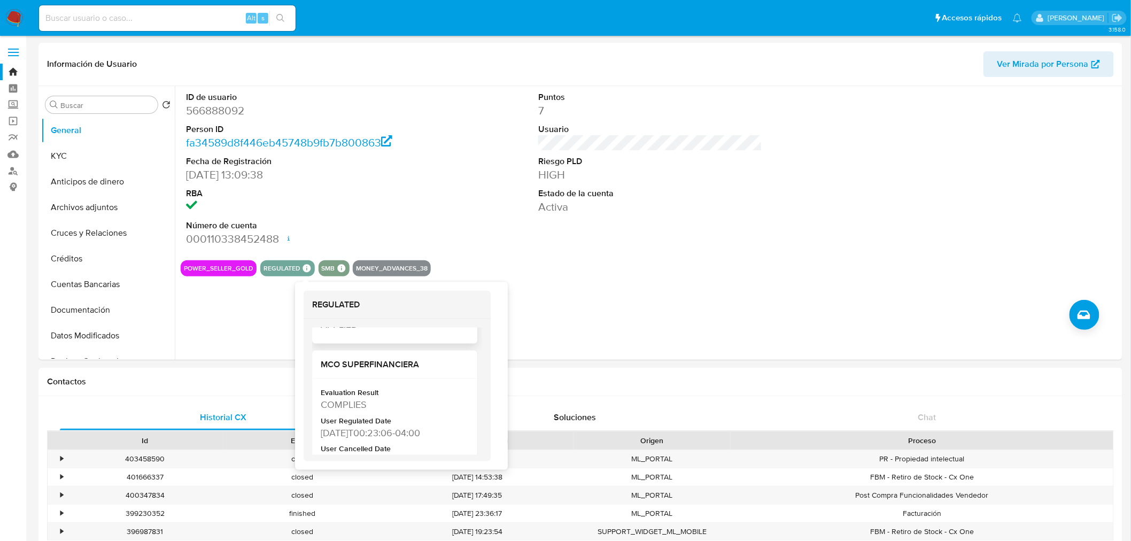
scroll to position [178, 0]
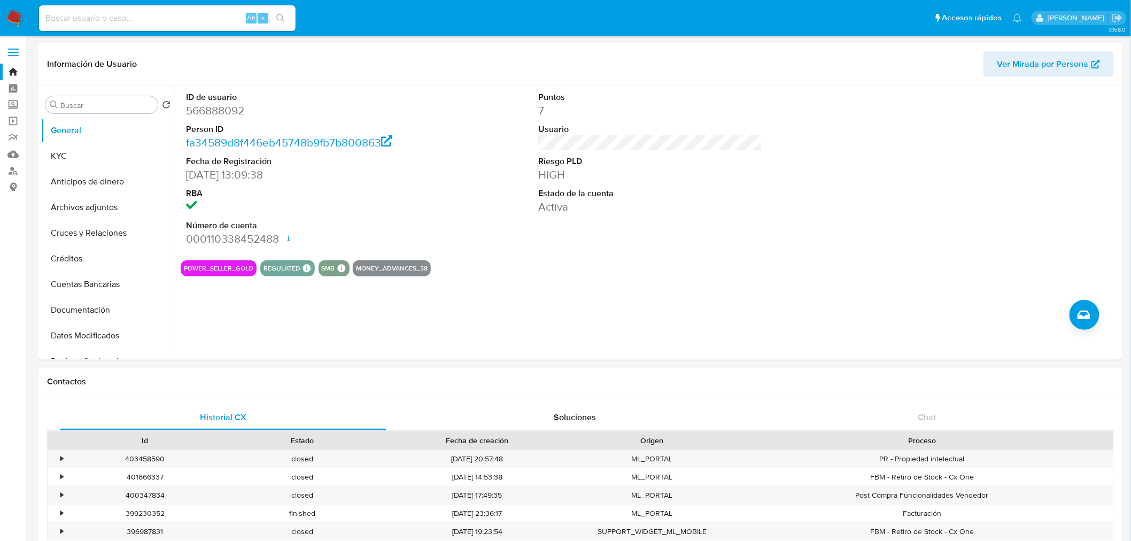
drag, startPoint x: 15, startPoint y: 21, endPoint x: 20, endPoint y: 17, distance: 6.8
click at [15, 21] on img at bounding box center [14, 18] width 18 height 18
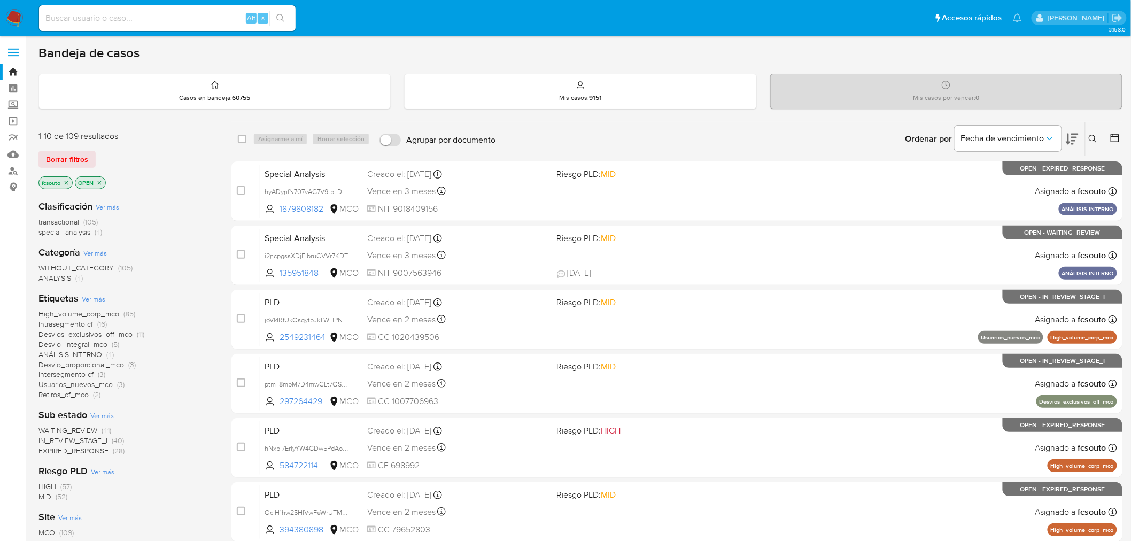
click at [87, 430] on span "WAITING_REVIEW" at bounding box center [67, 430] width 59 height 11
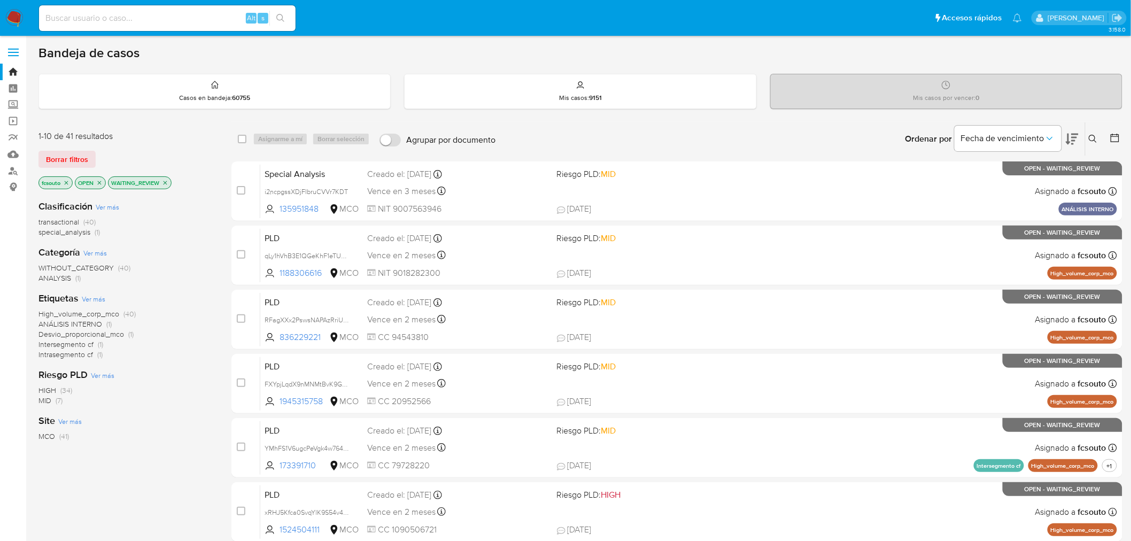
click at [1073, 137] on icon at bounding box center [1072, 139] width 13 height 11
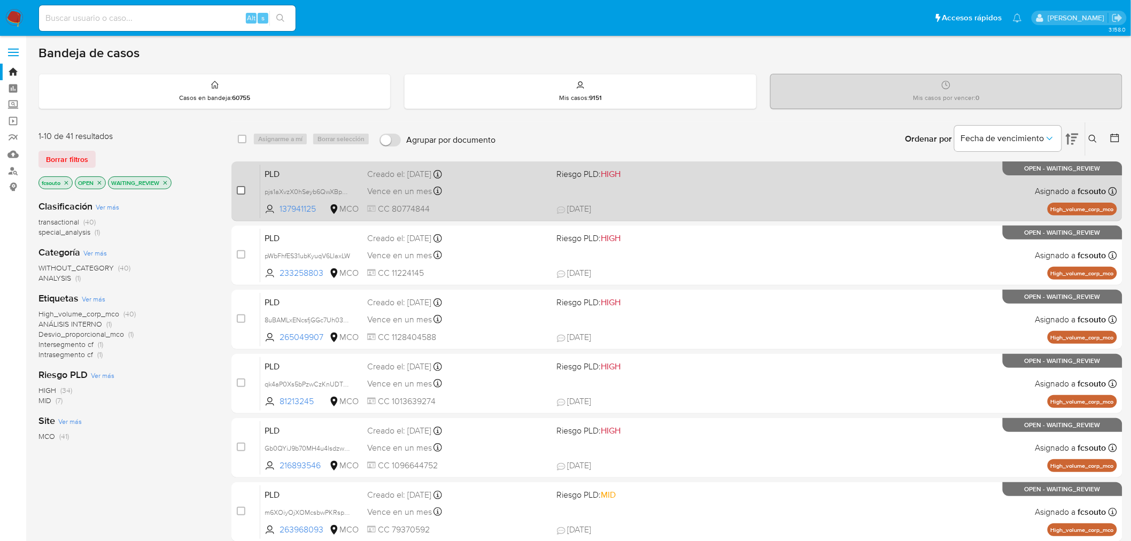
click at [241, 188] on input "checkbox" at bounding box center [241, 190] width 9 height 9
checkbox input "true"
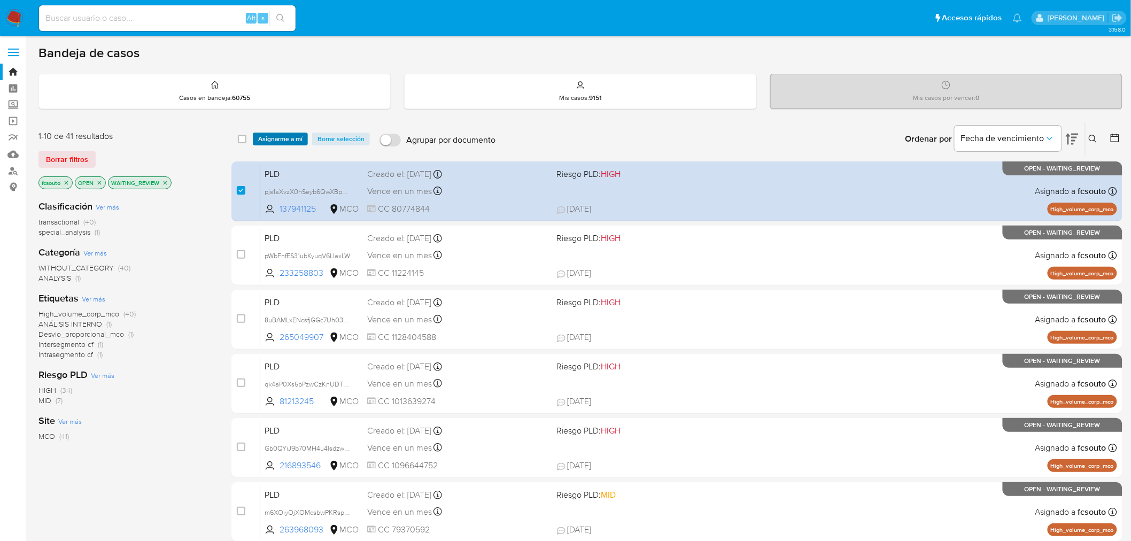
click at [292, 135] on span "Asignarme a mí" at bounding box center [280, 139] width 44 height 11
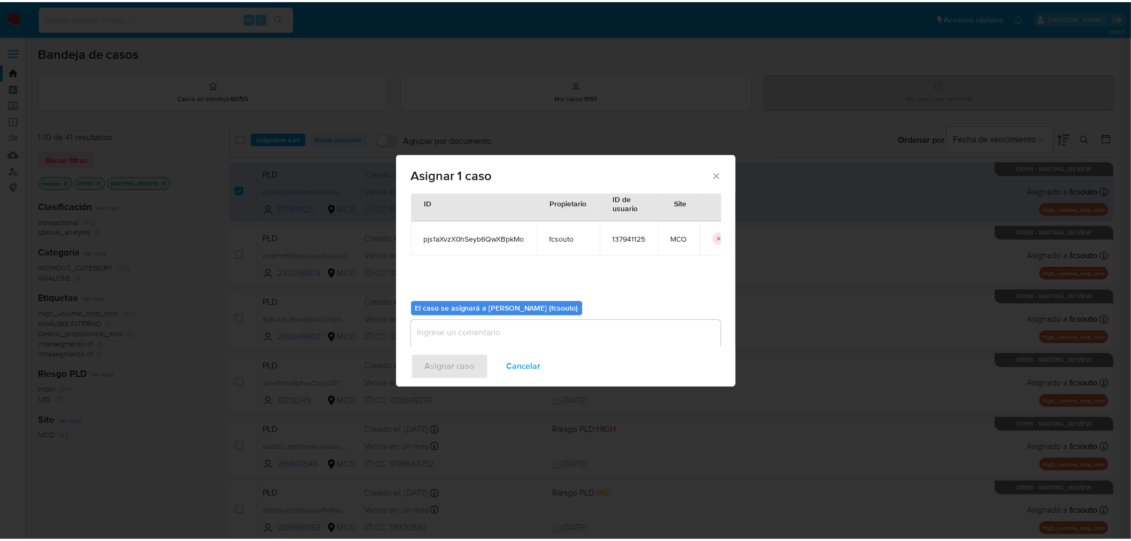
scroll to position [55, 0]
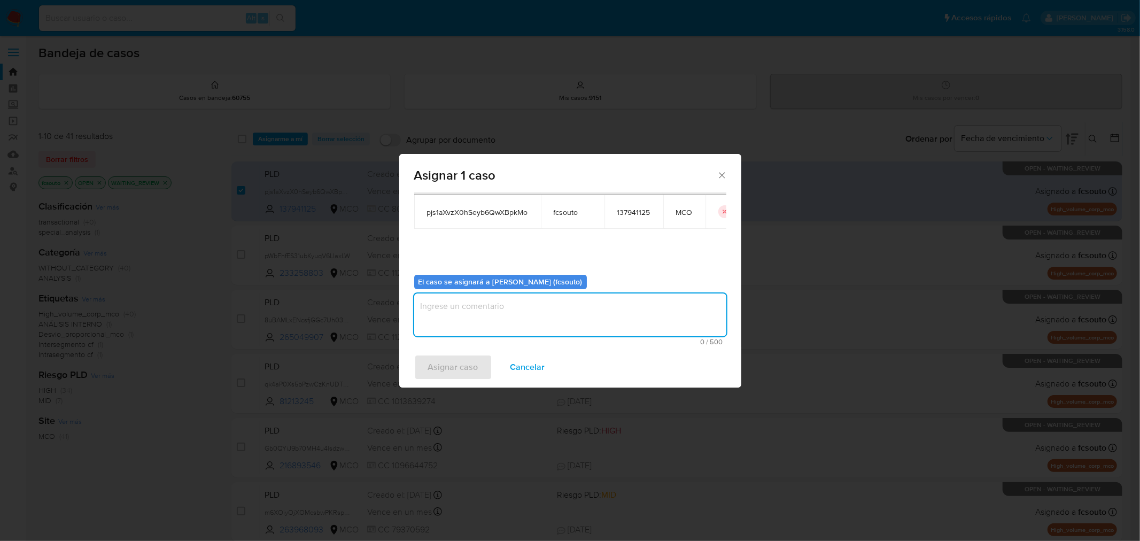
click at [562, 307] on textarea "assign-modal" at bounding box center [570, 314] width 312 height 43
type textarea "Asignación manual"
click at [452, 364] on span "Asignar caso" at bounding box center [453, 367] width 50 height 24
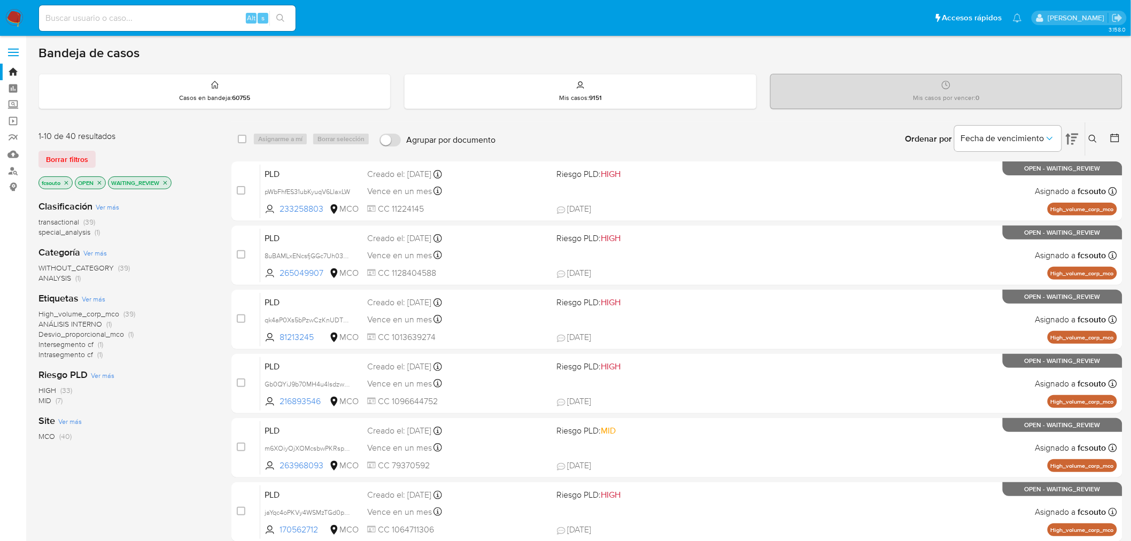
scroll to position [340, 0]
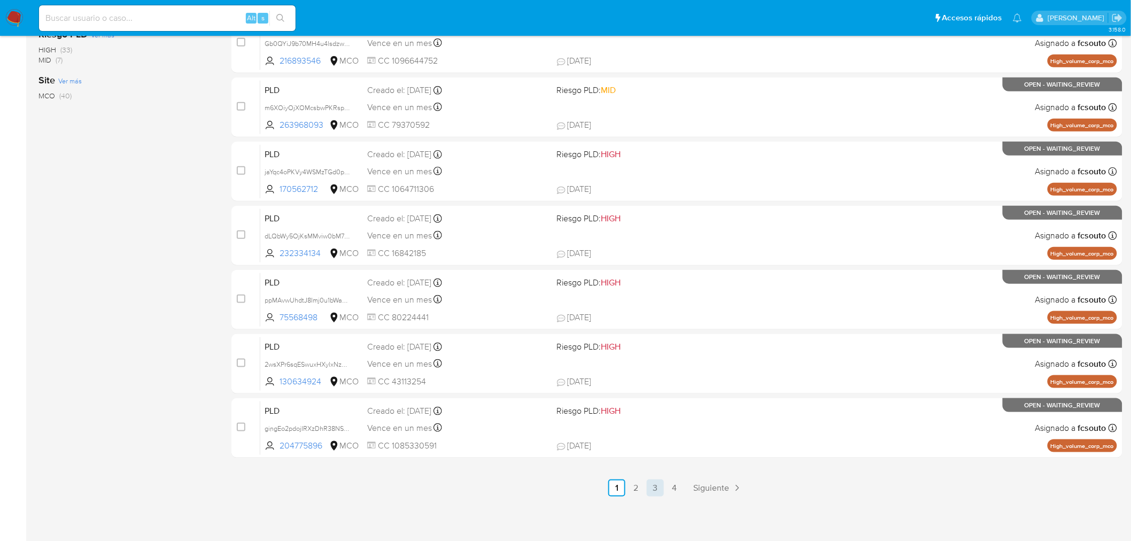
click at [660, 493] on link "3" at bounding box center [655, 487] width 17 height 17
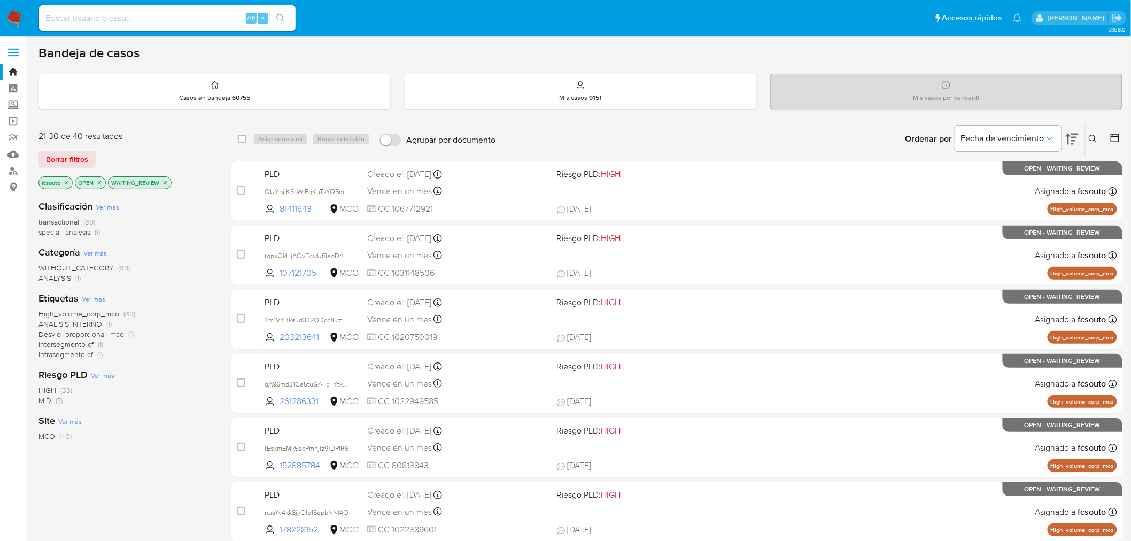
scroll to position [340, 0]
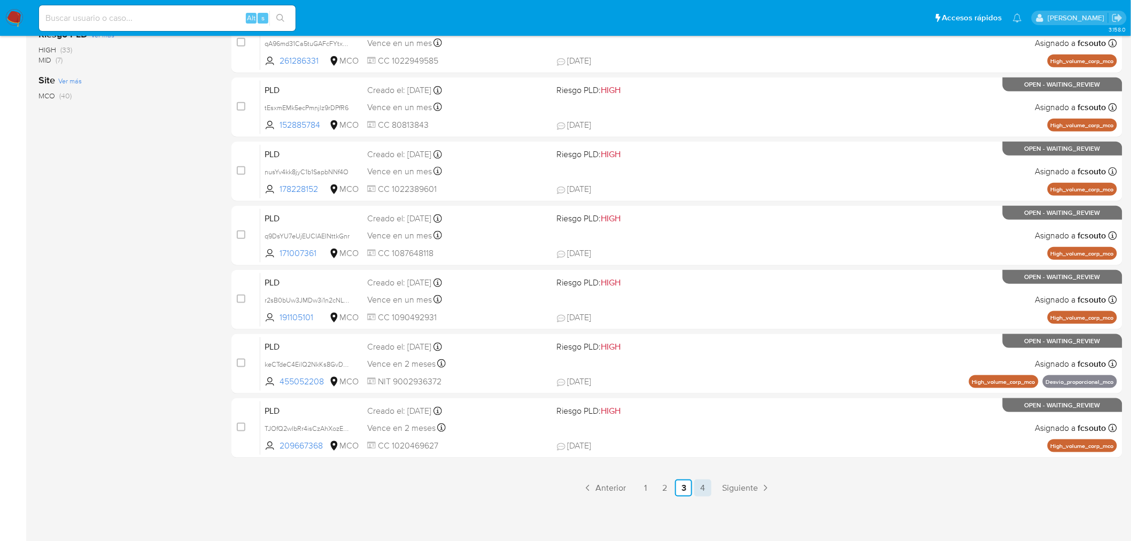
click at [695, 486] on link "4" at bounding box center [702, 487] width 17 height 17
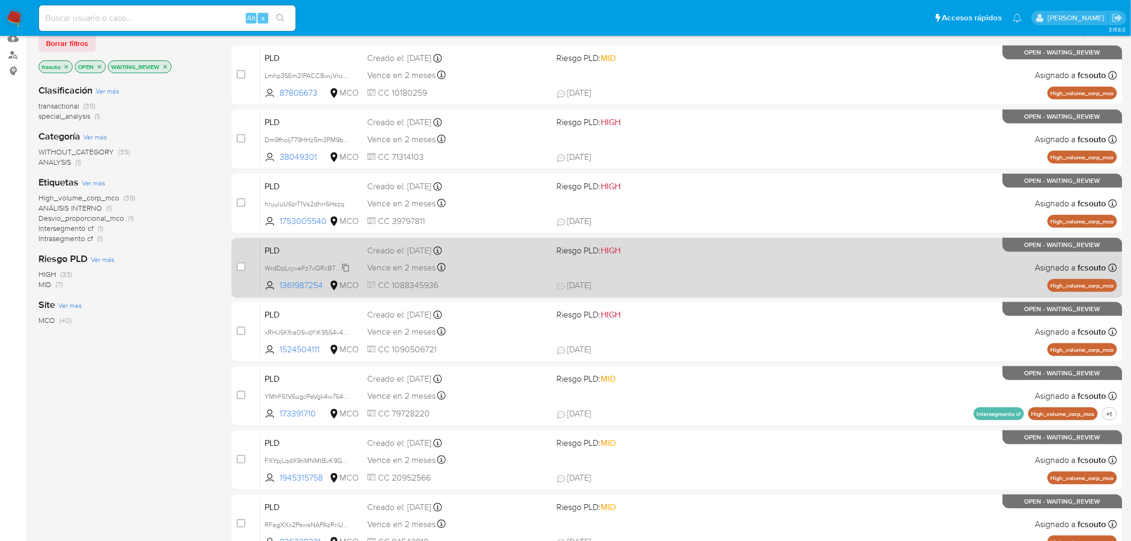
scroll to position [340, 0]
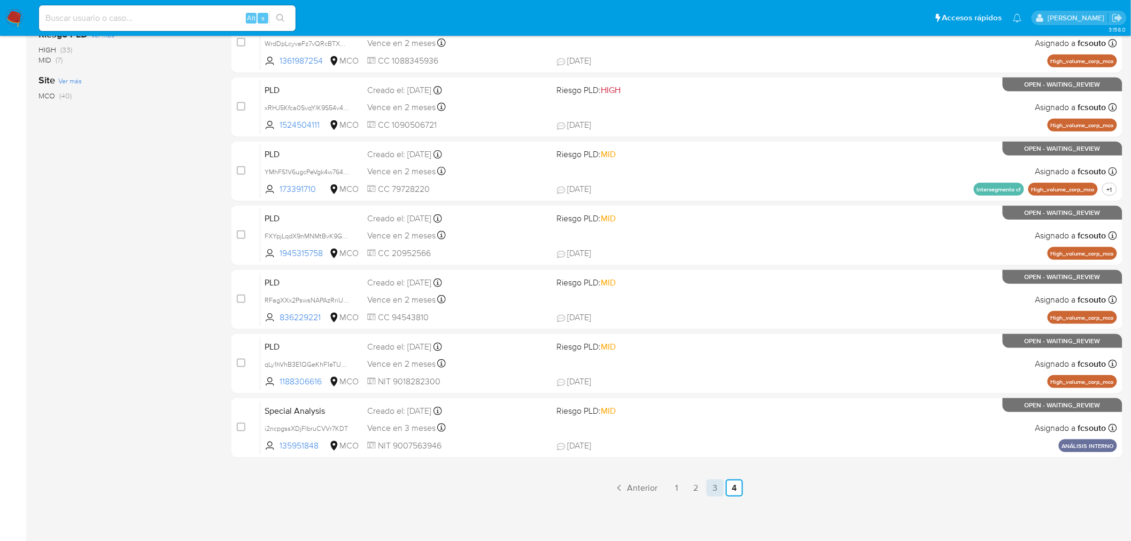
click at [712, 482] on link "3" at bounding box center [715, 487] width 17 height 17
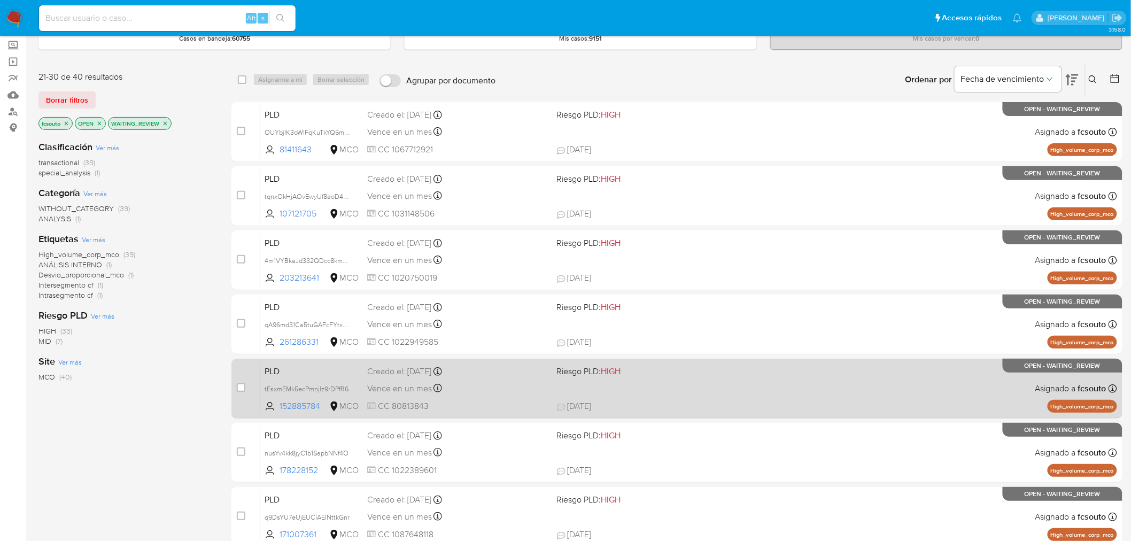
scroll to position [340, 0]
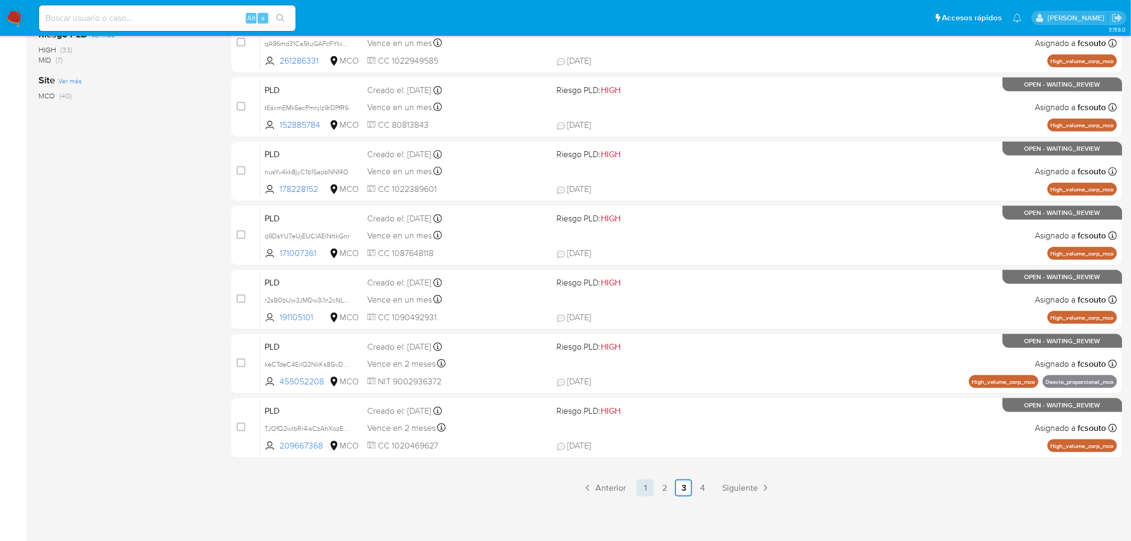
click at [639, 483] on link "1" at bounding box center [645, 487] width 17 height 17
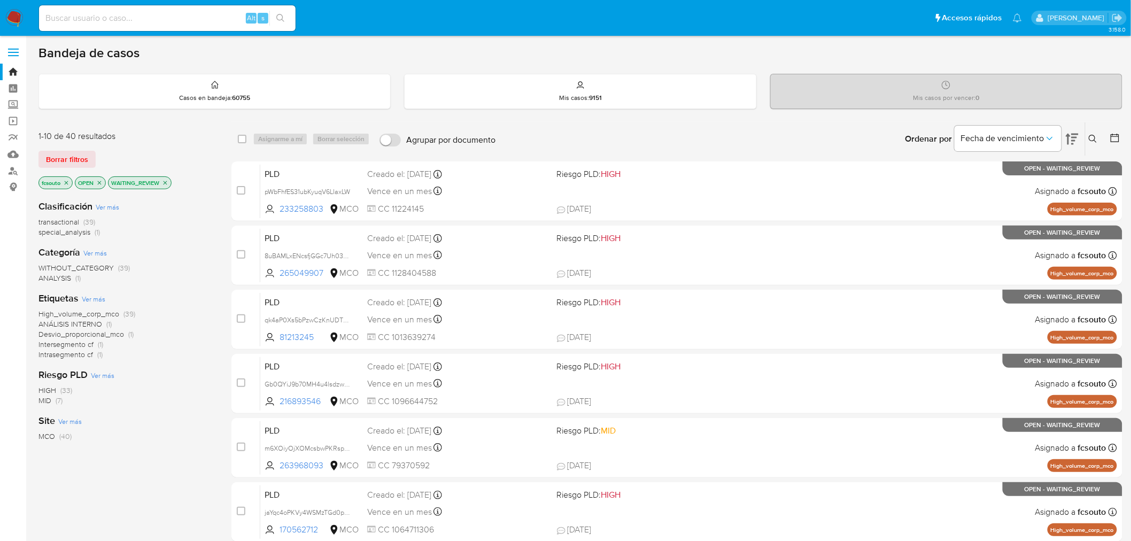
click at [1076, 137] on icon at bounding box center [1072, 139] width 13 height 11
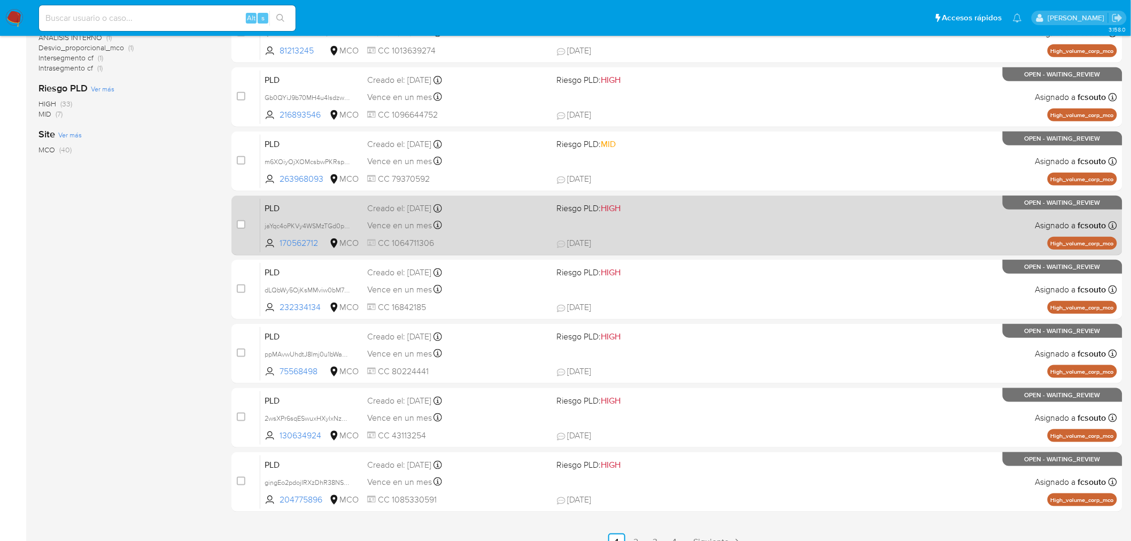
scroll to position [340, 0]
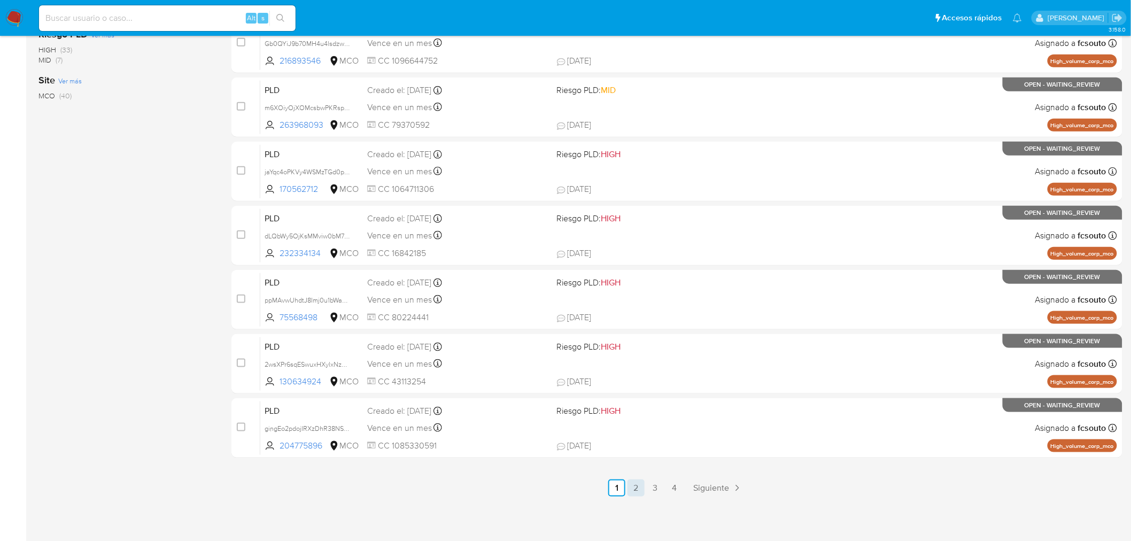
click at [634, 493] on link "2" at bounding box center [635, 487] width 17 height 17
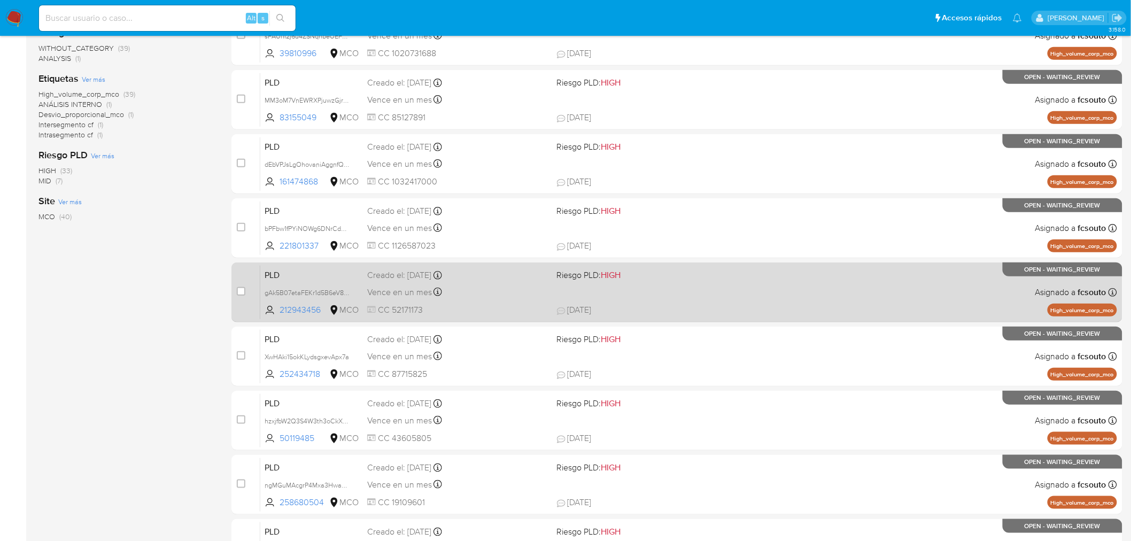
scroll to position [340, 0]
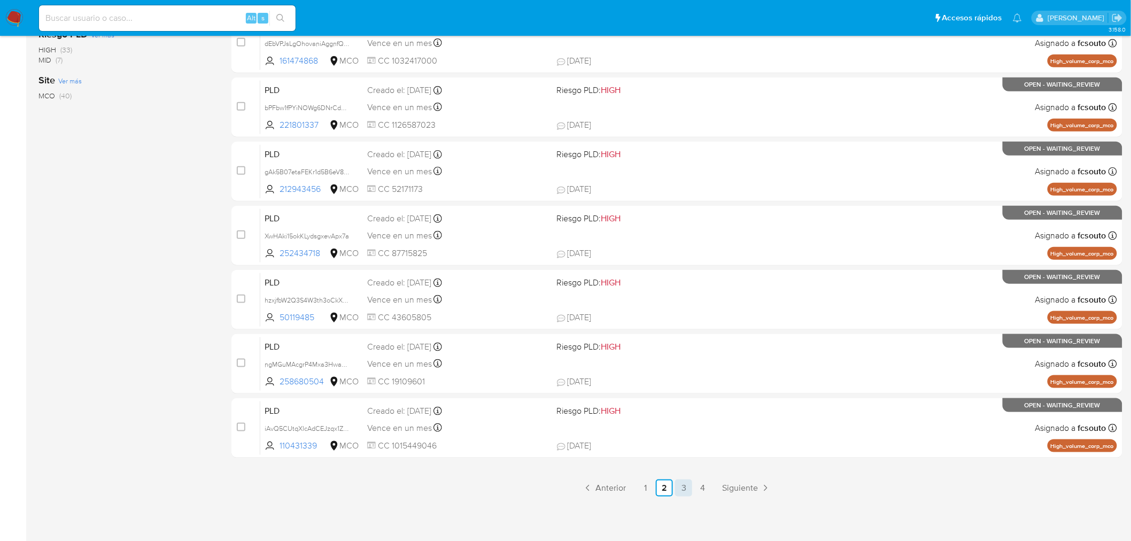
click at [678, 488] on link "3" at bounding box center [683, 487] width 17 height 17
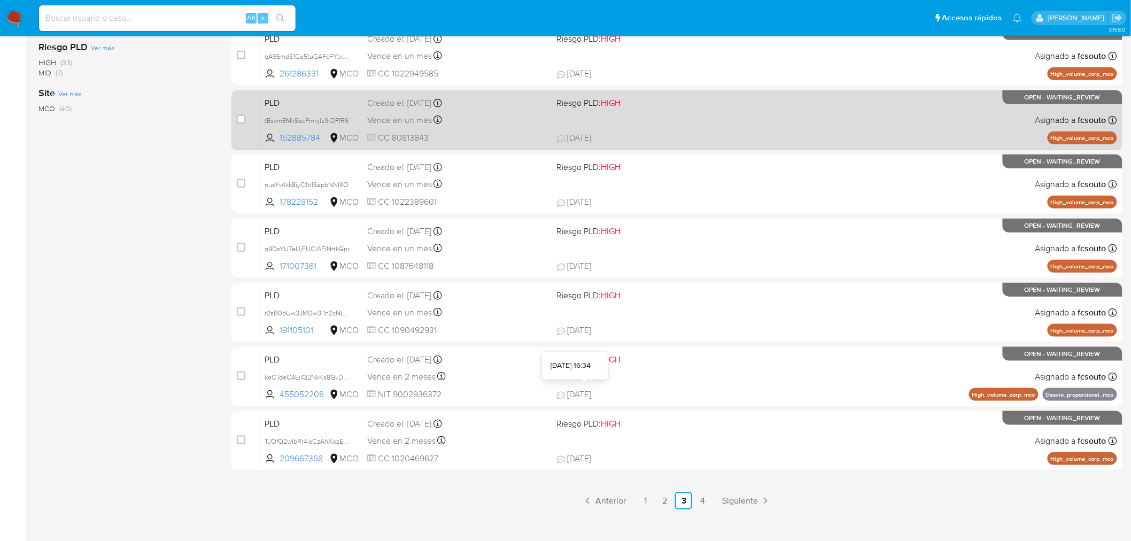
scroll to position [340, 0]
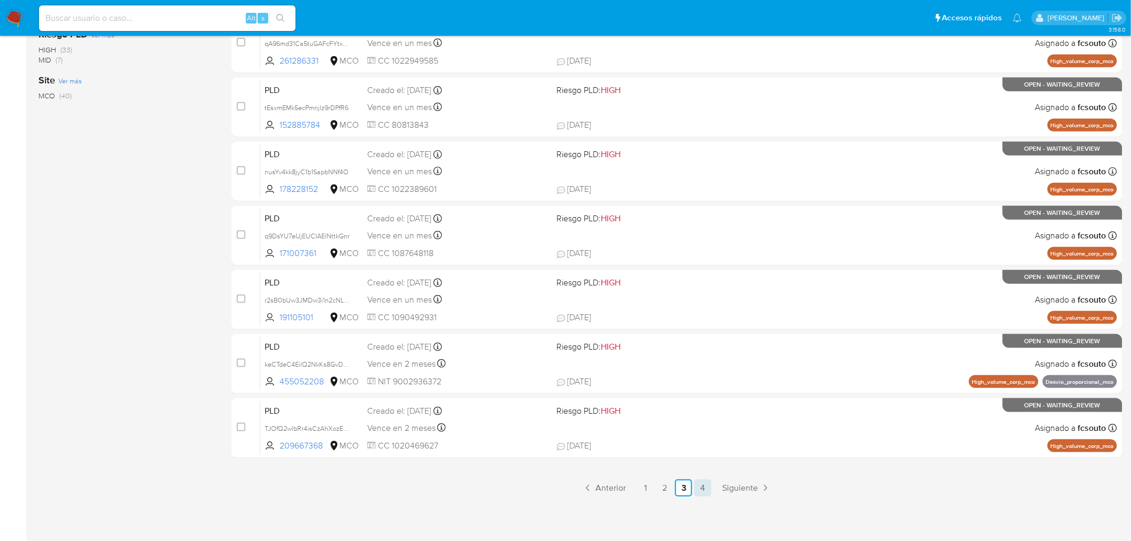
click at [711, 489] on link "4" at bounding box center [702, 487] width 17 height 17
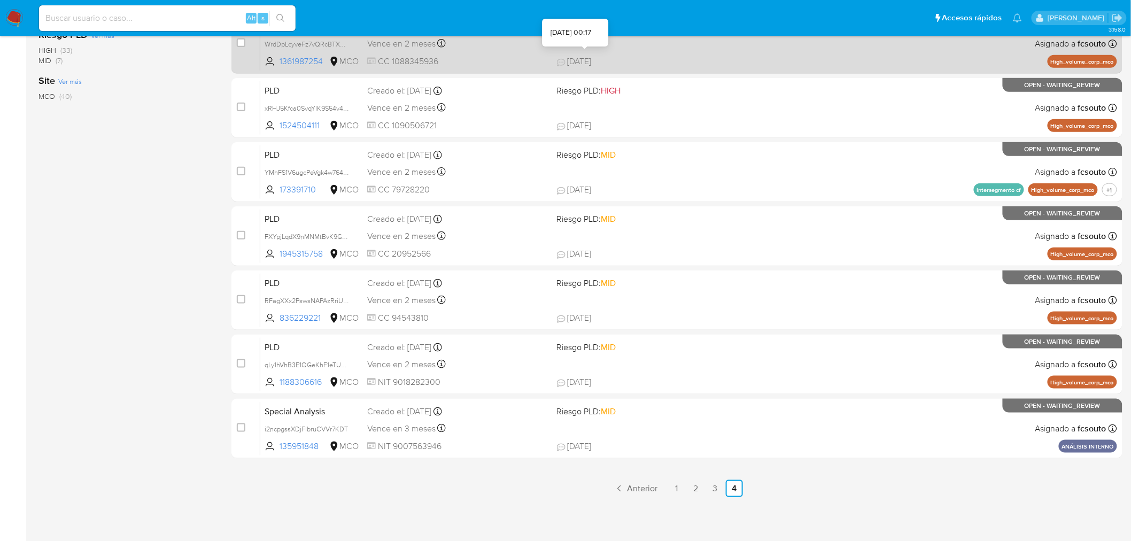
scroll to position [340, 0]
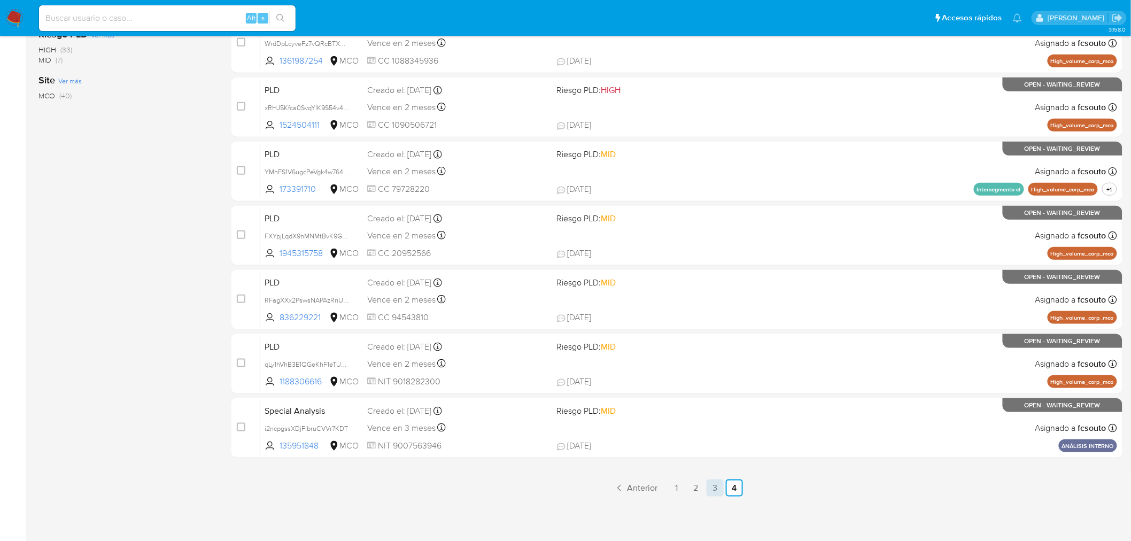
click at [711, 487] on link "3" at bounding box center [715, 487] width 17 height 17
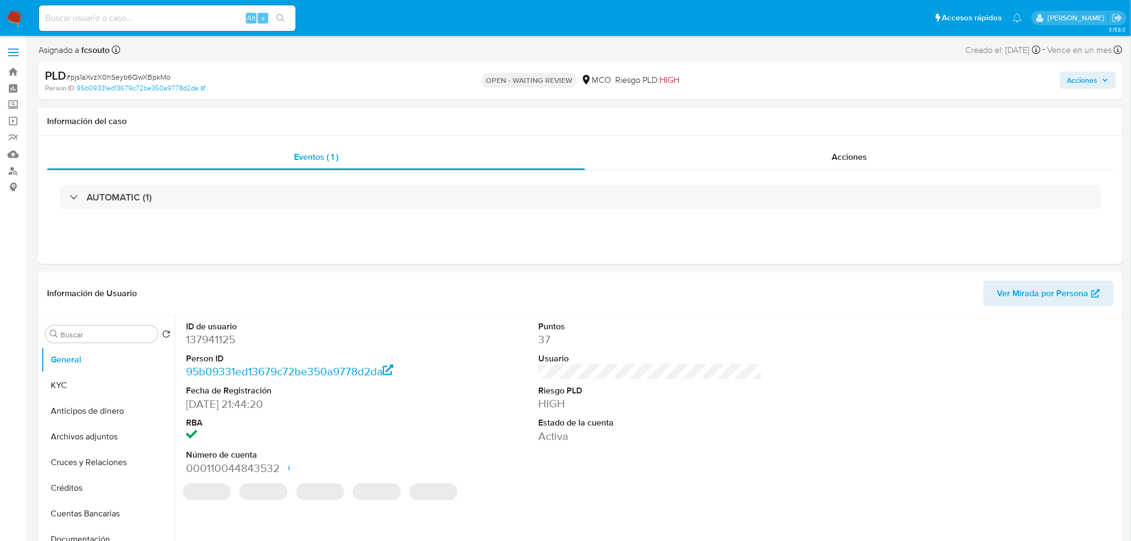
select select "10"
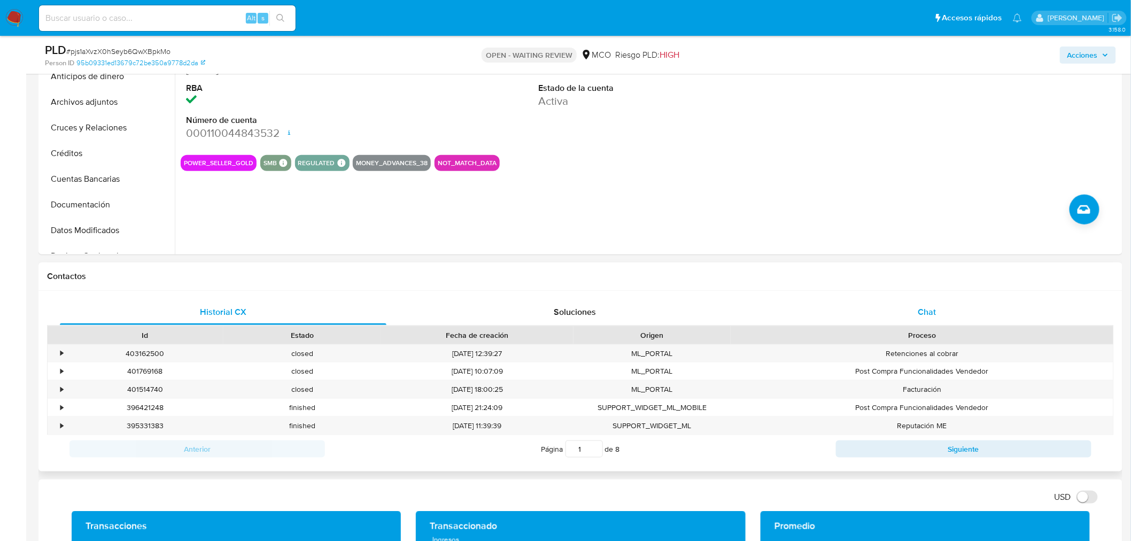
click at [954, 307] on div "Chat" at bounding box center [927, 312] width 327 height 26
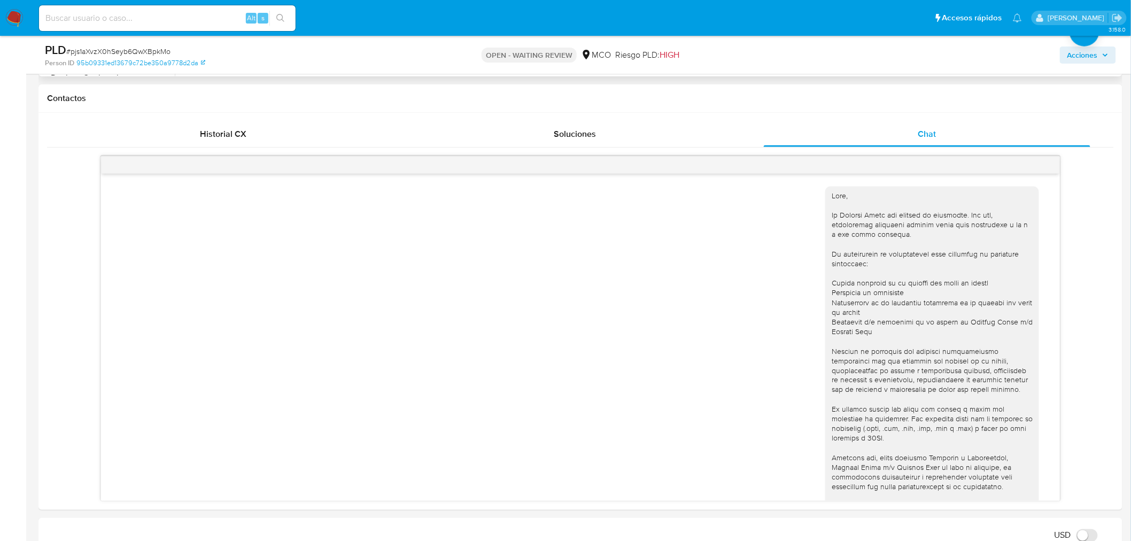
scroll to position [283, 0]
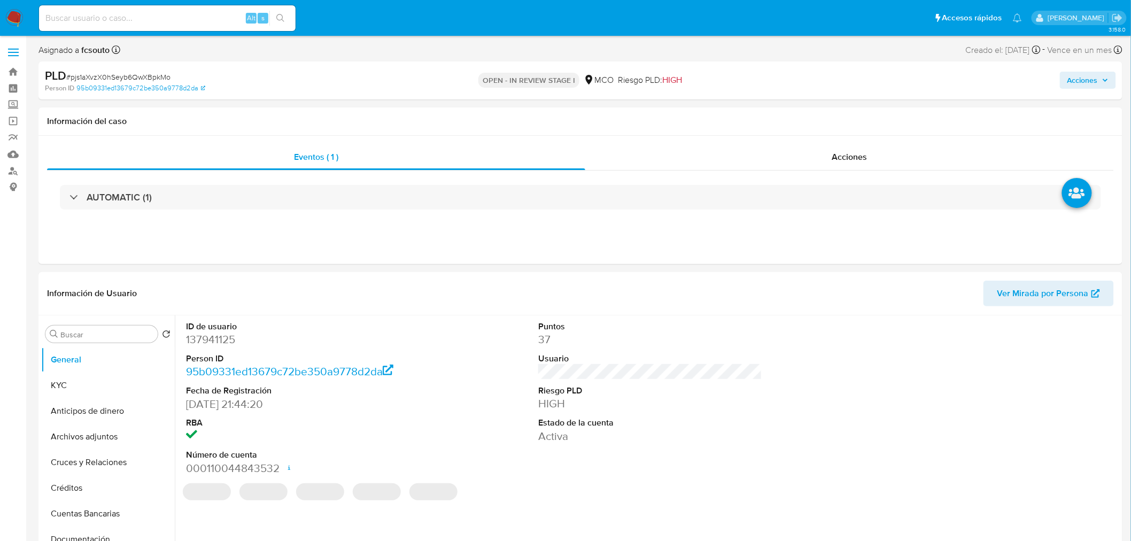
select select "10"
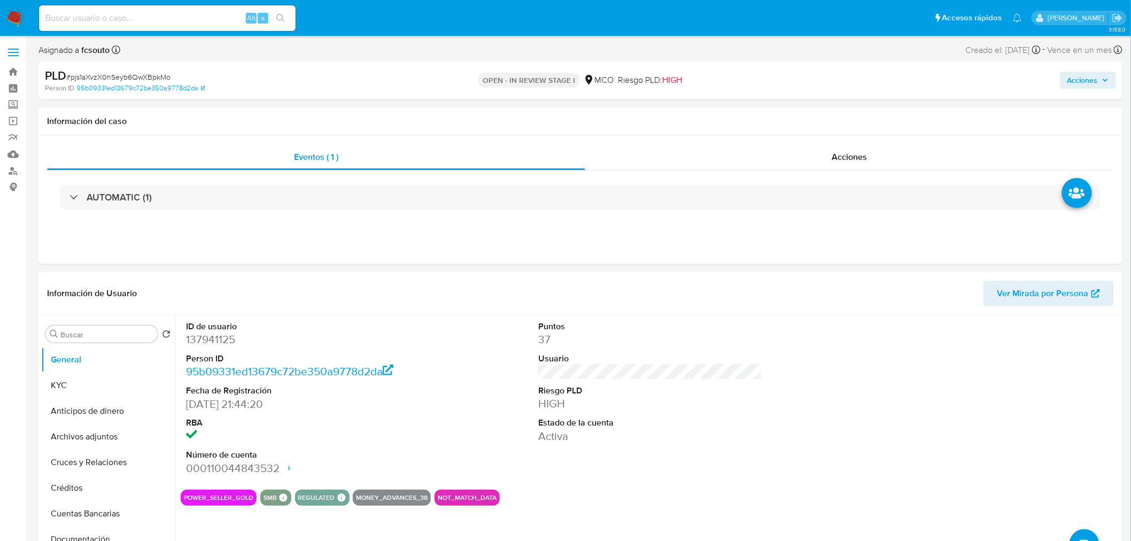
click at [1076, 80] on span "Acciones" at bounding box center [1082, 80] width 30 height 17
click at [812, 118] on span "Resolución del caso" at bounding box center [784, 114] width 76 height 12
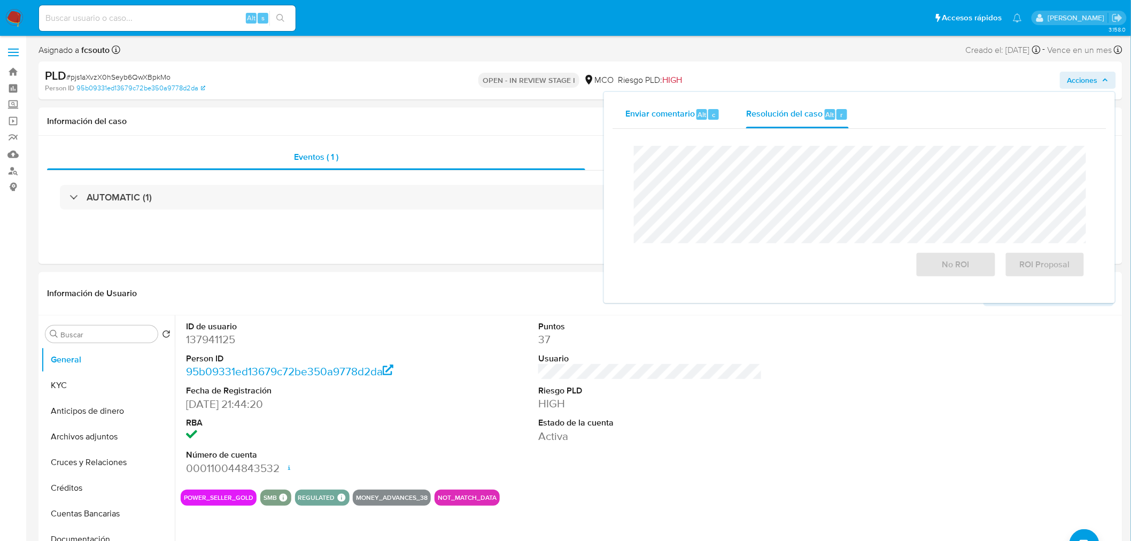
click at [691, 111] on span "Enviar comentario" at bounding box center [659, 114] width 69 height 12
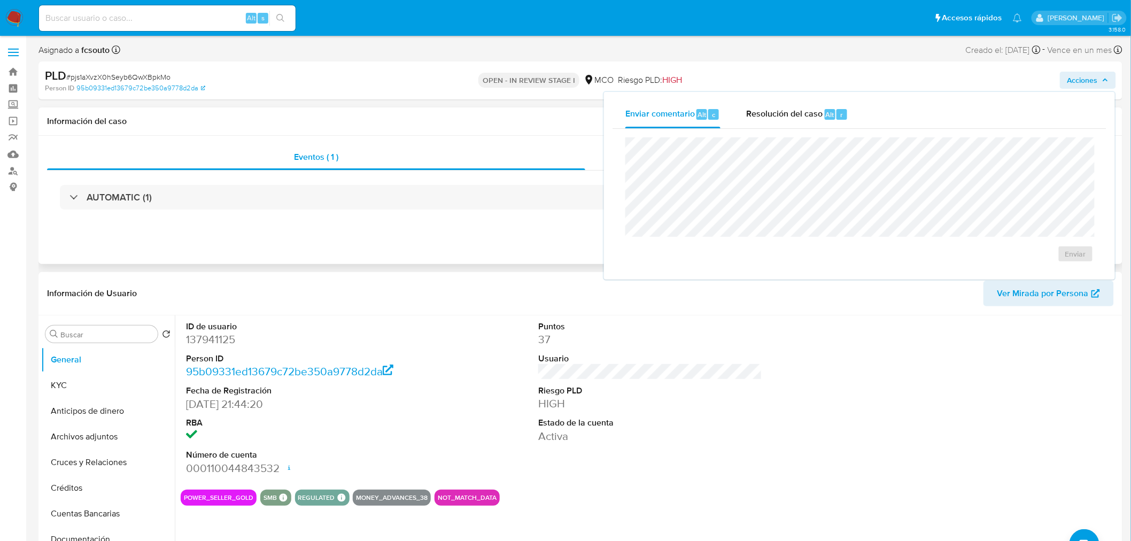
click at [399, 112] on div "Información del caso" at bounding box center [580, 121] width 1084 height 28
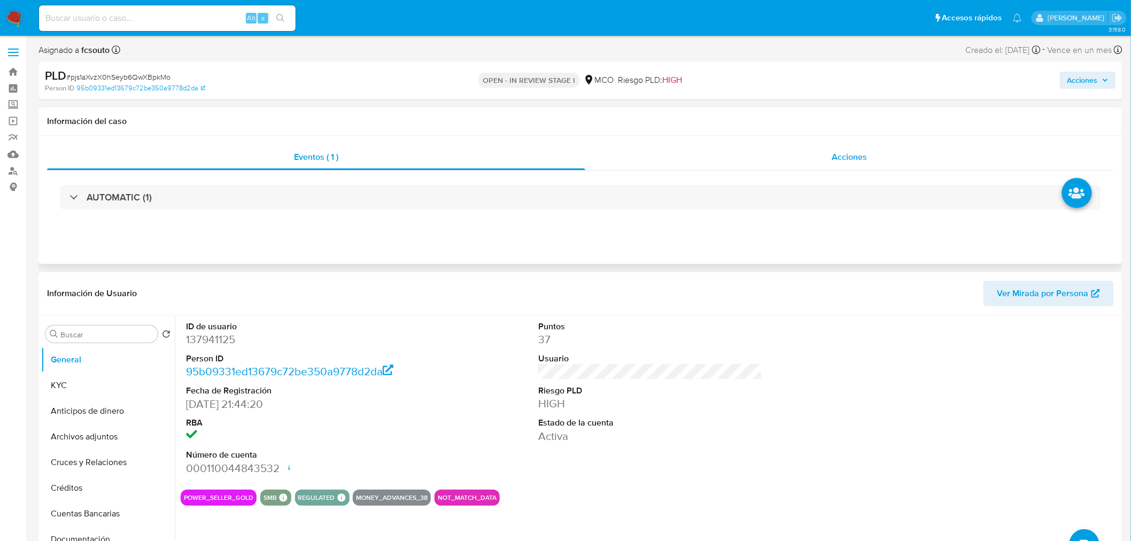
click at [867, 153] on div "Acciones" at bounding box center [849, 157] width 529 height 26
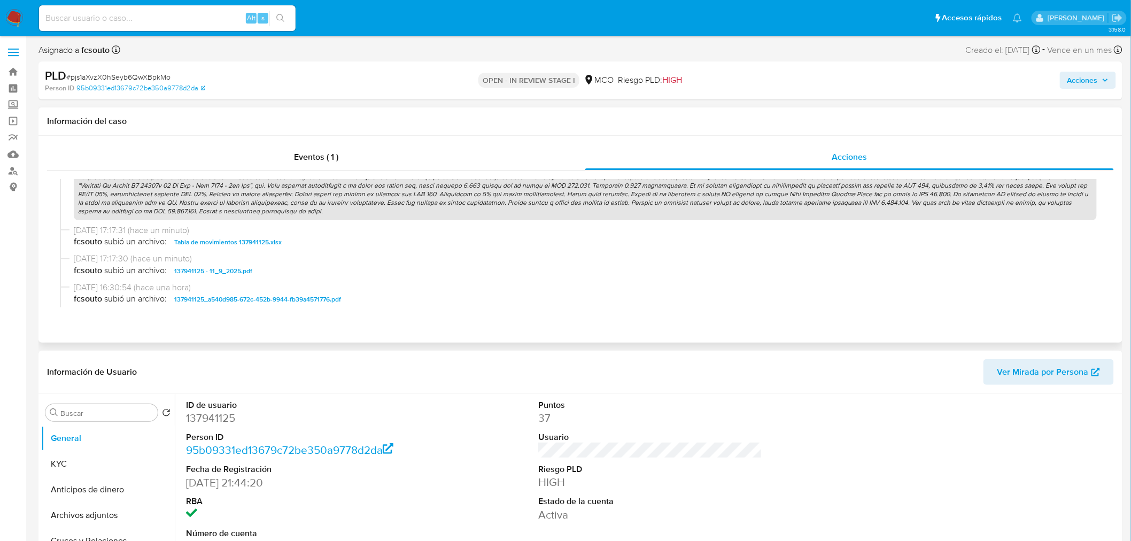
scroll to position [59, 0]
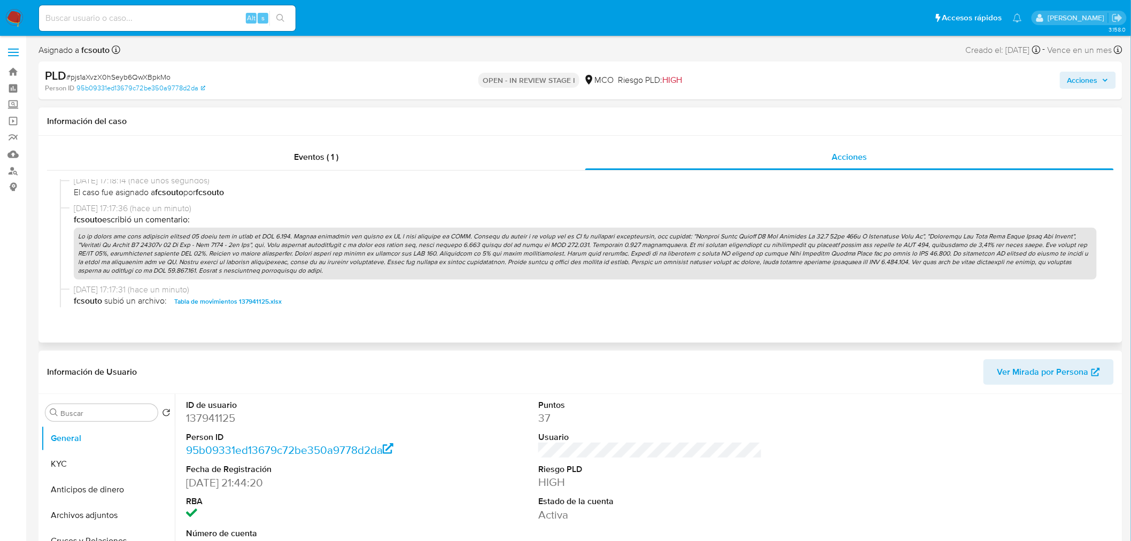
click at [467, 255] on p at bounding box center [585, 254] width 1023 height 52
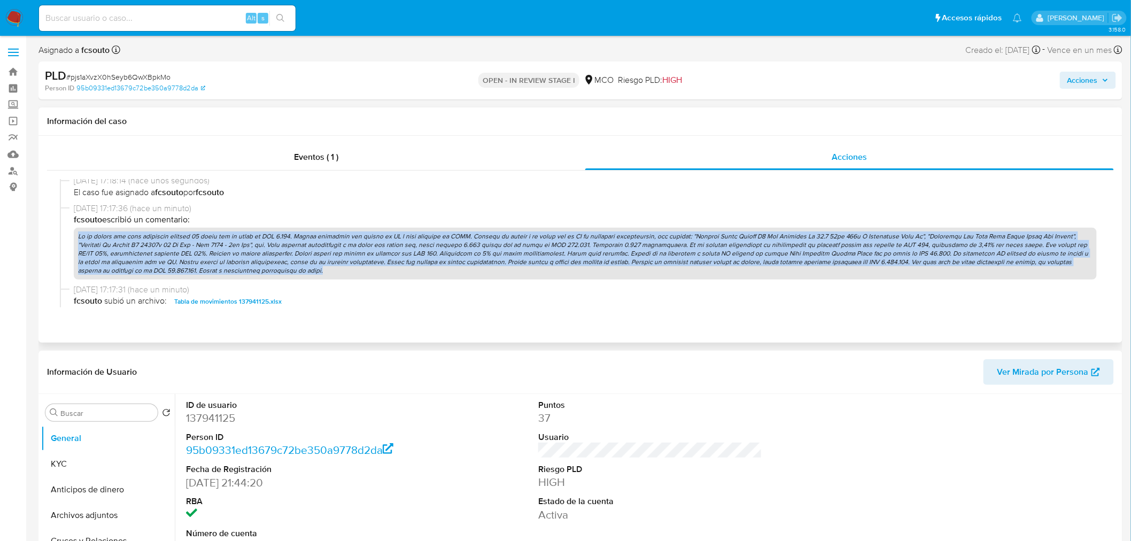
click at [467, 255] on p at bounding box center [585, 254] width 1023 height 52
copy p "En el último año como comprador ingresó 77 pagos por un total de USD 3.051. Com…"
click at [1088, 76] on span "Acciones" at bounding box center [1082, 80] width 30 height 17
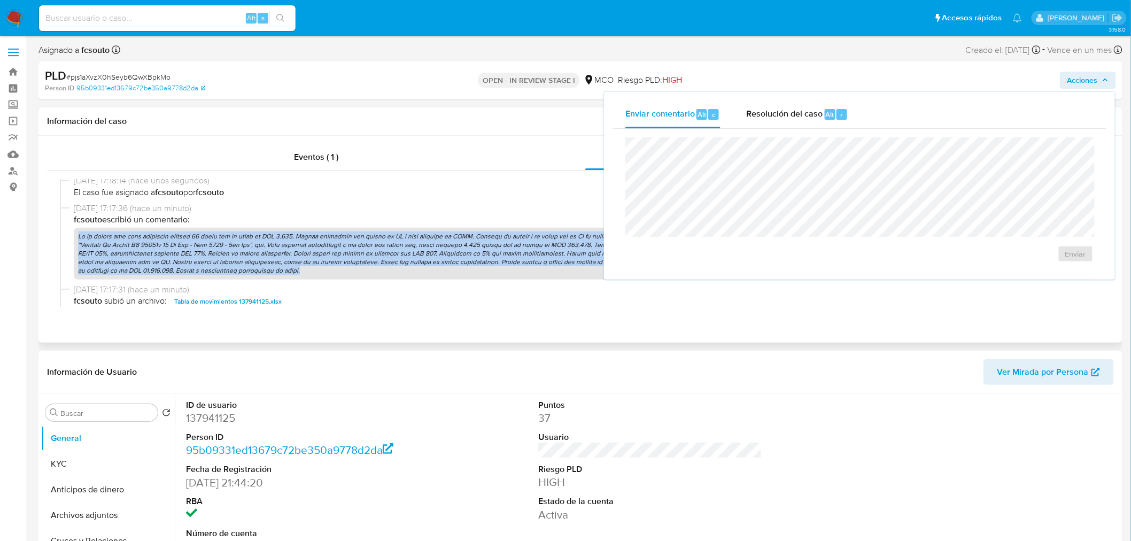
click at [401, 261] on p at bounding box center [585, 254] width 1023 height 52
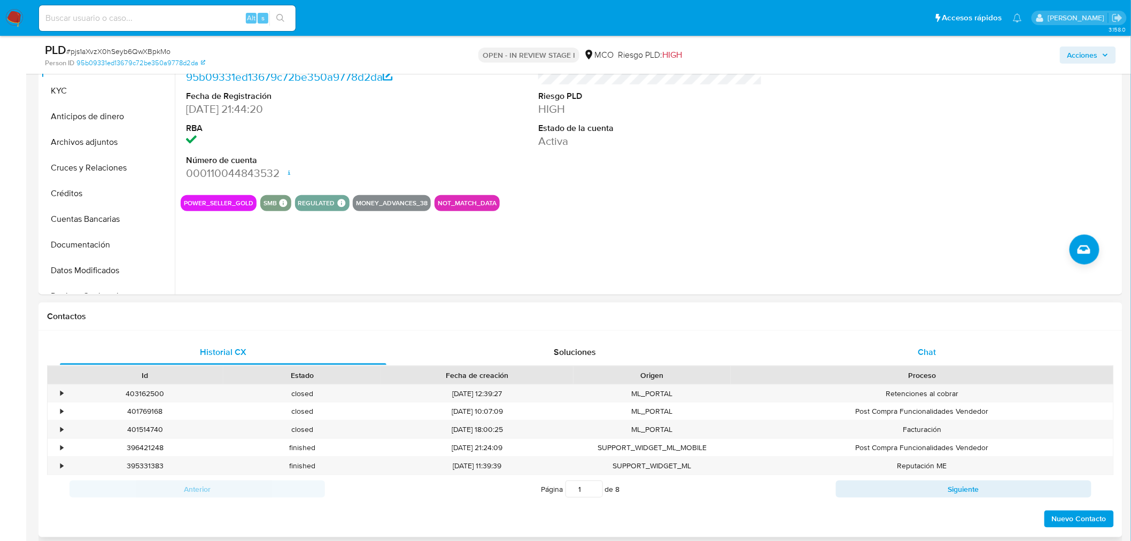
scroll to position [356, 0]
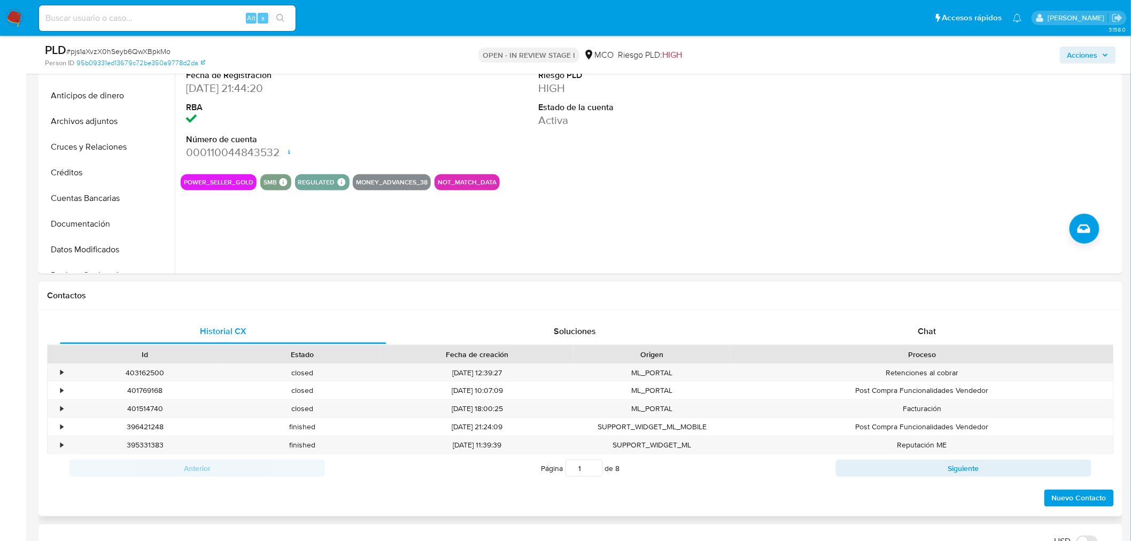
click at [942, 316] on div "Historial CX Soluciones Chat Id Estado Fecha de creación Origen Proceso • 40316…" at bounding box center [580, 413] width 1084 height 206
click at [938, 319] on div "Chat" at bounding box center [927, 332] width 327 height 26
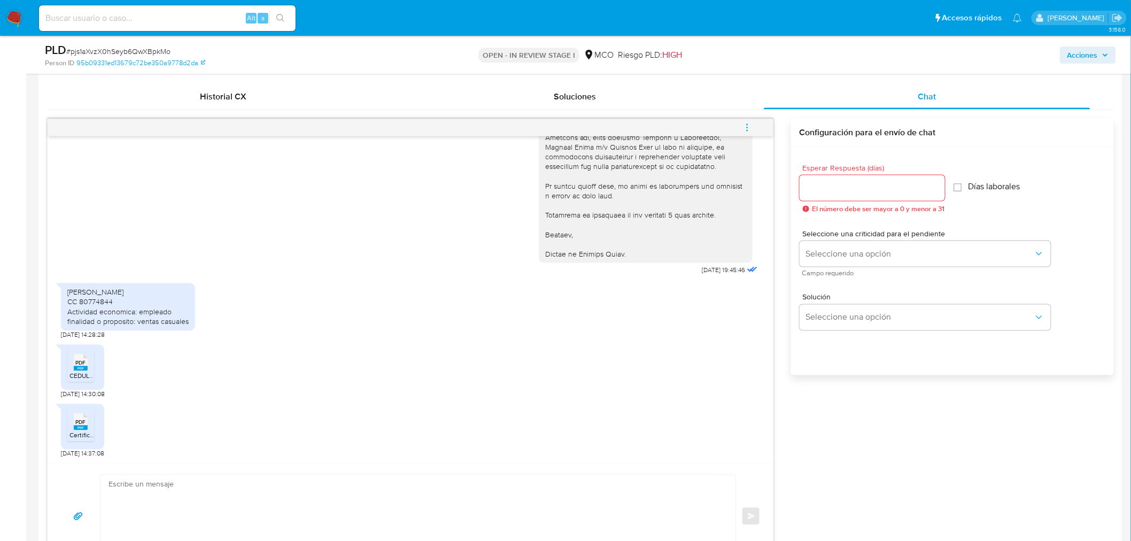
scroll to position [594, 0]
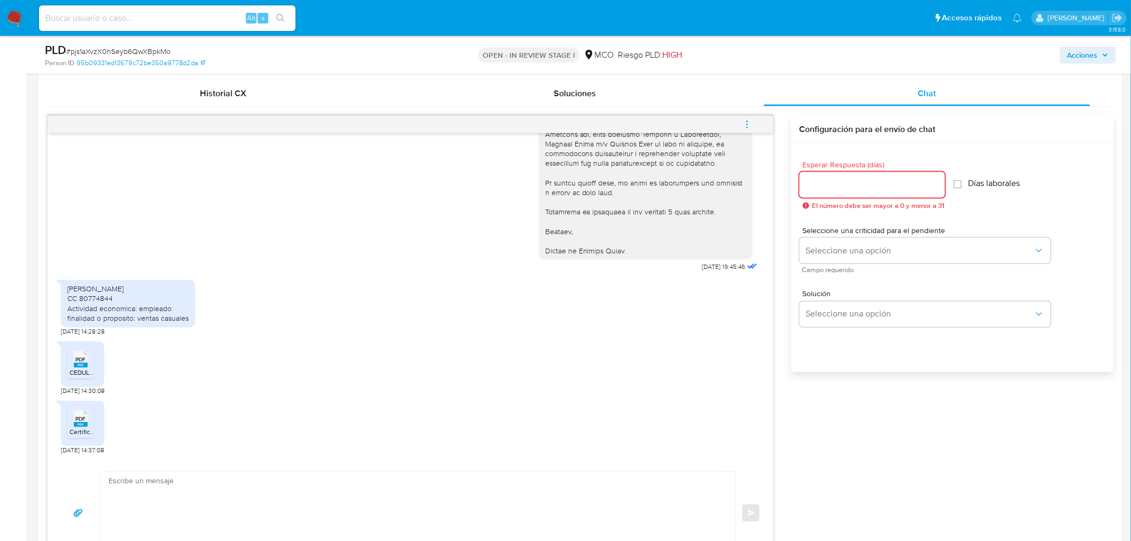
click at [904, 179] on input "Esperar Respuesta (días)" at bounding box center [872, 185] width 145 height 14
type input "3"
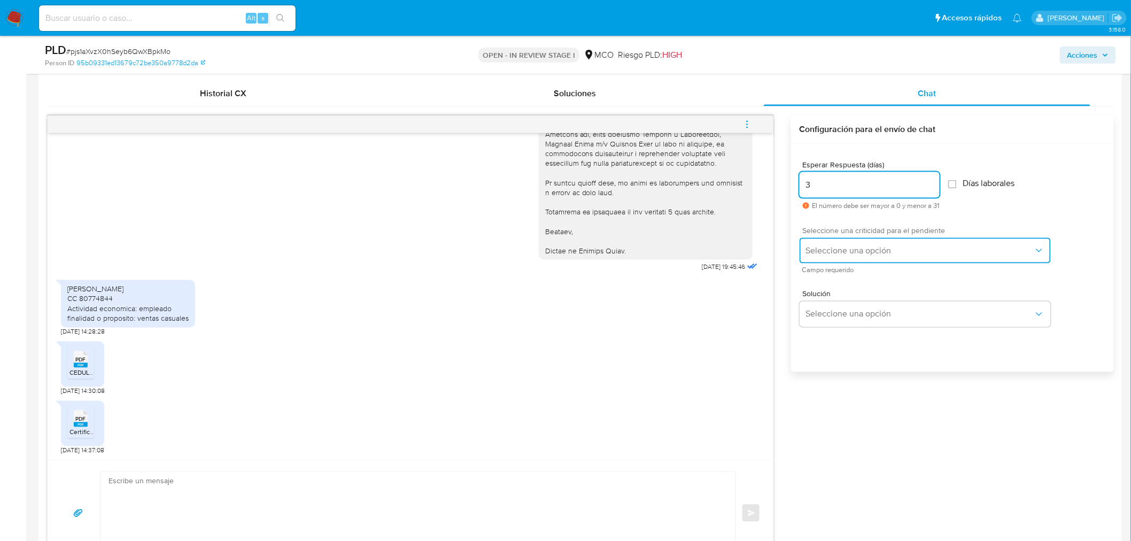
click at [858, 250] on span "Seleccione una opción" at bounding box center [920, 250] width 228 height 11
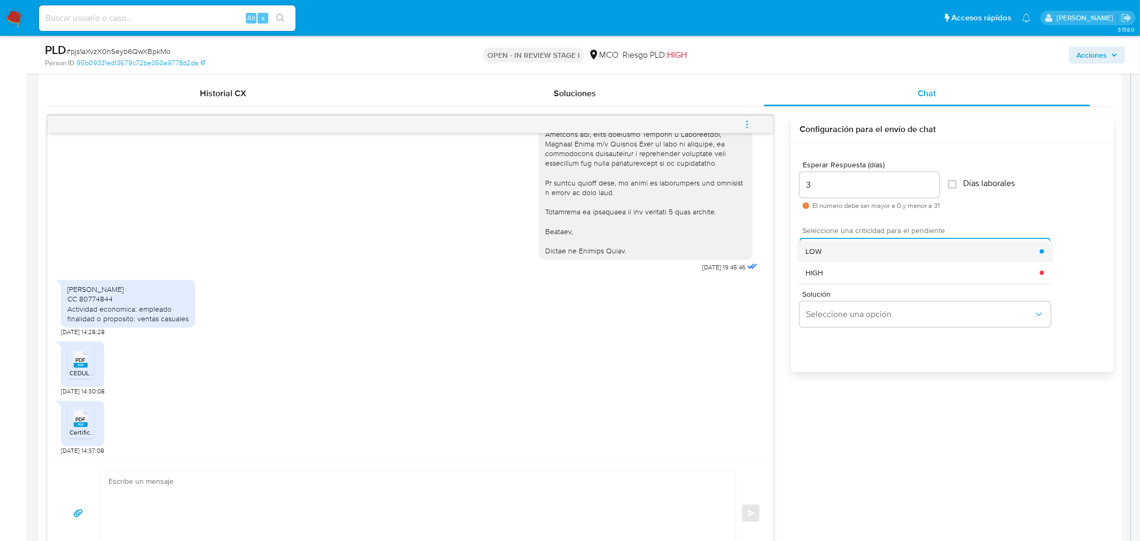
click at [858, 253] on div "LOW" at bounding box center [922, 251] width 234 height 21
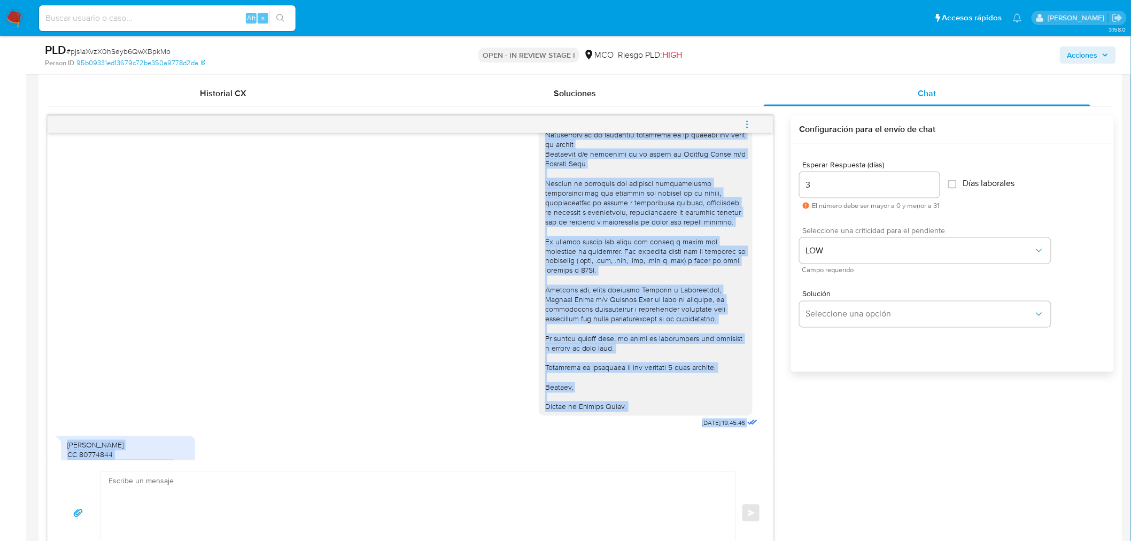
scroll to position [283, 0]
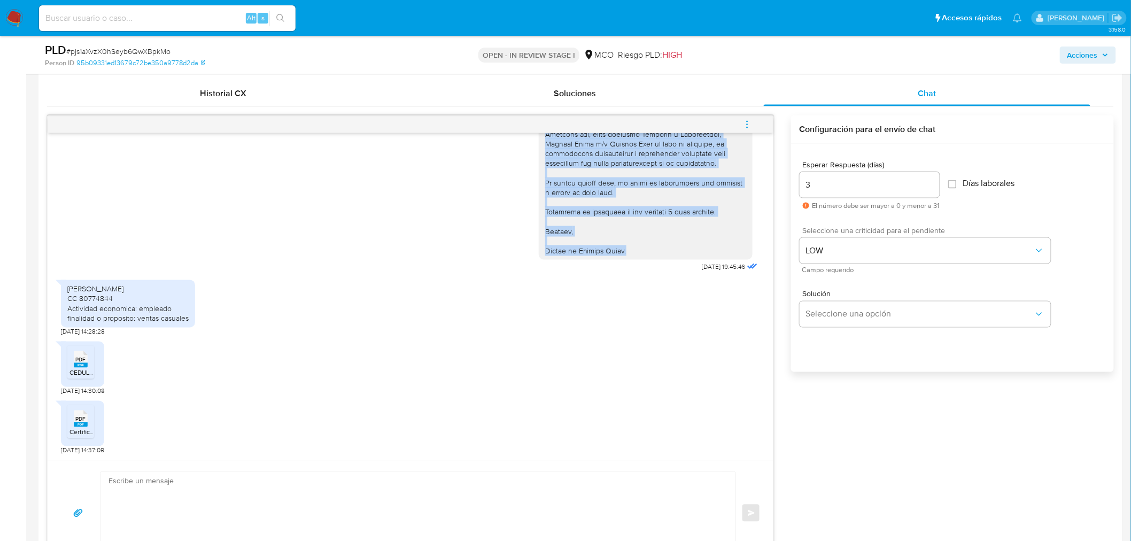
drag, startPoint x: 535, startPoint y: 154, endPoint x: 623, endPoint y: 250, distance: 130.1
click at [623, 250] on div at bounding box center [646, 62] width 214 height 398
copy div "Hola, En Mercado Libre nos importa tu seguridad. Por eso, necesitamos verificar…"
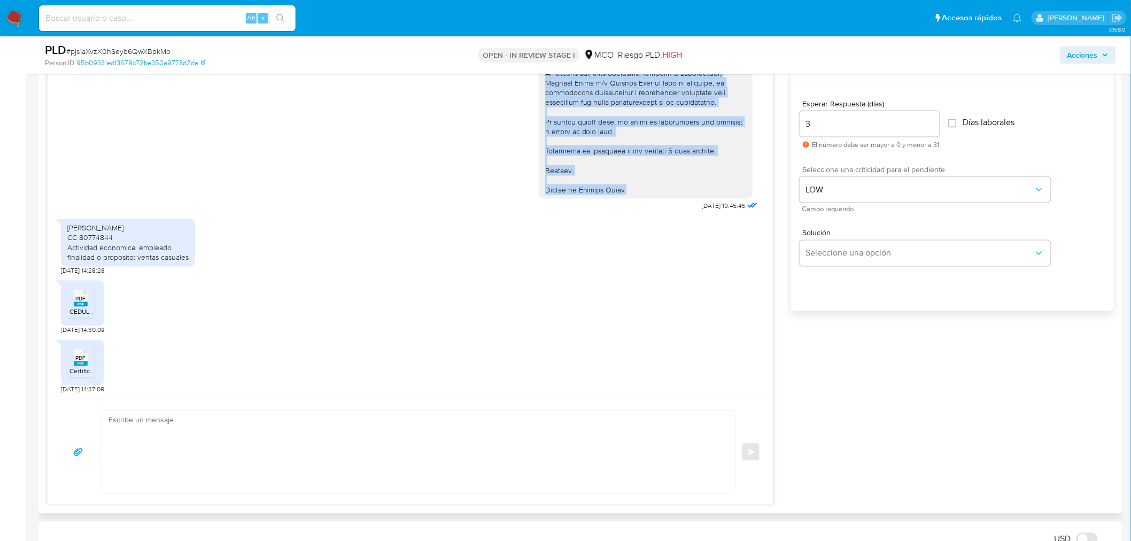
scroll to position [712, 0]
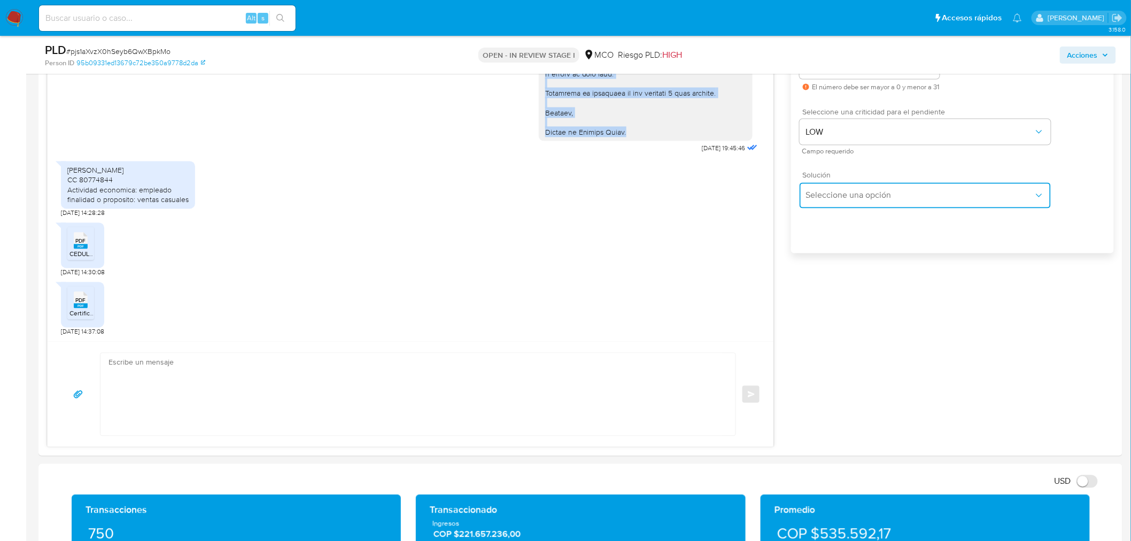
click at [871, 201] on button "Seleccione una opción" at bounding box center [925, 196] width 251 height 26
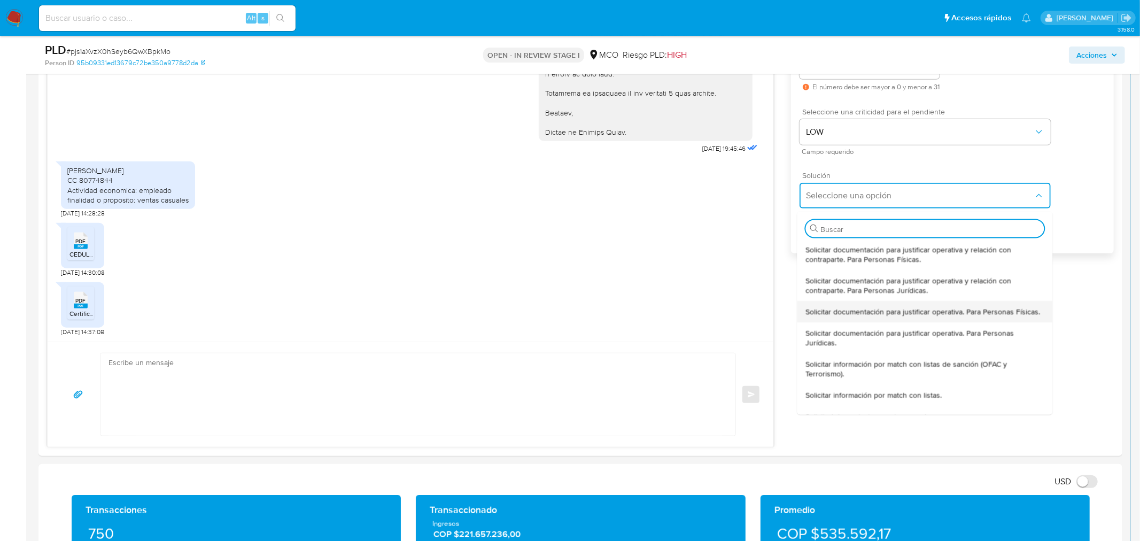
click at [848, 311] on span "Solicitar documentación para justificar operativa. Para Personas Físicas." at bounding box center [922, 312] width 235 height 10
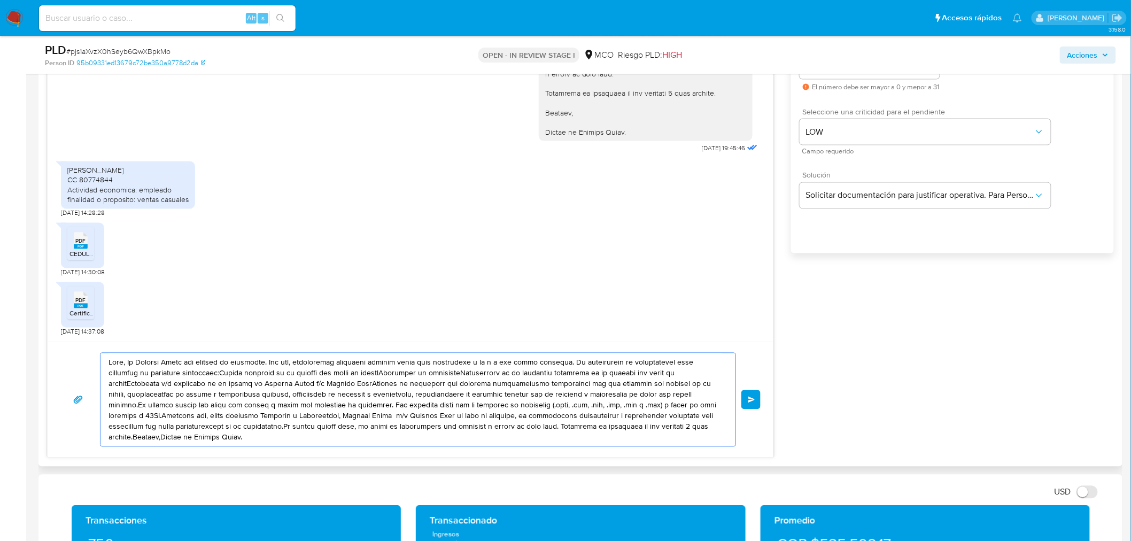
drag, startPoint x: 110, startPoint y: 363, endPoint x: 158, endPoint y: 441, distance: 91.4
click at [158, 441] on textarea at bounding box center [416, 399] width 614 height 93
paste textarea "En Mercado Libre nos importa tu seguridad. Por eso, necesitamos verificar algun…"
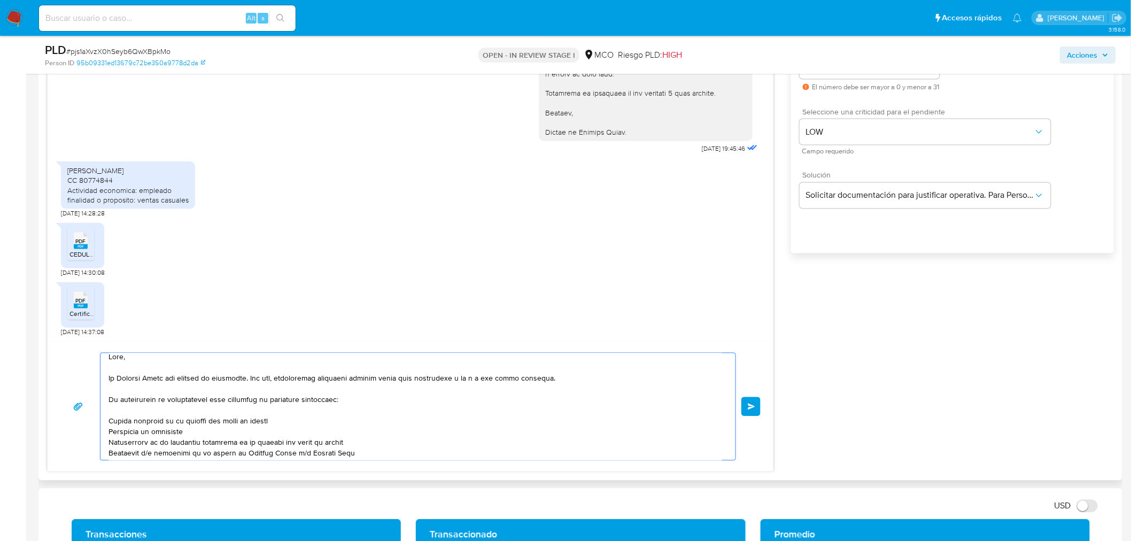
scroll to position [0, 0]
drag, startPoint x: 108, startPoint y: 385, endPoint x: 218, endPoint y: 449, distance: 127.4
click at [218, 449] on textarea at bounding box center [416, 406] width 614 height 107
click at [72, 168] on div "Luis Fernando Cortés Muñoz CC 80774844 Actividad economica: empleado finalidad …" at bounding box center [127, 185] width 121 height 39
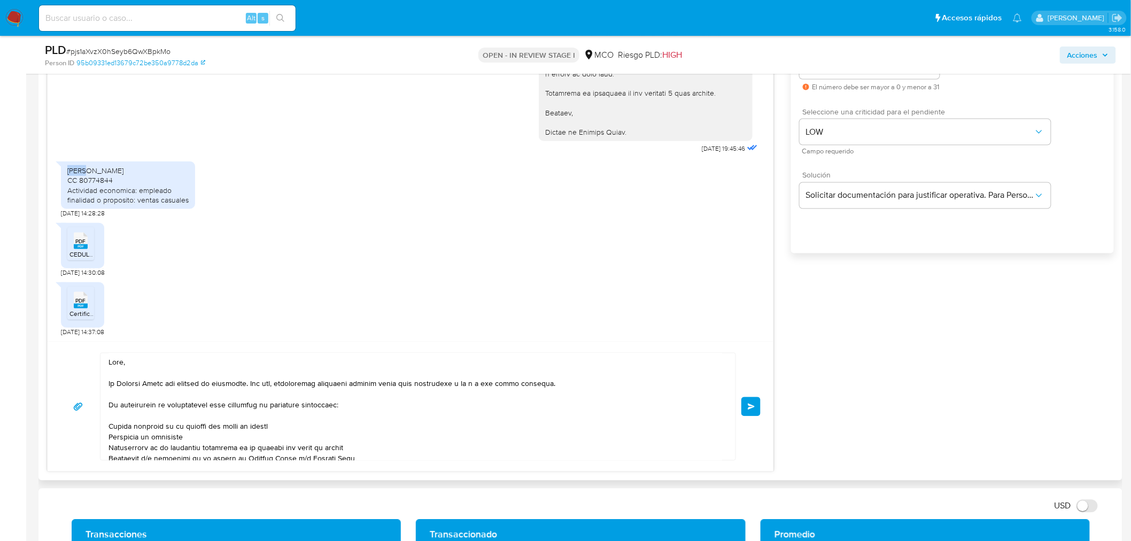
copy div "Luis"
click at [122, 362] on textarea at bounding box center [416, 406] width 614 height 107
paste textarea "Luis"
drag, startPoint x: 105, startPoint y: 380, endPoint x: 273, endPoint y: 431, distance: 175.3
click at [273, 432] on div at bounding box center [415, 406] width 630 height 107
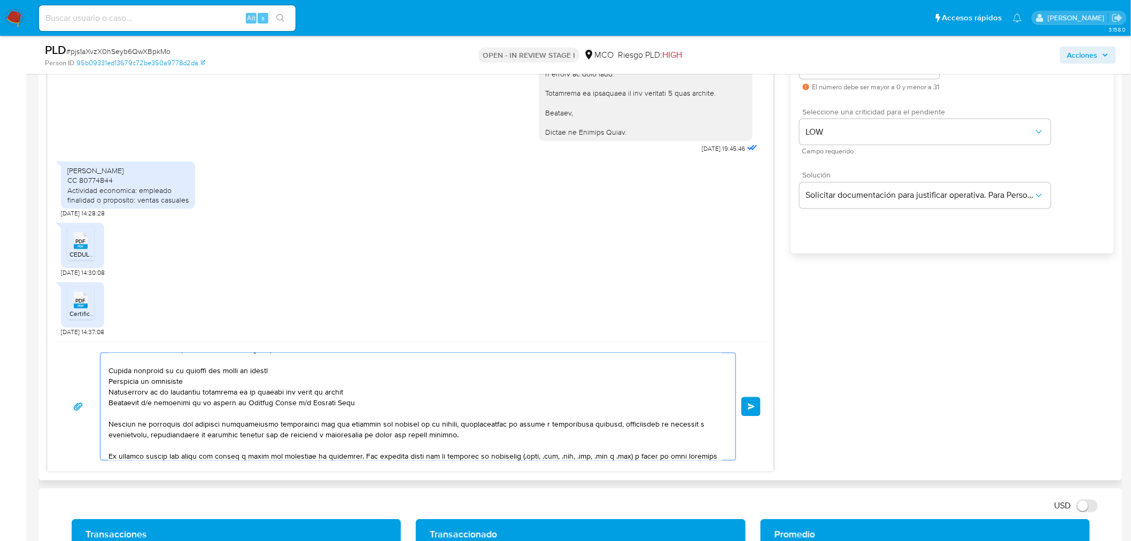
scroll to position [88, 0]
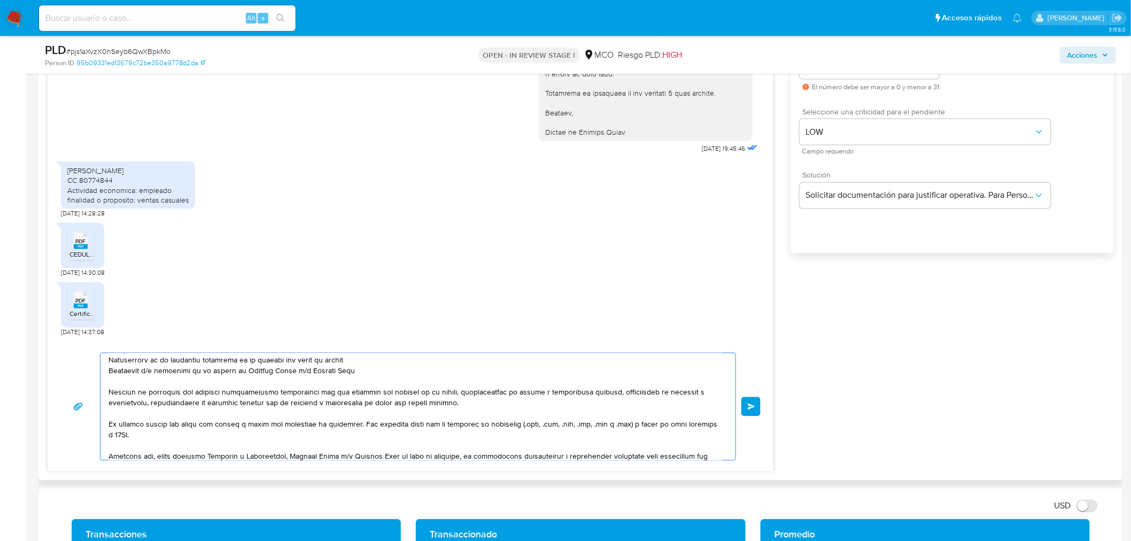
drag, startPoint x: 109, startPoint y: 382, endPoint x: 372, endPoint y: 373, distance: 263.6
click at [372, 373] on textarea at bounding box center [416, 406] width 614 height 107
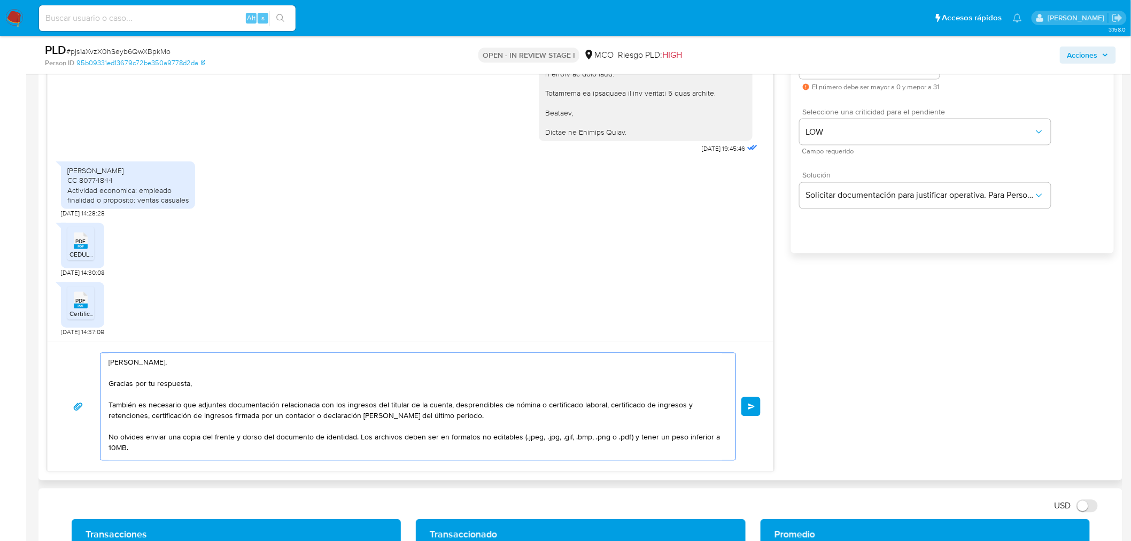
click at [107, 405] on div "Hola Luis, Gracias por tu respuesta, También es necesario que adjuntes document…" at bounding box center [415, 406] width 630 height 107
click at [109, 405] on textarea "Hola Luis, Gracias por tu respuesta, También es necesario que adjuntes document…" at bounding box center [416, 406] width 614 height 107
drag, startPoint x: 109, startPoint y: 434, endPoint x: 358, endPoint y: 434, distance: 249.1
click at [358, 434] on textarea "Hola Luis, Gracias por tu respuesta, Para culminar con nuestra validación, es n…" at bounding box center [416, 406] width 614 height 107
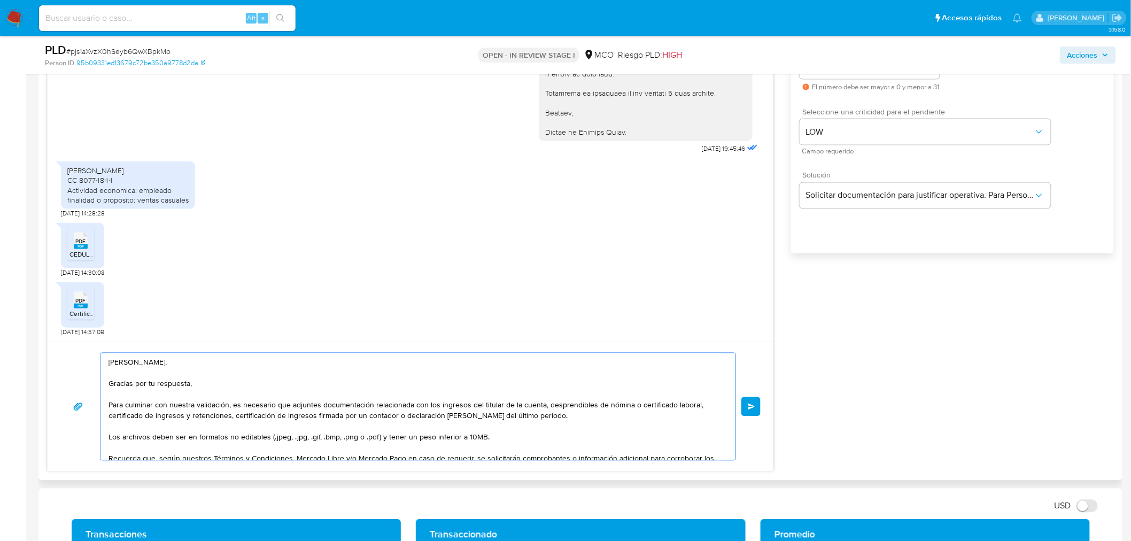
drag, startPoint x: 322, startPoint y: 405, endPoint x: 231, endPoint y: 415, distance: 91.4
click at [231, 415] on textarea "Hola Luis, Gracias por tu respuesta, Para culminar con nuestra validación, es n…" at bounding box center [416, 406] width 614 height 107
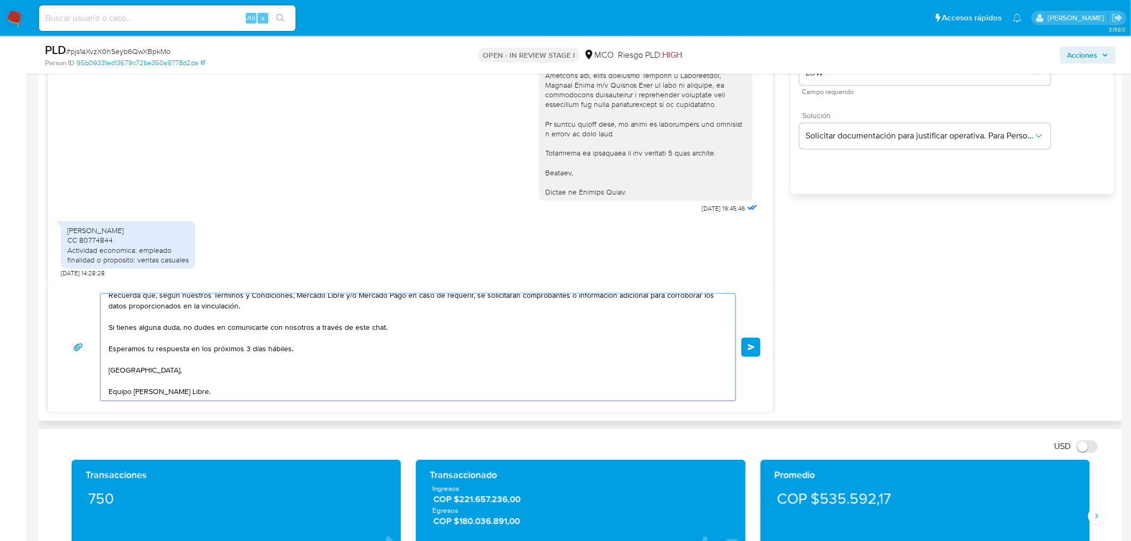
scroll to position [283, 0]
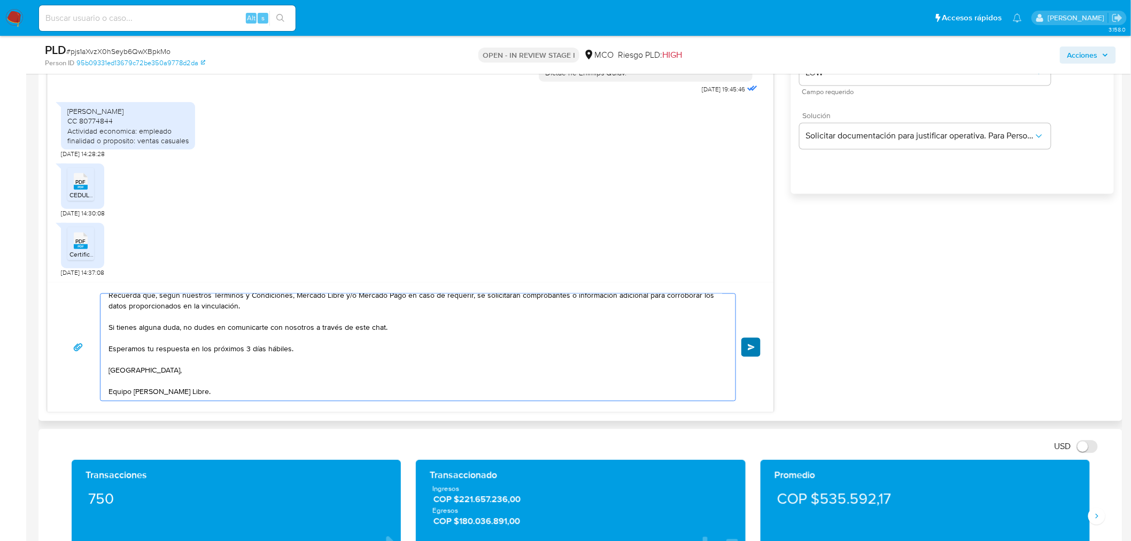
type textarea "Hola Luis, Gracias por tu respuesta, Para culminar con nuestra validación, es n…"
click at [751, 348] on span "Enviar" at bounding box center [751, 347] width 7 height 6
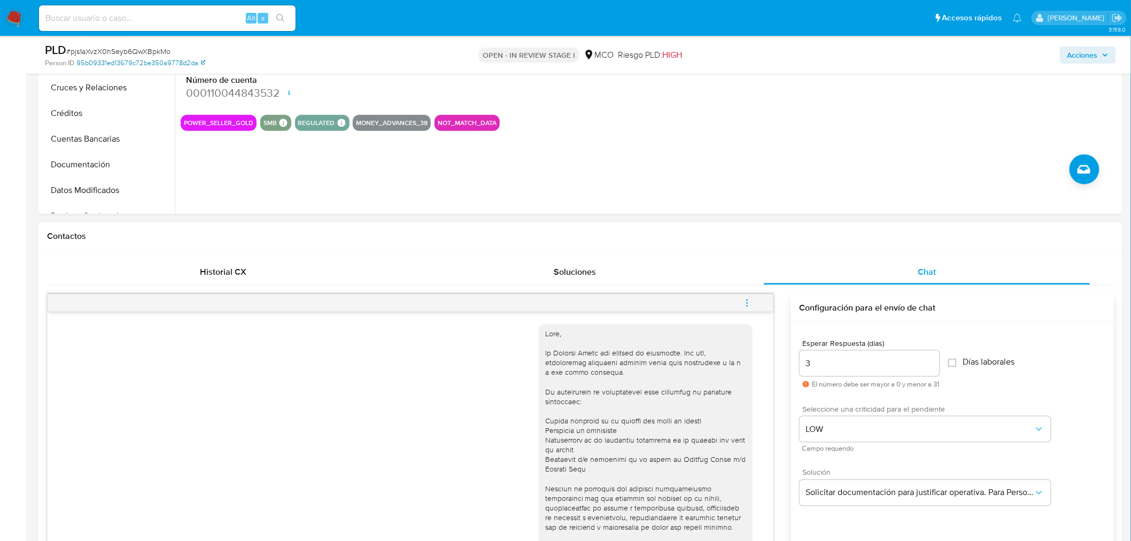
scroll to position [119, 0]
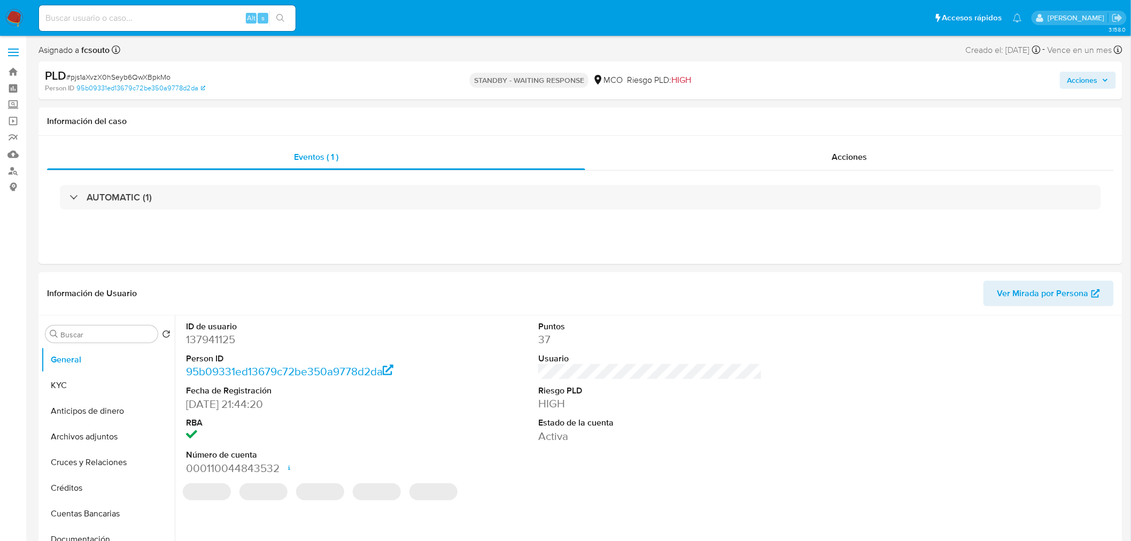
select select "10"
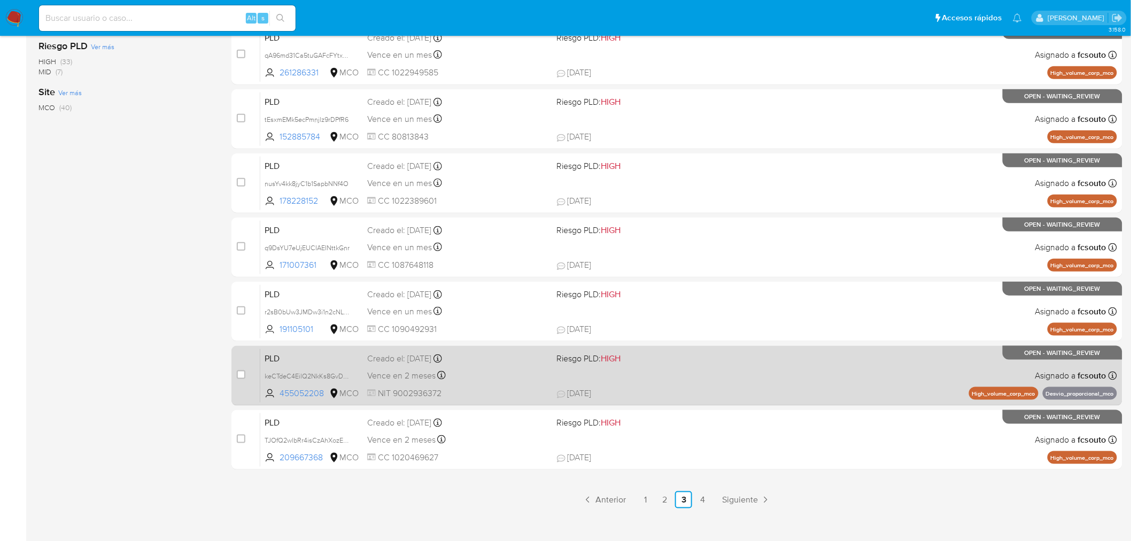
scroll to position [340, 0]
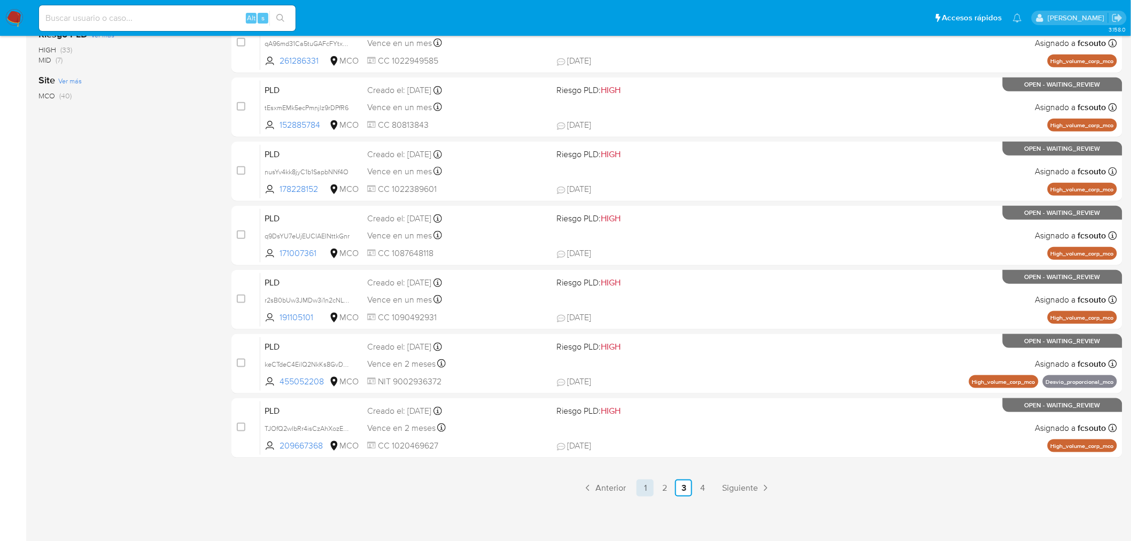
click at [648, 493] on link "1" at bounding box center [645, 487] width 17 height 17
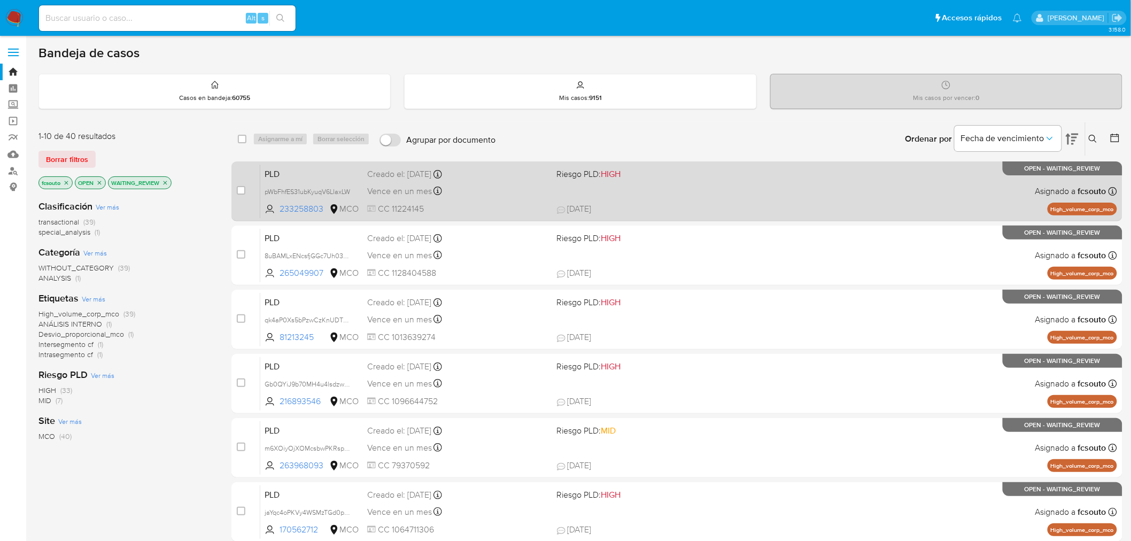
click at [524, 200] on div "PLD pWbFhfES31ubKyuqV6LIaxLW 233258803 MCO Riesgo PLD: HIGH Creado el: [DATE] C…" at bounding box center [688, 191] width 857 height 54
click at [241, 188] on input "checkbox" at bounding box center [241, 190] width 9 height 9
checkbox input "true"
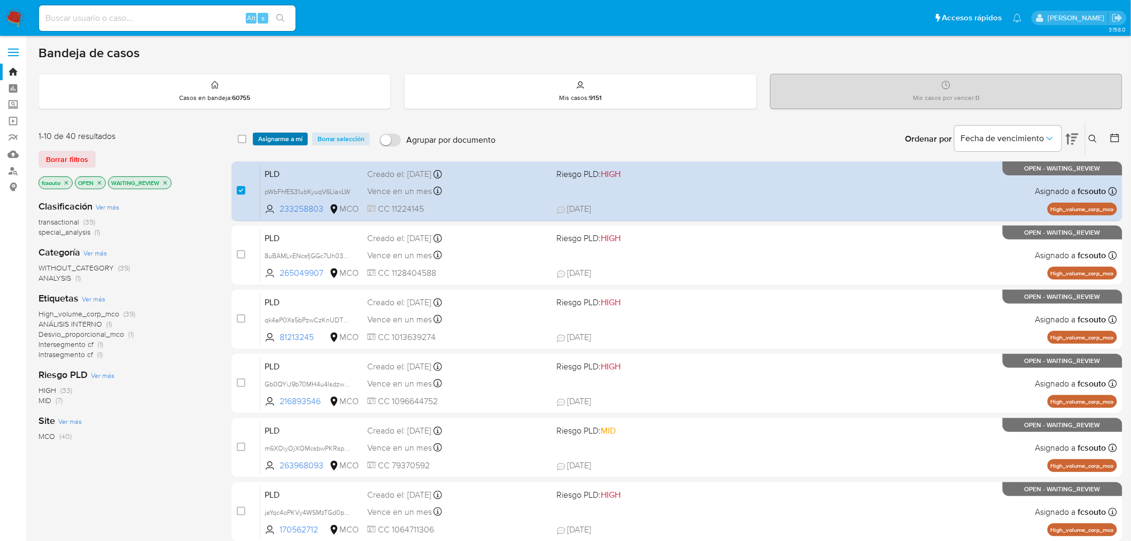
click at [286, 141] on span "Asignarme a mí" at bounding box center [280, 139] width 44 height 11
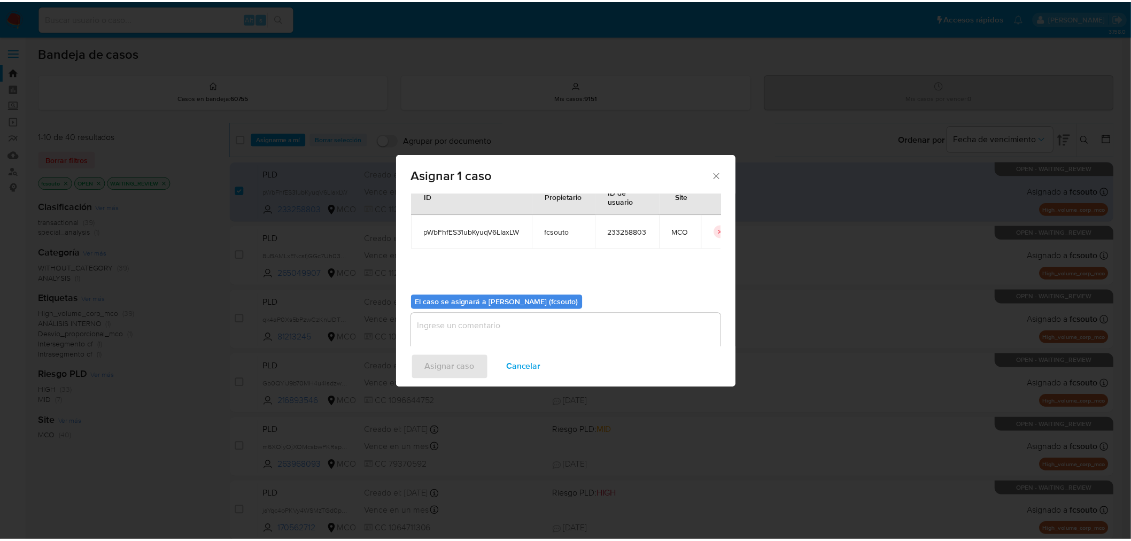
scroll to position [55, 0]
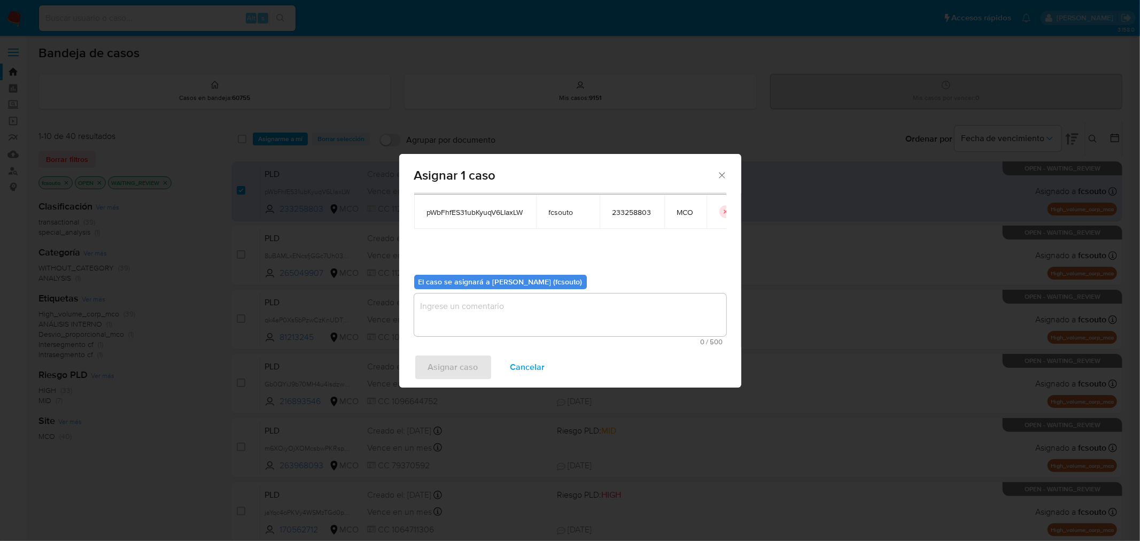
click at [522, 307] on textarea "assign-modal" at bounding box center [570, 314] width 312 height 43
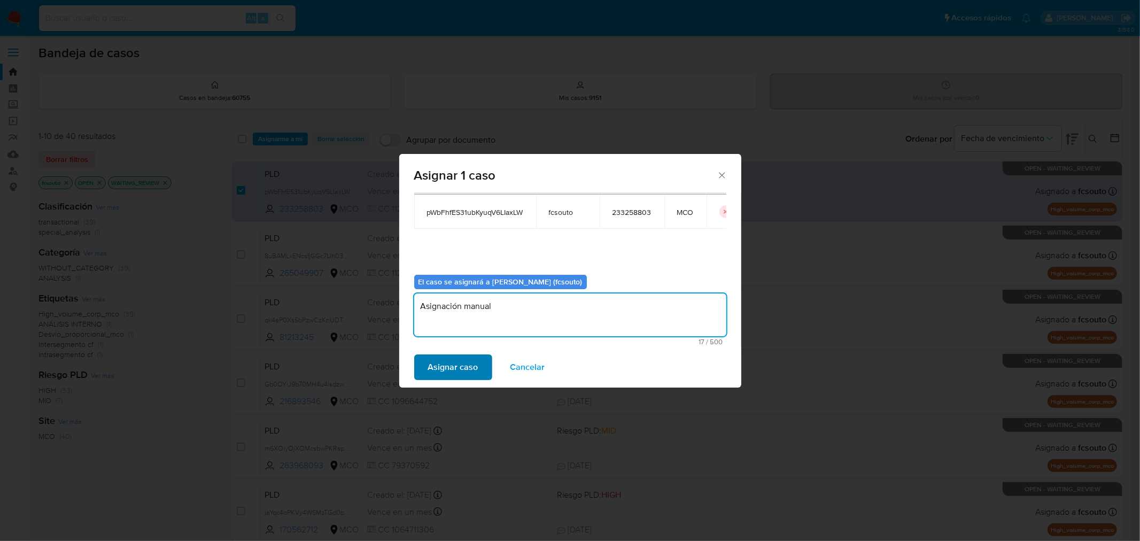
type textarea "Asignación manual"
click at [468, 369] on span "Asignar caso" at bounding box center [453, 367] width 50 height 24
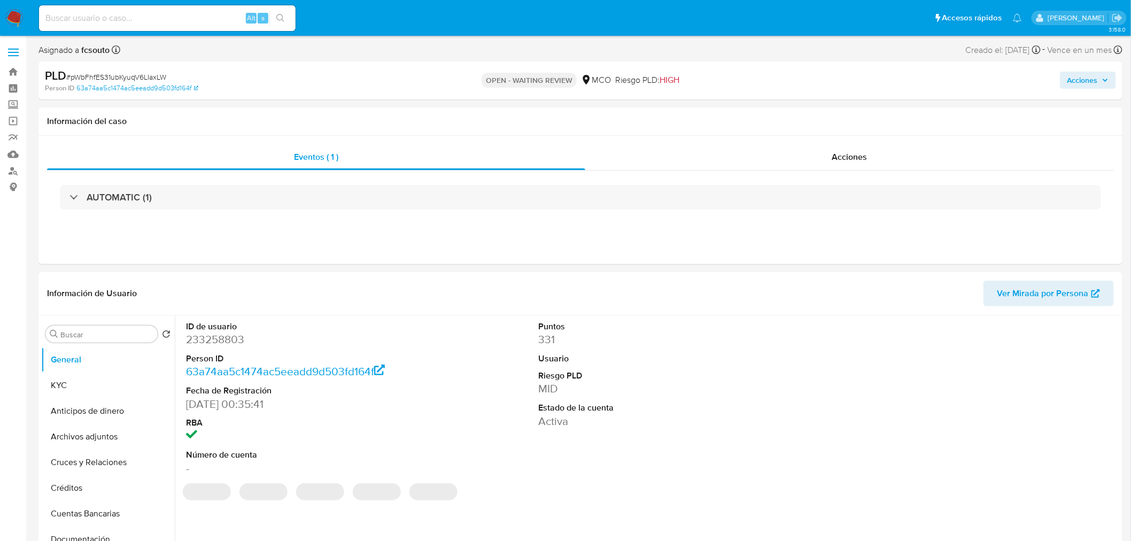
select select "10"
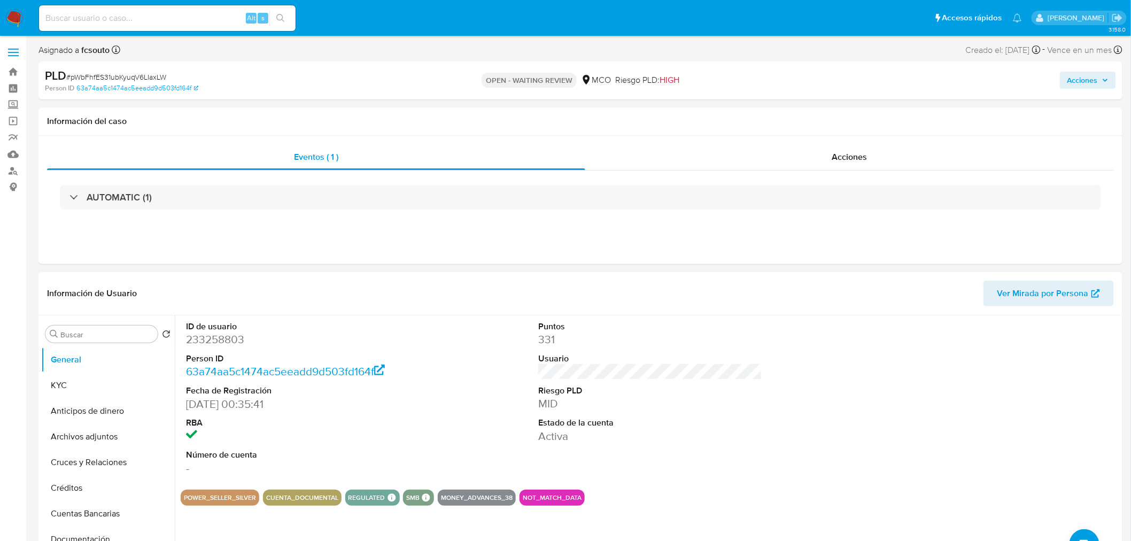
click at [211, 335] on dd "233258803" at bounding box center [298, 339] width 224 height 15
copy dd "233258803"
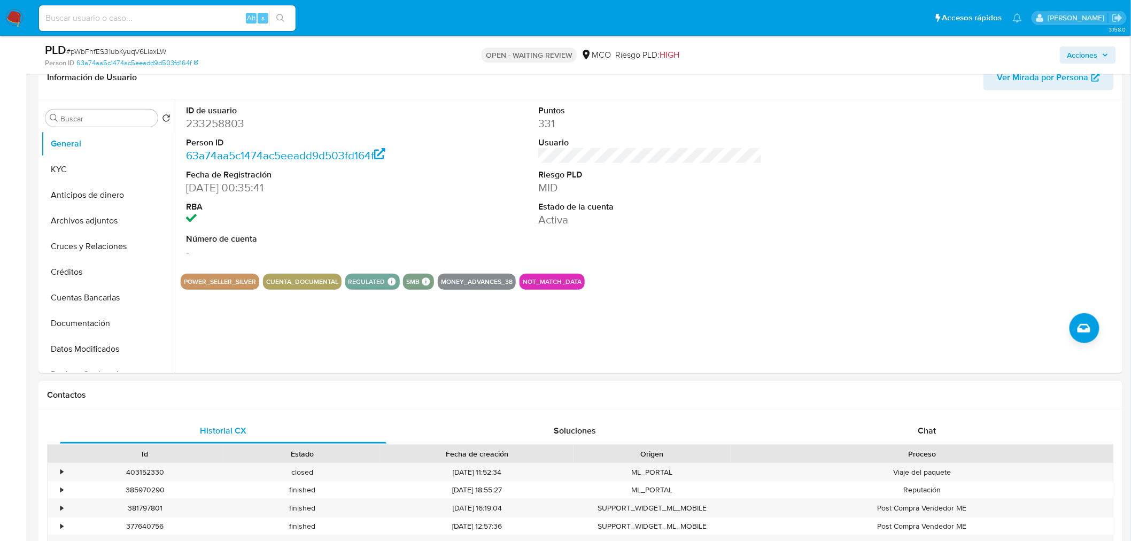
click at [883, 417] on div "Historial CX Soluciones Chat Id Estado Fecha de creación Origen Proceso • 40315…" at bounding box center [580, 499] width 1084 height 181
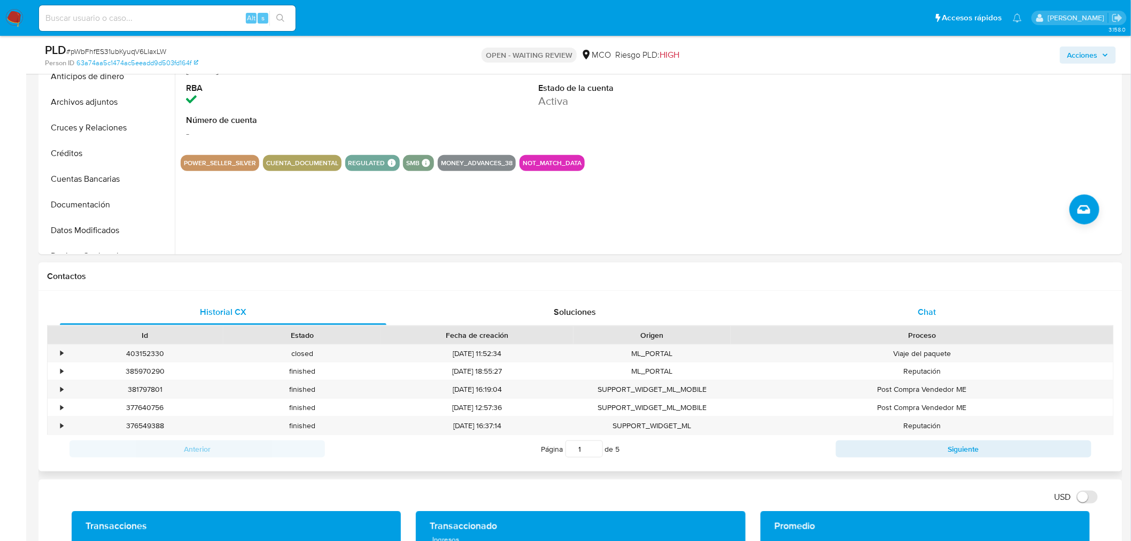
drag, startPoint x: 937, startPoint y: 309, endPoint x: 895, endPoint y: 309, distance: 42.2
click at [936, 309] on div "Chat" at bounding box center [927, 312] width 327 height 26
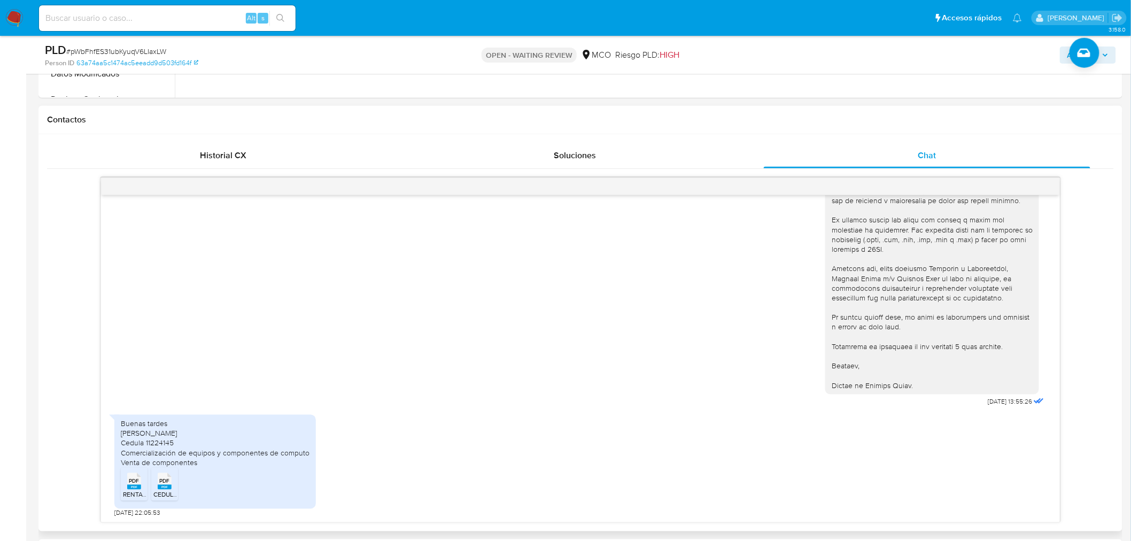
scroll to position [475, 0]
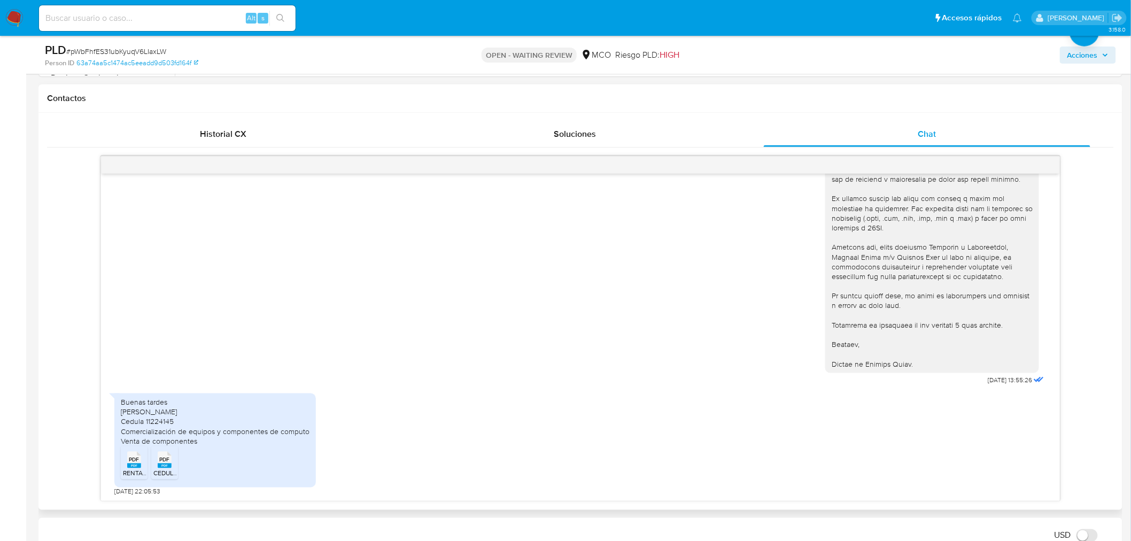
click at [137, 463] on rect at bounding box center [134, 465] width 14 height 5
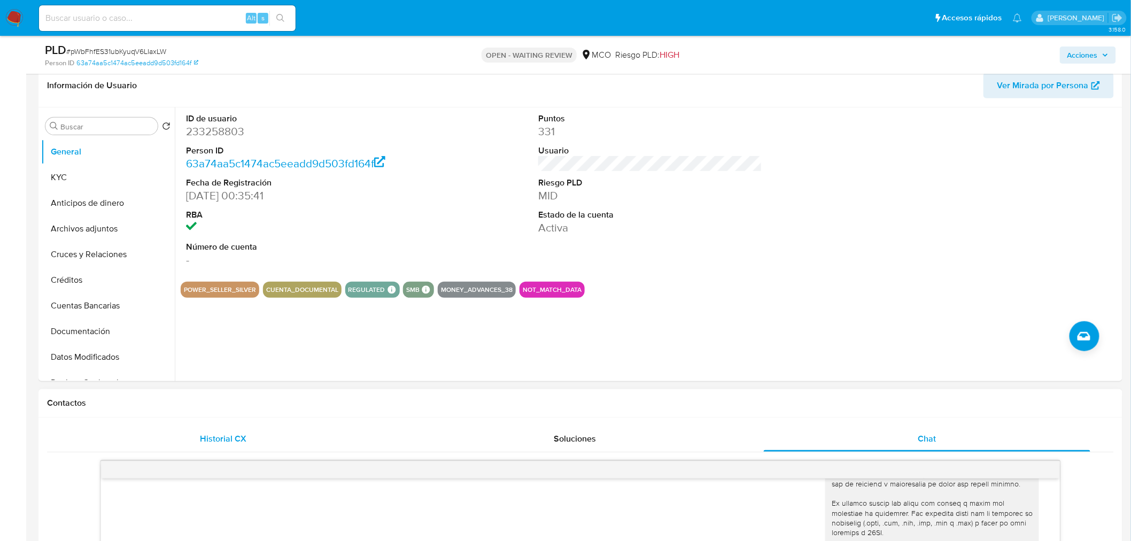
scroll to position [59, 0]
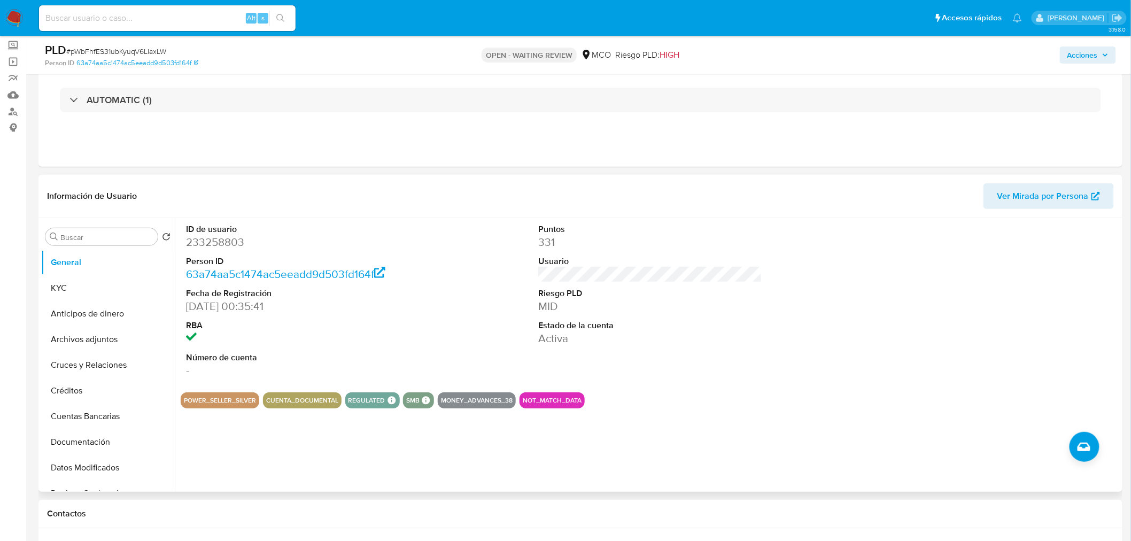
click at [217, 237] on dd "233258803" at bounding box center [298, 242] width 224 height 15
copy dd "233258803"
click at [232, 239] on dd "233258803" at bounding box center [298, 242] width 224 height 15
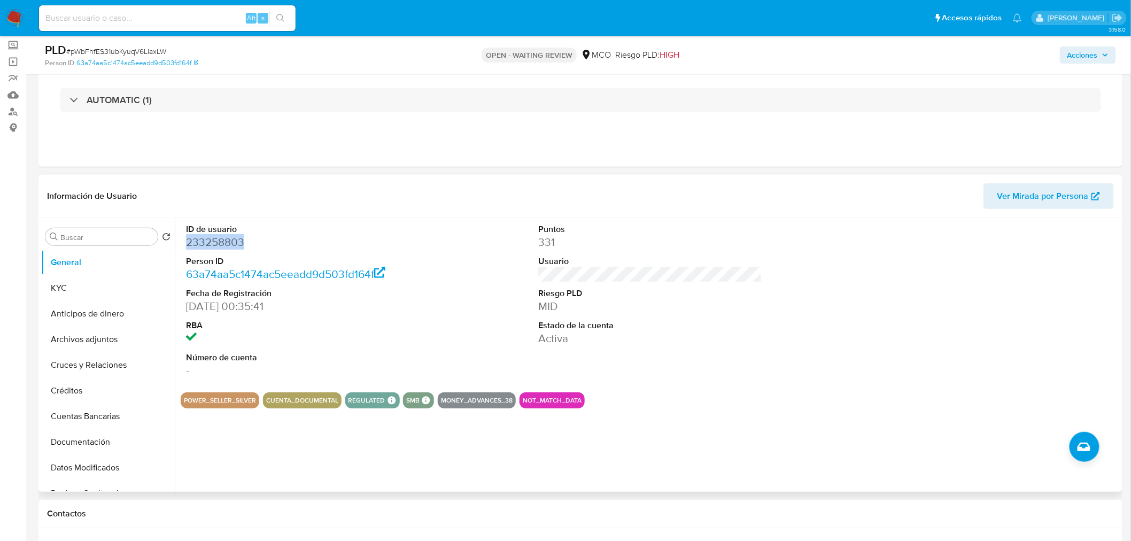
click at [222, 241] on dd "233258803" at bounding box center [298, 242] width 224 height 15
click at [210, 241] on dd "233258803" at bounding box center [298, 242] width 224 height 15
click at [205, 237] on dd "233258803" at bounding box center [298, 242] width 224 height 15
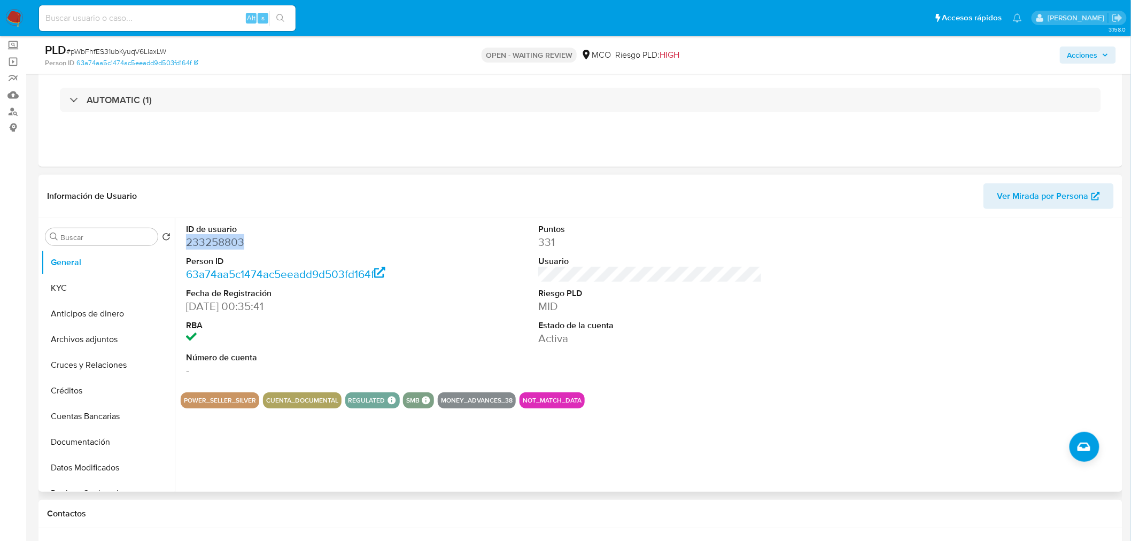
click at [205, 237] on dd "233258803" at bounding box center [298, 242] width 224 height 15
click at [216, 238] on dd "233258803" at bounding box center [298, 242] width 224 height 15
click at [200, 245] on dd "233258803" at bounding box center [298, 242] width 224 height 15
click at [1077, 44] on div "Acciones" at bounding box center [939, 54] width 354 height 25
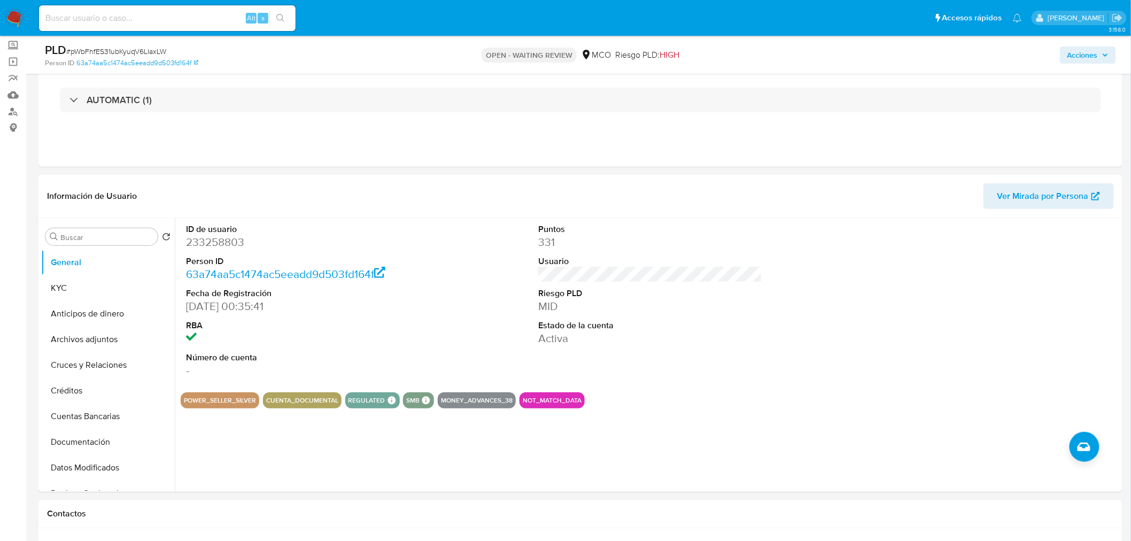
click at [1083, 56] on span "Acciones" at bounding box center [1082, 55] width 30 height 17
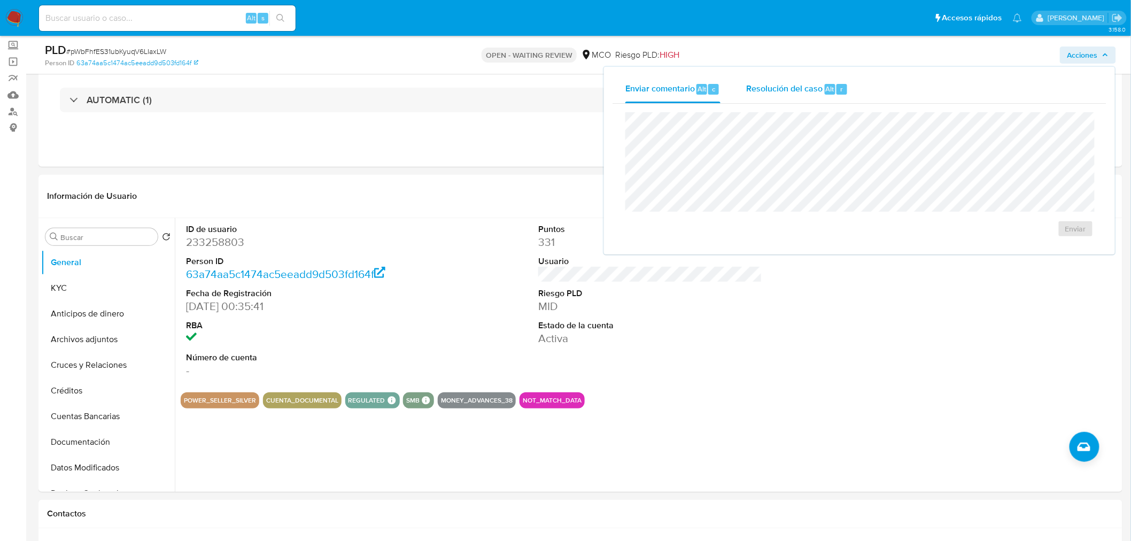
click at [779, 86] on span "Resolución del caso" at bounding box center [784, 88] width 76 height 12
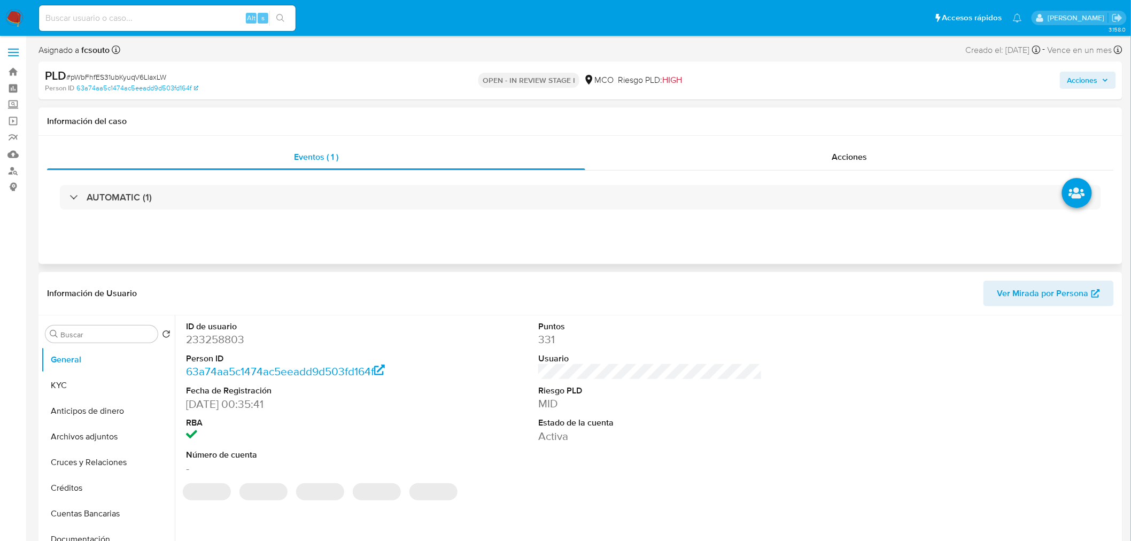
select select "10"
click at [1107, 73] on span "Acciones" at bounding box center [1087, 80] width 41 height 15
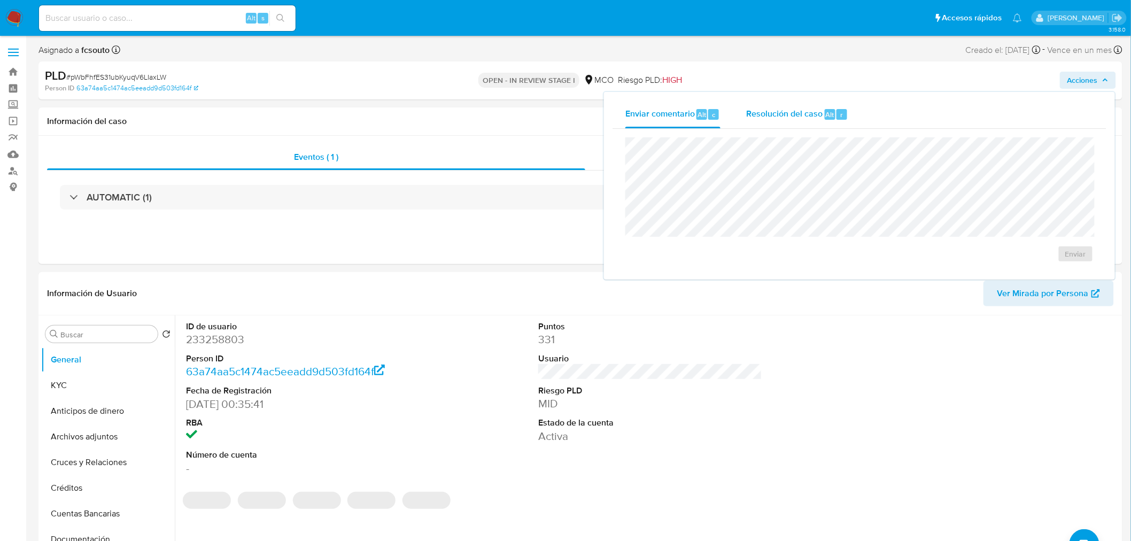
click at [745, 125] on button "Resolución del caso Alt r" at bounding box center [797, 114] width 128 height 28
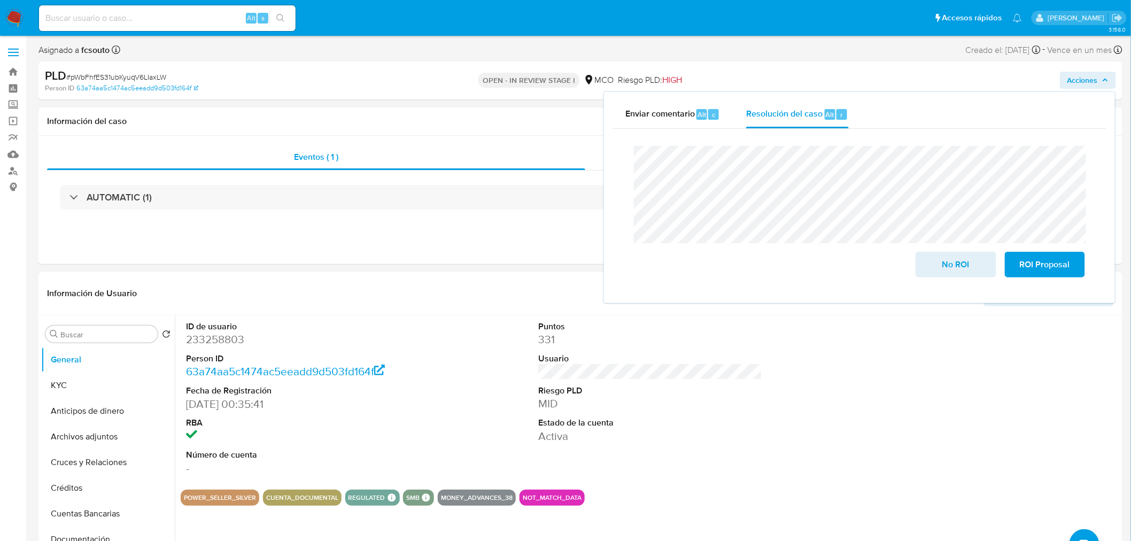
click at [634, 135] on div "Cierre de caso No ROI ROI Proposal" at bounding box center [860, 212] width 494 height 166
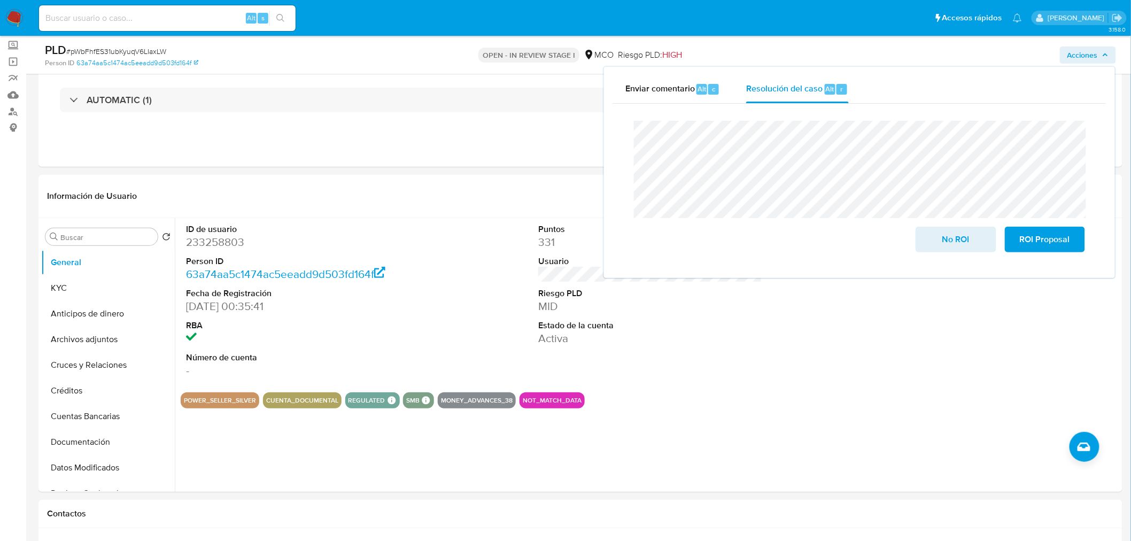
drag, startPoint x: 97, startPoint y: 347, endPoint x: 37, endPoint y: 338, distance: 60.0
click at [97, 347] on button "Archivos adjuntos" at bounding box center [108, 340] width 134 height 26
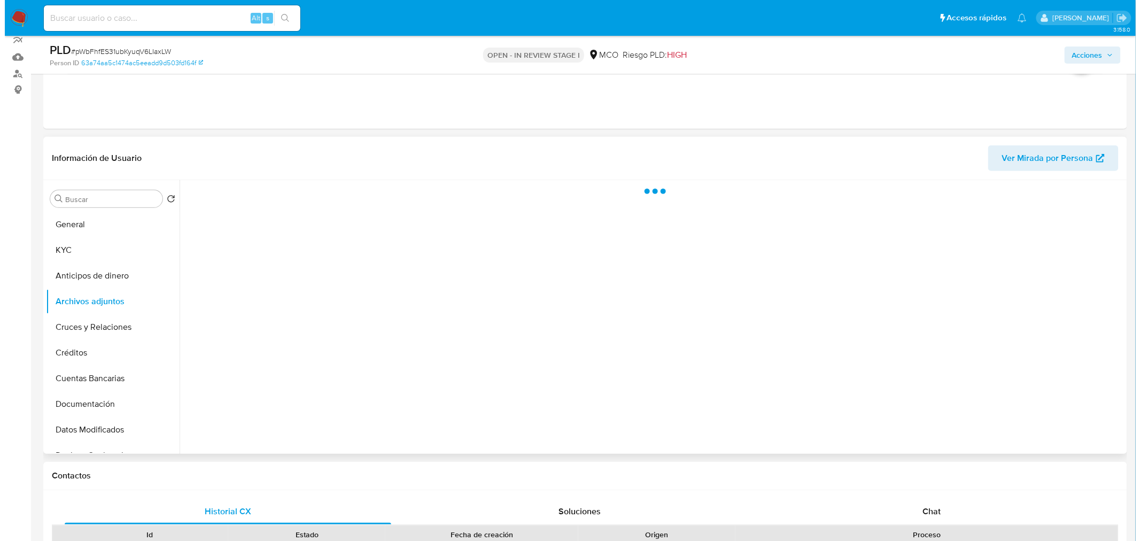
scroll to position [119, 0]
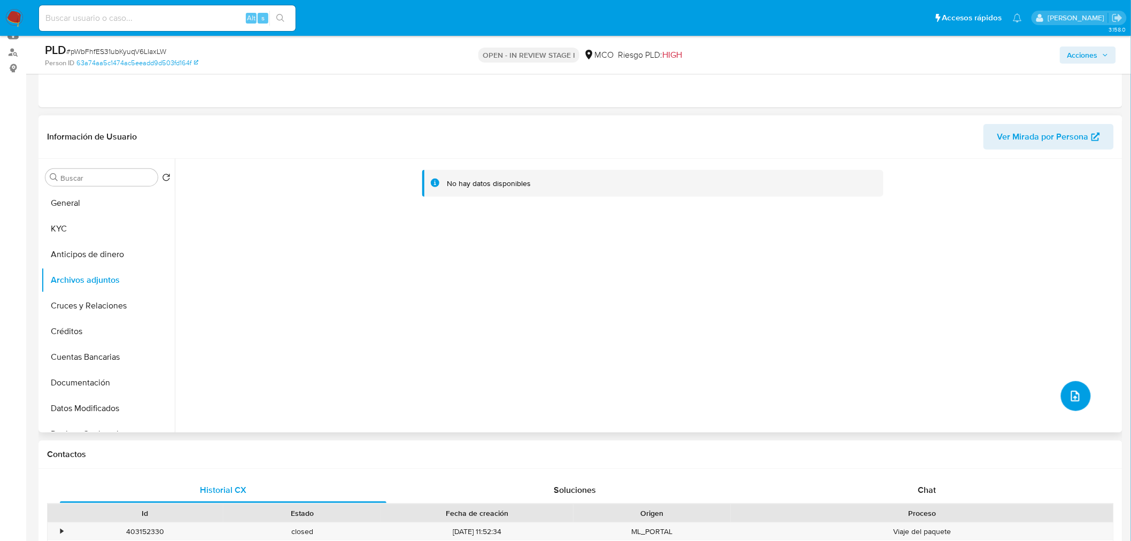
click at [1063, 397] on button "upload-file" at bounding box center [1076, 396] width 30 height 30
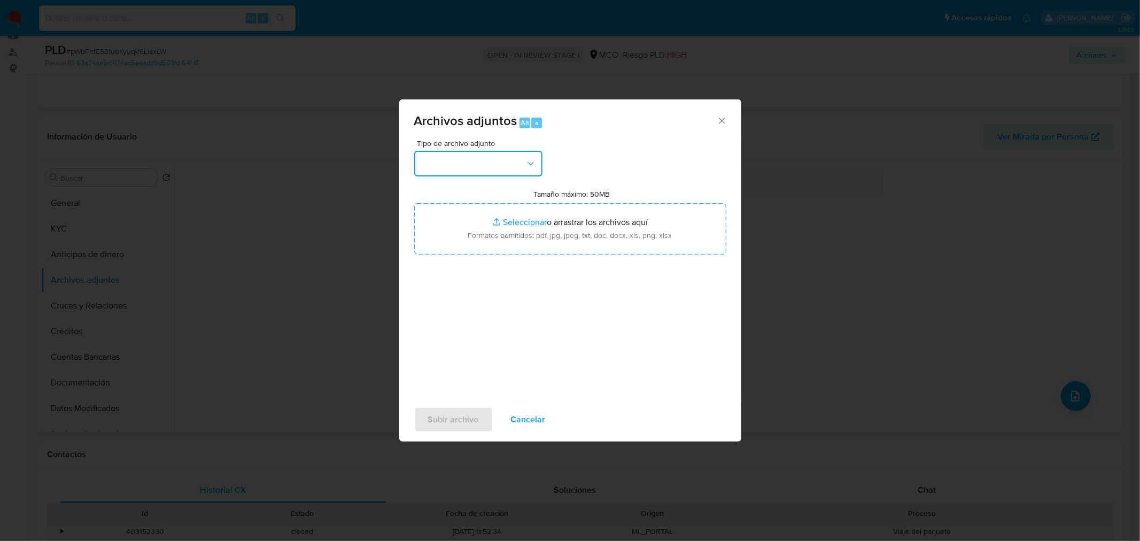
click at [499, 164] on button "button" at bounding box center [478, 164] width 128 height 26
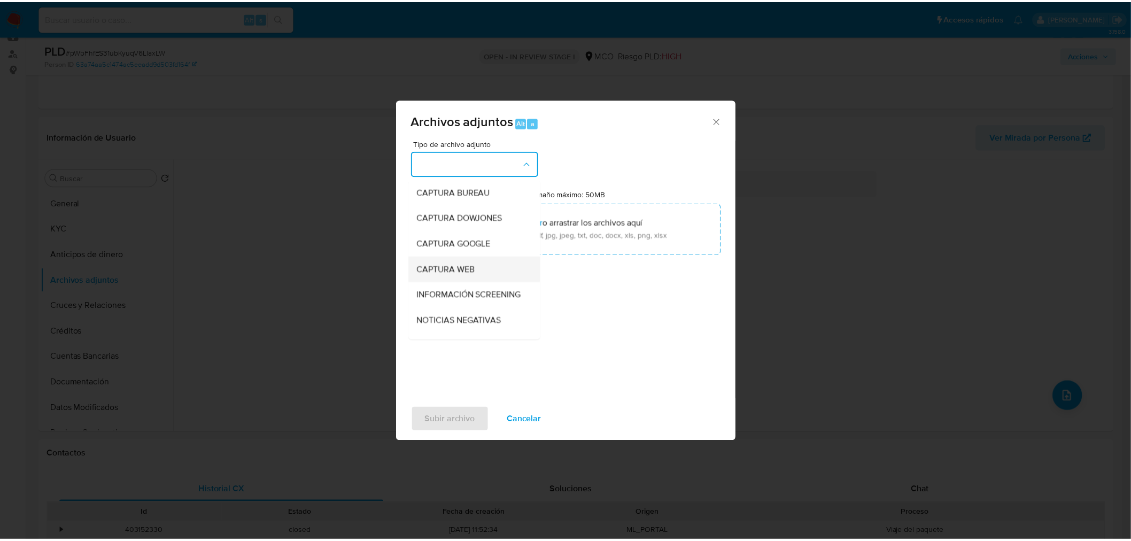
scroll to position [59, 0]
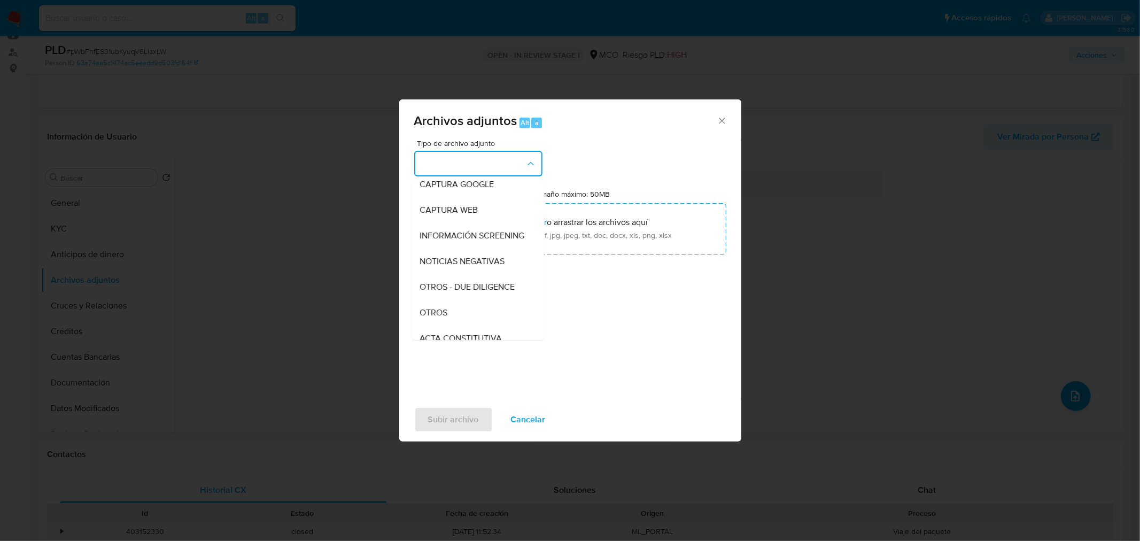
drag, startPoint x: 463, startPoint y: 319, endPoint x: 467, endPoint y: 311, distance: 9.3
click at [463, 319] on div "OTROS" at bounding box center [474, 312] width 109 height 26
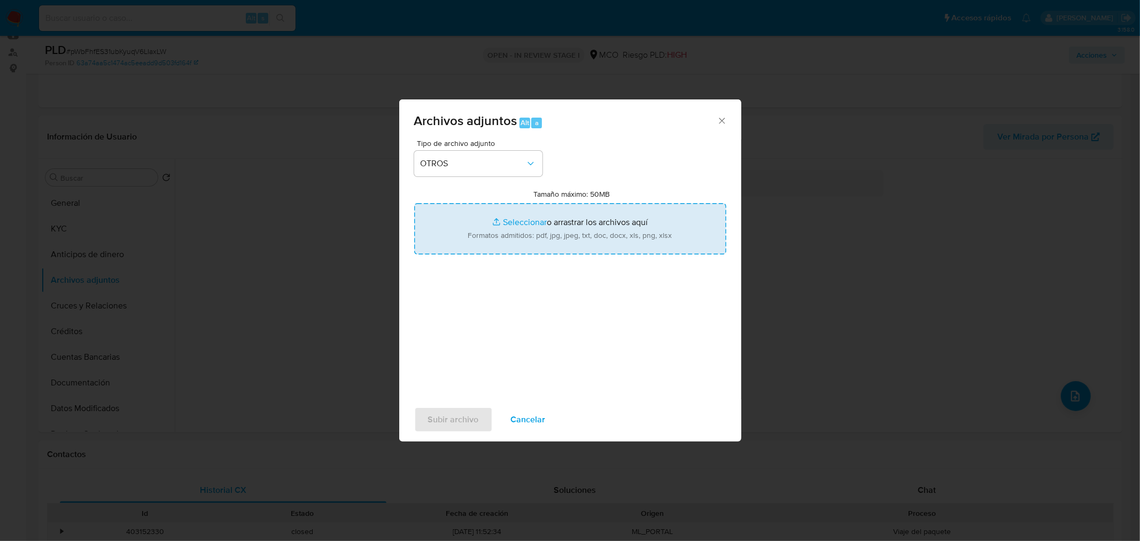
click at [498, 238] on input "Tamaño máximo: 50MB Seleccionar archivos" at bounding box center [570, 228] width 312 height 51
type input "C:\fakepath\233258803 - 11_9_2025.pdf"
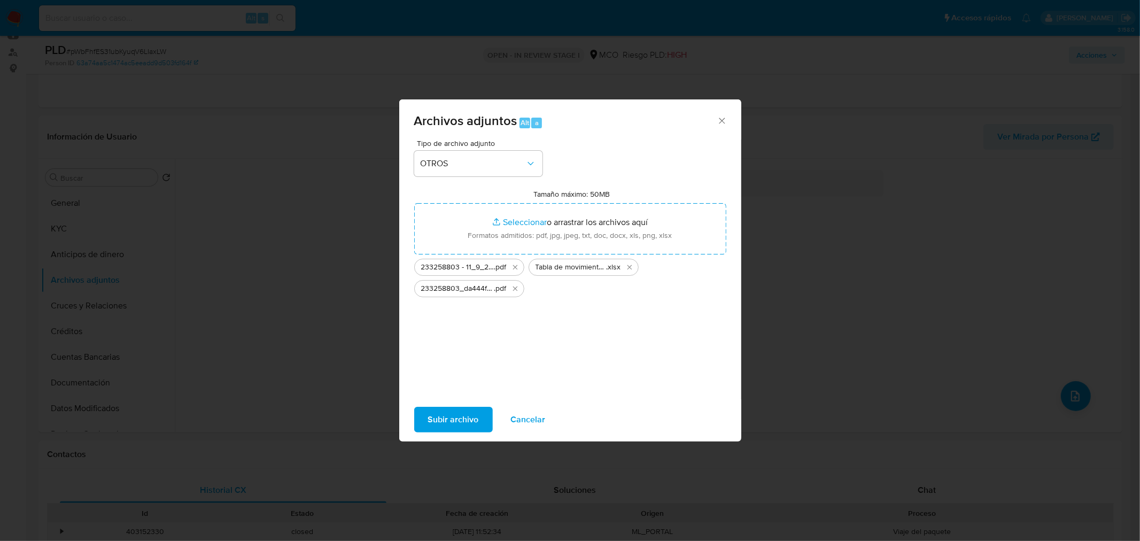
drag, startPoint x: 498, startPoint y: 238, endPoint x: 472, endPoint y: 412, distance: 176.1
click at [472, 412] on span "Subir archivo" at bounding box center [453, 420] width 51 height 24
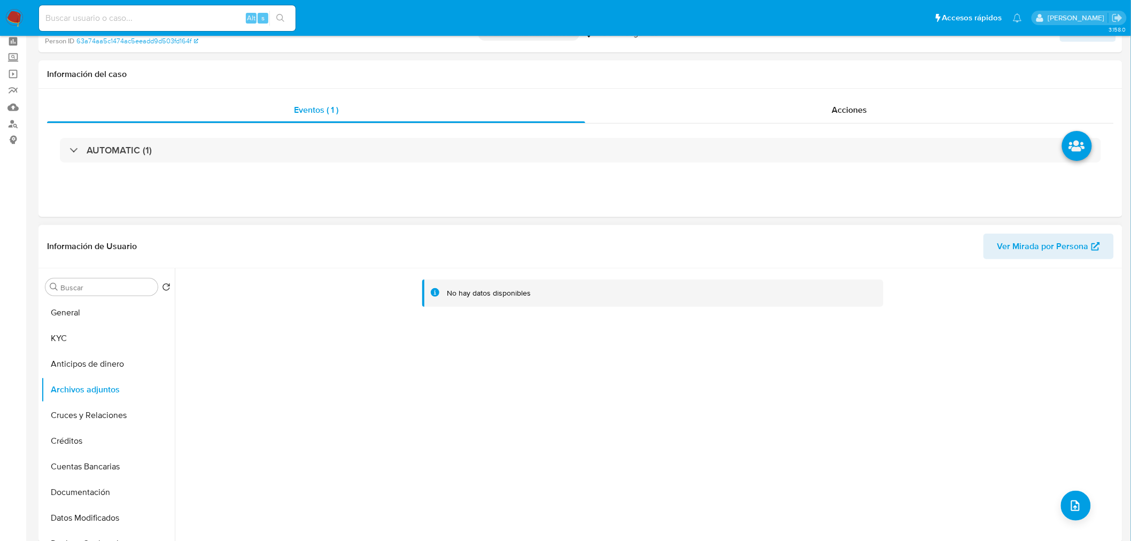
scroll to position [0, 0]
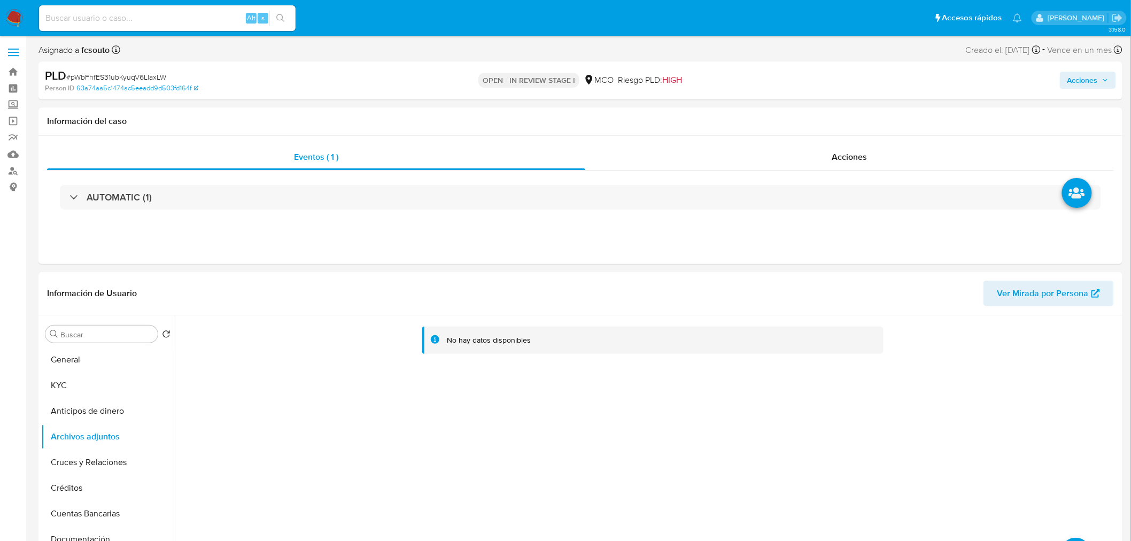
click at [1096, 72] on span "Acciones" at bounding box center [1082, 80] width 30 height 17
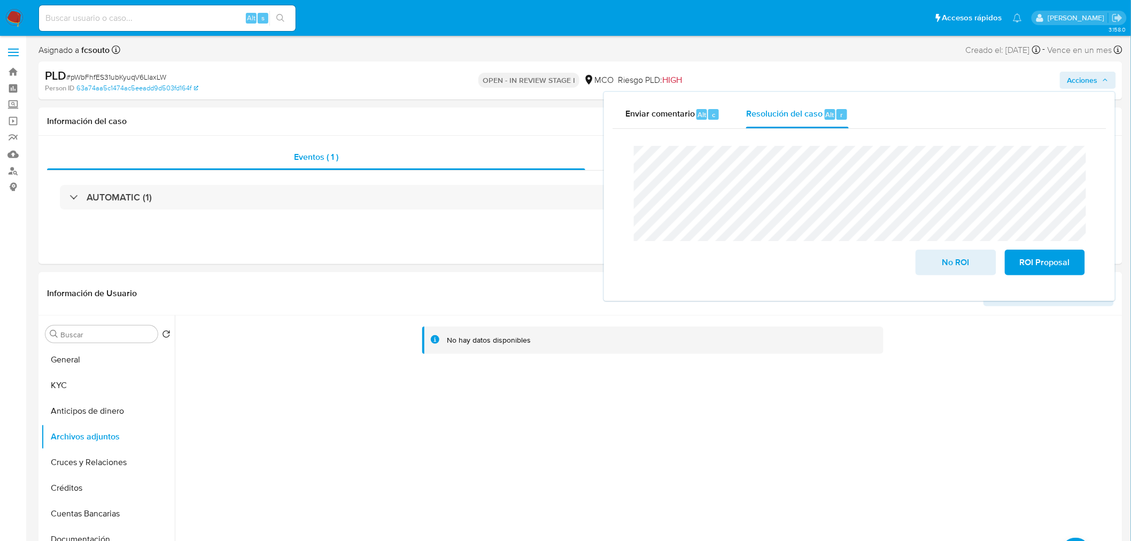
click at [1088, 80] on span "Acciones" at bounding box center [1082, 80] width 30 height 17
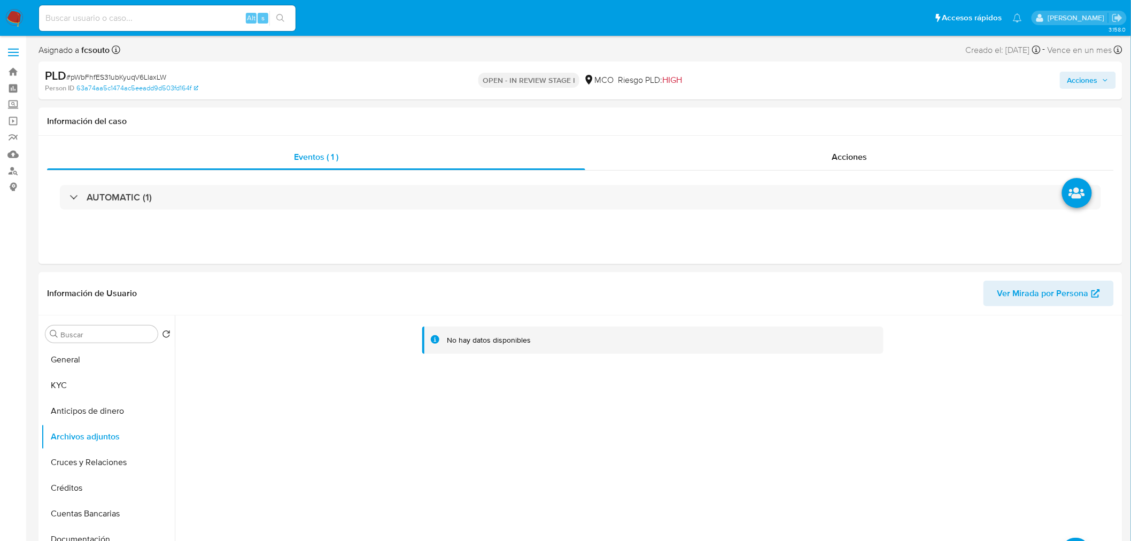
click at [1085, 81] on span "Acciones" at bounding box center [1082, 80] width 30 height 17
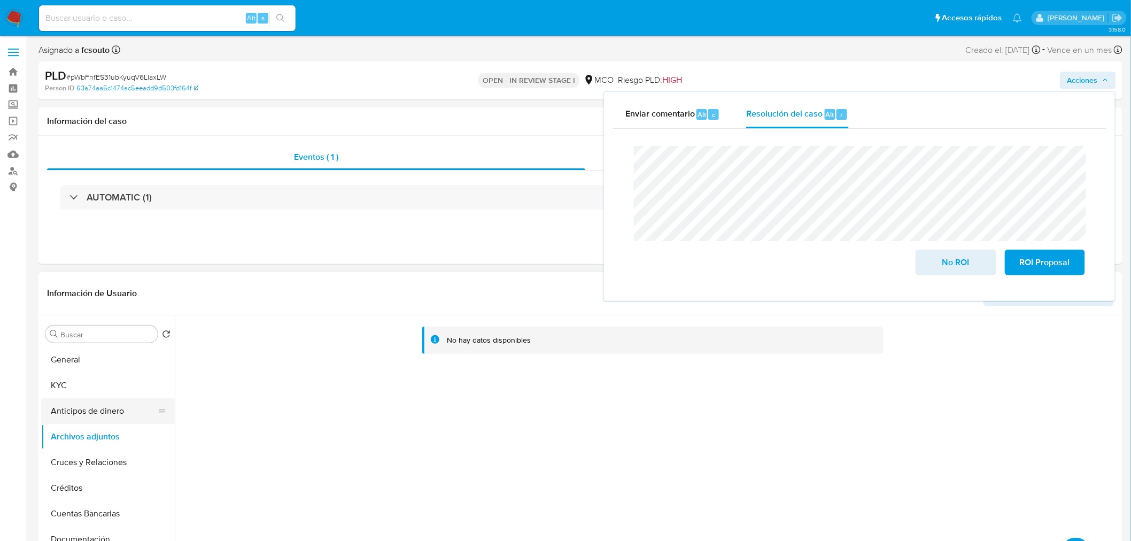
click at [99, 405] on button "Anticipos de dinero" at bounding box center [103, 411] width 125 height 26
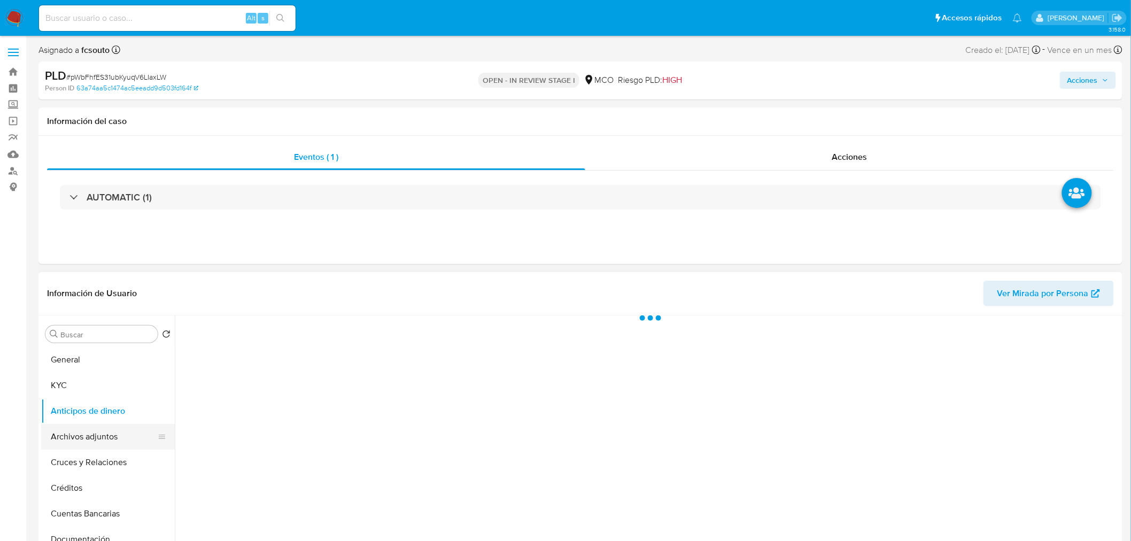
click at [105, 436] on button "Archivos adjuntos" at bounding box center [103, 437] width 125 height 26
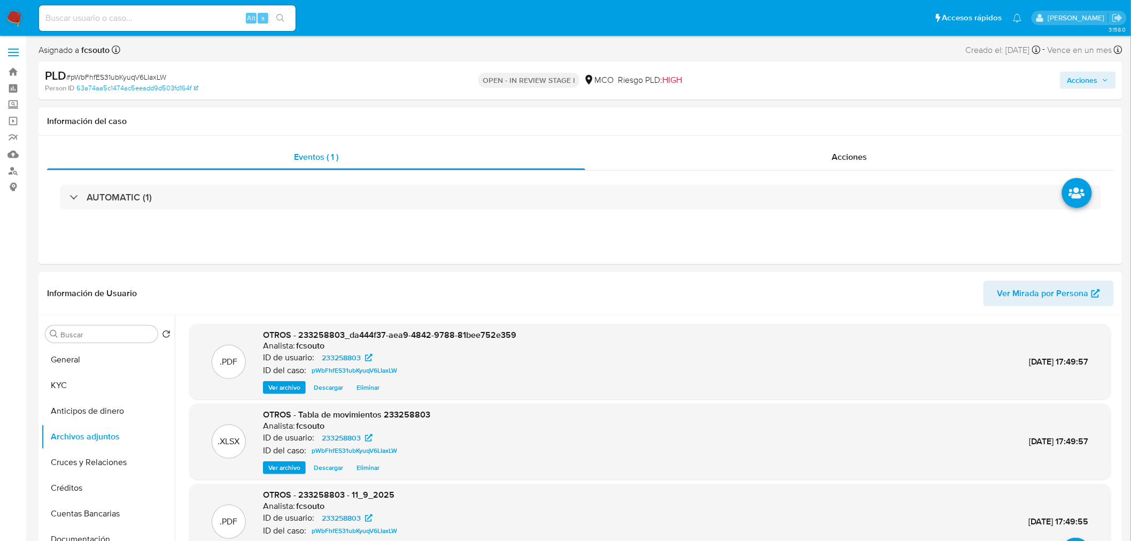
click at [1071, 83] on span "Acciones" at bounding box center [1082, 80] width 30 height 17
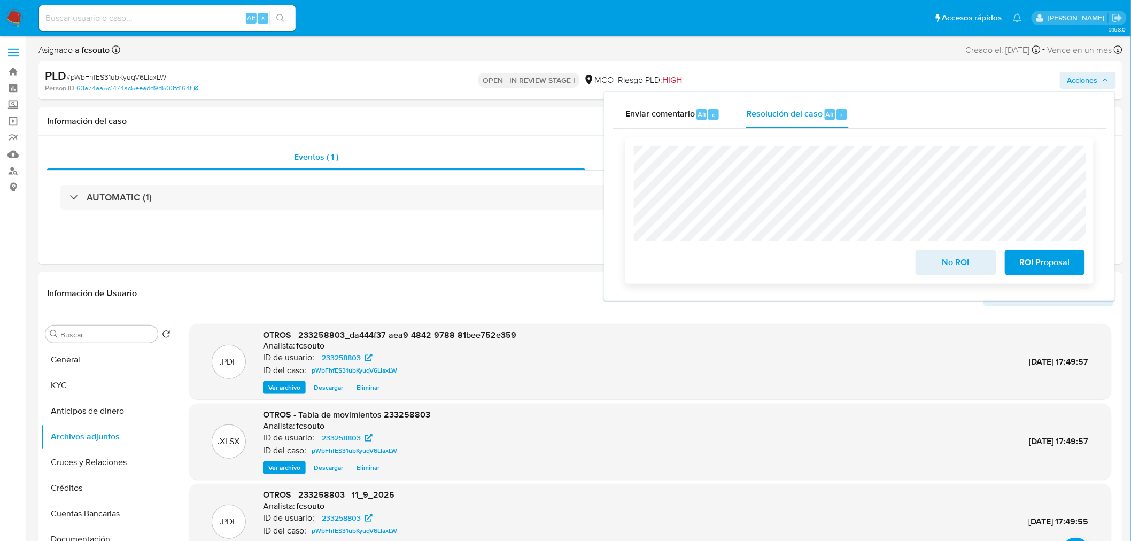
click at [958, 265] on span "No ROI" at bounding box center [955, 263] width 52 height 24
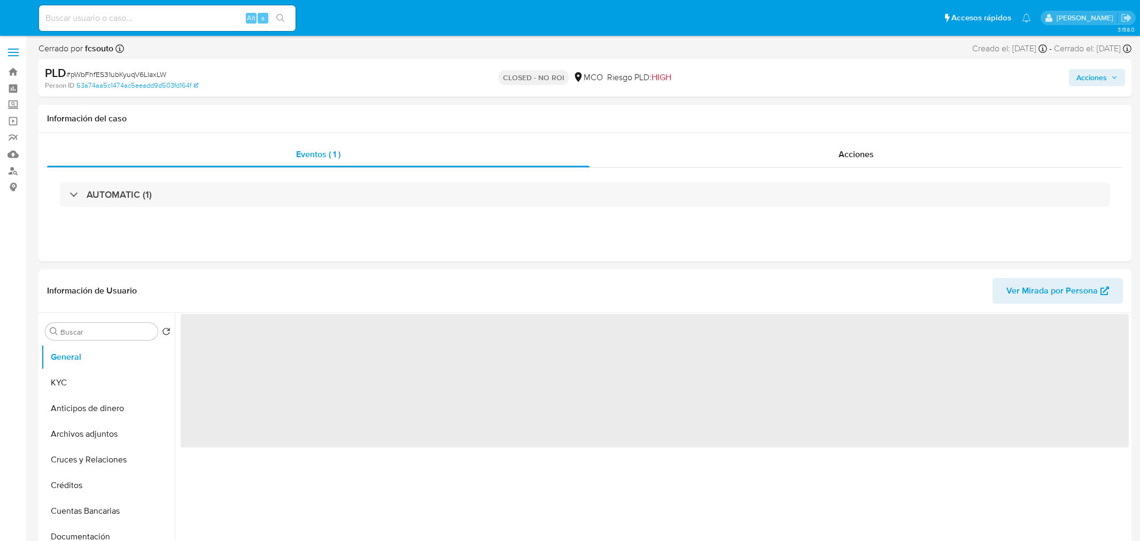
select select "10"
